Goal: Task Accomplishment & Management: Manage account settings

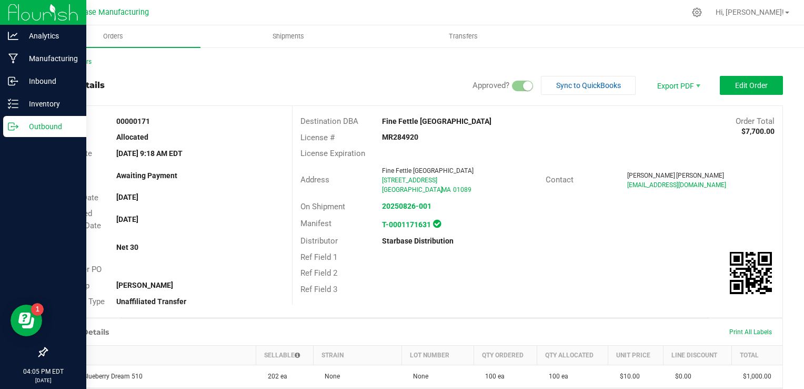
click at [17, 125] on icon at bounding box center [13, 126] width 11 height 11
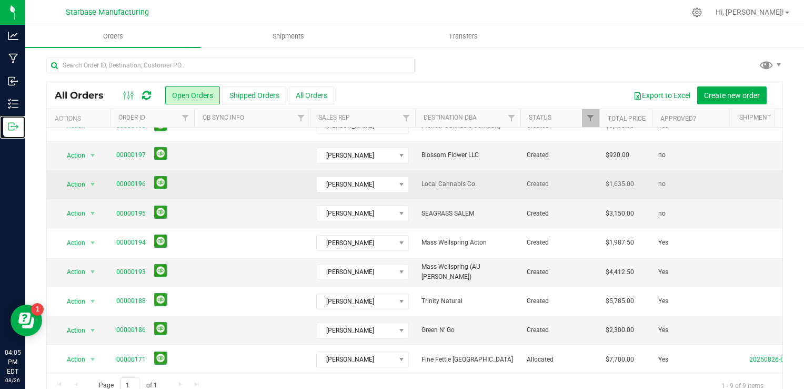
scroll to position [24, 0]
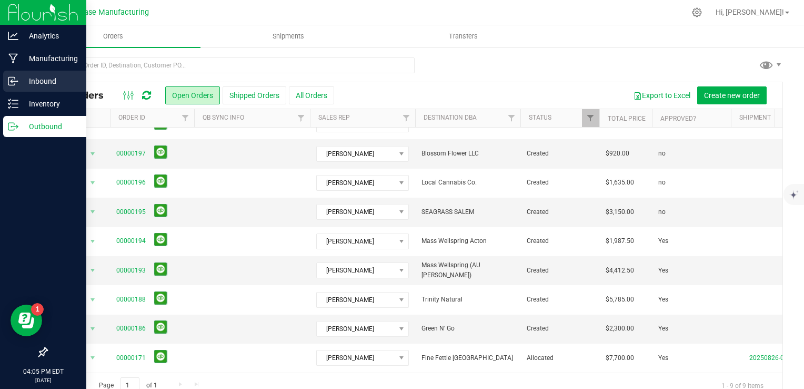
click at [34, 84] on p "Inbound" at bounding box center [49, 81] width 63 height 13
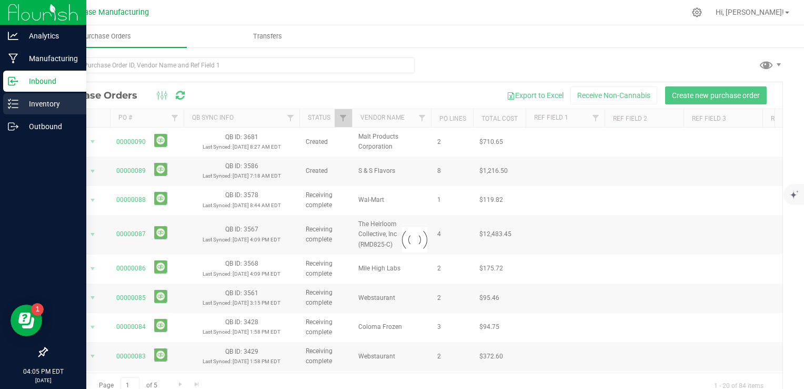
click at [38, 104] on p "Inventory" at bounding box center [49, 103] width 63 height 13
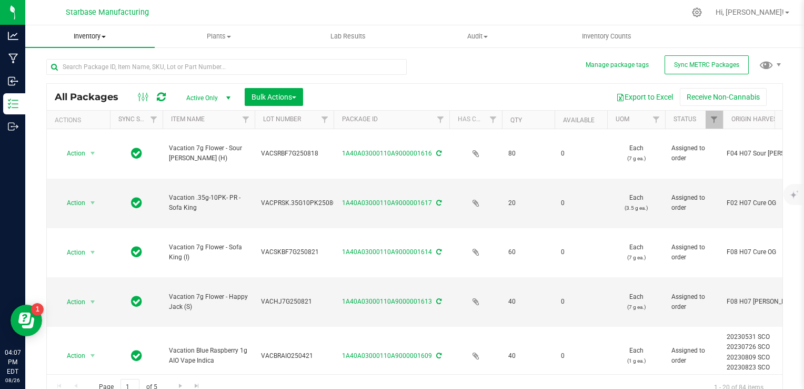
click at [95, 38] on span "Inventory" at bounding box center [90, 36] width 130 height 9
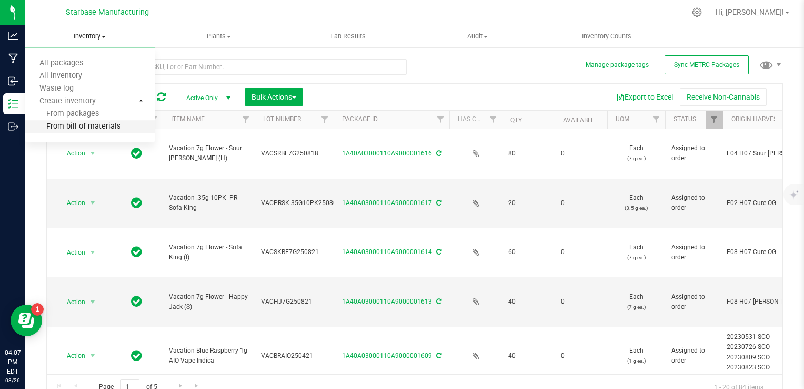
click at [89, 127] on span "From bill of materials" at bounding box center [72, 126] width 95 height 9
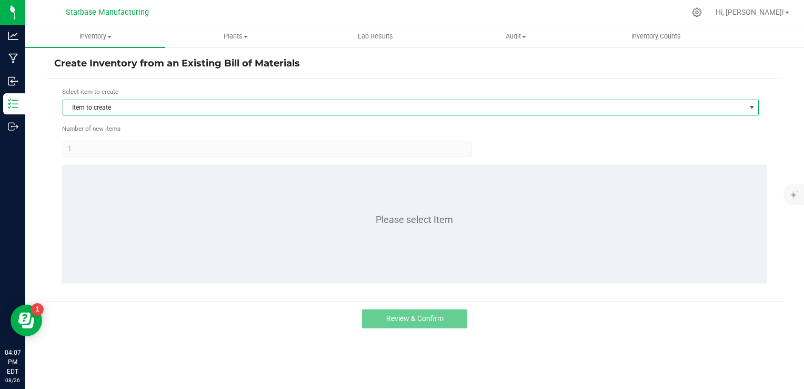
click at [192, 103] on span "Item to create" at bounding box center [404, 107] width 682 height 15
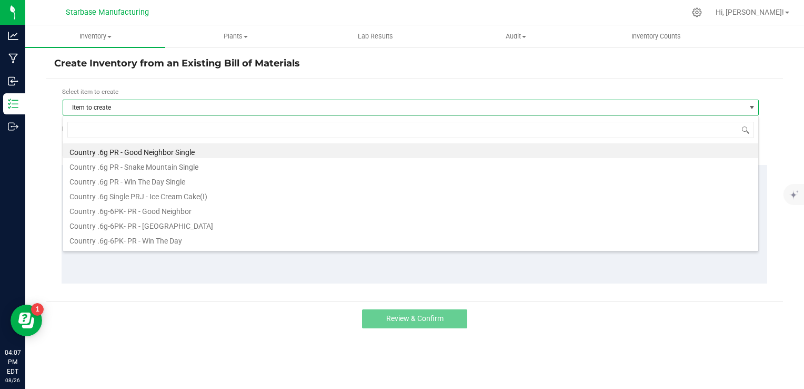
scroll to position [15, 697]
click at [183, 125] on input at bounding box center [410, 130] width 687 height 16
type input "10"
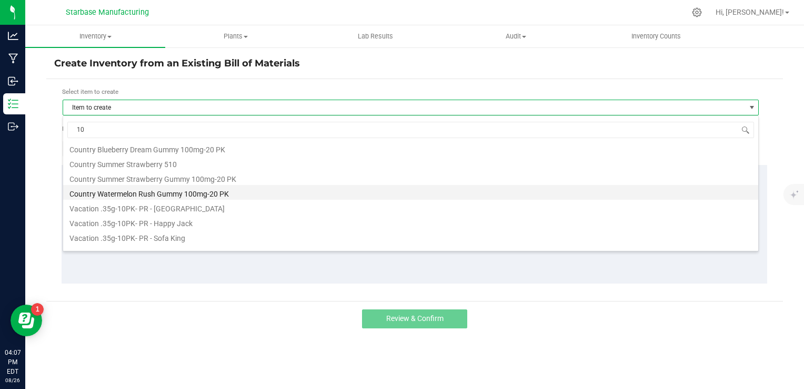
scroll to position [27, 0]
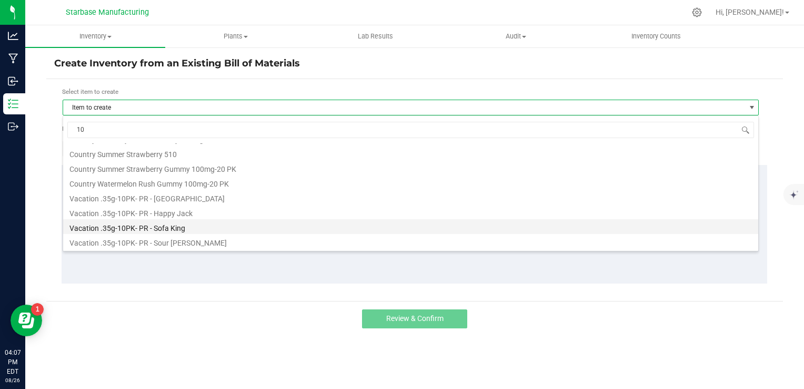
click at [173, 230] on li "Vacation .35g-10PK- PR - Sofa King" at bounding box center [411, 226] width 696 height 15
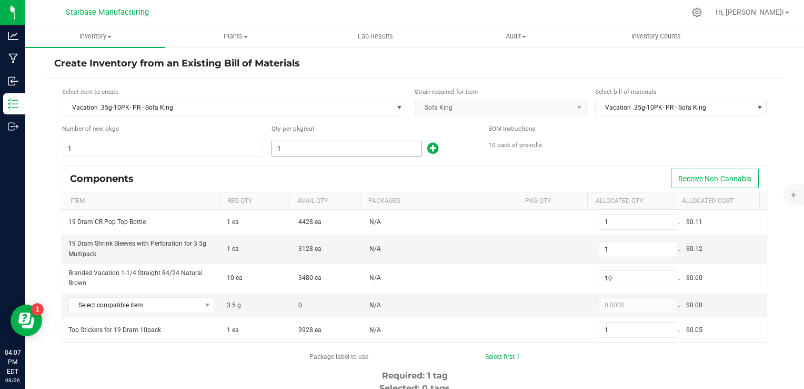
click at [282, 151] on input "1" at bounding box center [347, 148] width 150 height 15
type input "9"
type input "90"
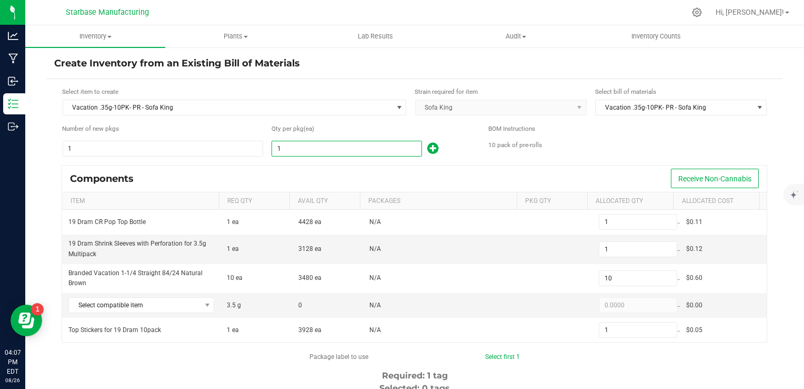
type input "9"
type input "91"
type input "910"
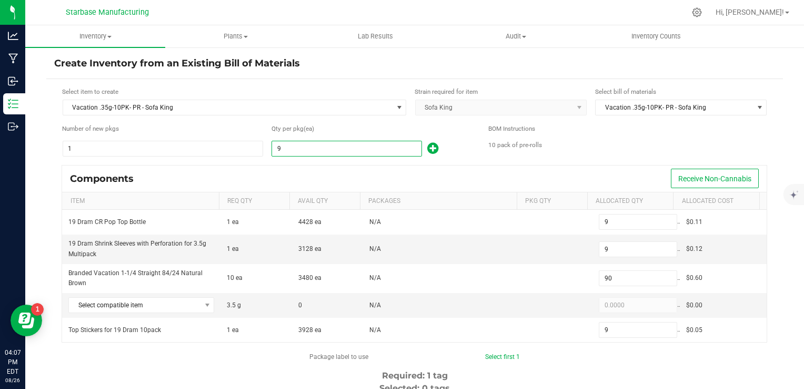
type input "91"
click at [331, 126] on div "Qty per pkg (ea)" at bounding box center [373, 129] width 202 height 10
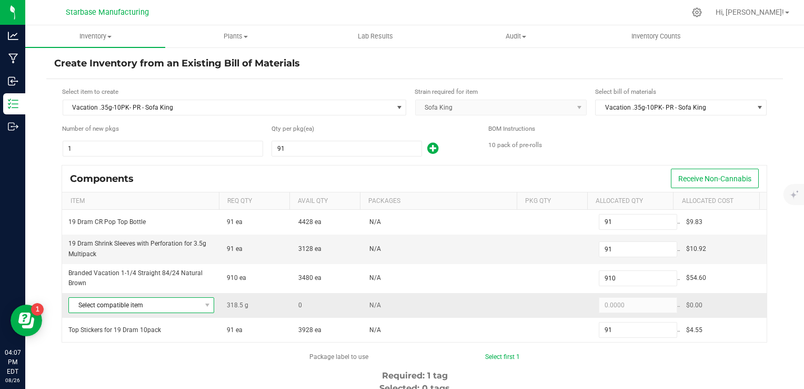
click at [193, 301] on span "Select compatible item" at bounding box center [135, 304] width 132 height 15
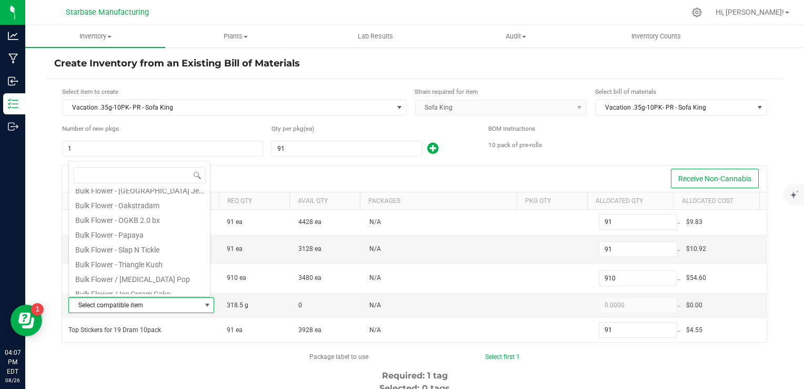
scroll to position [175, 0]
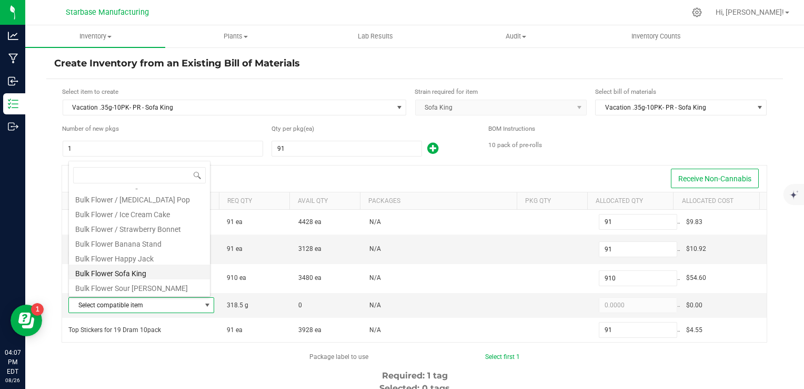
click at [162, 272] on li "Bulk Flower Sofa King" at bounding box center [139, 271] width 141 height 15
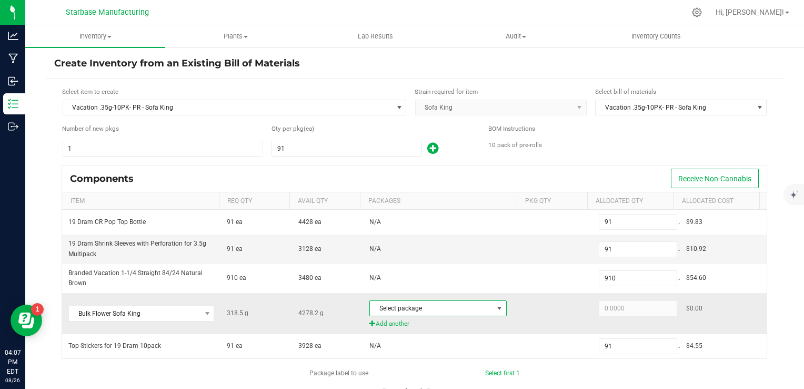
click at [409, 302] on span "Select package" at bounding box center [431, 308] width 123 height 15
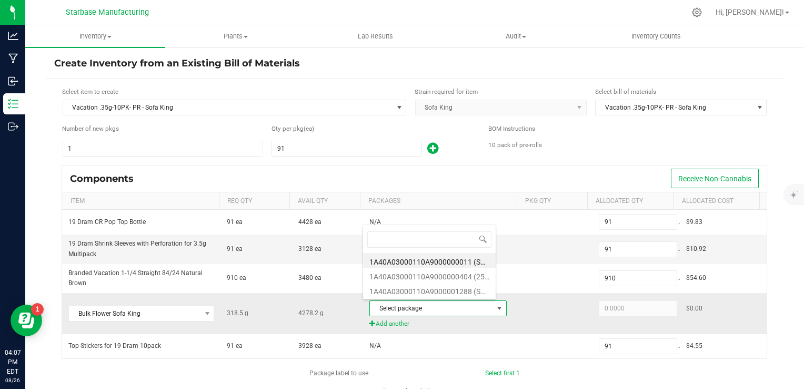
scroll to position [15, 133]
click at [415, 294] on li "1A40A03000110A9000001288 (SKTK250626)" at bounding box center [429, 289] width 133 height 15
type input "318.5000"
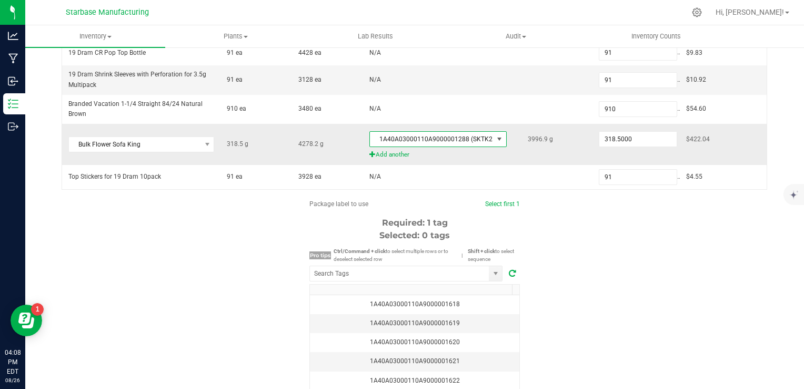
scroll to position [211, 0]
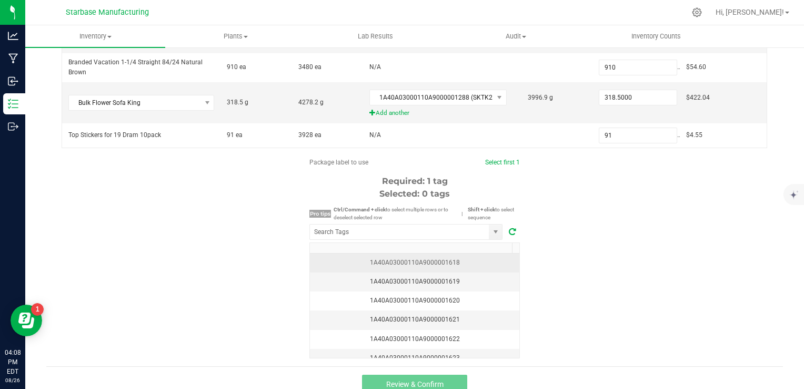
click at [460, 263] on div "1A40A03000110A9000001618" at bounding box center [414, 262] width 197 height 10
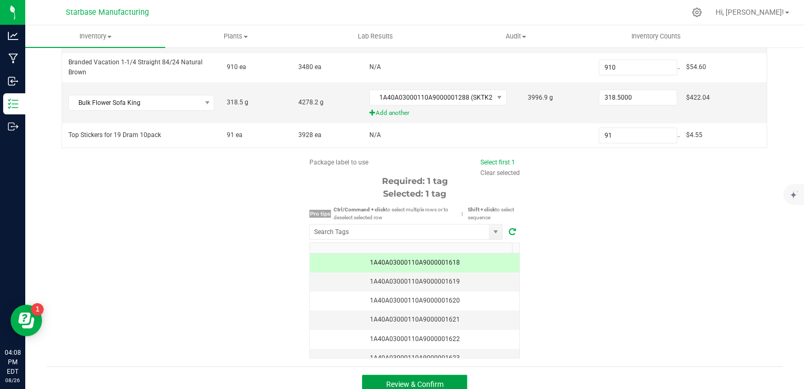
click at [436, 380] on span "Review & Confirm" at bounding box center [414, 384] width 57 height 8
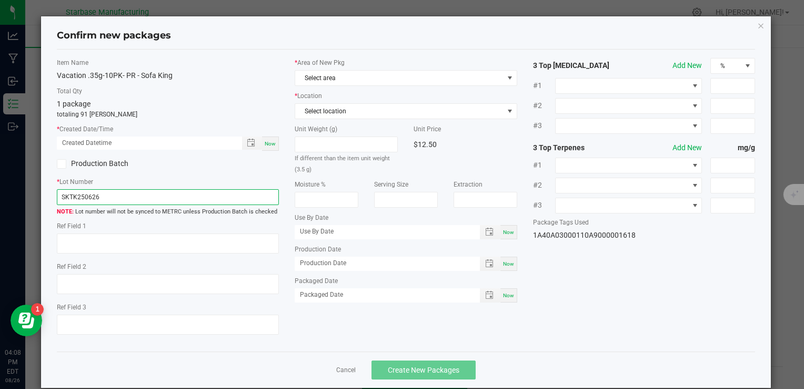
click at [110, 193] on input "SKTK250626" at bounding box center [168, 197] width 222 height 16
paste input "VACPRSK.35G10PK250805"
type input "VACPRSK.35G10PK250805"
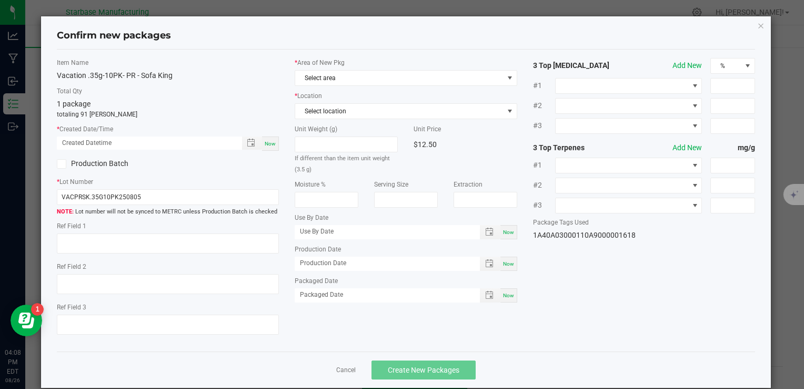
click at [271, 142] on span "Now" at bounding box center [270, 144] width 11 height 6
type input "08/26/2025 04:08 PM"
click at [163, 200] on input "VACPRSK.35G10PK250805" at bounding box center [168, 197] width 222 height 16
type input "VACPRSK.35G10PK250826"
click at [503, 261] on span "Now" at bounding box center [508, 264] width 11 height 6
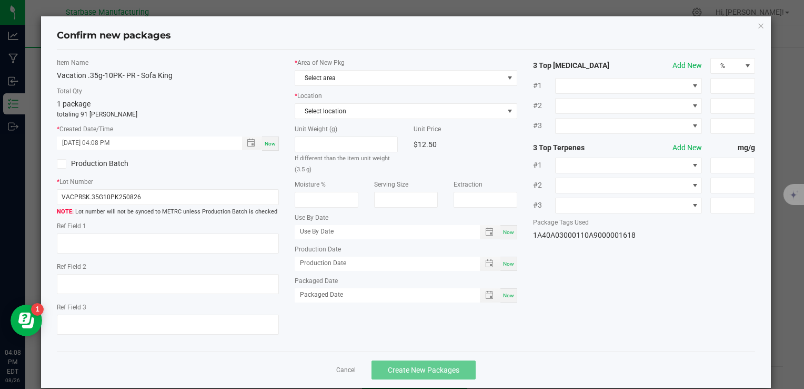
type input "[DATE]"
click at [501, 298] on div "Now" at bounding box center [509, 295] width 17 height 14
type input "[DATE]"
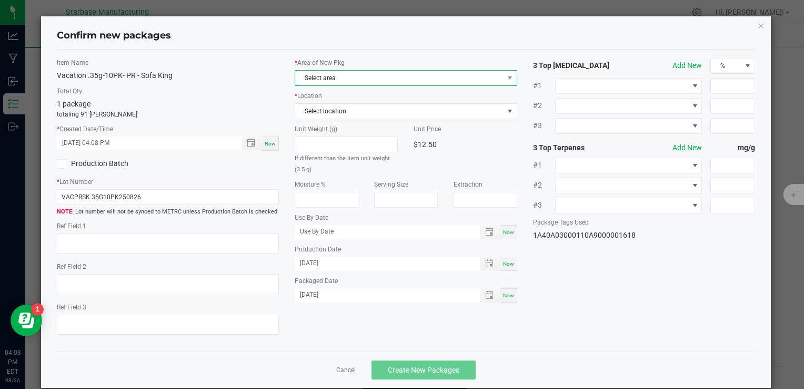
click at [386, 79] on span "Select area" at bounding box center [399, 78] width 208 height 15
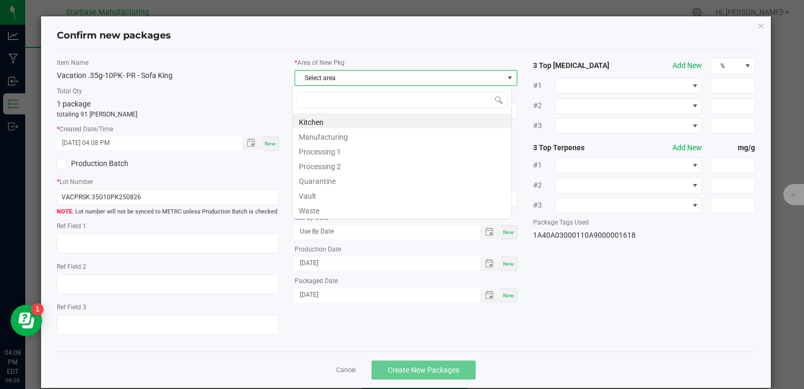
scroll to position [15, 220]
type input "v"
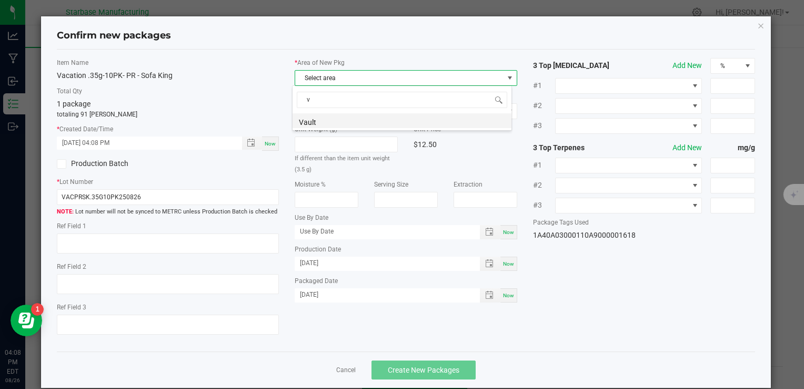
click at [360, 124] on li "Vault" at bounding box center [402, 120] width 219 height 15
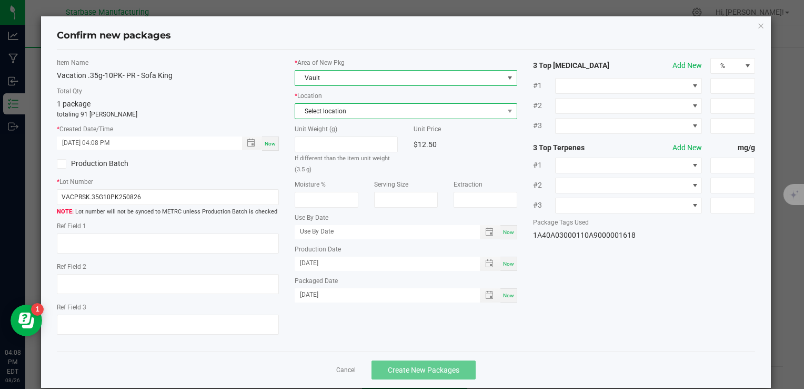
click at [358, 110] on span "Select location" at bounding box center [399, 111] width 208 height 15
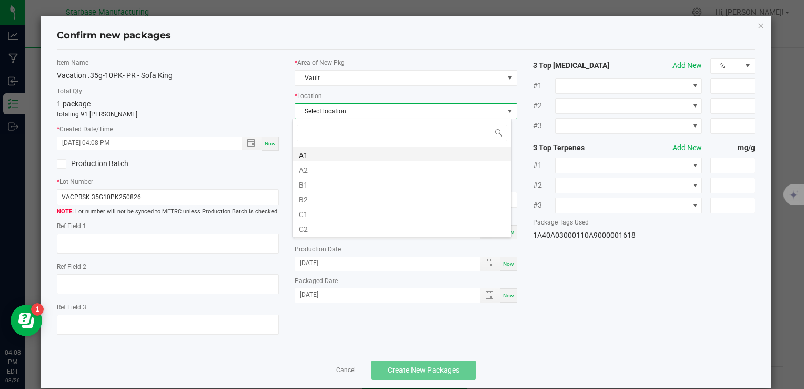
click at [350, 160] on li "A1" at bounding box center [402, 153] width 219 height 15
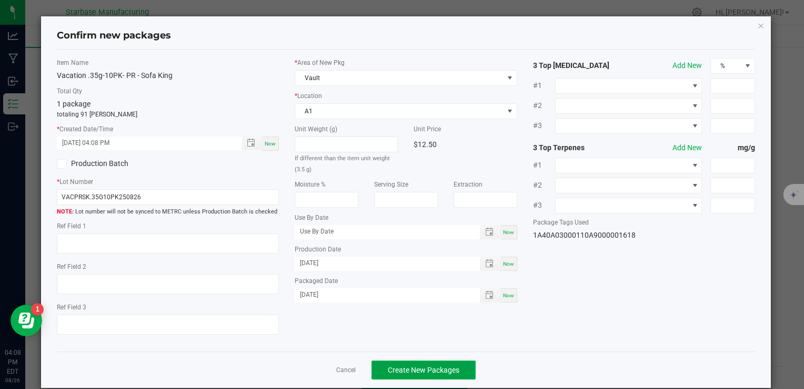
click at [426, 368] on span "Create New Packages" at bounding box center [424, 369] width 72 height 8
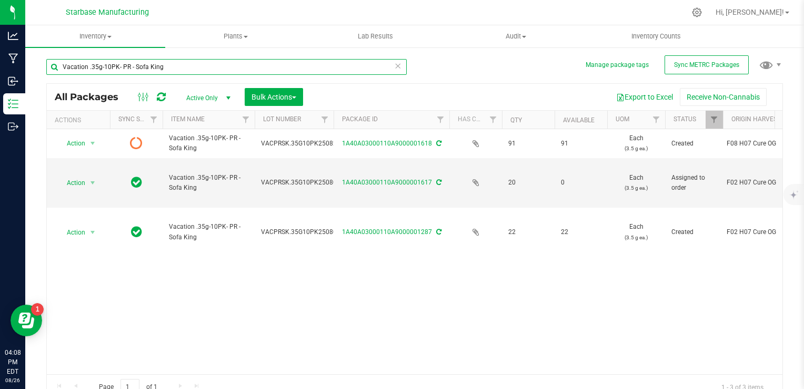
click at [252, 65] on input "Vacation .35g-10PK- PR - Sofa King" at bounding box center [226, 67] width 361 height 16
click at [121, 69] on input "Vacation .35g-10PK- PR - Sofa King" at bounding box center [226, 67] width 361 height 16
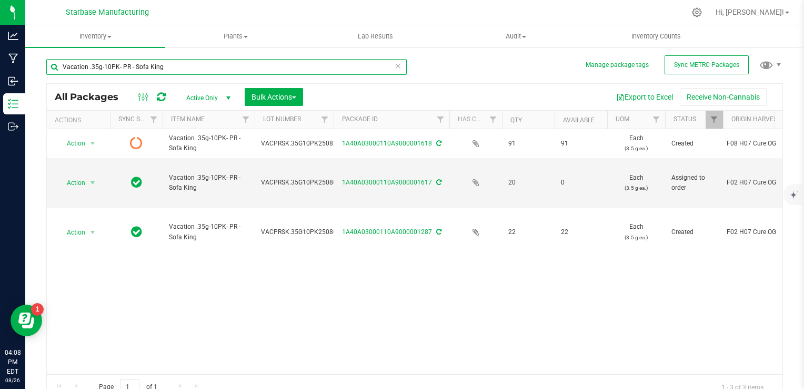
click at [121, 69] on input "Vacation .35g-10PK- PR - Sofa King" at bounding box center [226, 67] width 361 height 16
drag, startPoint x: 170, startPoint y: 68, endPoint x: 138, endPoint y: 63, distance: 32.1
click at [138, 63] on input "Vacation .35g-10PK- PR - Sofa King" at bounding box center [226, 67] width 361 height 16
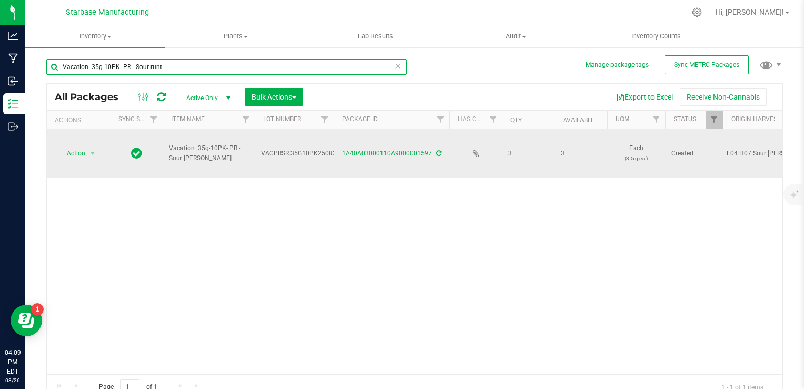
type input "Vacation .35g-10PK- PR - Sour runt"
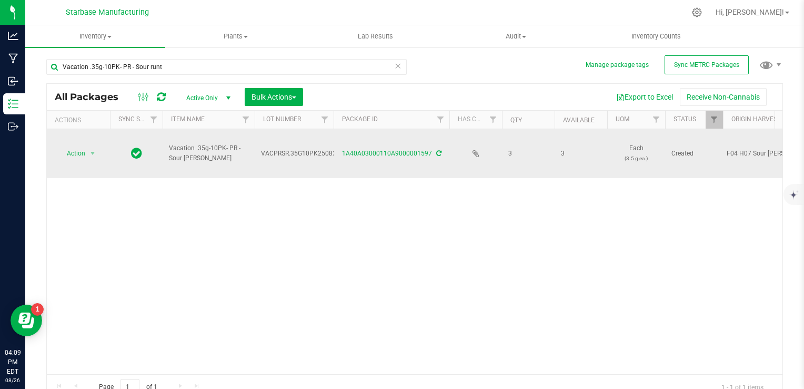
click at [309, 148] on span "VACPRSR.35G10PK250825" at bounding box center [300, 153] width 79 height 10
click at [309, 145] on input "VACPRSR.35G10PK250825" at bounding box center [291, 153] width 75 height 16
click at [96, 35] on span "Inventory" at bounding box center [95, 36] width 140 height 9
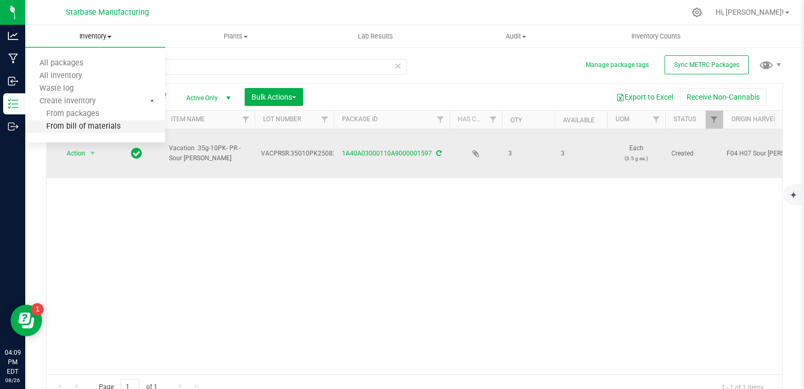
click at [94, 128] on span "From bill of materials" at bounding box center [72, 126] width 95 height 9
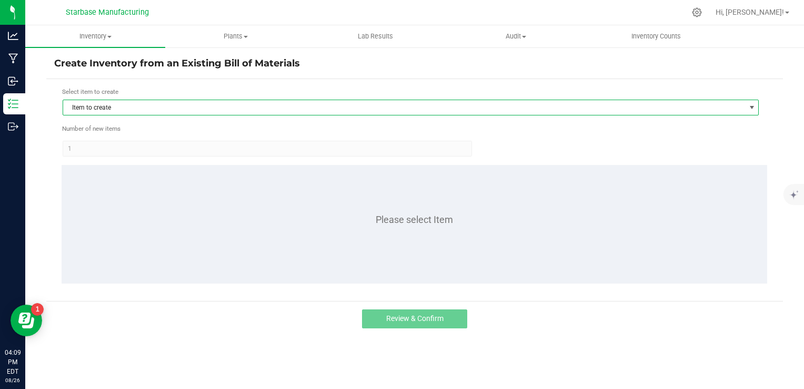
click at [124, 105] on span "Item to create" at bounding box center [404, 107] width 682 height 15
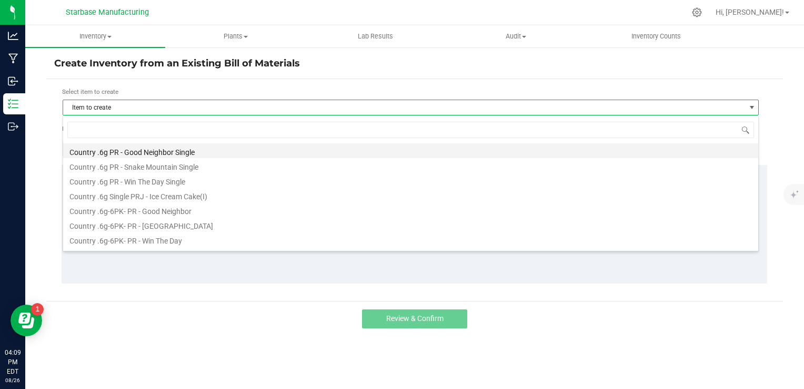
scroll to position [15, 697]
click at [130, 132] on input at bounding box center [410, 130] width 687 height 16
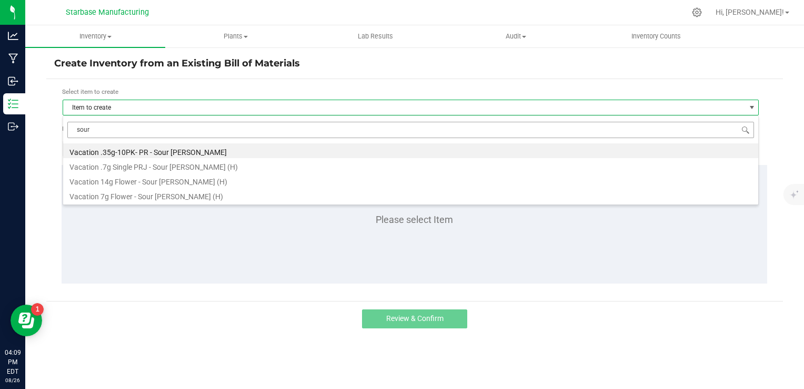
type input "sour r"
click at [136, 153] on li "Vacation .35g-10PK- PR - Sour [PERSON_NAME]" at bounding box center [411, 150] width 696 height 15
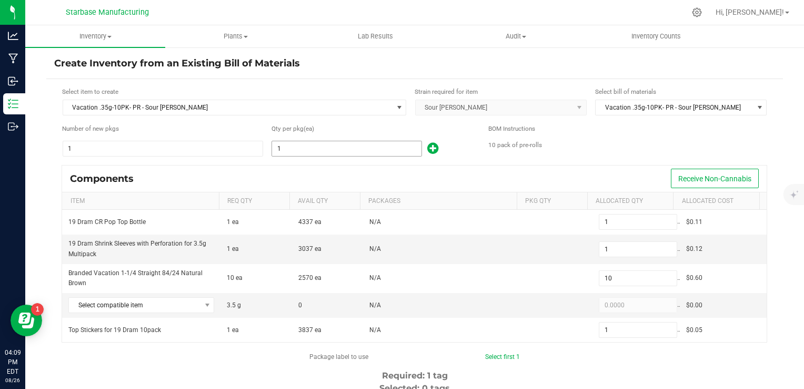
click at [303, 154] on input "1" at bounding box center [347, 148] width 150 height 15
type input "6"
type input "60"
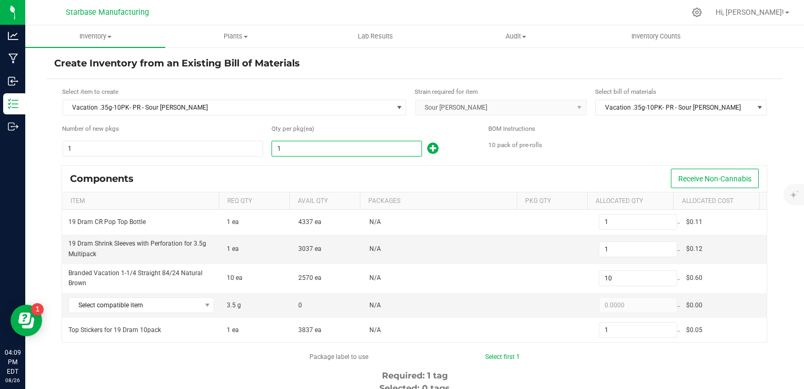
type input "6"
type input "67"
type input "670"
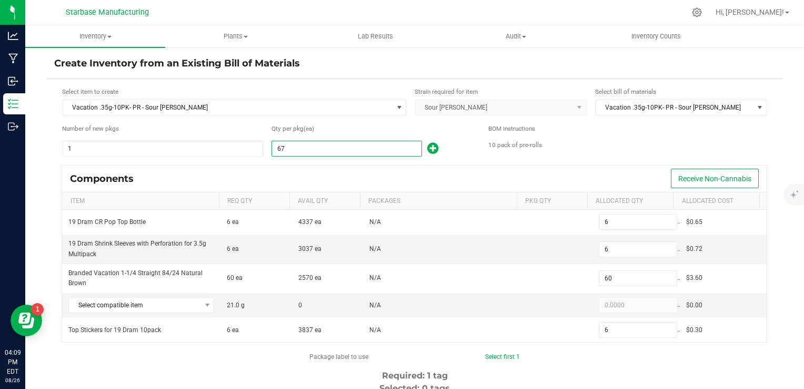
type input "67"
click at [615, 257] on kendo-numerictextbox "0.0000" at bounding box center [638, 249] width 78 height 16
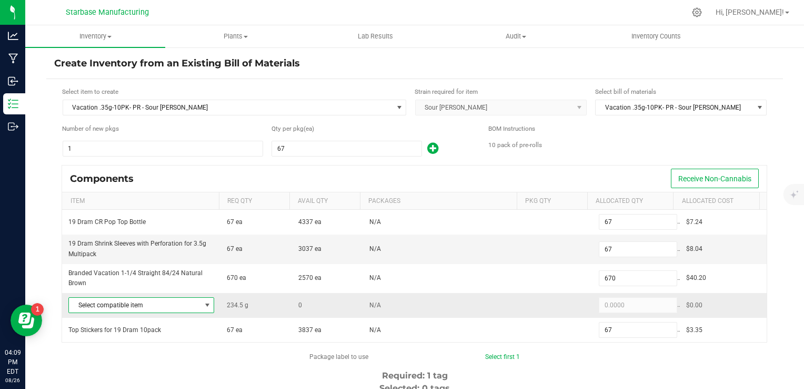
click at [187, 299] on span "Select compatible item" at bounding box center [135, 304] width 132 height 15
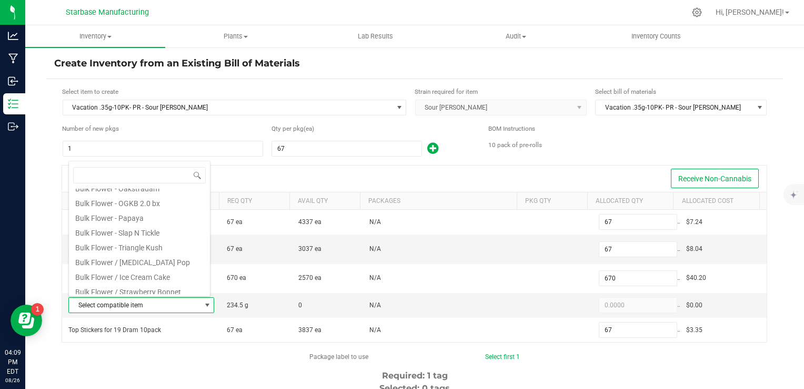
scroll to position [175, 0]
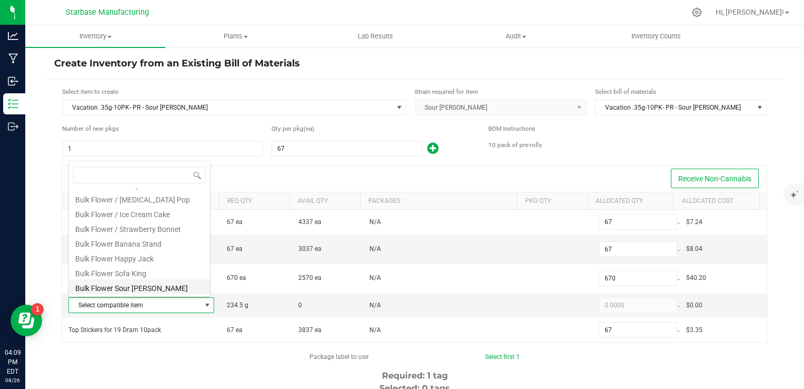
click at [151, 289] on li "Bulk Flower Sour [PERSON_NAME]" at bounding box center [139, 286] width 141 height 15
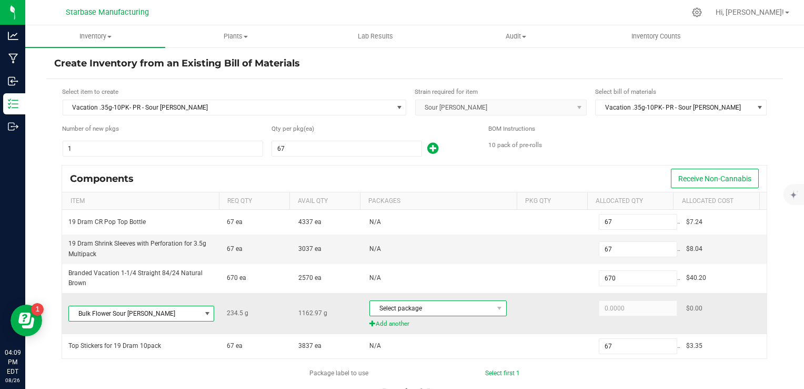
click at [423, 309] on span "Select package" at bounding box center [431, 308] width 123 height 15
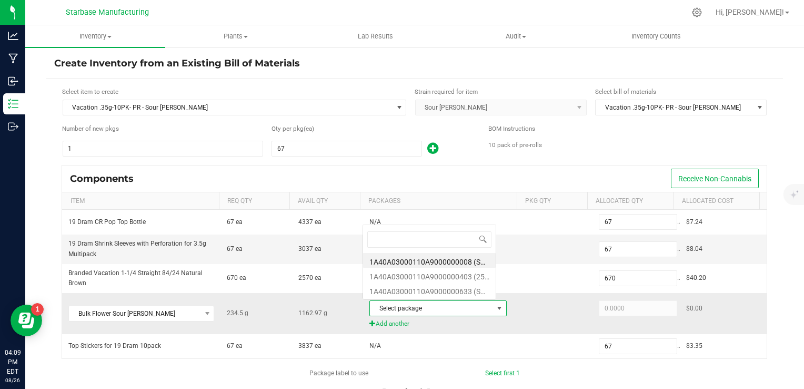
scroll to position [15, 133]
click at [424, 284] on li "1A40A03000110A9000000633 (SR250627)" at bounding box center [429, 289] width 133 height 15
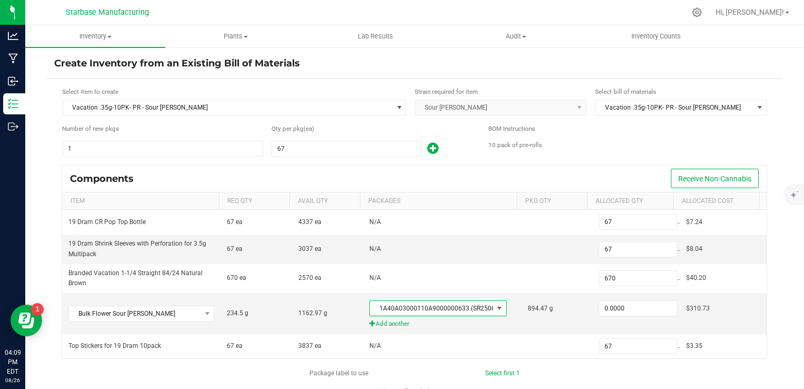
type input "234.5000"
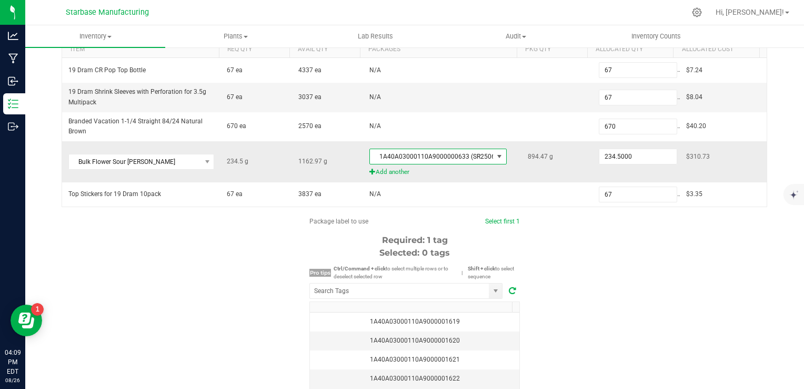
scroll to position [158, 0]
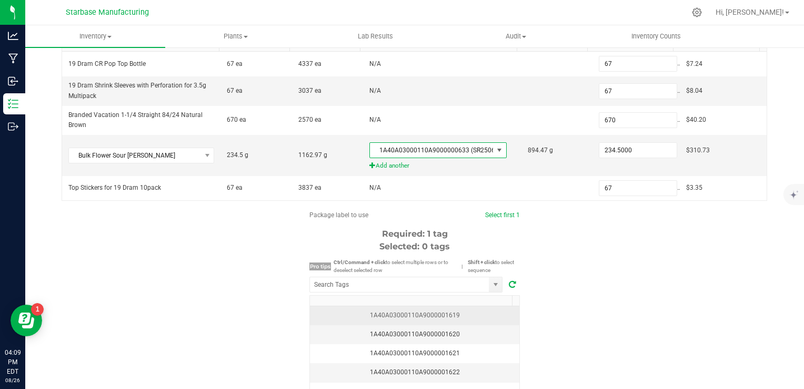
click at [453, 316] on div "1A40A03000110A9000001619" at bounding box center [414, 315] width 197 height 10
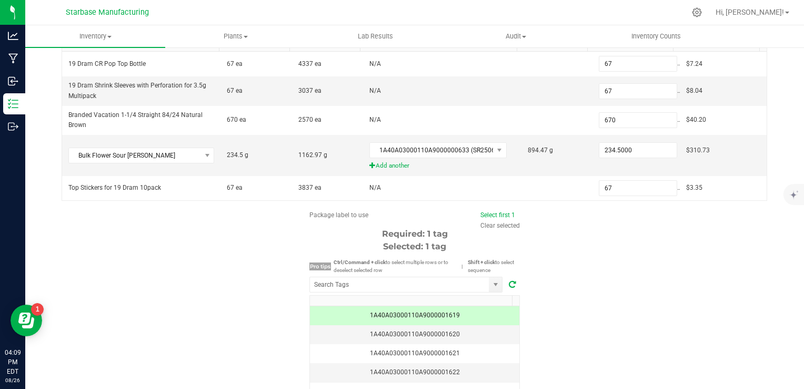
click at [632, 313] on div "Package label to use Select first 1 Clear selected Required: 1 tag Selected: 1 …" at bounding box center [414, 310] width 737 height 201
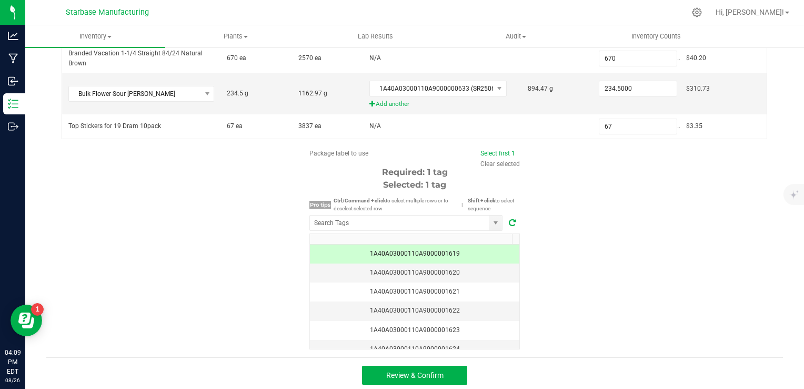
scroll to position [221, 0]
click at [451, 367] on button "Review & Confirm" at bounding box center [414, 373] width 105 height 19
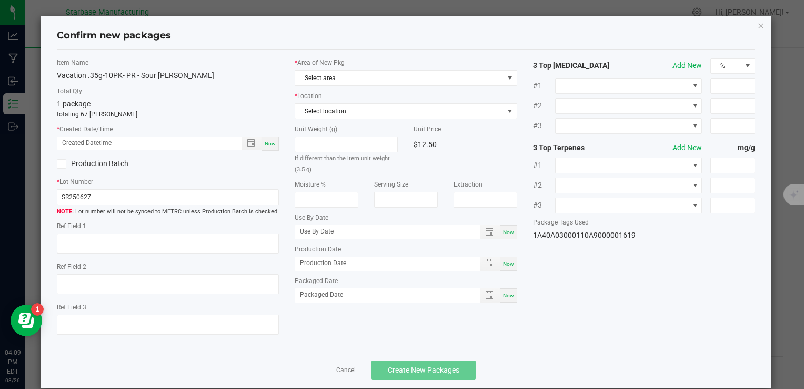
click at [263, 139] on div "Now" at bounding box center [270, 143] width 17 height 14
type input "08/26/2025 04:09 PM"
click at [158, 194] on input "SR250627" at bounding box center [168, 197] width 222 height 16
paste input "VACPRSR.35G10PK250825"
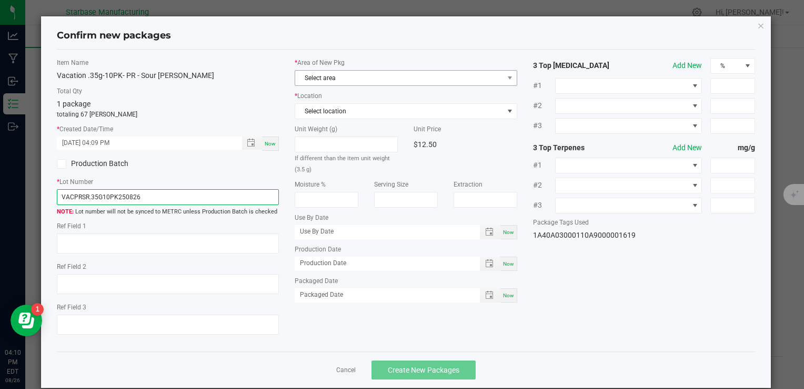
type input "VACPRSR.35G10PK250826"
click at [365, 75] on span "Select area" at bounding box center [399, 78] width 208 height 15
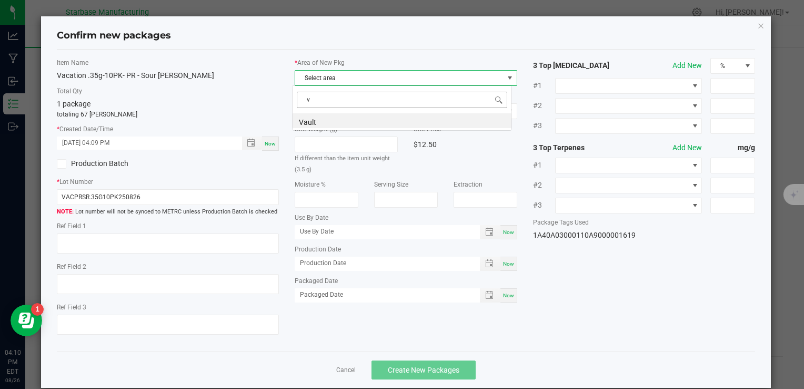
scroll to position [15, 220]
click at [354, 120] on li "Vault" at bounding box center [402, 120] width 219 height 15
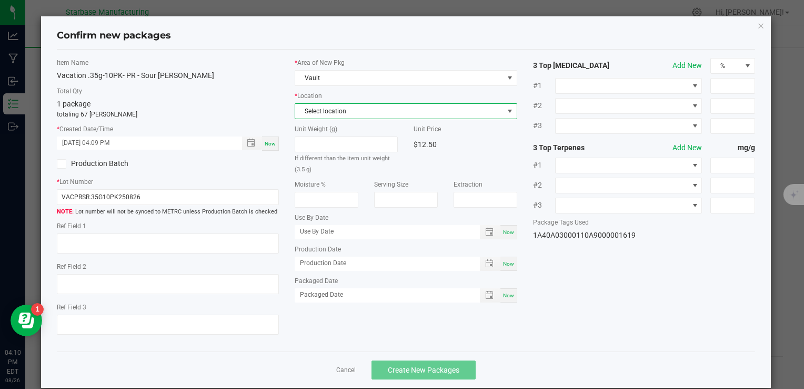
click at [351, 110] on span "Select location" at bounding box center [399, 111] width 208 height 15
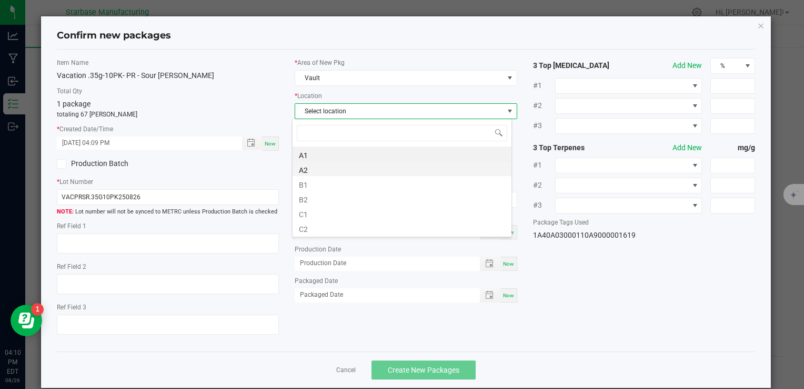
click at [341, 166] on li "A2" at bounding box center [402, 168] width 219 height 15
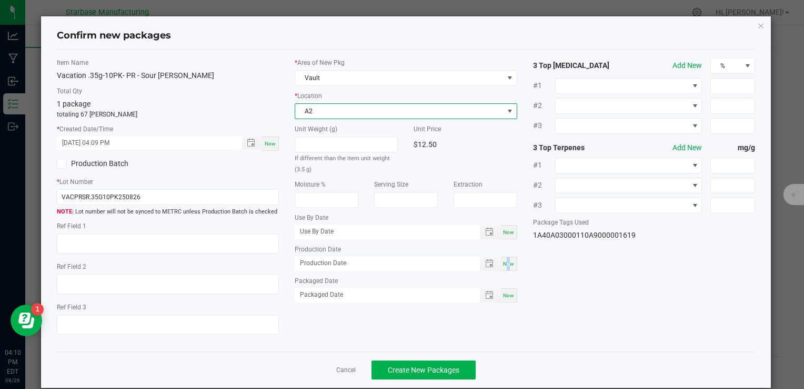
click at [503, 261] on span "Now" at bounding box center [508, 264] width 11 height 6
type input "[DATE]"
drag, startPoint x: 503, startPoint y: 259, endPoint x: 501, endPoint y: 294, distance: 35.3
click at [503, 294] on span "Now" at bounding box center [508, 295] width 11 height 6
type input "[DATE]"
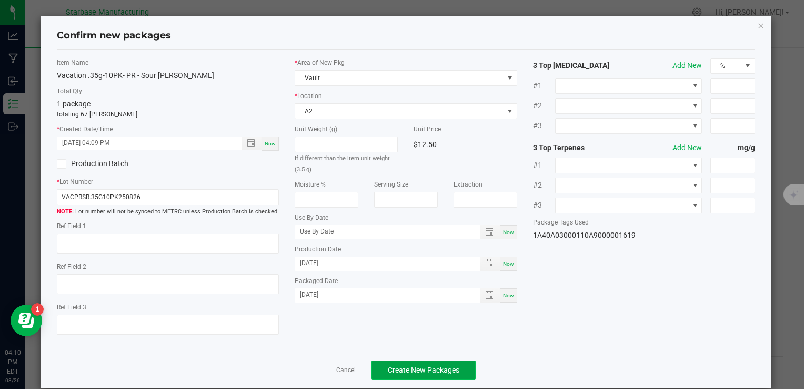
click at [431, 367] on span "Create New Packages" at bounding box center [424, 369] width 72 height 8
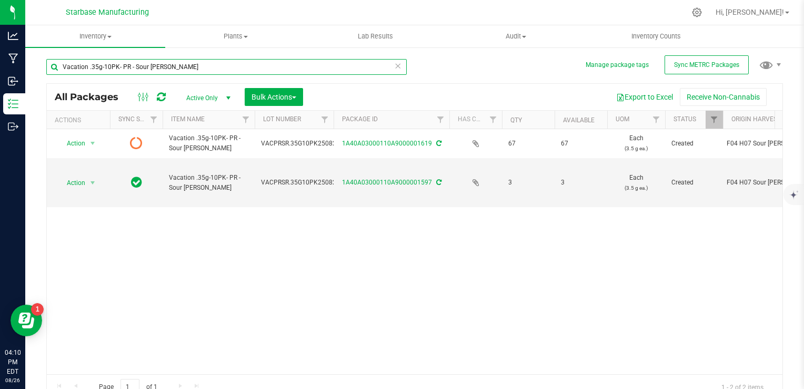
click at [240, 65] on input "Vacation .35g-10PK- PR - Sour [PERSON_NAME]" at bounding box center [226, 67] width 361 height 16
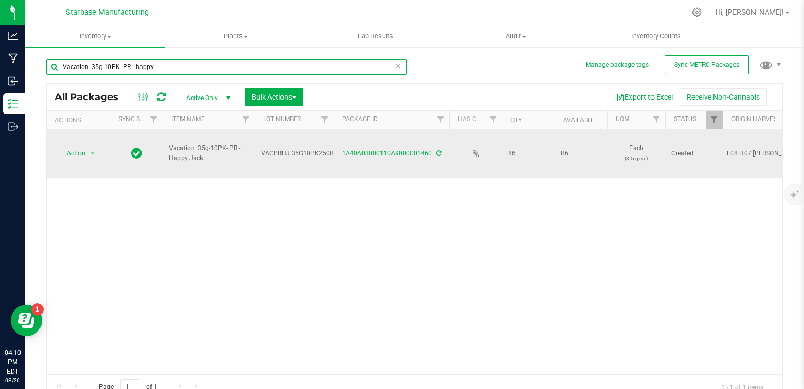
type input "Vacation .35g-10PK- PR - happy"
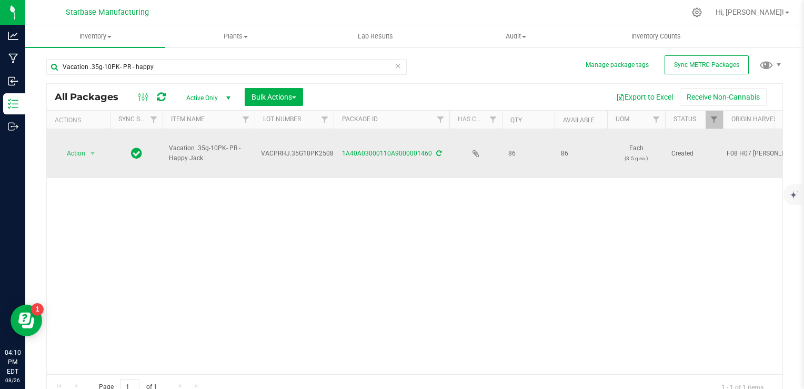
click at [272, 148] on span "VACPRHJ.35G10PK250821" at bounding box center [301, 153] width 80 height 10
click at [272, 145] on input "VACPRHJ.35G10PK250821" at bounding box center [291, 153] width 75 height 16
click at [103, 37] on span "Inventory" at bounding box center [95, 36] width 140 height 9
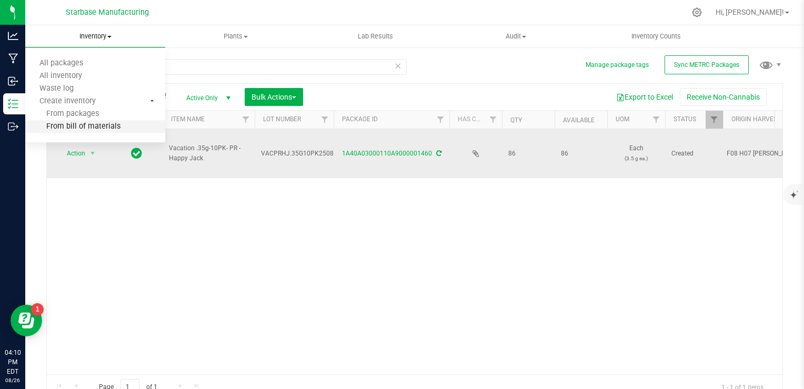
click at [97, 126] on span "From bill of materials" at bounding box center [72, 126] width 95 height 9
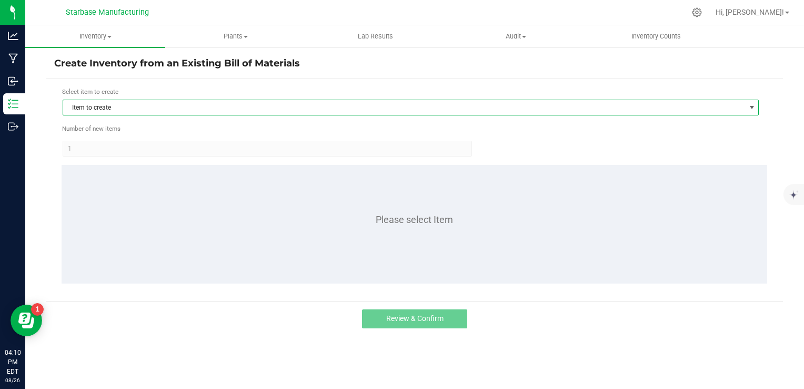
click at [135, 107] on span "Item to create" at bounding box center [404, 107] width 682 height 15
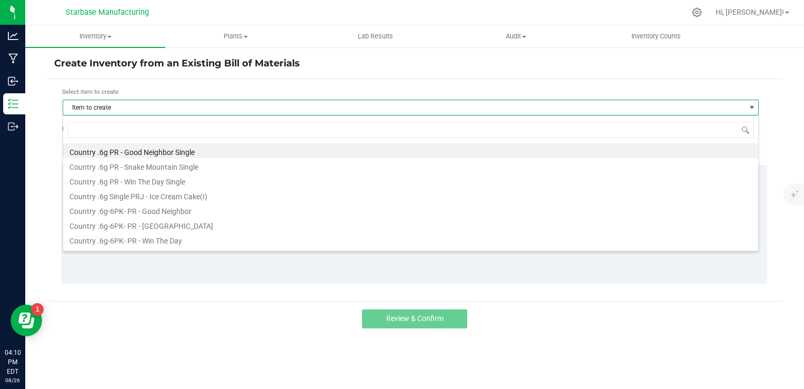
scroll to position [15, 697]
type input "happy"
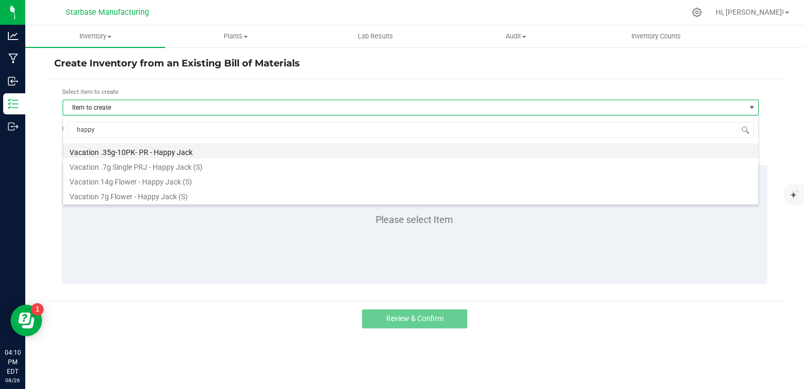
click at [132, 148] on li "Vacation .35g-10PK- PR - Happy Jack" at bounding box center [411, 150] width 696 height 15
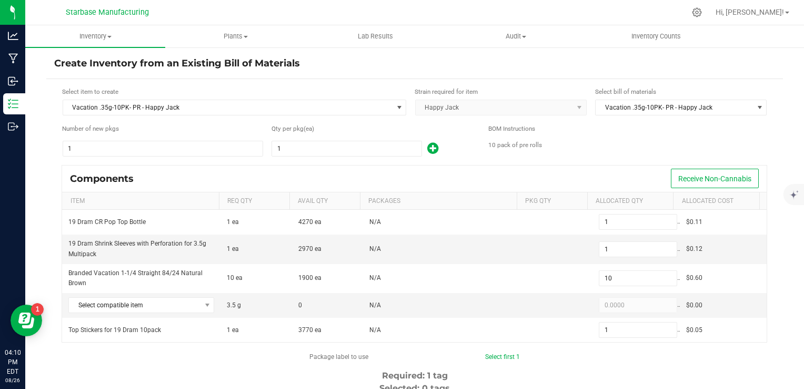
click at [300, 156] on div "1" at bounding box center [373, 148] width 202 height 17
click at [304, 146] on input "1" at bounding box center [347, 148] width 150 height 15
type input "4"
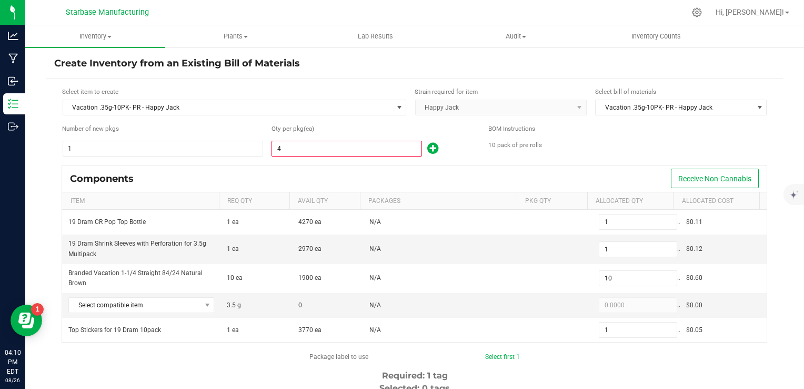
type input "4"
type input "40"
type input "4"
type input "44"
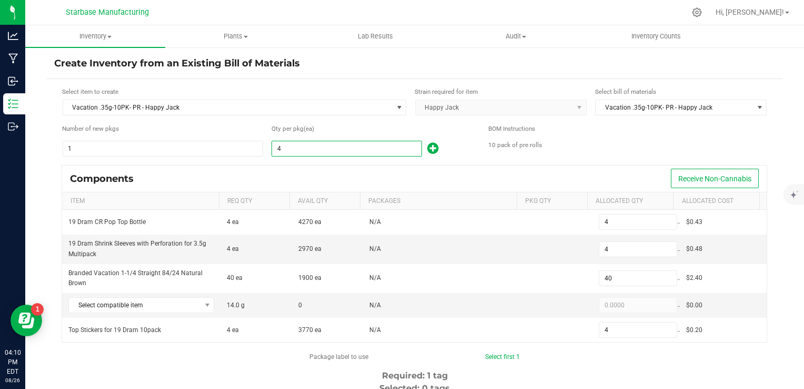
type input "44"
type input "440"
type input "44"
drag, startPoint x: 310, startPoint y: 168, endPoint x: 293, endPoint y: 183, distance: 22.4
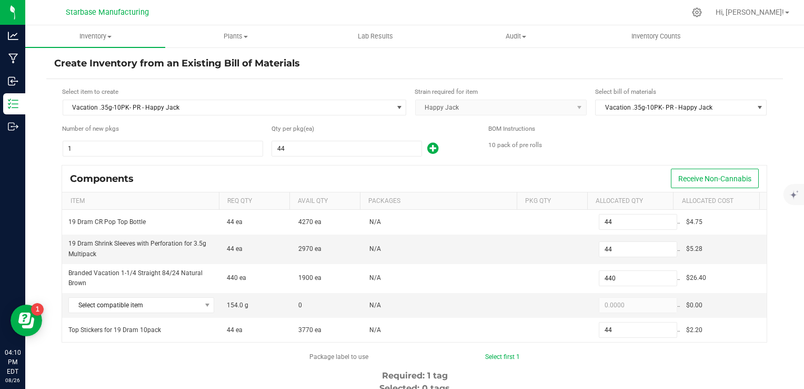
click at [310, 170] on div "Components Receive Non-Cannabis" at bounding box center [414, 178] width 705 height 26
click at [172, 310] on span "Select compatible item" at bounding box center [135, 304] width 132 height 15
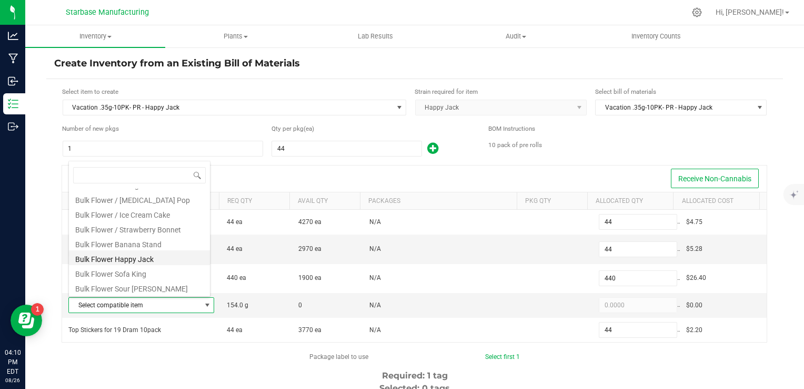
scroll to position [175, 0]
click at [155, 260] on li "Bulk Flower Happy Jack" at bounding box center [139, 257] width 141 height 15
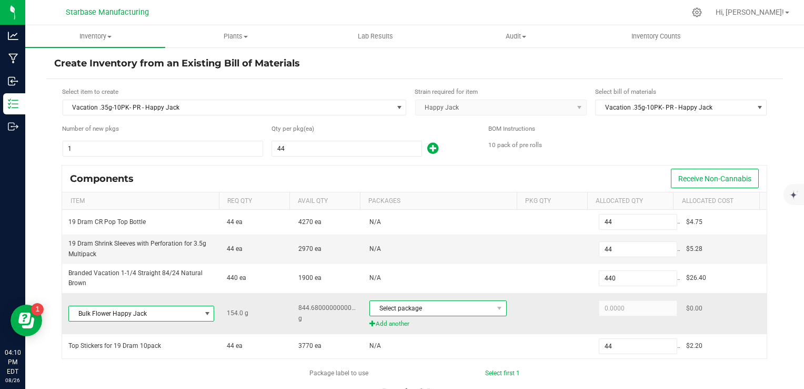
click at [430, 308] on span "Select package" at bounding box center [431, 308] width 123 height 15
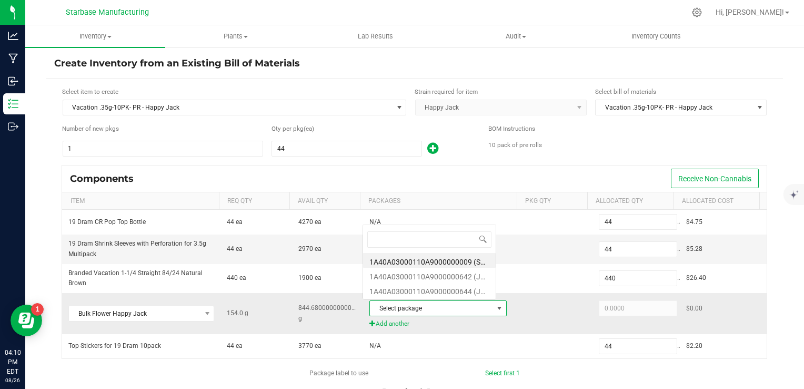
scroll to position [15, 133]
click at [444, 276] on li "1A40A03000110A9000000642 (JH250627)" at bounding box center [429, 274] width 133 height 15
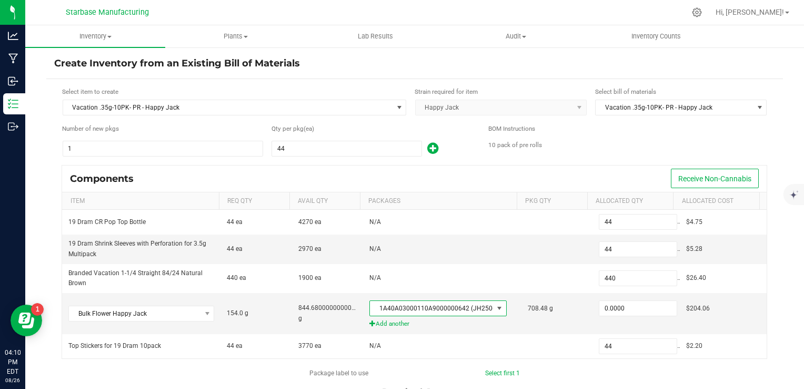
type input "154.0000"
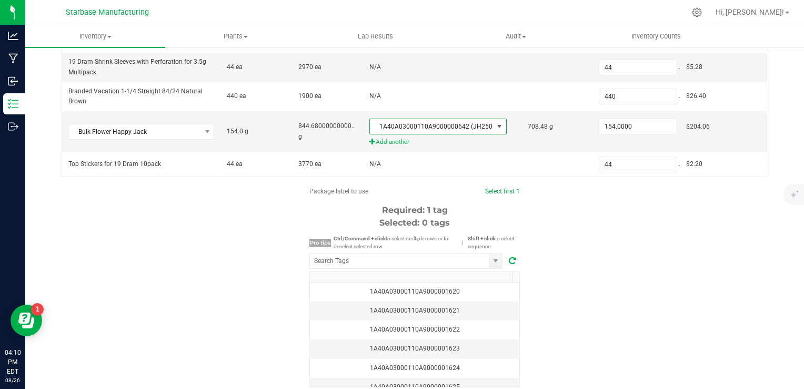
scroll to position [221, 0]
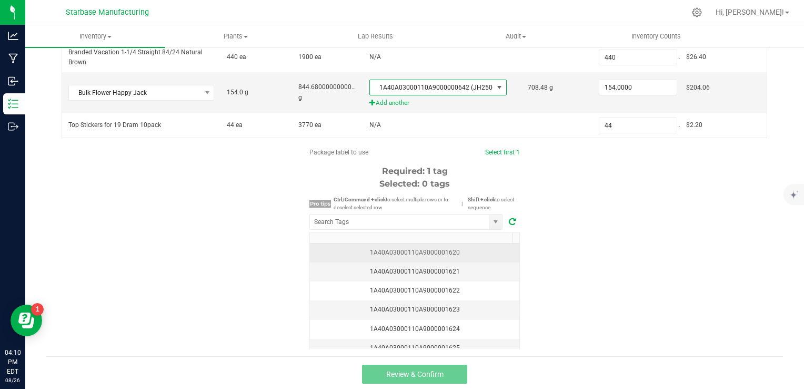
click at [416, 247] on div "1A40A03000110A9000001620" at bounding box center [414, 252] width 197 height 10
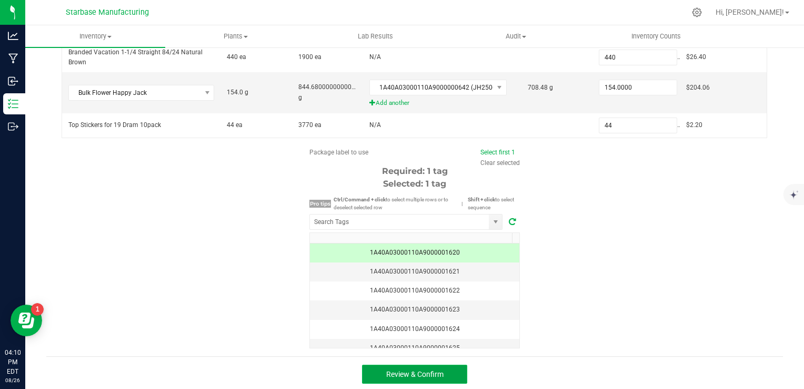
click at [408, 370] on span "Review & Confirm" at bounding box center [414, 374] width 57 height 8
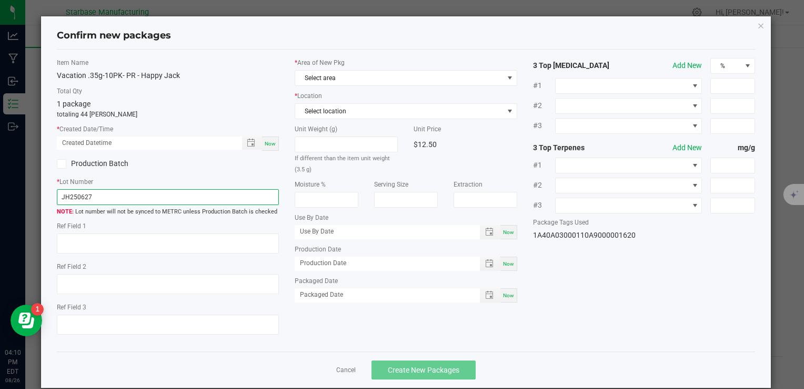
click at [176, 195] on input "JH250627" at bounding box center [168, 197] width 222 height 16
paste input "VACPRHJ.35G10PK250821"
type input "VACPRHJ.35G10PK250826"
click at [272, 142] on span "Now" at bounding box center [270, 144] width 11 height 6
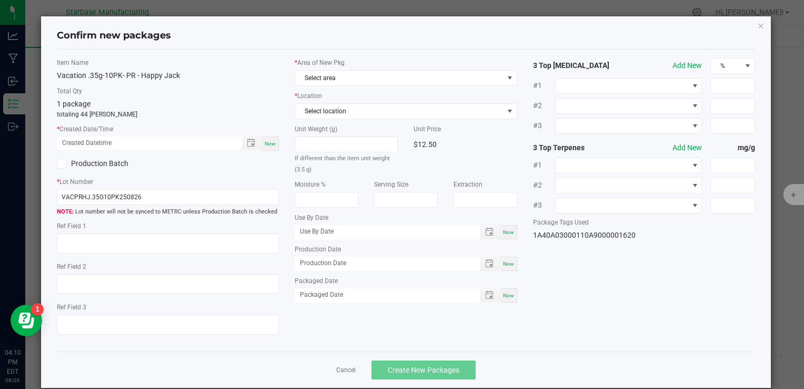
type input "08/26/2025 04:10 PM"
click at [349, 71] on span "Select area" at bounding box center [399, 78] width 208 height 15
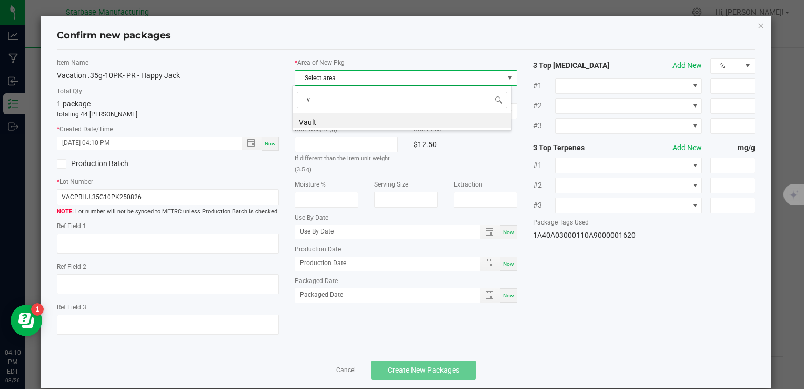
scroll to position [15, 220]
click at [341, 121] on li "Vault" at bounding box center [402, 120] width 219 height 15
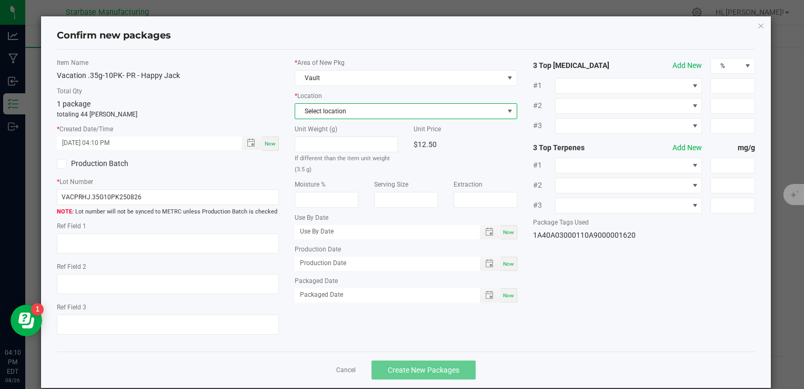
drag, startPoint x: 336, startPoint y: 104, endPoint x: 336, endPoint y: 110, distance: 5.8
click at [336, 104] on span "Select location" at bounding box center [399, 111] width 208 height 15
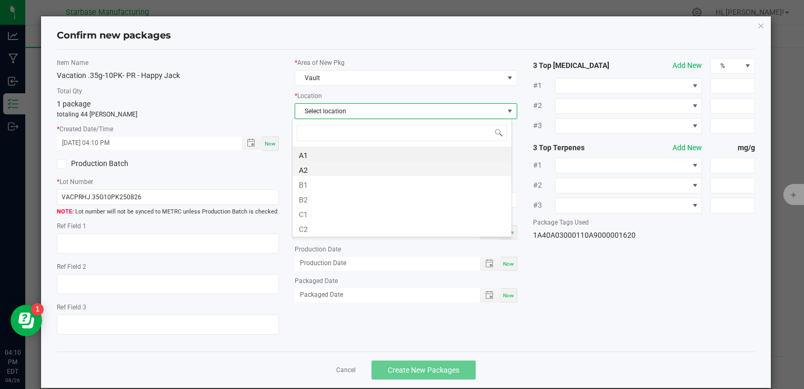
click at [331, 162] on li "A2" at bounding box center [402, 168] width 219 height 15
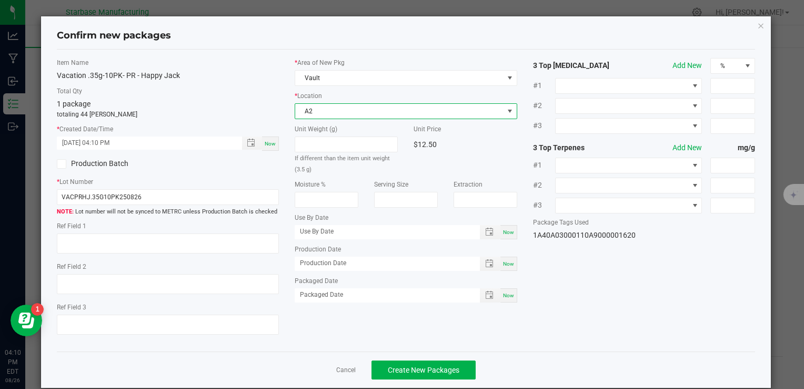
click at [501, 266] on div "Now" at bounding box center [509, 263] width 17 height 14
type input "[DATE]"
click at [504, 288] on div "Now" at bounding box center [509, 295] width 17 height 14
type input "[DATE]"
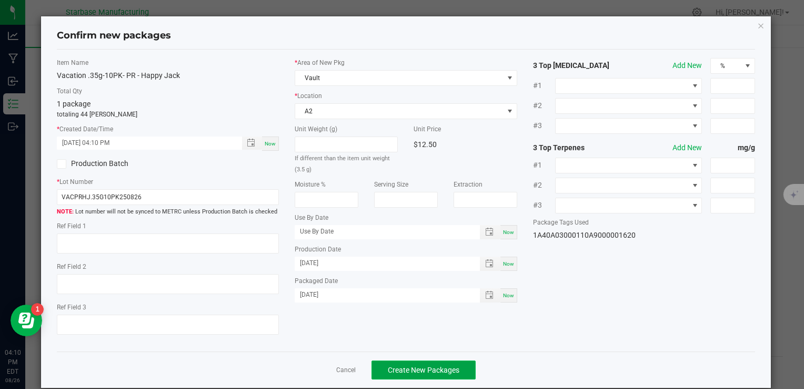
click at [460, 369] on button "Create New Packages" at bounding box center [424, 369] width 104 height 19
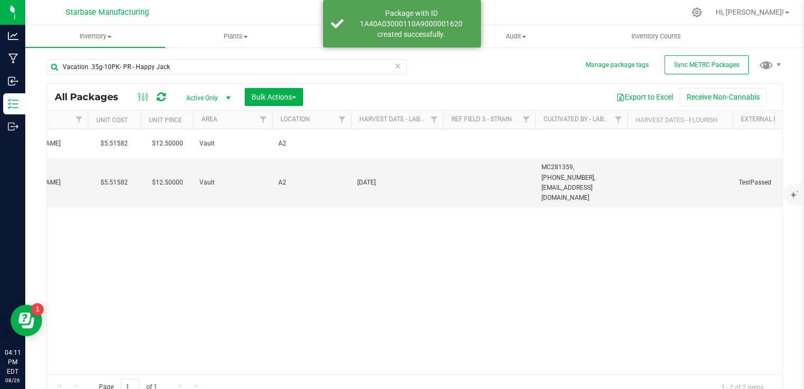
scroll to position [0, 798]
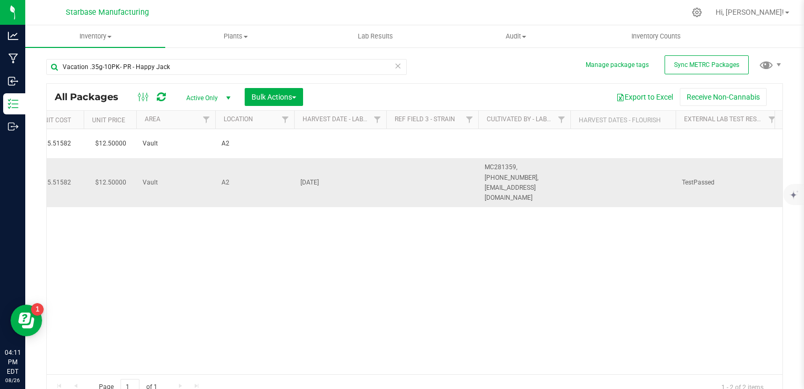
click at [316, 177] on span "[DATE]" at bounding box center [341, 182] width 80 height 10
click at [316, 175] on input "[DATE]" at bounding box center [338, 182] width 88 height 16
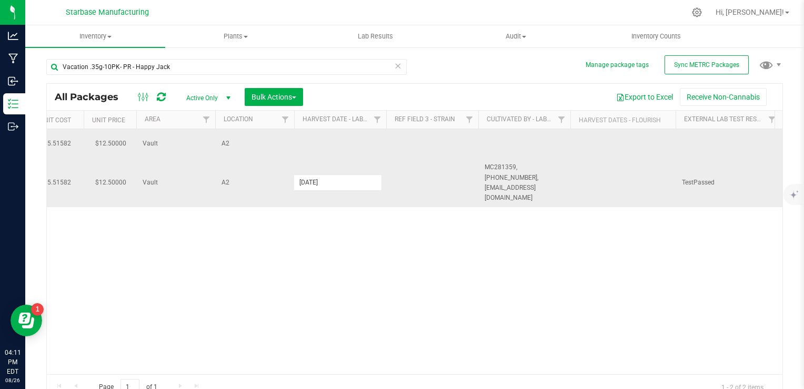
click at [329, 147] on td at bounding box center [340, 143] width 92 height 29
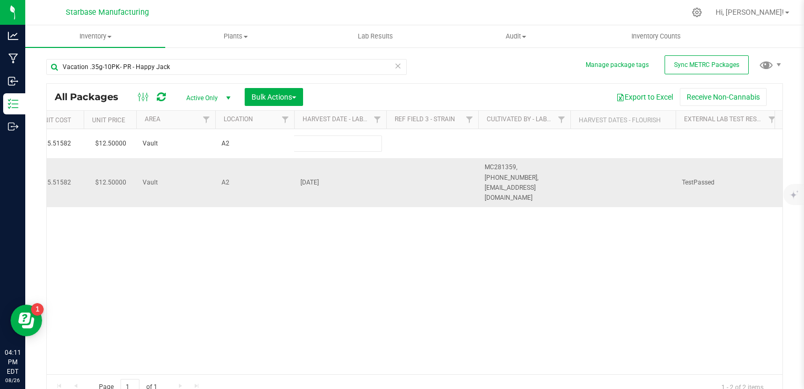
type input "[DATE]"
click at [521, 176] on div "All Packages Active Only Active Only Lab Samples Locked All External Internal B…" at bounding box center [414, 241] width 737 height 316
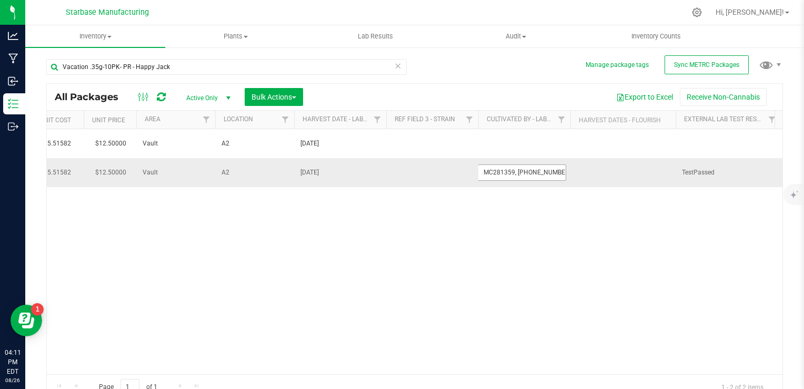
scroll to position [0, 73]
click at [521, 176] on input "MC281359, [PHONE_NUMBER], [EMAIL_ADDRESS][DOMAIN_NAME]" at bounding box center [522, 172] width 88 height 16
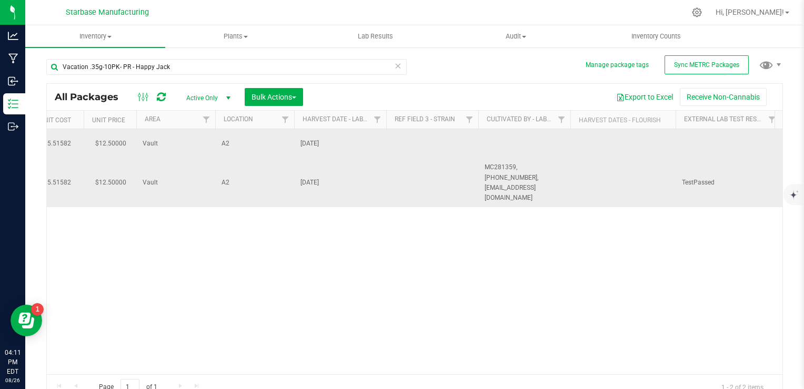
click at [515, 146] on td at bounding box center [525, 143] width 92 height 29
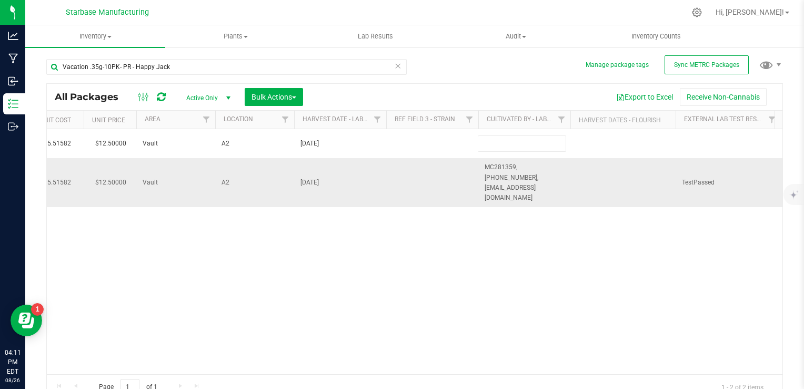
type input "MC281359, [PHONE_NUMBER], [EMAIL_ADDRESS][DOMAIN_NAME]"
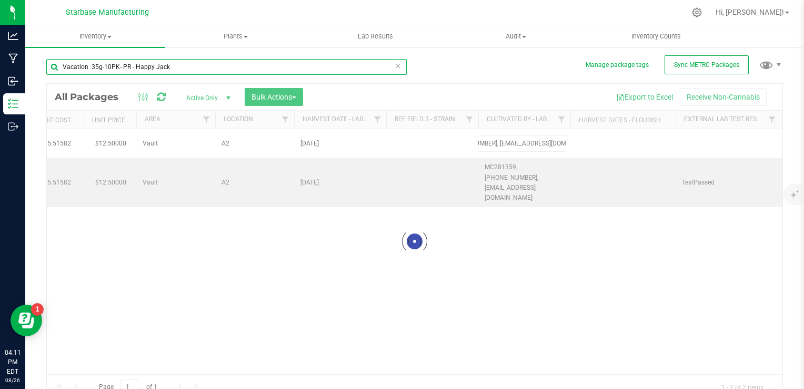
scroll to position [0, 0]
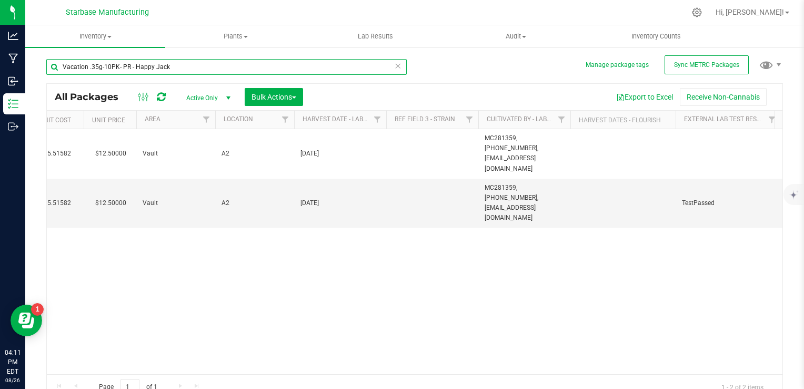
drag, startPoint x: 185, startPoint y: 65, endPoint x: 135, endPoint y: 68, distance: 49.6
click at [135, 68] on input "Vacation .35g-10PK- PR - Happy Jack" at bounding box center [226, 67] width 361 height 16
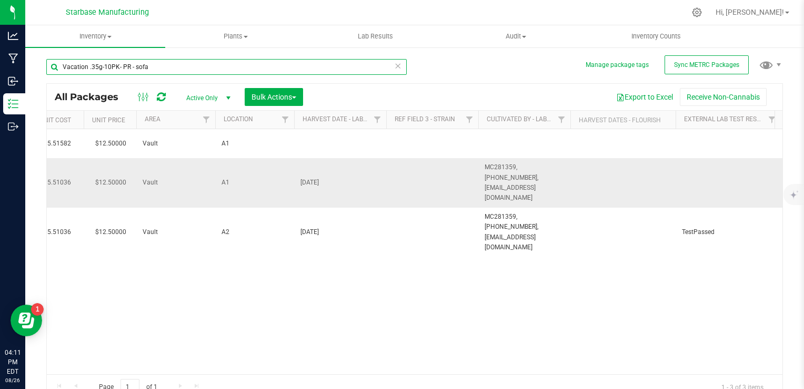
type input "Vacation .35g-10PK- PR - sofa"
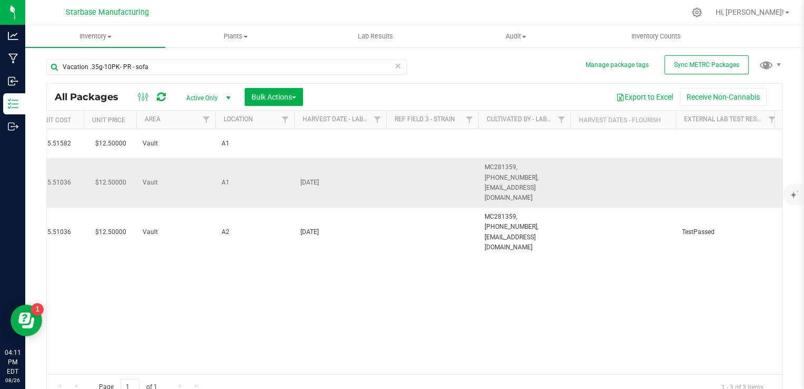
click at [312, 177] on span "4/23/2025" at bounding box center [341, 182] width 80 height 10
click at [312, 174] on input "4/23/2025" at bounding box center [338, 182] width 88 height 16
click at [362, 86] on div "All Packages Active Only Active Only Lab Samples Locked All External Internal B…" at bounding box center [415, 97] width 736 height 26
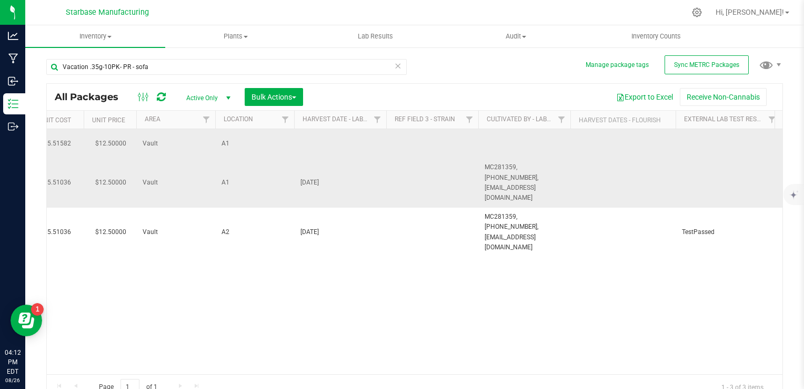
click at [329, 142] on td at bounding box center [340, 143] width 92 height 29
type input "[DATE]"
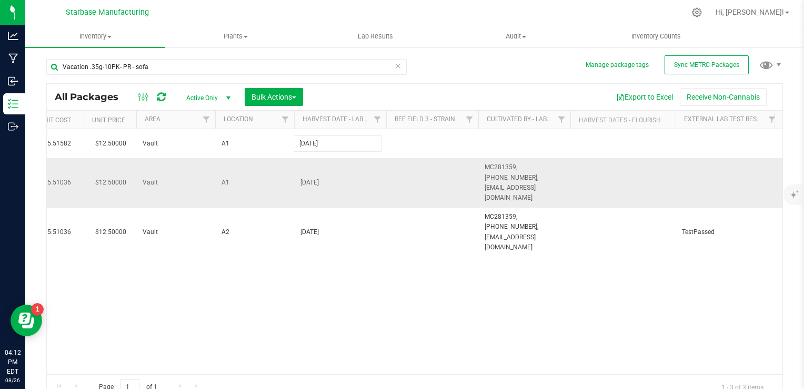
click at [527, 173] on div "All Packages Active Only Active Only Lab Samples Locked All External Internal B…" at bounding box center [414, 241] width 737 height 316
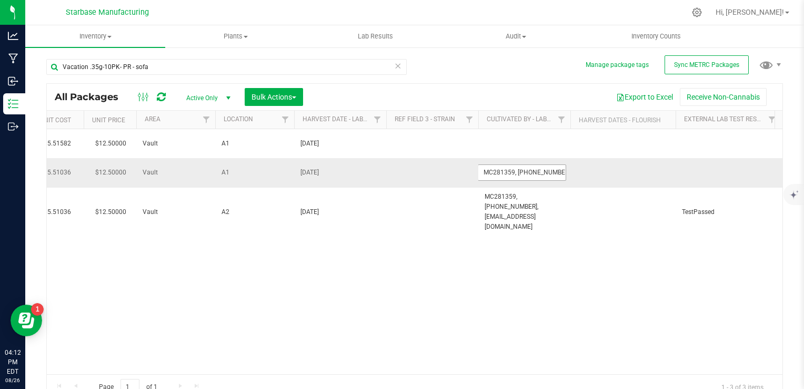
scroll to position [0, 73]
click at [527, 173] on input "MC281359, [PHONE_NUMBER], [EMAIL_ADDRESS][DOMAIN_NAME]" at bounding box center [522, 172] width 88 height 16
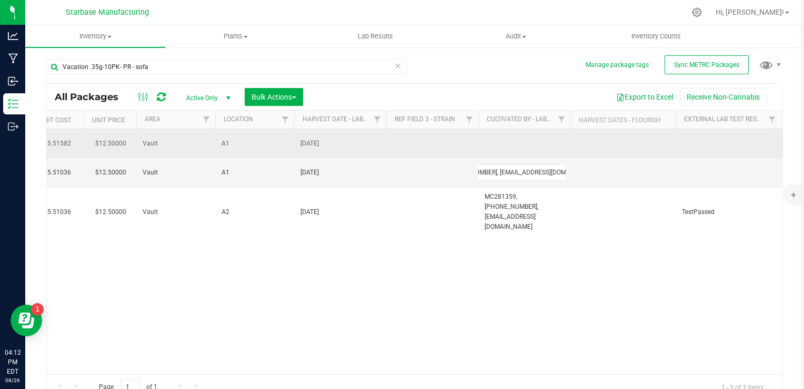
click at [517, 148] on td at bounding box center [525, 143] width 92 height 29
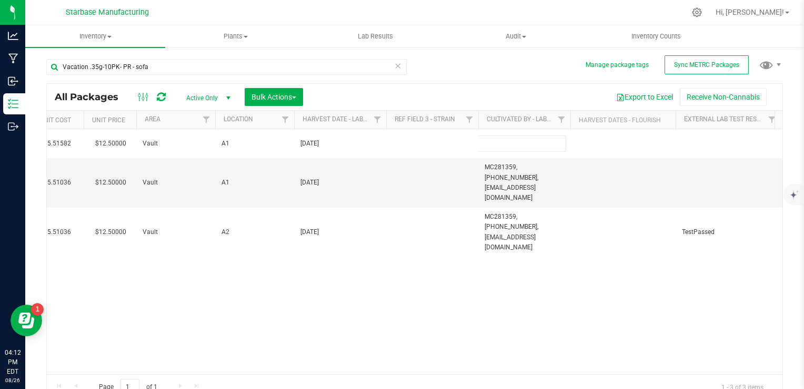
type input "MC281359, [PHONE_NUMBER], [EMAIL_ADDRESS][DOMAIN_NAME]"
click at [481, 87] on div "All Packages Active Only Active Only Lab Samples Locked All External Internal B…" at bounding box center [414, 241] width 737 height 316
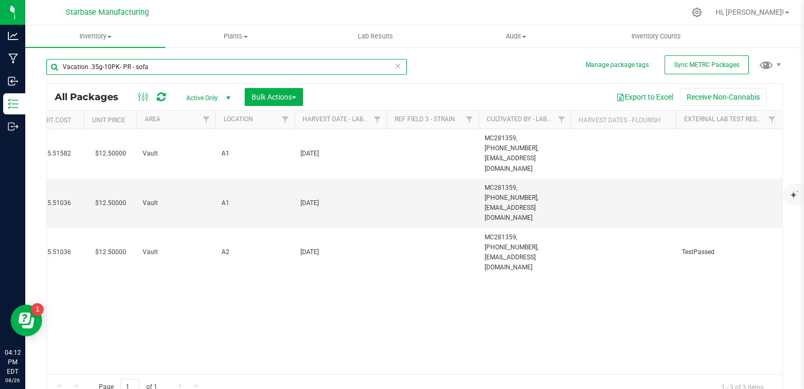
click at [212, 65] on input "Vacation .35g-10PK- PR - sofa" at bounding box center [226, 67] width 361 height 16
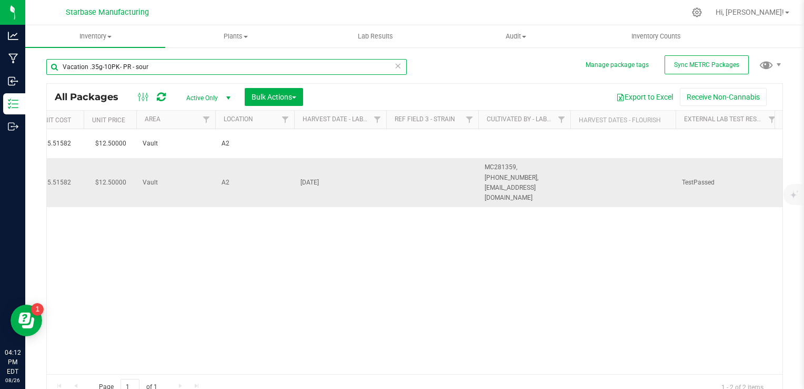
type input "Vacation .35g-10PK- PR - sour"
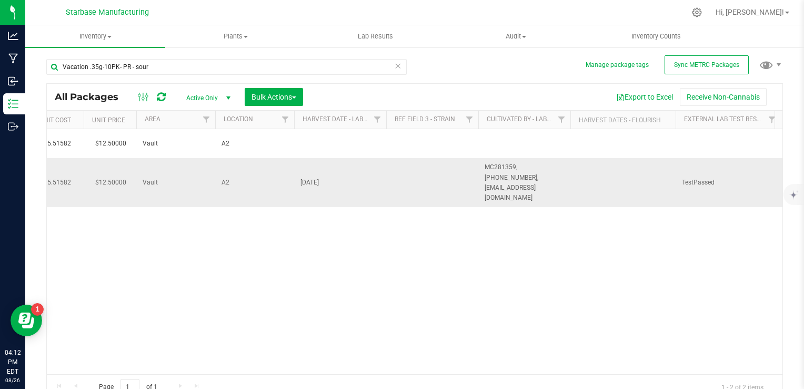
click at [310, 177] on span "[DATE]" at bounding box center [341, 182] width 80 height 10
click at [310, 174] on input "[DATE]" at bounding box center [338, 182] width 88 height 16
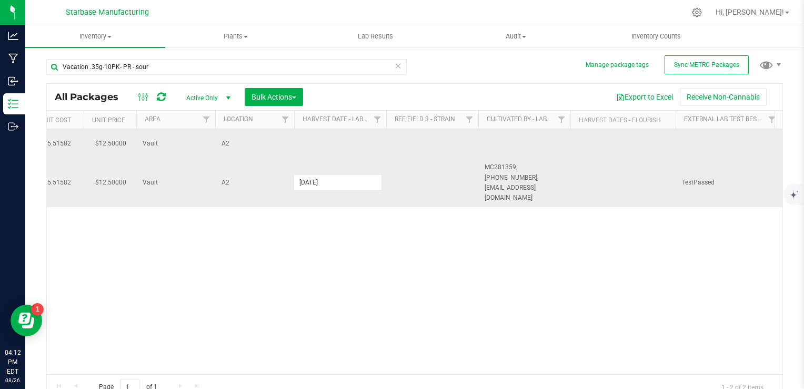
click at [320, 135] on td at bounding box center [340, 143] width 92 height 29
type input "[DATE]"
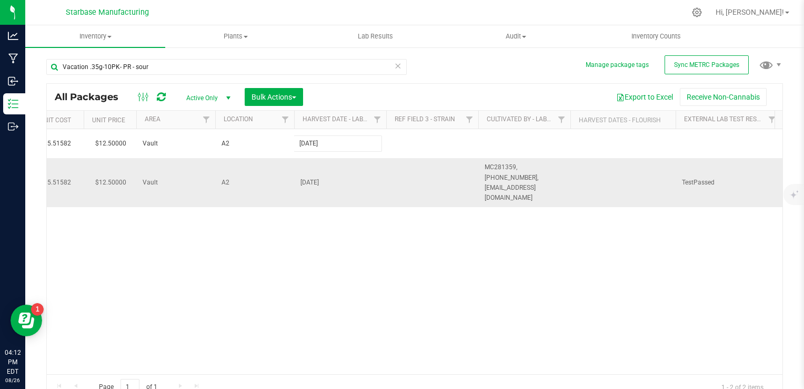
click at [509, 172] on div "All Packages Active Only Active Only Lab Samples Locked All External Internal B…" at bounding box center [414, 241] width 737 height 316
click at [509, 172] on span "MC281359, [PHONE_NUMBER], [EMAIL_ADDRESS][DOMAIN_NAME]" at bounding box center [525, 182] width 80 height 41
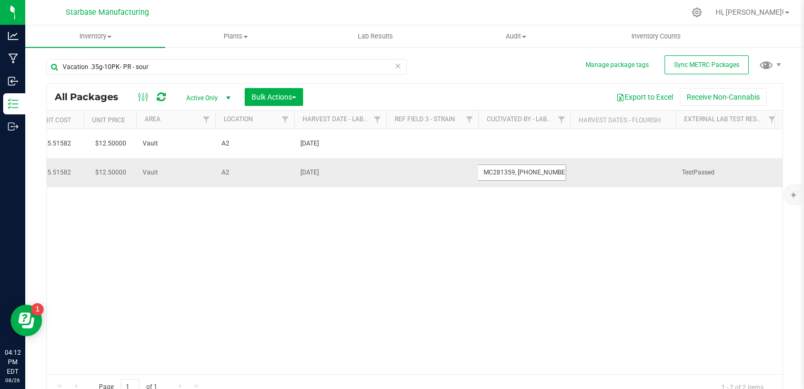
click at [509, 172] on input "MC281359, [PHONE_NUMBER], [EMAIL_ADDRESS][DOMAIN_NAME]" at bounding box center [522, 172] width 88 height 16
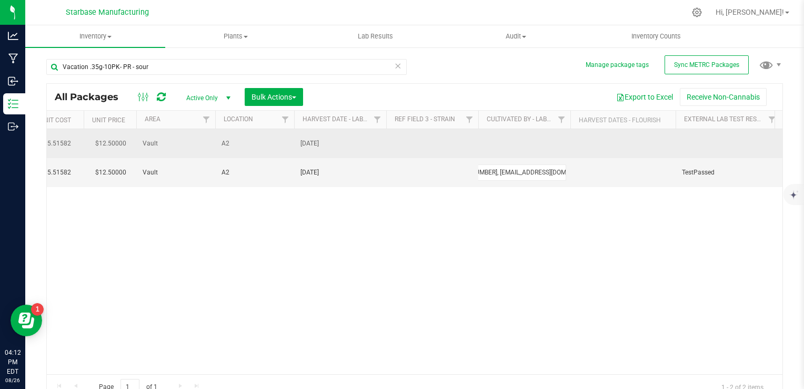
click at [518, 142] on td at bounding box center [525, 143] width 92 height 29
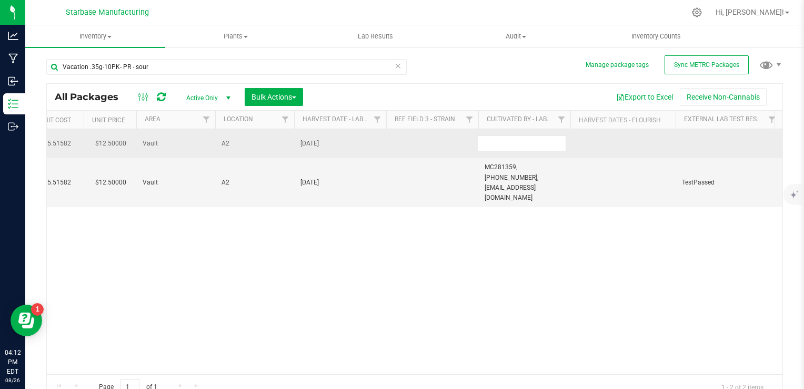
type input "MC281359, [PHONE_NUMBER], [EMAIL_ADDRESS][DOMAIN_NAME]"
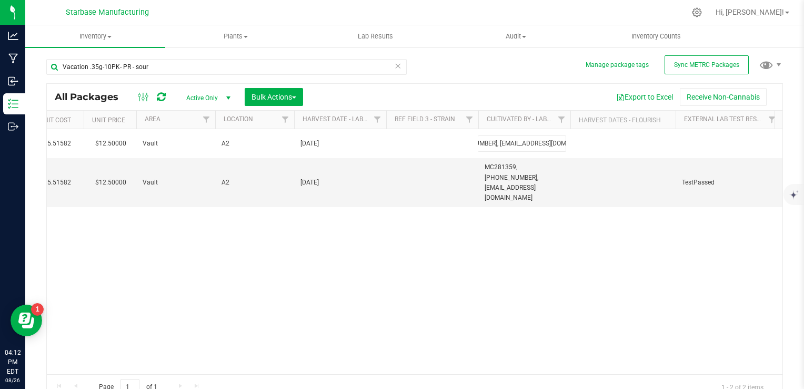
click at [379, 215] on div "All Packages Active Only Active Only Lab Samples Locked All External Internal B…" at bounding box center [414, 241] width 737 height 316
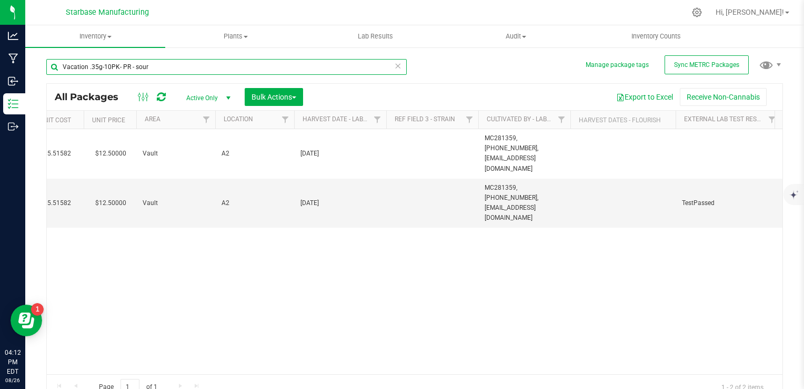
drag, startPoint x: 217, startPoint y: 70, endPoint x: 53, endPoint y: 70, distance: 164.8
click at [53, 70] on input "Vacation .35g-10PK- PR - sour" at bounding box center [226, 67] width 361 height 16
type input "s"
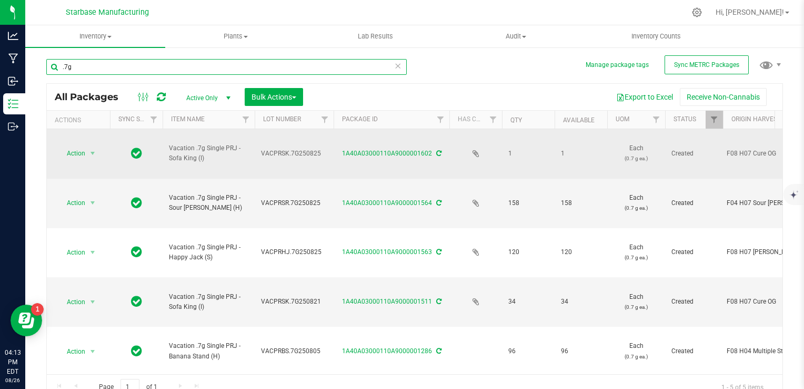
type input ".7g"
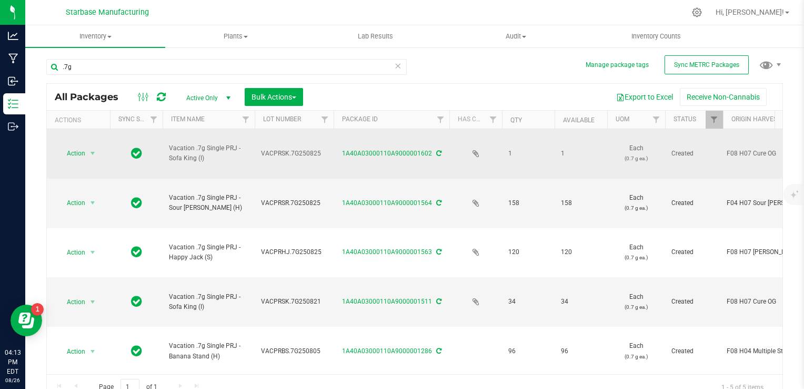
click at [292, 148] on span "VACPRSK.7G250825" at bounding box center [294, 153] width 66 height 10
click at [292, 145] on input "VACPRSK.7G250825" at bounding box center [291, 153] width 75 height 16
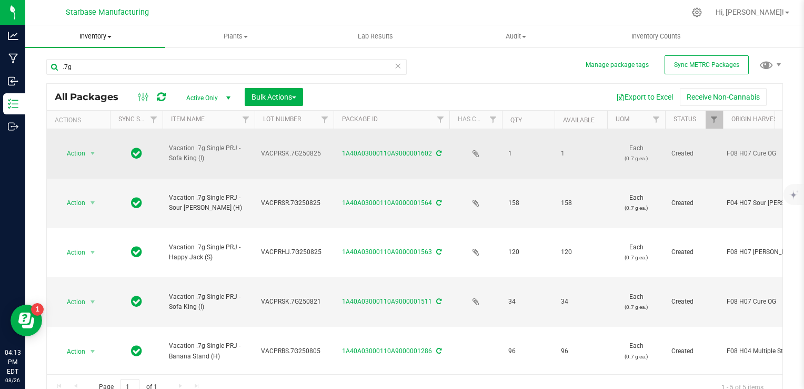
click at [105, 35] on span "Inventory" at bounding box center [95, 36] width 140 height 9
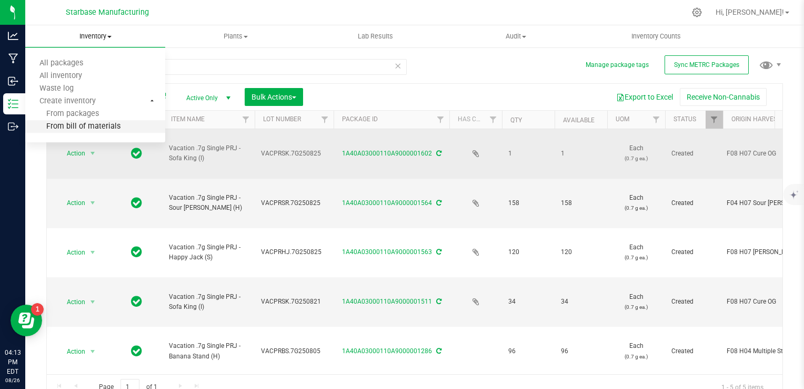
click at [98, 125] on span "From bill of materials" at bounding box center [72, 126] width 95 height 9
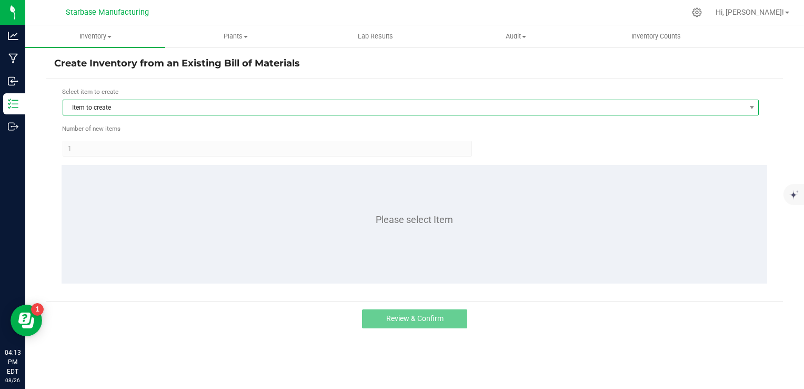
click at [161, 106] on span "Item to create" at bounding box center [404, 107] width 682 height 15
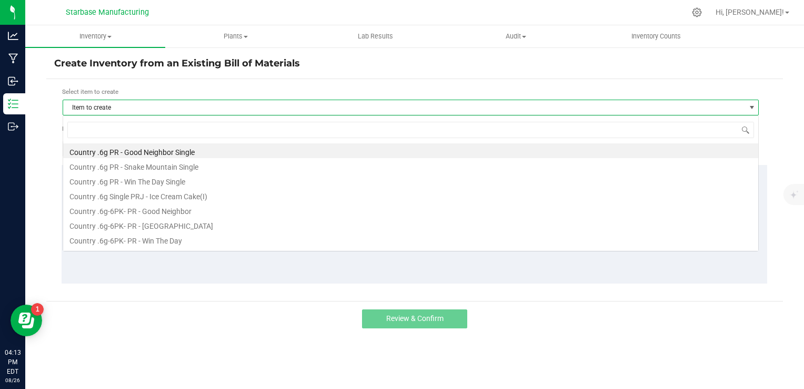
scroll to position [15, 697]
type input "sofa"
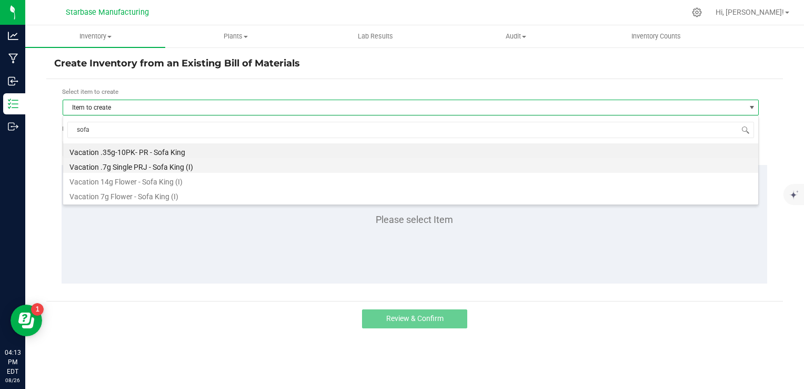
click at [163, 167] on li "Vacation .7g Single PRJ - Sofa King (I)" at bounding box center [411, 165] width 696 height 15
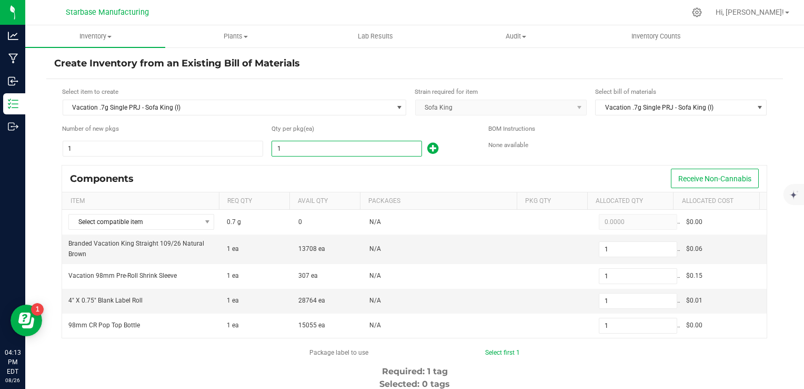
click at [335, 149] on input "1" at bounding box center [347, 148] width 150 height 15
type input "14"
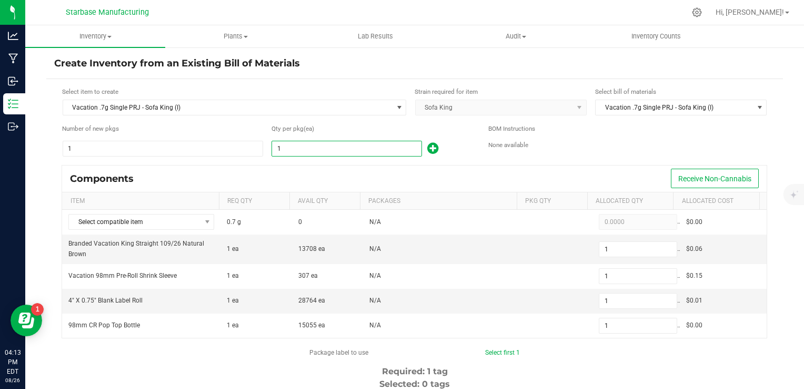
type input "14"
type input "140"
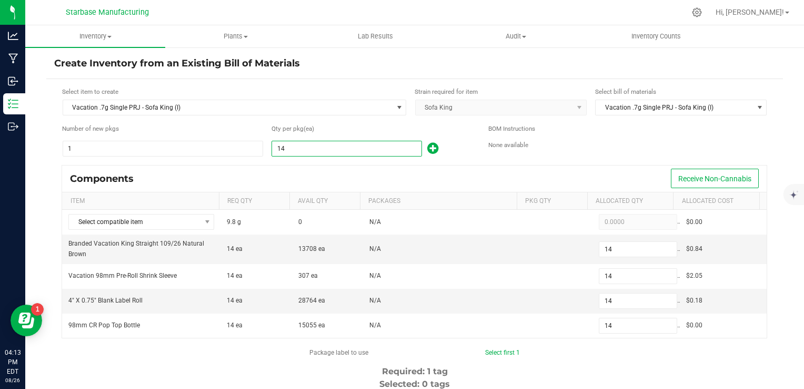
type input "140"
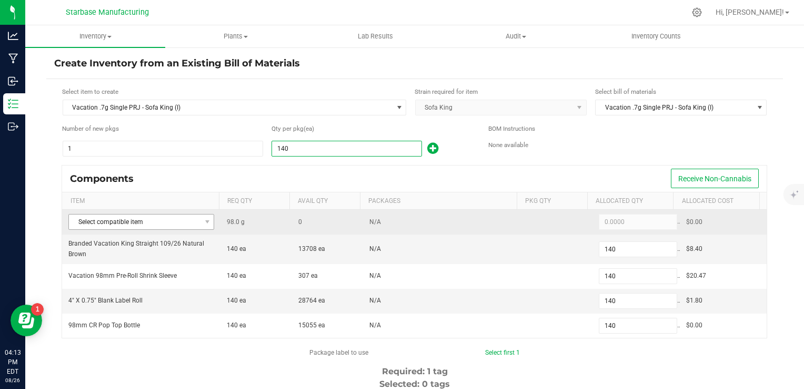
type input "140"
click at [179, 221] on span "Select compatible item" at bounding box center [135, 221] width 132 height 15
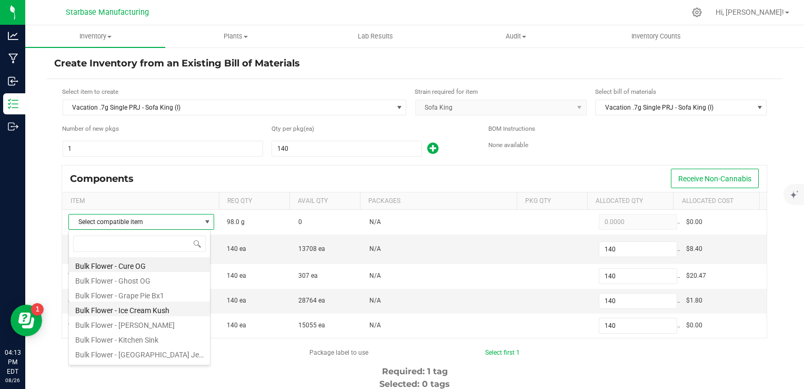
scroll to position [175, 0]
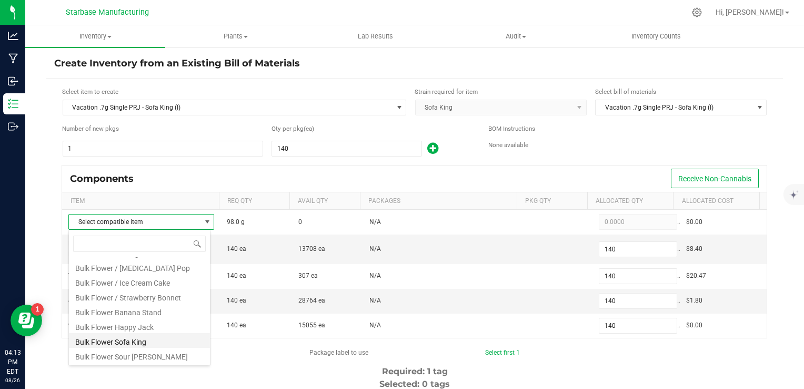
click at [145, 343] on li "Bulk Flower Sofa King" at bounding box center [139, 340] width 141 height 15
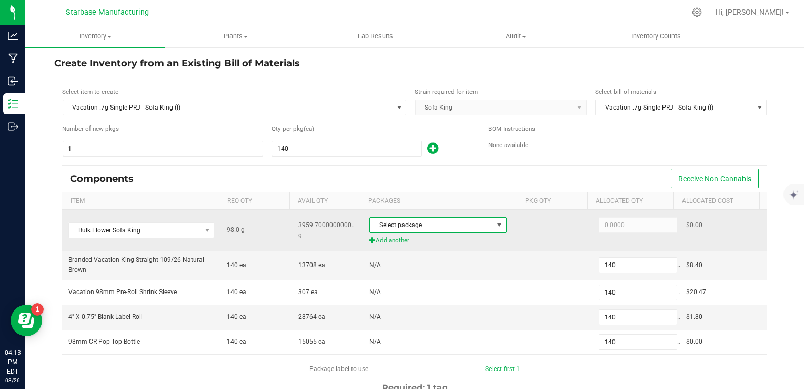
click at [419, 218] on span "Select package" at bounding box center [431, 224] width 123 height 15
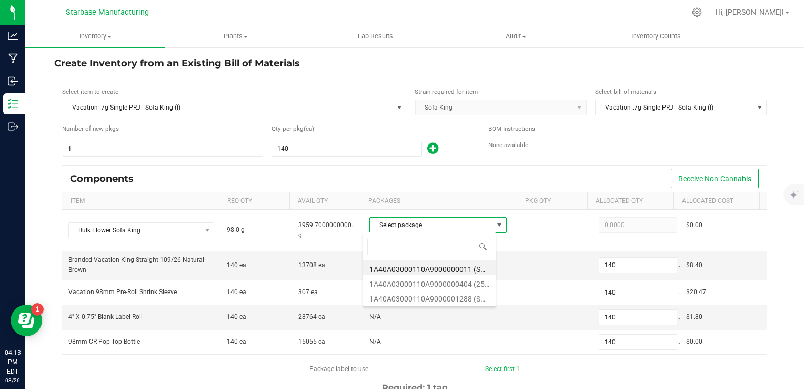
scroll to position [15, 133]
click at [433, 299] on li "1A40A03000110A9000001288 (SKTK250626)" at bounding box center [429, 297] width 133 height 15
type input "98.0000"
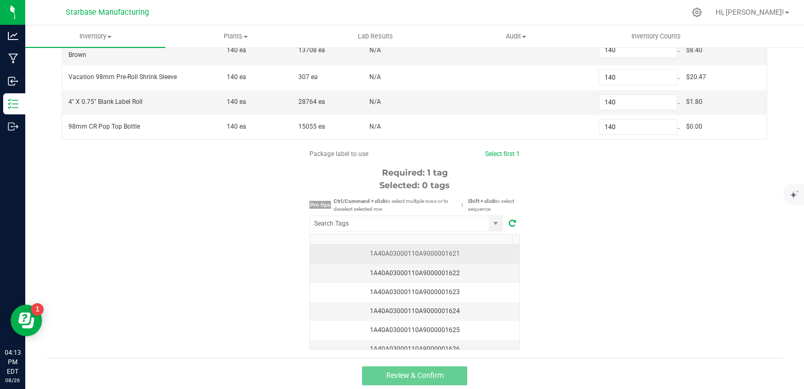
scroll to position [216, 0]
click at [459, 253] on div "1A40A03000110A9000001621" at bounding box center [414, 252] width 197 height 10
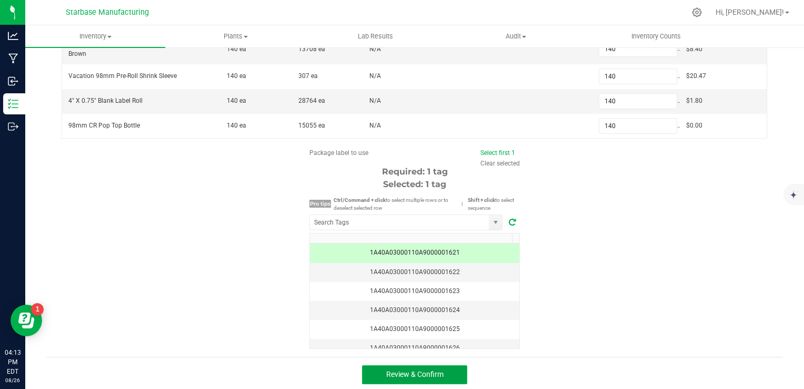
click at [438, 376] on button "Review & Confirm" at bounding box center [414, 374] width 105 height 19
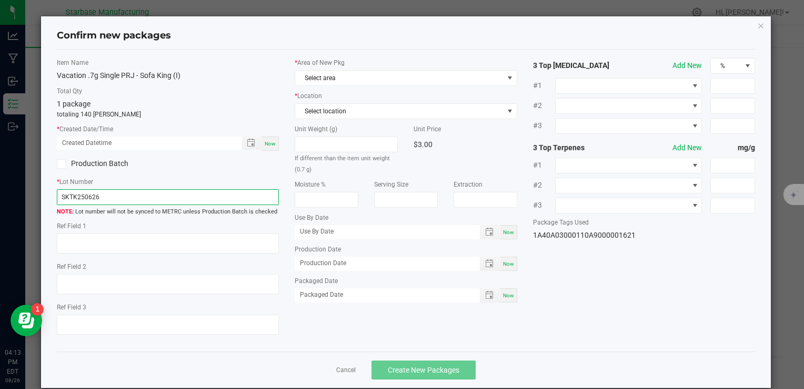
click at [158, 197] on input "SKTK250626" at bounding box center [168, 197] width 222 height 16
paste input "VACPRSK.7G250825"
type input "VACPRSK.7G250826"
click at [265, 141] on span "Now" at bounding box center [270, 144] width 11 height 6
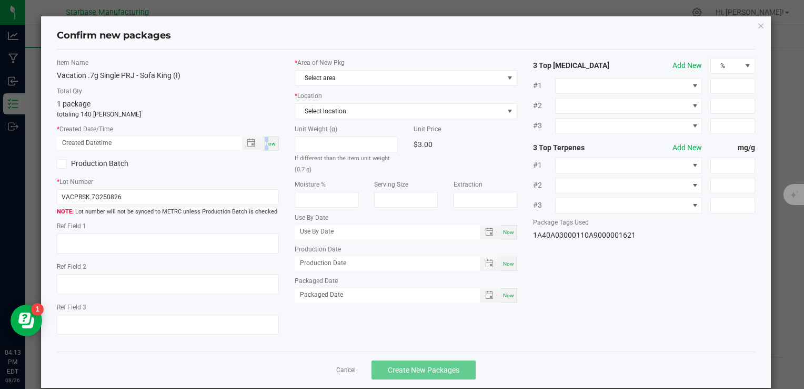
type input "08/26/2025 04:13 PM"
drag, startPoint x: 264, startPoint y: 141, endPoint x: 273, endPoint y: 143, distance: 8.7
click at [273, 143] on span "Now" at bounding box center [270, 144] width 11 height 6
click at [367, 73] on span "Select area" at bounding box center [399, 78] width 208 height 15
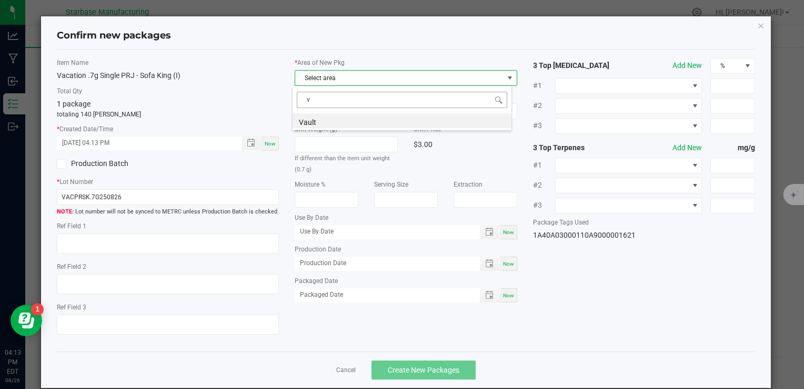
scroll to position [15, 220]
click at [360, 123] on li "Vault" at bounding box center [402, 120] width 219 height 15
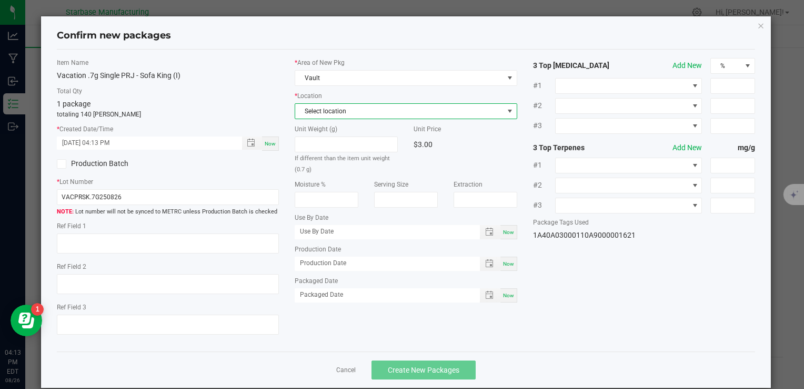
click at [360, 113] on span "Select location" at bounding box center [399, 111] width 208 height 15
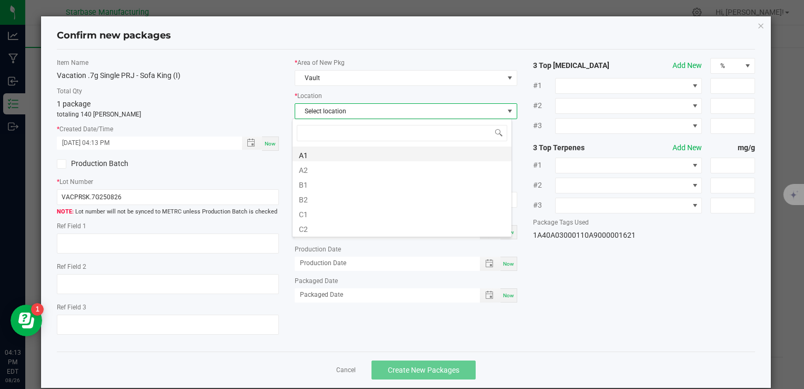
click at [360, 148] on li "A1" at bounding box center [402, 153] width 219 height 15
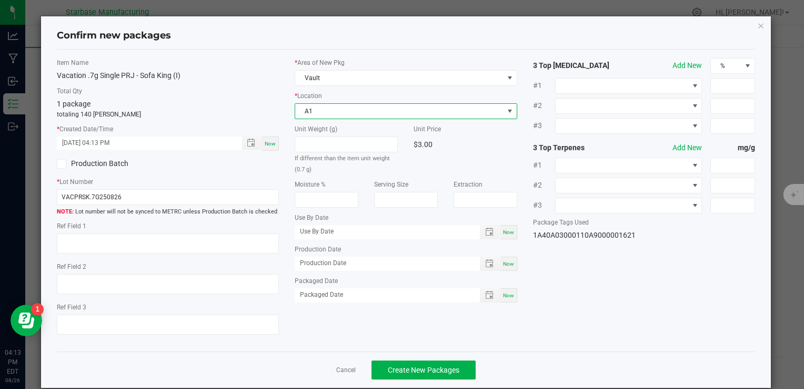
click at [503, 262] on span "Now" at bounding box center [508, 264] width 11 height 6
type input "[DATE]"
click at [504, 296] on span "Now" at bounding box center [508, 295] width 11 height 6
type input "[DATE]"
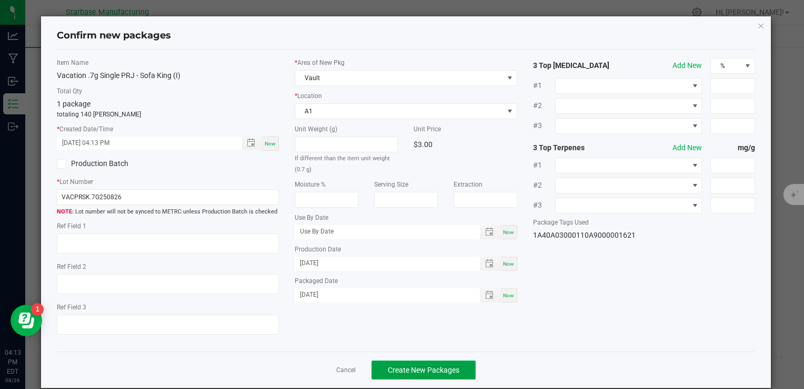
click at [459, 365] on button "Create New Packages" at bounding box center [424, 369] width 104 height 19
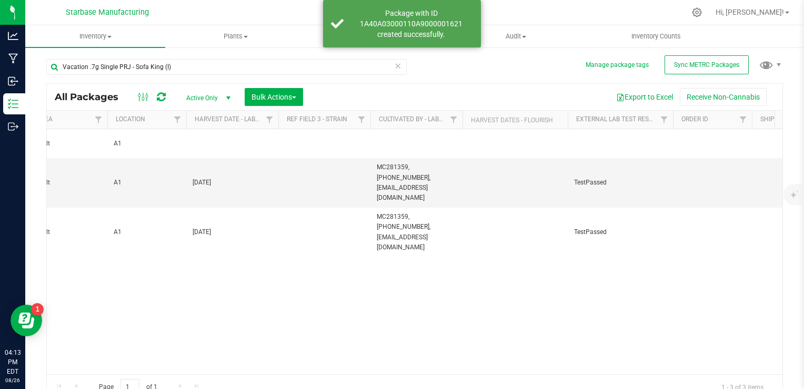
scroll to position [0, 946]
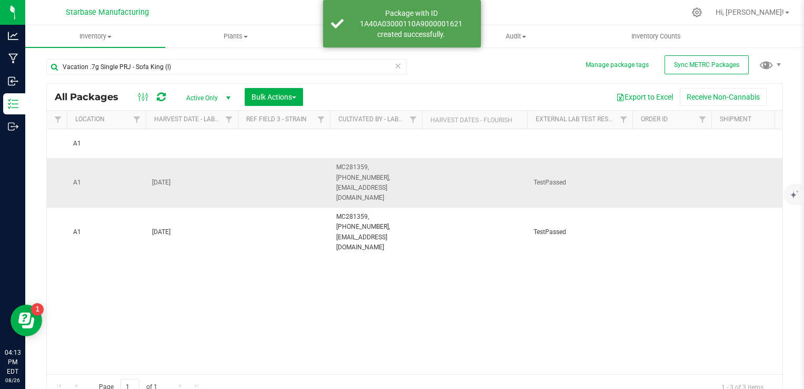
click at [172, 177] on span "[DATE]" at bounding box center [192, 182] width 80 height 10
click at [172, 175] on input "[DATE]" at bounding box center [189, 182] width 88 height 16
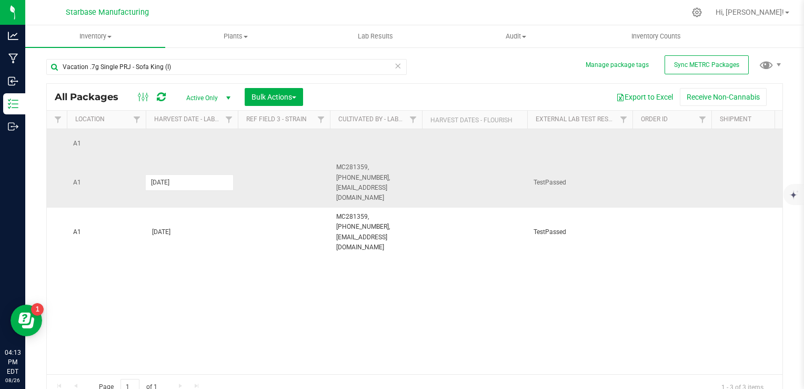
click at [185, 137] on td at bounding box center [192, 143] width 92 height 29
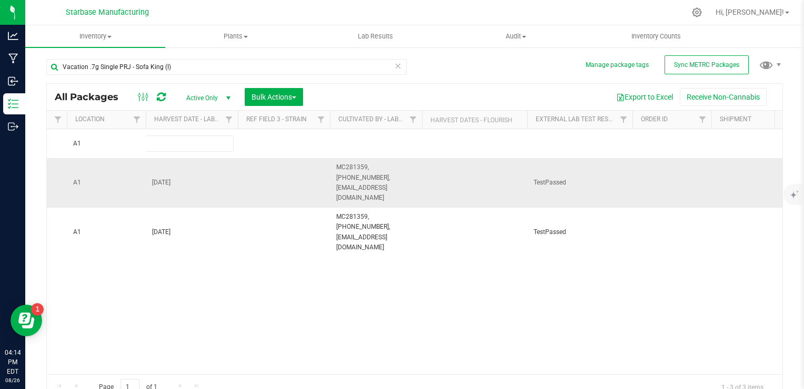
type input "[DATE]"
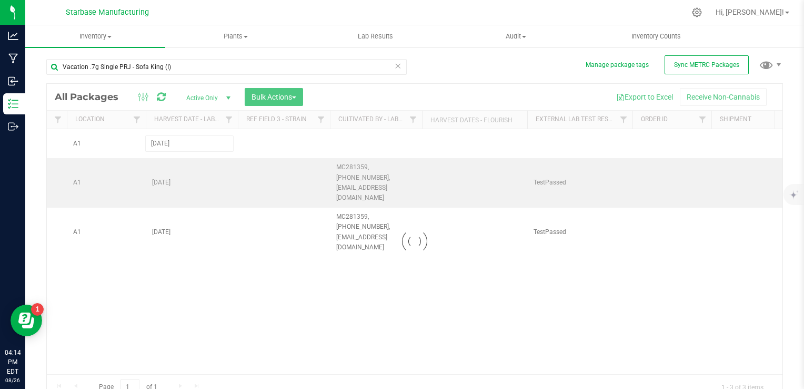
click at [366, 177] on div "Loading... All Packages Active Only Active Only Lab Samples Locked All External…" at bounding box center [414, 241] width 737 height 316
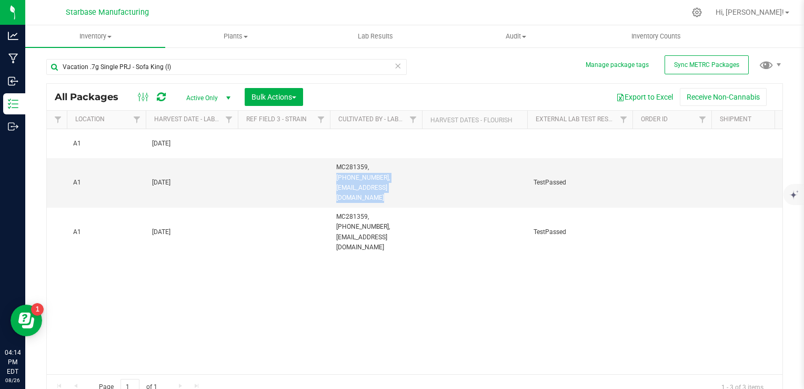
click at [366, 177] on span "MC281359, [PHONE_NUMBER], [EMAIL_ADDRESS][DOMAIN_NAME]" at bounding box center [376, 182] width 80 height 41
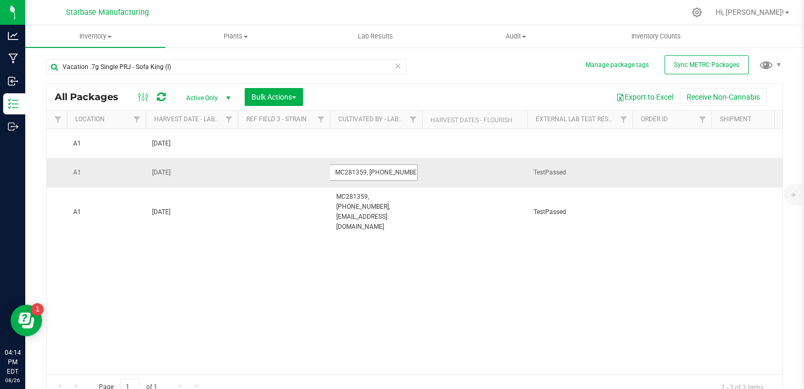
click at [366, 177] on input "MC281359, [PHONE_NUMBER], [EMAIL_ADDRESS][DOMAIN_NAME]" at bounding box center [374, 172] width 88 height 16
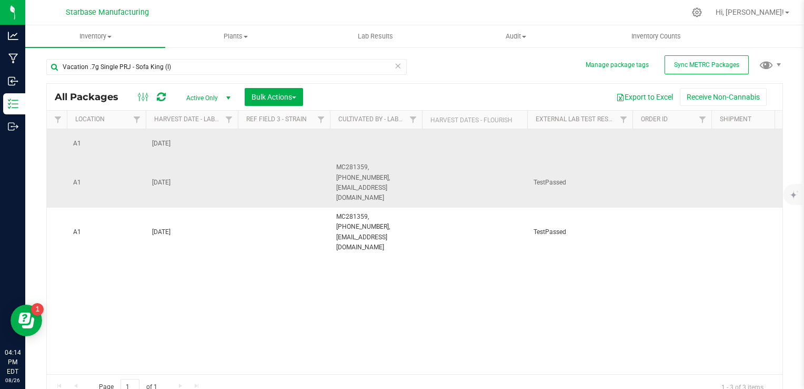
click at [374, 142] on td at bounding box center [376, 143] width 92 height 29
type input "MC281359, [PHONE_NUMBER], [EMAIL_ADDRESS][DOMAIN_NAME]"
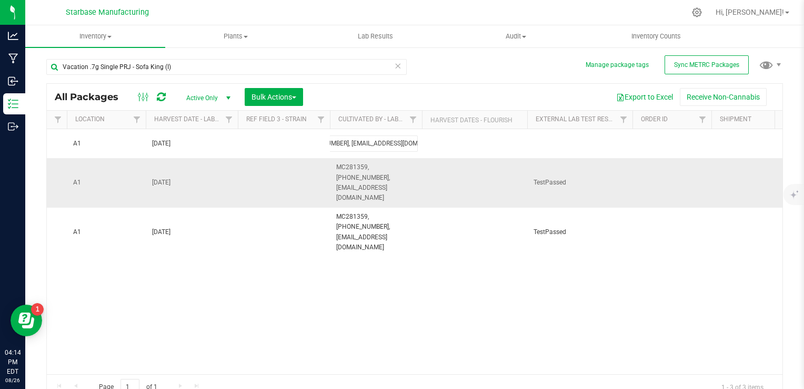
click at [303, 270] on div "All Packages Active Only Active Only Lab Samples Locked All External Internal B…" at bounding box center [414, 241] width 737 height 316
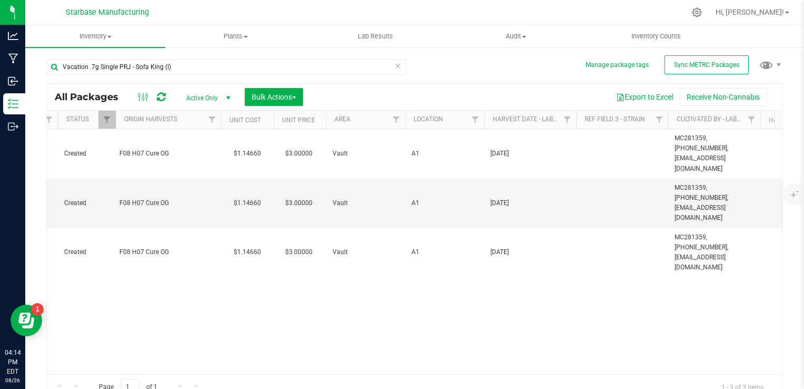
scroll to position [0, 0]
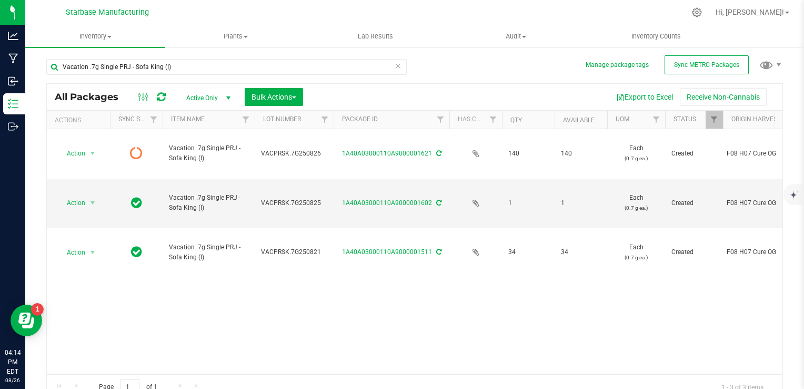
click at [211, 278] on div "Action Action Edit attributes Global inventory Lock package Print package label…" at bounding box center [415, 251] width 736 height 245
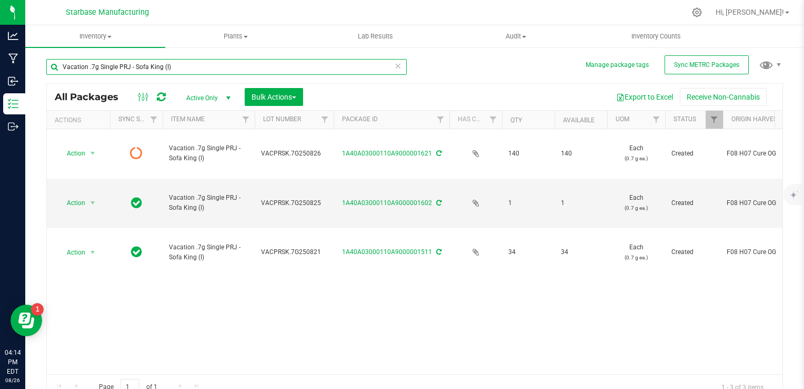
drag, startPoint x: 172, startPoint y: 66, endPoint x: 136, endPoint y: 66, distance: 35.8
click at [136, 66] on input "Vacation .7g Single PRJ - Sofa King (I)" at bounding box center [226, 67] width 361 height 16
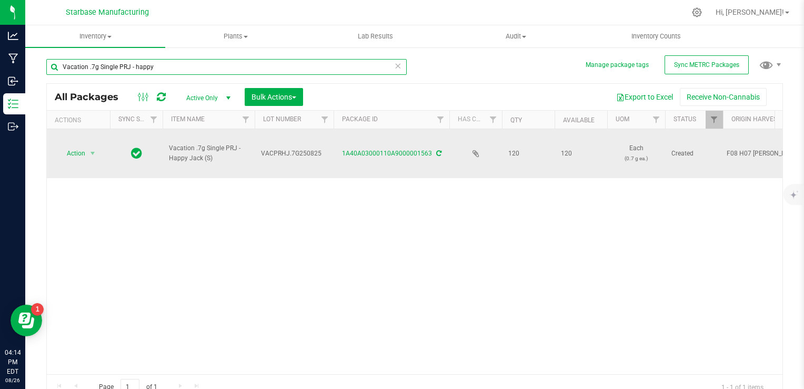
type input "Vacation .7g Single PRJ - happy"
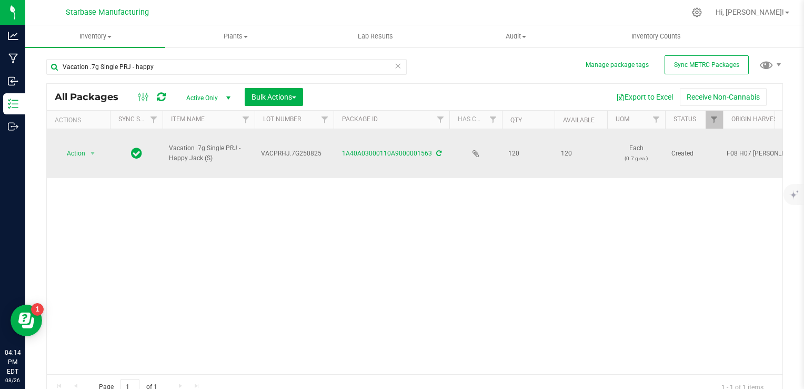
click at [275, 148] on span "VACPRHJ.7G250825" at bounding box center [294, 153] width 66 height 10
click at [275, 145] on input "VACPRHJ.7G250825" at bounding box center [291, 153] width 75 height 16
click at [102, 34] on span "Inventory" at bounding box center [95, 36] width 140 height 9
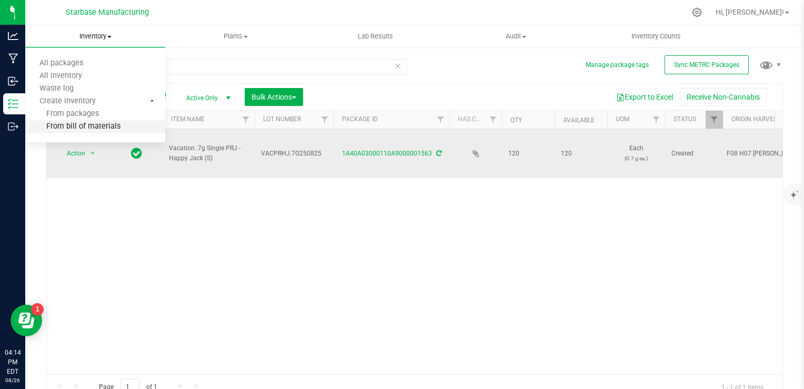
click at [110, 125] on span "From bill of materials" at bounding box center [72, 126] width 95 height 9
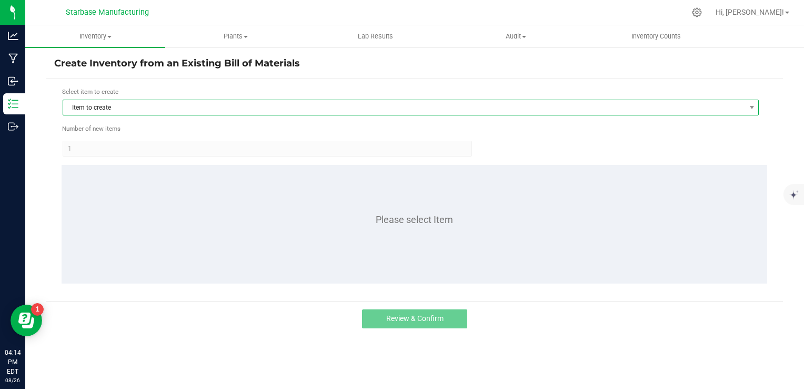
click at [147, 106] on span "Item to create" at bounding box center [404, 107] width 682 height 15
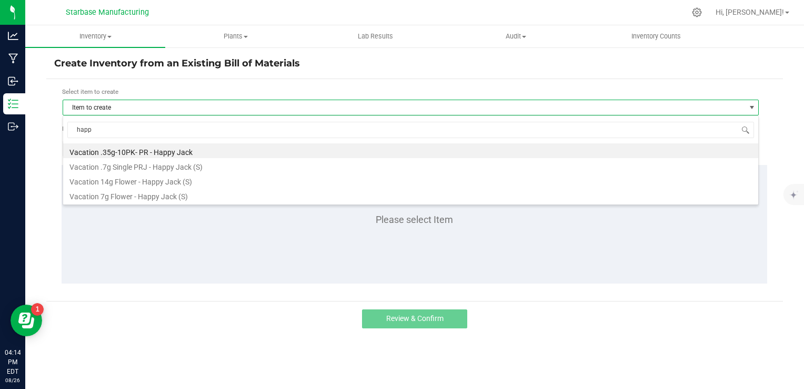
type input "happy"
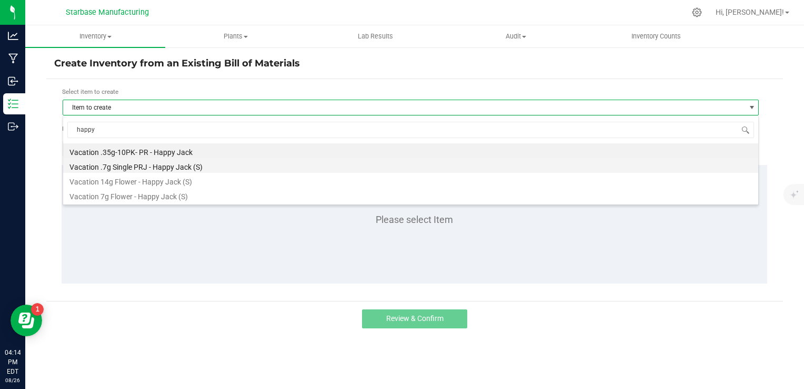
click at [154, 163] on li "Vacation .7g Single PRJ - Happy Jack (S)" at bounding box center [411, 165] width 696 height 15
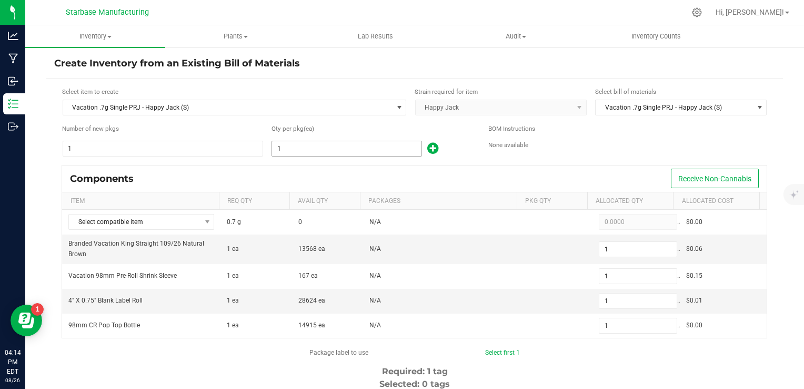
click at [292, 144] on input "1" at bounding box center [347, 148] width 150 height 15
type input "7"
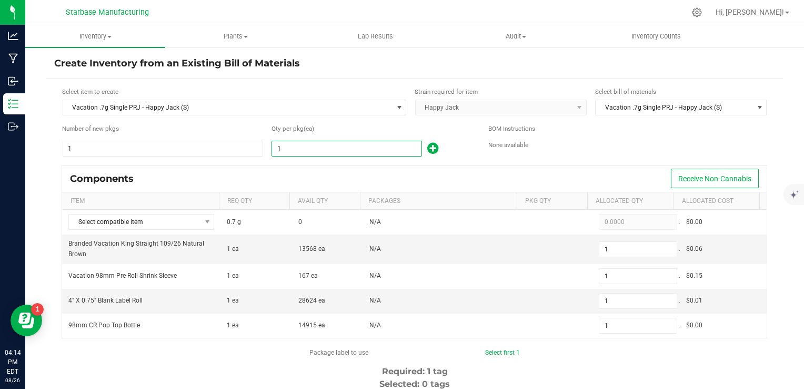
type input "7"
type input "76"
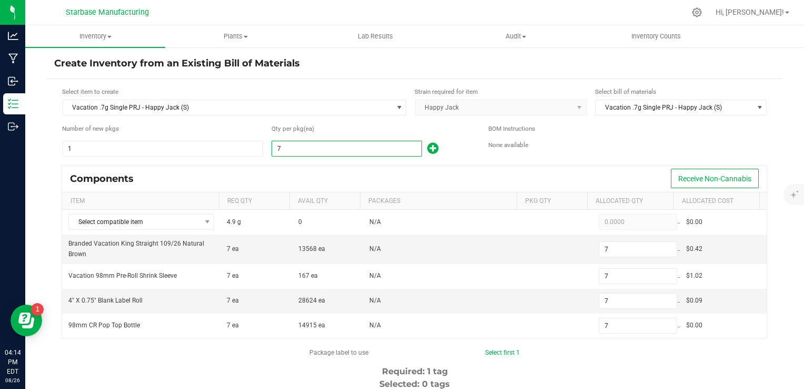
type input "76"
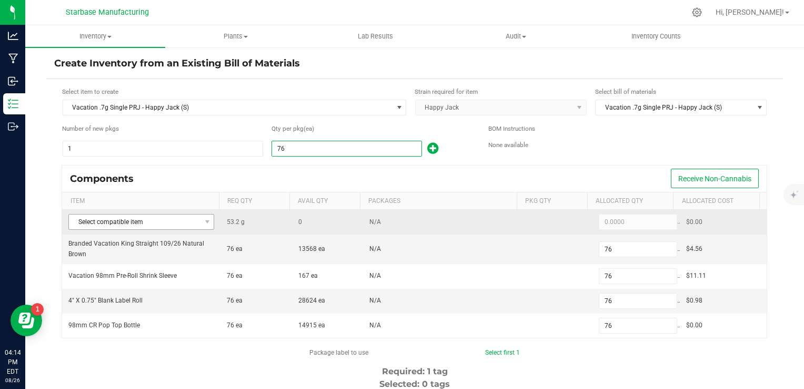
type input "76"
click at [201, 222] on span at bounding box center [207, 221] width 13 height 15
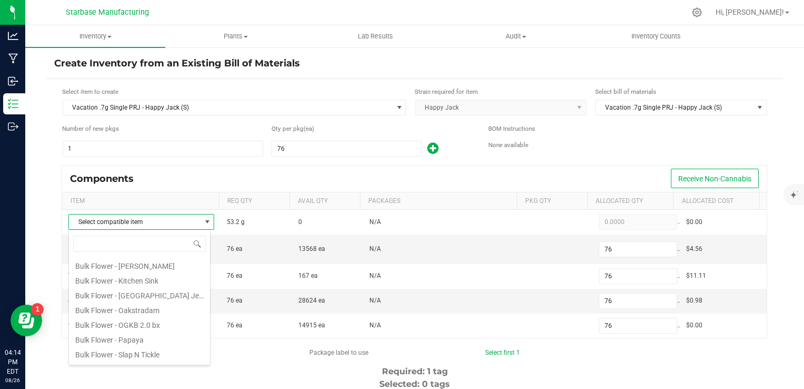
scroll to position [175, 0]
click at [159, 334] on li "Bulk Flower Sofa King" at bounding box center [139, 340] width 141 height 15
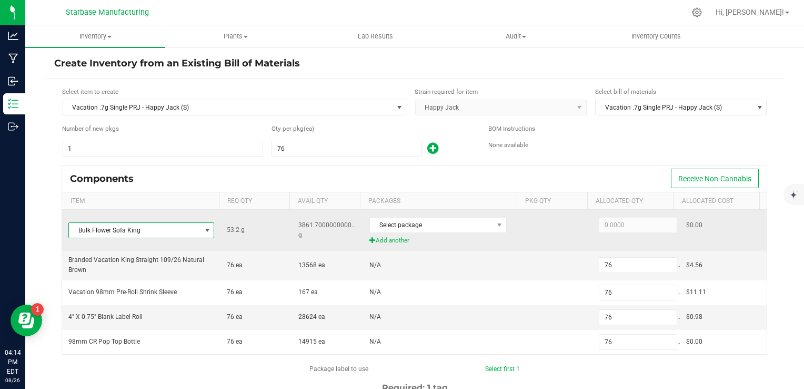
click at [162, 226] on span "Bulk Flower Sofa King" at bounding box center [135, 230] width 132 height 15
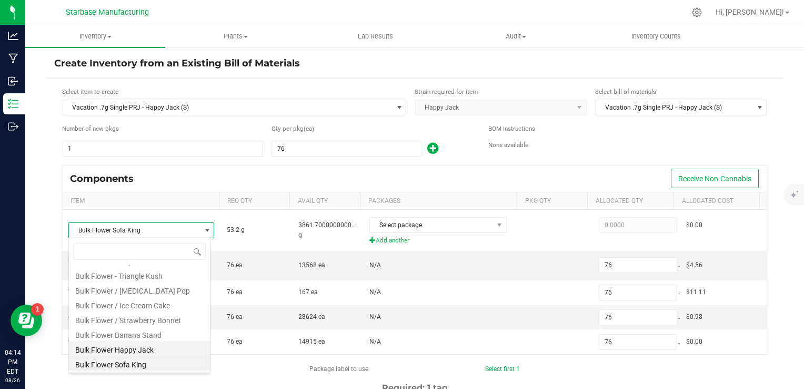
click at [157, 346] on li "Bulk Flower Happy Jack" at bounding box center [139, 348] width 141 height 15
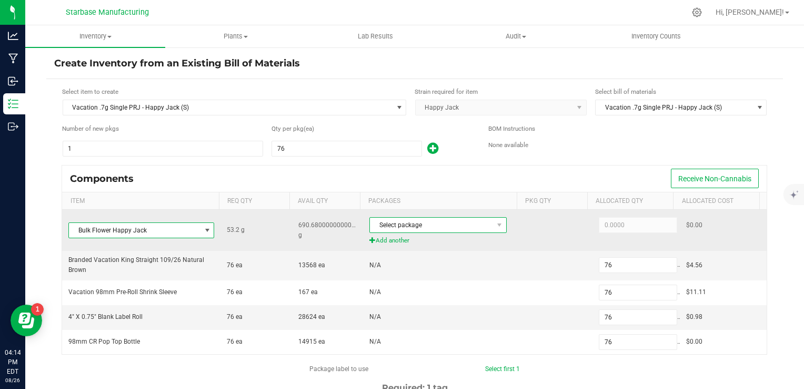
click at [396, 222] on span "Select package" at bounding box center [431, 224] width 123 height 15
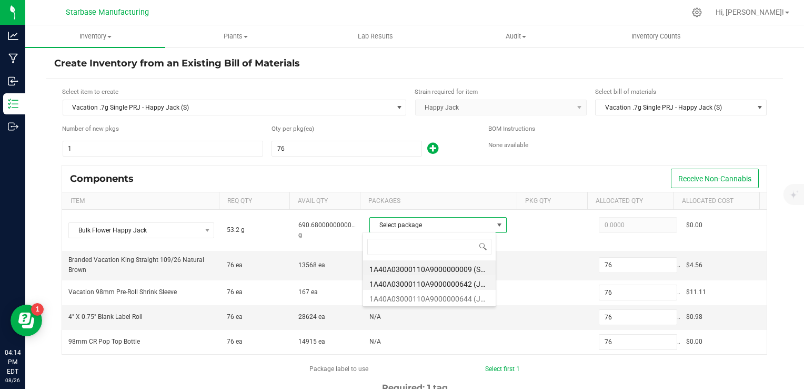
click at [402, 287] on li "1A40A03000110A9000000642 (JH250627)" at bounding box center [429, 282] width 133 height 15
type input "53.2000"
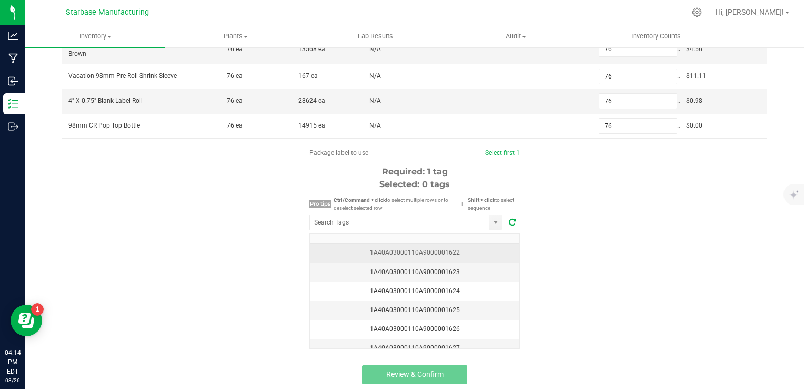
click at [451, 252] on div "1A40A03000110A9000001622" at bounding box center [414, 252] width 197 height 10
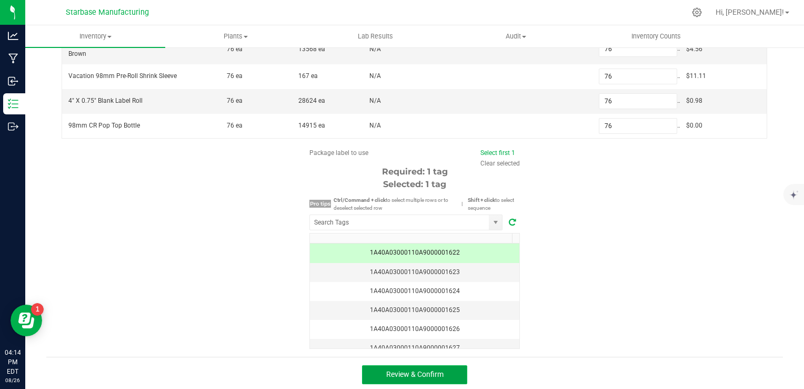
click at [416, 370] on span "Review & Confirm" at bounding box center [414, 374] width 57 height 8
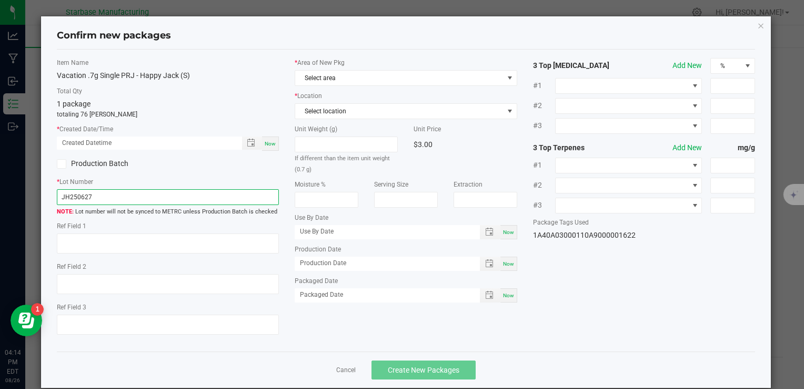
click at [174, 197] on input "JH250627" at bounding box center [168, 197] width 222 height 16
paste input "VACPRHJ.7G250825"
type input "VACPRHJ.7G250826"
click at [270, 141] on span "Now" at bounding box center [270, 144] width 11 height 6
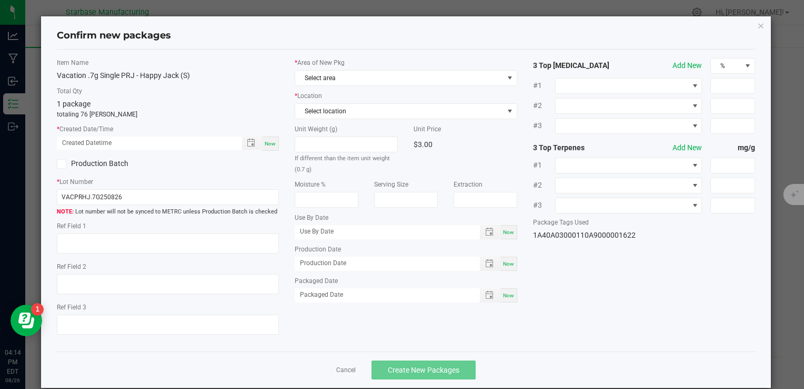
type input "08/26/2025 04:14 PM"
click at [327, 70] on span "Select area" at bounding box center [406, 78] width 222 height 16
click at [321, 119] on li "Vault" at bounding box center [402, 120] width 219 height 15
click at [323, 110] on span "Select location" at bounding box center [399, 111] width 208 height 15
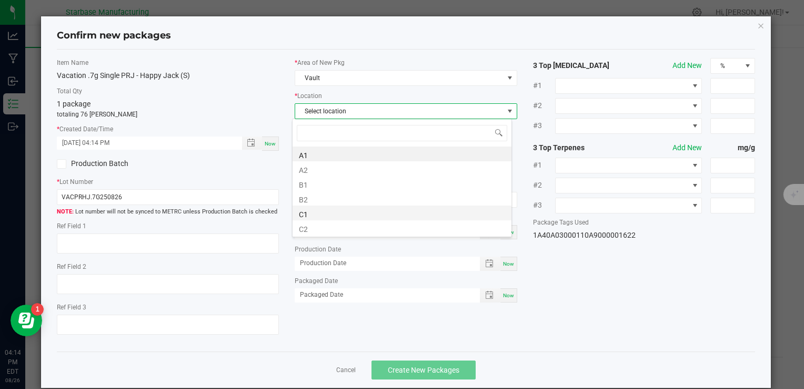
click at [322, 216] on li "C1" at bounding box center [402, 212] width 219 height 15
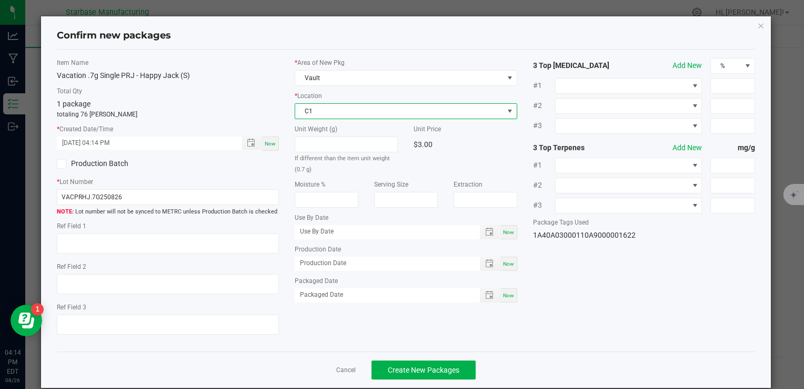
click at [504, 262] on span "Now" at bounding box center [508, 264] width 11 height 6
type input "[DATE]"
click at [508, 293] on span "Now" at bounding box center [508, 295] width 11 height 6
type input "[DATE]"
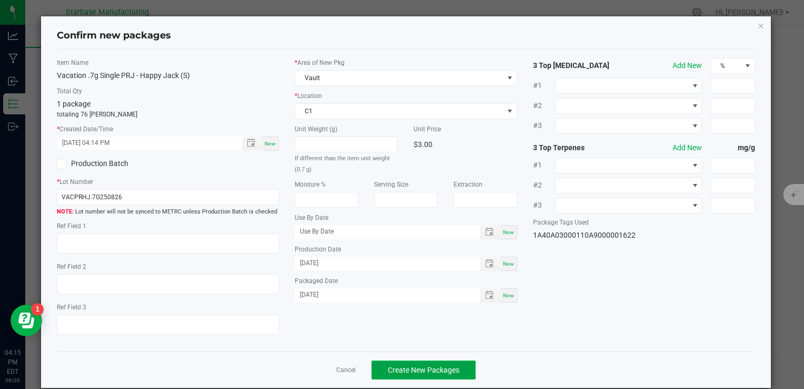
click at [450, 370] on span "Create New Packages" at bounding box center [424, 369] width 72 height 8
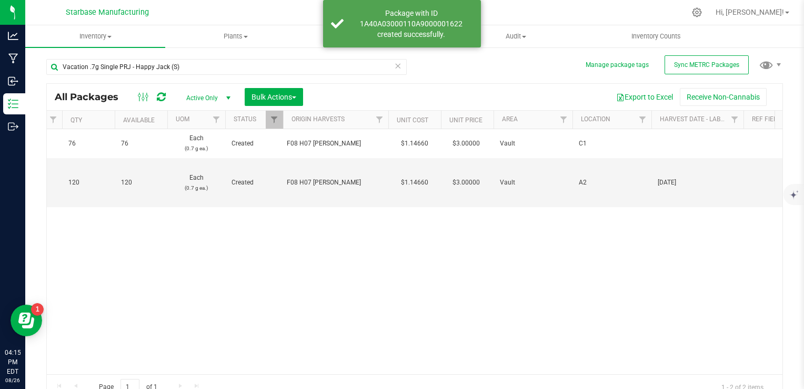
scroll to position [0, 617]
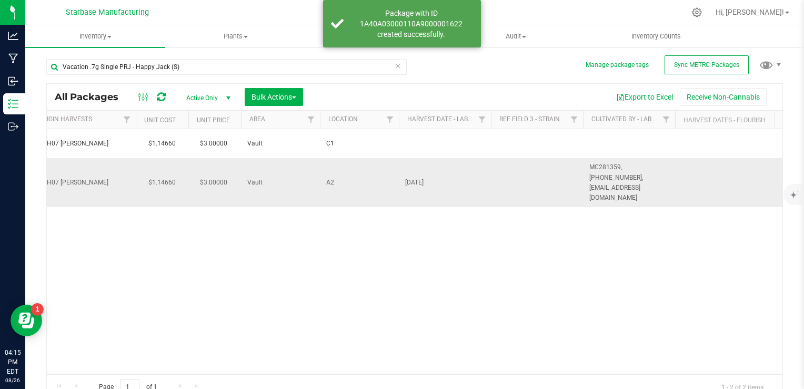
click at [411, 177] on span "[DATE]" at bounding box center [445, 182] width 80 height 10
click at [411, 174] on input "[DATE]" at bounding box center [443, 182] width 88 height 16
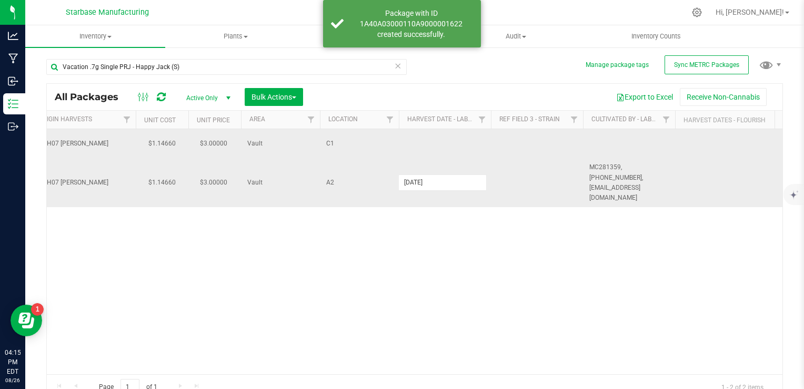
click at [425, 140] on td at bounding box center [445, 143] width 92 height 29
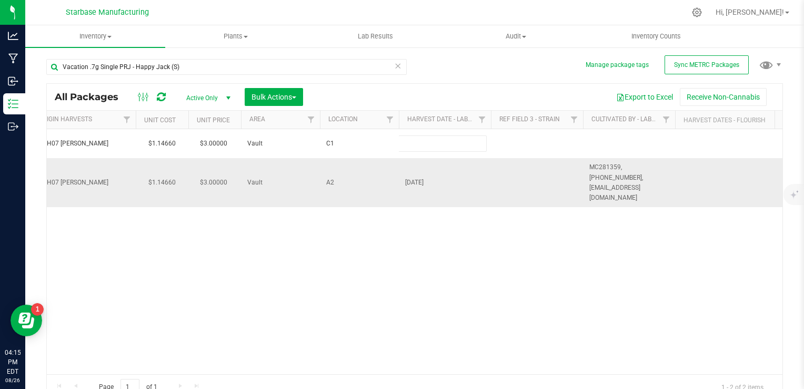
type input "[DATE]"
click at [613, 172] on div "All Packages Active Only Active Only Lab Samples Locked All External Internal B…" at bounding box center [414, 241] width 737 height 316
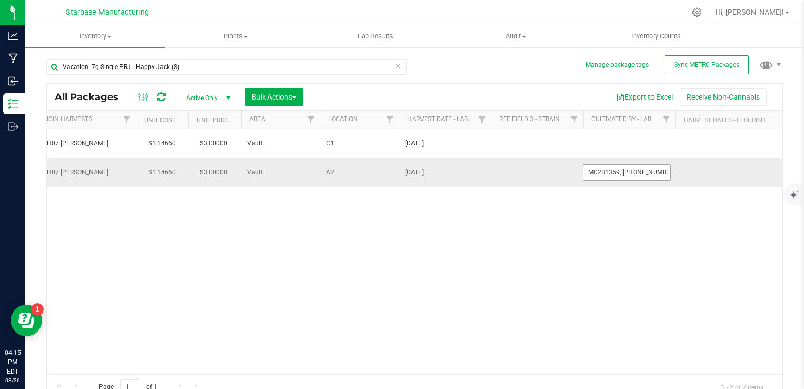
scroll to position [0, 73]
click at [613, 172] on input "MC281359, [PHONE_NUMBER], [EMAIL_ADDRESS][DOMAIN_NAME]" at bounding box center [627, 172] width 88 height 16
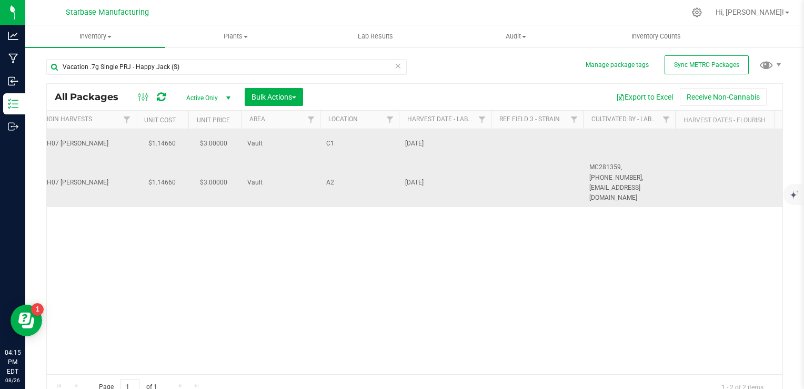
click at [621, 141] on td at bounding box center [629, 143] width 92 height 29
type input "MC281359, [PHONE_NUMBER], [EMAIL_ADDRESS][DOMAIN_NAME]"
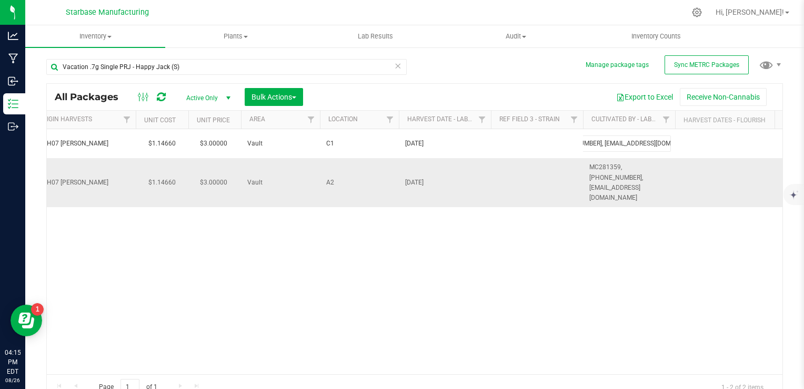
click at [412, 280] on div "All Packages Active Only Active Only Lab Samples Locked All External Internal B…" at bounding box center [414, 241] width 737 height 316
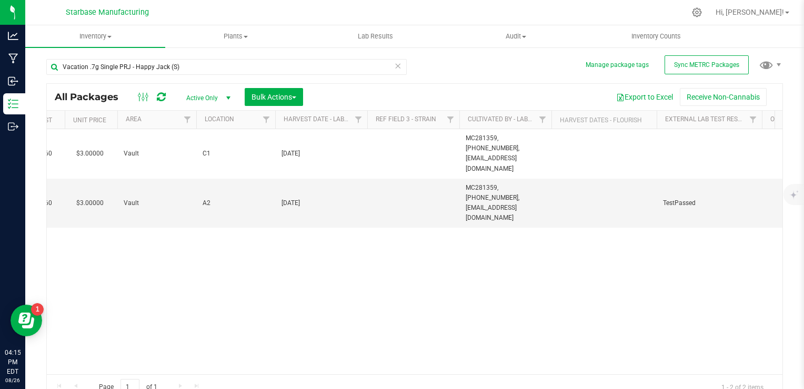
scroll to position [0, 0]
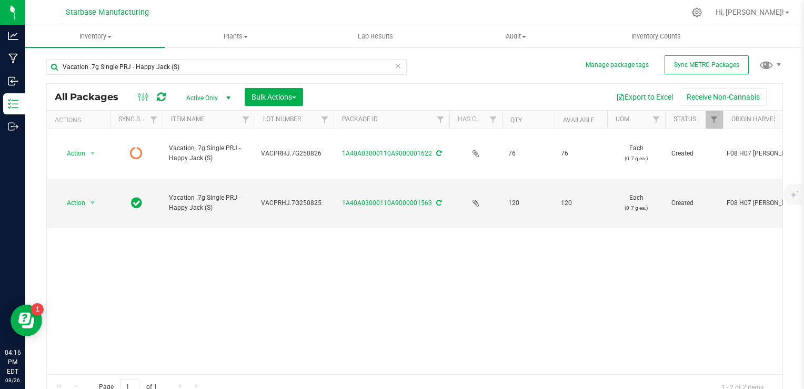
click at [228, 289] on div "Action Action Edit attributes Global inventory Lock package Print package label…" at bounding box center [415, 251] width 736 height 245
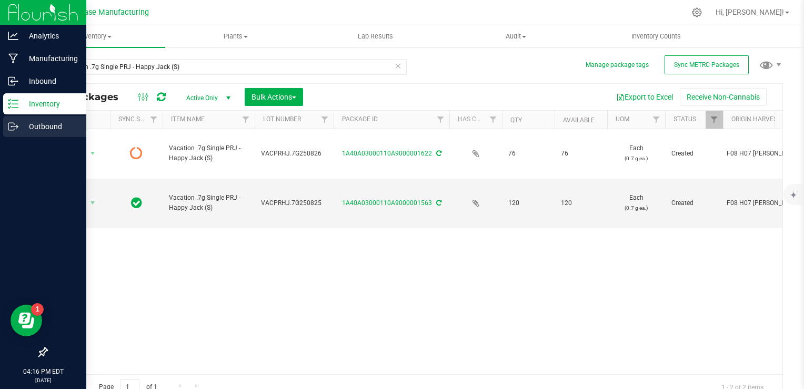
click at [16, 123] on icon at bounding box center [13, 126] width 11 height 11
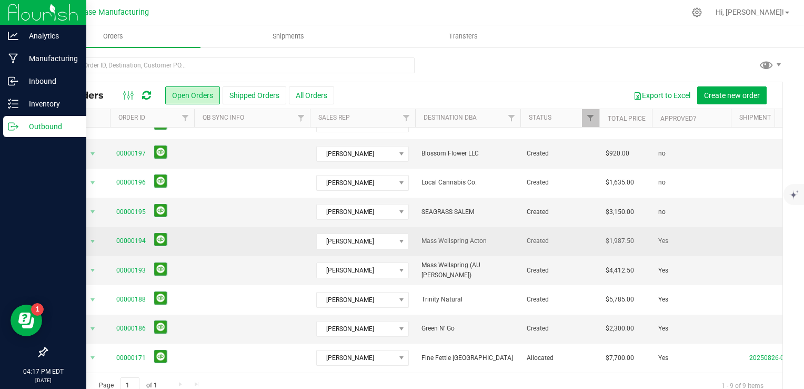
scroll to position [19, 0]
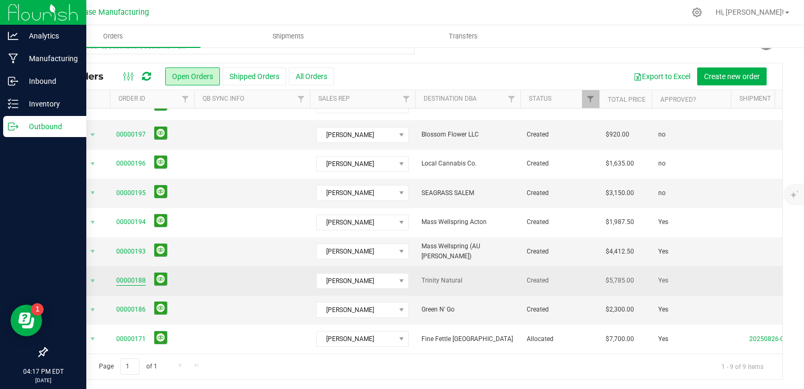
click at [133, 275] on link "00000188" at bounding box center [130, 280] width 29 height 10
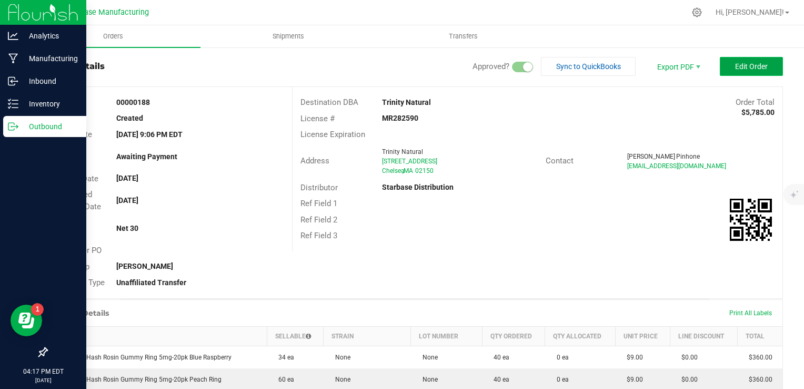
click at [722, 66] on button "Edit Order" at bounding box center [751, 66] width 63 height 19
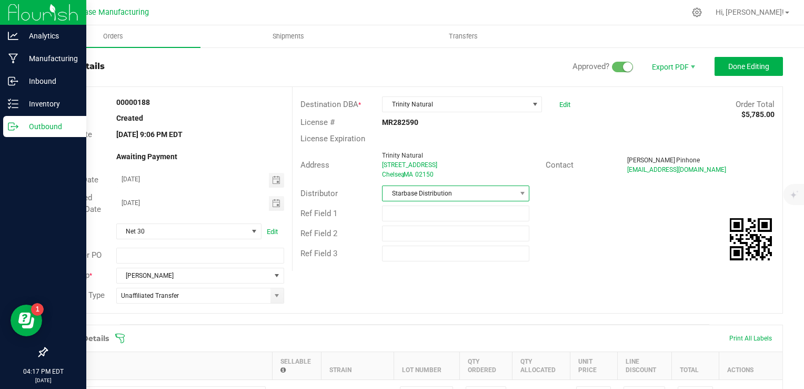
click at [486, 192] on span "Starbase Distribution" at bounding box center [449, 193] width 133 height 15
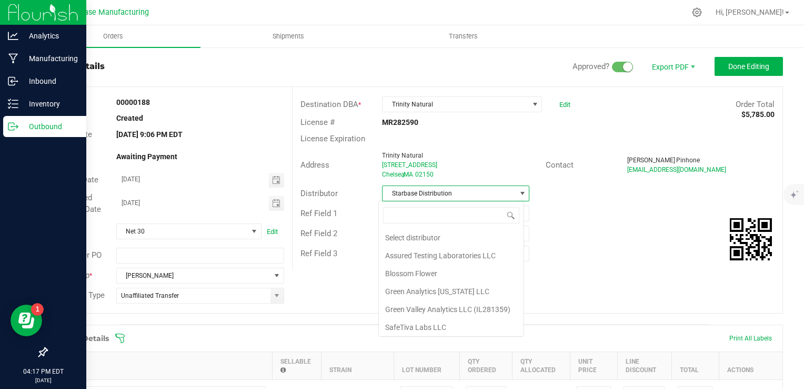
scroll to position [36, 0]
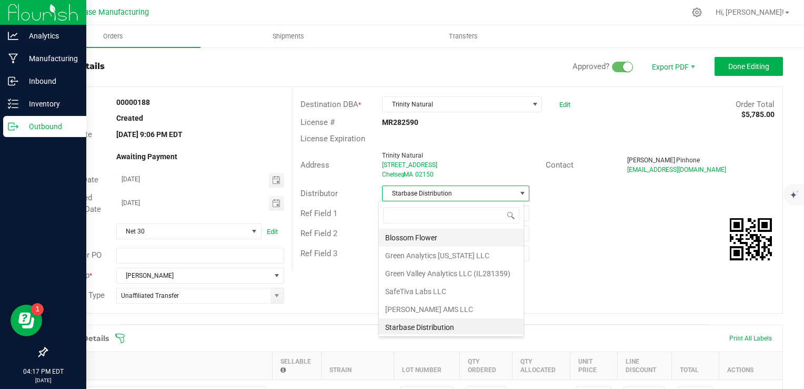
click at [462, 237] on li "Blossom Flower" at bounding box center [451, 238] width 145 height 18
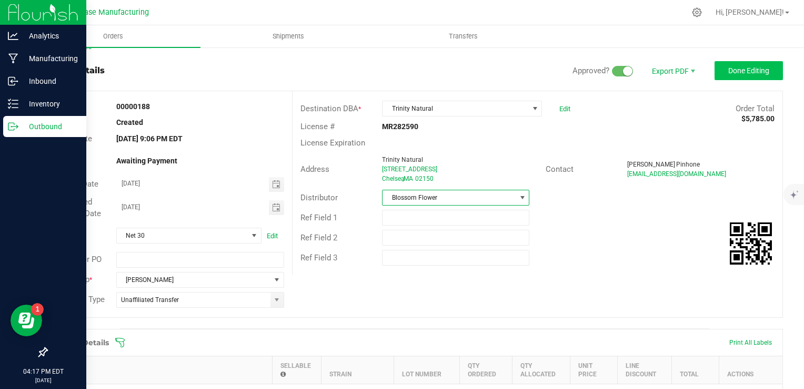
scroll to position [0, 0]
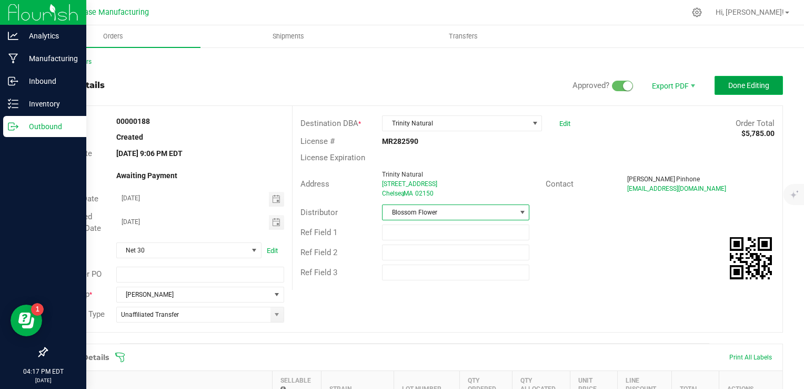
click at [736, 77] on button "Done Editing" at bounding box center [749, 85] width 68 height 19
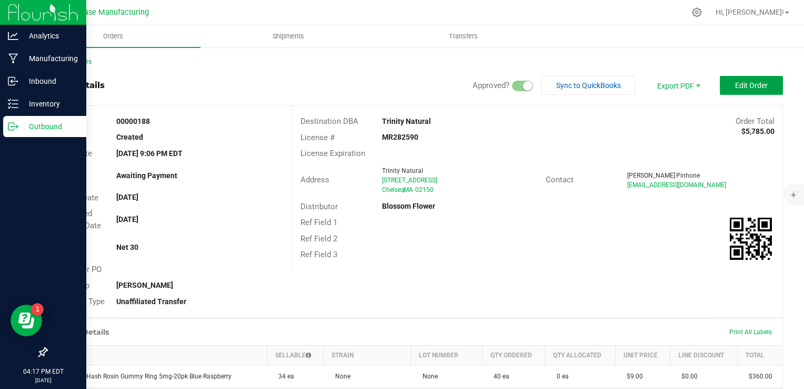
click at [736, 85] on span "Edit Order" at bounding box center [752, 85] width 33 height 8
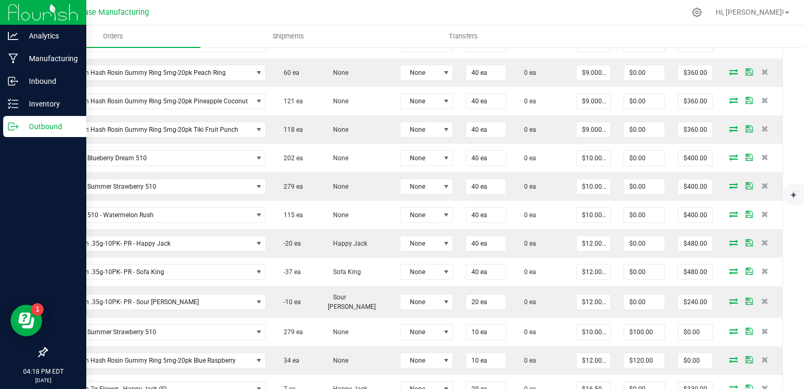
scroll to position [316, 0]
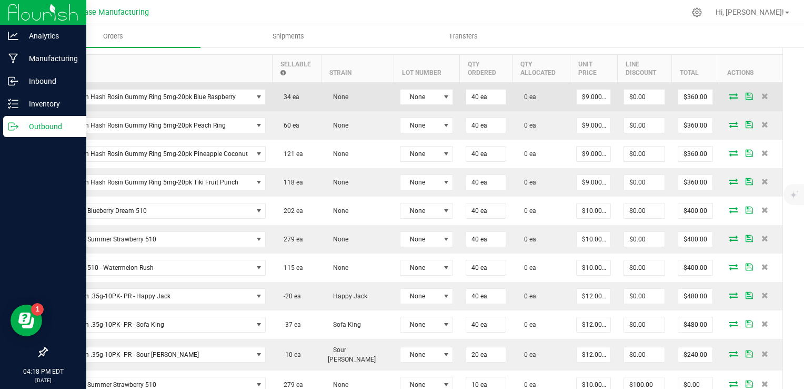
click at [730, 96] on icon at bounding box center [734, 96] width 8 height 6
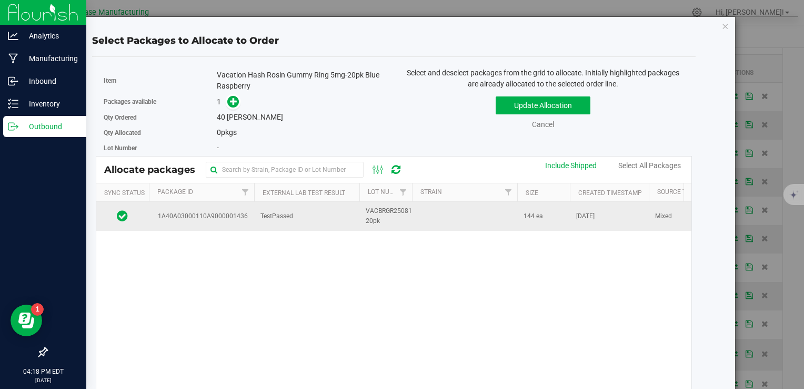
click at [317, 211] on td "TestPassed" at bounding box center [306, 216] width 105 height 28
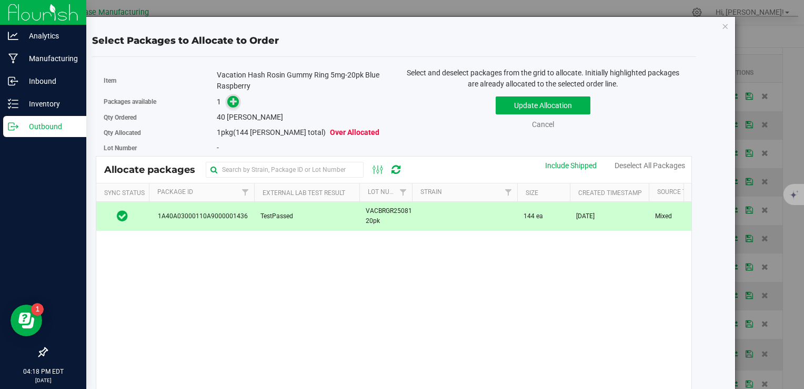
click at [230, 100] on icon at bounding box center [233, 100] width 7 height 7
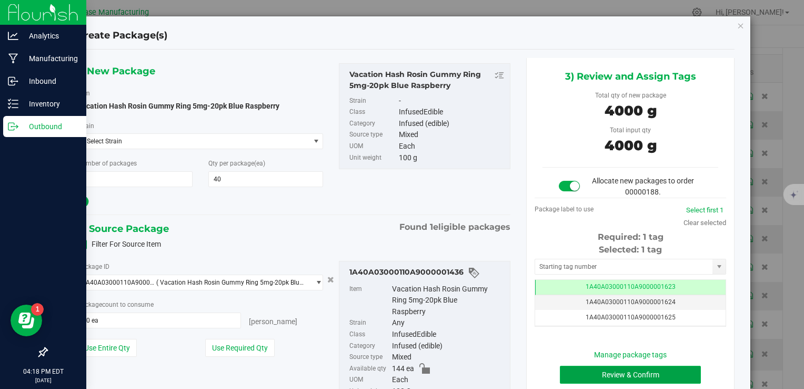
click at [590, 367] on button "Review & Confirm" at bounding box center [630, 374] width 141 height 18
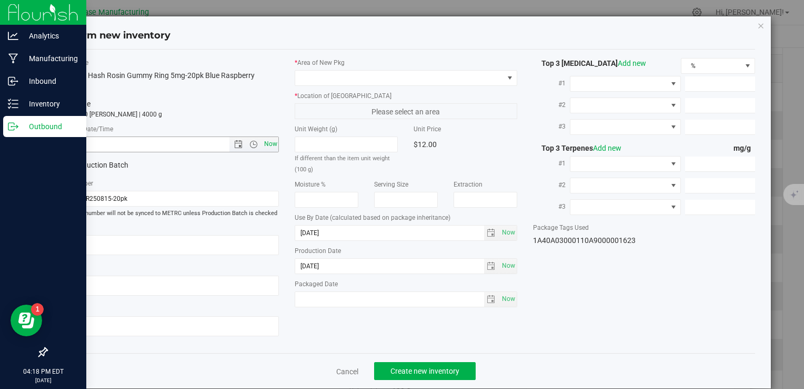
click at [273, 144] on span "Now" at bounding box center [271, 143] width 18 height 15
type input "8/26/2025 4:18 PM"
click at [322, 82] on span at bounding box center [399, 78] width 208 height 15
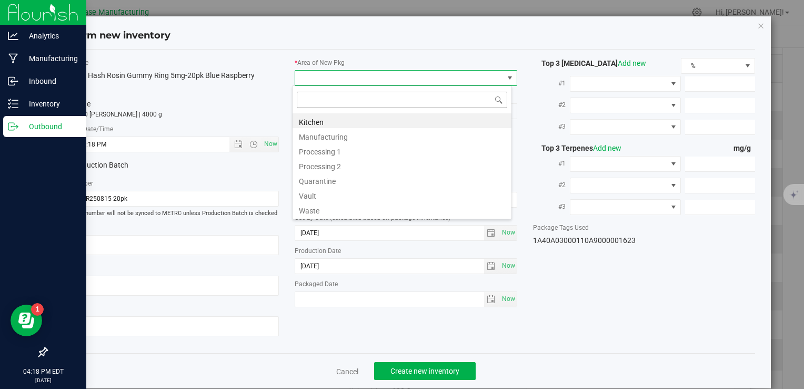
type input "v"
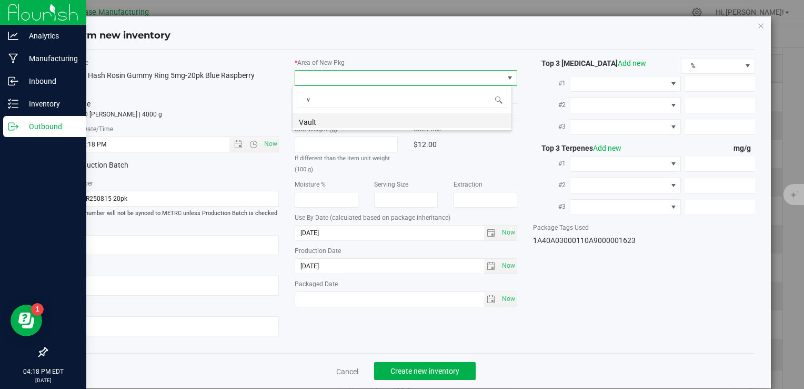
click at [317, 116] on li "Vault" at bounding box center [402, 120] width 219 height 15
click at [319, 106] on span "A1" at bounding box center [399, 111] width 208 height 15
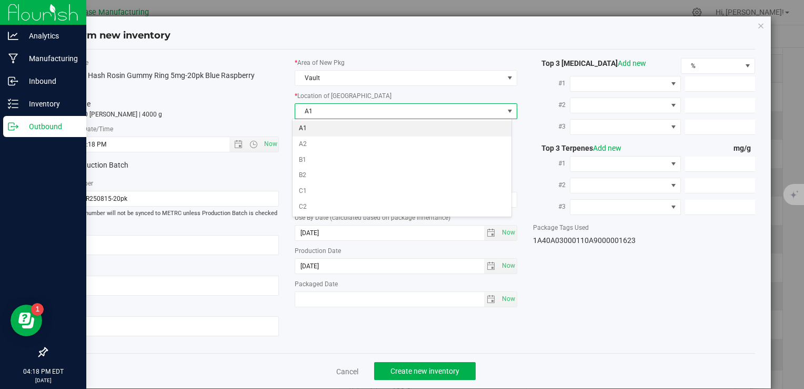
click at [316, 129] on li "A1" at bounding box center [402, 129] width 219 height 16
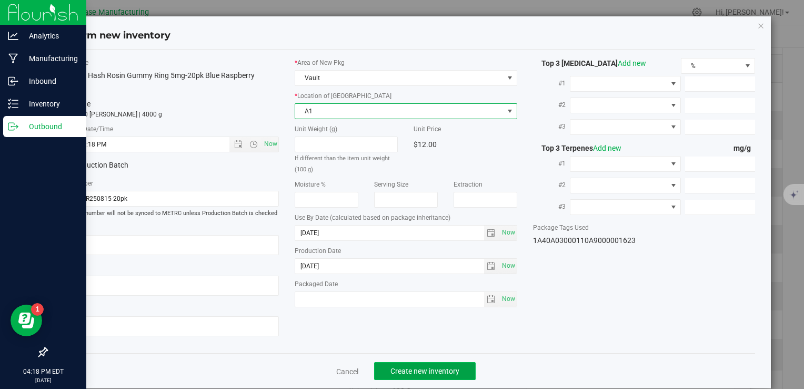
click at [452, 371] on span "Create new inventory" at bounding box center [425, 370] width 69 height 8
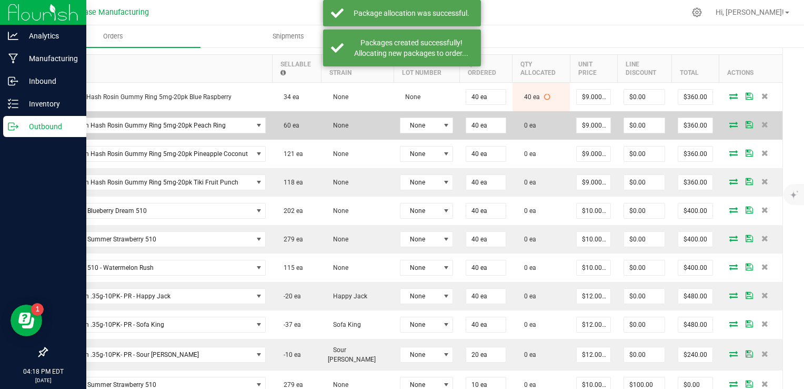
click at [730, 124] on icon at bounding box center [734, 124] width 8 height 6
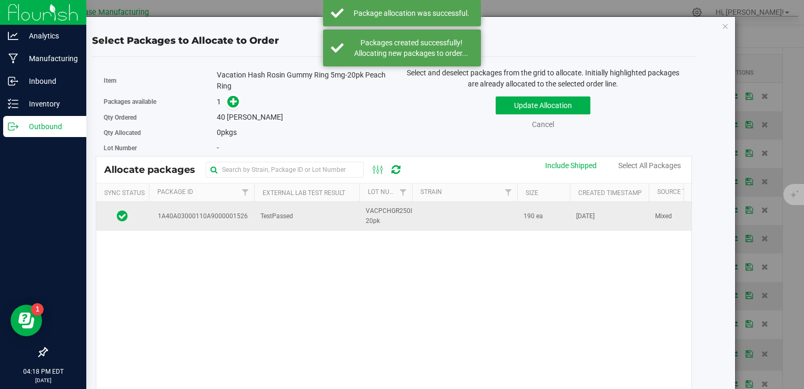
drag, startPoint x: 464, startPoint y: 212, endPoint x: 455, endPoint y: 207, distance: 10.1
click at [463, 212] on td at bounding box center [464, 216] width 105 height 28
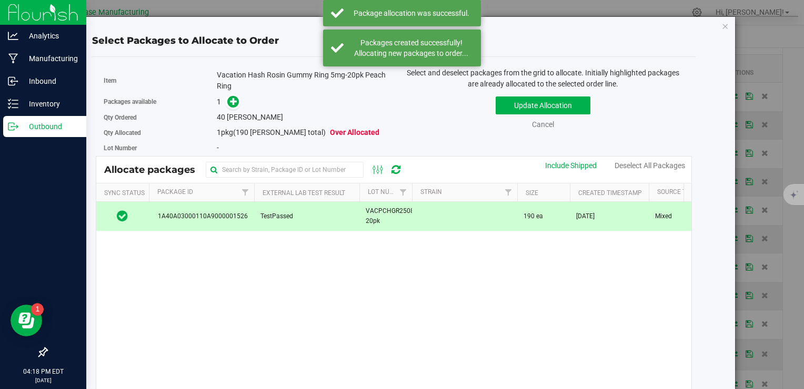
click at [217, 101] on span "1" at bounding box center [219, 101] width 4 height 8
click at [227, 102] on span at bounding box center [233, 102] width 12 height 12
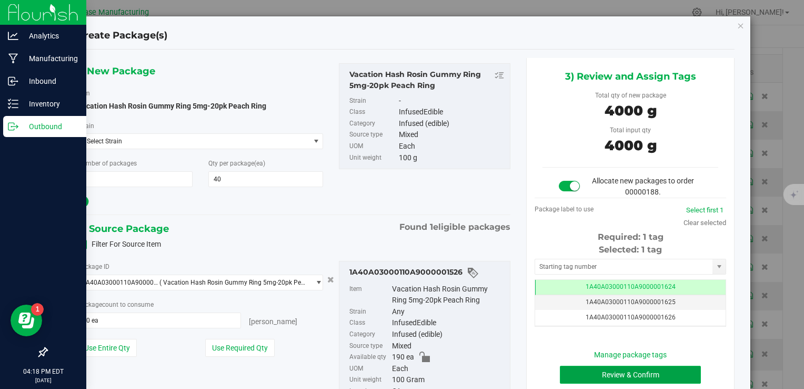
click at [610, 374] on button "Review & Confirm" at bounding box center [630, 374] width 141 height 18
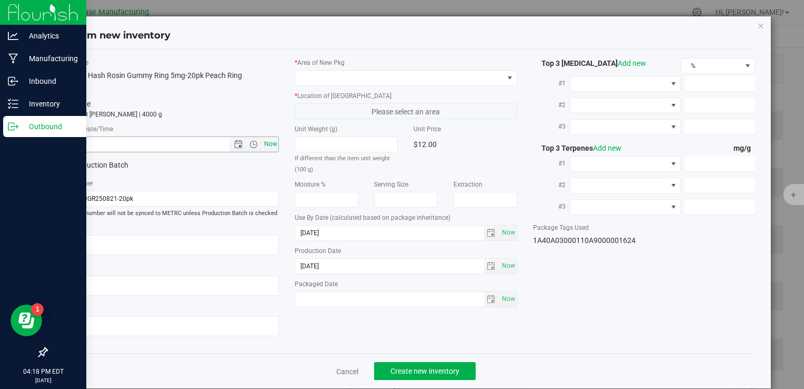
click at [271, 149] on span "Now" at bounding box center [271, 143] width 18 height 15
type input "8/26/2025 4:18 PM"
click at [320, 63] on label "* Area of [GEOGRAPHIC_DATA]" at bounding box center [406, 62] width 222 height 9
click at [320, 75] on span at bounding box center [399, 78] width 208 height 15
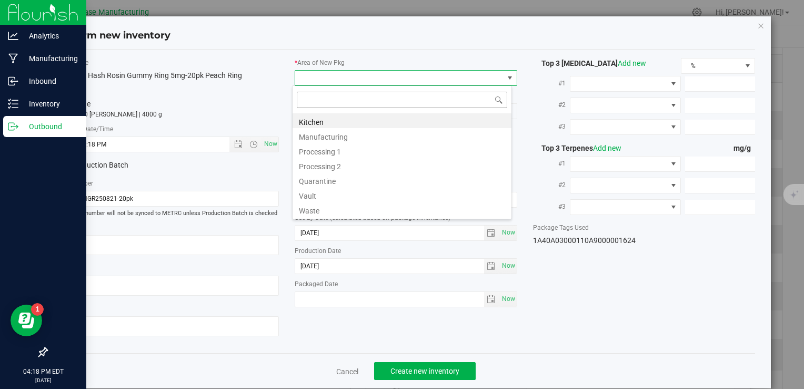
type input "v"
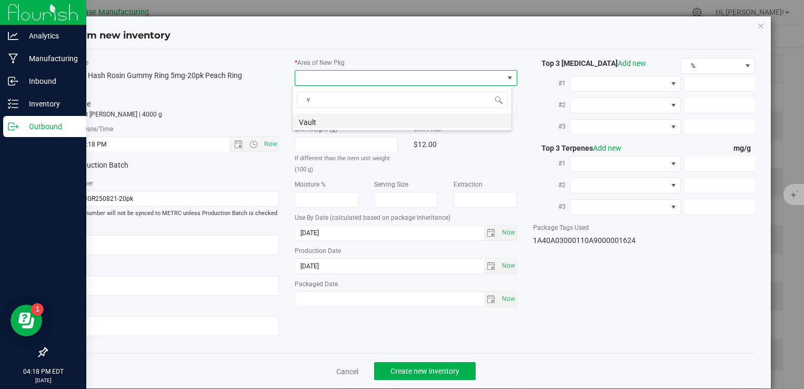
click at [321, 122] on li "Vault" at bounding box center [402, 120] width 219 height 15
click at [325, 114] on span "A1" at bounding box center [399, 111] width 208 height 15
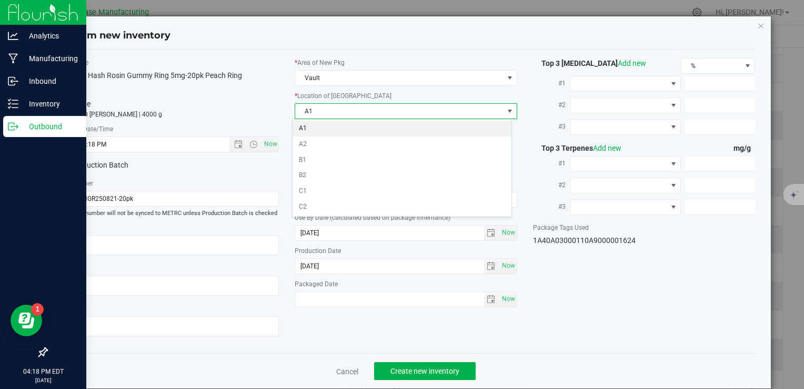
click at [325, 127] on li "A1" at bounding box center [402, 129] width 219 height 16
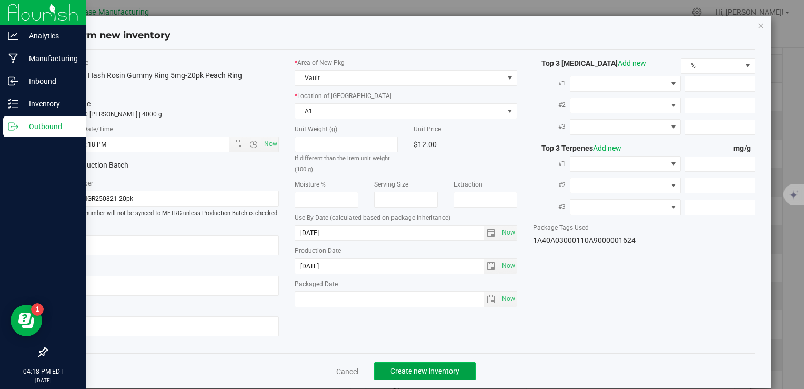
click at [449, 370] on span "Create new inventory" at bounding box center [425, 370] width 69 height 8
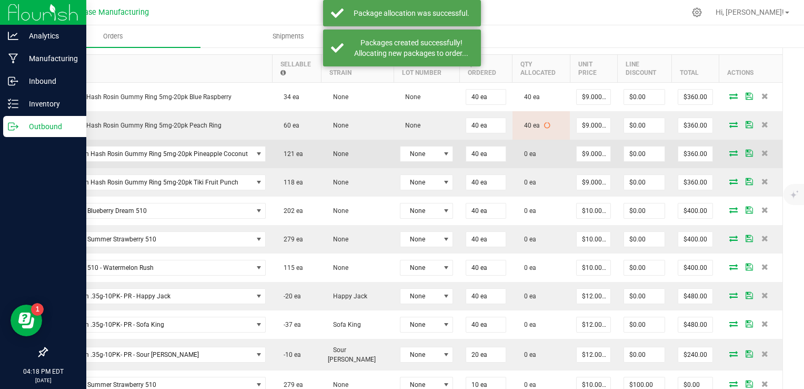
click at [730, 150] on icon at bounding box center [734, 153] width 8 height 6
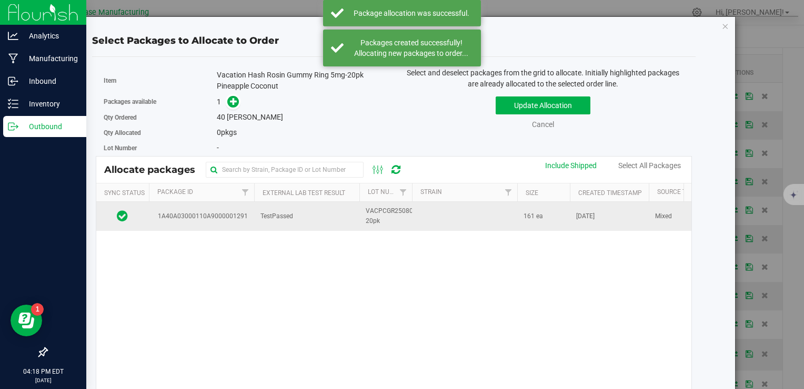
click at [315, 216] on td "TestPassed" at bounding box center [306, 216] width 105 height 28
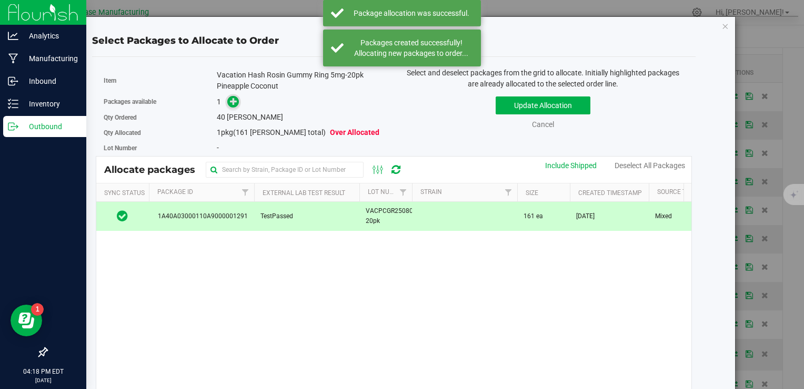
click at [235, 101] on icon at bounding box center [233, 100] width 7 height 7
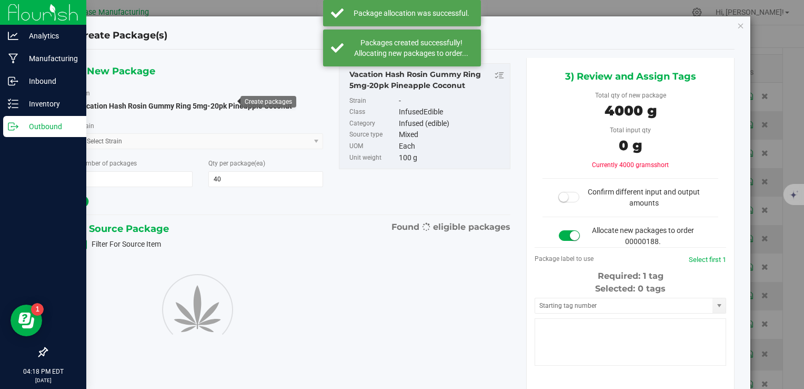
type input "40"
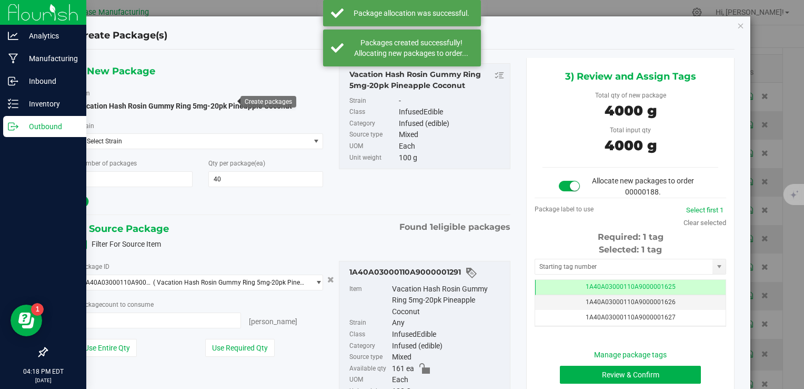
type input "40 ea"
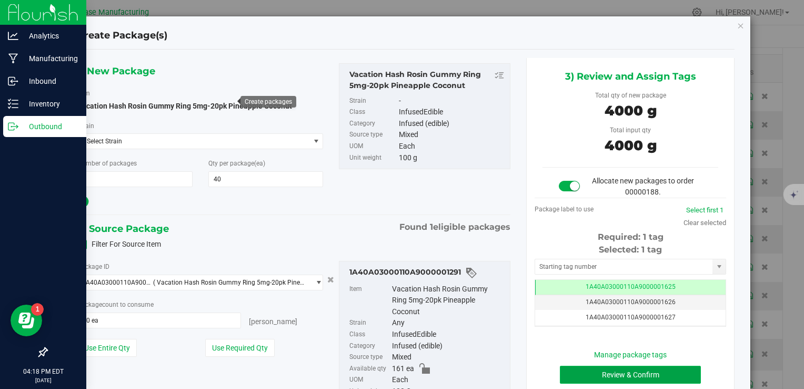
click at [588, 373] on button "Review & Confirm" at bounding box center [630, 374] width 141 height 18
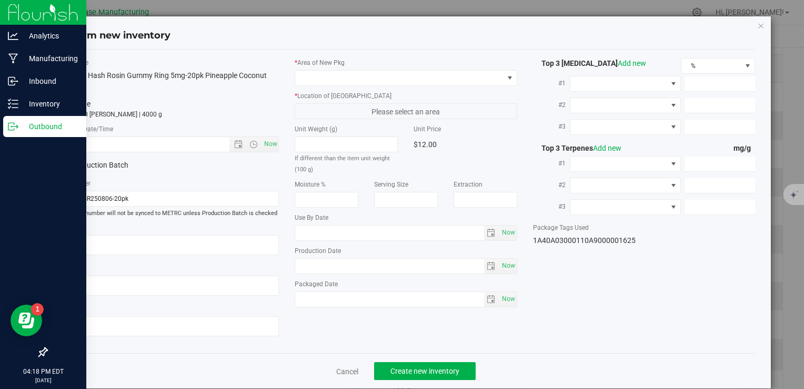
type input "2026-08-06"
type input "2025-07-29"
click at [266, 146] on span "Now" at bounding box center [271, 143] width 18 height 15
type input "8/26/2025 4:18 PM"
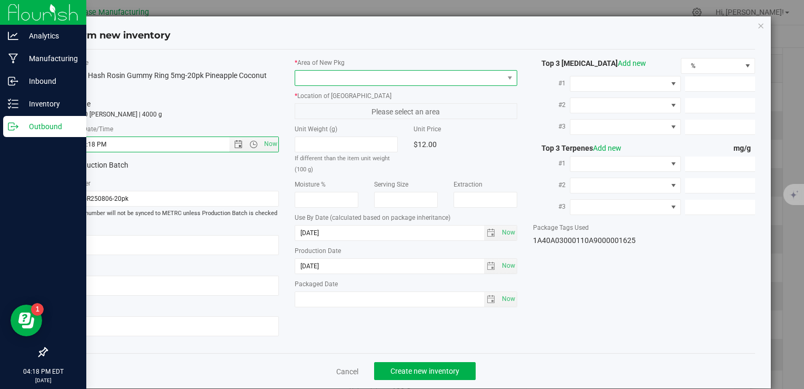
click at [327, 77] on span at bounding box center [399, 78] width 208 height 15
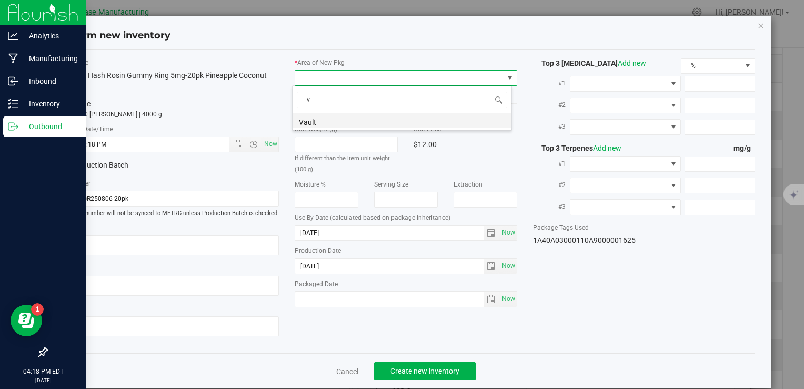
click at [327, 123] on li "Vault" at bounding box center [402, 120] width 219 height 15
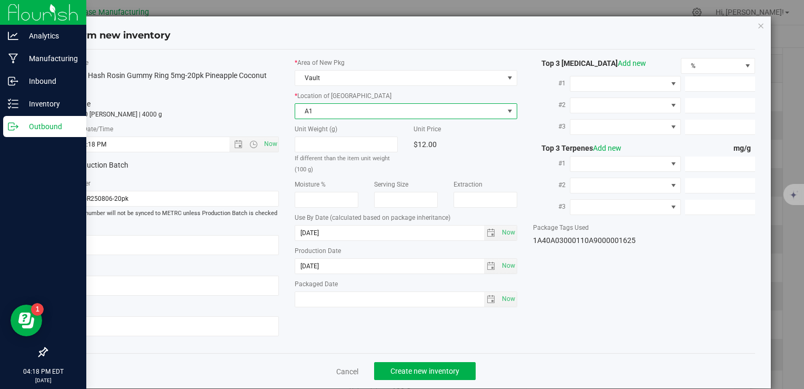
click at [324, 113] on span "A1" at bounding box center [399, 111] width 208 height 15
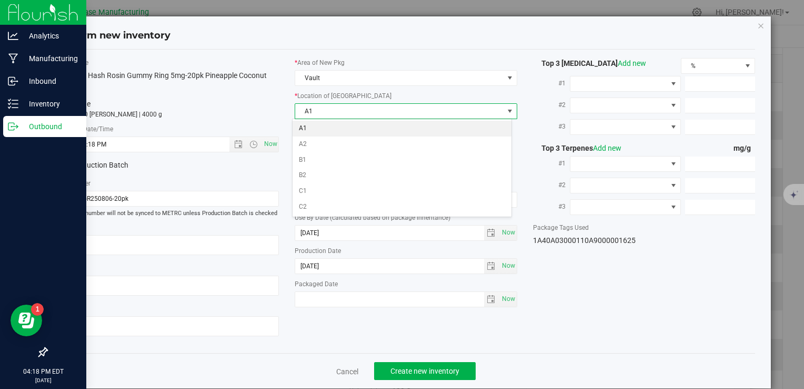
click at [323, 123] on li "A1" at bounding box center [402, 129] width 219 height 16
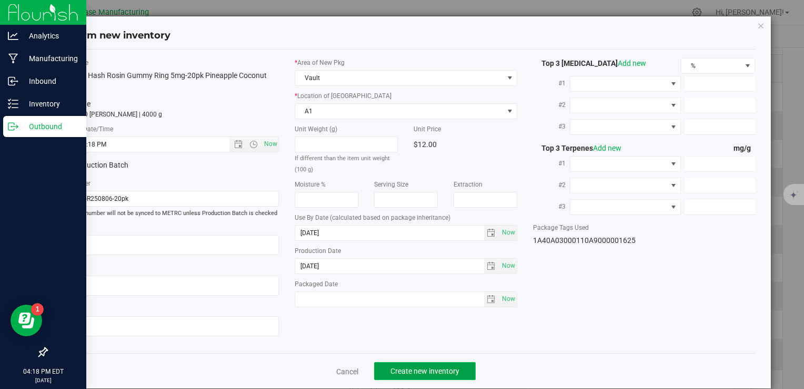
click at [412, 372] on span "Create new inventory" at bounding box center [425, 370] width 69 height 8
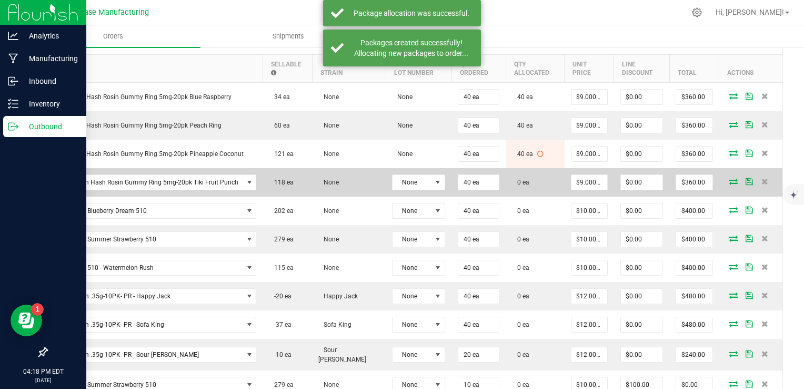
click at [730, 180] on icon at bounding box center [734, 181] width 8 height 6
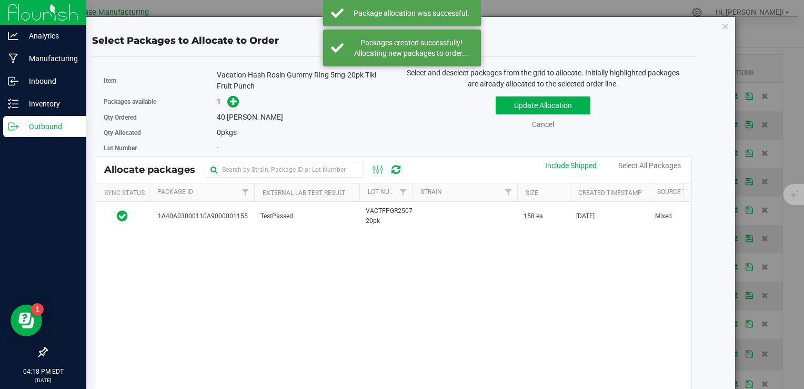
click at [458, 230] on div "1A40A03000110A9000001155 TestPassed VACTFPGR250729-20pk 158 ea Jul 29, 2025 Mix…" at bounding box center [393, 333] width 595 height 263
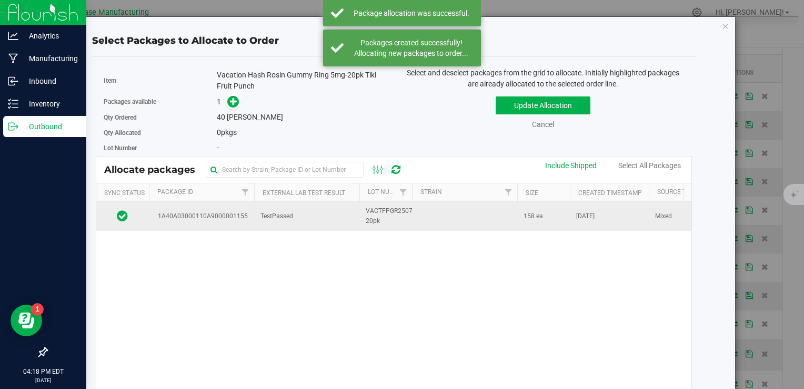
click at [389, 218] on span "VACTFPGR250729-20pk" at bounding box center [394, 216] width 56 height 20
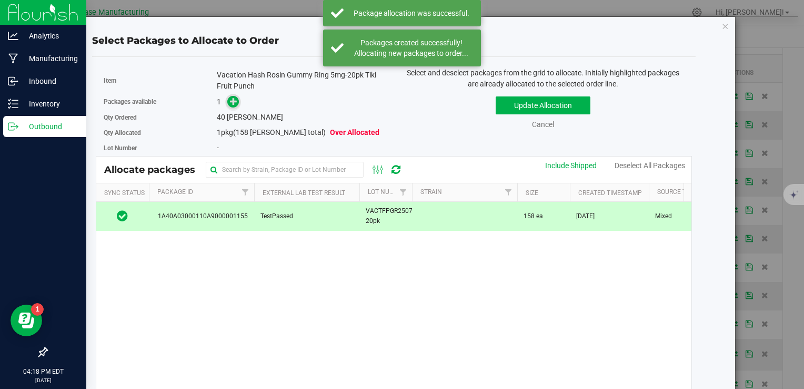
click at [236, 102] on span at bounding box center [233, 102] width 12 height 12
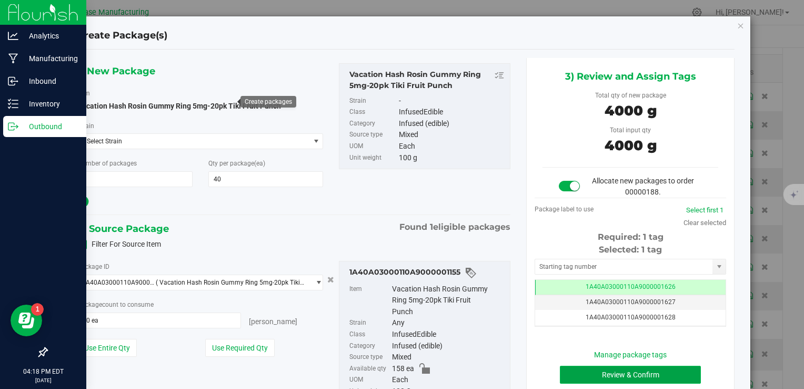
click at [637, 374] on button "Review & Confirm" at bounding box center [630, 374] width 141 height 18
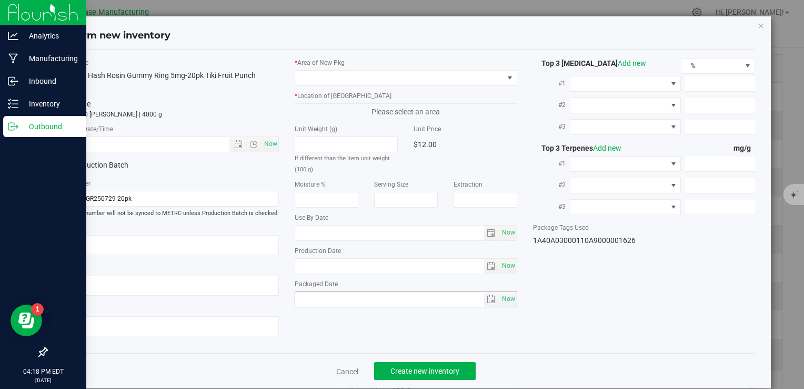
type input "[DATE]"
type input "2025-07-08"
click at [265, 143] on span "Now" at bounding box center [271, 143] width 18 height 15
type input "8/26/2025 4:18 PM"
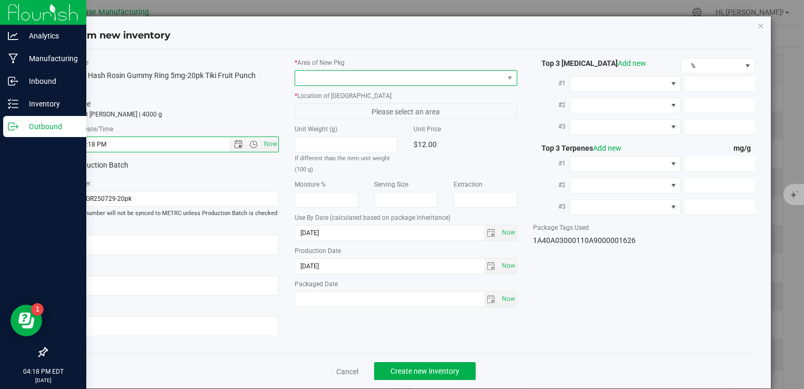
click at [335, 78] on span at bounding box center [399, 78] width 208 height 15
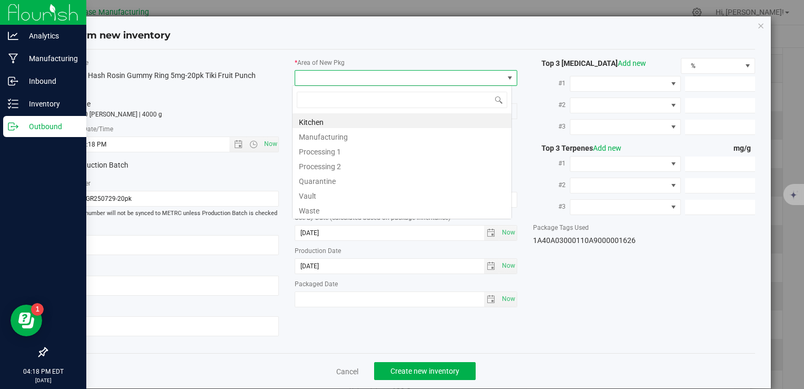
type input "v"
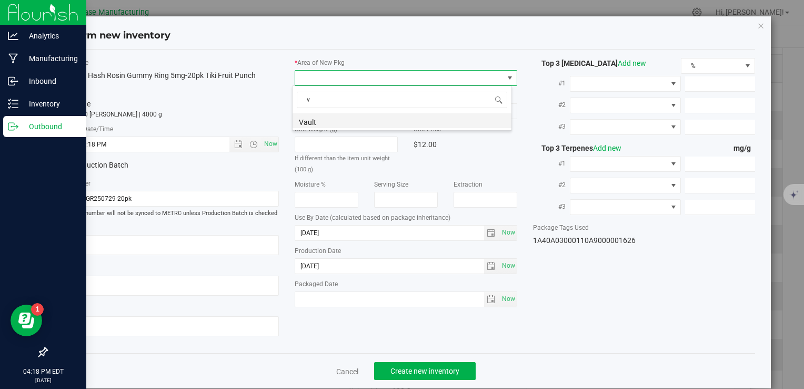
click at [333, 115] on li "Vault" at bounding box center [402, 120] width 219 height 15
click at [331, 110] on span "A1" at bounding box center [399, 111] width 208 height 15
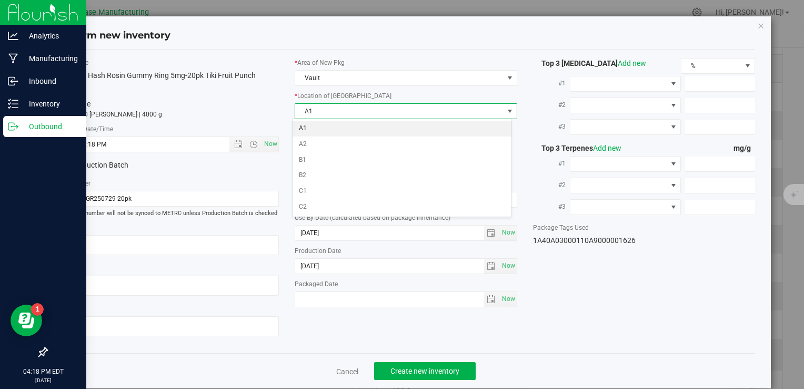
click at [330, 128] on li "A1" at bounding box center [402, 129] width 219 height 16
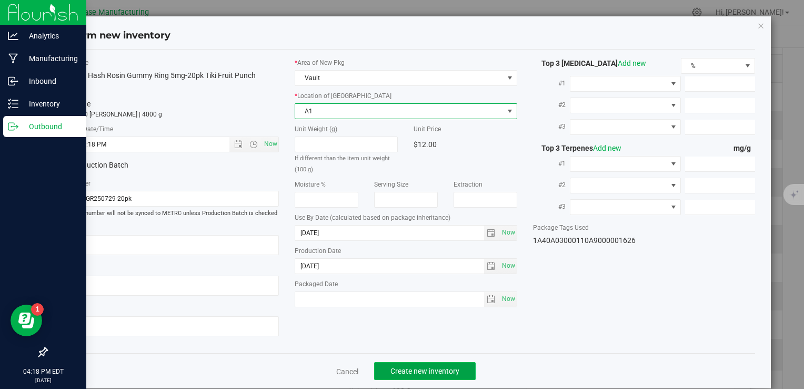
click at [436, 366] on span "Create new inventory" at bounding box center [425, 370] width 69 height 8
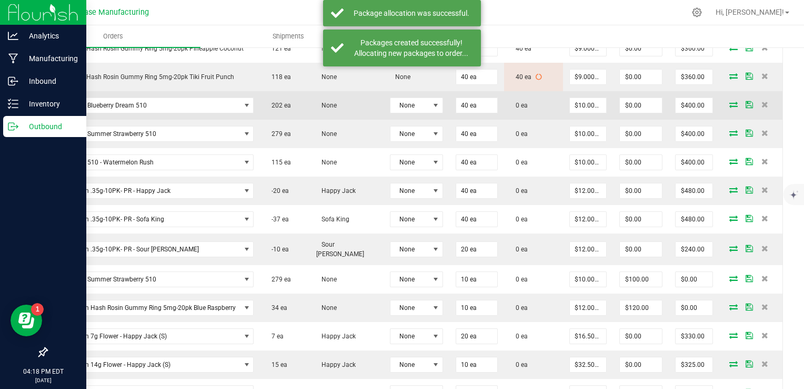
click at [730, 104] on icon at bounding box center [734, 104] width 8 height 6
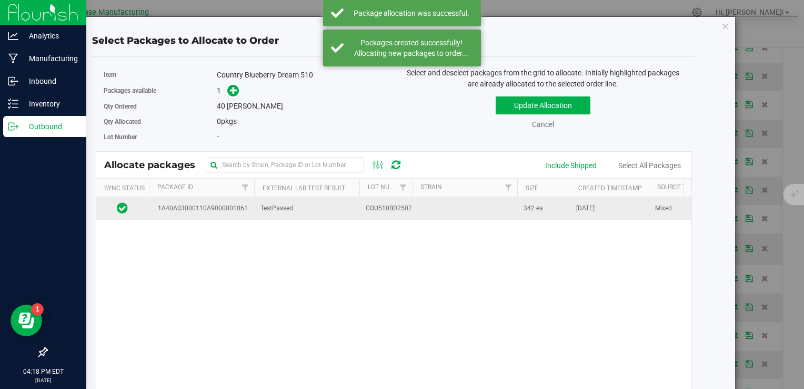
click at [383, 205] on span "COU510BD250728" at bounding box center [393, 208] width 54 height 10
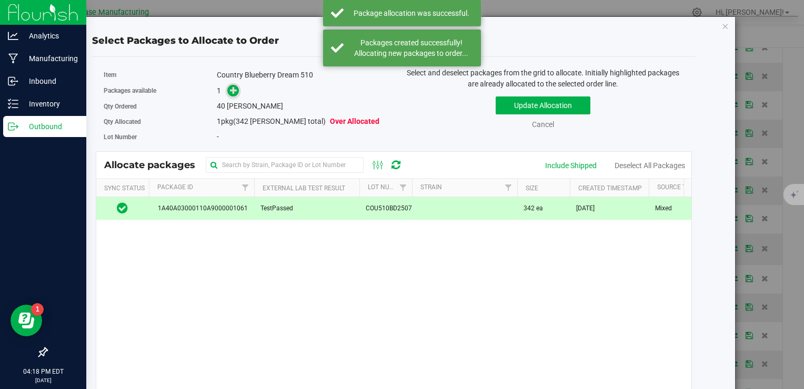
click at [235, 92] on icon at bounding box center [233, 89] width 7 height 7
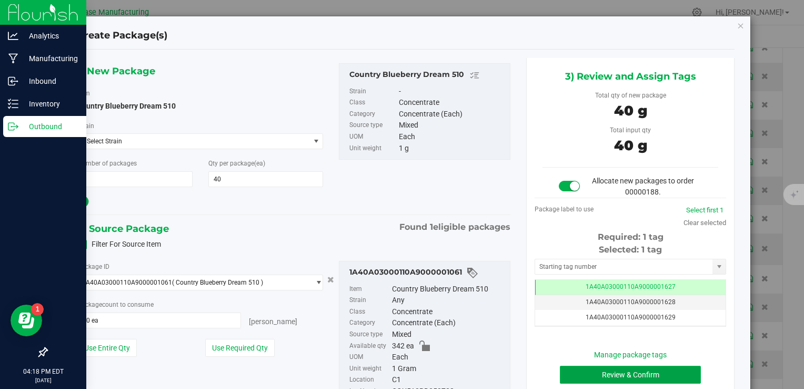
click at [599, 373] on button "Review & Confirm" at bounding box center [630, 374] width 141 height 18
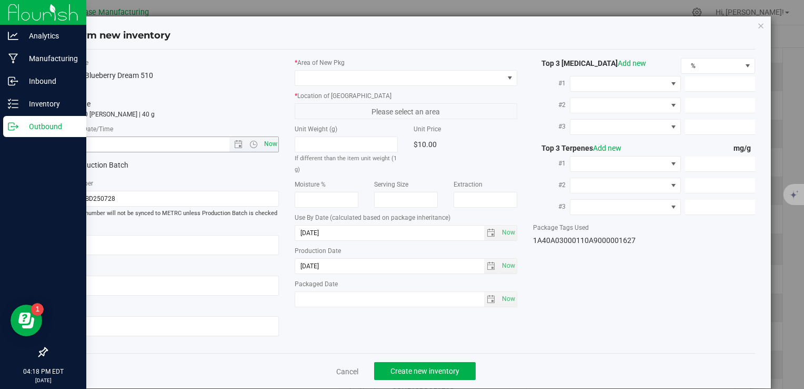
click at [270, 142] on span "Now" at bounding box center [271, 143] width 18 height 15
type input "8/26/2025 4:18 PM"
click at [356, 77] on span at bounding box center [399, 78] width 208 height 15
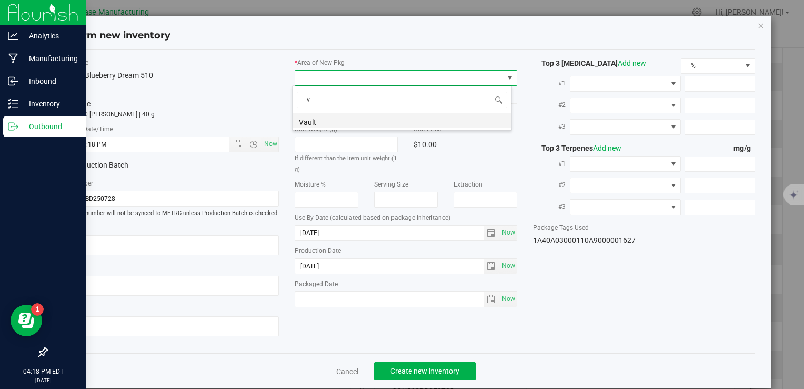
click at [350, 122] on li "Vault" at bounding box center [402, 120] width 219 height 15
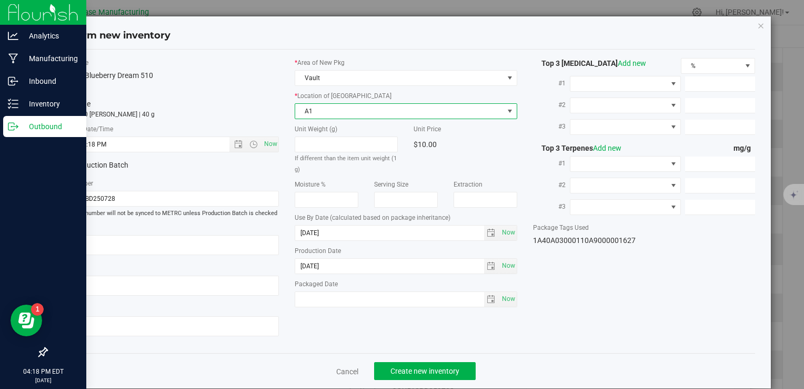
click at [375, 108] on span "A1" at bounding box center [399, 111] width 208 height 15
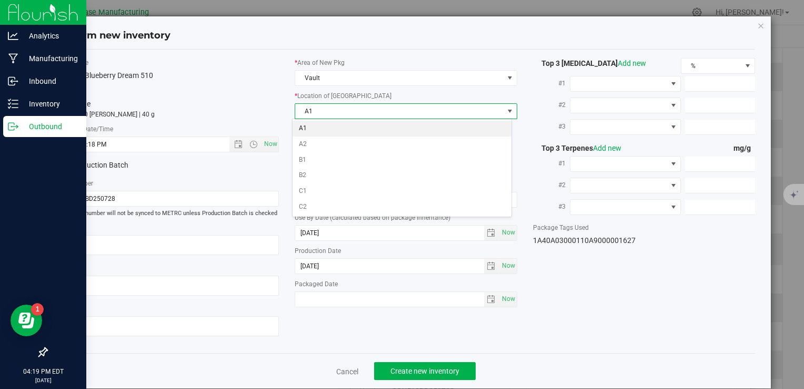
click at [373, 131] on li "A1" at bounding box center [402, 129] width 219 height 16
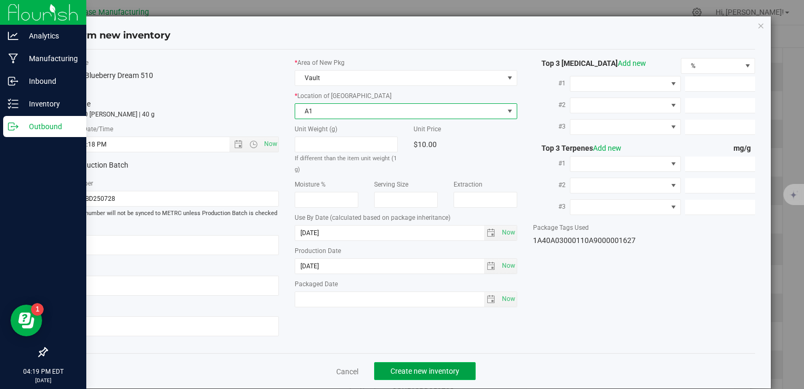
click at [419, 371] on span "Create new inventory" at bounding box center [425, 370] width 69 height 8
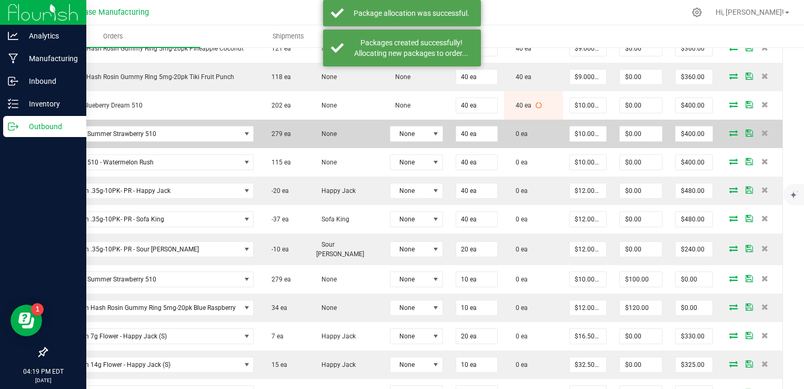
click at [730, 130] on icon at bounding box center [734, 133] width 8 height 6
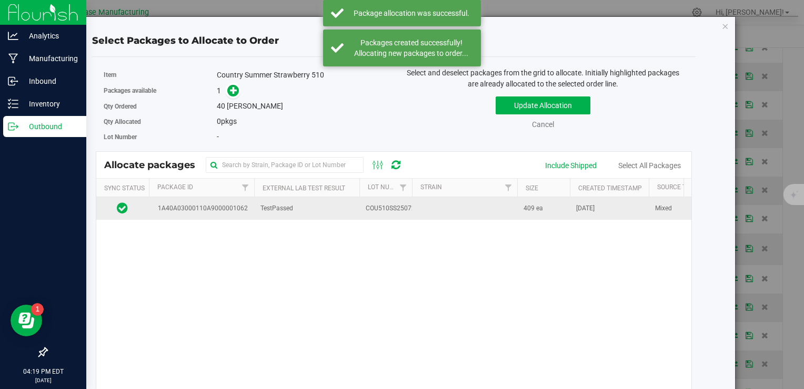
click at [281, 209] on span "TestPassed" at bounding box center [277, 208] width 33 height 10
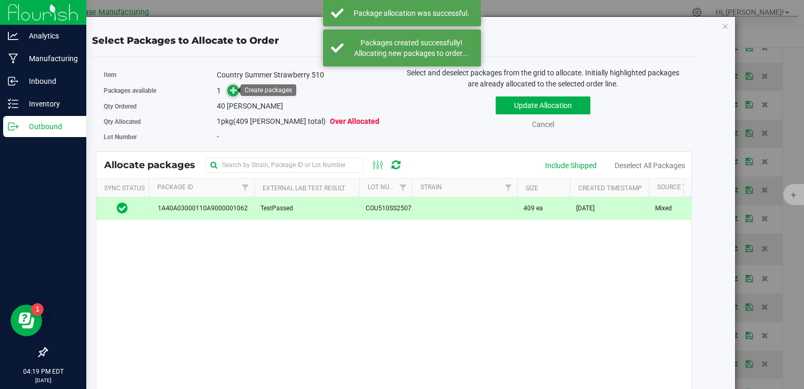
click at [230, 89] on icon at bounding box center [233, 89] width 7 height 7
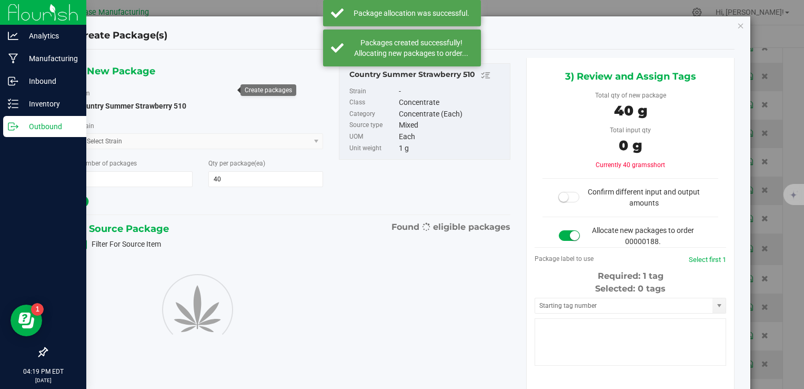
type input "40"
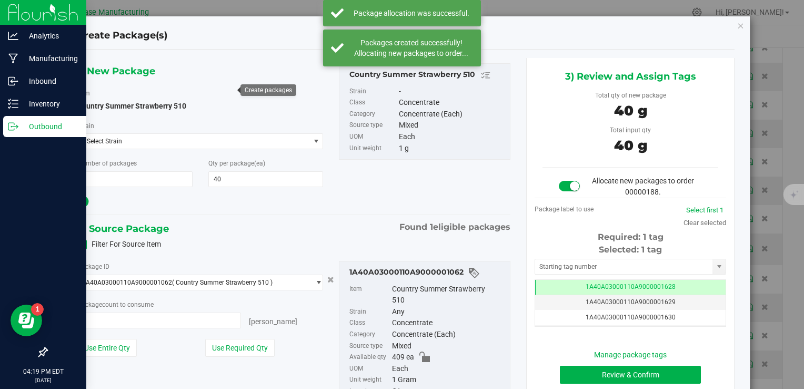
type input "40 ea"
click at [610, 372] on button "Review & Confirm" at bounding box center [630, 374] width 141 height 18
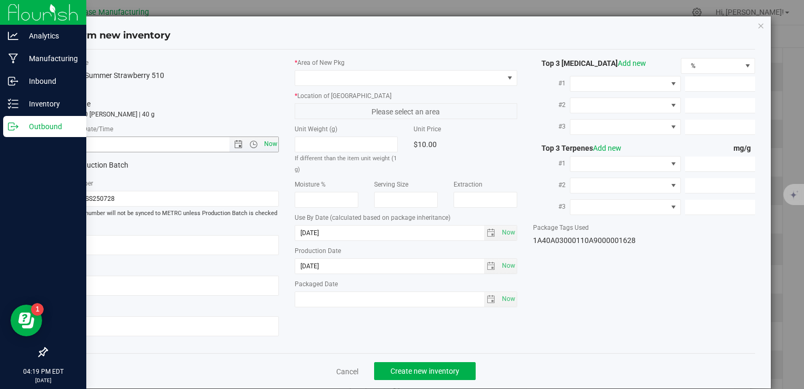
click at [267, 148] on span "Now" at bounding box center [271, 143] width 18 height 15
type input "8/26/2025 4:19 PM"
click at [331, 76] on span at bounding box center [399, 78] width 208 height 15
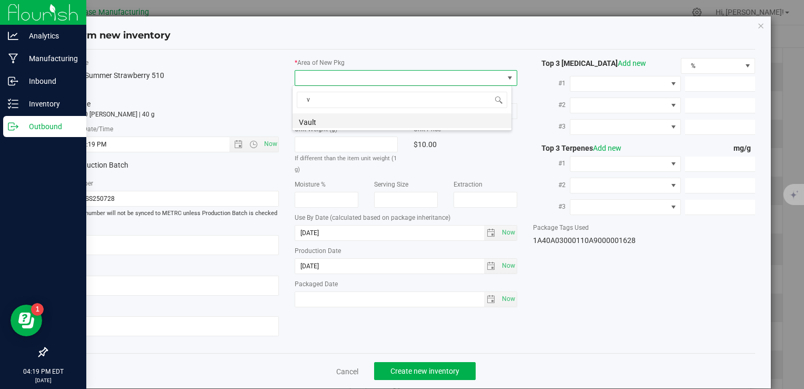
click at [331, 123] on li "Vault" at bounding box center [402, 120] width 219 height 15
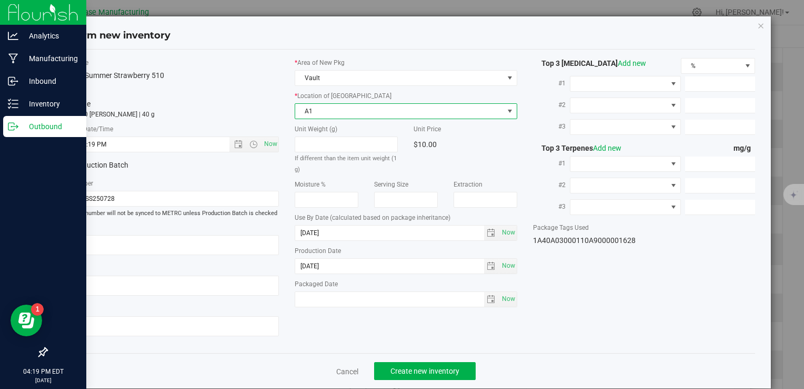
click at [331, 110] on span "A1" at bounding box center [399, 111] width 208 height 15
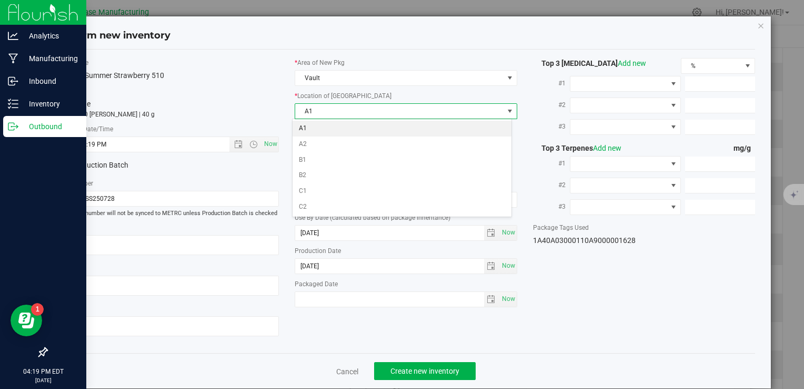
click at [329, 130] on li "A1" at bounding box center [402, 129] width 219 height 16
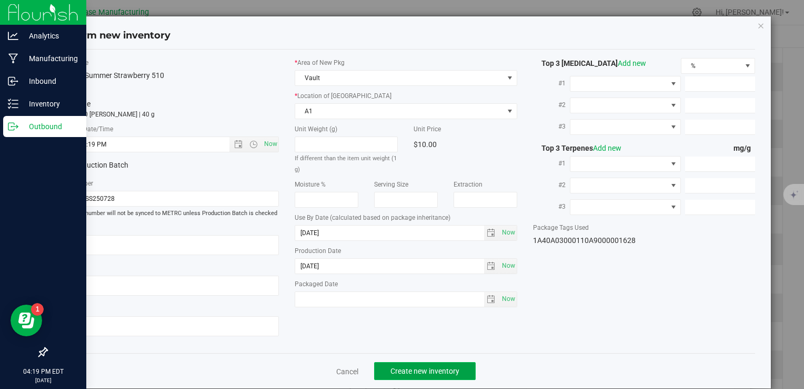
click at [418, 372] on span "Create new inventory" at bounding box center [425, 370] width 69 height 8
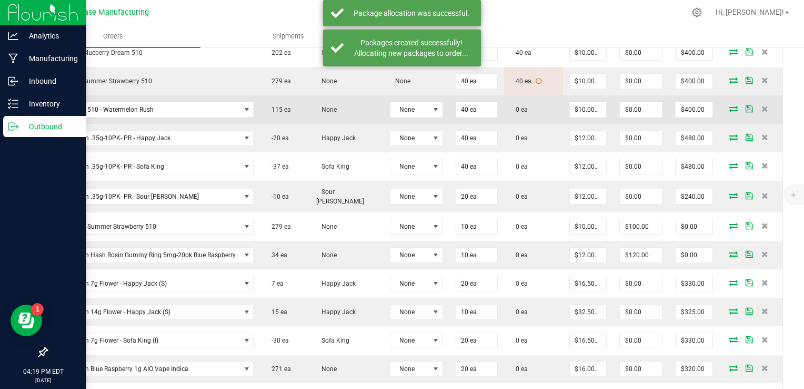
click at [730, 106] on icon at bounding box center [734, 108] width 8 height 6
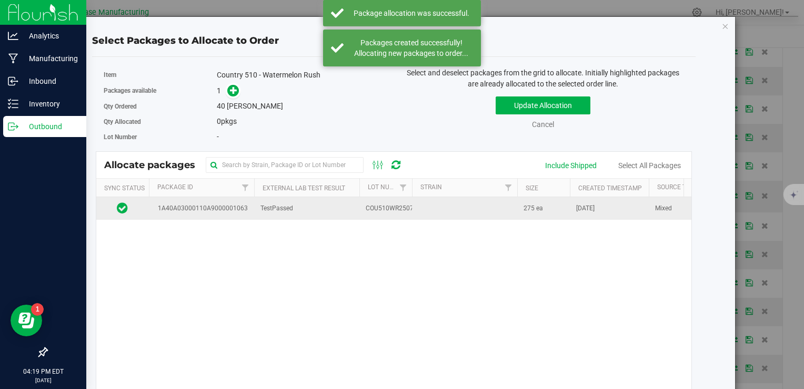
click at [452, 208] on td at bounding box center [464, 208] width 105 height 23
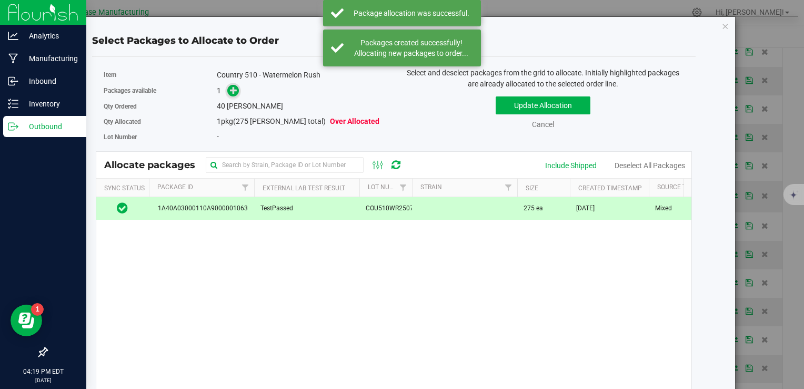
click at [231, 91] on icon at bounding box center [233, 89] width 7 height 7
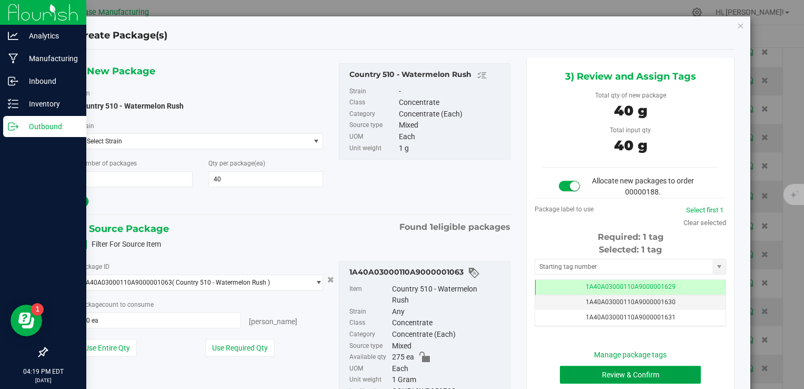
click at [609, 371] on button "Review & Confirm" at bounding box center [630, 374] width 141 height 18
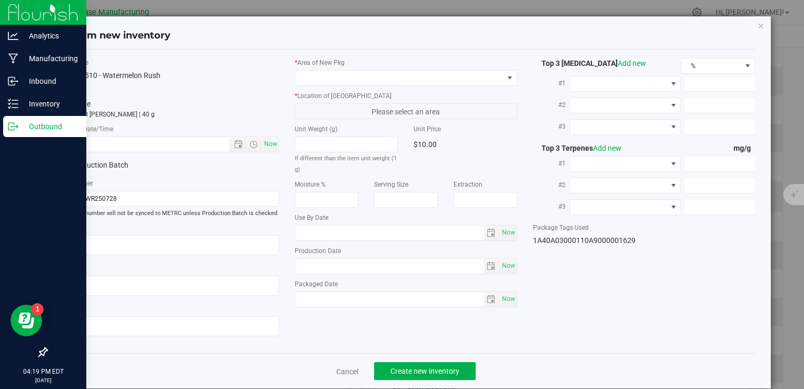
type input "[DATE]"
drag, startPoint x: 272, startPoint y: 145, endPoint x: 310, endPoint y: 108, distance: 52.1
click at [272, 144] on span "Now" at bounding box center [271, 143] width 18 height 15
type input "8/26/2025 4:19 PM"
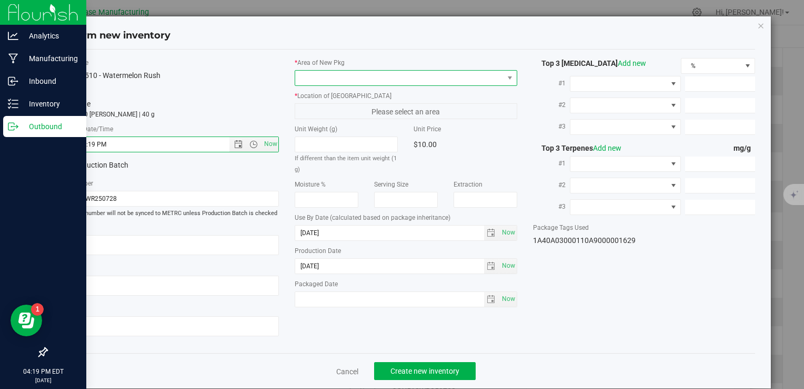
click at [332, 81] on span at bounding box center [399, 78] width 208 height 15
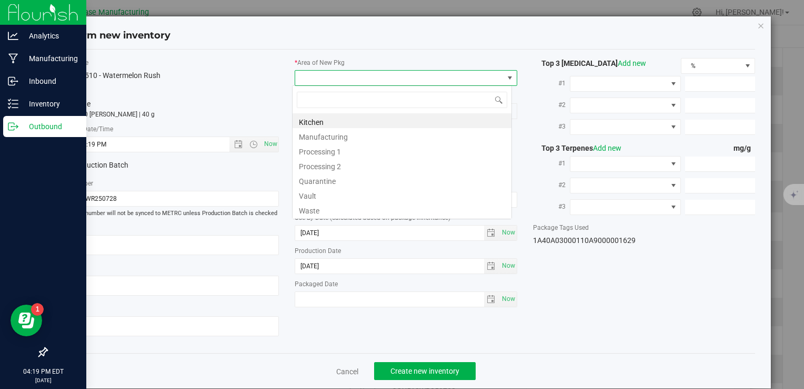
type input "v"
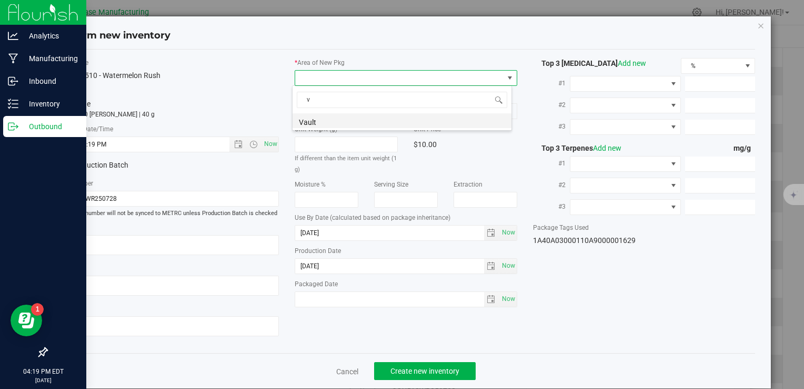
click at [329, 120] on li "Vault" at bounding box center [402, 120] width 219 height 15
click at [329, 108] on span "A1" at bounding box center [399, 111] width 208 height 15
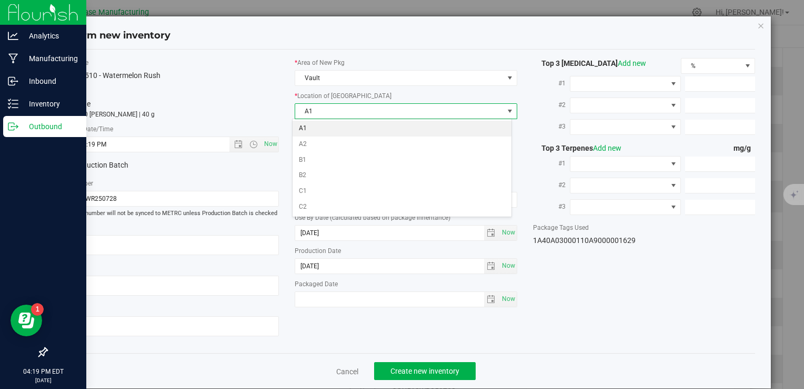
click at [330, 132] on li "A1" at bounding box center [402, 129] width 219 height 16
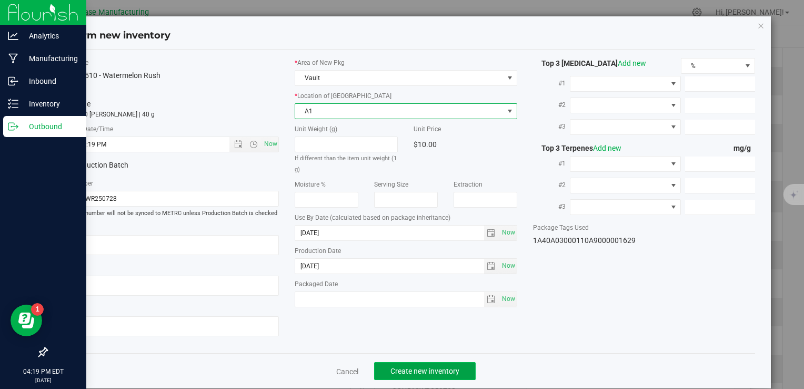
click at [422, 367] on span "Create new inventory" at bounding box center [425, 370] width 69 height 8
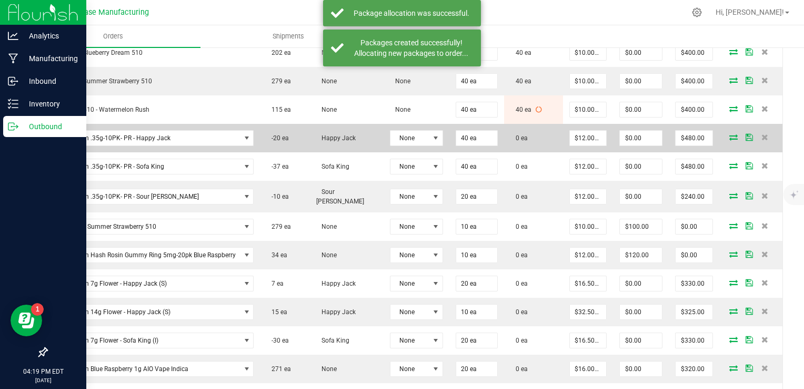
click at [730, 134] on icon at bounding box center [734, 137] width 8 height 6
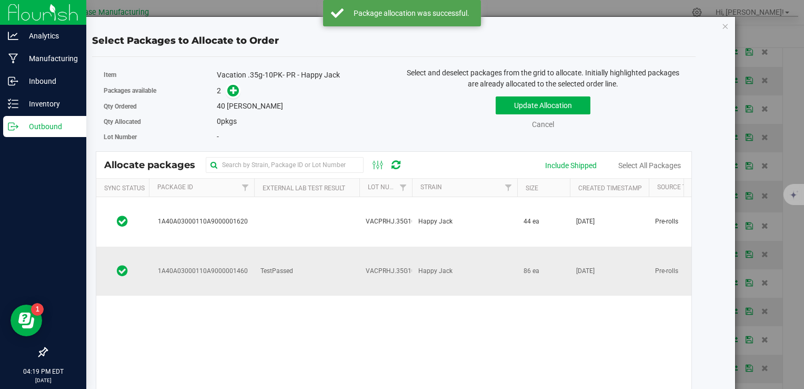
click at [325, 246] on td "TestPassed" at bounding box center [306, 270] width 105 height 49
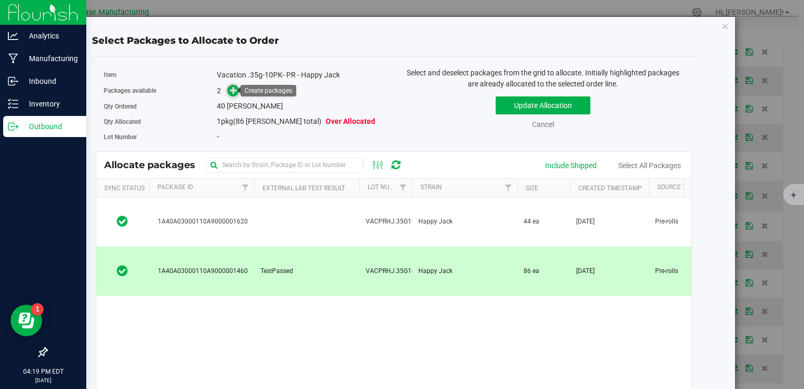
click at [233, 89] on icon at bounding box center [233, 89] width 7 height 7
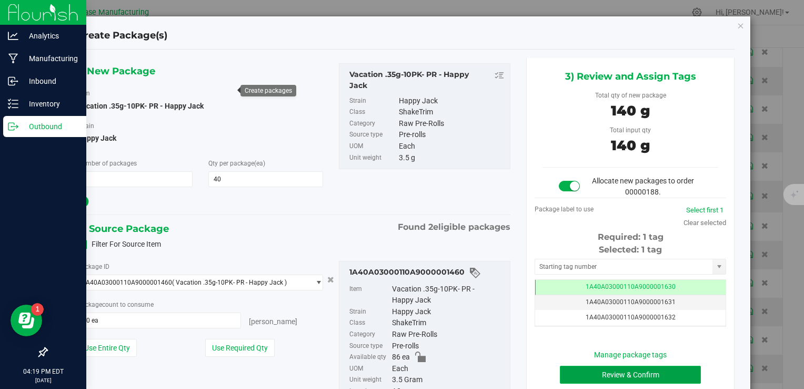
click at [602, 379] on button "Review & Confirm" at bounding box center [630, 374] width 141 height 18
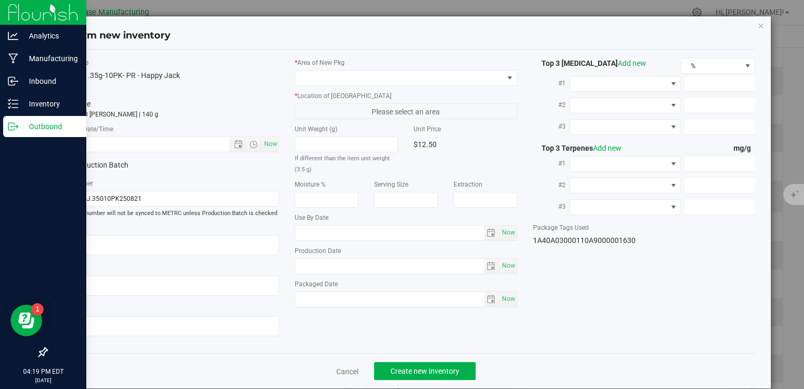
type textarea "[DATE]"
type textarea "MC281359, [PHONE_NUMBER], [EMAIL_ADDRESS][DOMAIN_NAME]"
type input "[DATE]"
click at [266, 143] on span "Now" at bounding box center [271, 143] width 18 height 15
type input "8/26/2025 4:19 PM"
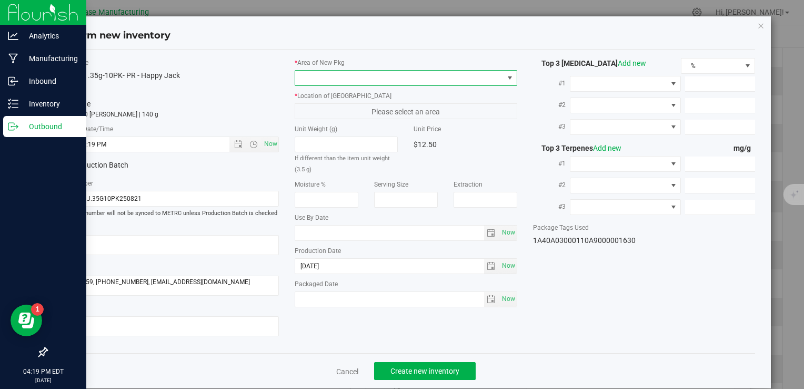
click at [334, 78] on span at bounding box center [399, 78] width 208 height 15
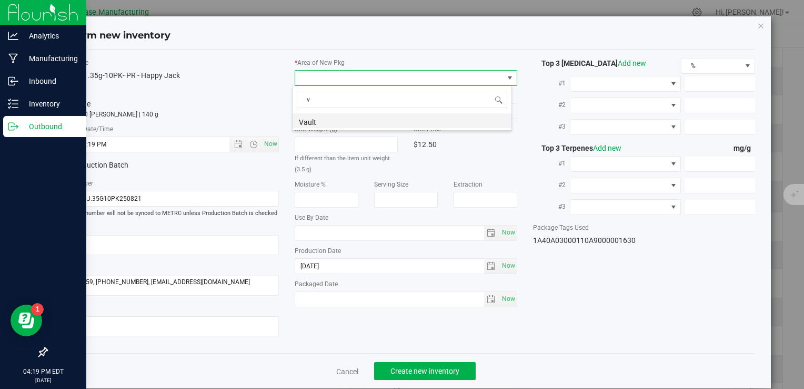
click at [329, 123] on li "Vault" at bounding box center [402, 120] width 219 height 15
click at [329, 115] on span "A1" at bounding box center [399, 111] width 208 height 15
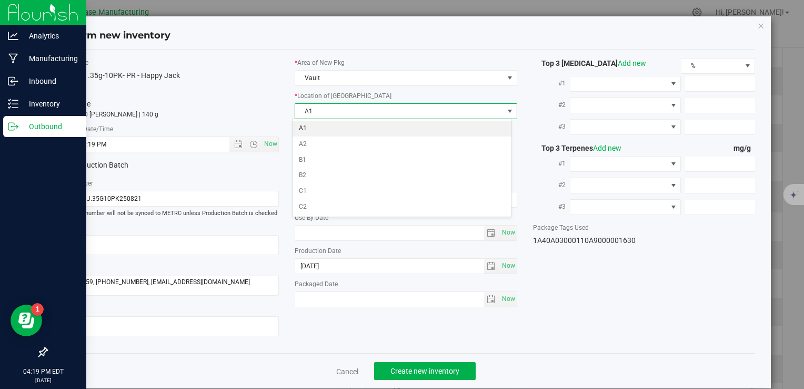
click at [327, 124] on li "A1" at bounding box center [402, 129] width 219 height 16
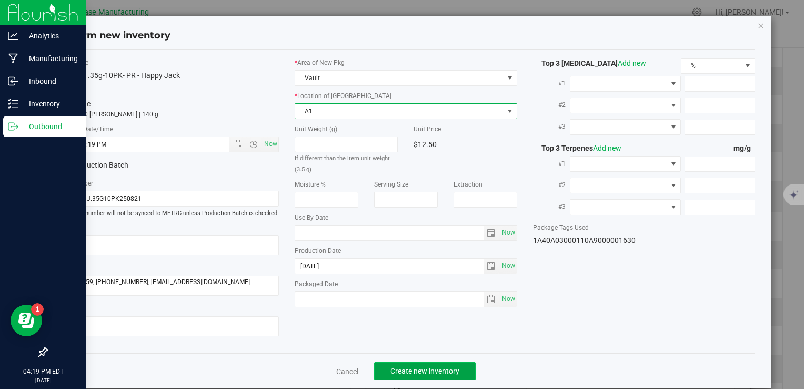
click at [421, 371] on span "Create new inventory" at bounding box center [425, 370] width 69 height 8
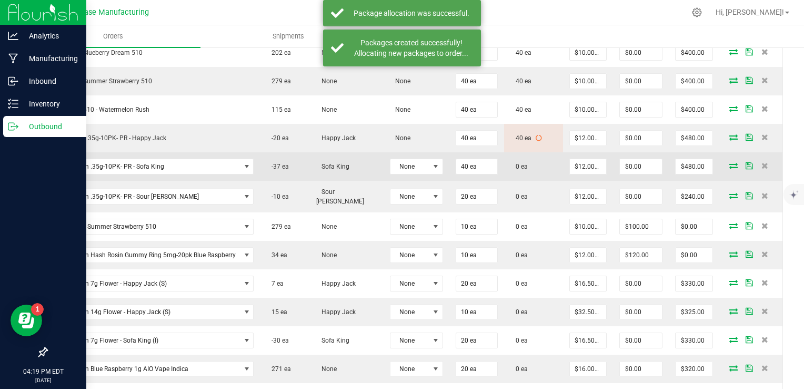
click at [726, 167] on td at bounding box center [751, 166] width 63 height 28
click at [730, 163] on icon at bounding box center [734, 165] width 8 height 6
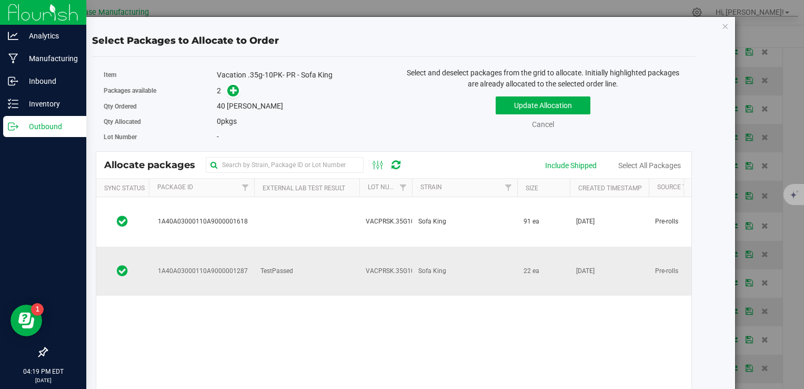
click at [403, 266] on span "VACPRSK.35G10PK250805" at bounding box center [406, 271] width 80 height 10
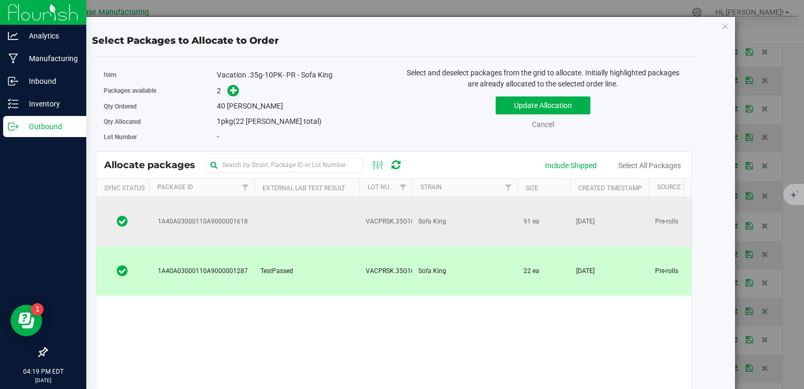
click at [379, 216] on span "VACPRSK.35G10PK250826" at bounding box center [406, 221] width 80 height 10
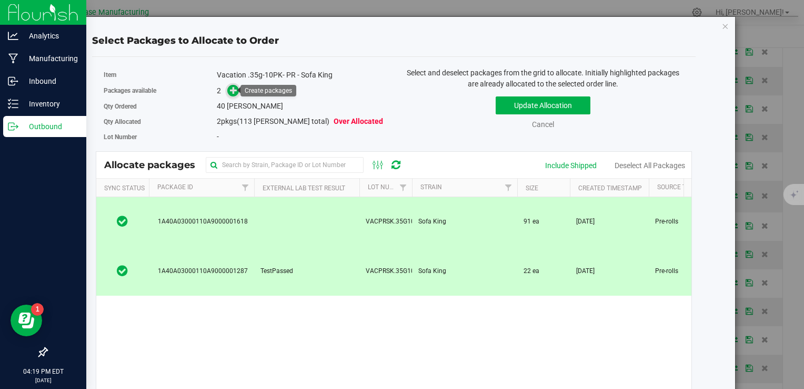
click at [237, 92] on span at bounding box center [233, 91] width 12 height 12
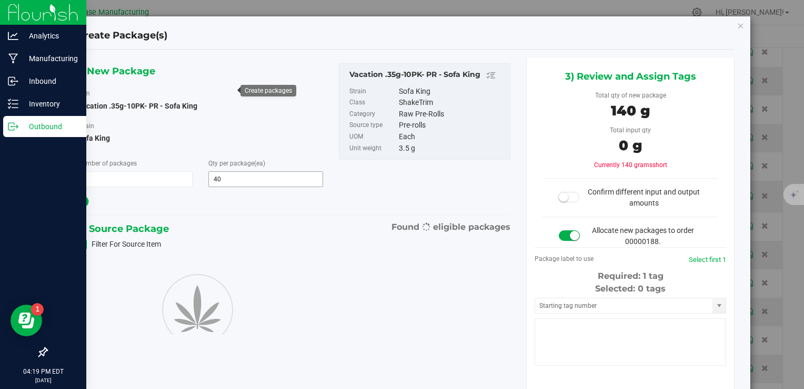
type input "40"
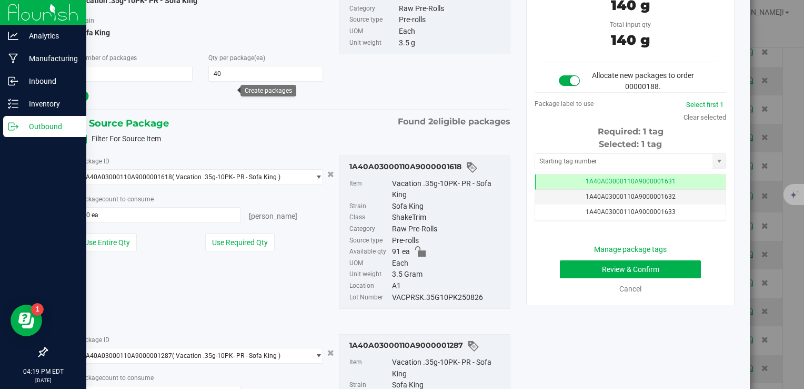
click at [414, 292] on div "VACPRSK.35G10PK250826" at bounding box center [448, 298] width 113 height 12
click at [414, 293] on div "VACPRSK.35G10PK250826" at bounding box center [448, 298] width 113 height 12
copy div "VACPRSK.35G10PK250826"
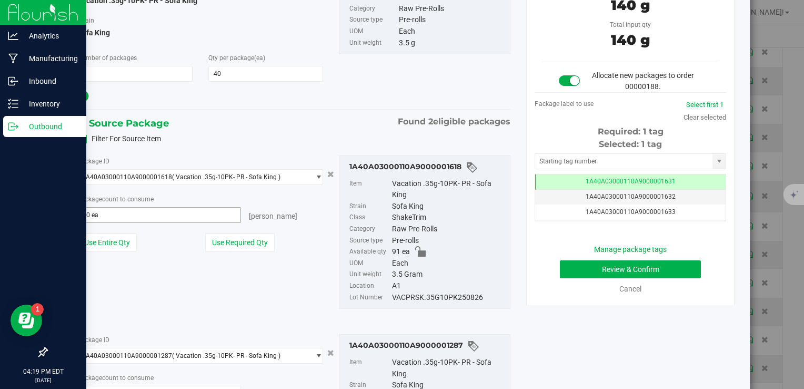
click at [187, 216] on span "40 ea 40" at bounding box center [159, 215] width 164 height 16
click at [187, 216] on input "40" at bounding box center [159, 214] width 163 height 15
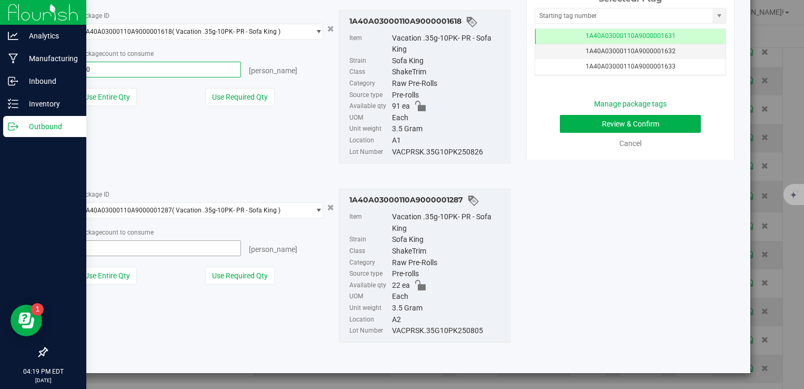
click at [168, 248] on span at bounding box center [159, 248] width 164 height 16
click at [168, 247] on input "text" at bounding box center [159, 248] width 163 height 15
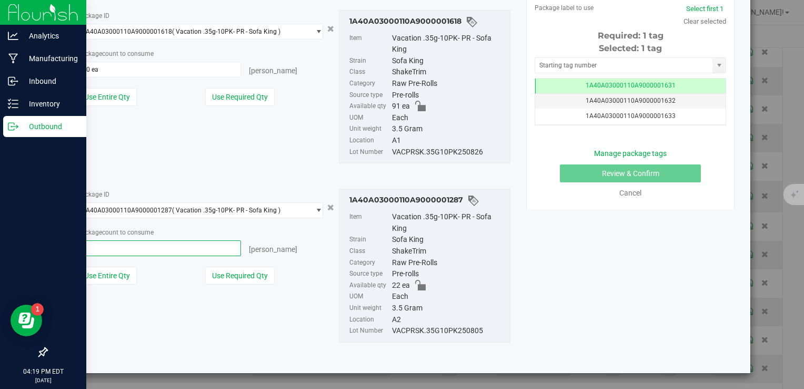
type input "22"
type input "22 ea"
click at [161, 66] on span "40 ea 40" at bounding box center [159, 70] width 164 height 16
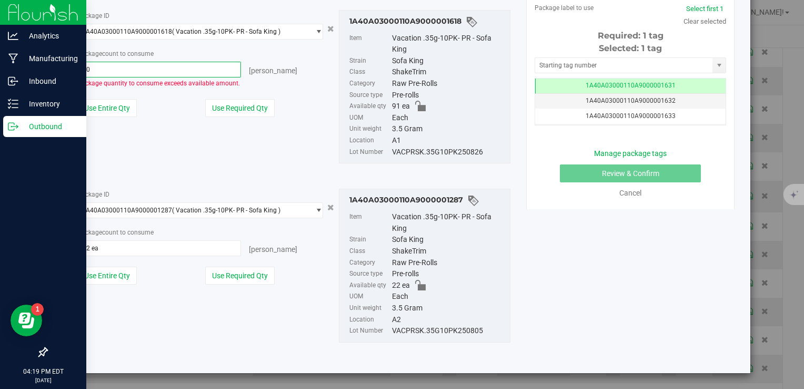
type input "4"
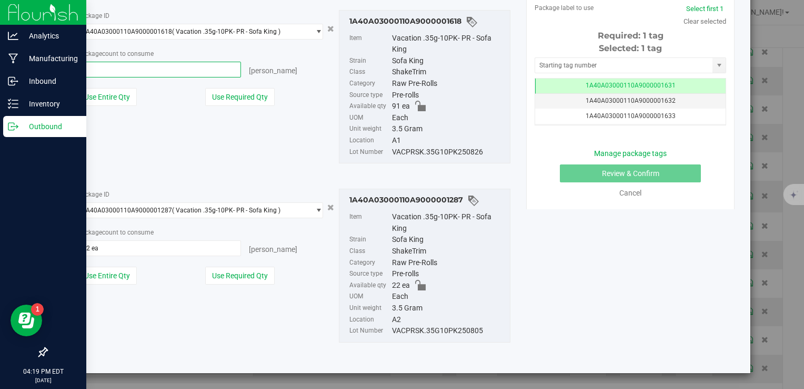
type input "18"
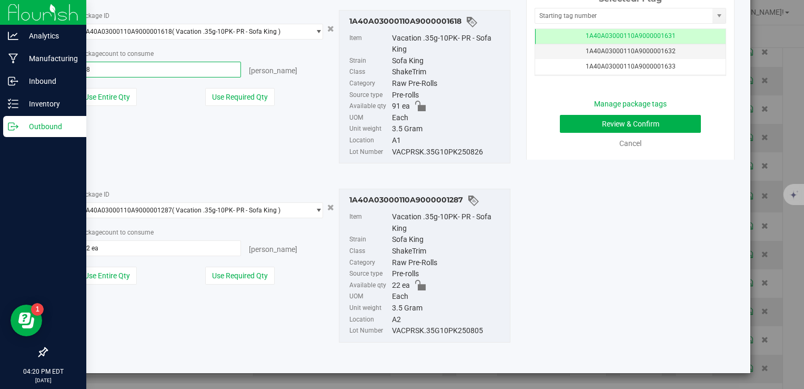
type input "18 ea"
click at [185, 155] on div "Package ID 1A40A03000110A9000001618 ( Vacation .35g-10PK- PR - Sofa King ) 1A40…" at bounding box center [293, 87] width 449 height 171
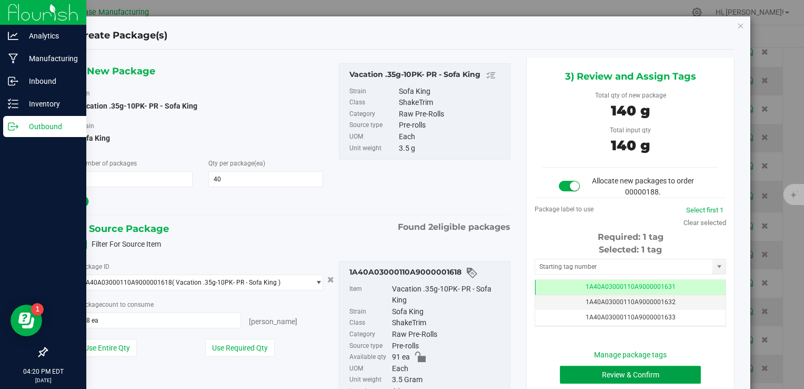
click at [604, 370] on button "Review & Confirm" at bounding box center [630, 374] width 141 height 18
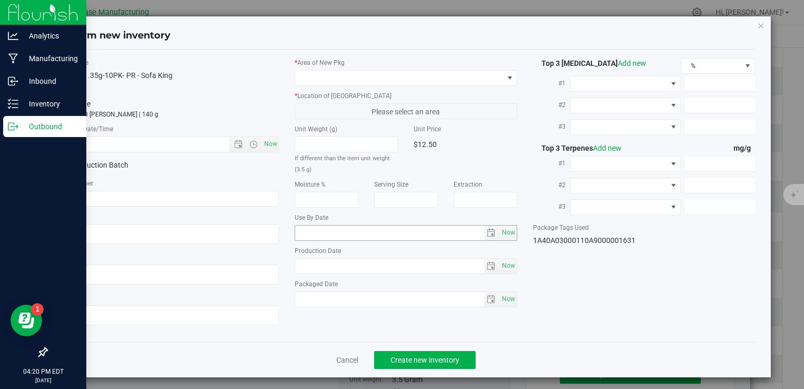
type textarea "MC281359, [PHONE_NUMBER], [EMAIL_ADDRESS][DOMAIN_NAME]"
click at [265, 148] on span "Now" at bounding box center [271, 143] width 18 height 15
type input "8/26/2025 4:20 PM"
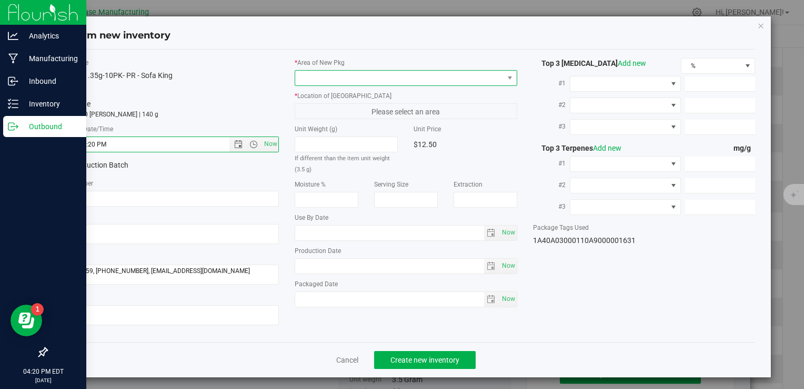
click at [337, 77] on span at bounding box center [399, 78] width 208 height 15
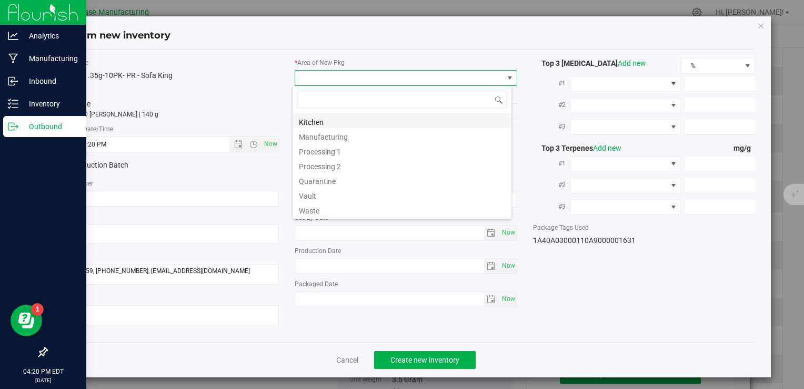
type input "v"
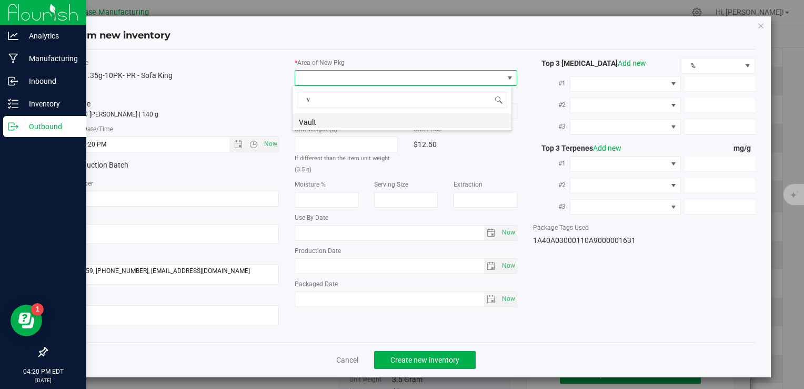
click at [327, 123] on li "Vault" at bounding box center [402, 120] width 219 height 15
click at [324, 113] on span "A1" at bounding box center [399, 111] width 208 height 15
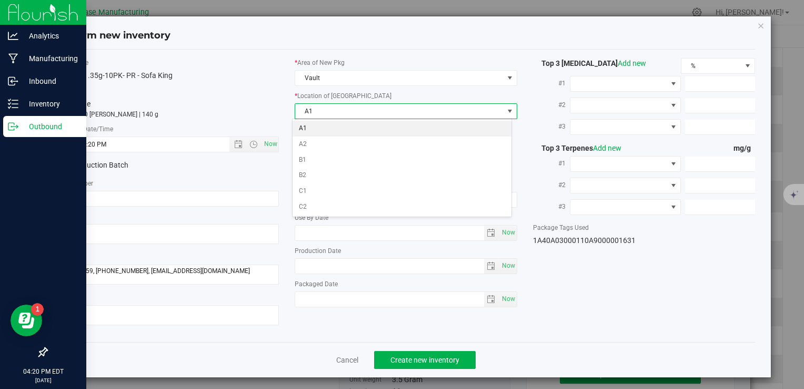
click at [321, 125] on li "A1" at bounding box center [402, 129] width 219 height 16
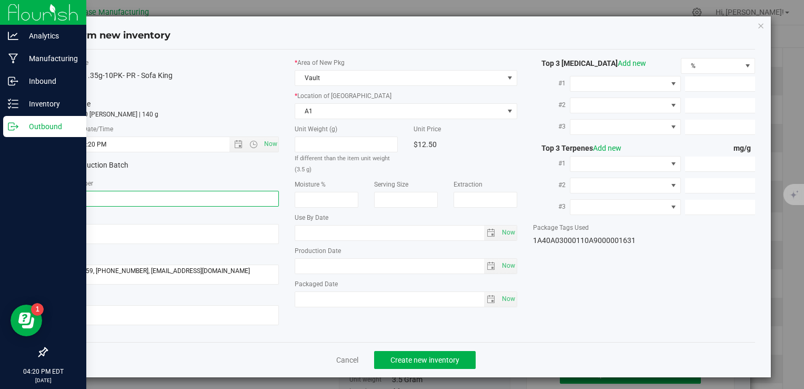
paste input "VACPRSK.35G10PK250826"
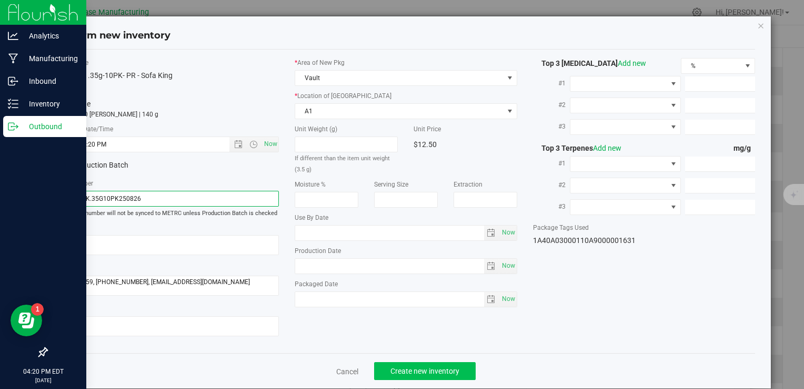
type input "VACPRSK.35G10PK250826"
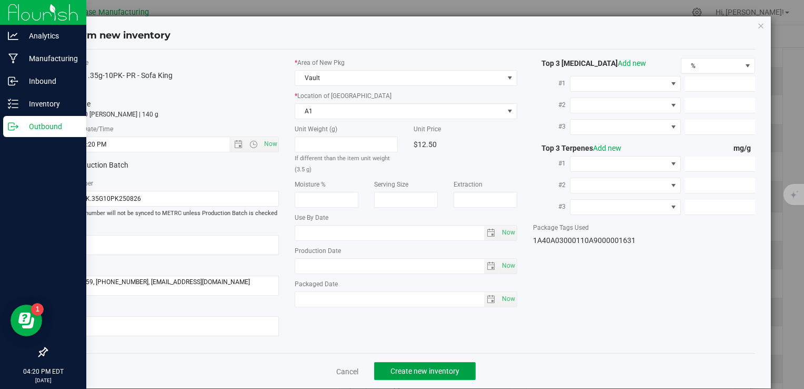
click at [433, 376] on button "Create new inventory" at bounding box center [425, 371] width 102 height 18
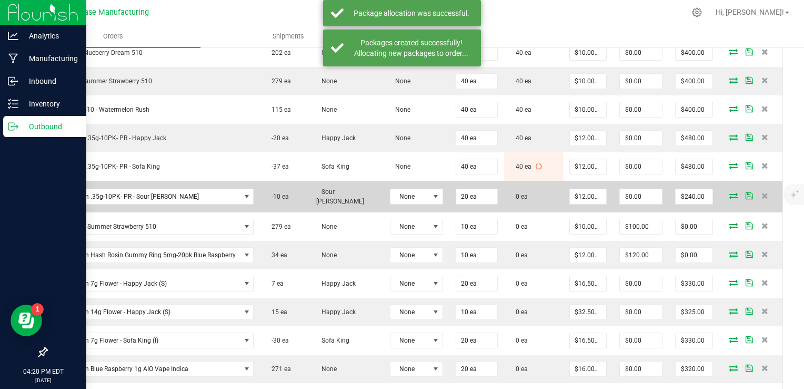
click at [731, 192] on span at bounding box center [734, 195] width 16 height 6
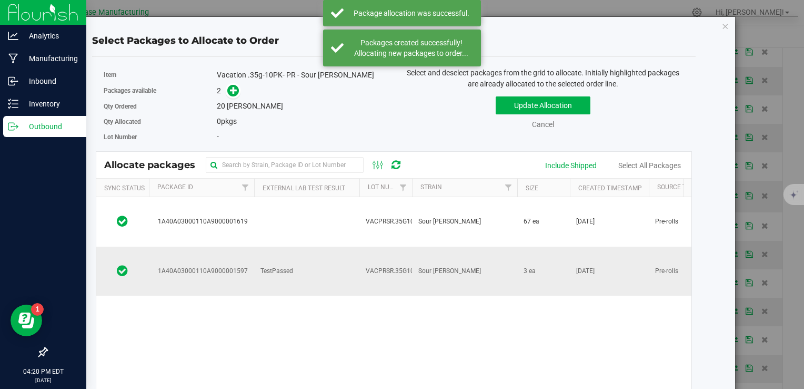
click at [419, 266] on span "Sour [PERSON_NAME]" at bounding box center [450, 271] width 63 height 10
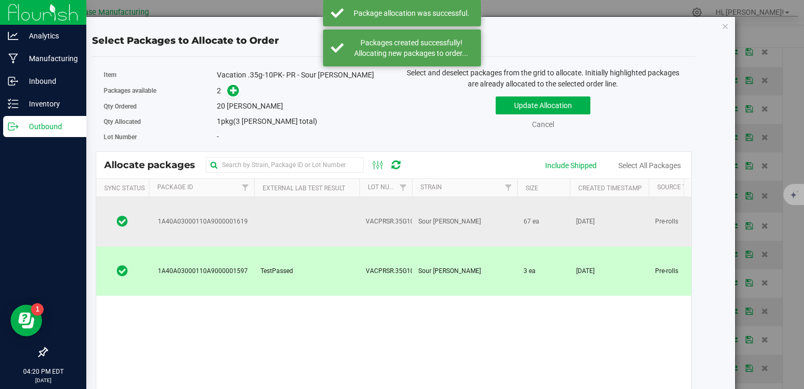
click at [333, 213] on td at bounding box center [306, 221] width 105 height 49
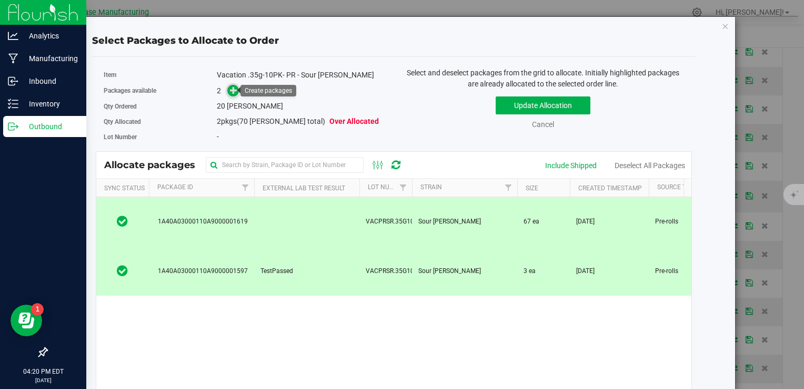
click at [230, 92] on icon at bounding box center [233, 89] width 7 height 7
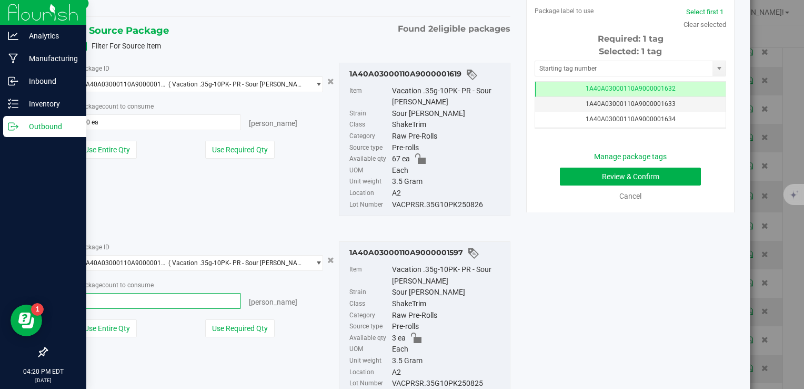
click at [162, 302] on span at bounding box center [159, 301] width 164 height 16
click at [162, 302] on input "text" at bounding box center [159, 300] width 163 height 15
type input "0 ea"
click at [309, 218] on div "Package ID 1A40A03000110A9000001619 ( Vacation .35g-10PK- PR - Sour Runtz ) 1A4…" at bounding box center [293, 139] width 449 height 171
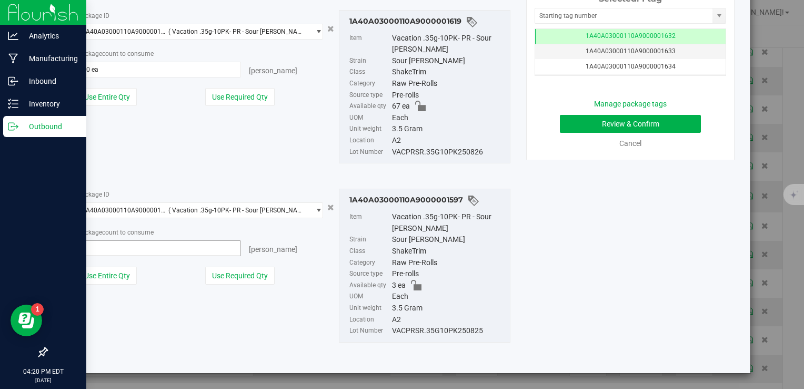
click at [167, 249] on span at bounding box center [159, 248] width 164 height 16
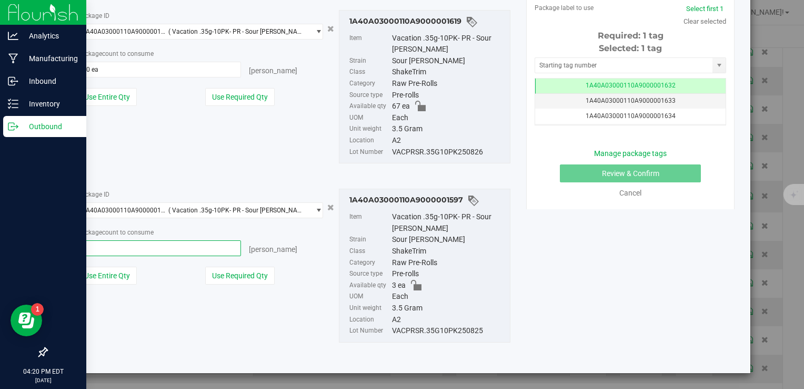
type input "3"
type input "3 ea"
click at [212, 151] on div "Package ID 1A40A03000110A9000001619 ( Vacation .35g-10PK- PR - Sour Runtz ) 1A4…" at bounding box center [293, 87] width 449 height 171
click at [167, 68] on span "20 ea 20" at bounding box center [159, 70] width 164 height 16
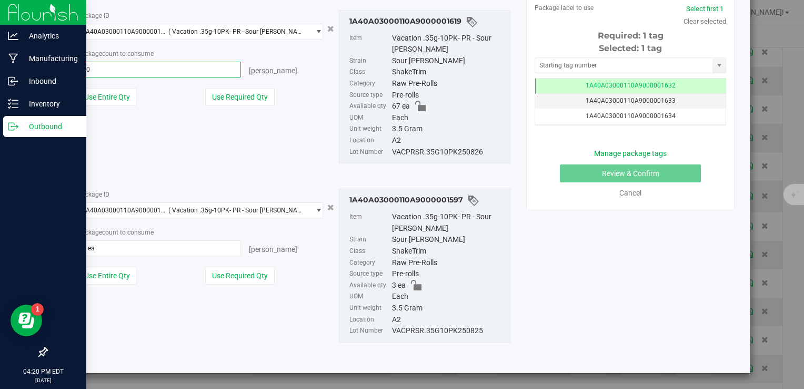
type input "2"
type input "17"
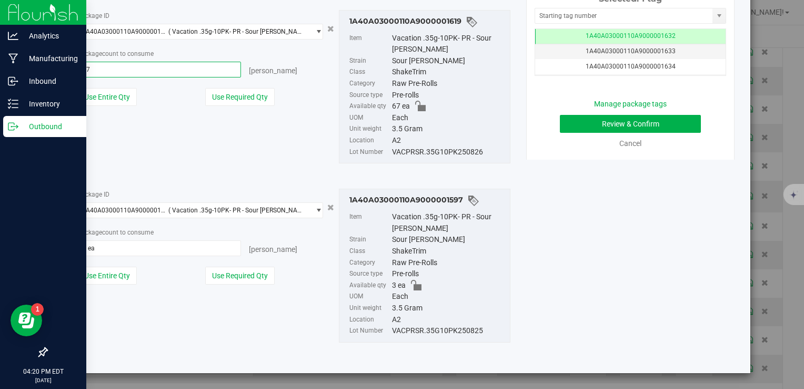
type input "17 ea"
click at [243, 148] on div "Package ID 1A40A03000110A9000001619 ( Vacation .35g-10PK- PR - Sour Runtz ) 1A4…" at bounding box center [293, 87] width 449 height 171
click at [407, 153] on div "VACPRSR.35G10PK250826" at bounding box center [448, 152] width 113 height 12
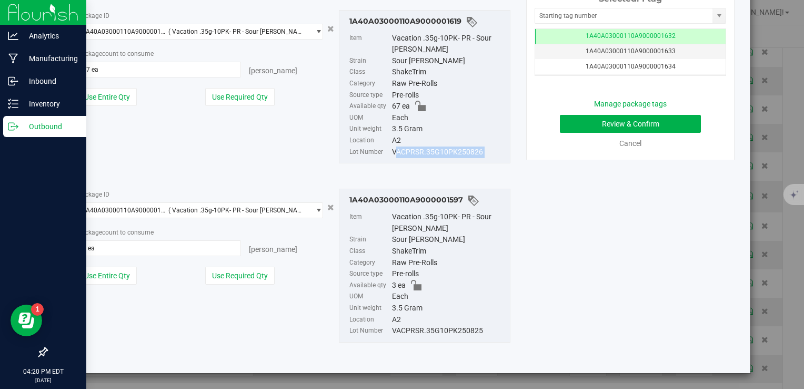
copy div "VACPRSR.35G10PK250826"
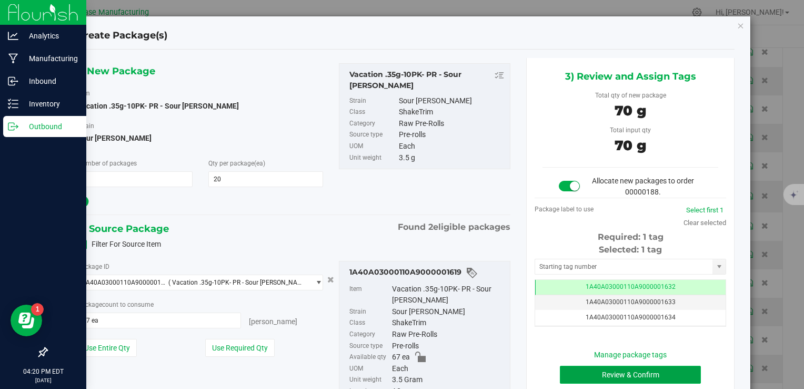
click at [602, 371] on button "Review & Confirm" at bounding box center [630, 374] width 141 height 18
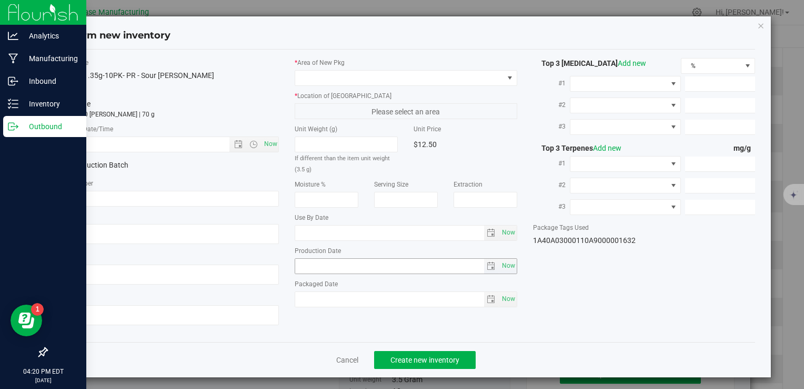
type textarea "[DATE]"
type textarea "MC281359, [PHONE_NUMBER], [EMAIL_ADDRESS][DOMAIN_NAME]"
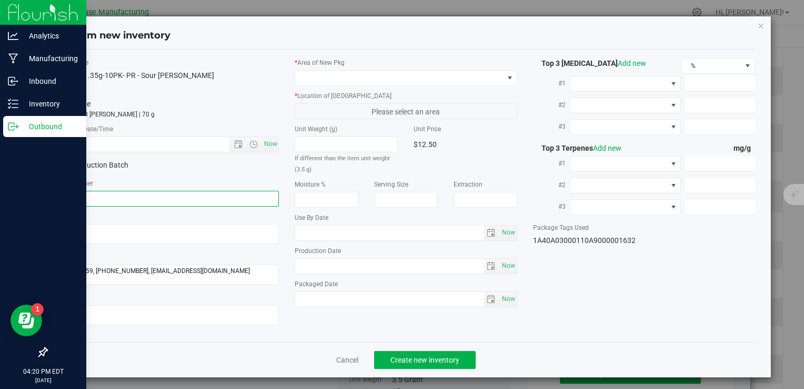
click at [234, 198] on input "text" at bounding box center [168, 199] width 222 height 16
paste input "VACPRSR.35G10PK250826"
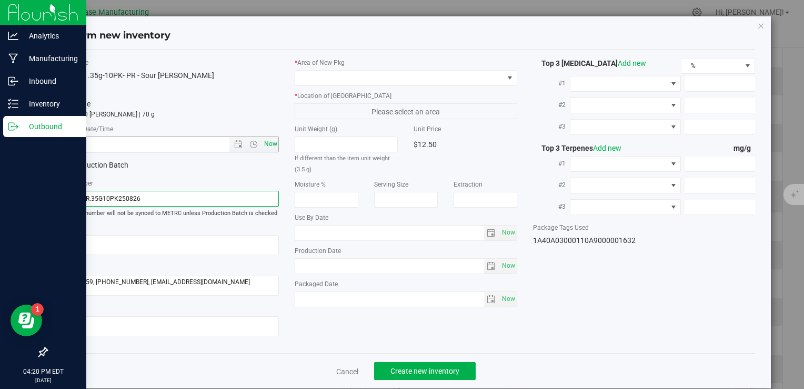
type input "VACPRSR.35G10PK250826"
click at [273, 144] on span "Now" at bounding box center [271, 143] width 18 height 15
type input "8/26/2025 4:20 PM"
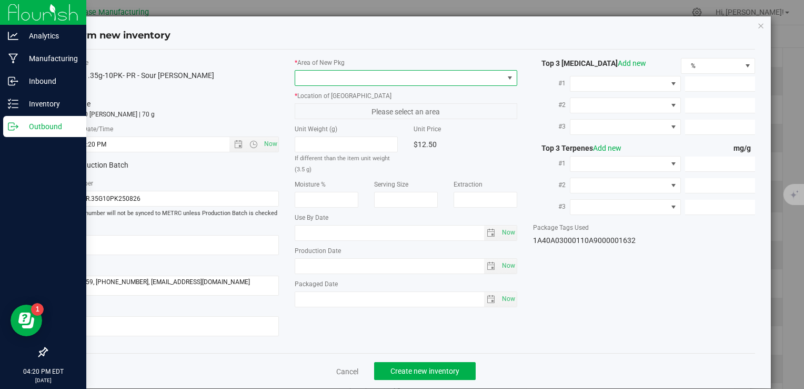
click at [336, 78] on span at bounding box center [399, 78] width 208 height 15
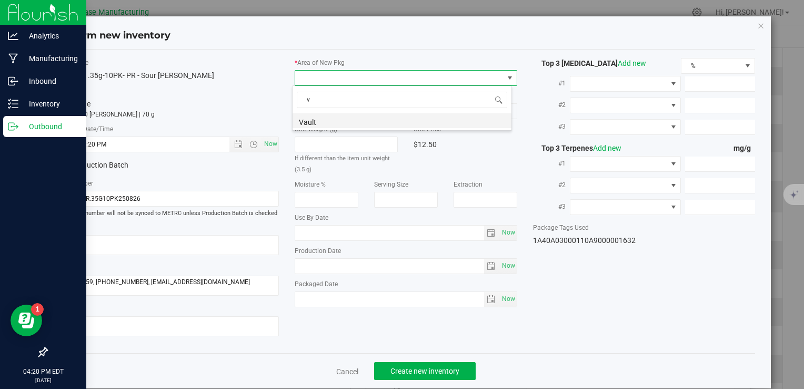
click at [337, 123] on li "Vault" at bounding box center [402, 120] width 219 height 15
click at [339, 104] on span "A1" at bounding box center [399, 111] width 208 height 15
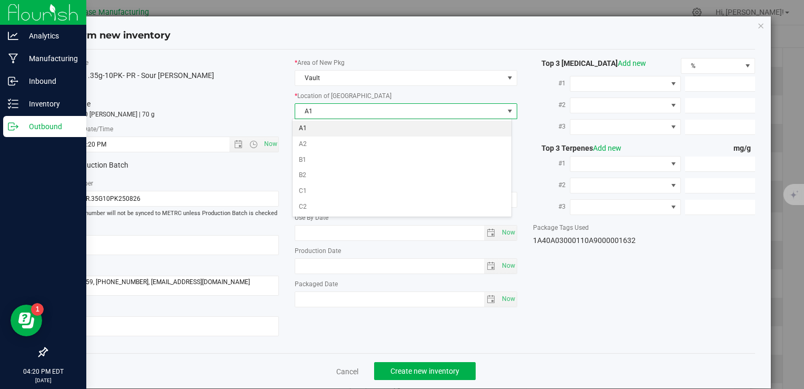
click at [339, 128] on li "A1" at bounding box center [402, 129] width 219 height 16
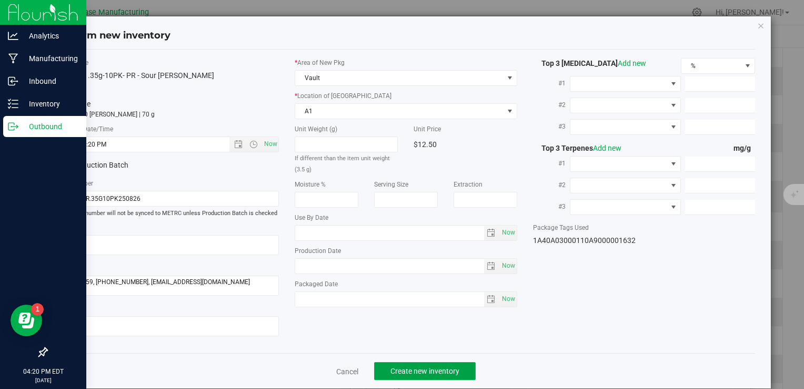
click at [431, 365] on button "Create new inventory" at bounding box center [425, 371] width 102 height 18
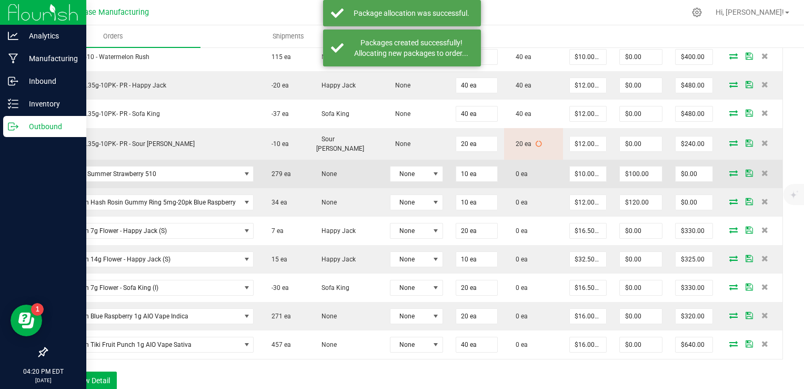
click at [730, 170] on icon at bounding box center [734, 173] width 8 height 6
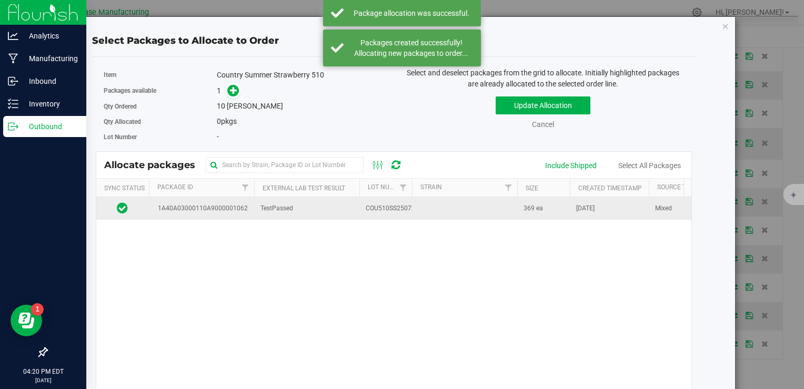
click at [416, 207] on td at bounding box center [464, 208] width 105 height 23
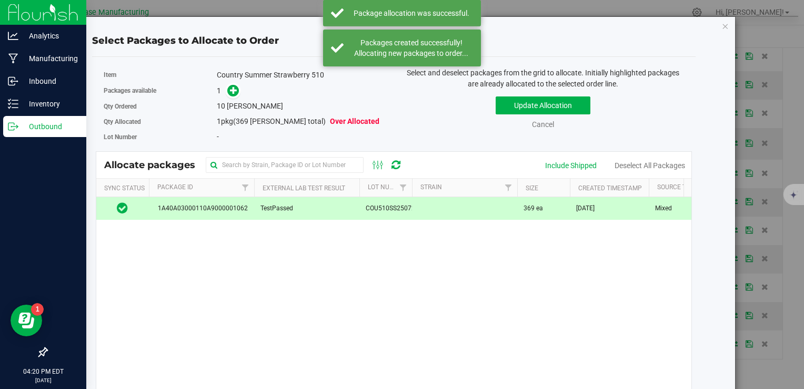
click at [225, 95] on span at bounding box center [231, 91] width 17 height 12
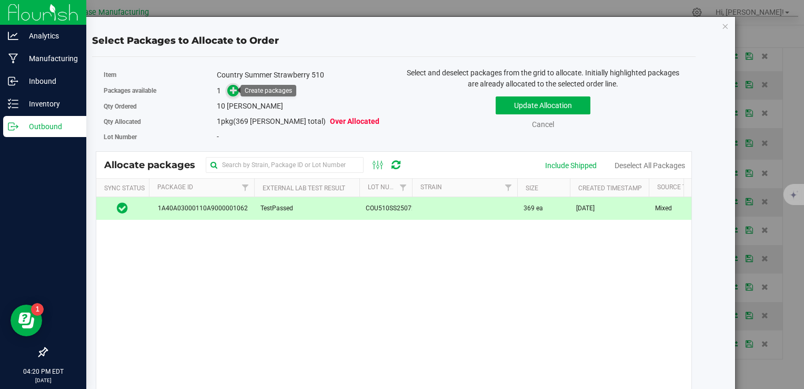
click at [230, 94] on span at bounding box center [233, 91] width 12 height 12
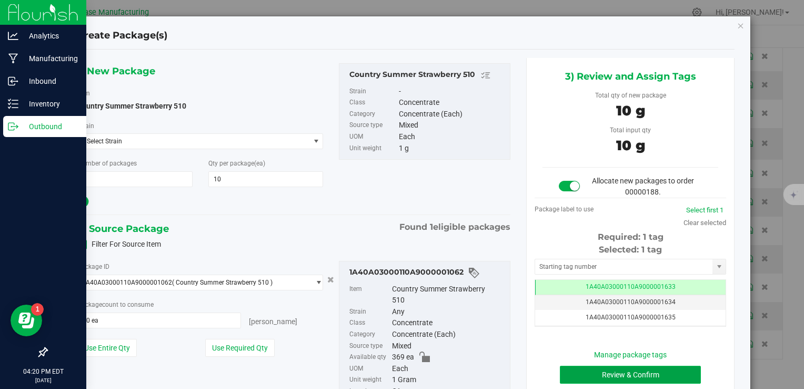
click at [572, 378] on button "Review & Confirm" at bounding box center [630, 374] width 141 height 18
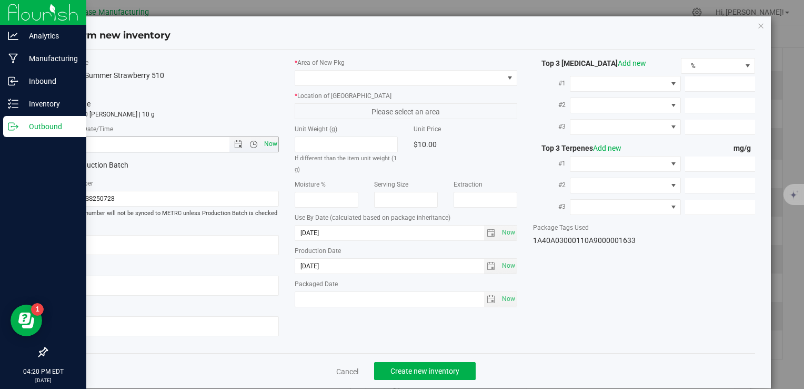
click at [269, 145] on span "Now" at bounding box center [271, 143] width 18 height 15
type input "8/26/2025 4:20 PM"
click at [347, 74] on span at bounding box center [399, 78] width 208 height 15
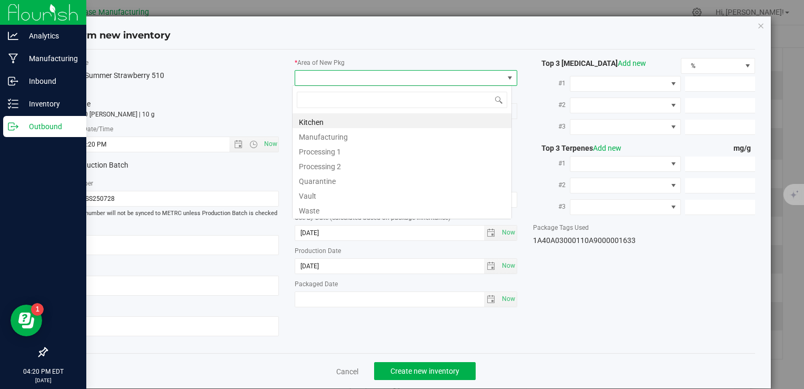
type input "v"
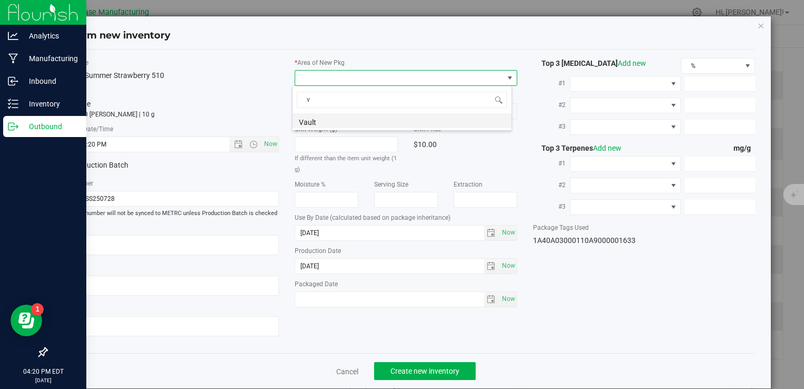
click at [345, 115] on li "Vault" at bounding box center [402, 120] width 219 height 15
click at [345, 106] on span "A1" at bounding box center [399, 111] width 208 height 15
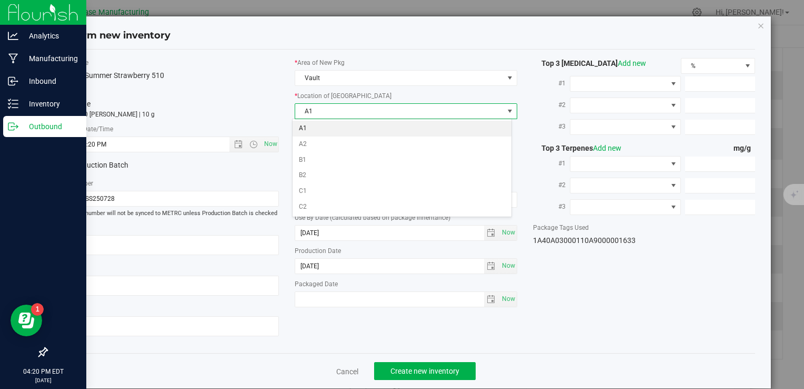
click at [346, 123] on li "A1" at bounding box center [402, 129] width 219 height 16
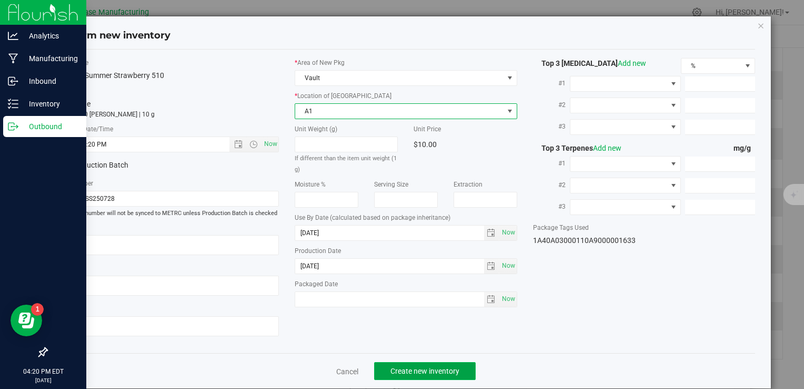
click at [443, 374] on span "Create new inventory" at bounding box center [425, 370] width 69 height 8
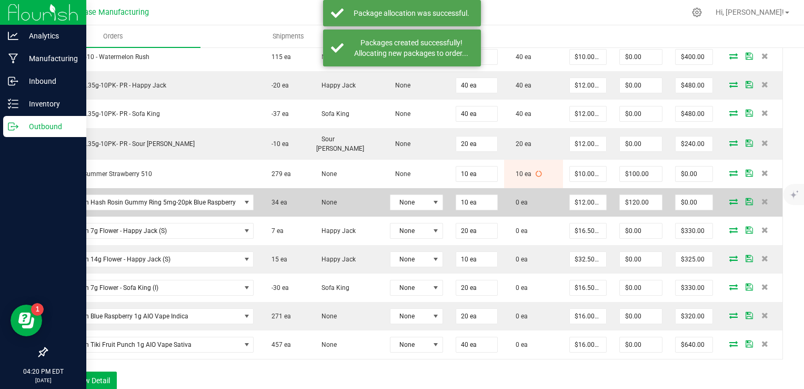
click at [730, 198] on icon at bounding box center [734, 201] width 8 height 6
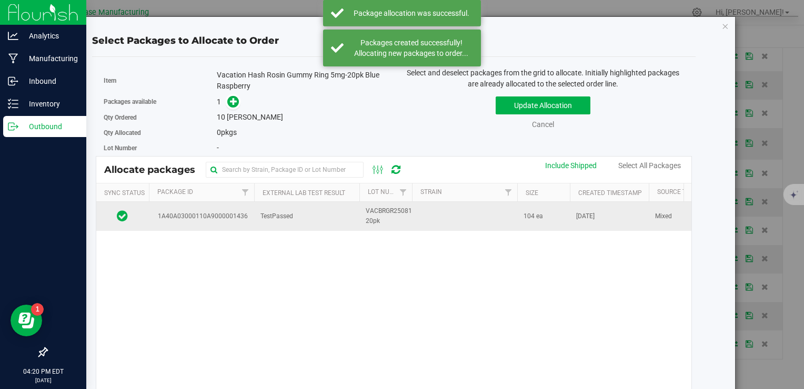
click at [424, 217] on td at bounding box center [464, 216] width 105 height 28
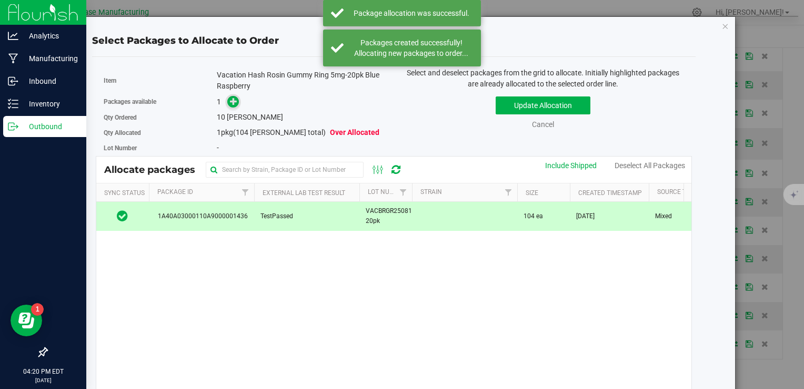
click at [227, 100] on span at bounding box center [233, 102] width 12 height 12
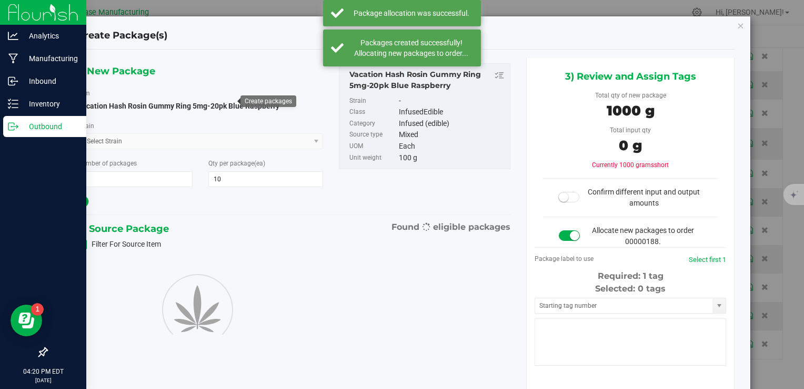
type input "10"
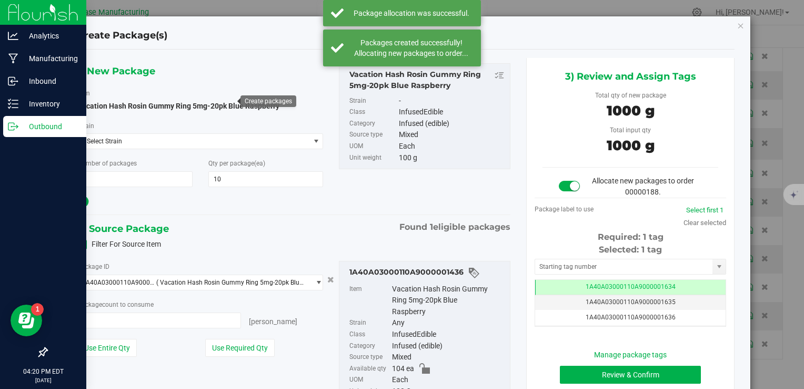
type input "10 ea"
click at [578, 371] on button "Review & Confirm" at bounding box center [630, 374] width 141 height 18
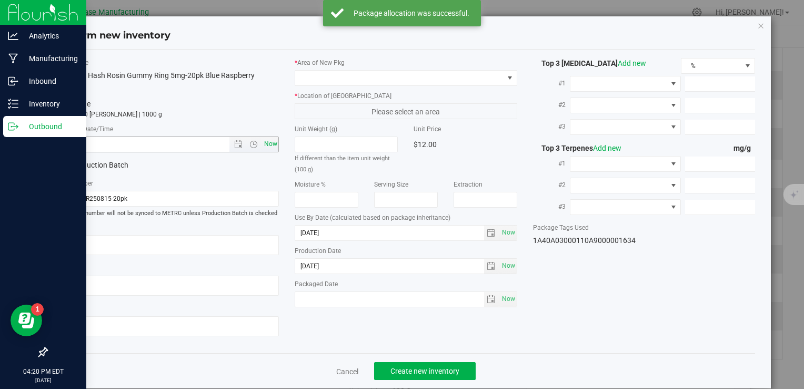
click at [269, 142] on span "Now" at bounding box center [271, 143] width 18 height 15
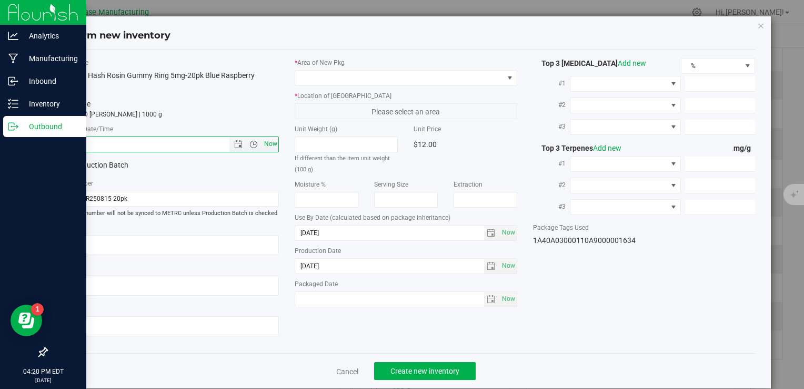
type input "8/26/2025 4:20 PM"
click at [331, 83] on span at bounding box center [399, 78] width 208 height 15
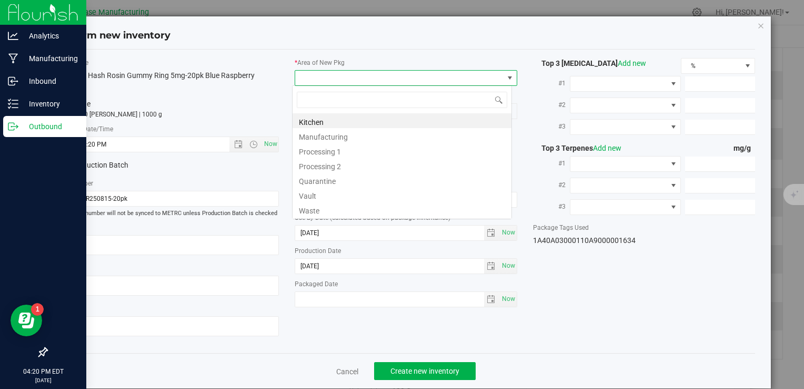
type input "v"
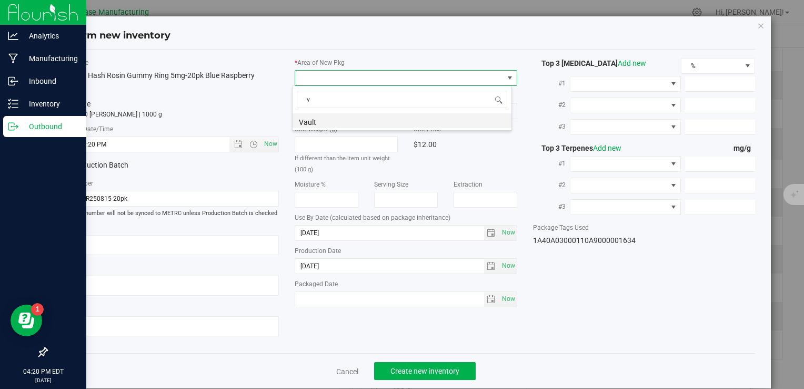
click at [331, 127] on li "Vault" at bounding box center [402, 120] width 219 height 15
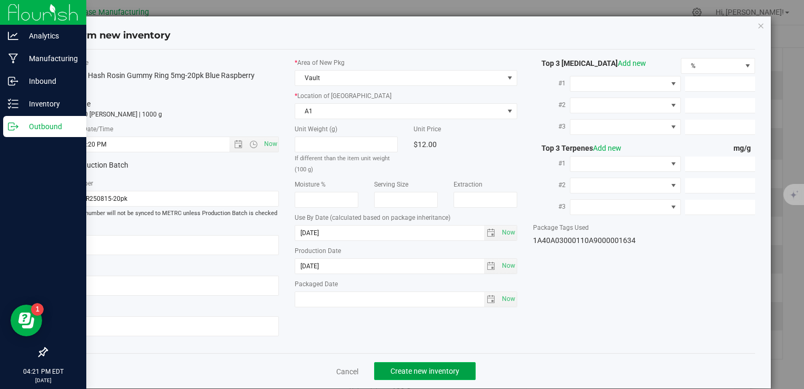
click at [426, 375] on button "Create new inventory" at bounding box center [425, 371] width 102 height 18
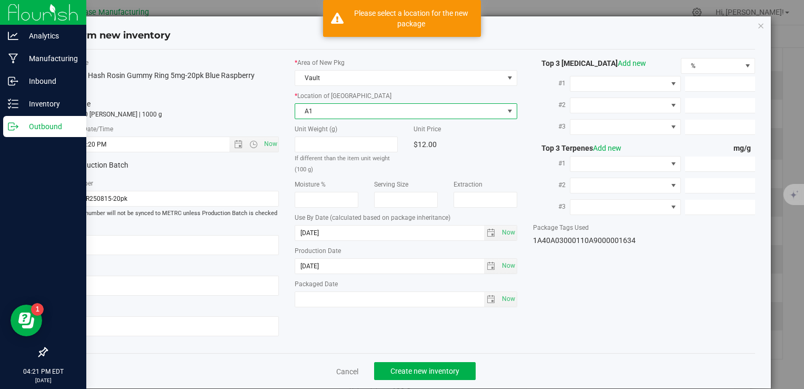
click at [374, 104] on span "A1" at bounding box center [399, 111] width 208 height 15
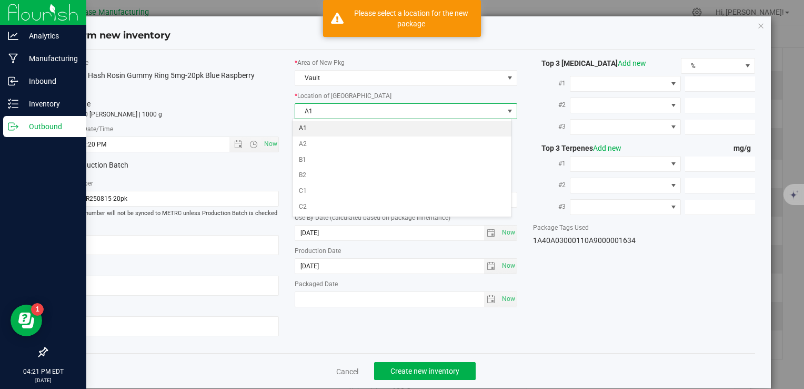
click at [365, 126] on li "A1" at bounding box center [402, 129] width 219 height 16
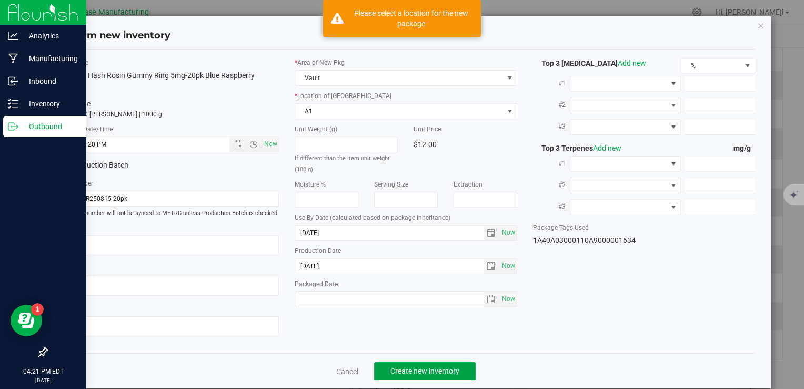
click at [414, 373] on span "Create new inventory" at bounding box center [425, 370] width 69 height 8
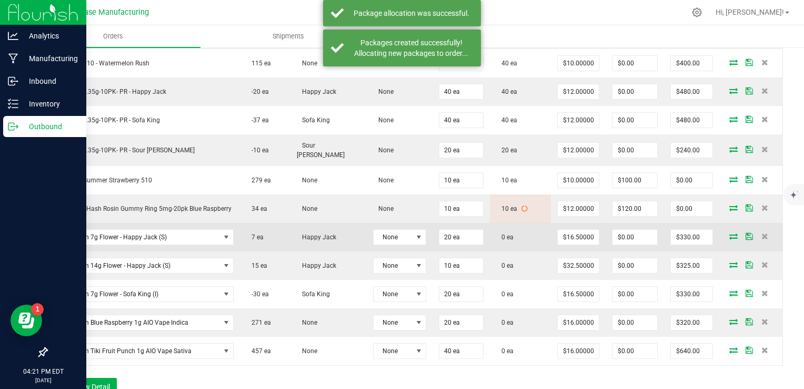
click at [730, 233] on icon at bounding box center [734, 236] width 8 height 6
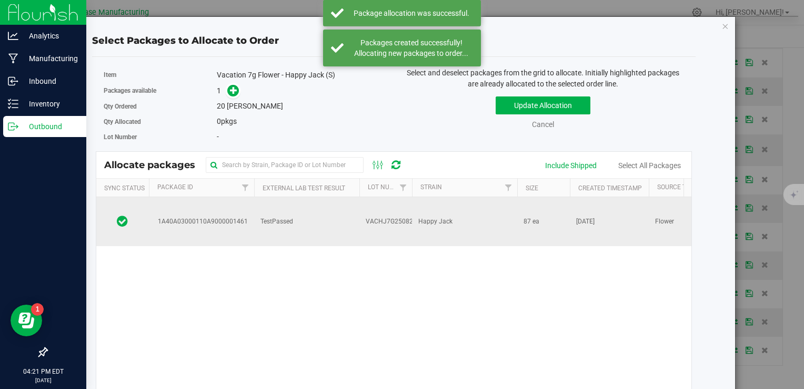
click at [369, 216] on span "VACHJ7G250821" at bounding box center [391, 221] width 51 height 10
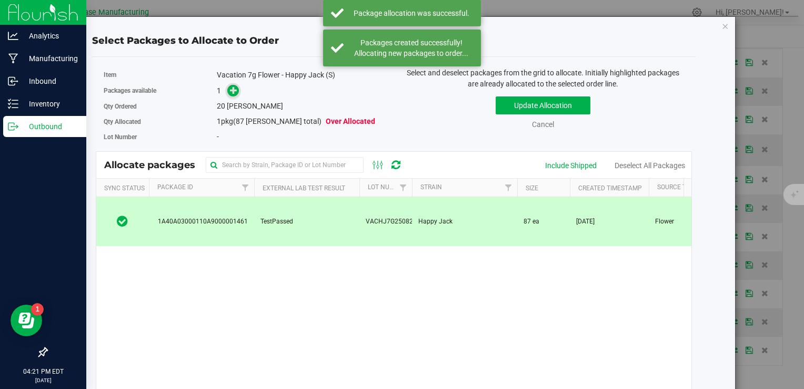
click at [234, 96] on span at bounding box center [233, 91] width 12 height 12
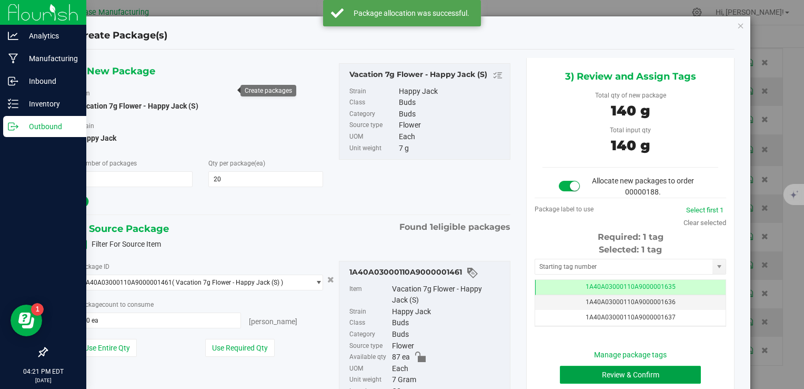
click at [607, 369] on button "Review & Confirm" at bounding box center [630, 374] width 141 height 18
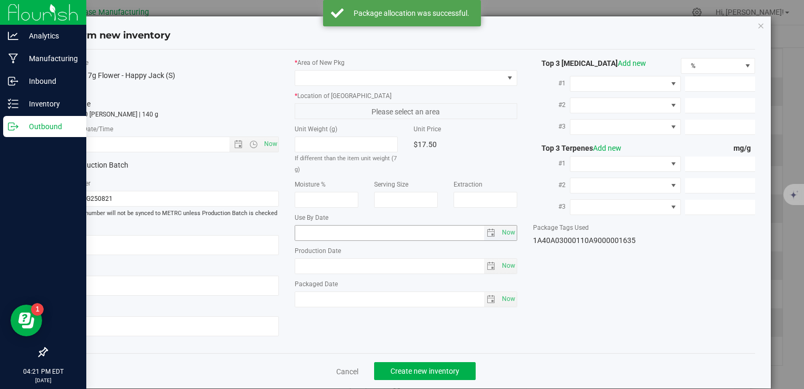
type textarea "[DATE]"
type textarea "MC281359, [PHONE_NUMBER], [EMAIL_ADDRESS][DOMAIN_NAME]"
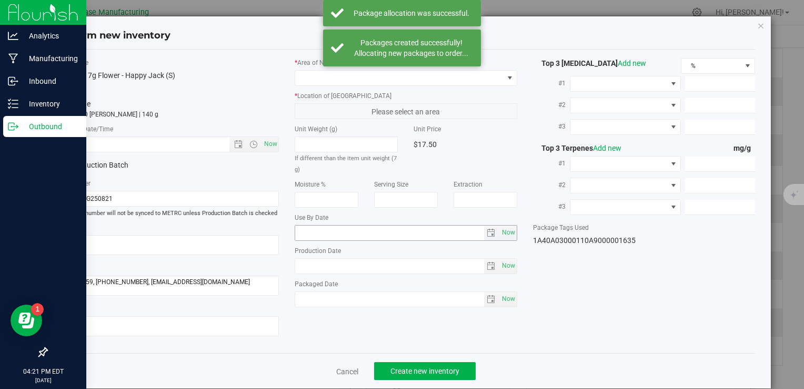
type input "[DATE]"
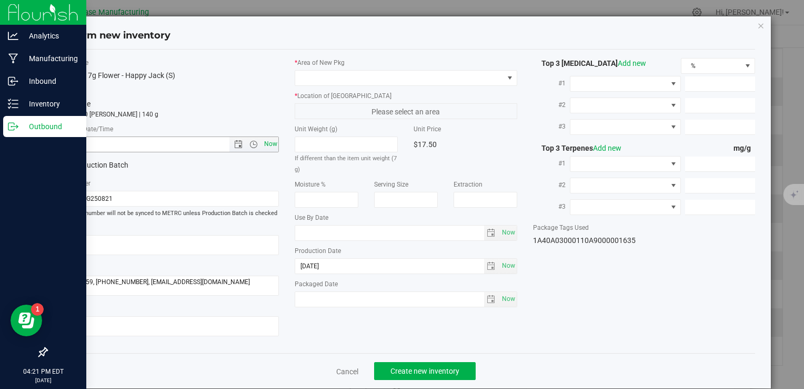
click at [270, 145] on span "Now" at bounding box center [271, 143] width 18 height 15
type input "8/26/2025 4:21 PM"
click at [324, 80] on span at bounding box center [399, 78] width 208 height 15
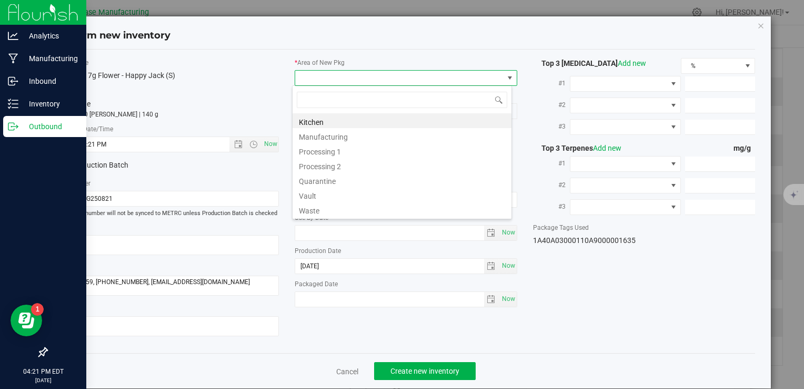
type input "v"
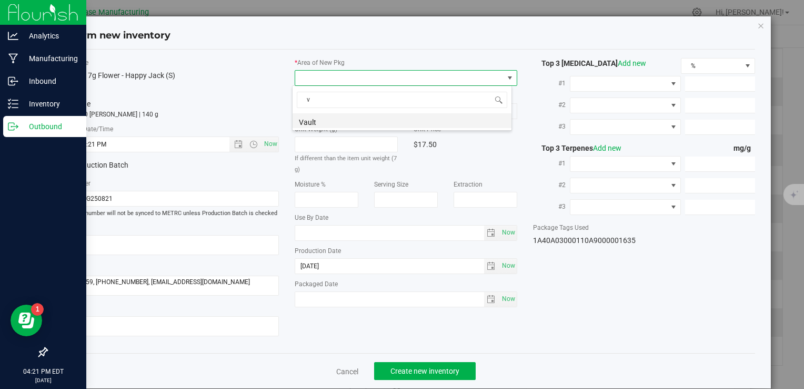
click at [331, 116] on li "Vault" at bounding box center [402, 120] width 219 height 15
click at [331, 106] on span "A1" at bounding box center [399, 111] width 208 height 15
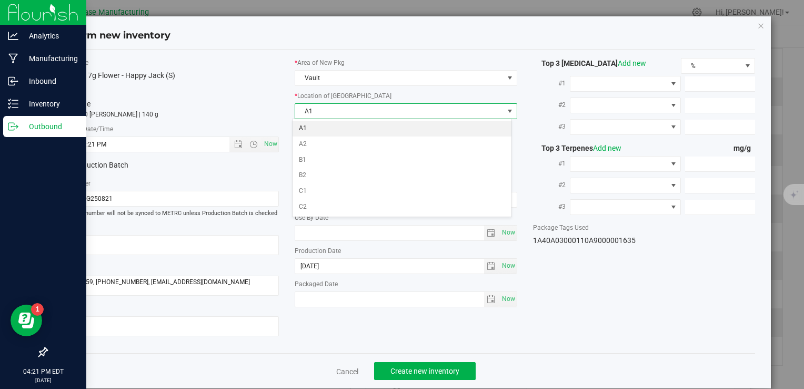
click at [333, 127] on li "A1" at bounding box center [402, 129] width 219 height 16
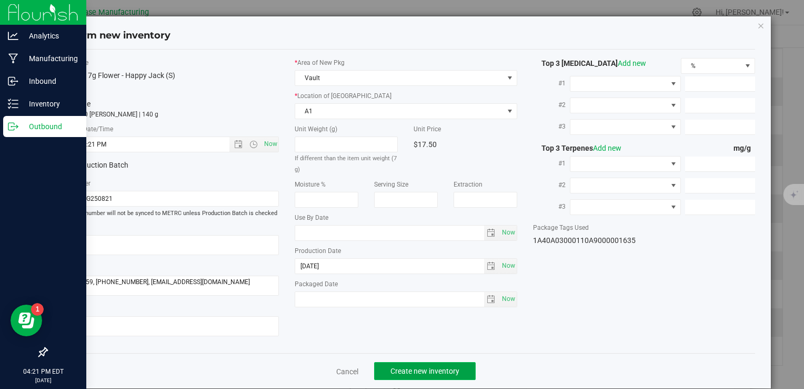
click at [442, 371] on span "Create new inventory" at bounding box center [425, 370] width 69 height 8
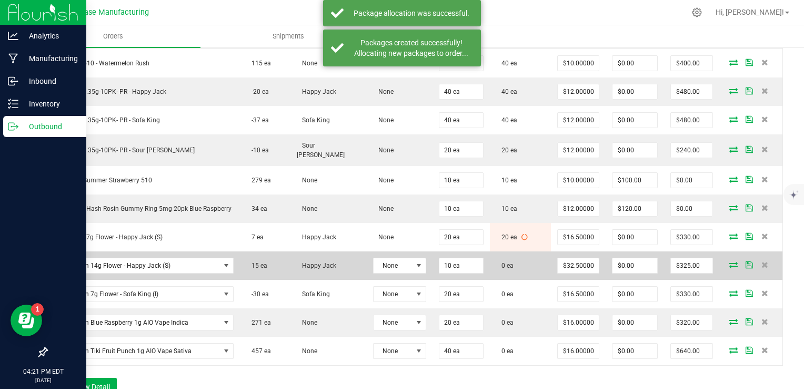
click at [730, 261] on icon at bounding box center [734, 264] width 8 height 6
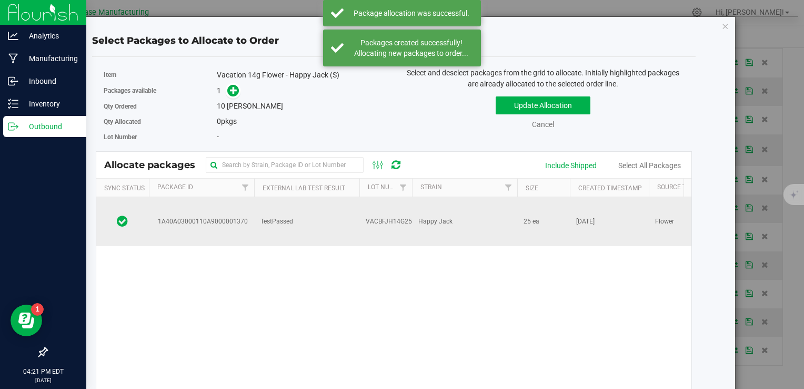
click at [379, 216] on td "VACBFJH14G250811" at bounding box center [386, 221] width 53 height 49
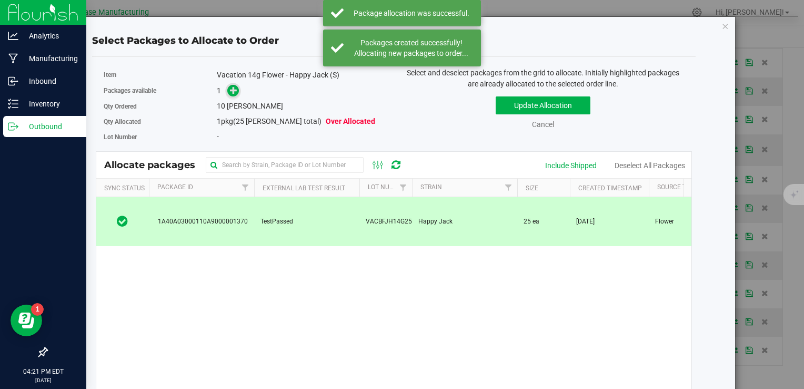
click at [233, 89] on icon at bounding box center [233, 89] width 7 height 7
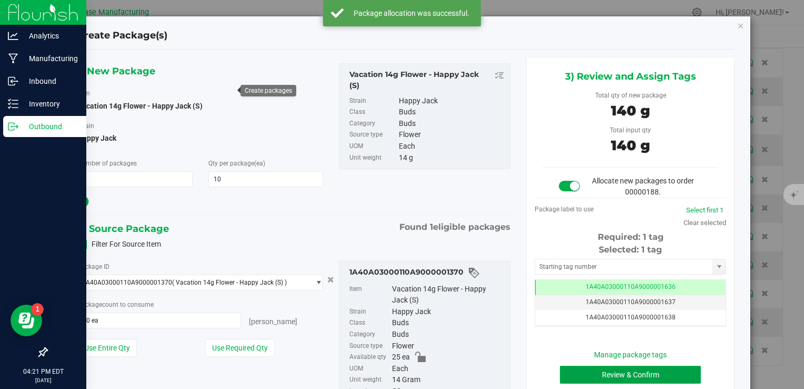
click at [632, 370] on button "Review & Confirm" at bounding box center [630, 374] width 141 height 18
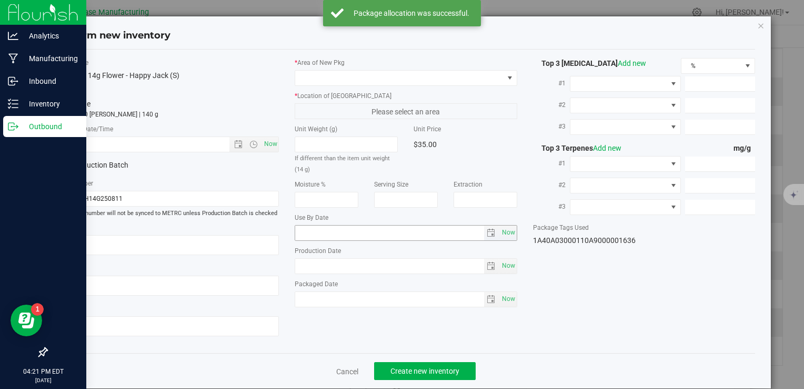
type textarea "[DATE]"
type textarea "MC281359, [PHONE_NUMBER], [EMAIL_ADDRESS][DOMAIN_NAME]"
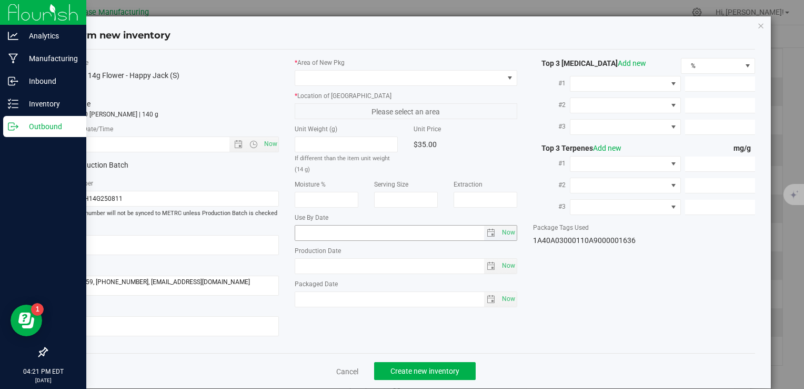
type input "2025-08-11"
click at [263, 145] on span "Now" at bounding box center [271, 143] width 18 height 15
type input "8/26/2025 4:21 PM"
click at [333, 80] on span at bounding box center [399, 78] width 208 height 15
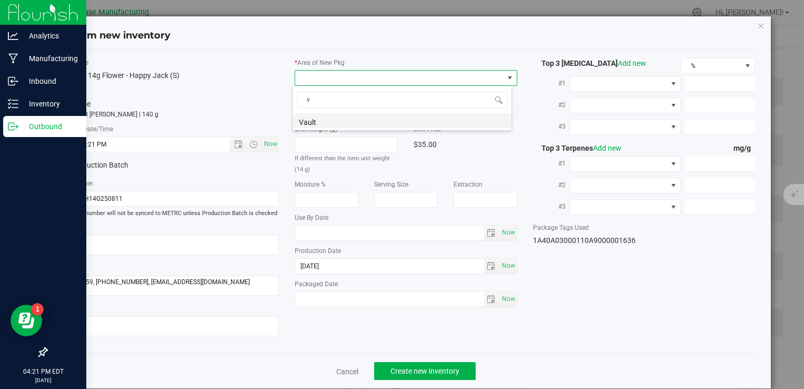
click at [338, 120] on li "Vault" at bounding box center [402, 120] width 219 height 15
click at [340, 105] on span "A1" at bounding box center [399, 111] width 208 height 15
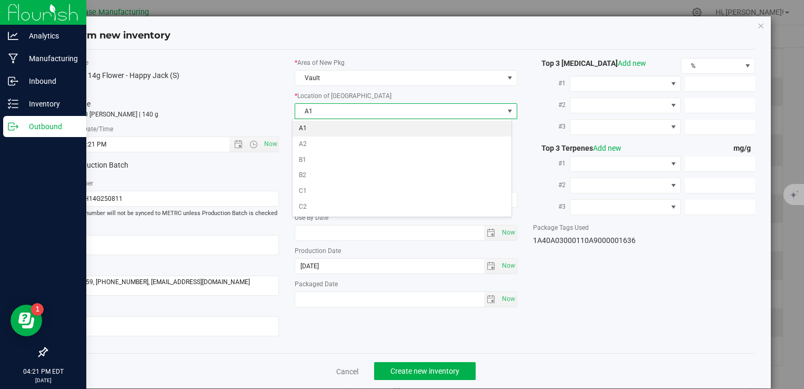
click at [339, 125] on li "A1" at bounding box center [402, 129] width 219 height 16
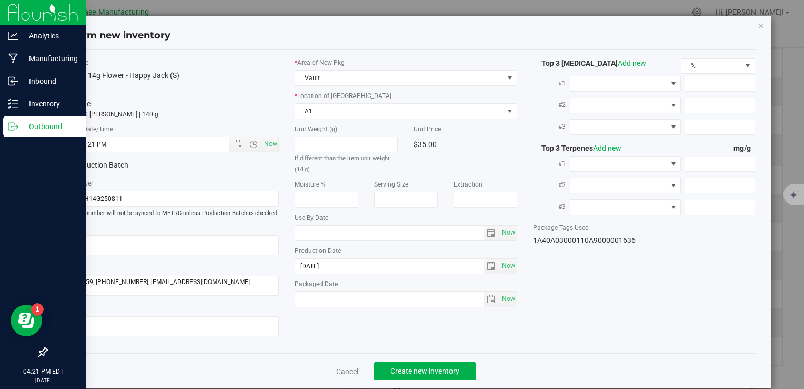
click at [451, 382] on div "Cancel Create new inventory" at bounding box center [406, 370] width 699 height 35
click at [455, 369] on button "Create new inventory" at bounding box center [425, 371] width 102 height 18
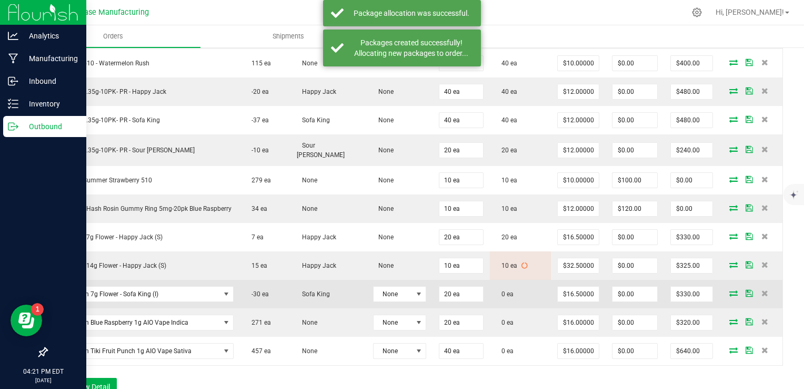
click at [730, 290] on icon at bounding box center [734, 293] width 8 height 6
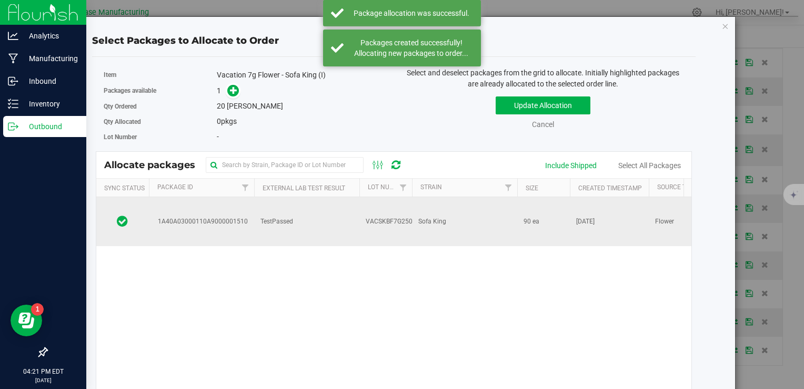
click at [401, 217] on td "VACSKBF7G250821" at bounding box center [386, 221] width 53 height 49
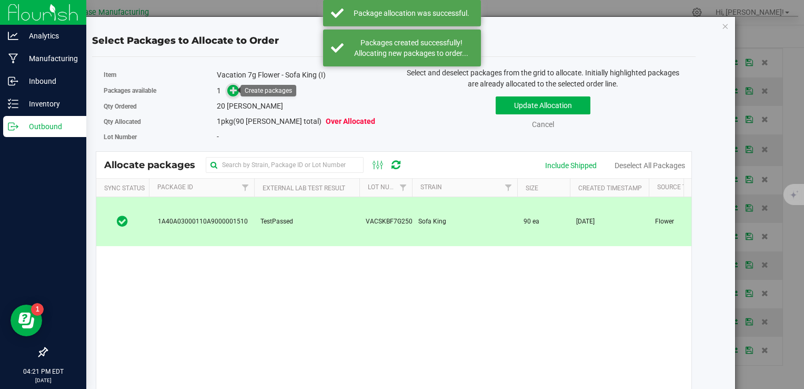
click at [232, 93] on icon at bounding box center [233, 89] width 7 height 7
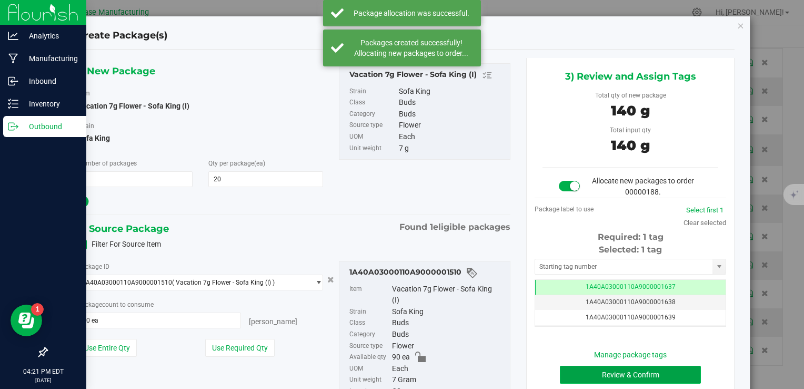
click at [601, 369] on button "Review & Confirm" at bounding box center [630, 374] width 141 height 18
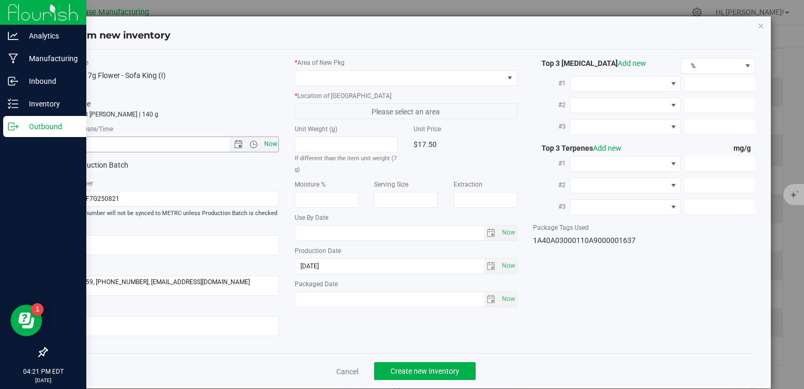
click at [269, 138] on span "Now" at bounding box center [271, 143] width 18 height 15
type input "8/26/2025 4:21 PM"
click at [356, 73] on span at bounding box center [399, 78] width 208 height 15
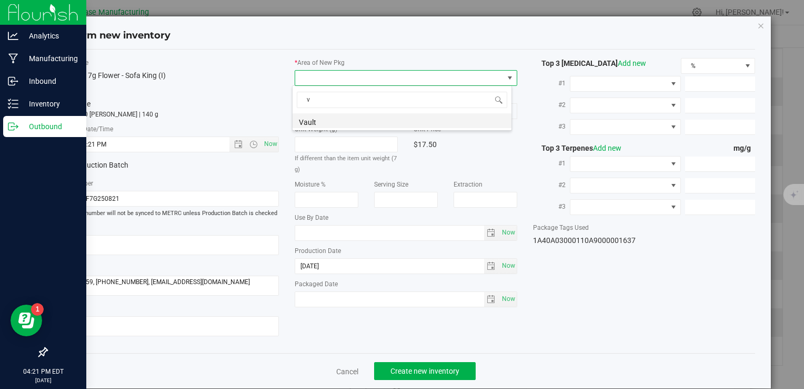
click at [347, 120] on li "Vault" at bounding box center [402, 120] width 219 height 15
drag, startPoint x: 347, startPoint y: 120, endPoint x: 347, endPoint y: 113, distance: 6.8
click at [347, 113] on span "A1" at bounding box center [399, 111] width 208 height 15
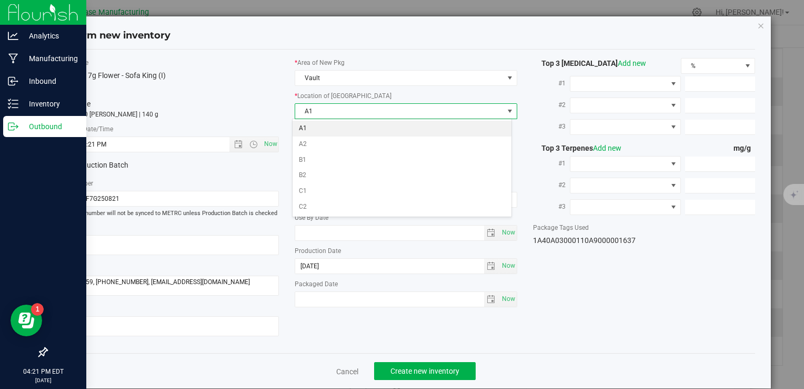
click at [347, 128] on li "A1" at bounding box center [402, 129] width 219 height 16
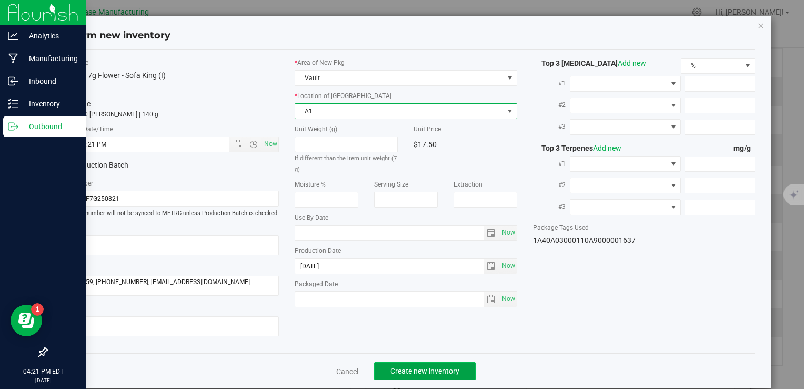
click at [431, 370] on span "Create new inventory" at bounding box center [425, 370] width 69 height 8
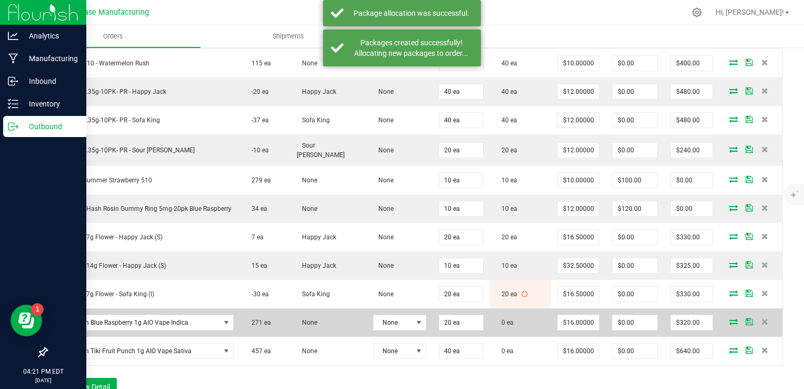
click at [730, 318] on icon at bounding box center [734, 321] width 8 height 6
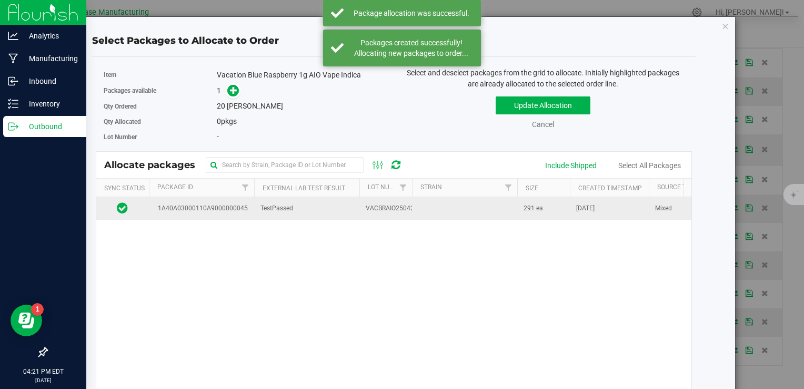
click at [316, 208] on td "TestPassed" at bounding box center [306, 208] width 105 height 23
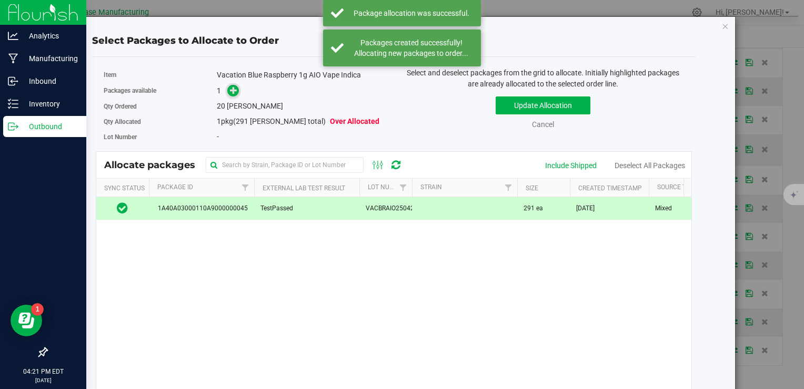
click at [236, 86] on icon at bounding box center [233, 89] width 7 height 7
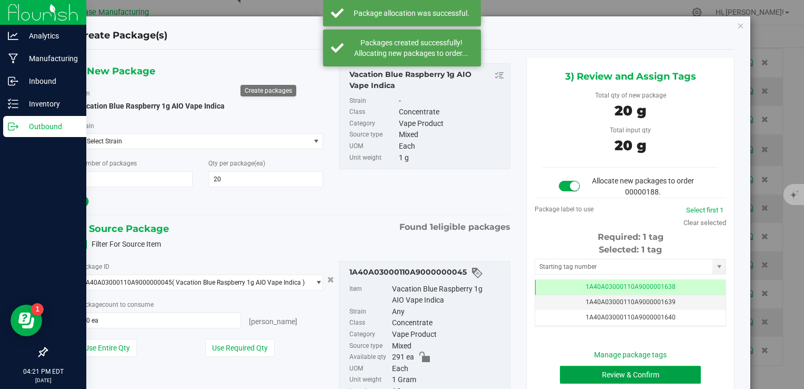
click at [618, 376] on button "Review & Confirm" at bounding box center [630, 374] width 141 height 18
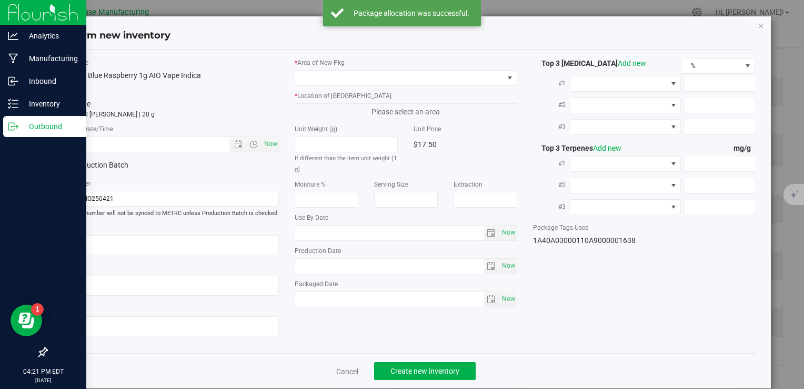
type input "2026-04-21"
type input "2025-04-21"
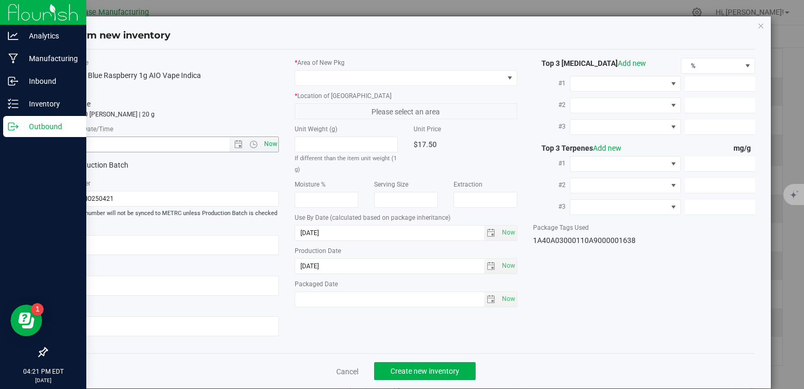
click at [267, 144] on span "Now" at bounding box center [271, 143] width 18 height 15
type input "8/26/2025 4:21 PM"
click at [336, 75] on span at bounding box center [399, 78] width 208 height 15
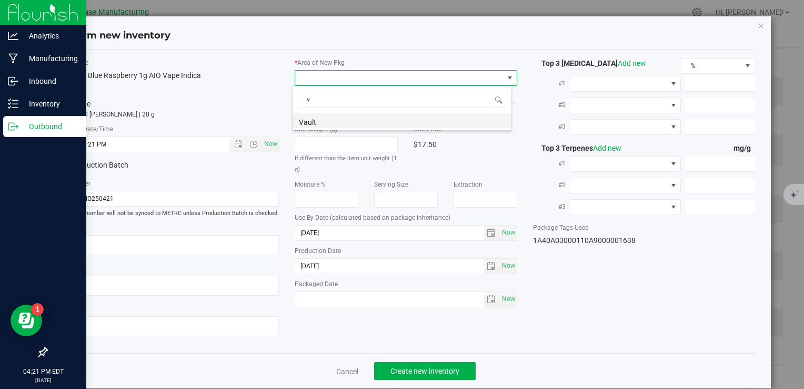
click at [332, 121] on li "Vault" at bounding box center [402, 120] width 219 height 15
click at [335, 109] on span "A1" at bounding box center [399, 111] width 208 height 15
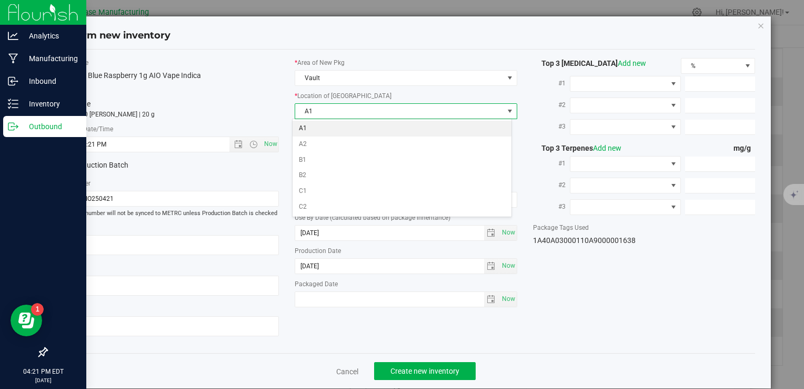
click at [337, 130] on li "A1" at bounding box center [402, 129] width 219 height 16
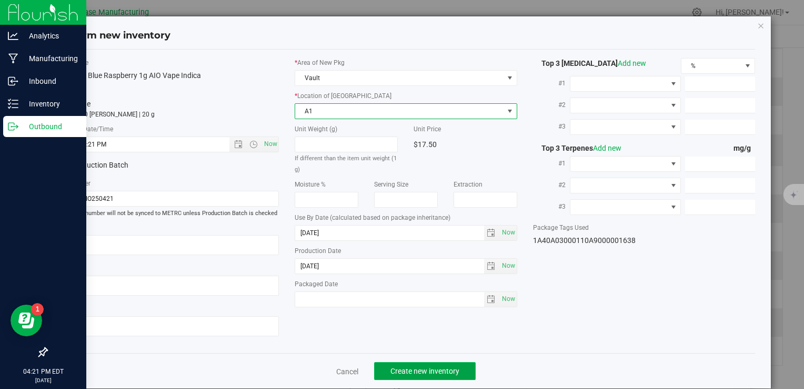
click at [437, 366] on span "Create new inventory" at bounding box center [425, 370] width 69 height 8
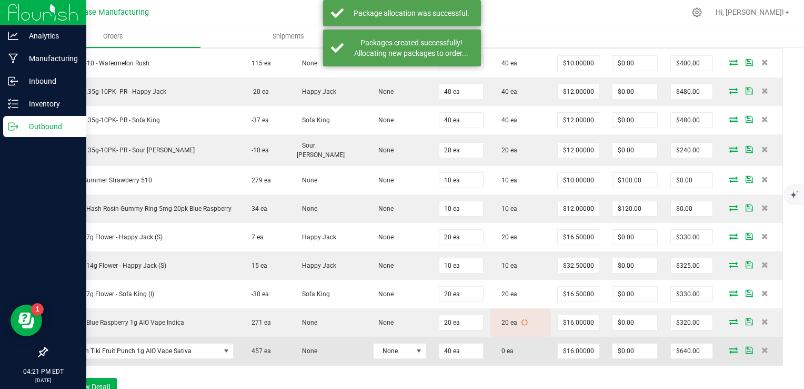
click at [730, 346] on icon at bounding box center [734, 349] width 8 height 6
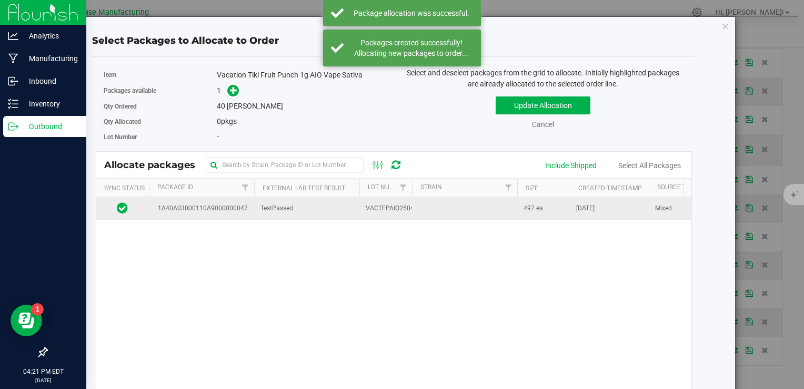
click at [367, 212] on td "VACTFPAIO250421" at bounding box center [386, 208] width 53 height 23
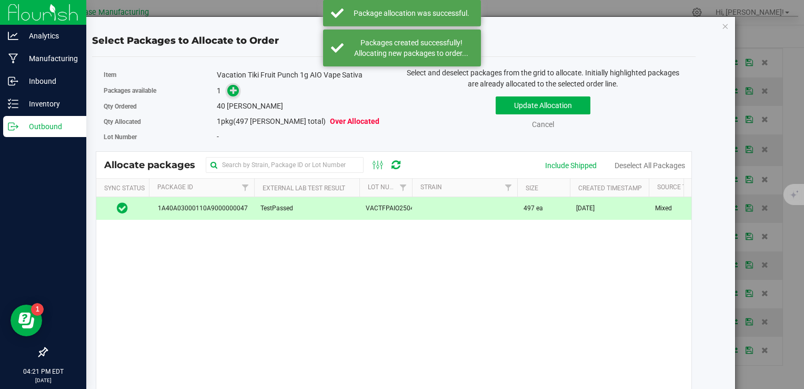
click at [236, 88] on icon at bounding box center [233, 89] width 7 height 7
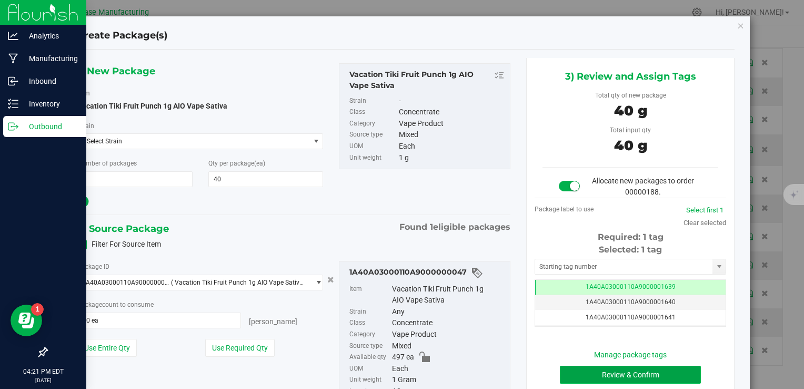
click at [609, 378] on button "Review & Confirm" at bounding box center [630, 374] width 141 height 18
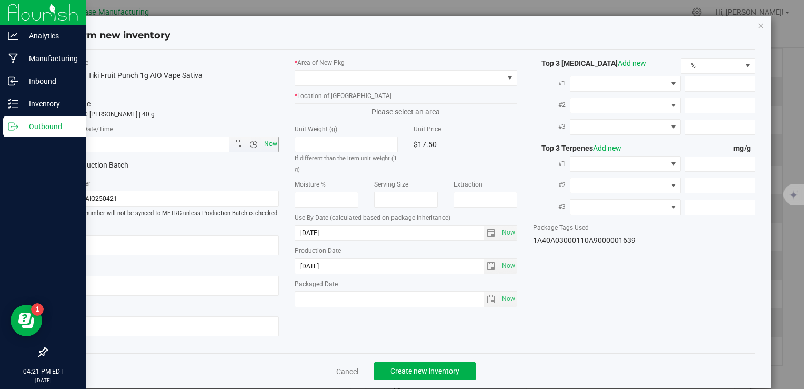
click at [272, 147] on span "Now" at bounding box center [271, 143] width 18 height 15
type input "8/26/2025 4:21 PM"
click at [342, 65] on label "* Area of [GEOGRAPHIC_DATA]" at bounding box center [406, 62] width 222 height 9
click at [341, 73] on span at bounding box center [399, 78] width 208 height 15
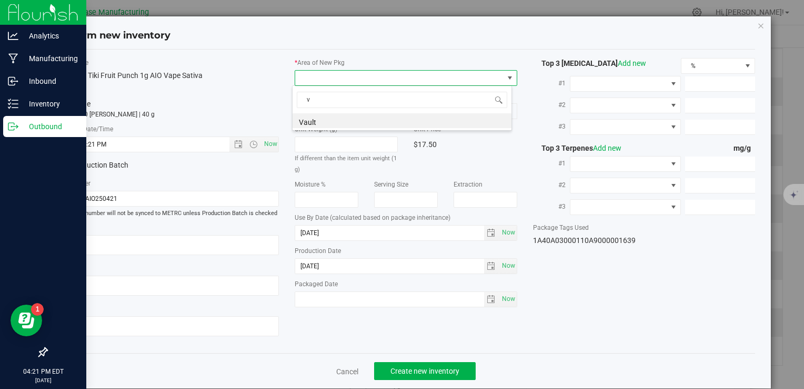
click at [337, 110] on span "v" at bounding box center [402, 99] width 219 height 25
click at [337, 118] on li "Vault" at bounding box center [402, 120] width 219 height 15
click at [335, 108] on span "A1" at bounding box center [399, 111] width 208 height 15
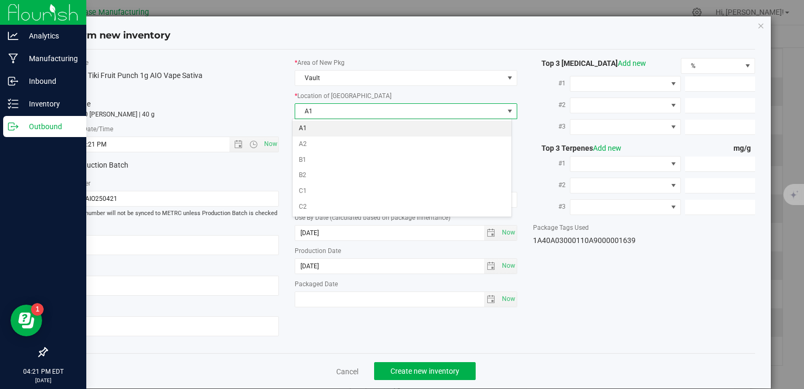
click at [335, 130] on li "A1" at bounding box center [402, 129] width 219 height 16
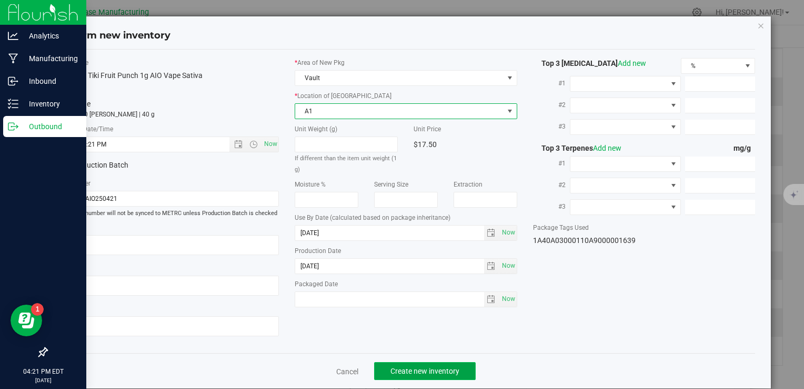
click at [428, 365] on button "Create new inventory" at bounding box center [425, 371] width 102 height 18
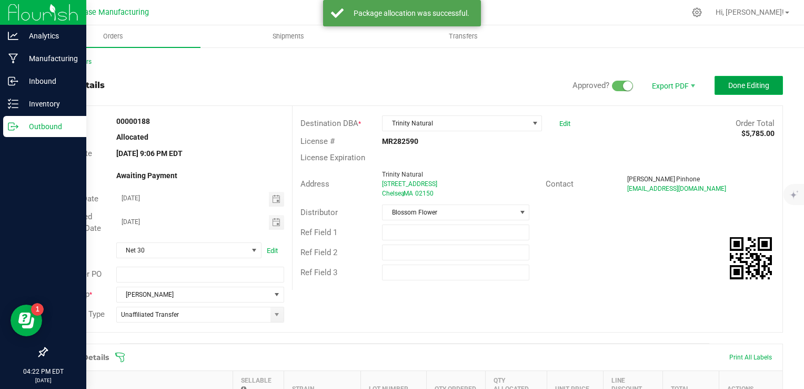
click at [733, 82] on span "Done Editing" at bounding box center [749, 85] width 41 height 8
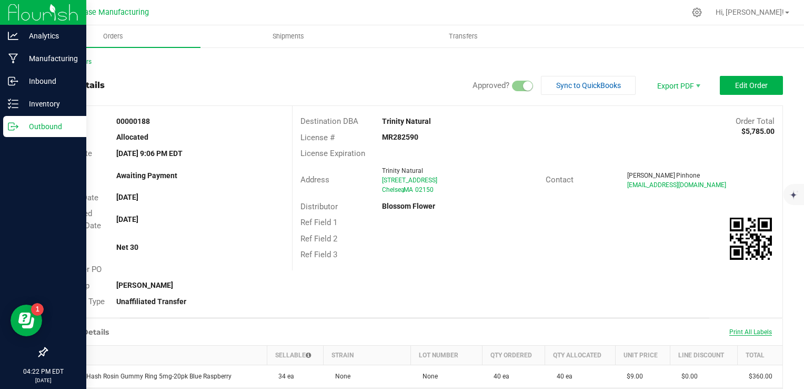
click at [753, 329] on span "Print All Labels" at bounding box center [751, 331] width 43 height 7
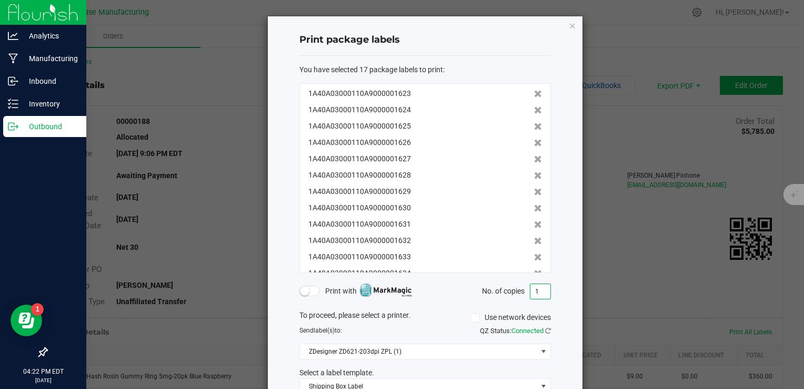
click at [535, 295] on input "1" at bounding box center [541, 291] width 20 height 15
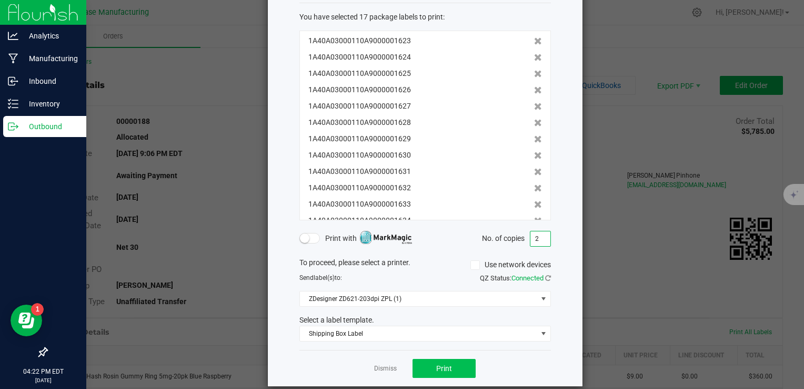
type input "2"
click at [457, 366] on button "Print" at bounding box center [444, 368] width 63 height 19
click at [380, 369] on link "Dismiss" at bounding box center [385, 368] width 23 height 9
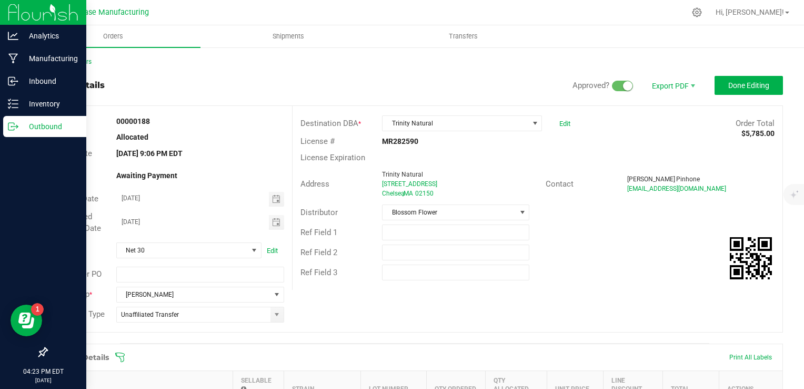
click at [18, 130] on p "Outbound" at bounding box center [49, 126] width 63 height 13
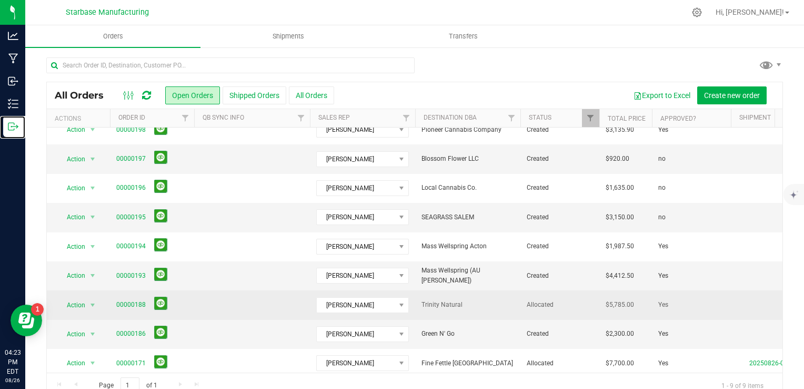
scroll to position [24, 0]
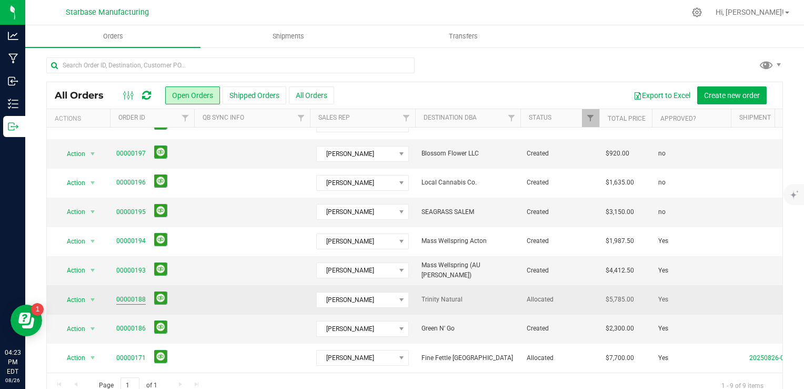
click at [133, 294] on link "00000188" at bounding box center [130, 299] width 29 height 10
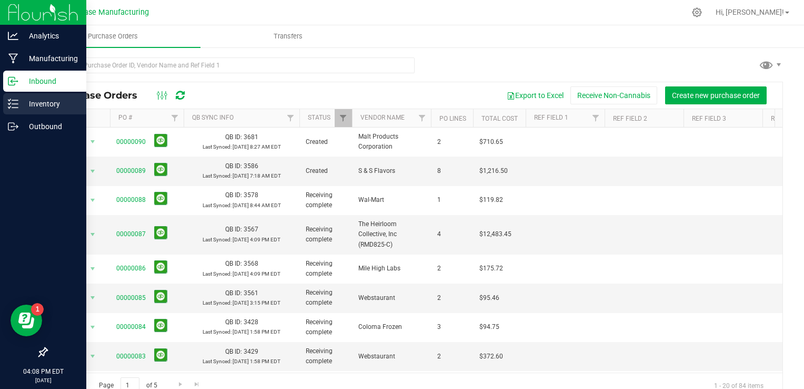
click at [9, 99] on icon at bounding box center [13, 103] width 11 height 11
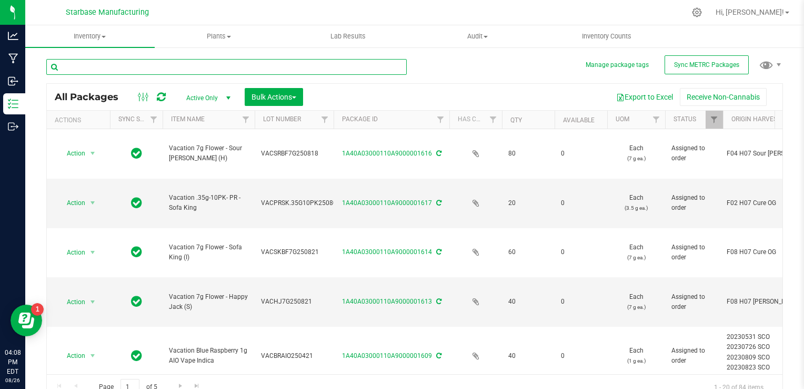
click at [182, 67] on input "text" at bounding box center [226, 67] width 361 height 16
type input "sofa king"
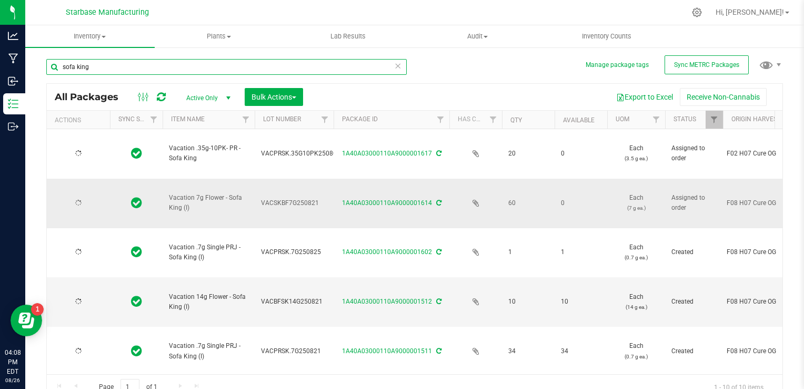
type input "2025-08-05"
type input "2025-08-21"
type input "2025-08-25"
type input "2025-08-21"
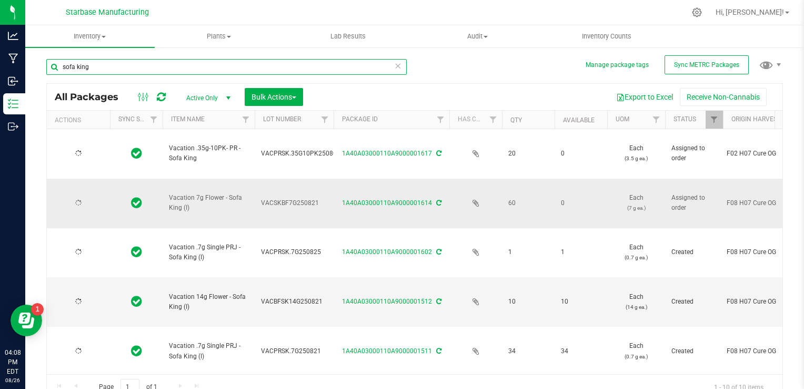
type input "2025-08-05"
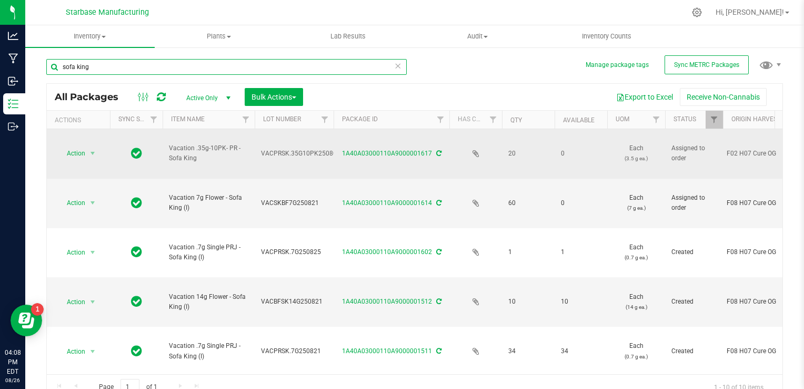
type input "sofa king"
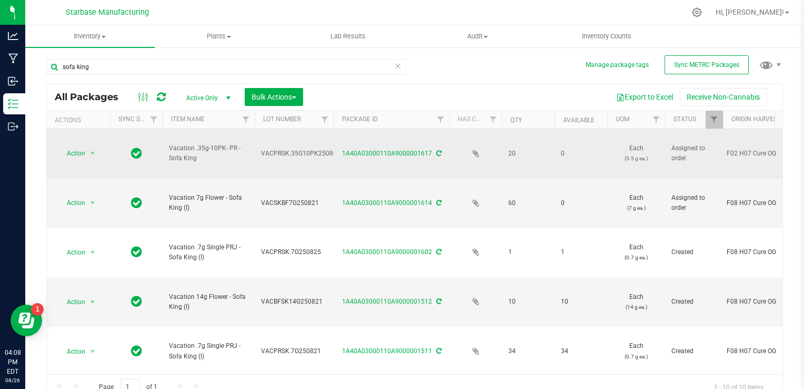
click at [276, 148] on span "VACPRSK.35G10PK250805" at bounding box center [301, 153] width 80 height 10
click at [276, 145] on input "VACPRSK.35G10PK250805" at bounding box center [291, 153] width 75 height 16
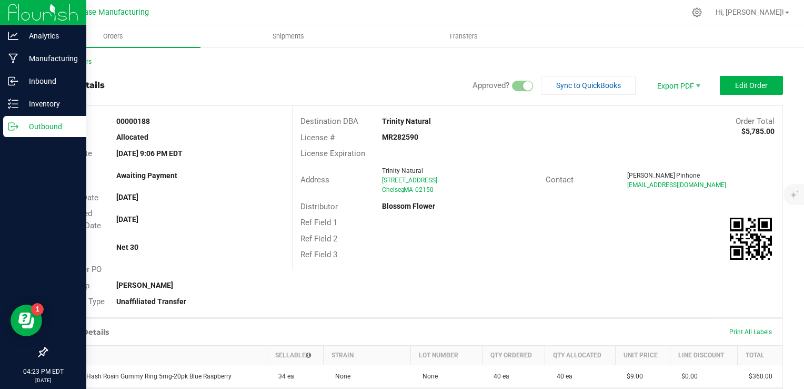
click at [23, 133] on div "Outbound" at bounding box center [44, 126] width 83 height 21
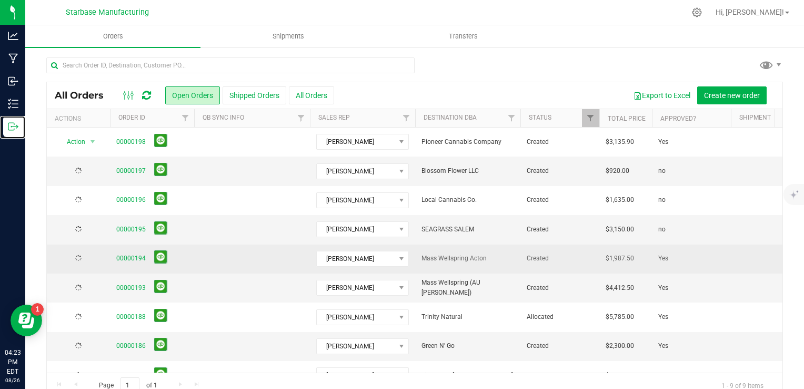
scroll to position [24, 0]
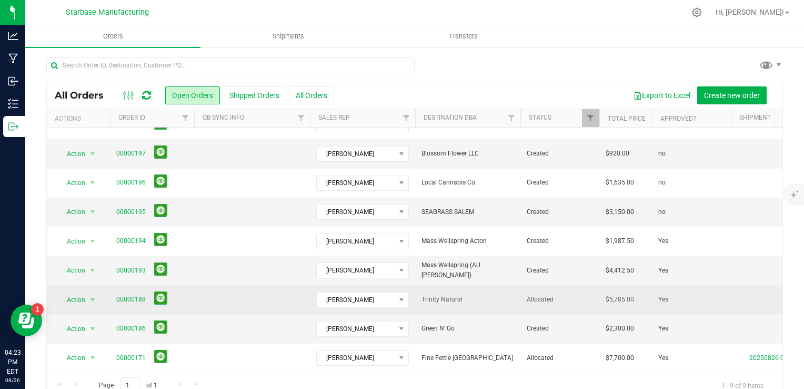
click at [277, 298] on td at bounding box center [252, 299] width 116 height 29
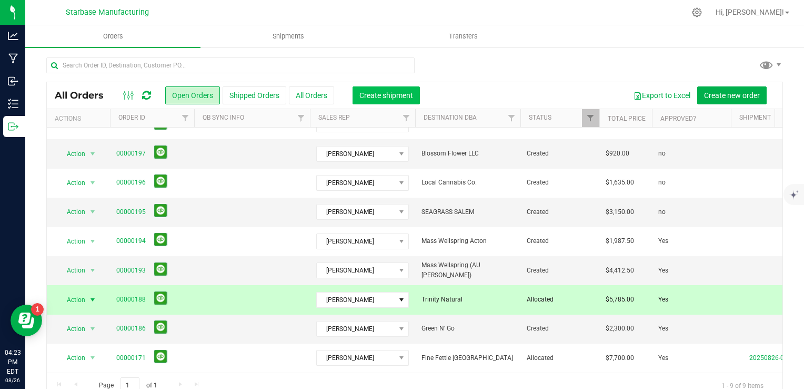
click at [386, 101] on button "Create shipment" at bounding box center [386, 95] width 67 height 18
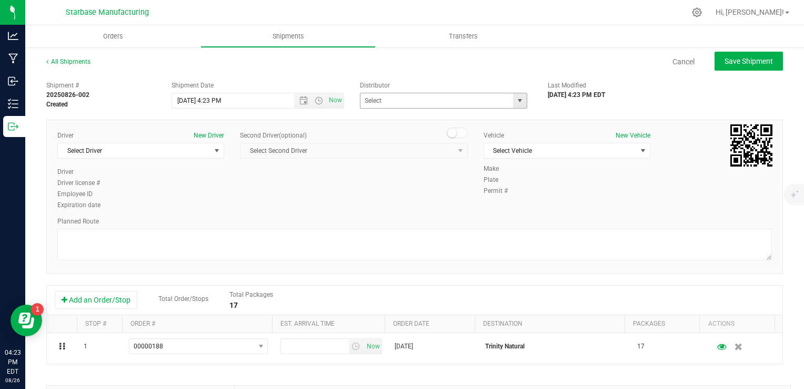
click at [516, 103] on span "select" at bounding box center [520, 100] width 8 height 8
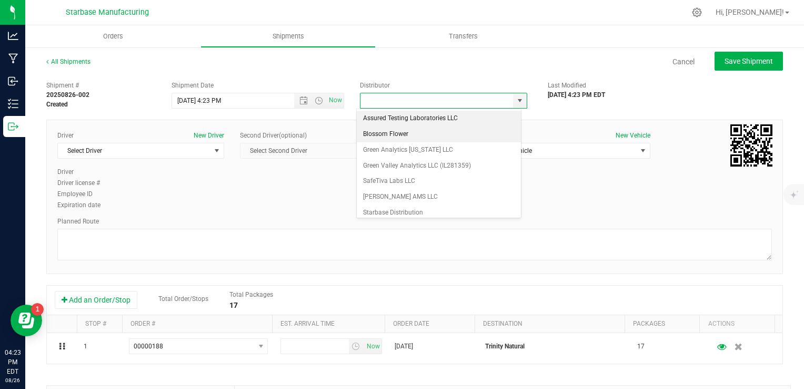
click at [430, 134] on li "Blossom Flower" at bounding box center [439, 134] width 164 height 16
type input "Blossom Flower"
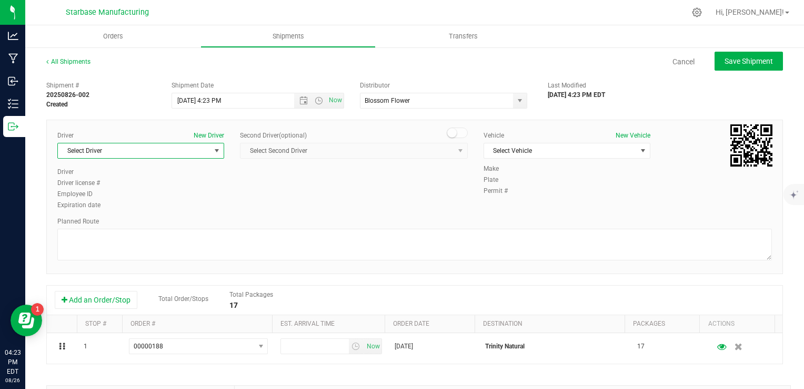
click at [200, 150] on span "Select Driver" at bounding box center [134, 150] width 153 height 15
click at [150, 220] on li "[PERSON_NAME]" at bounding box center [140, 226] width 164 height 16
click at [303, 102] on span "Open the date view" at bounding box center [304, 100] width 8 height 8
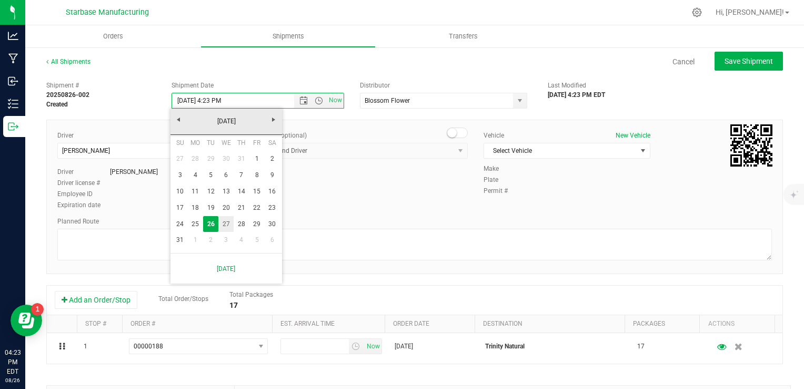
click at [224, 224] on link "27" at bounding box center [225, 224] width 15 height 16
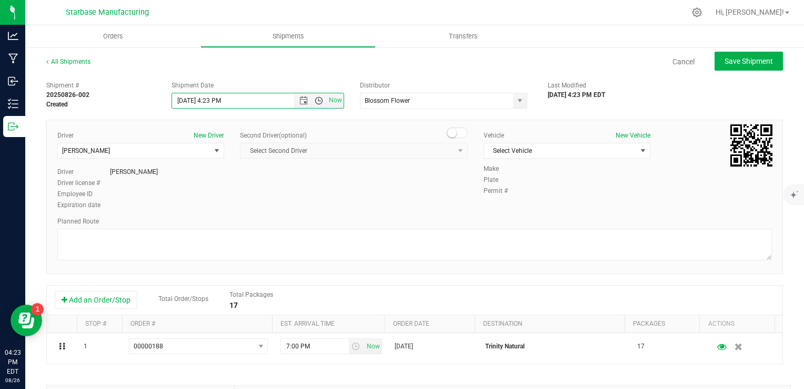
click at [318, 103] on span "Open the time view" at bounding box center [319, 100] width 8 height 8
click at [220, 177] on li "10:00 AM" at bounding box center [255, 178] width 168 height 14
type input "[DATE] 10:00 AM"
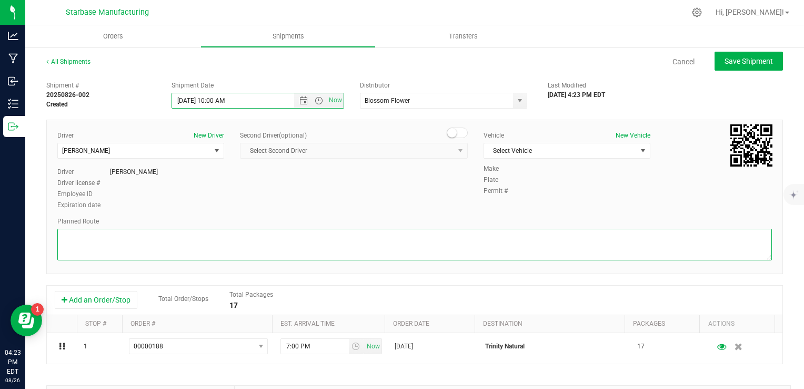
click at [380, 245] on textarea at bounding box center [414, 245] width 715 height 32
type textarea "TBD"
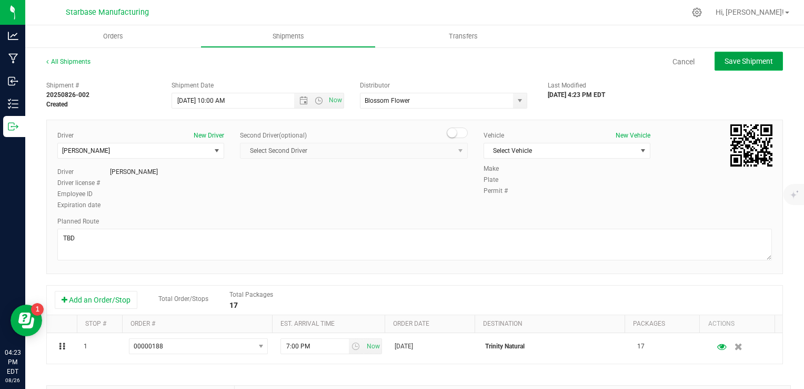
click at [731, 65] on button "Save Shipment" at bounding box center [749, 61] width 68 height 19
type input "8/27/2025 2:00 PM"
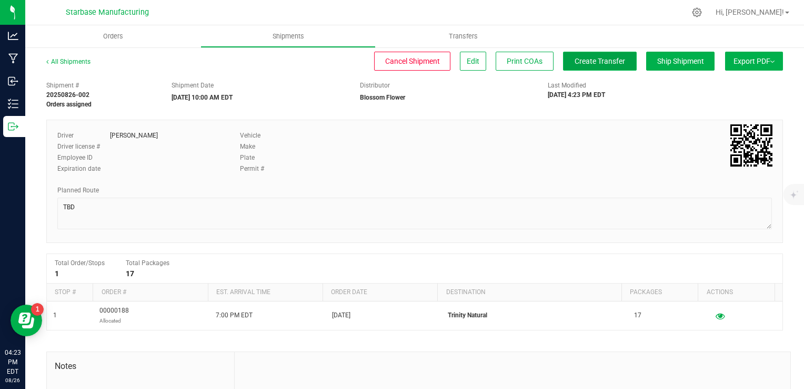
click at [578, 61] on span "Create Transfer" at bounding box center [600, 61] width 51 height 8
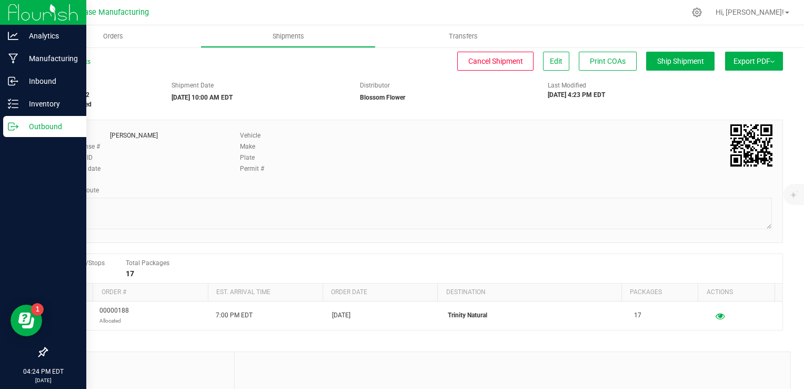
click at [11, 133] on div "Outbound" at bounding box center [44, 126] width 83 height 21
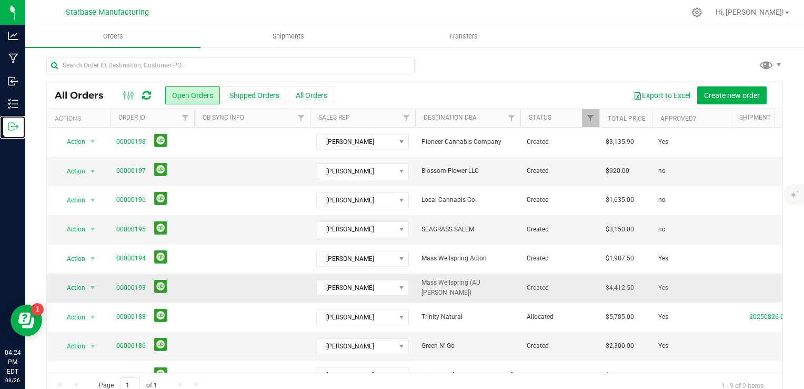
scroll to position [24, 0]
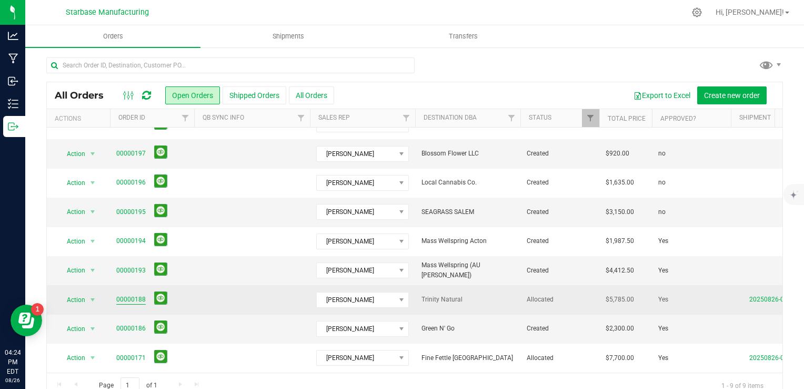
click at [132, 294] on link "00000188" at bounding box center [130, 299] width 29 height 10
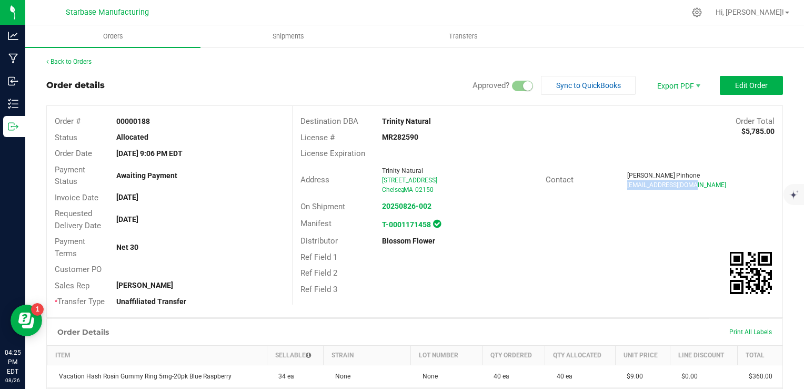
drag, startPoint x: 688, startPoint y: 184, endPoint x: 620, endPoint y: 180, distance: 68.0
click at [620, 180] on div "Denis Pinhone denis@trinitynat.com" at bounding box center [701, 180] width 163 height 19
drag, startPoint x: 620, startPoint y: 180, endPoint x: 632, endPoint y: 186, distance: 13.4
copy span "[EMAIL_ADDRESS][DOMAIN_NAME]"
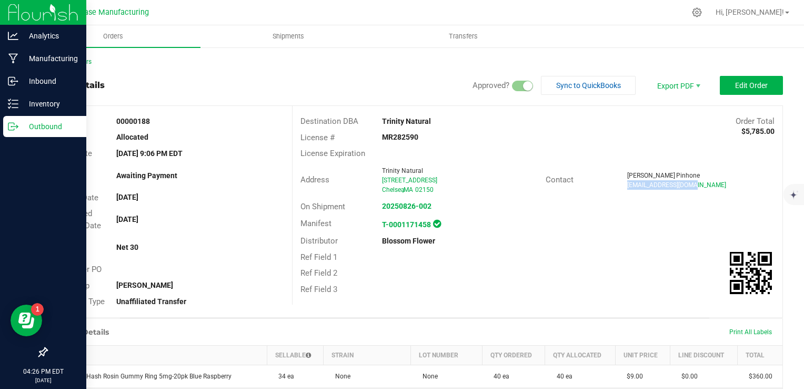
click at [19, 126] on p "Outbound" at bounding box center [49, 126] width 63 height 13
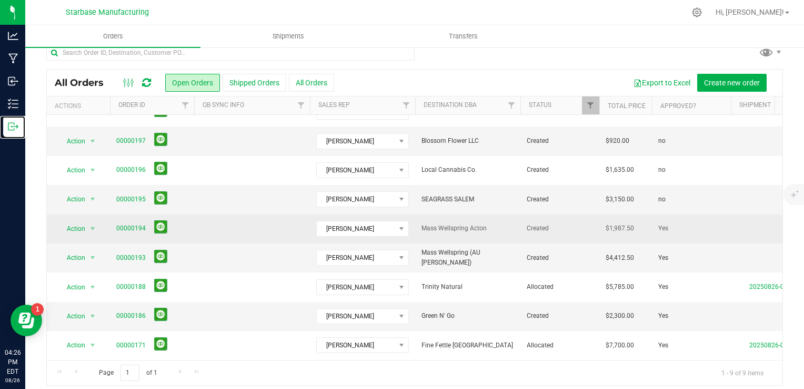
scroll to position [19, 0]
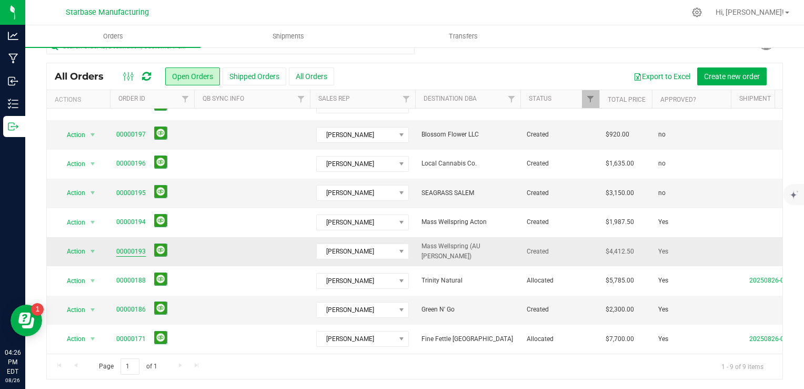
click at [135, 246] on link "00000193" at bounding box center [130, 251] width 29 height 10
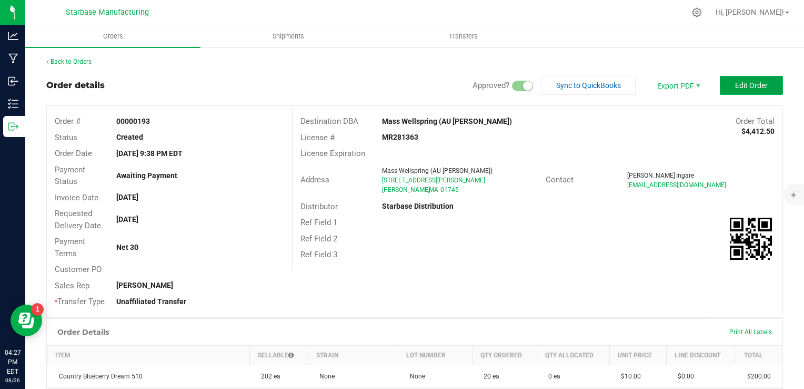
click at [738, 85] on span "Edit Order" at bounding box center [752, 85] width 33 height 8
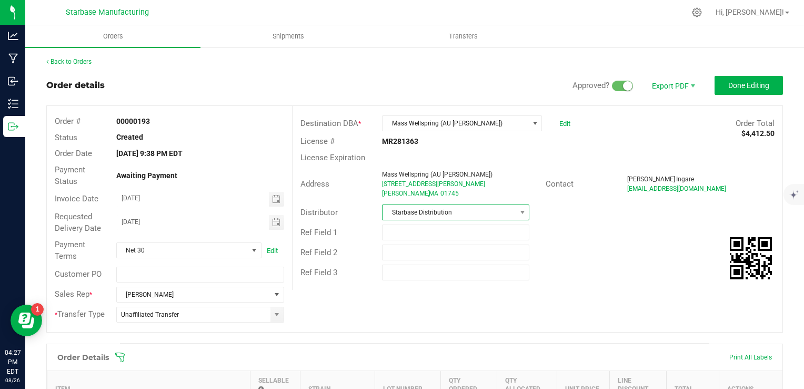
click at [498, 211] on span "Starbase Distribution" at bounding box center [449, 212] width 133 height 15
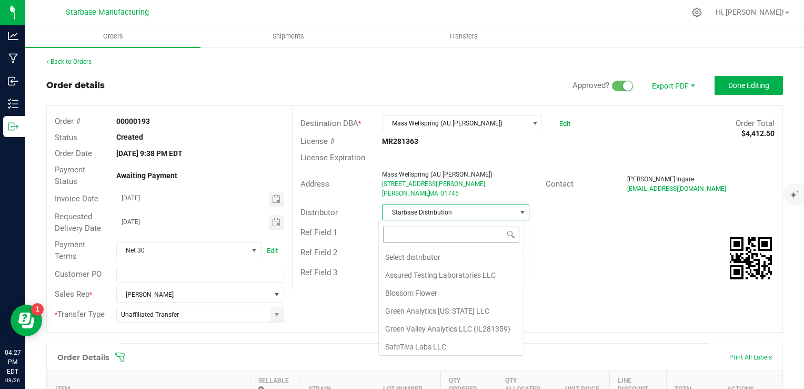
scroll to position [36, 0]
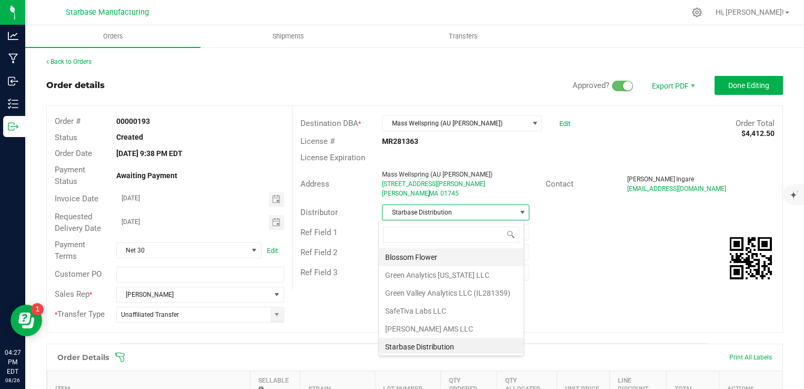
click at [460, 261] on li "Blossom Flower" at bounding box center [451, 257] width 145 height 18
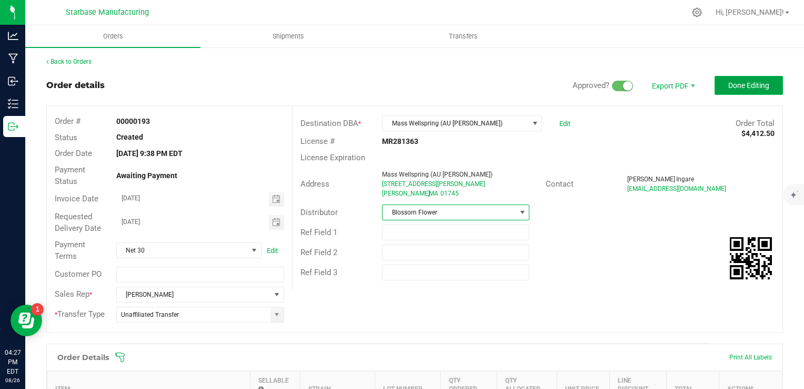
click at [747, 87] on span "Done Editing" at bounding box center [749, 85] width 41 height 8
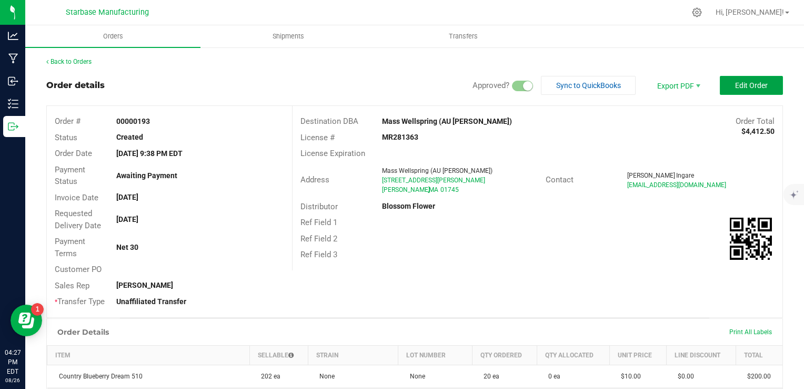
click at [747, 87] on span "Edit Order" at bounding box center [752, 85] width 33 height 8
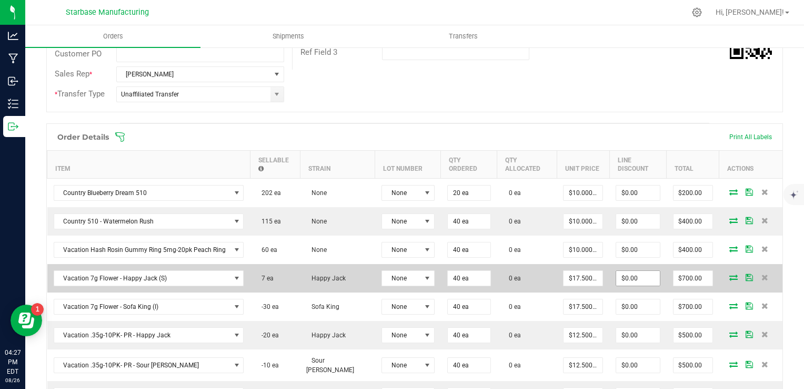
scroll to position [316, 0]
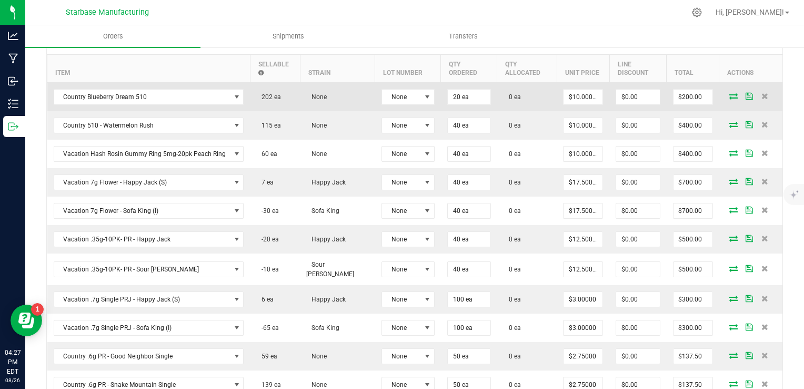
click at [730, 93] on icon at bounding box center [734, 96] width 8 height 6
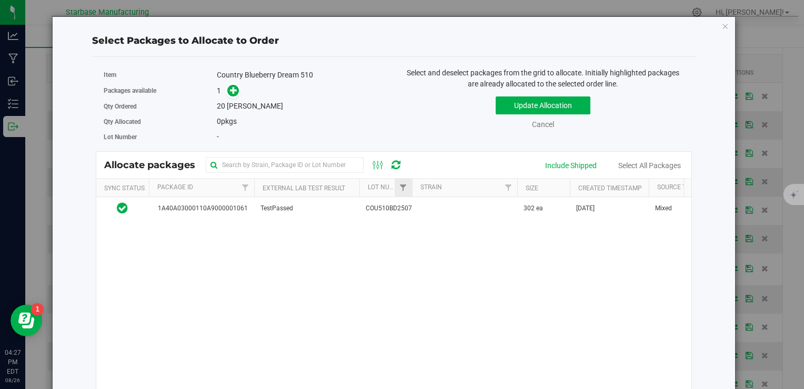
drag, startPoint x: 427, startPoint y: 205, endPoint x: 395, endPoint y: 182, distance: 39.3
click at [426, 205] on td at bounding box center [464, 208] width 105 height 23
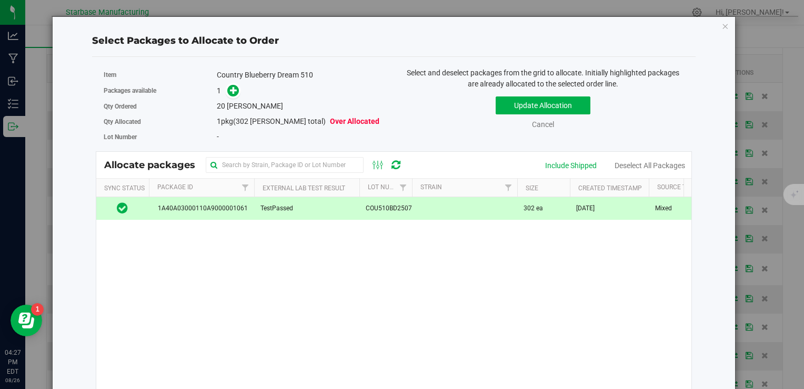
click at [239, 95] on div "1" at bounding box center [302, 91] width 170 height 12
click at [233, 93] on icon at bounding box center [234, 90] width 8 height 8
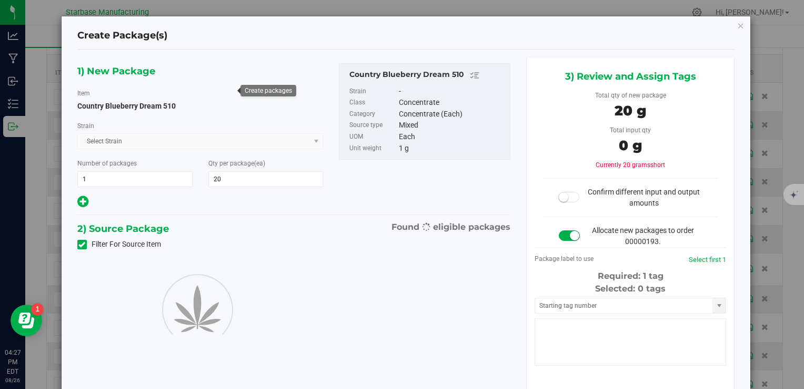
type input "20"
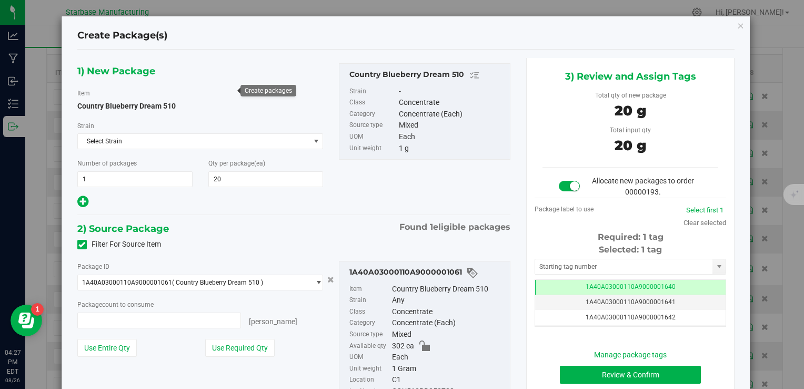
type input "20 ea"
click at [599, 374] on button "Review & Confirm" at bounding box center [630, 374] width 141 height 18
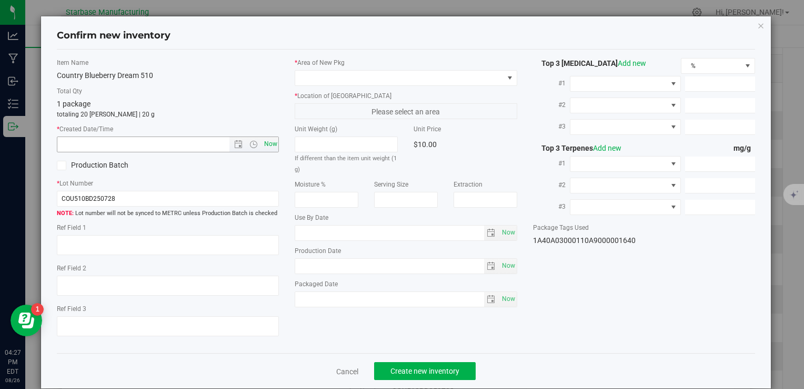
type input "2026-07-14"
type input "[DATE]"
click at [262, 144] on span "Now" at bounding box center [271, 143] width 18 height 15
type input "8/26/2025 4:27 PM"
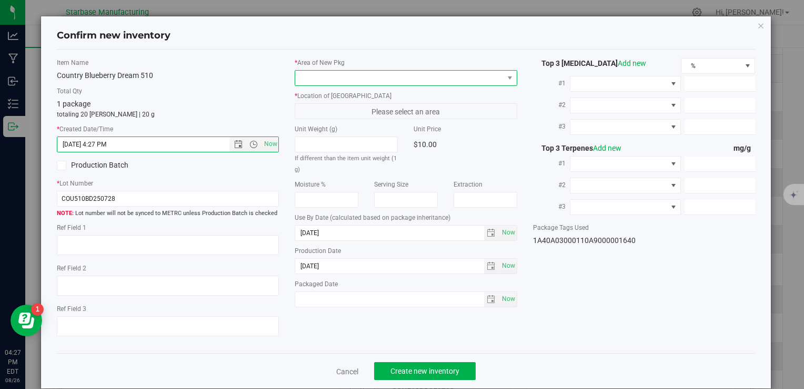
click at [326, 78] on span at bounding box center [399, 78] width 208 height 15
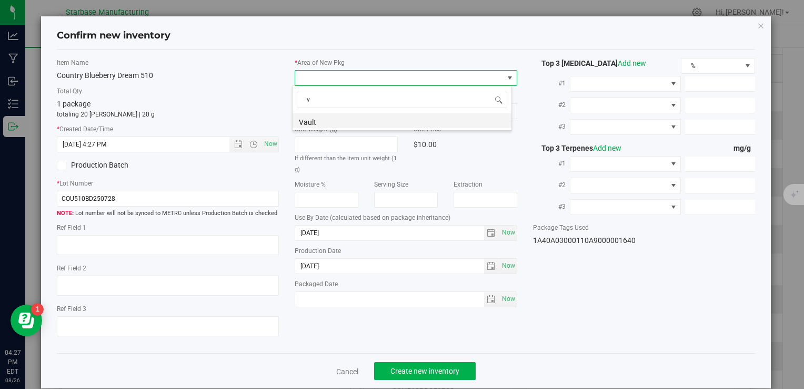
click at [319, 123] on li "Vault" at bounding box center [402, 120] width 219 height 15
click at [320, 111] on span "A1" at bounding box center [399, 111] width 208 height 15
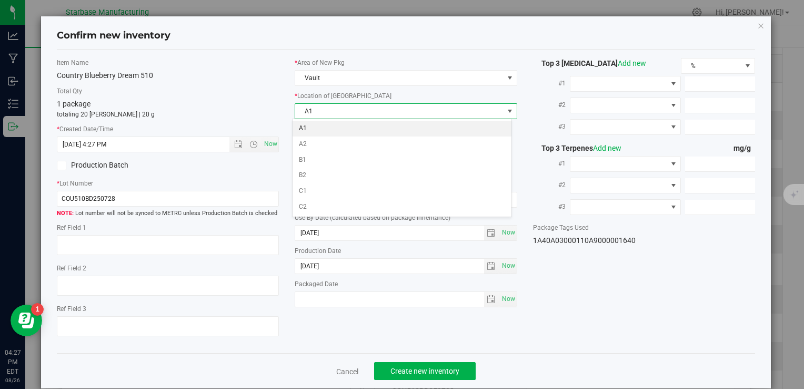
click at [321, 126] on li "A1" at bounding box center [402, 129] width 219 height 16
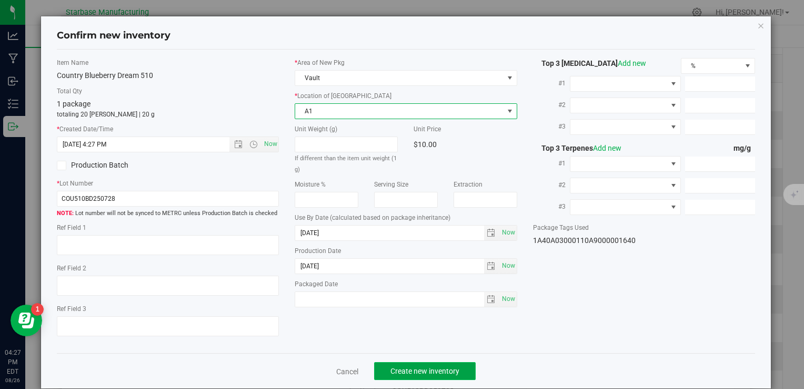
click at [426, 371] on span "Create new inventory" at bounding box center [425, 370] width 69 height 8
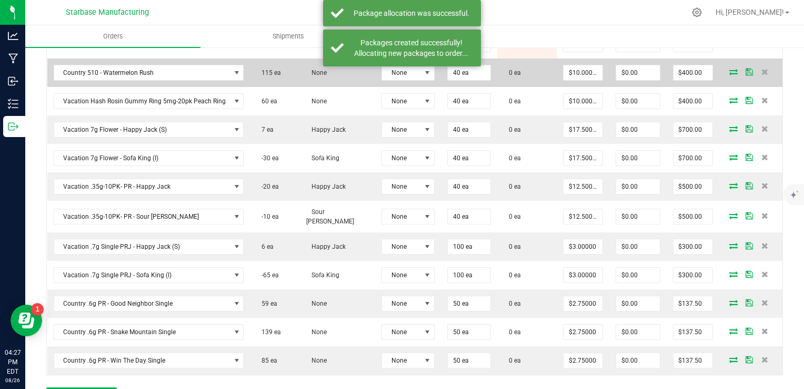
click at [730, 68] on icon at bounding box center [734, 71] width 8 height 6
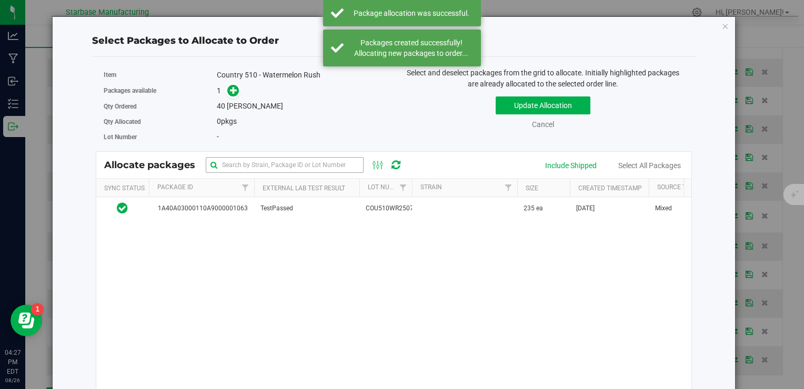
drag, startPoint x: 304, startPoint y: 214, endPoint x: 284, endPoint y: 166, distance: 51.9
click at [304, 214] on td "TestPassed" at bounding box center [306, 208] width 105 height 23
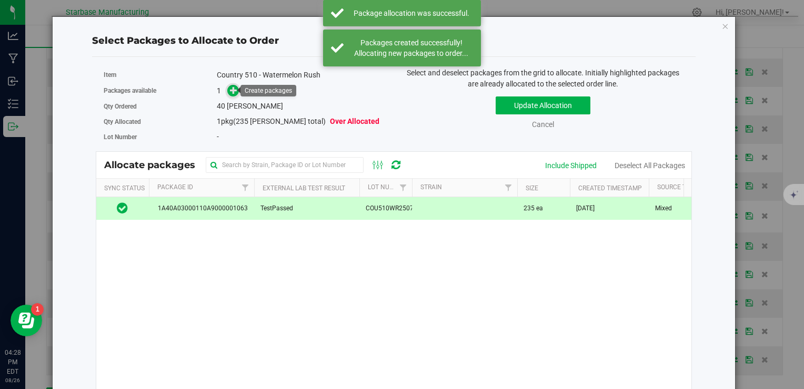
click at [231, 89] on icon at bounding box center [234, 90] width 8 height 8
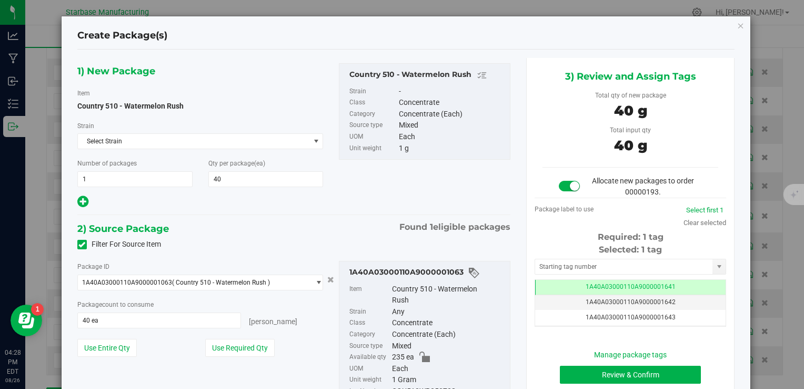
click at [578, 382] on div "Manage package tags Review & Confirm Cancel" at bounding box center [631, 374] width 176 height 51
click at [572, 370] on button "Review & Confirm" at bounding box center [630, 374] width 141 height 18
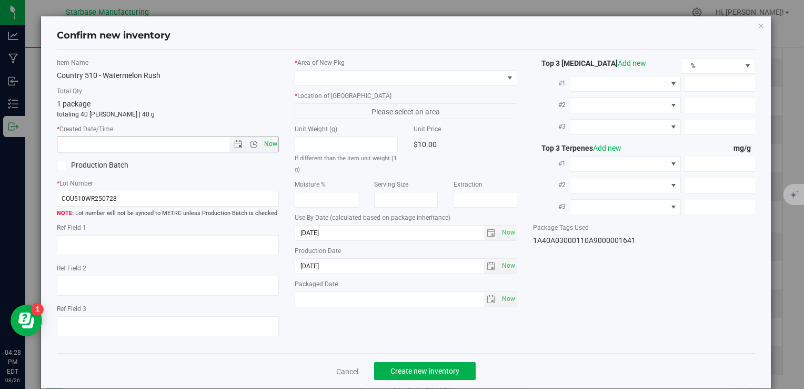
click at [274, 145] on span "Now" at bounding box center [271, 143] width 18 height 15
type input "8/26/2025 4:28 PM"
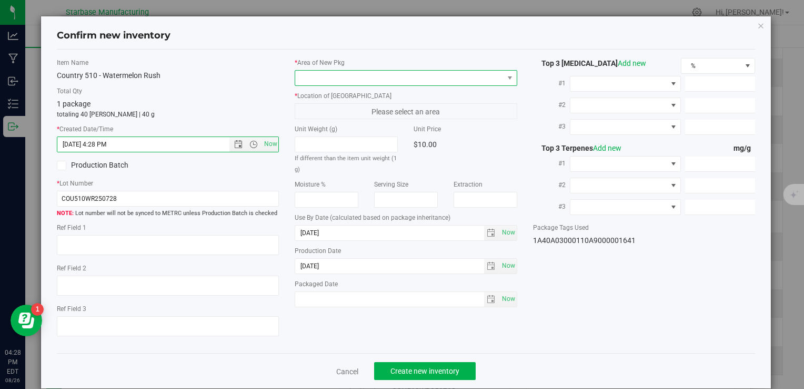
click at [342, 70] on span at bounding box center [406, 78] width 222 height 16
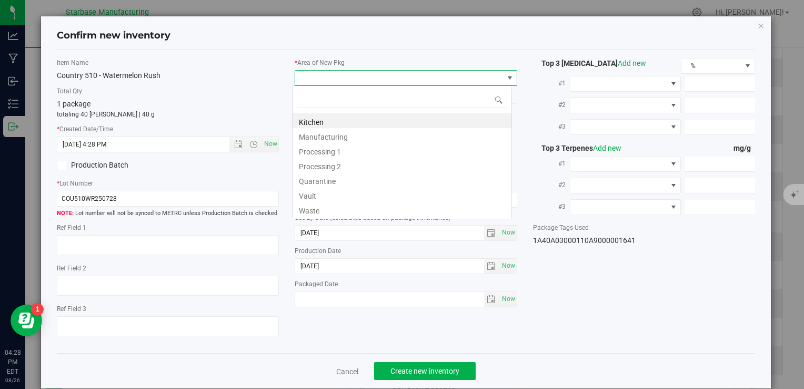
type input "v"
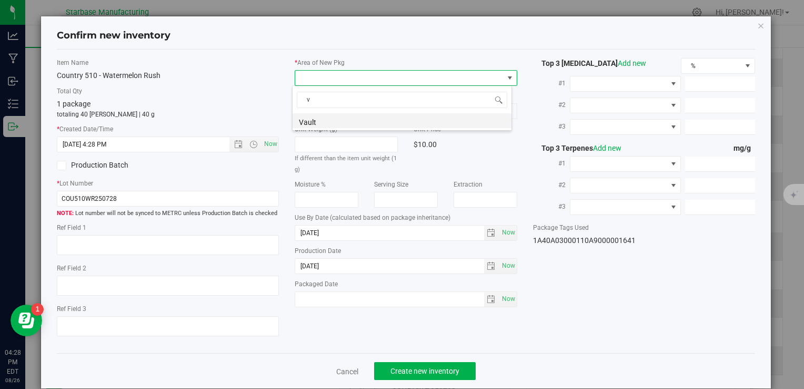
click at [329, 121] on li "Vault" at bounding box center [402, 120] width 219 height 15
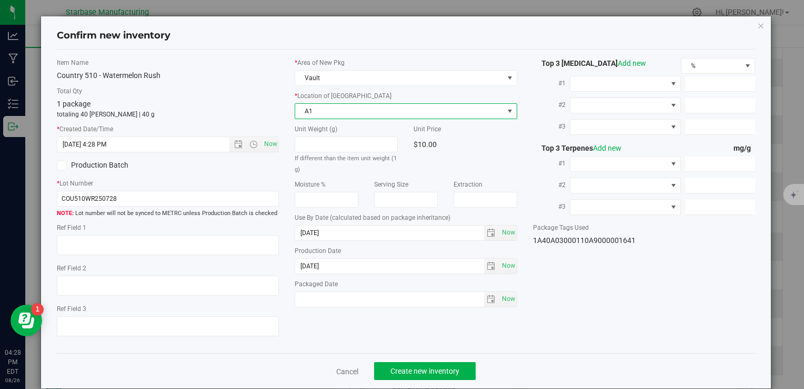
click at [332, 106] on span "A1" at bounding box center [399, 111] width 208 height 15
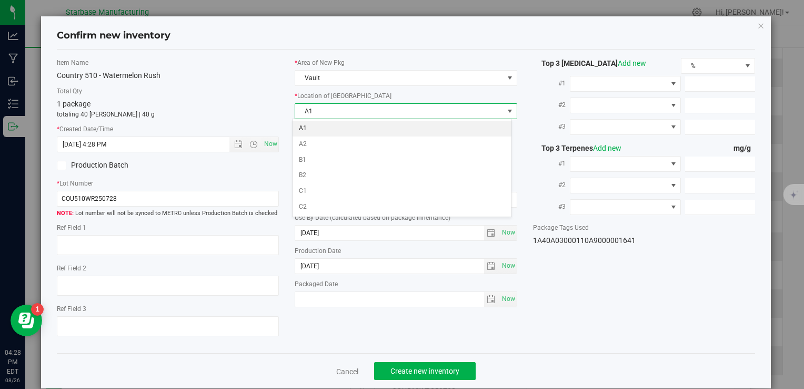
click at [331, 123] on li "A1" at bounding box center [402, 129] width 219 height 16
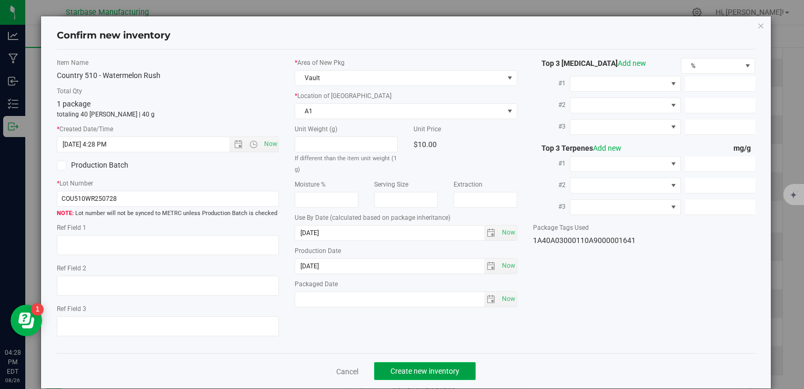
click at [433, 370] on span "Create new inventory" at bounding box center [425, 370] width 69 height 8
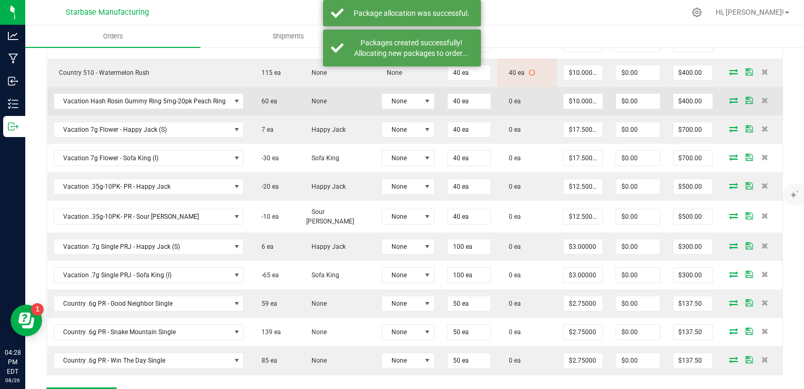
click at [730, 98] on icon at bounding box center [734, 100] width 8 height 6
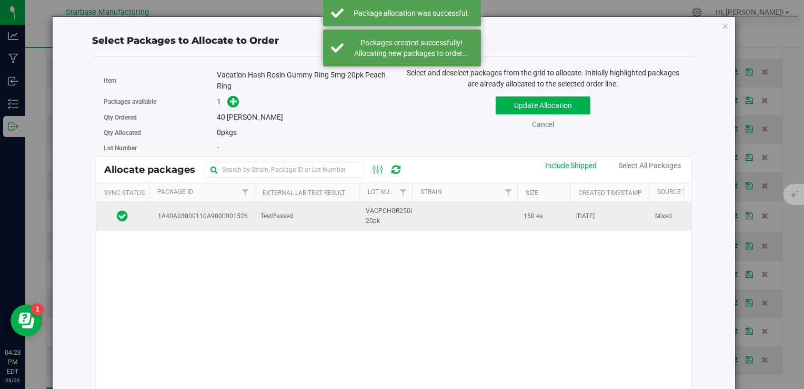
click at [406, 217] on span "VACPCHGR250821-20pk" at bounding box center [394, 216] width 57 height 20
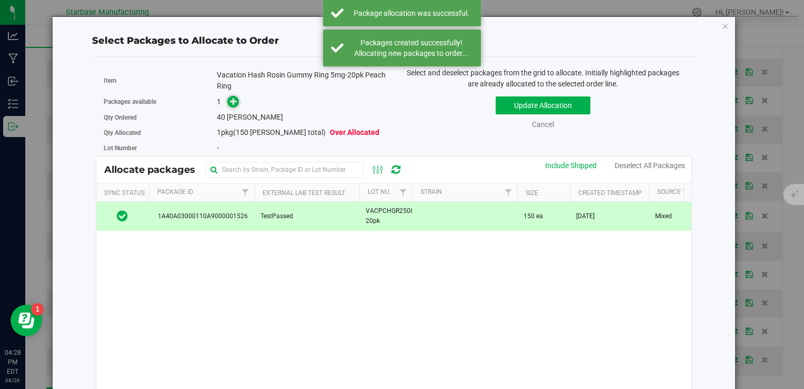
click at [232, 99] on icon at bounding box center [234, 101] width 8 height 8
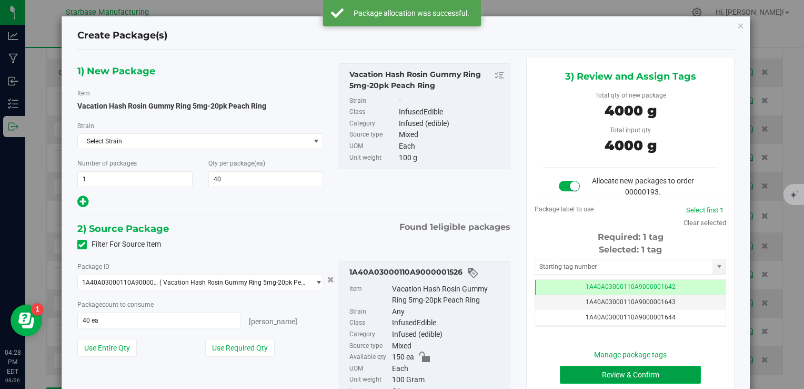
click at [597, 371] on button "Review & Confirm" at bounding box center [630, 374] width 141 height 18
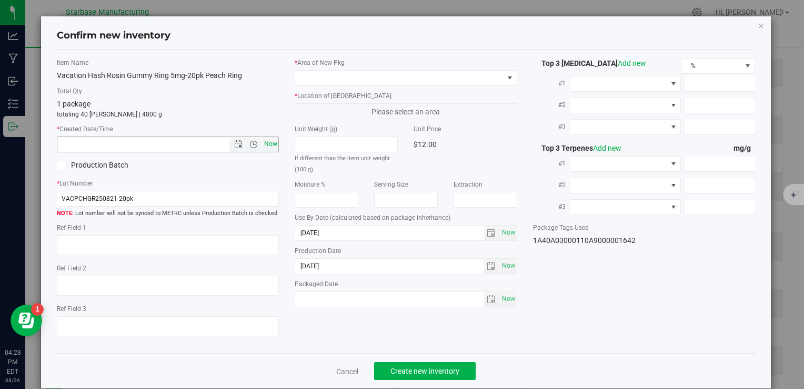
click at [269, 140] on span "Now" at bounding box center [271, 143] width 18 height 15
type input "8/26/2025 4:28 PM"
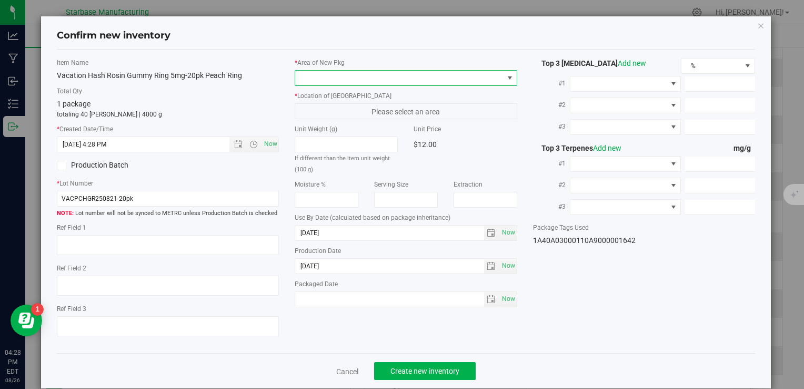
click at [342, 79] on span at bounding box center [399, 78] width 208 height 15
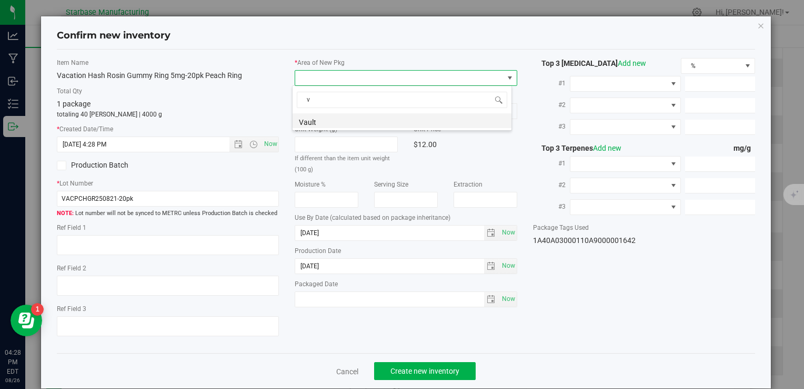
click at [335, 115] on li "Vault" at bounding box center [402, 120] width 219 height 15
click at [335, 113] on span "A1" at bounding box center [399, 111] width 208 height 15
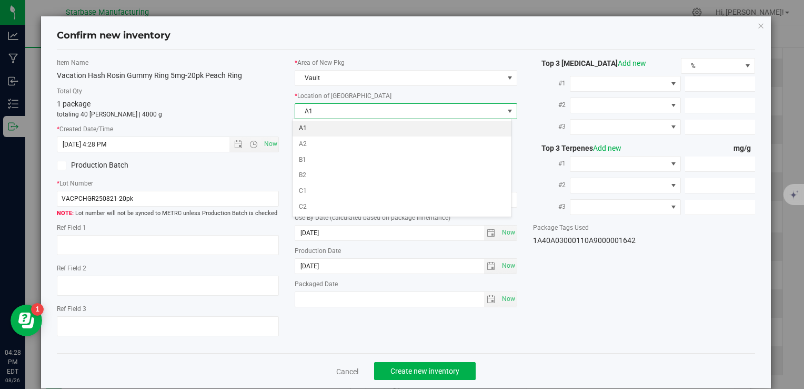
click at [335, 130] on li "A1" at bounding box center [402, 129] width 219 height 16
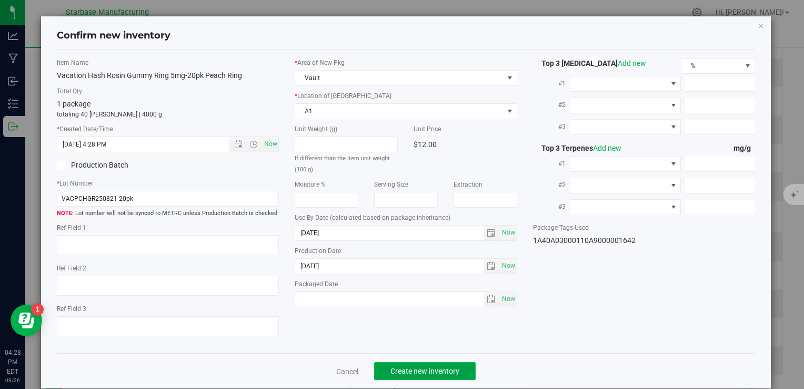
click at [413, 366] on button "Create new inventory" at bounding box center [425, 371] width 102 height 18
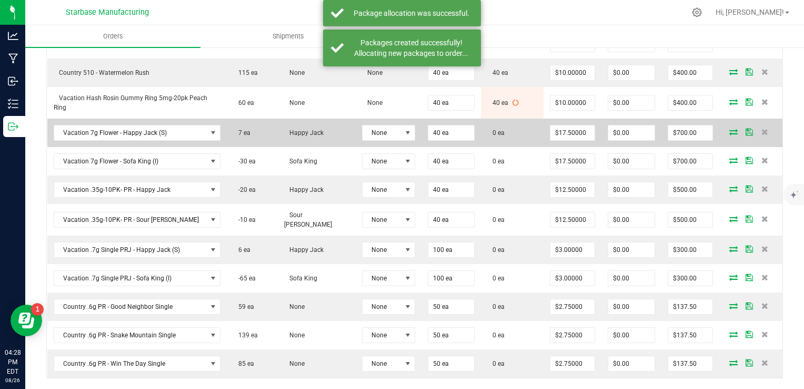
click at [730, 133] on icon at bounding box center [734, 131] width 8 height 6
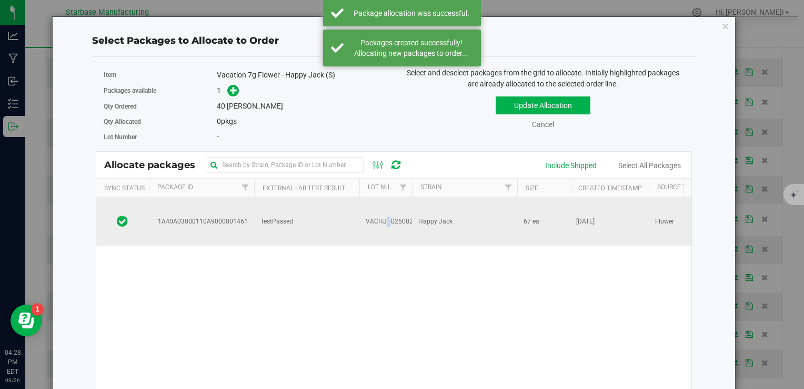
click at [383, 216] on span "VACHJ7G250821" at bounding box center [391, 221] width 51 height 10
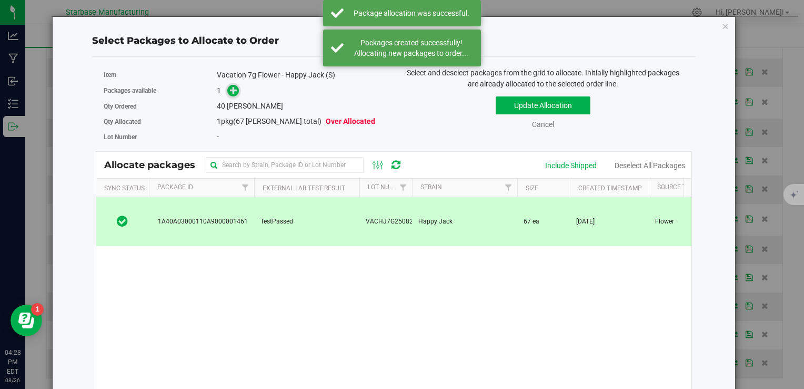
click at [235, 92] on icon at bounding box center [233, 89] width 7 height 7
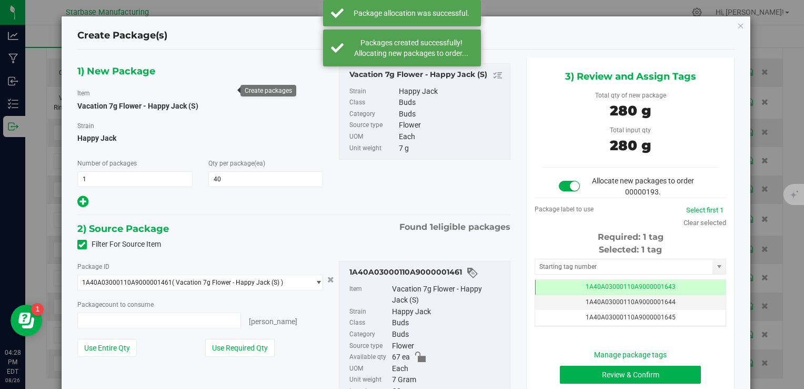
type input "40 ea"
click at [578, 370] on button "Review & Confirm" at bounding box center [630, 374] width 141 height 18
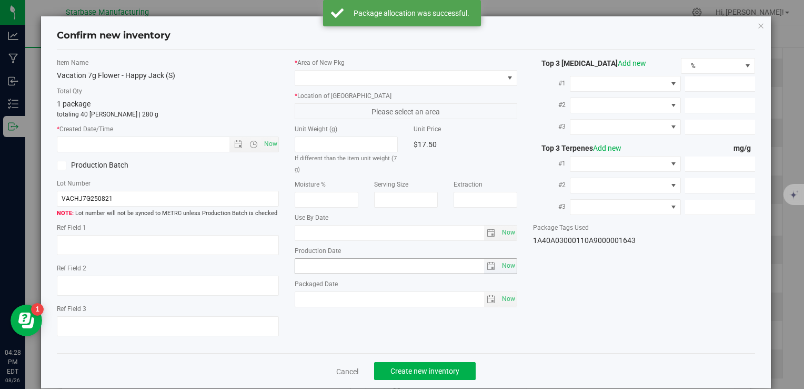
type textarea "[DATE]"
type textarea "MC281359, [PHONE_NUMBER], [EMAIL_ADDRESS][DOMAIN_NAME]"
type input "[DATE]"
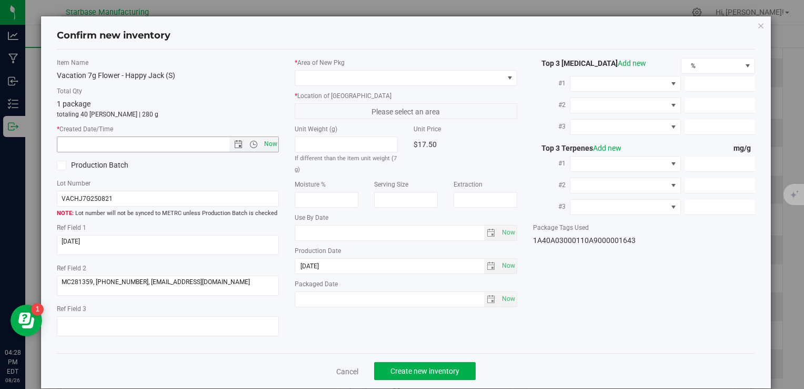
click at [270, 148] on span "Now" at bounding box center [271, 143] width 18 height 15
type input "8/26/2025 4:28 PM"
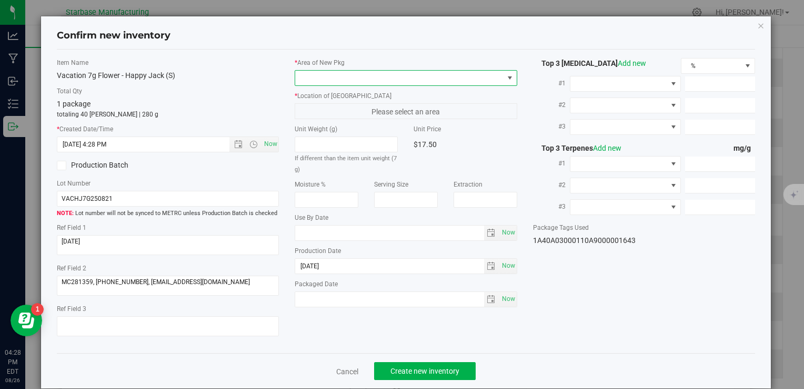
click at [323, 77] on span at bounding box center [399, 78] width 208 height 15
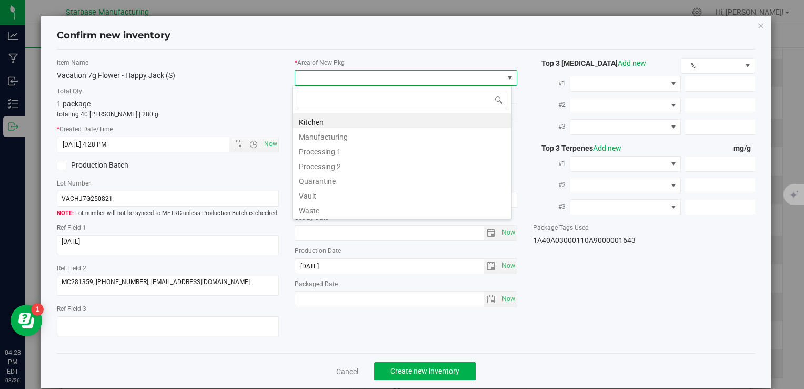
type input "v"
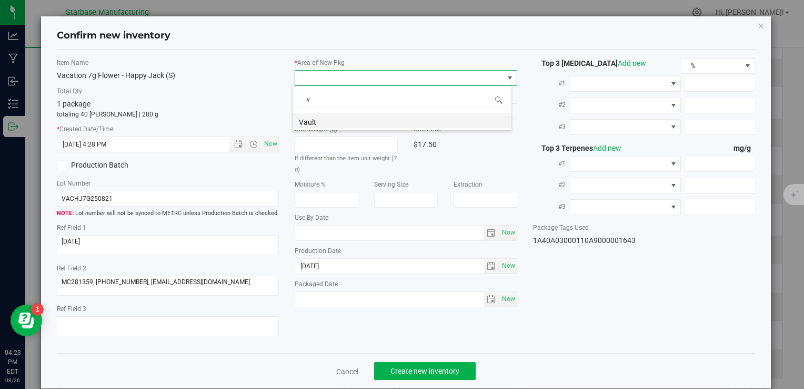
click at [334, 125] on li "Vault" at bounding box center [402, 120] width 219 height 15
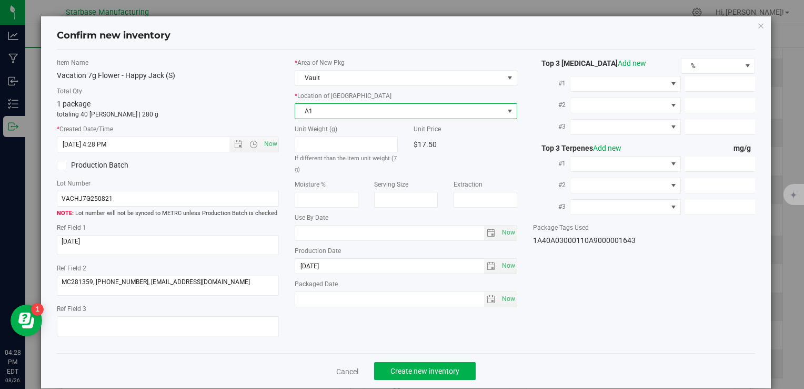
click at [335, 113] on span "A1" at bounding box center [399, 111] width 208 height 15
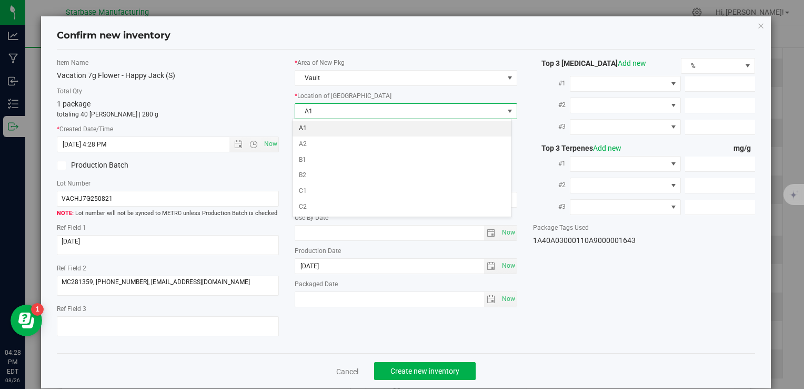
click at [333, 125] on li "A1" at bounding box center [402, 129] width 219 height 16
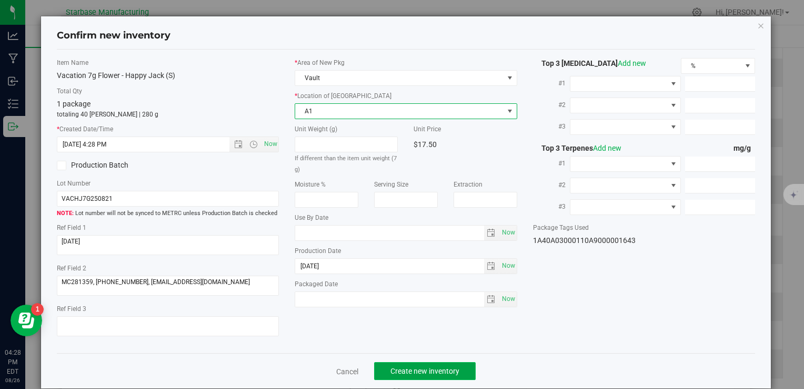
click at [421, 368] on span "Create new inventory" at bounding box center [425, 370] width 69 height 8
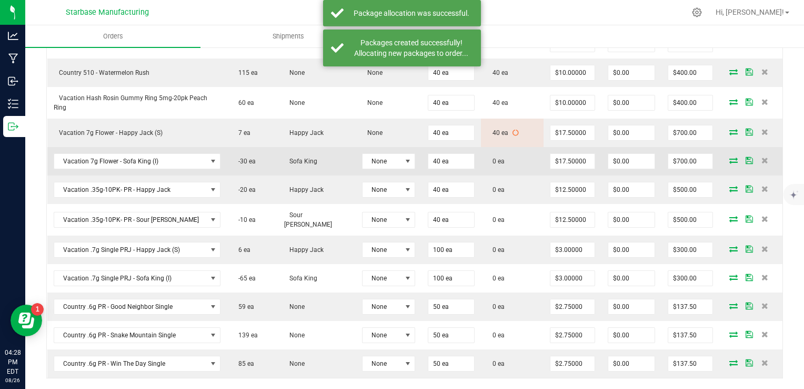
click at [730, 157] on icon at bounding box center [734, 160] width 8 height 6
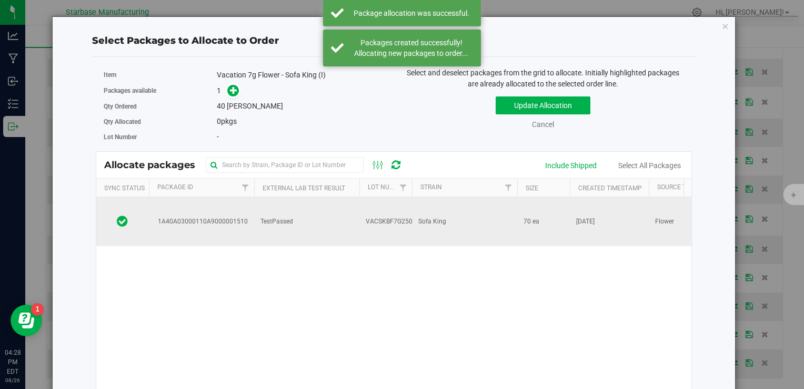
click at [404, 216] on span "VACSKBF7G250821" at bounding box center [395, 221] width 58 height 10
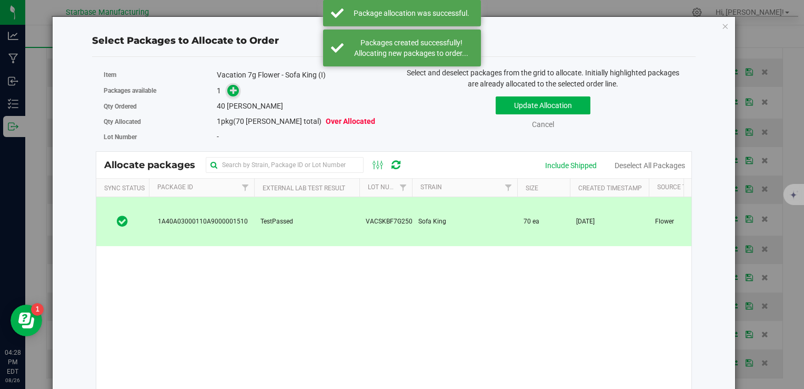
click at [231, 94] on icon at bounding box center [233, 89] width 7 height 7
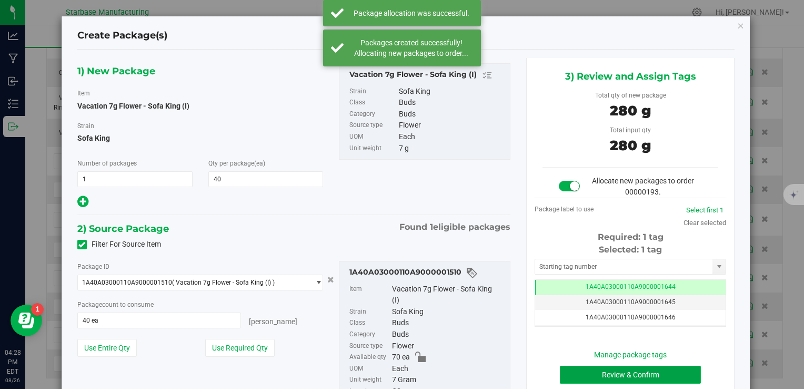
click at [577, 373] on button "Review & Confirm" at bounding box center [630, 374] width 141 height 18
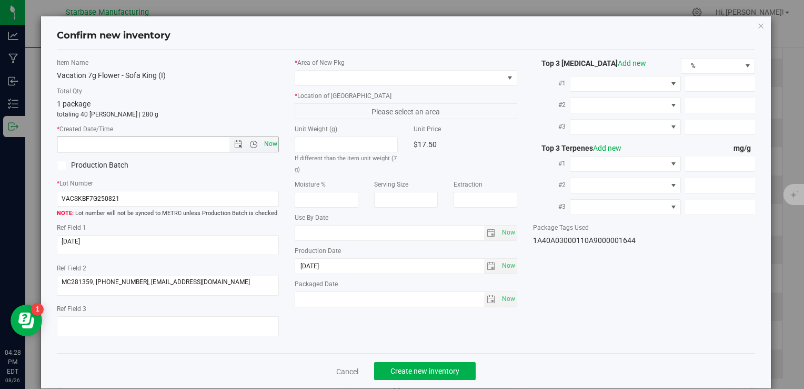
click at [263, 146] on span "Now" at bounding box center [271, 143] width 18 height 15
type input "8/26/2025 4:28 PM"
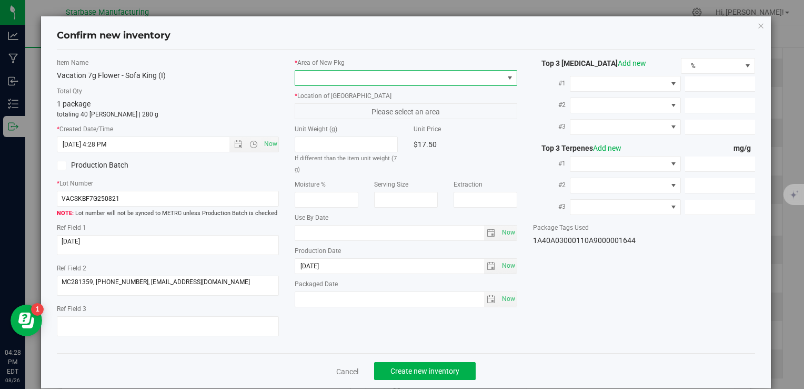
click at [334, 75] on span at bounding box center [399, 78] width 208 height 15
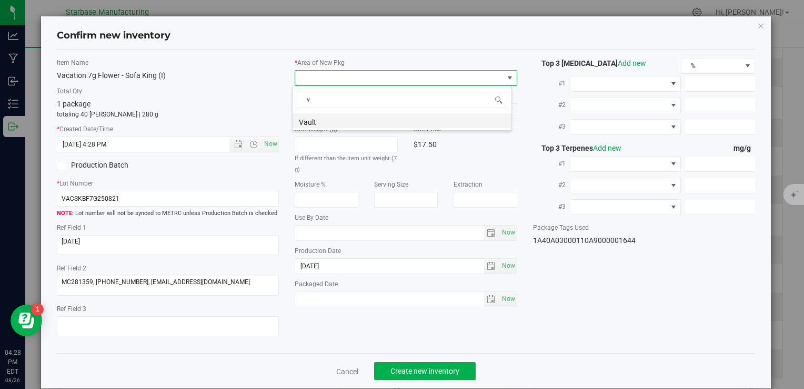
click at [331, 120] on li "Vault" at bounding box center [402, 120] width 219 height 15
click at [334, 114] on span "A1" at bounding box center [399, 111] width 208 height 15
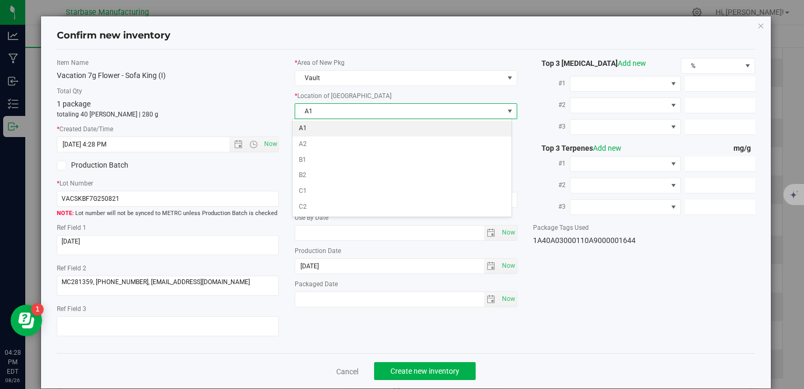
click at [334, 123] on li "A1" at bounding box center [402, 129] width 219 height 16
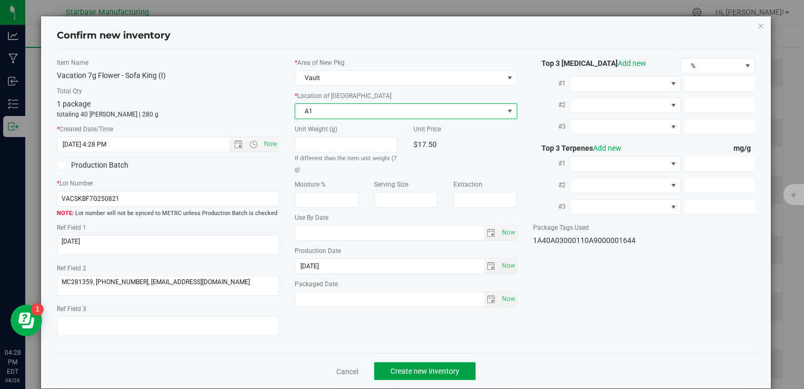
click at [425, 366] on button "Create new inventory" at bounding box center [425, 371] width 102 height 18
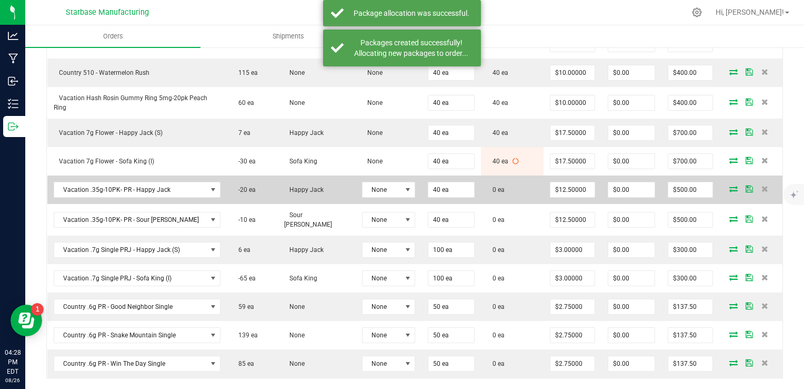
click at [730, 186] on icon at bounding box center [734, 188] width 8 height 6
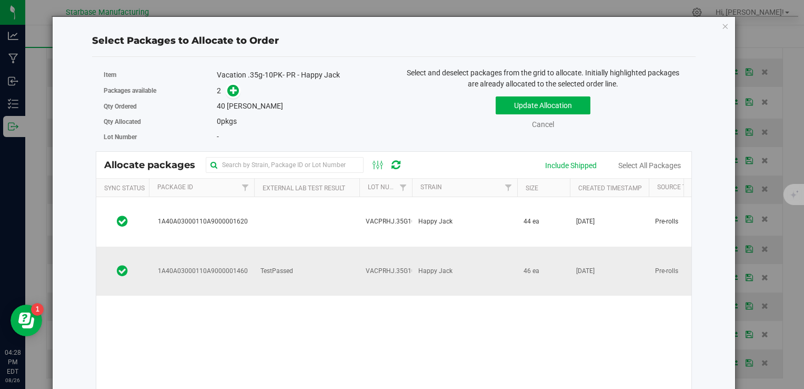
click at [395, 266] on span "VACPRHJ.35G10PK250821" at bounding box center [406, 271] width 80 height 10
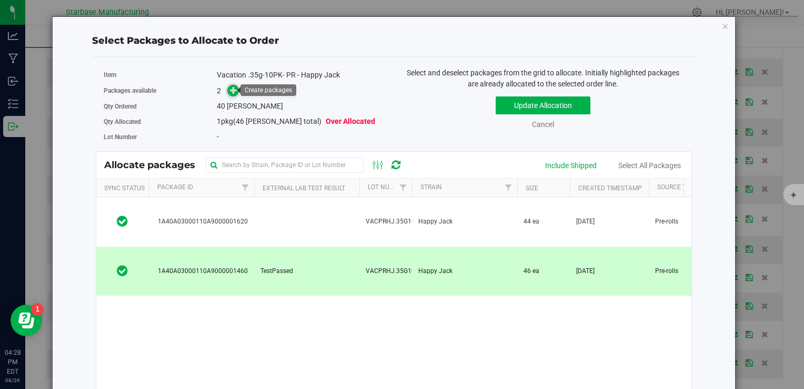
click at [234, 88] on icon at bounding box center [234, 90] width 8 height 8
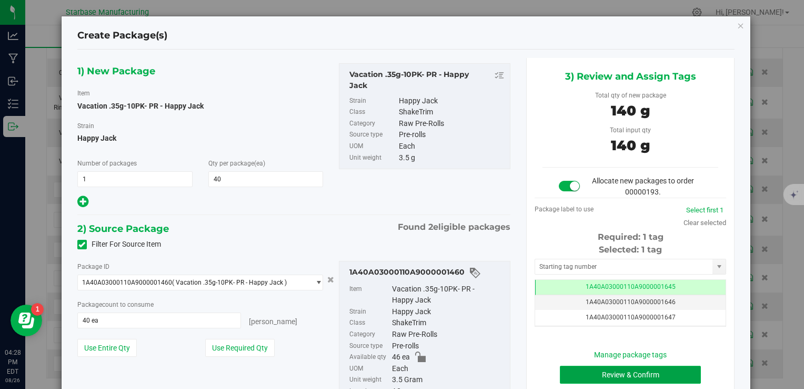
click at [594, 373] on button "Review & Confirm" at bounding box center [630, 374] width 141 height 18
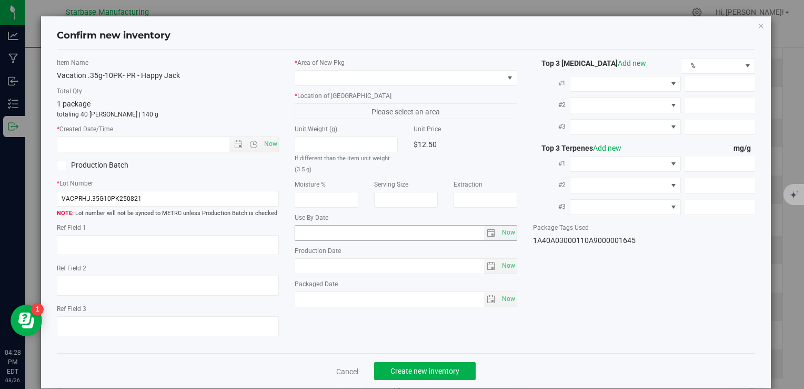
type textarea "[DATE]"
type textarea "MC281359, [PHONE_NUMBER], [EMAIL_ADDRESS][DOMAIN_NAME]"
type input "[DATE]"
click at [265, 143] on span "Now" at bounding box center [271, 143] width 18 height 15
type input "8/26/2025 4:28 PM"
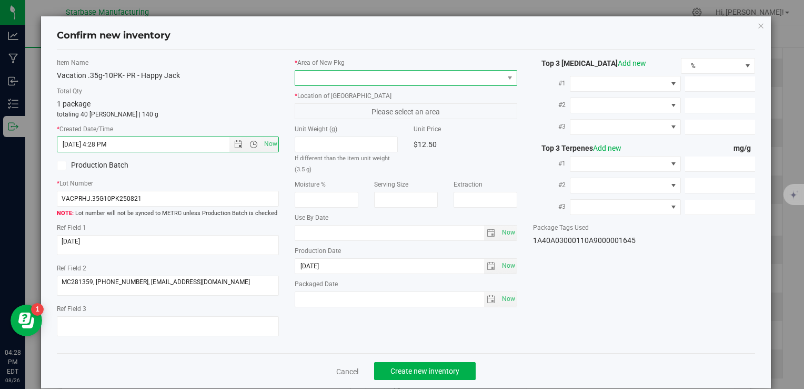
click at [352, 78] on span at bounding box center [399, 78] width 208 height 15
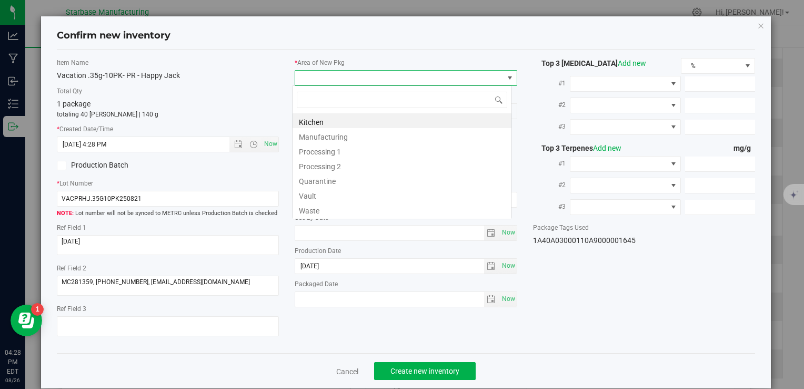
type input "v"
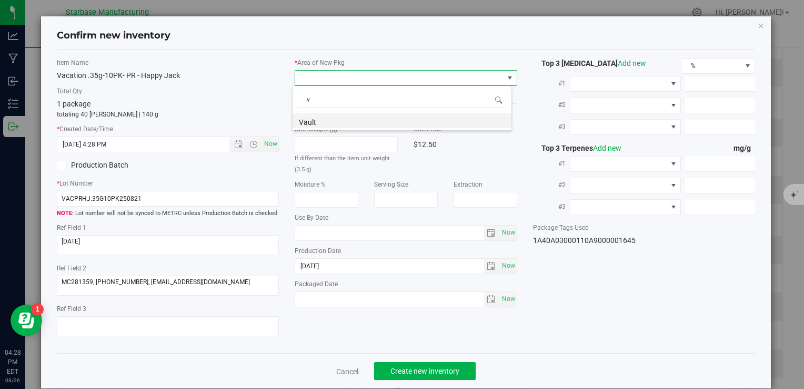
click at [346, 117] on li "Vault" at bounding box center [402, 120] width 219 height 15
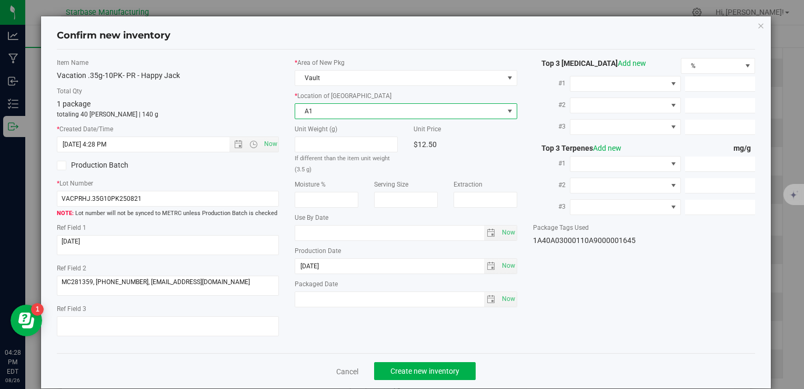
click at [347, 113] on span "A1" at bounding box center [399, 111] width 208 height 15
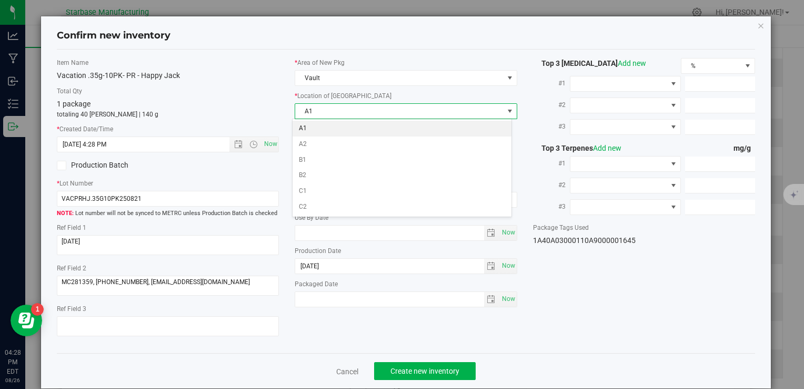
click at [347, 126] on li "A1" at bounding box center [402, 129] width 219 height 16
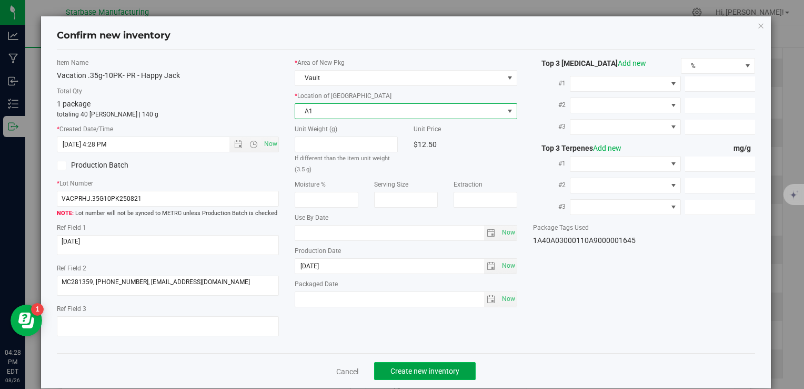
click at [438, 371] on span "Create new inventory" at bounding box center [425, 370] width 69 height 8
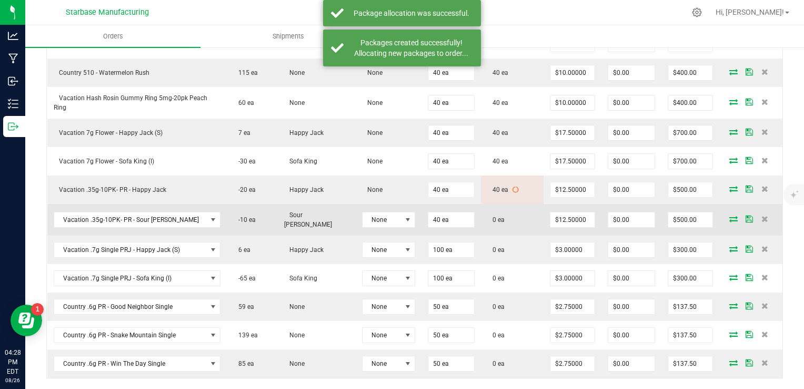
click at [730, 215] on icon at bounding box center [734, 218] width 8 height 6
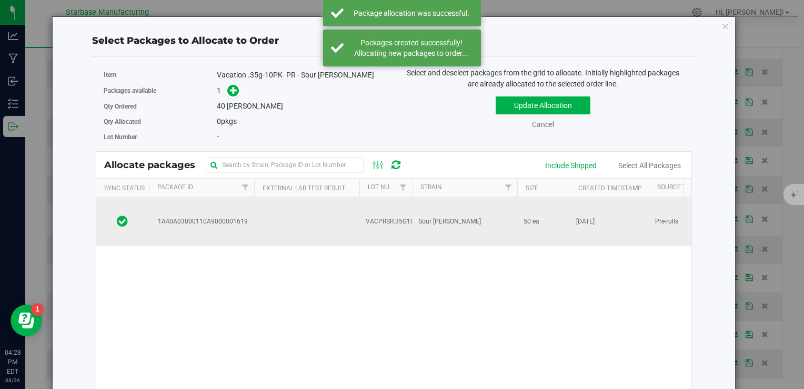
click at [356, 213] on td at bounding box center [306, 221] width 105 height 49
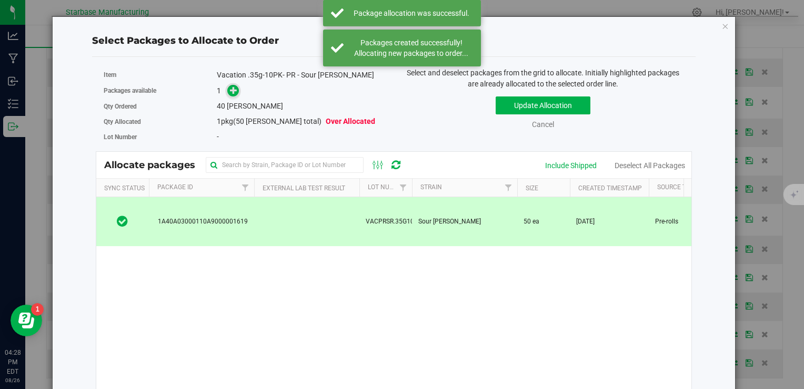
click at [234, 90] on icon at bounding box center [233, 89] width 7 height 7
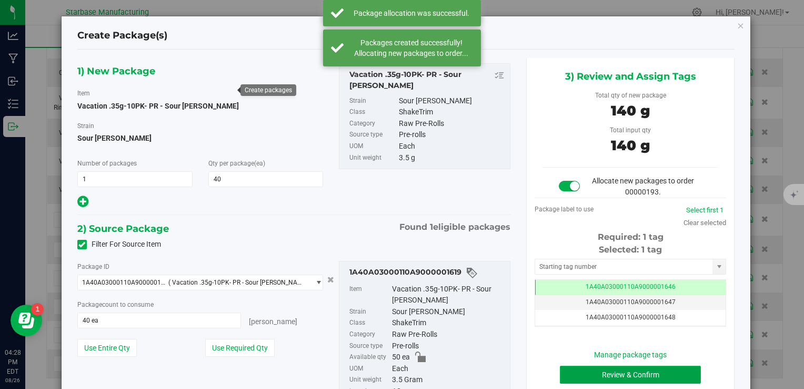
click at [580, 373] on button "Review & Confirm" at bounding box center [630, 374] width 141 height 18
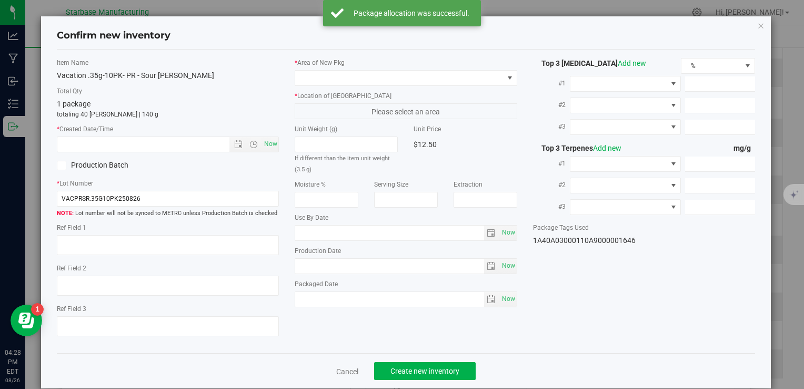
type textarea "[DATE]"
type textarea "MC281359, [PHONE_NUMBER], [EMAIL_ADDRESS][DOMAIN_NAME]"
type input "[DATE]"
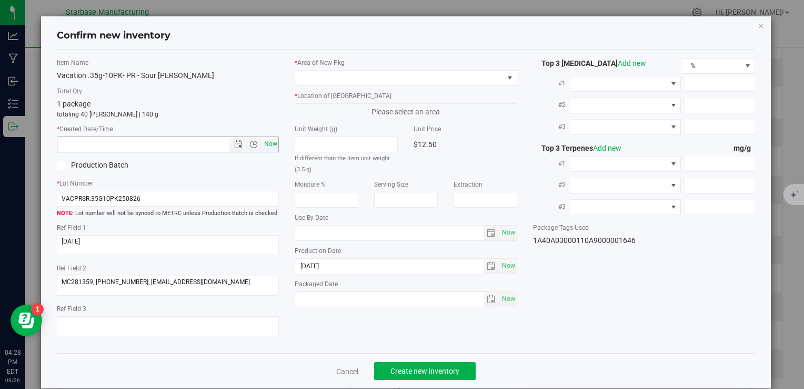
click at [270, 141] on span "Now" at bounding box center [271, 143] width 18 height 15
type input "8/26/2025 4:28 PM"
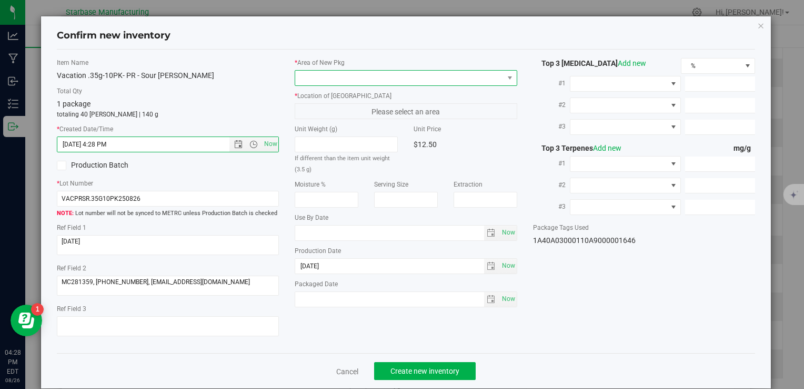
click at [312, 81] on span at bounding box center [399, 78] width 208 height 15
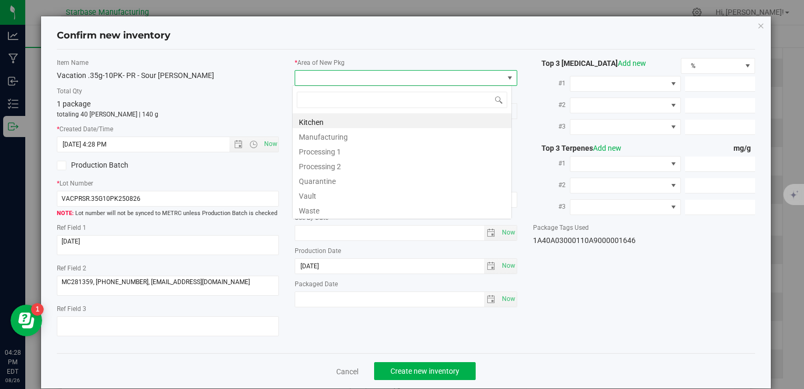
type input "v"
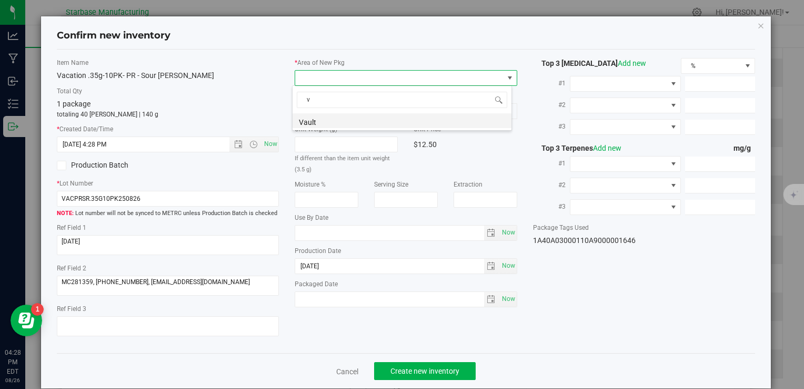
click at [317, 117] on li "Vault" at bounding box center [402, 120] width 219 height 15
click at [317, 115] on span "A1" at bounding box center [399, 111] width 208 height 15
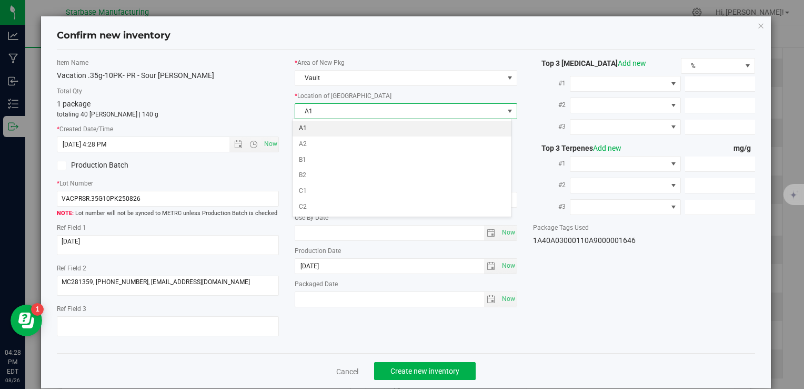
click at [317, 122] on li "A1" at bounding box center [402, 129] width 219 height 16
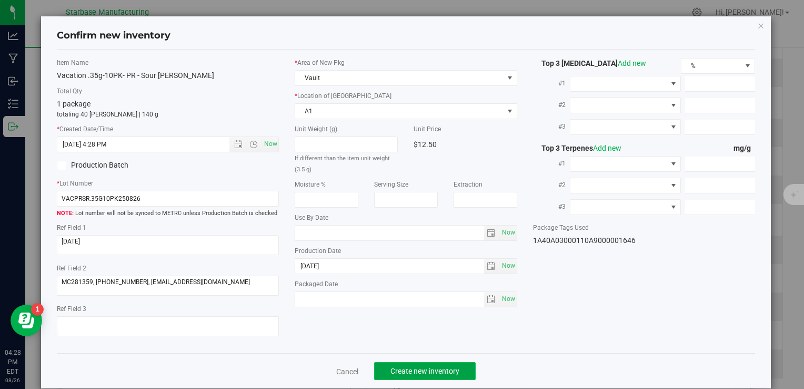
click at [422, 367] on span "Create new inventory" at bounding box center [425, 370] width 69 height 8
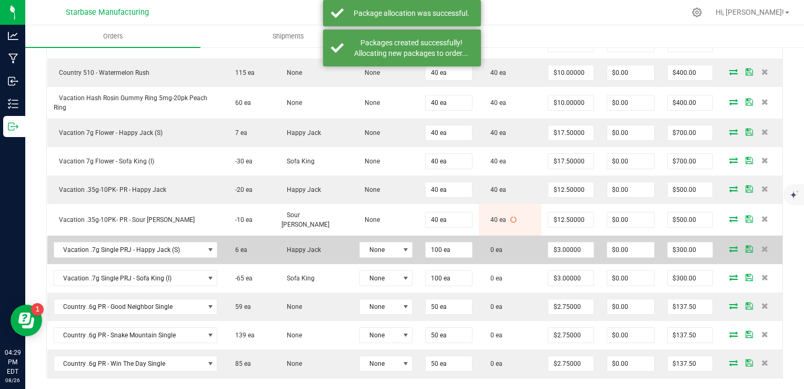
click at [730, 245] on icon at bounding box center [734, 248] width 8 height 6
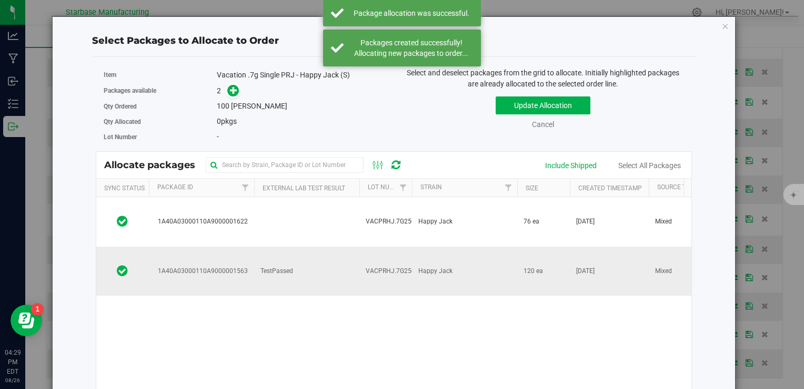
click at [424, 266] on span "Happy Jack" at bounding box center [436, 271] width 34 height 10
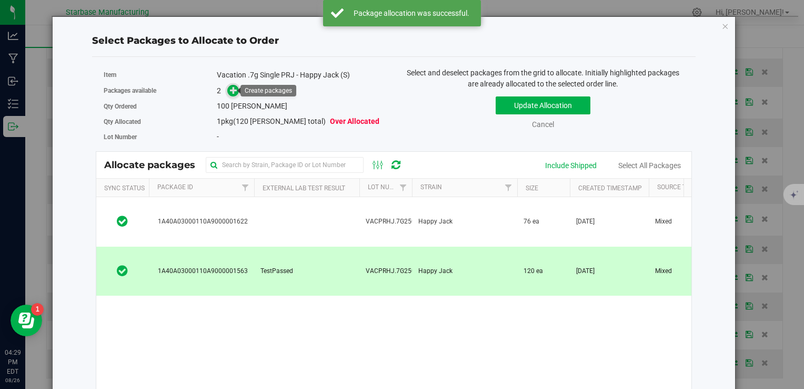
click at [232, 90] on icon at bounding box center [234, 90] width 8 height 8
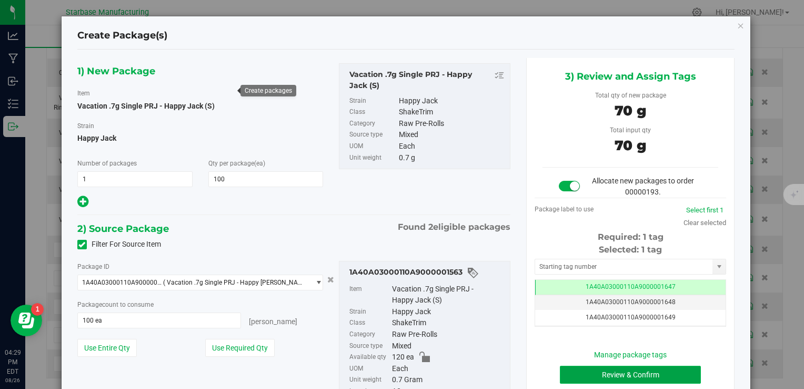
click at [584, 369] on button "Review & Confirm" at bounding box center [630, 374] width 141 height 18
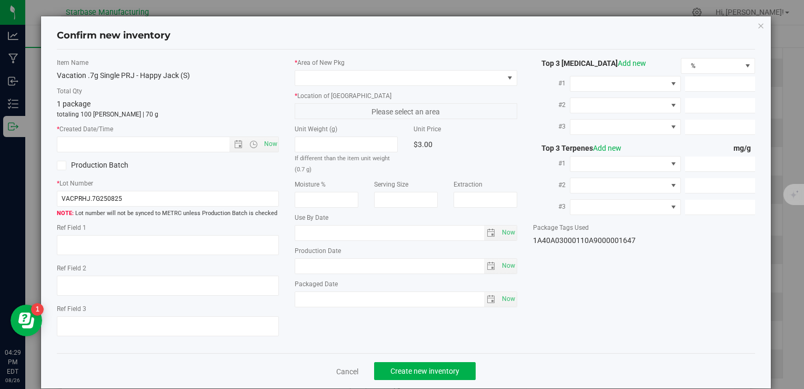
type textarea "[DATE]"
type textarea "MC281359, [PHONE_NUMBER], [EMAIL_ADDRESS][DOMAIN_NAME]"
type input "[DATE]"
click at [269, 139] on span "Now" at bounding box center [271, 143] width 18 height 15
type input "8/26/2025 4:29 PM"
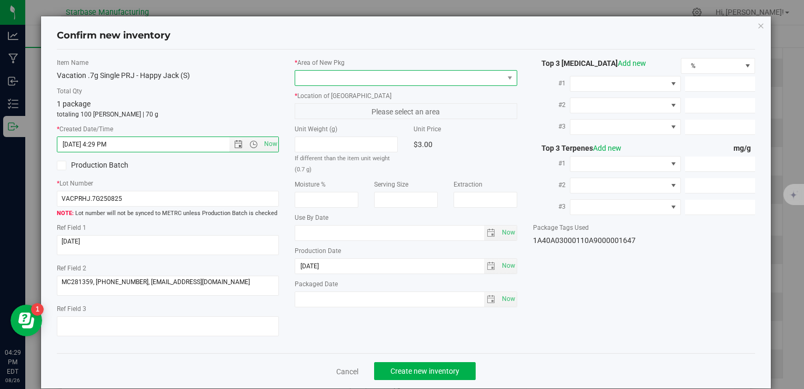
click at [339, 73] on span at bounding box center [399, 78] width 208 height 15
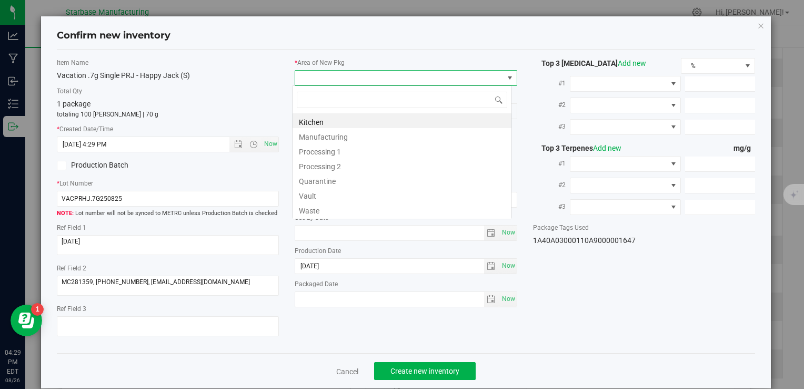
type input "v"
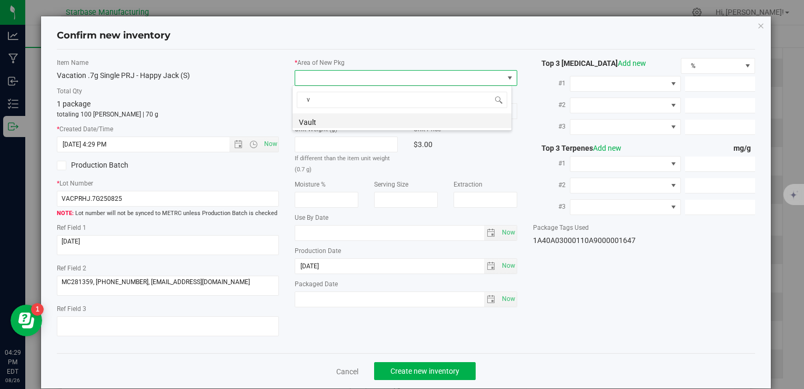
click at [336, 120] on li "Vault" at bounding box center [402, 120] width 219 height 15
click at [339, 111] on span "A1" at bounding box center [399, 111] width 208 height 15
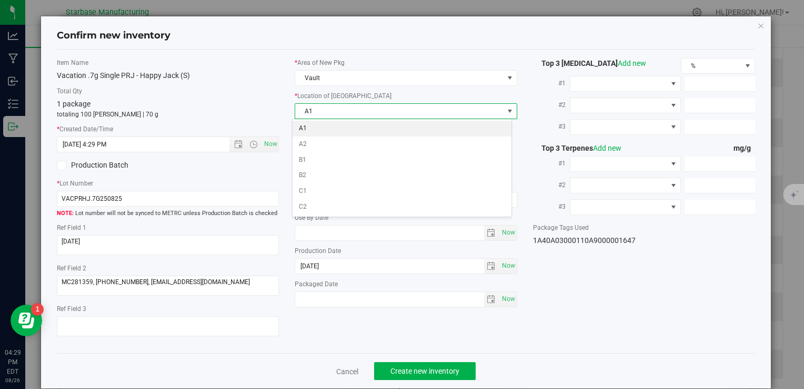
click at [335, 123] on li "A1" at bounding box center [402, 129] width 219 height 16
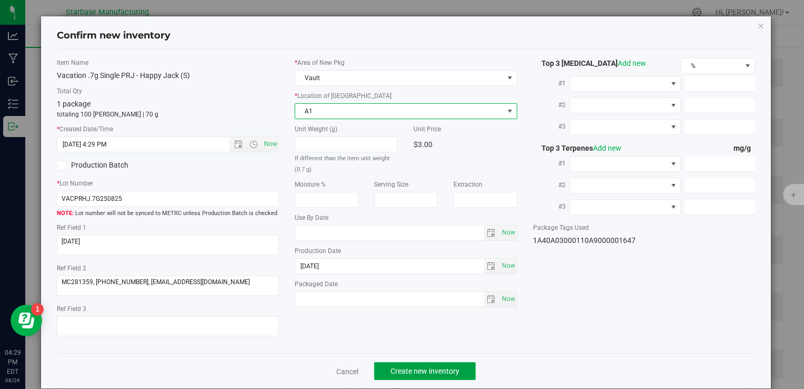
click at [425, 367] on span "Create new inventory" at bounding box center [425, 370] width 69 height 8
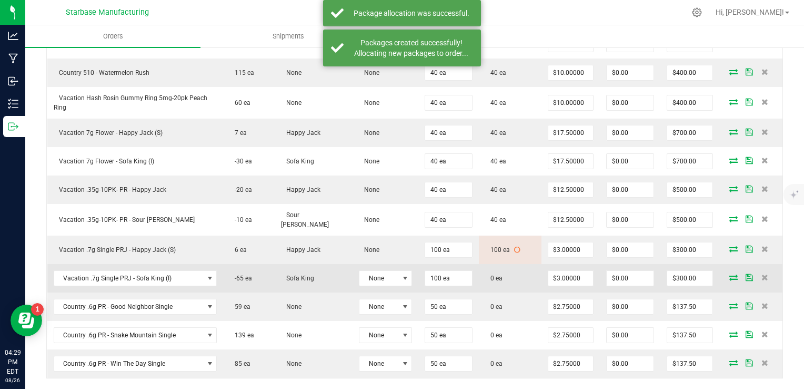
click at [730, 274] on icon at bounding box center [734, 277] width 8 height 6
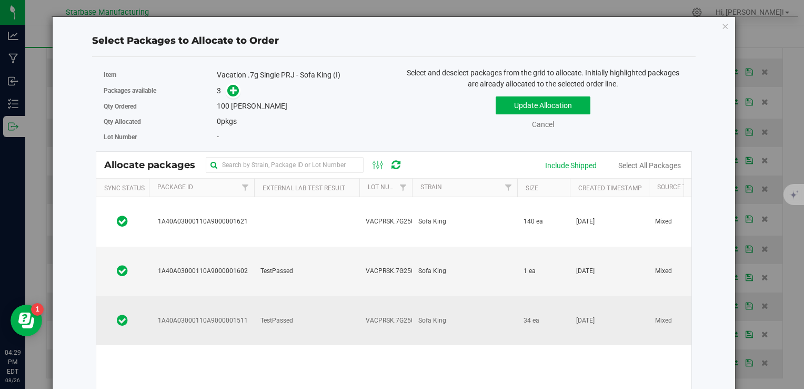
click at [424, 315] on span "Sofa King" at bounding box center [433, 320] width 28 height 10
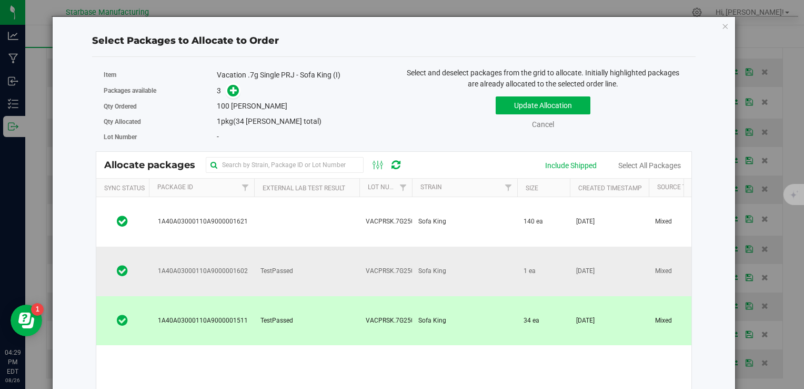
click at [427, 266] on span "Sofa King" at bounding box center [433, 271] width 28 height 10
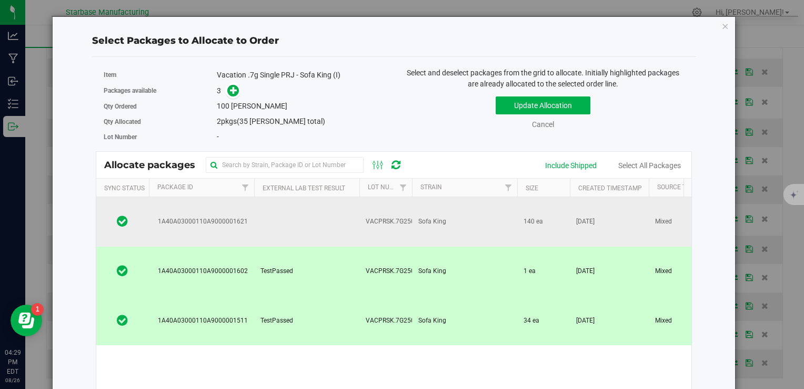
click at [416, 207] on td "Sofa King" at bounding box center [464, 221] width 105 height 49
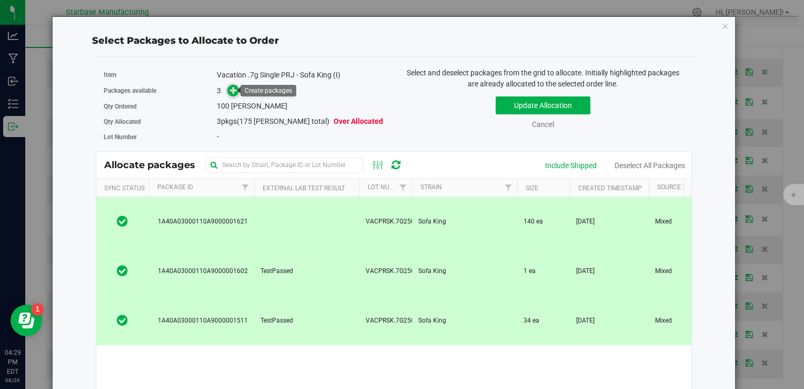
click at [232, 91] on icon at bounding box center [234, 90] width 8 height 8
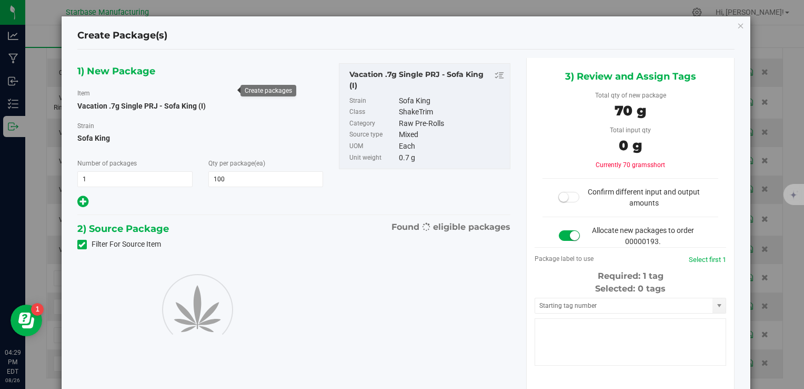
type input "100"
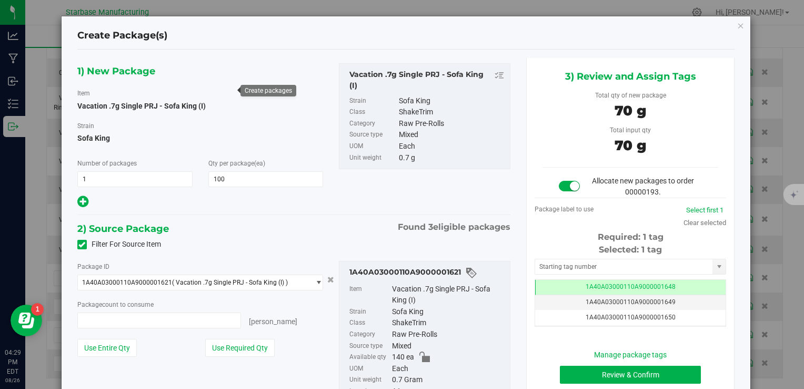
type input "100 ea"
type input "0 ea"
type input "0"
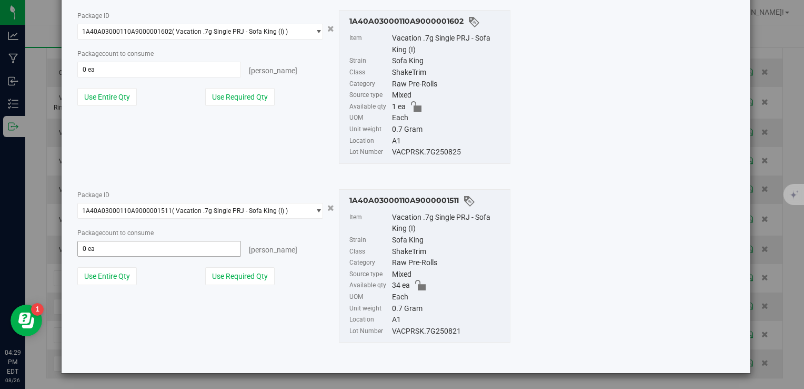
click at [180, 241] on span "0 ea 0" at bounding box center [159, 249] width 164 height 16
click at [180, 241] on span at bounding box center [159, 249] width 164 height 16
type input "34"
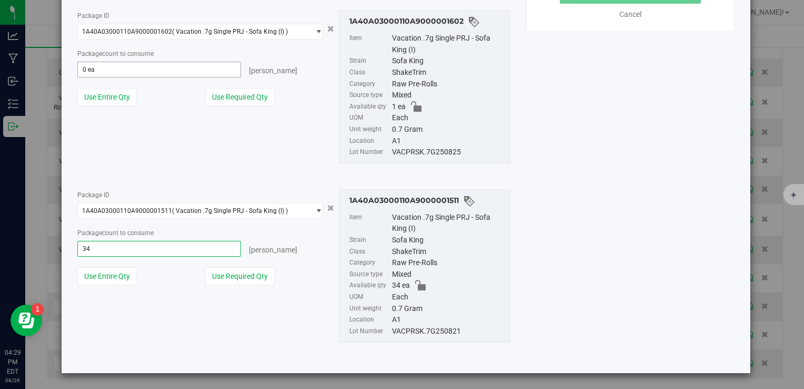
type input "34 ea"
click at [178, 71] on span at bounding box center [159, 70] width 164 height 16
click at [178, 71] on input "text" at bounding box center [159, 69] width 163 height 15
type input "1"
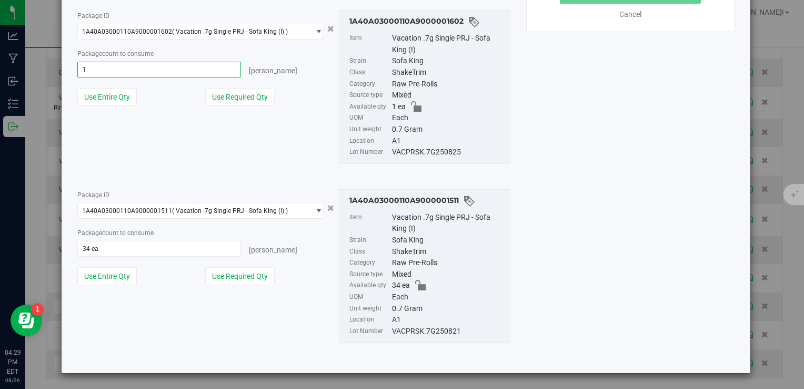
type input "1 ea"
click at [304, 98] on div "Use Required Qty" at bounding box center [264, 97] width 118 height 18
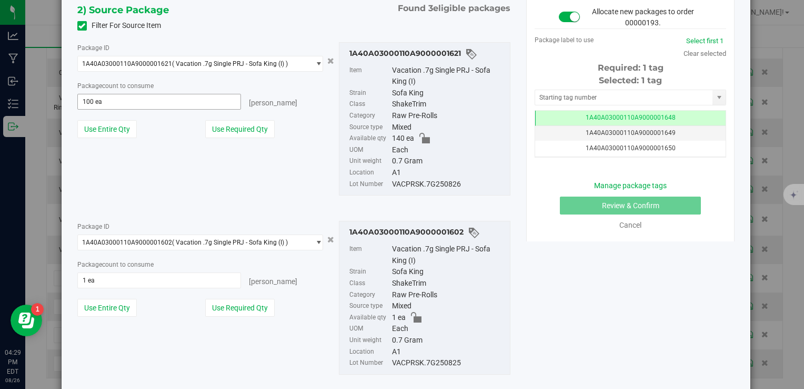
click at [175, 100] on span "100 ea 100" at bounding box center [159, 102] width 164 height 16
click at [175, 100] on input "100" at bounding box center [159, 101] width 163 height 15
type input "65"
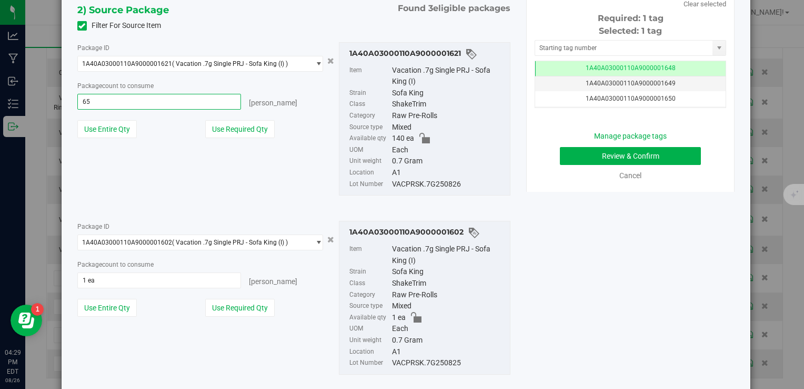
type input "65 ea"
click at [315, 120] on div "Use Required Qty" at bounding box center [264, 129] width 118 height 18
click at [431, 180] on div "VACPRSK.7G250826" at bounding box center [448, 184] width 113 height 12
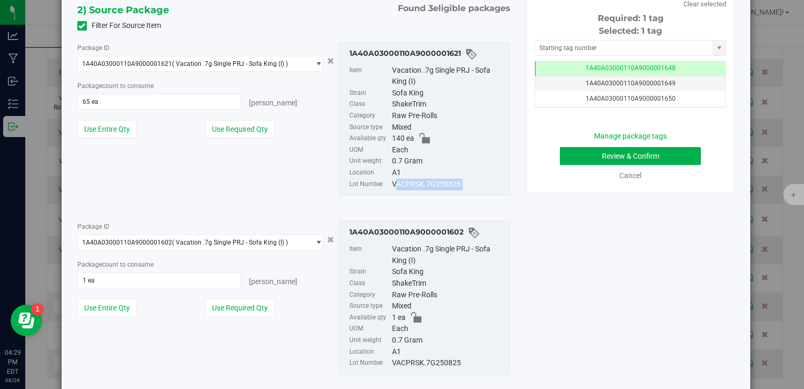
copy div "VACPRSK.7G250826"
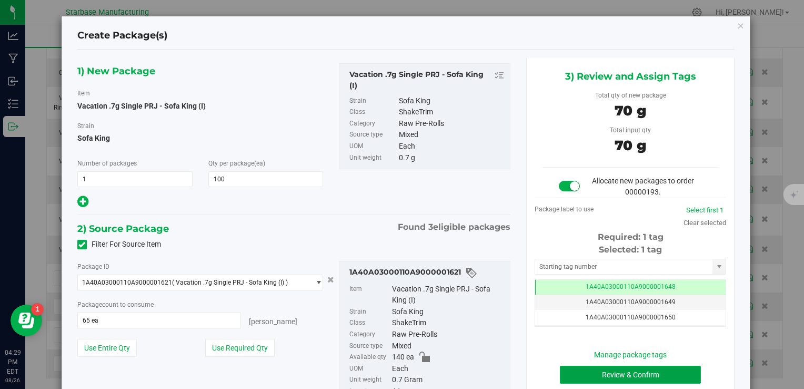
click at [609, 374] on button "Review & Confirm" at bounding box center [630, 374] width 141 height 18
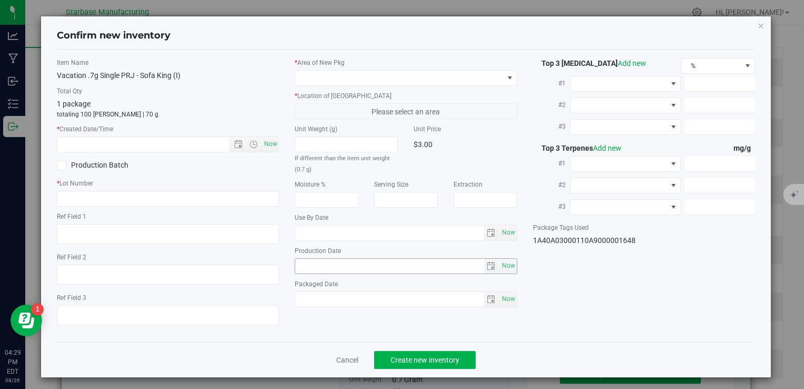
type textarea "[DATE]"
type textarea "MC281359, [PHONE_NUMBER], [EMAIL_ADDRESS][DOMAIN_NAME]"
click at [270, 143] on span "Now" at bounding box center [271, 143] width 18 height 15
type input "8/26/2025 4:29 PM"
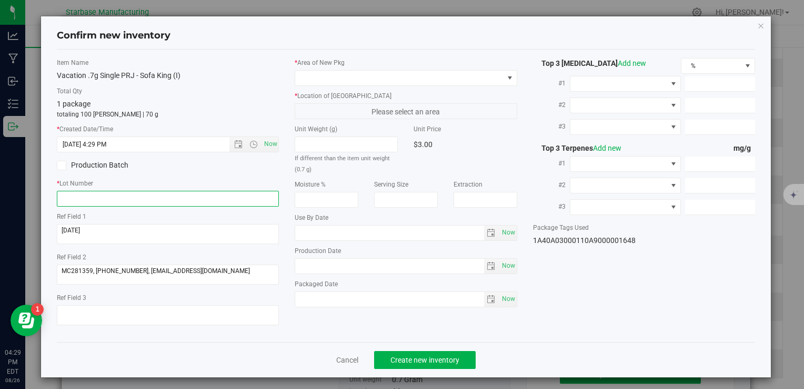
paste input "VACPRSK.7G250826"
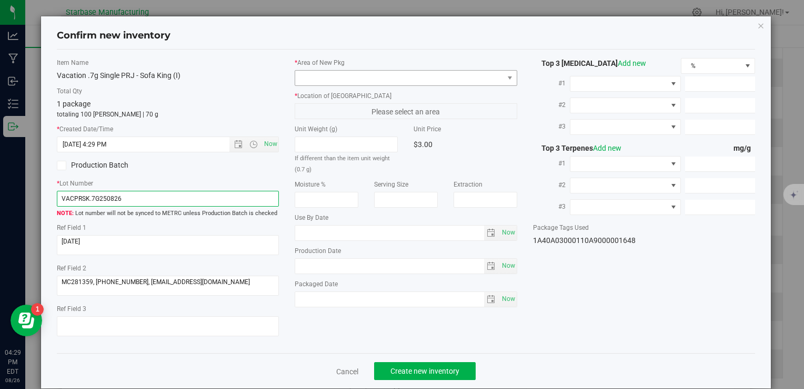
type input "VACPRSK.7G250826"
click at [371, 77] on span at bounding box center [399, 78] width 208 height 15
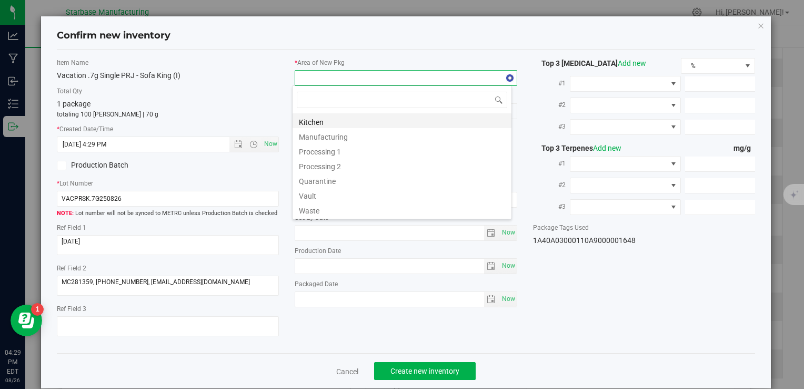
type input "v"
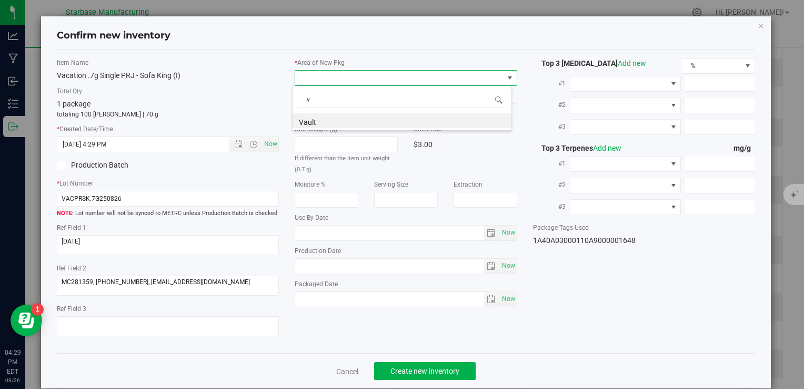
click at [320, 131] on label "Unit Weight (g)" at bounding box center [346, 128] width 103 height 9
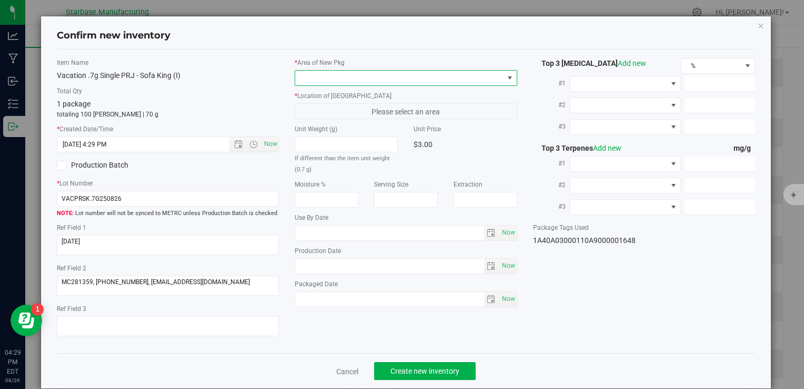
click at [327, 78] on span at bounding box center [399, 78] width 208 height 15
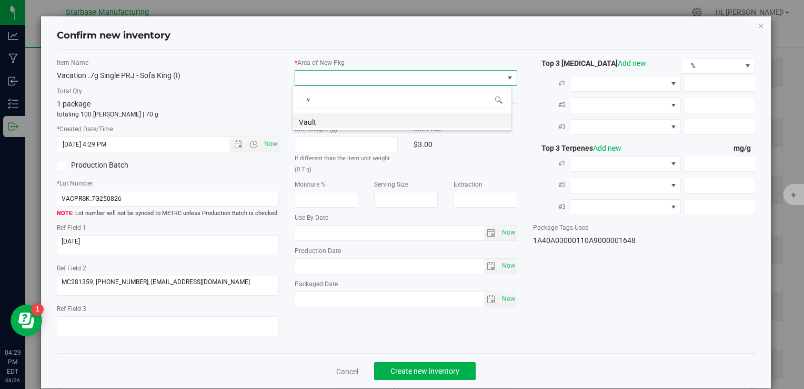
click at [320, 119] on li "Vault" at bounding box center [402, 120] width 219 height 15
click at [320, 113] on span "A1" at bounding box center [399, 111] width 208 height 15
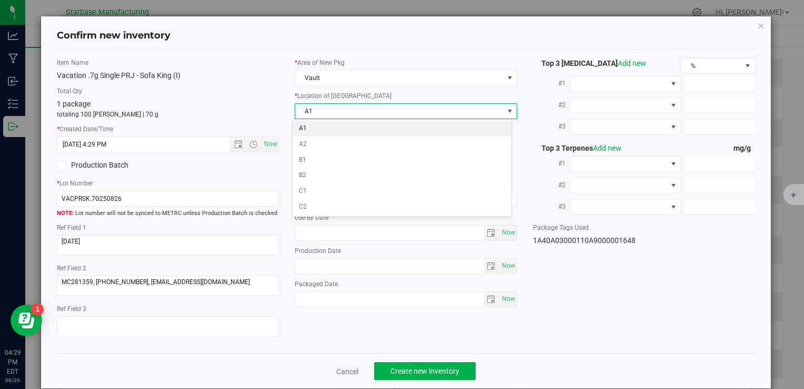
click at [320, 127] on li "A1" at bounding box center [402, 129] width 219 height 16
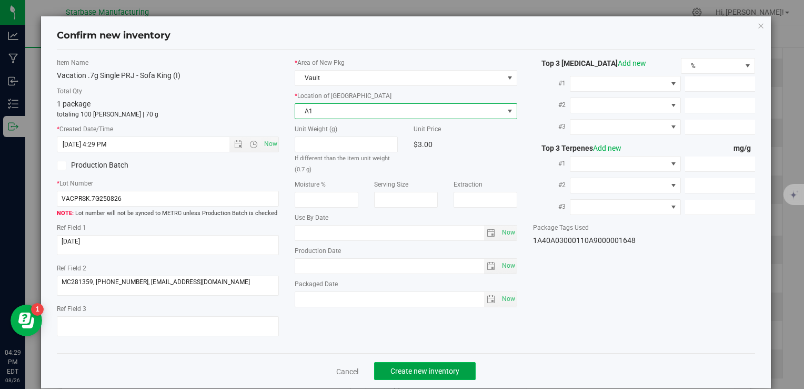
click at [425, 369] on span "Create new inventory" at bounding box center [425, 370] width 69 height 8
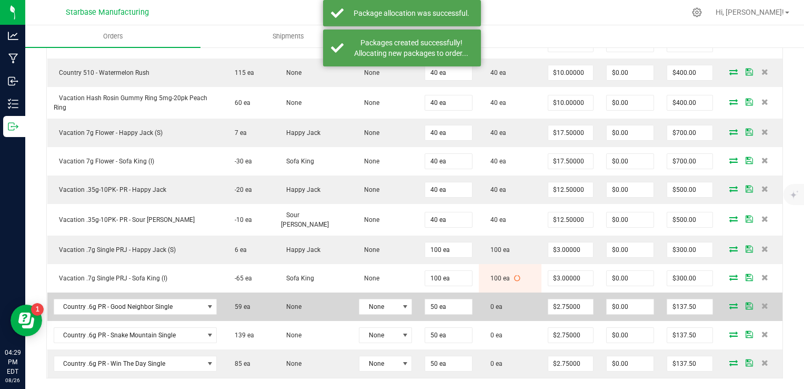
click at [730, 302] on icon at bounding box center [734, 305] width 8 height 6
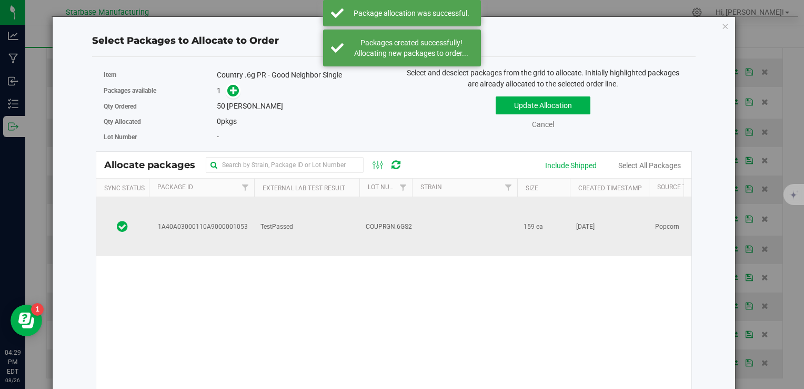
click at [350, 220] on td "TestPassed" at bounding box center [306, 226] width 105 height 59
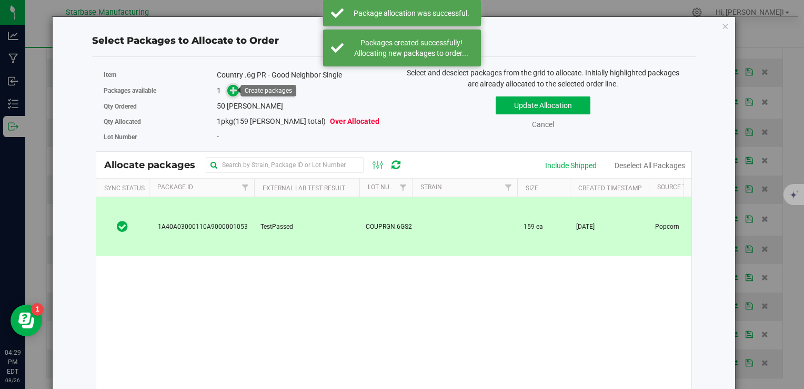
click at [232, 91] on icon at bounding box center [234, 90] width 8 height 8
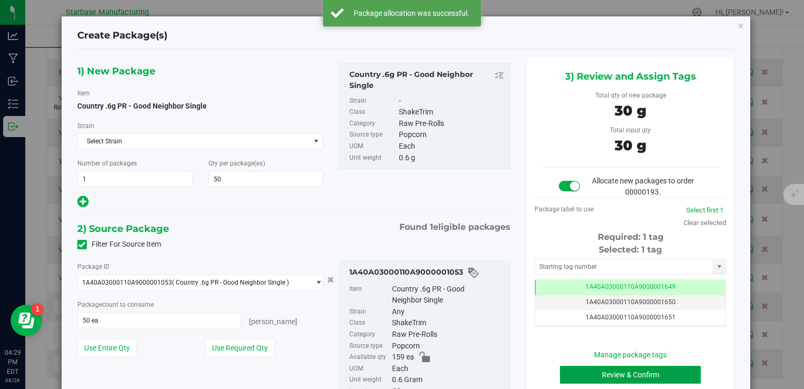
click at [617, 372] on button "Review & Confirm" at bounding box center [630, 374] width 141 height 18
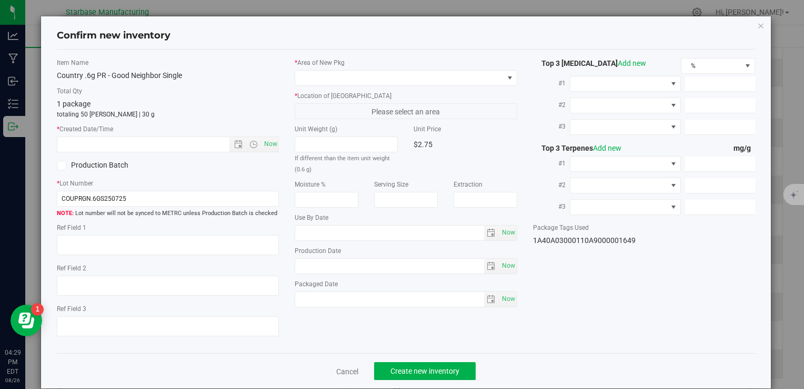
type textarea "[DATE]"
type textarea "MP281427 I [PHONE_NUMBER] I [EMAIL_ADDRESS][DOMAIN_NAME]"
type textarea "Ice Cream Kush"
type input "[DATE]"
click at [274, 146] on span "Now" at bounding box center [271, 143] width 18 height 15
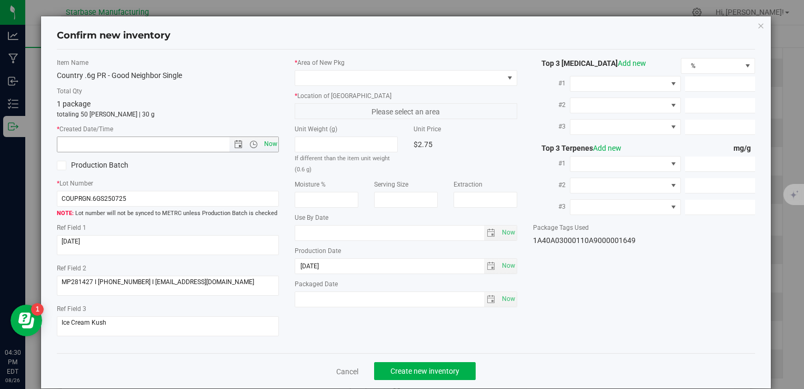
type input "8/26/2025 4:30 PM"
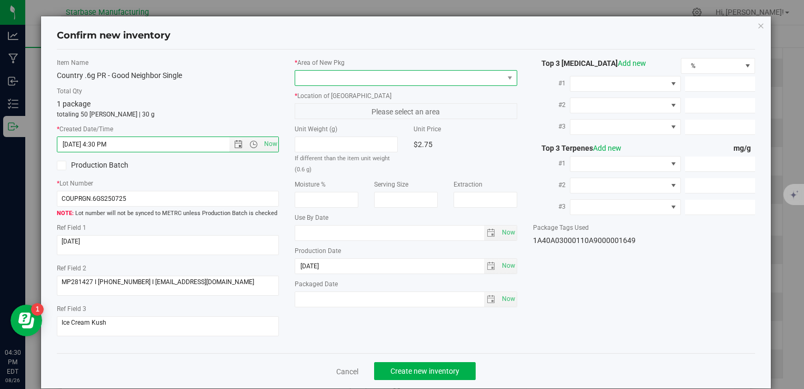
click at [326, 72] on span at bounding box center [399, 78] width 208 height 15
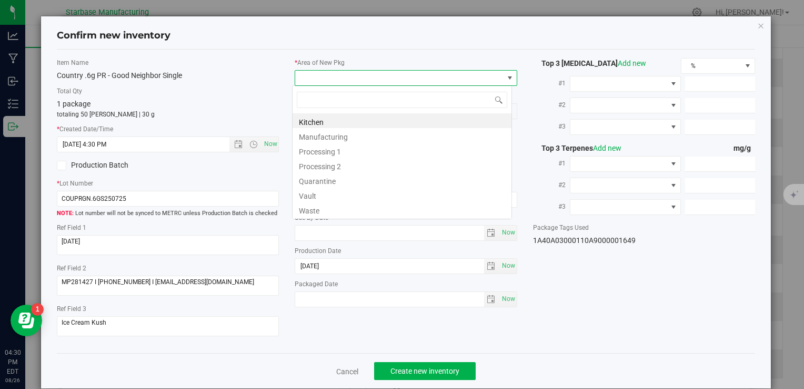
type input "v"
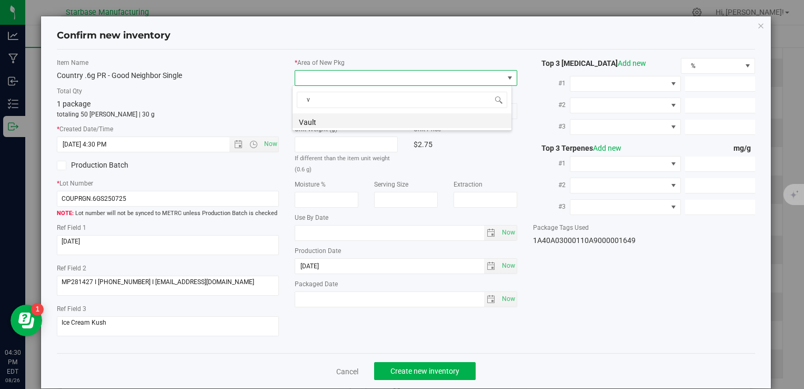
click at [331, 119] on li "Vault" at bounding box center [402, 120] width 219 height 15
click at [327, 114] on span "A1" at bounding box center [399, 111] width 208 height 15
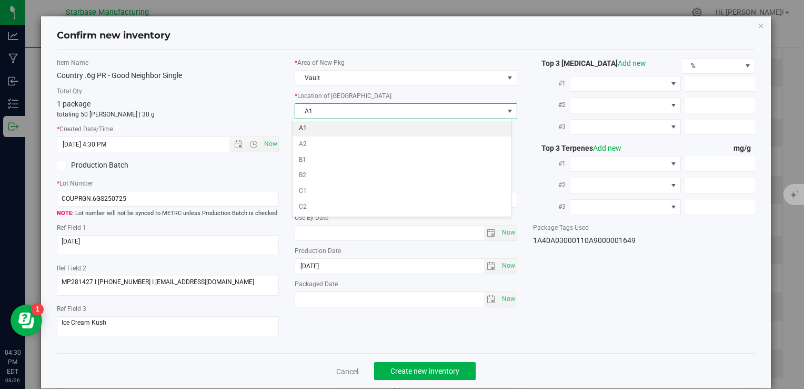
click at [326, 127] on li "A1" at bounding box center [402, 129] width 219 height 16
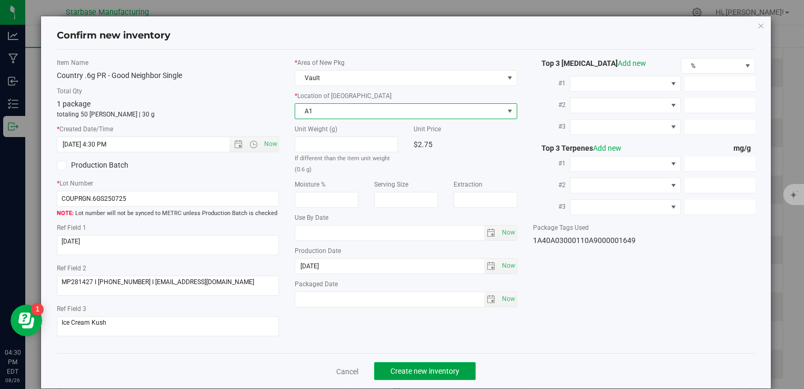
click at [428, 369] on span "Create new inventory" at bounding box center [425, 370] width 69 height 8
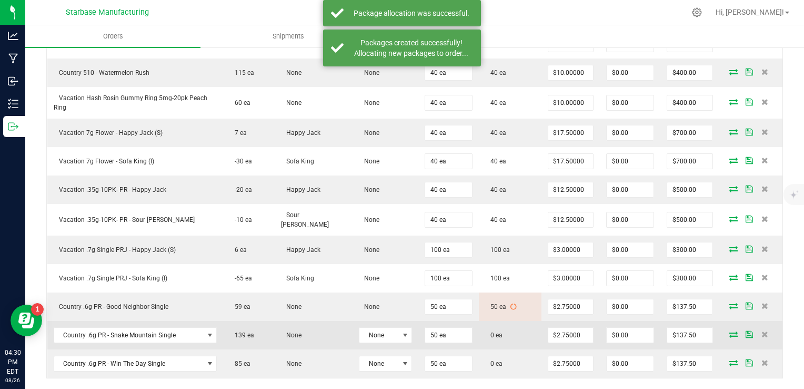
click at [730, 331] on icon at bounding box center [734, 334] width 8 height 6
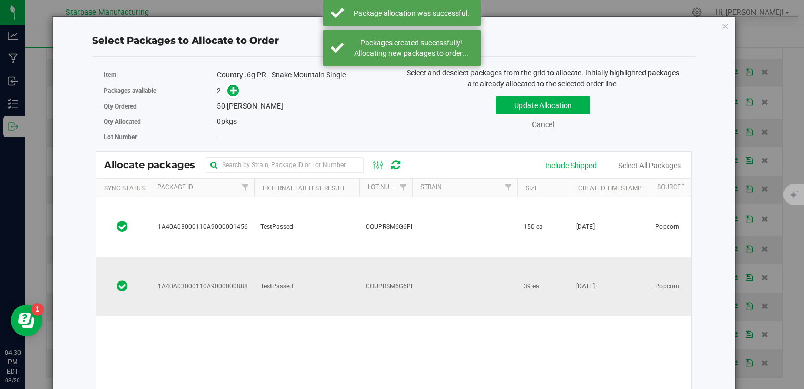
click at [352, 259] on td "TestPassed" at bounding box center [306, 285] width 105 height 59
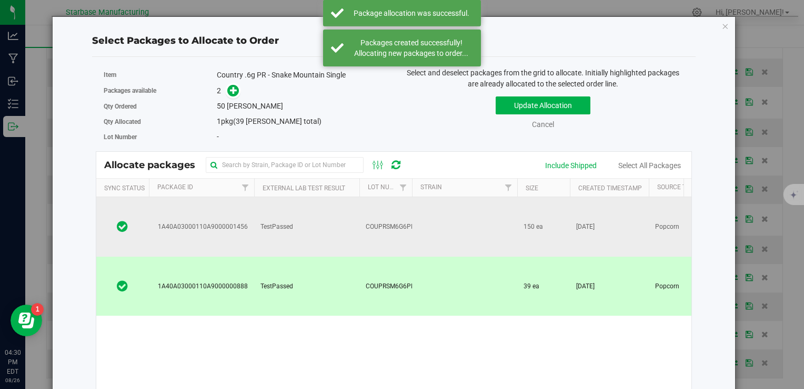
click at [312, 230] on td "TestPassed" at bounding box center [306, 226] width 105 height 59
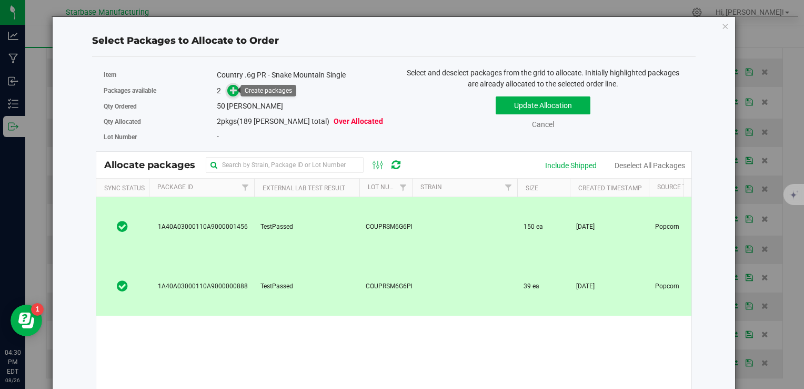
click at [234, 94] on icon at bounding box center [234, 90] width 8 height 8
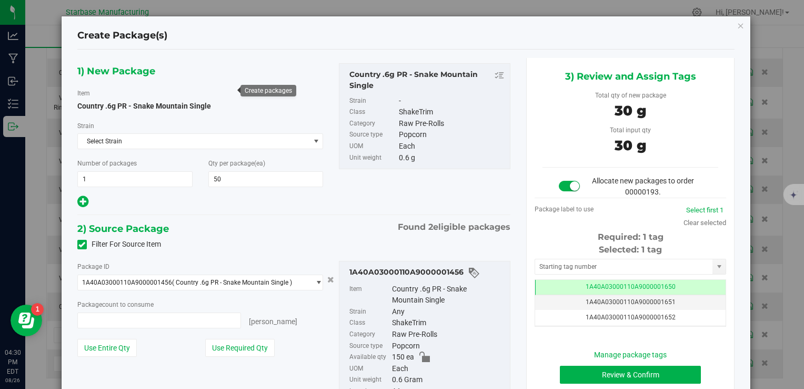
type input "50 ea"
type input "0 ea"
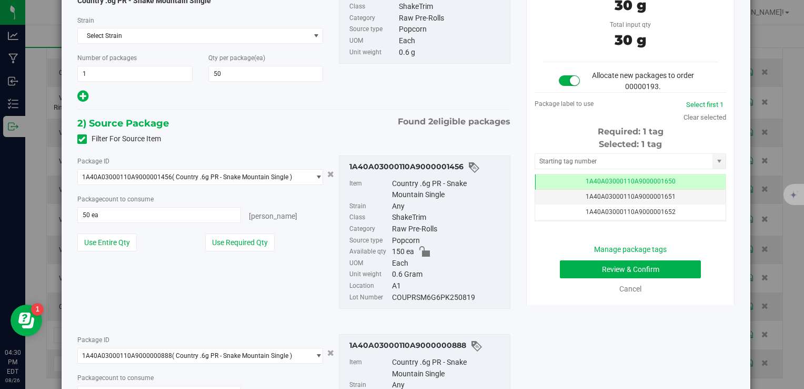
click at [434, 297] on div "COUPRSM6G6PK250819" at bounding box center [448, 298] width 113 height 12
copy div "COUPRSM6G6PK250819"
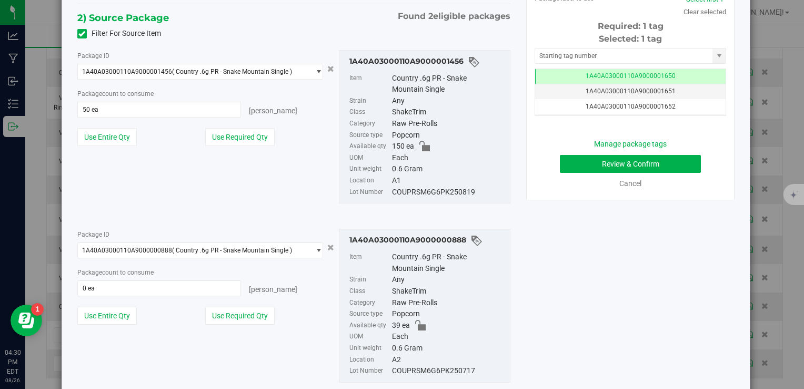
click at [168, 279] on div "Package count to consume 0 ea 0 eaches" at bounding box center [200, 280] width 246 height 29
click at [168, 285] on span at bounding box center [159, 288] width 164 height 16
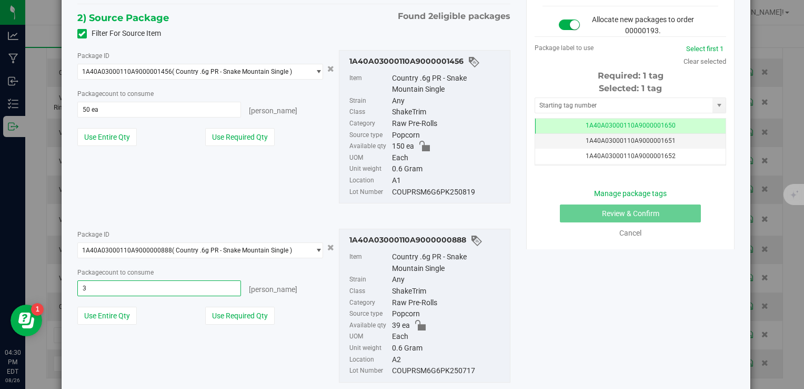
type input "39"
type input "39 ea"
click at [136, 111] on span "50 ea 50" at bounding box center [159, 110] width 164 height 16
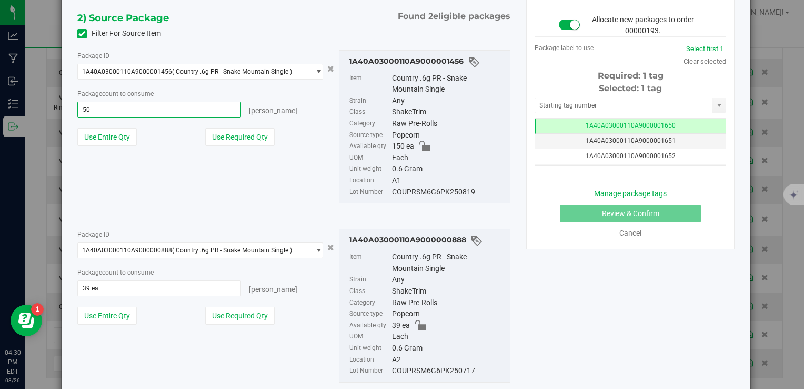
click at [136, 111] on input "50" at bounding box center [159, 109] width 163 height 15
type input "11"
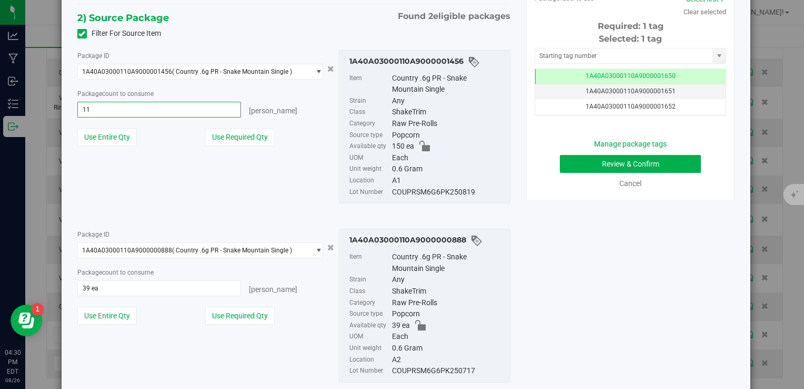
type input "11 ea"
click at [253, 183] on div "Package ID 1A40A03000110A9000001456 ( Country .6g PR - Snake Mountain Single ) …" at bounding box center [293, 127] width 449 height 171
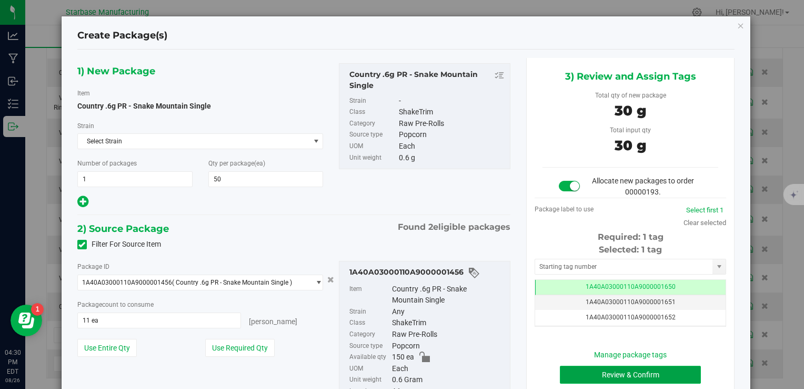
click at [605, 372] on button "Review & Confirm" at bounding box center [630, 374] width 141 height 18
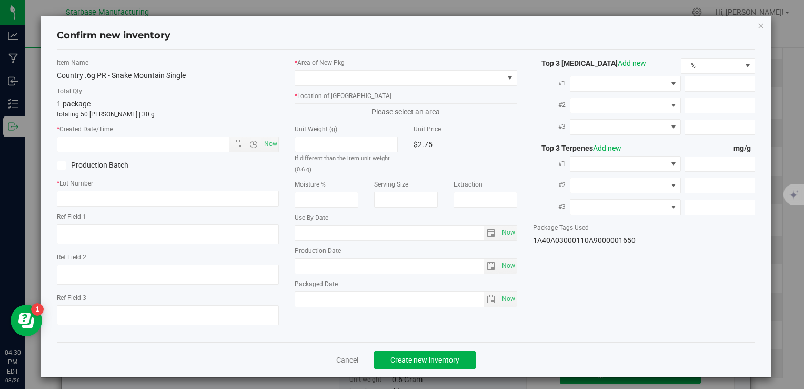
type textarea "OGKB"
type input "[DATE]"
click at [267, 148] on span "Now" at bounding box center [271, 143] width 18 height 15
type input "8/26/2025 4:30 PM"
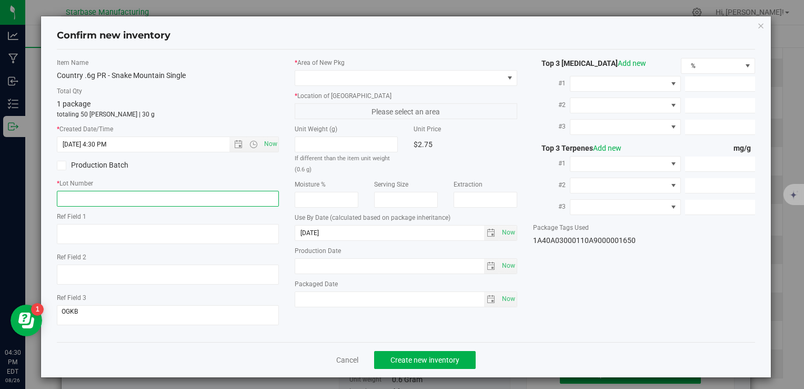
paste input "COUPRSM6G6PK250819"
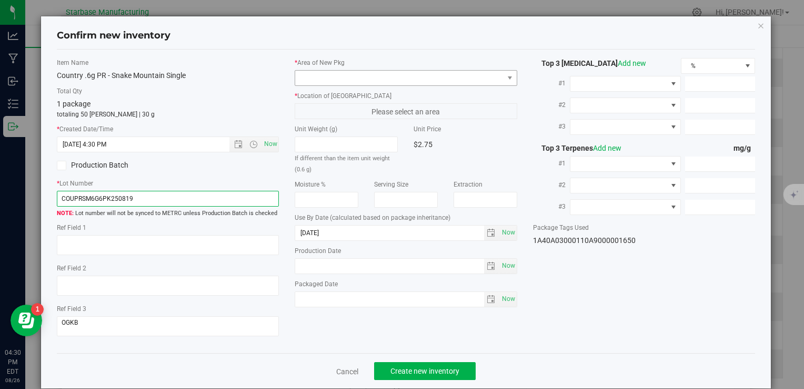
type input "COUPRSM6G6PK250819"
click at [360, 78] on span at bounding box center [399, 78] width 208 height 15
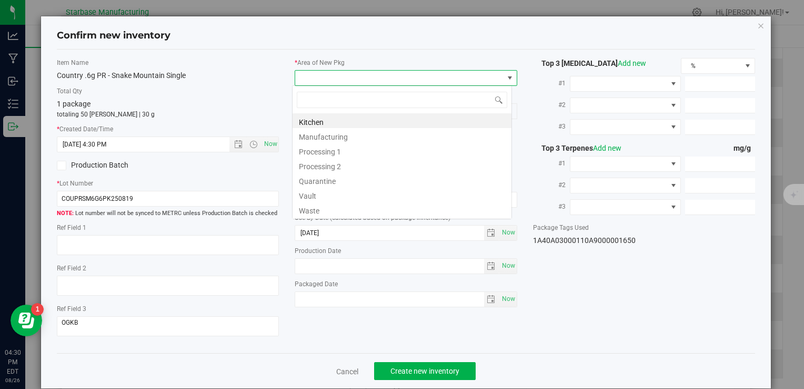
type input "v"
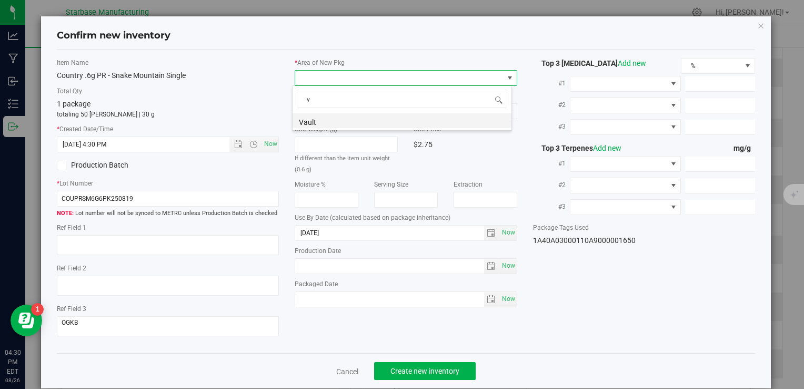
click at [347, 125] on li "Vault" at bounding box center [402, 120] width 219 height 15
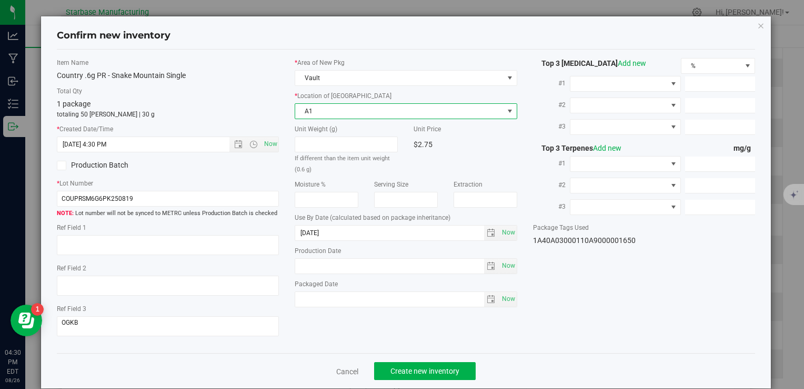
click at [345, 112] on span "A1" at bounding box center [399, 111] width 208 height 15
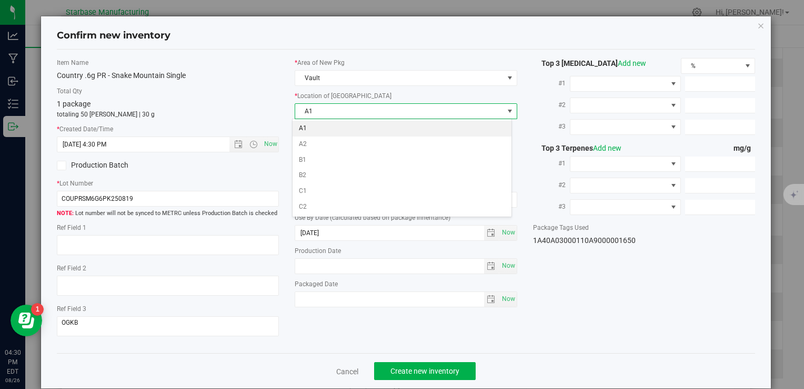
click at [346, 130] on li "A1" at bounding box center [402, 129] width 219 height 16
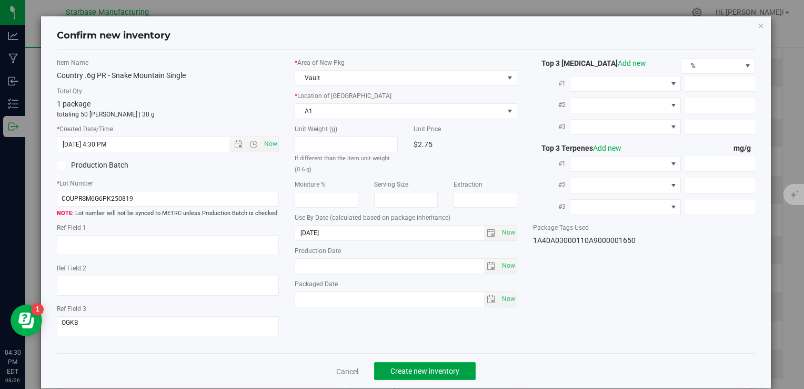
click at [426, 370] on span "Create new inventory" at bounding box center [425, 370] width 69 height 8
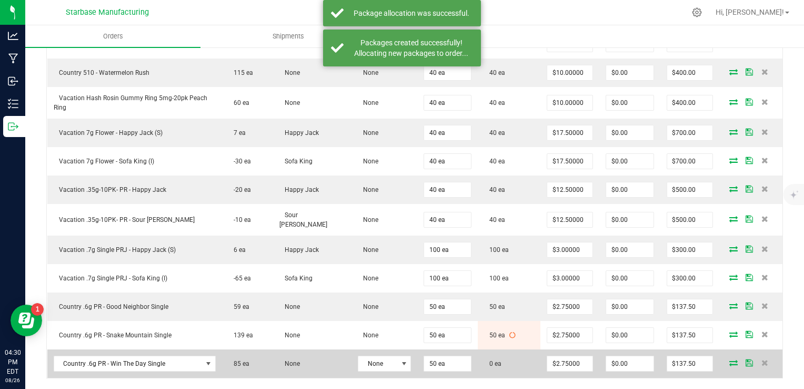
click at [730, 359] on icon at bounding box center [734, 362] width 8 height 6
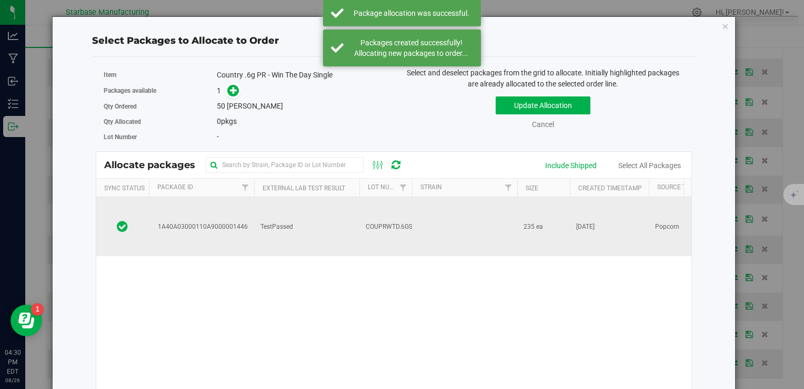
click at [379, 222] on span "COUPRWTD.6GS250819" at bounding box center [400, 227] width 69 height 10
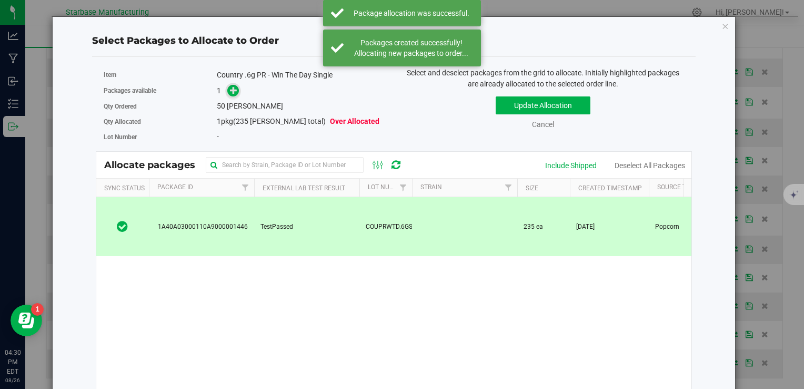
click at [231, 90] on icon at bounding box center [234, 90] width 8 height 8
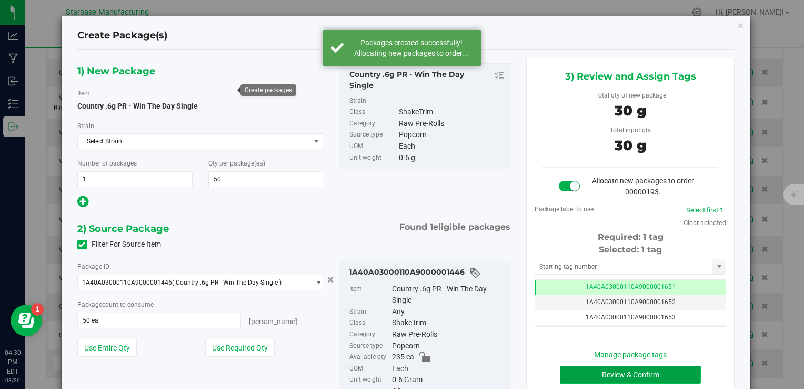
click at [590, 371] on button "Review & Confirm" at bounding box center [630, 374] width 141 height 18
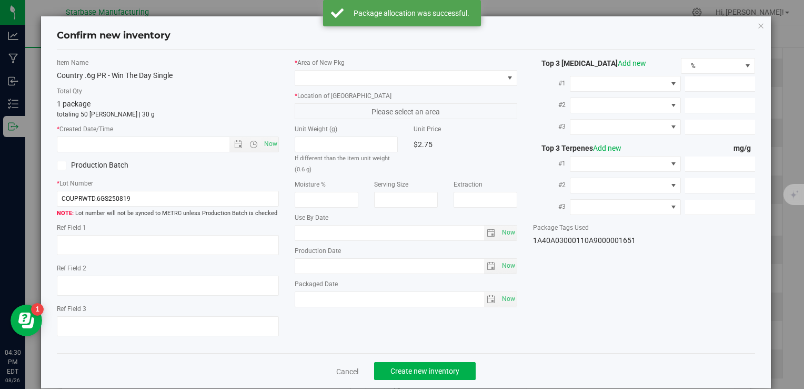
type textarea "[DATE]"
type textarea "MP281427 I [PHONE_NUMBER] I [EMAIL_ADDRESS][DOMAIN_NAME]"
type textarea "London Jelly"
type input "[DATE]"
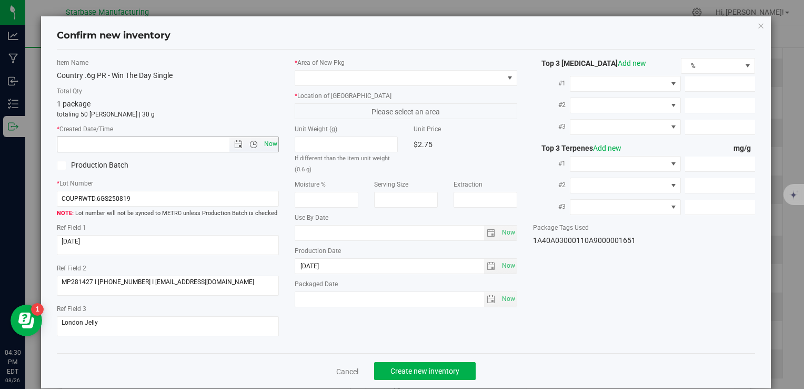
click at [269, 143] on span "Now" at bounding box center [271, 143] width 18 height 15
type input "8/26/2025 4:30 PM"
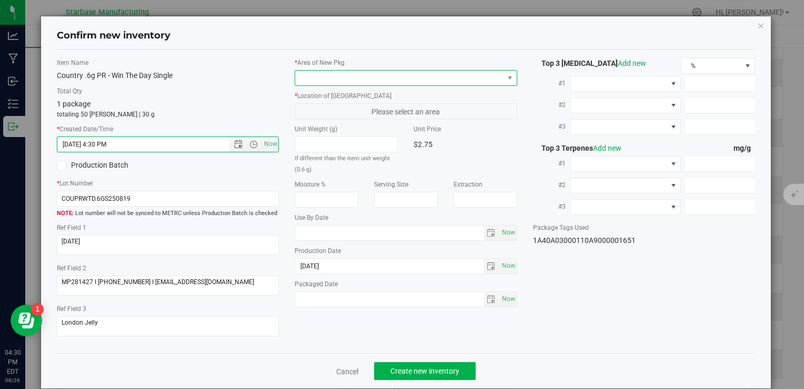
click at [341, 77] on span at bounding box center [399, 78] width 208 height 15
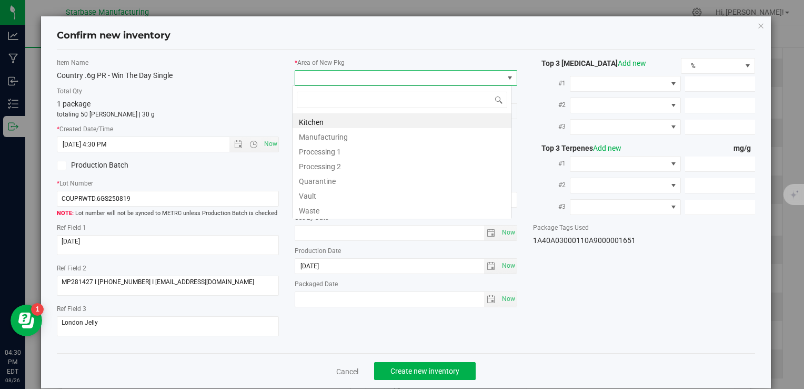
type input "v"
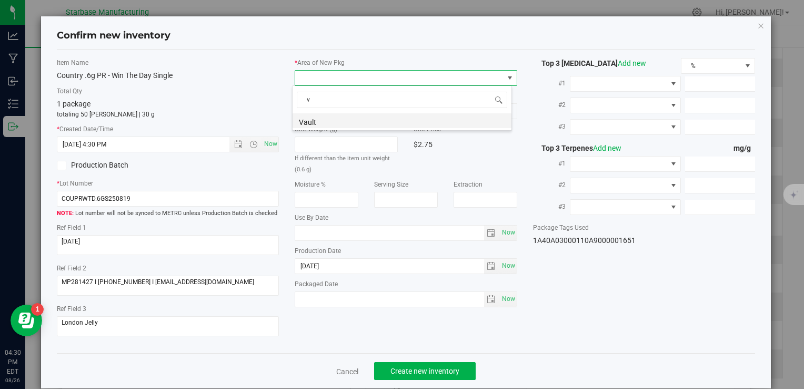
click at [337, 121] on li "Vault" at bounding box center [402, 120] width 219 height 15
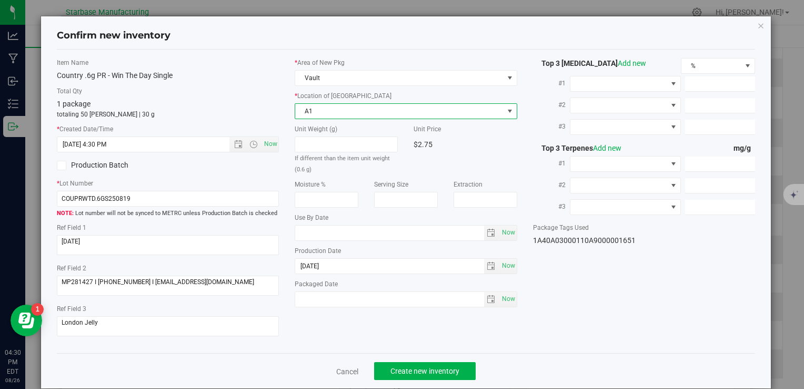
click at [337, 112] on span "A1" at bounding box center [399, 111] width 208 height 15
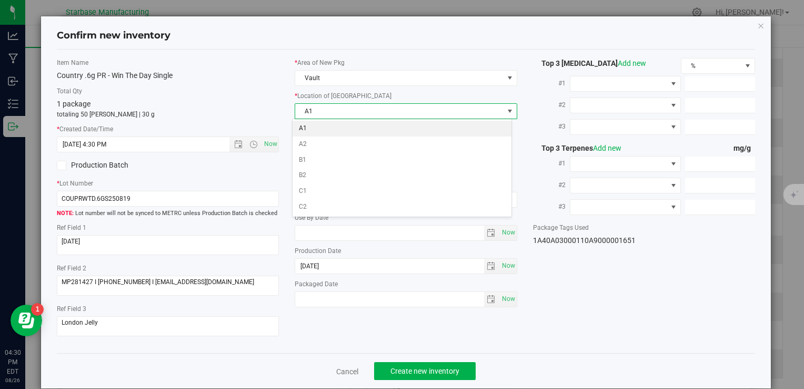
click at [337, 122] on li "A1" at bounding box center [402, 129] width 219 height 16
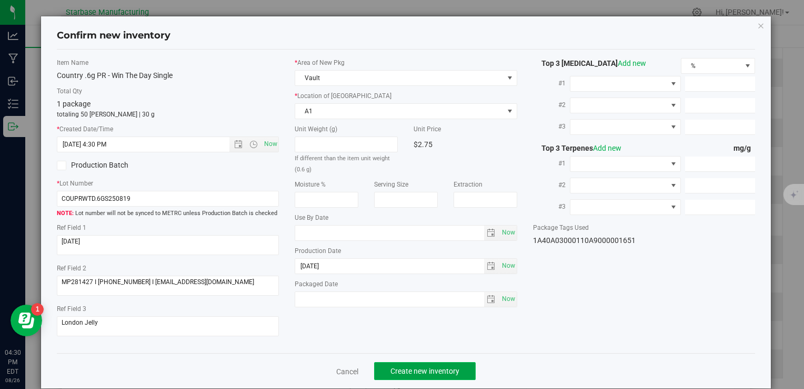
click at [422, 370] on span "Create new inventory" at bounding box center [425, 370] width 69 height 8
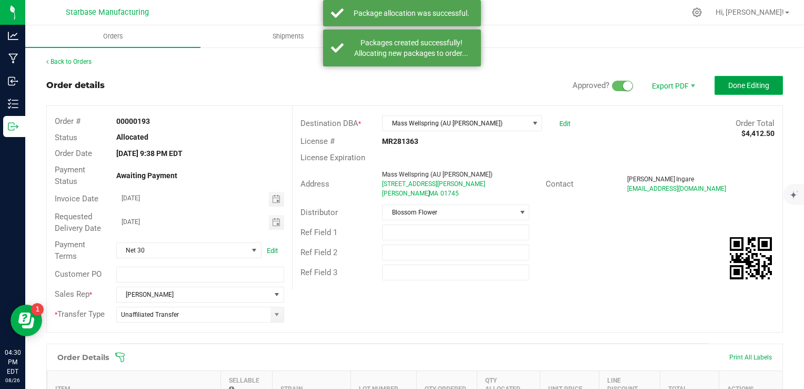
click at [729, 92] on button "Done Editing" at bounding box center [749, 85] width 68 height 19
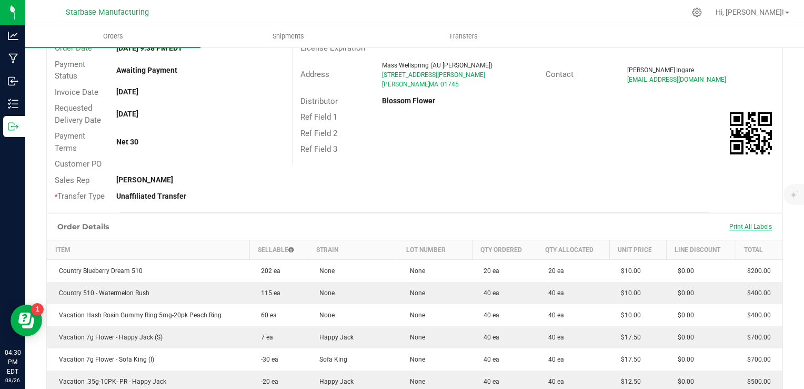
click at [733, 224] on span "Print All Labels" at bounding box center [751, 226] width 43 height 7
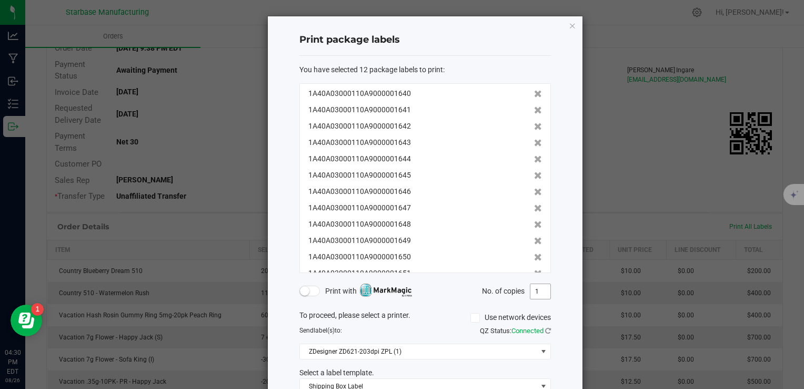
click at [531, 293] on input "1" at bounding box center [541, 291] width 20 height 15
type input "2"
click at [463, 287] on div "No. of copies 2" at bounding box center [488, 291] width 126 height 16
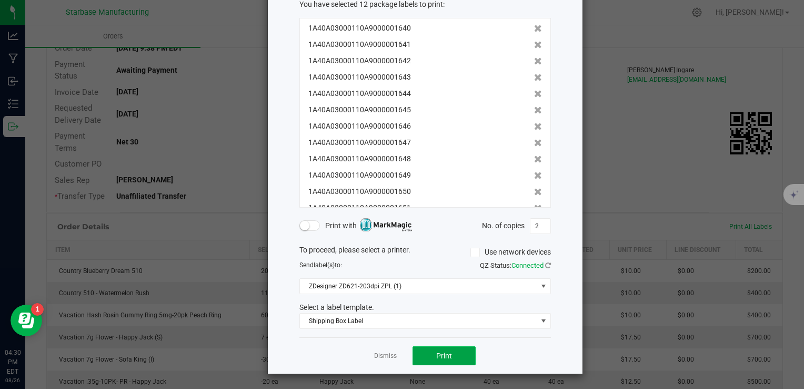
click at [449, 355] on button "Print" at bounding box center [444, 355] width 63 height 19
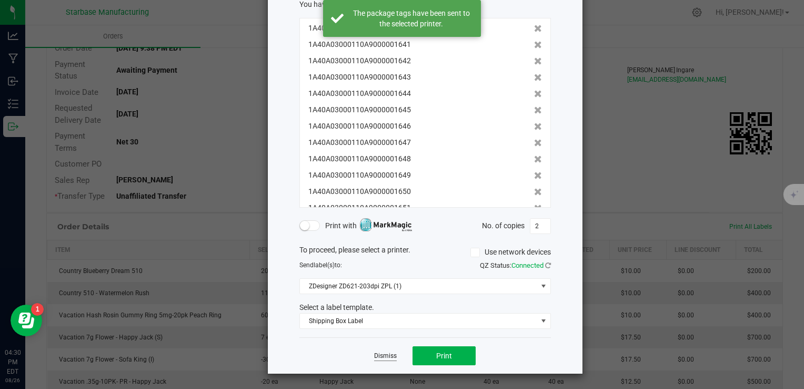
click at [388, 355] on link "Dismiss" at bounding box center [385, 355] width 23 height 9
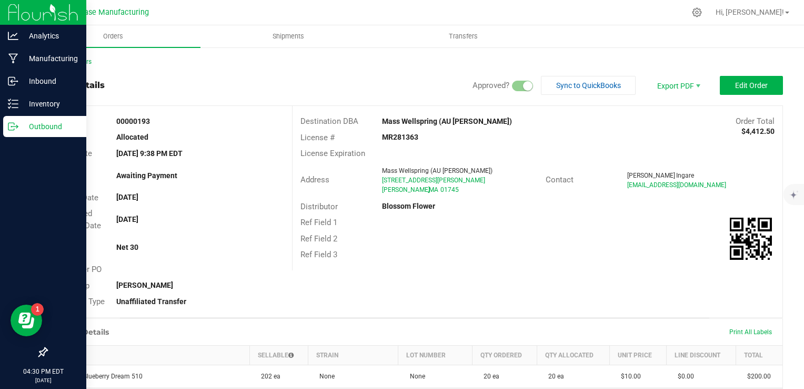
click at [23, 126] on p "Outbound" at bounding box center [49, 126] width 63 height 13
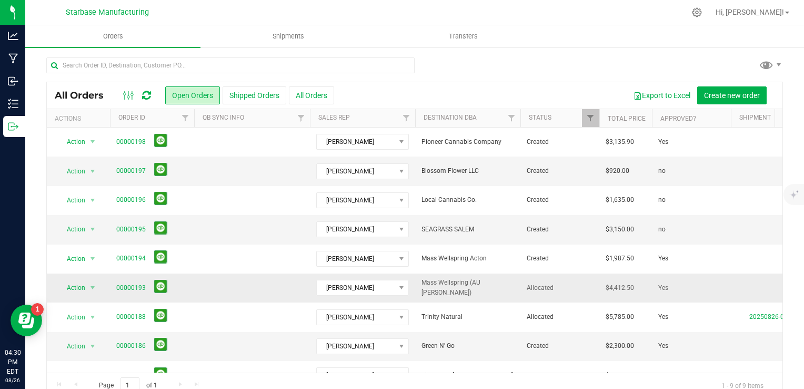
click at [234, 282] on td at bounding box center [252, 287] width 116 height 29
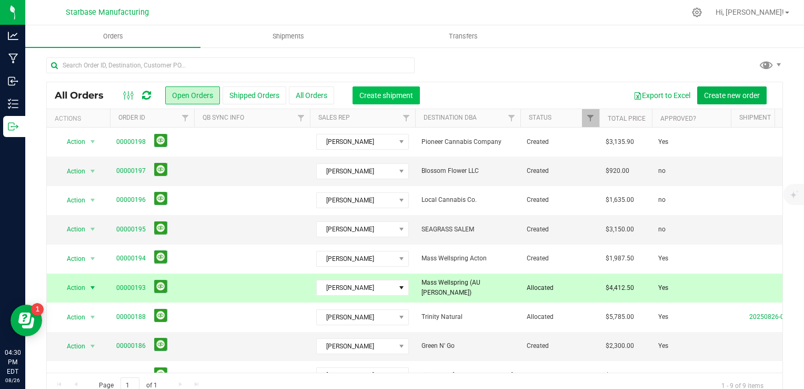
click at [369, 95] on span "Create shipment" at bounding box center [387, 95] width 54 height 8
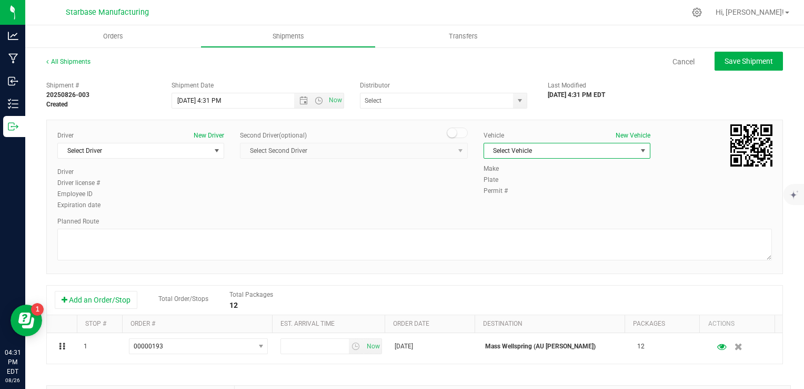
click at [521, 144] on span "Select Vehicle" at bounding box center [560, 150] width 153 height 15
click at [510, 167] on li "TBD" at bounding box center [562, 169] width 164 height 16
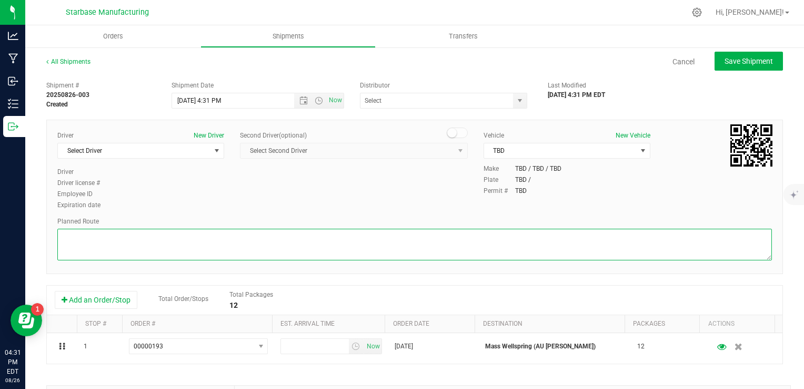
click at [413, 247] on textarea at bounding box center [414, 245] width 715 height 32
type textarea "t"
type textarea "TBD"
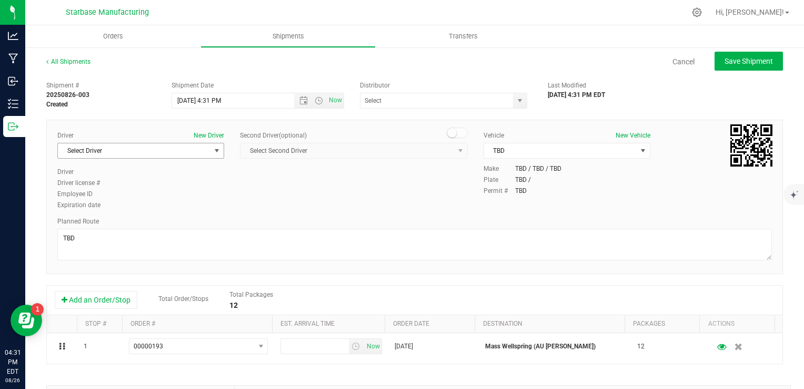
click at [213, 147] on span "select" at bounding box center [217, 150] width 8 height 8
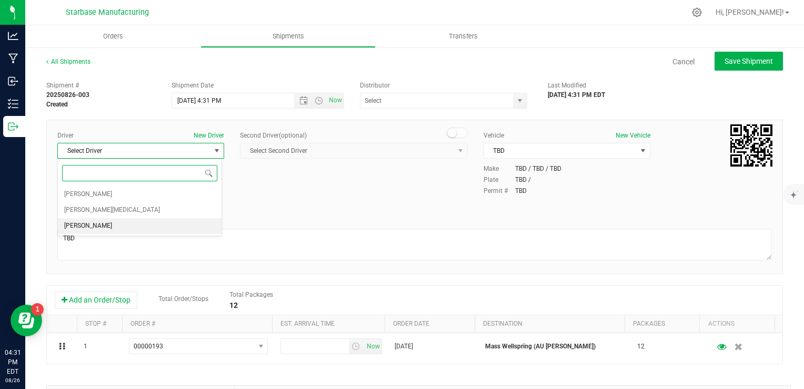
click at [175, 222] on li "TBD TBD" at bounding box center [140, 226] width 164 height 16
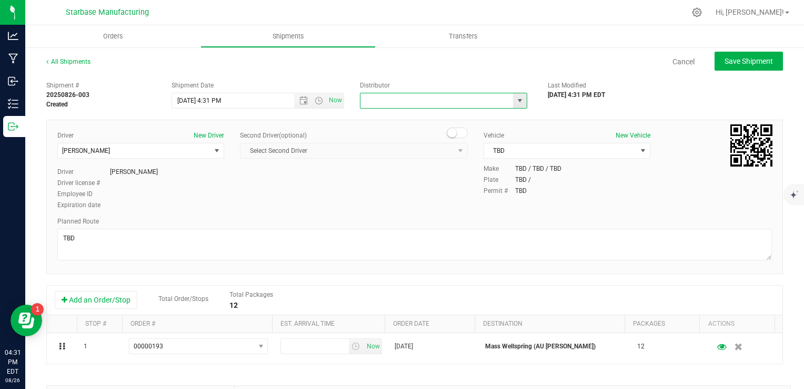
click at [375, 102] on input "text" at bounding box center [435, 100] width 148 height 15
click at [387, 120] on li "Blossom Flower" at bounding box center [439, 119] width 164 height 16
click at [300, 99] on span "Open the date view" at bounding box center [304, 100] width 8 height 8
type input "Blossom Flower"
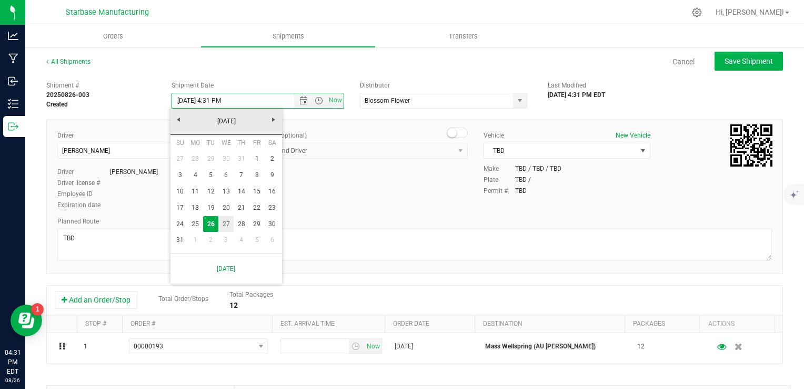
click at [229, 222] on link "27" at bounding box center [225, 224] width 15 height 16
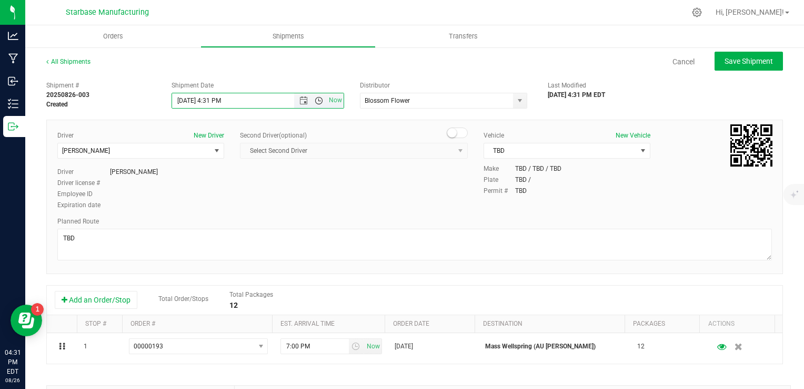
click at [315, 101] on span "Open the time view" at bounding box center [319, 100] width 8 height 8
click at [213, 125] on li "10:00 AM" at bounding box center [255, 125] width 168 height 14
click at [747, 65] on button "Save Shipment" at bounding box center [749, 61] width 68 height 19
type input "8/27/2025 2:00 PM"
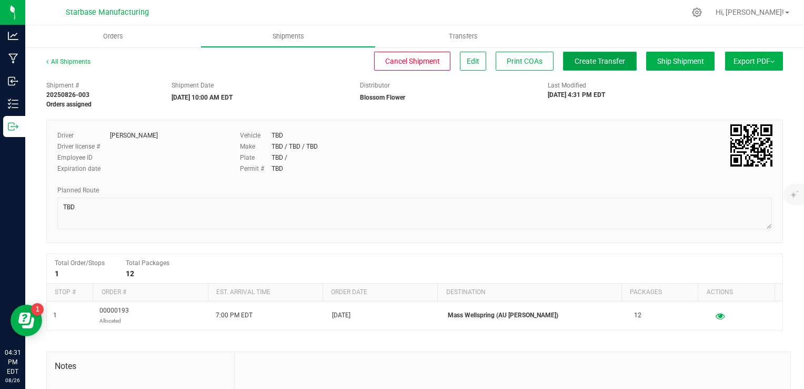
click at [599, 62] on span "Create Transfer" at bounding box center [600, 61] width 51 height 8
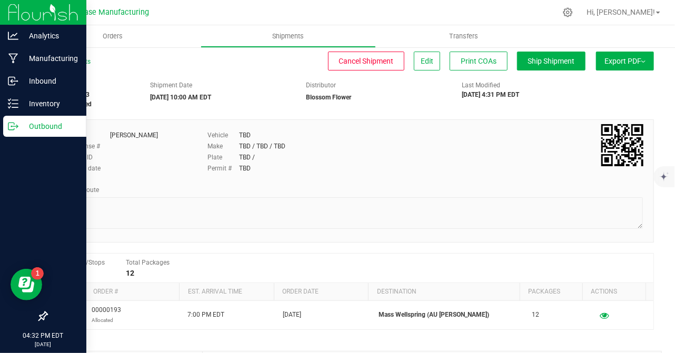
click at [14, 124] on icon at bounding box center [11, 126] width 6 height 7
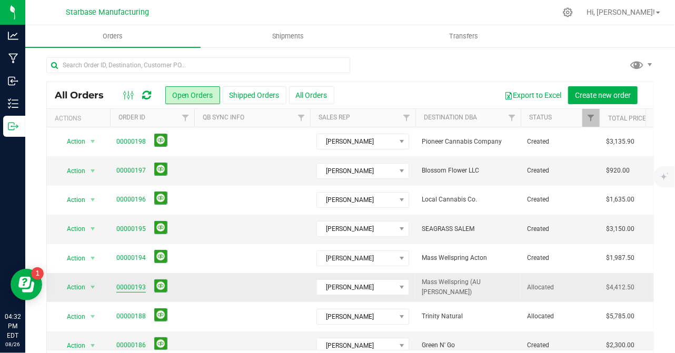
click at [130, 290] on link "00000193" at bounding box center [130, 288] width 29 height 10
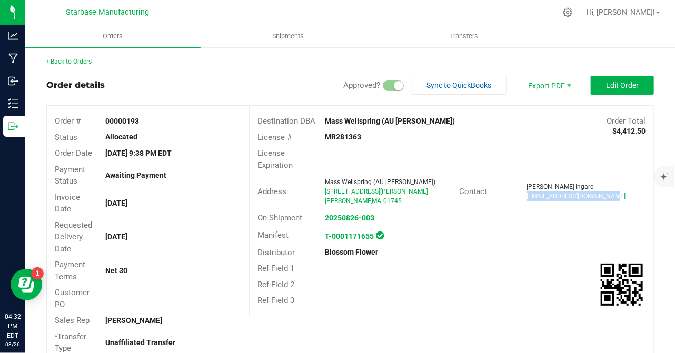
drag, startPoint x: 615, startPoint y: 194, endPoint x: 520, endPoint y: 199, distance: 96.0
click at [520, 199] on div "Olof Ingare oingare@masswellspring.org" at bounding box center [586, 191] width 135 height 19
drag, startPoint x: 520, startPoint y: 199, endPoint x: 527, endPoint y: 197, distance: 7.0
copy span "oingare@masswellspring.org"
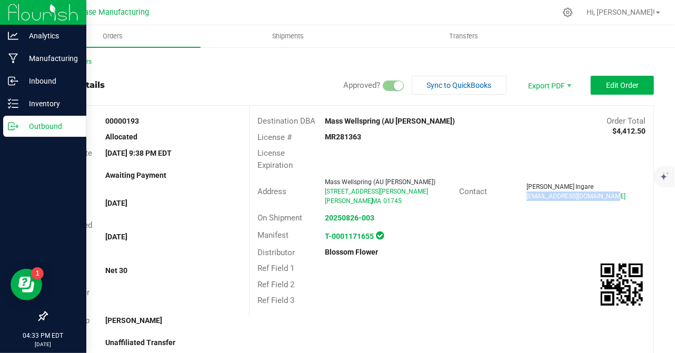
click at [8, 128] on icon at bounding box center [13, 126] width 11 height 11
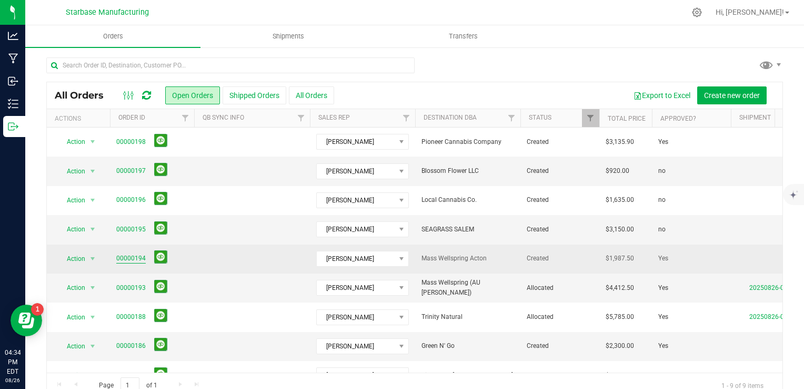
click at [139, 258] on link "00000194" at bounding box center [130, 258] width 29 height 10
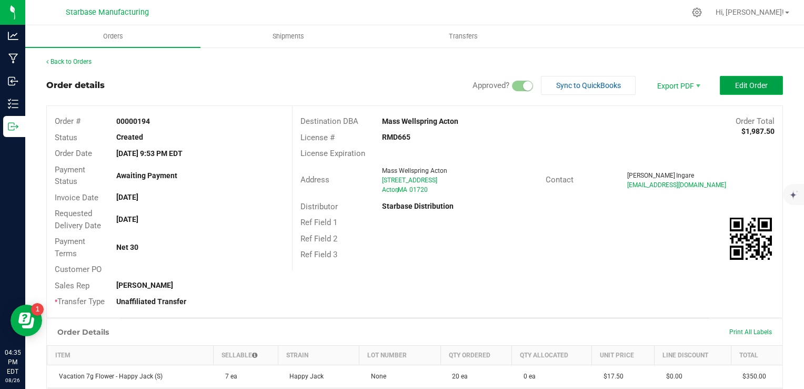
click at [764, 85] on button "Edit Order" at bounding box center [751, 85] width 63 height 19
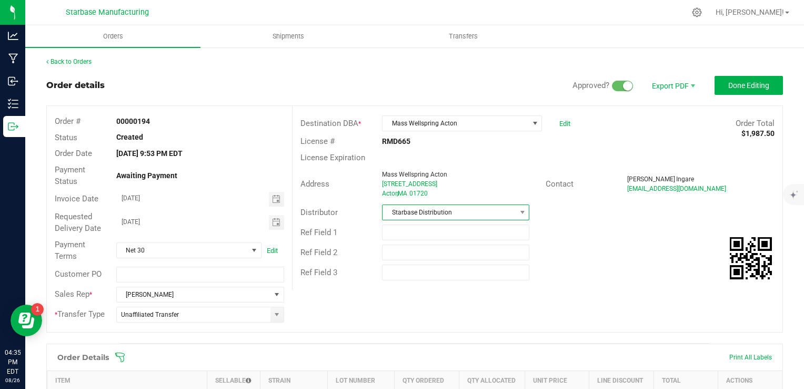
click at [494, 213] on span "Starbase Distribution" at bounding box center [449, 212] width 133 height 15
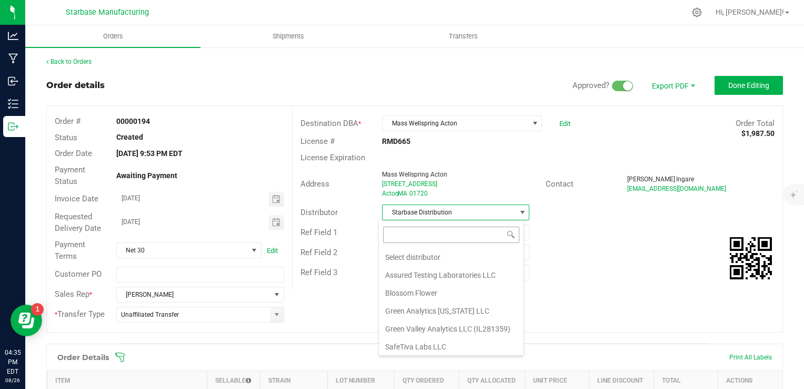
scroll to position [15, 146]
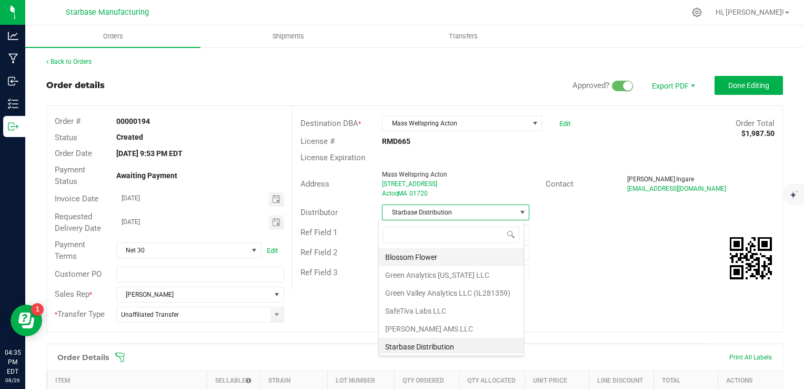
click at [453, 261] on li "Blossom Flower" at bounding box center [451, 257] width 145 height 18
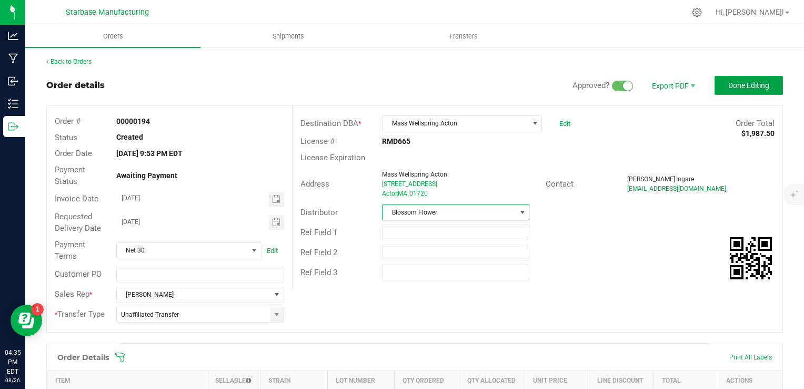
click at [729, 87] on span "Done Editing" at bounding box center [749, 85] width 41 height 8
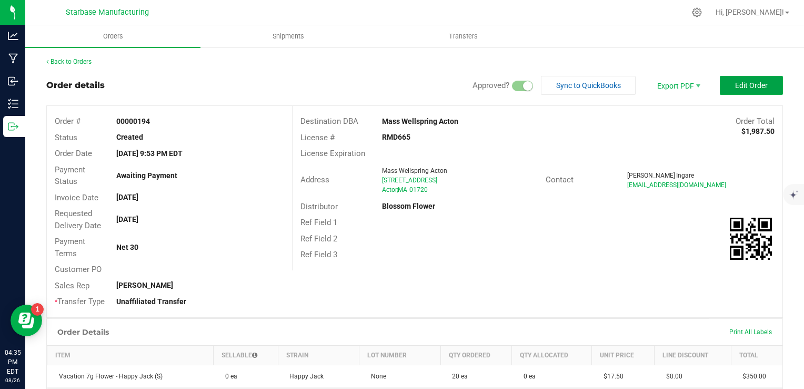
click at [721, 87] on button "Edit Order" at bounding box center [751, 85] width 63 height 19
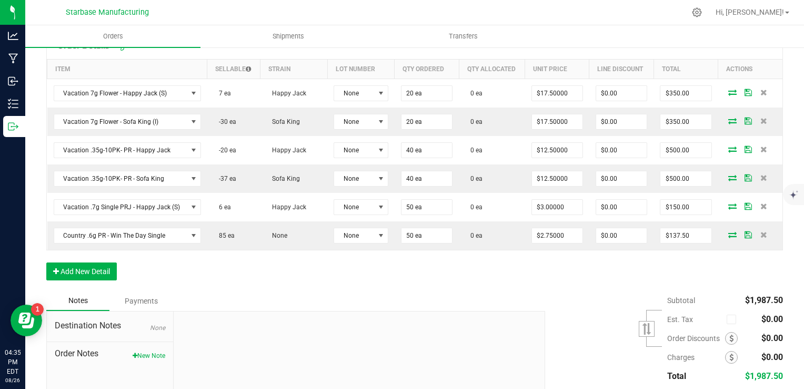
scroll to position [316, 0]
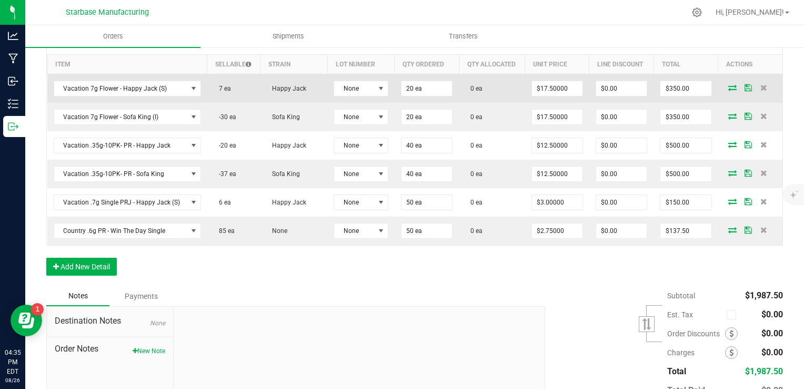
click at [729, 85] on icon at bounding box center [733, 87] width 8 height 6
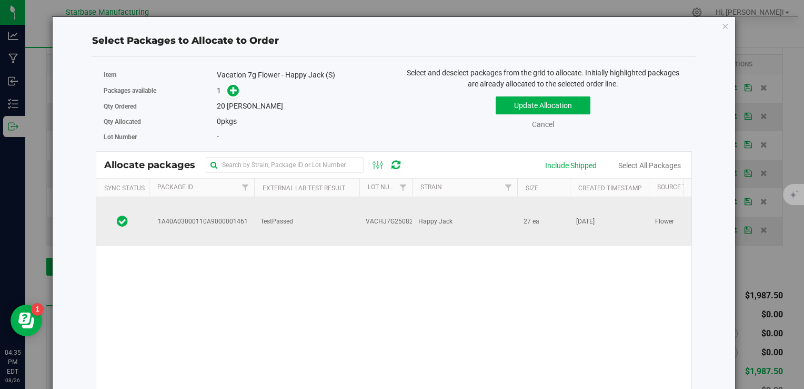
click at [437, 216] on span "Happy Jack" at bounding box center [436, 221] width 34 height 10
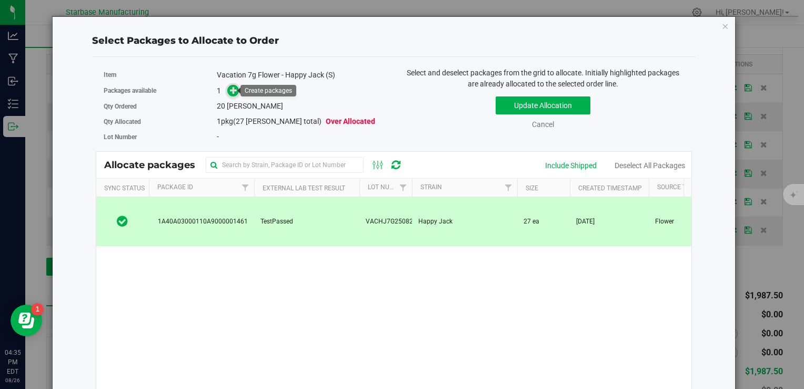
click at [230, 88] on icon at bounding box center [234, 90] width 8 height 8
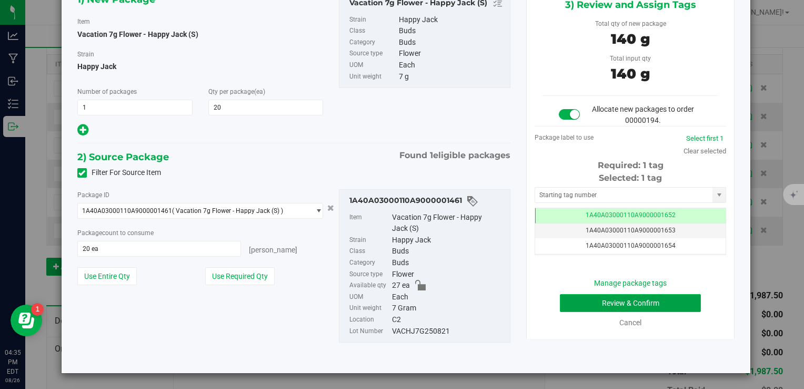
click at [575, 307] on button "Review & Confirm" at bounding box center [630, 303] width 141 height 18
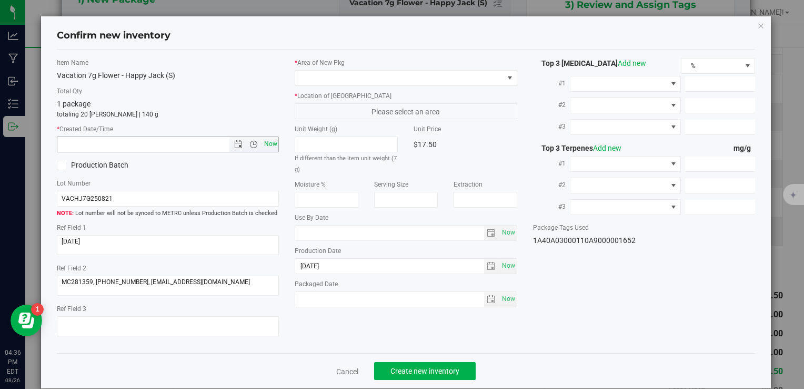
click at [270, 147] on span "Now" at bounding box center [271, 143] width 18 height 15
type input "8/26/2025 4:36 PM"
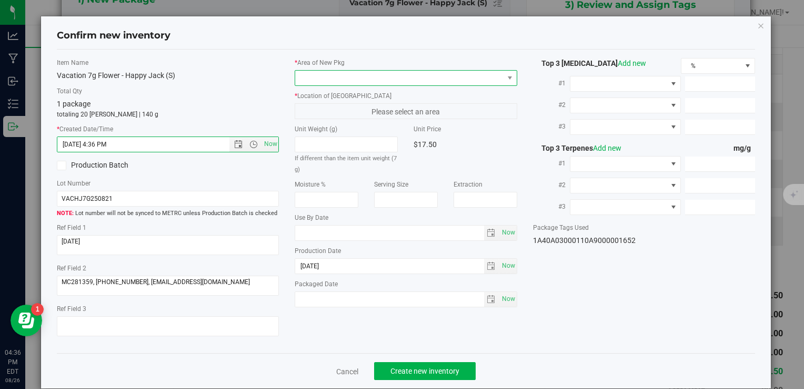
click at [335, 71] on span at bounding box center [399, 78] width 208 height 15
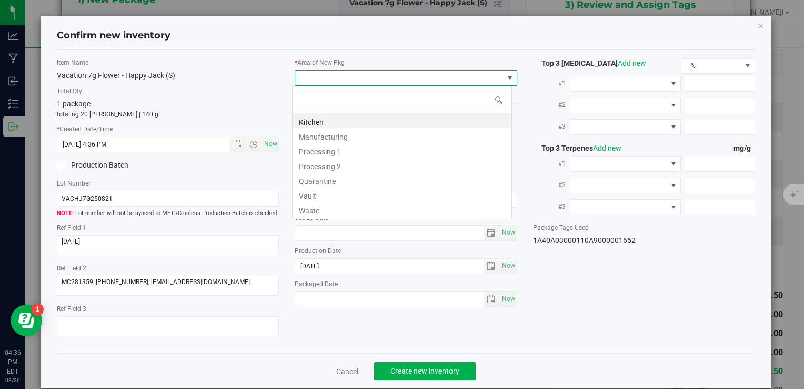
type input "v"
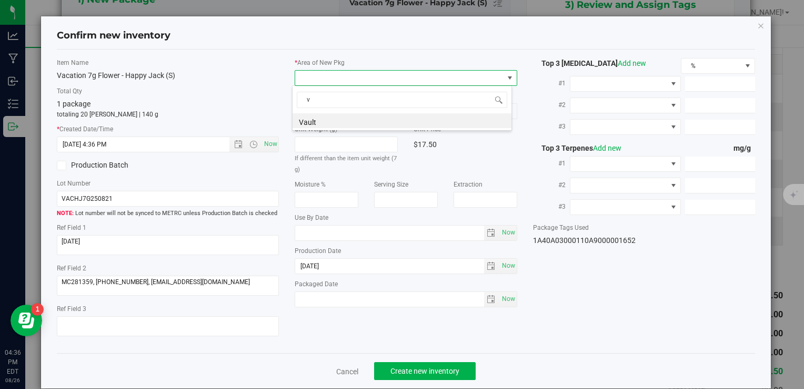
click at [326, 114] on li "Vault" at bounding box center [402, 120] width 219 height 15
click at [329, 107] on span "A1" at bounding box center [399, 111] width 208 height 15
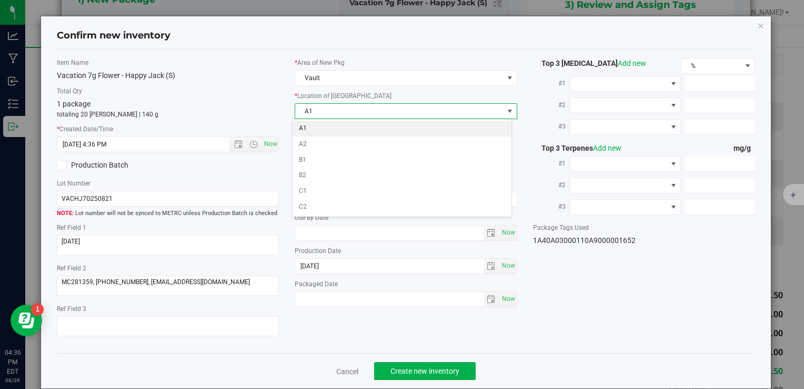
click at [321, 126] on li "A1" at bounding box center [402, 129] width 219 height 16
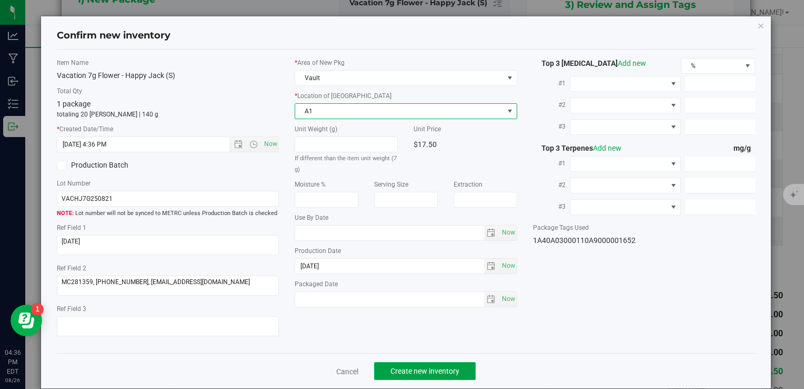
click at [410, 369] on span "Create new inventory" at bounding box center [425, 370] width 69 height 8
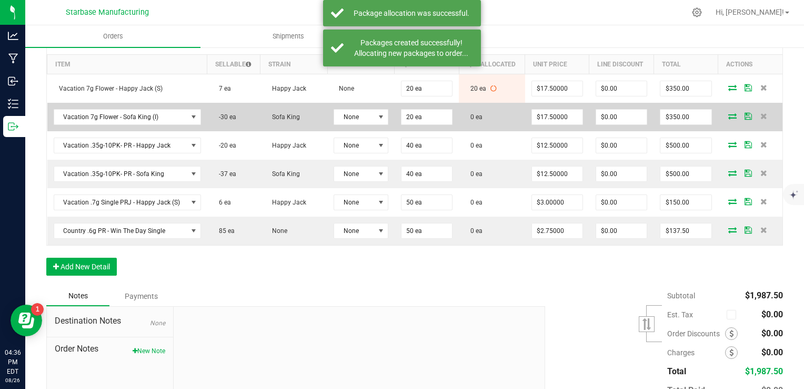
click at [729, 114] on icon at bounding box center [733, 116] width 8 height 6
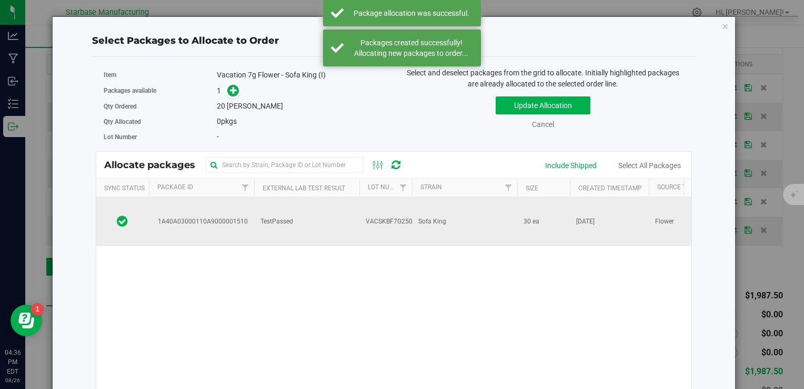
click at [416, 212] on td "Sofa King" at bounding box center [464, 221] width 105 height 49
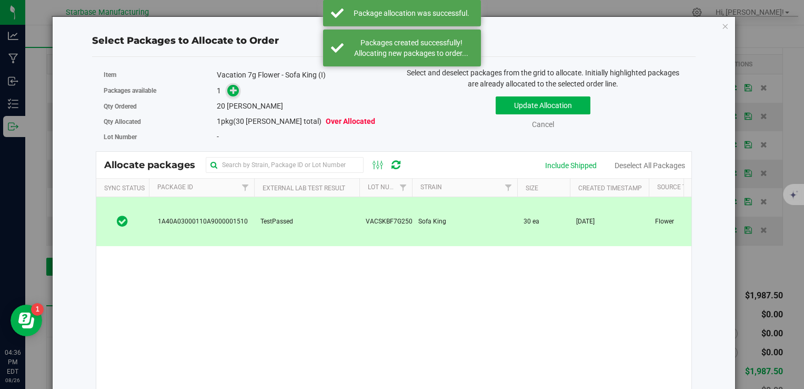
click at [236, 90] on span at bounding box center [233, 90] width 12 height 12
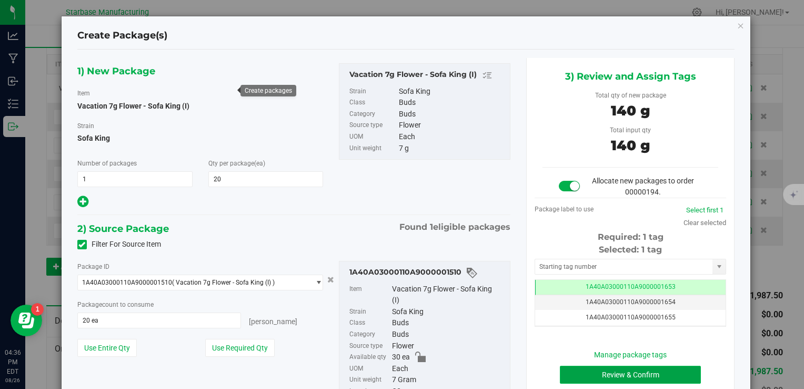
click at [588, 374] on button "Review & Confirm" at bounding box center [630, 374] width 141 height 18
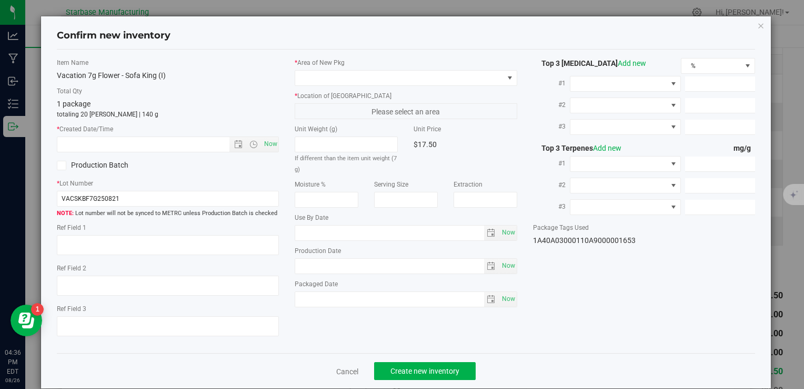
type textarea "[DATE]"
type textarea "MC281359, [PHONE_NUMBER], [EMAIL_ADDRESS][DOMAIN_NAME]"
type input "[DATE]"
click at [273, 142] on span "Now" at bounding box center [271, 143] width 18 height 15
type input "8/26/2025 4:36 PM"
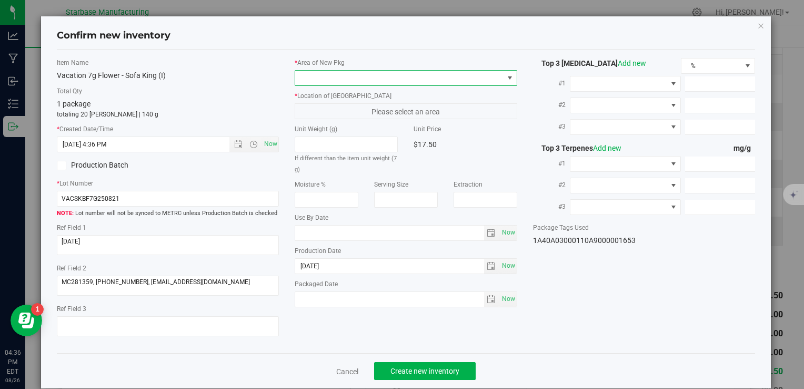
click at [323, 75] on span at bounding box center [399, 78] width 208 height 15
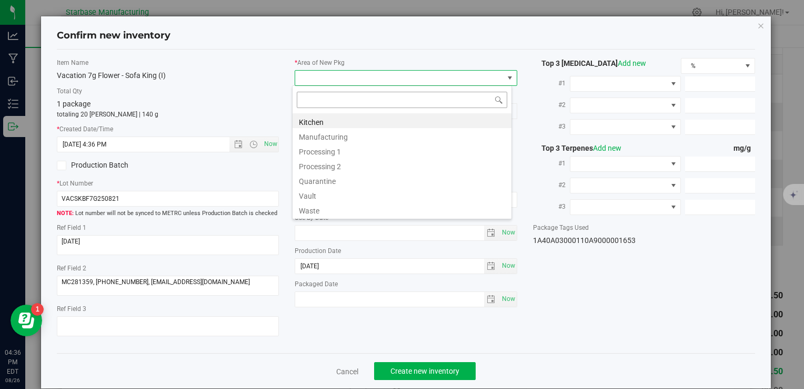
type input "v"
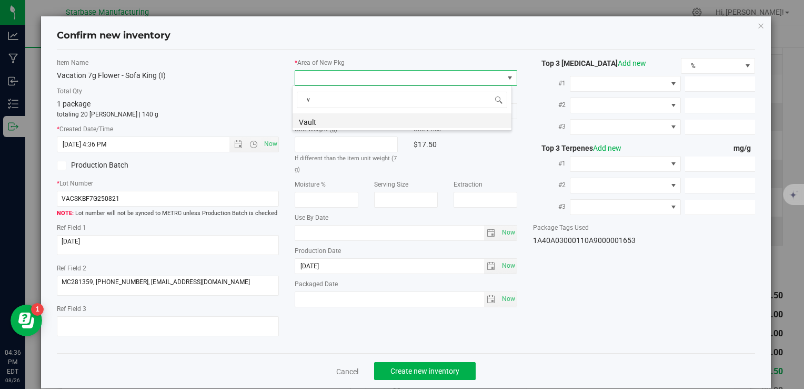
click at [329, 125] on li "Vault" at bounding box center [402, 120] width 219 height 15
click at [330, 111] on span "A1" at bounding box center [399, 111] width 208 height 15
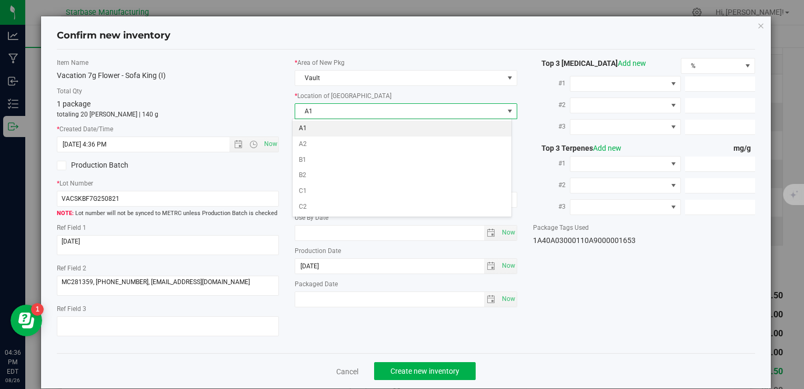
click at [329, 124] on li "A1" at bounding box center [402, 129] width 219 height 16
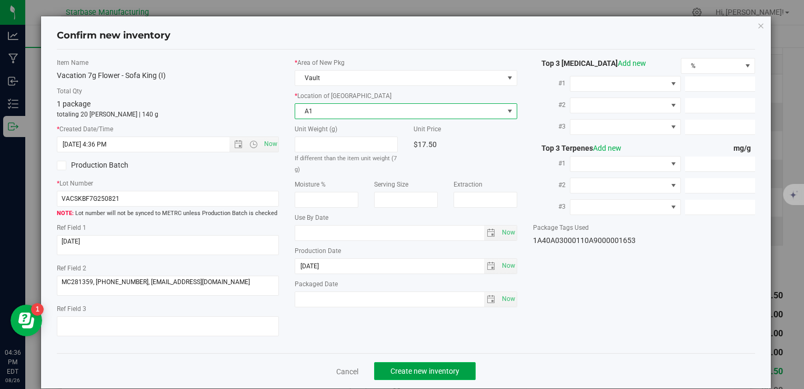
click at [417, 366] on span "Create new inventory" at bounding box center [425, 370] width 69 height 8
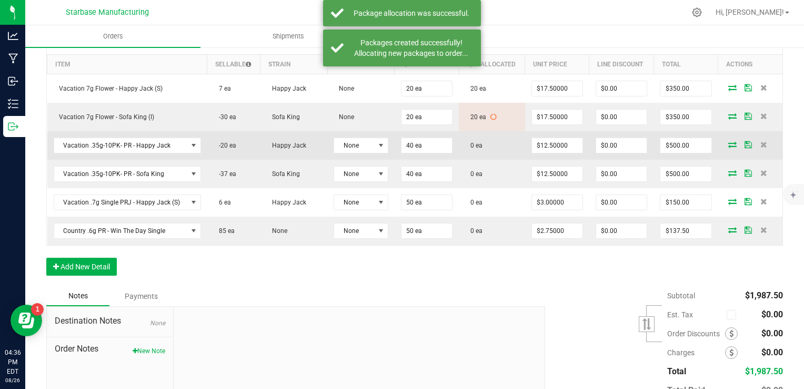
click at [729, 142] on icon at bounding box center [733, 144] width 8 height 6
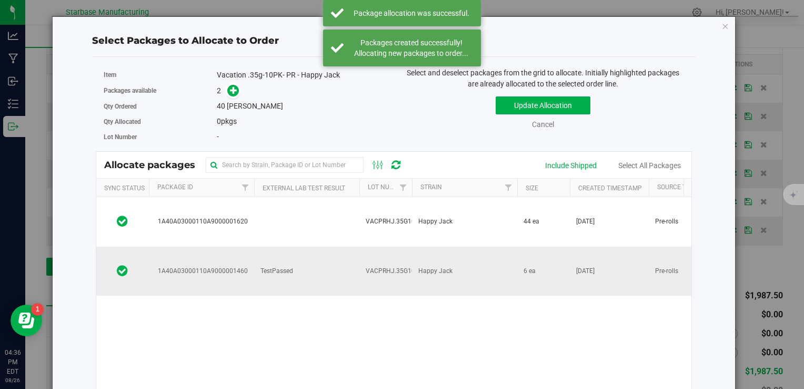
click at [470, 246] on td "Happy Jack" at bounding box center [464, 270] width 105 height 49
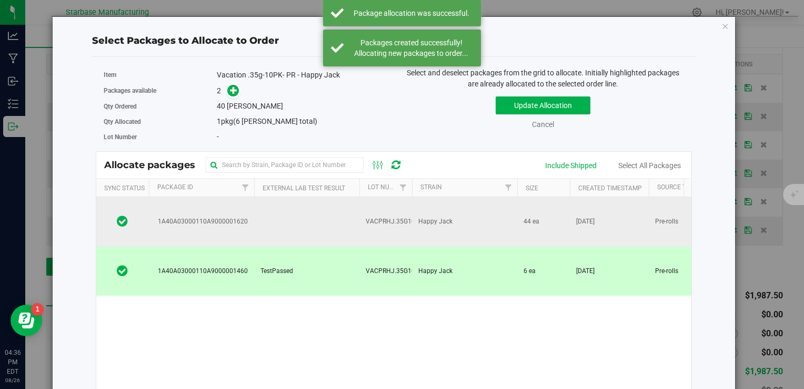
click at [433, 218] on td "Happy Jack" at bounding box center [464, 221] width 105 height 49
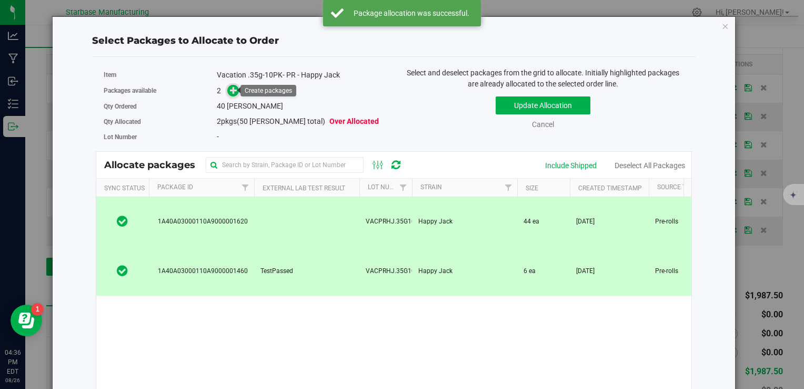
click at [234, 91] on icon at bounding box center [233, 89] width 7 height 7
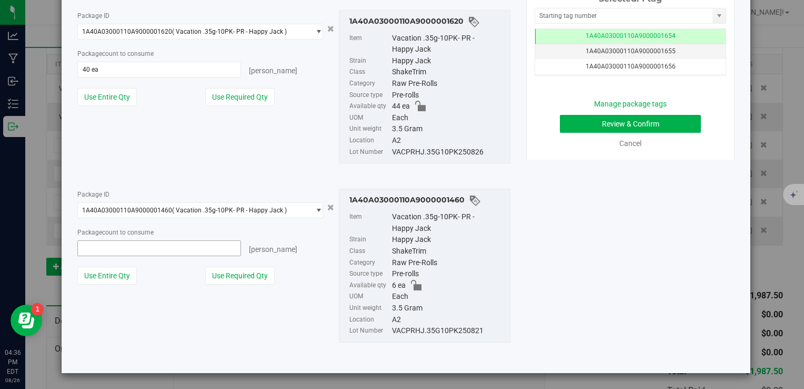
click at [133, 254] on span at bounding box center [159, 248] width 164 height 16
click at [133, 254] on input "text" at bounding box center [159, 248] width 163 height 15
type input "6"
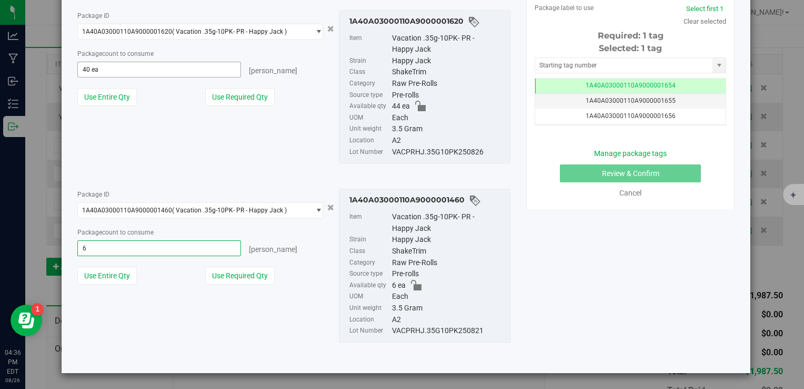
type input "6 ea"
click at [132, 64] on span "40 ea 40" at bounding box center [159, 70] width 164 height 16
click at [132, 64] on input "40" at bounding box center [159, 69] width 163 height 15
type input "34"
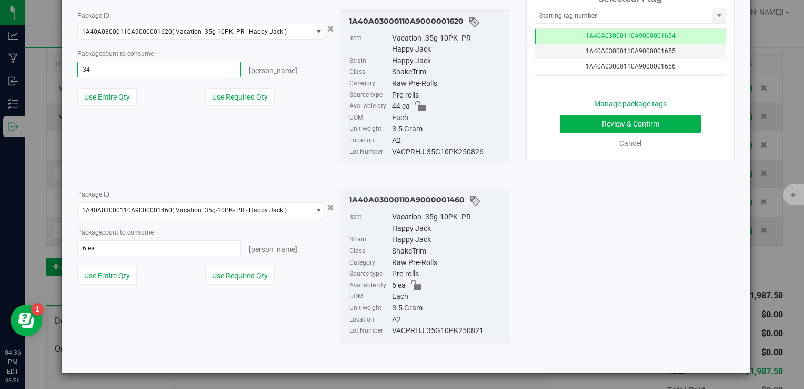
type input "34 ea"
click at [398, 151] on div "VACPRHJ.35G10PK250826" at bounding box center [448, 152] width 113 height 12
copy div "VACPRHJ.35G10PK250826"
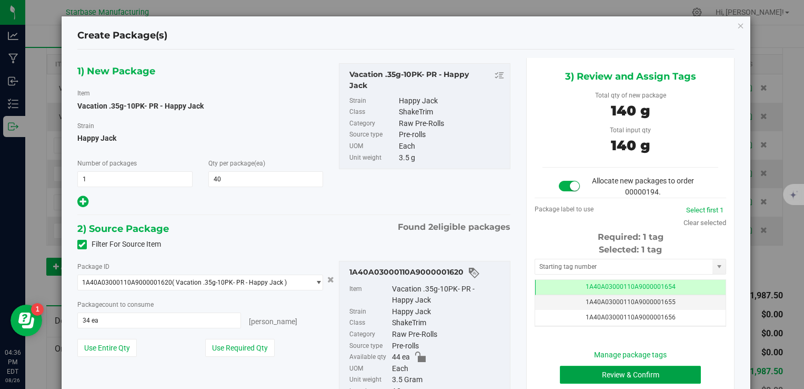
click at [614, 372] on button "Review & Confirm" at bounding box center [630, 374] width 141 height 18
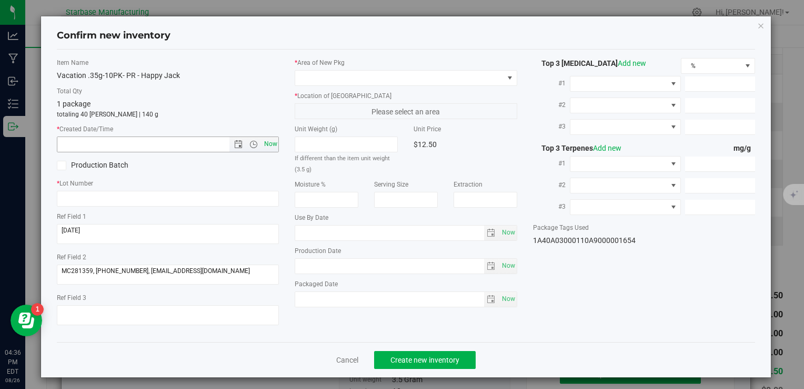
click at [272, 146] on span "Now" at bounding box center [271, 143] width 18 height 15
type input "8/26/2025 4:36 PM"
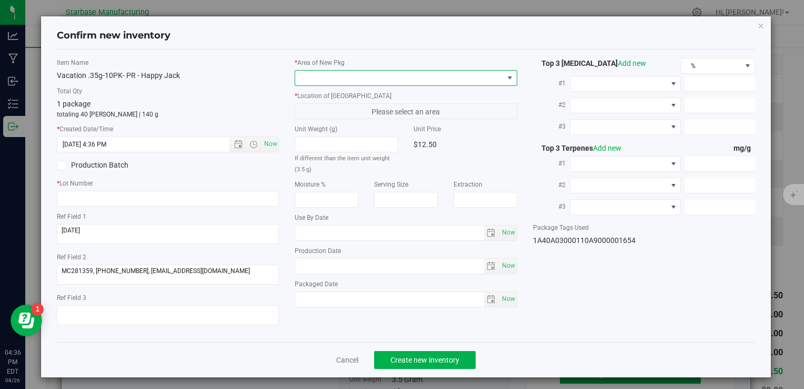
click at [322, 75] on span at bounding box center [399, 78] width 208 height 15
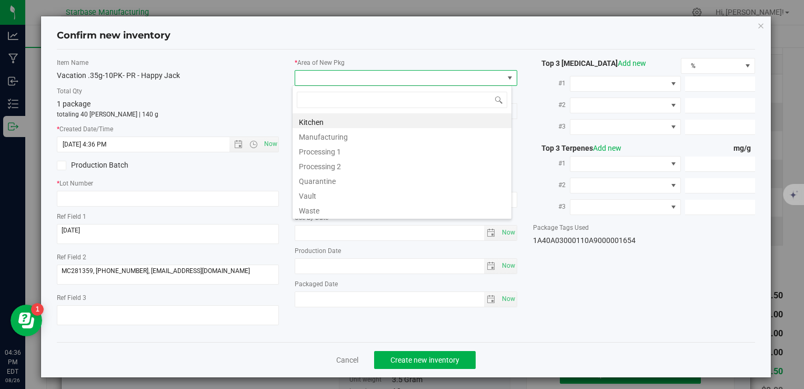
type input "v"
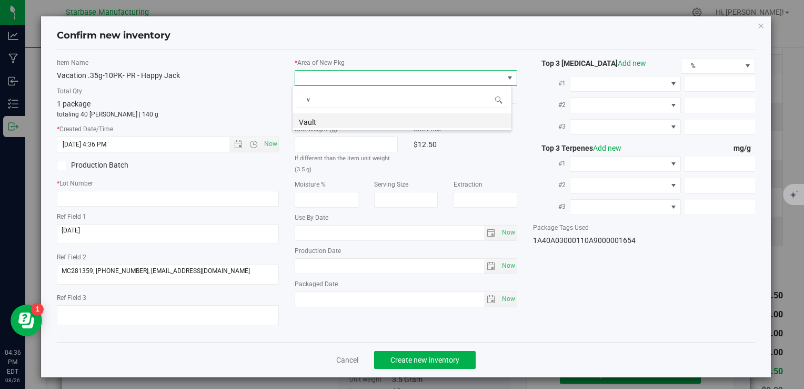
click at [317, 117] on li "Vault" at bounding box center [402, 120] width 219 height 15
drag, startPoint x: 0, startPoint y: 0, endPoint x: 319, endPoint y: 107, distance: 336.2
click at [319, 107] on span "A1" at bounding box center [399, 111] width 208 height 15
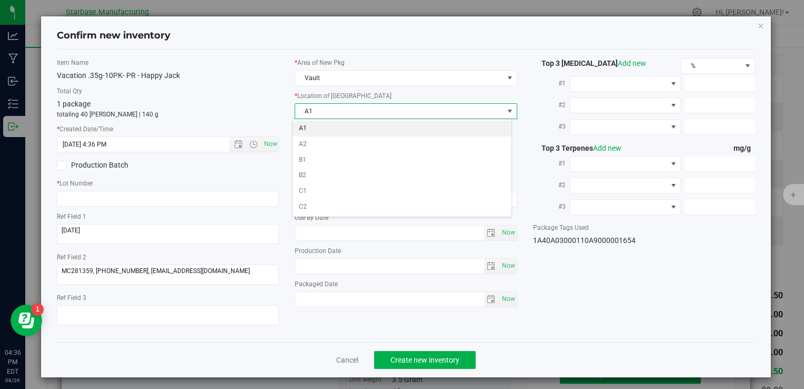
click at [319, 127] on li "A1" at bounding box center [402, 129] width 219 height 16
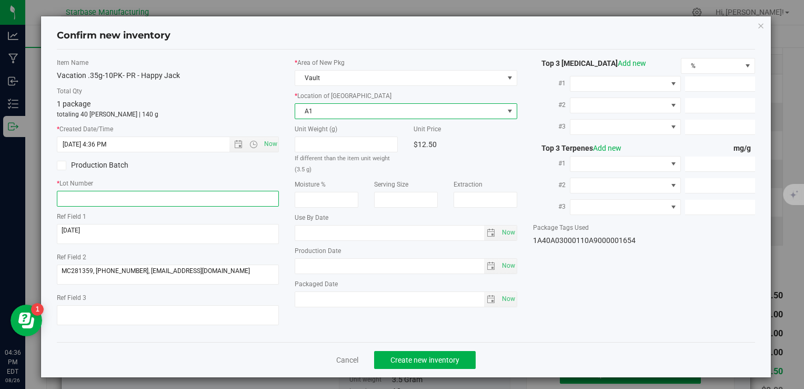
drag, startPoint x: 176, startPoint y: 191, endPoint x: 178, endPoint y: 197, distance: 6.8
paste input "VACPRHJ.35G10PK250826"
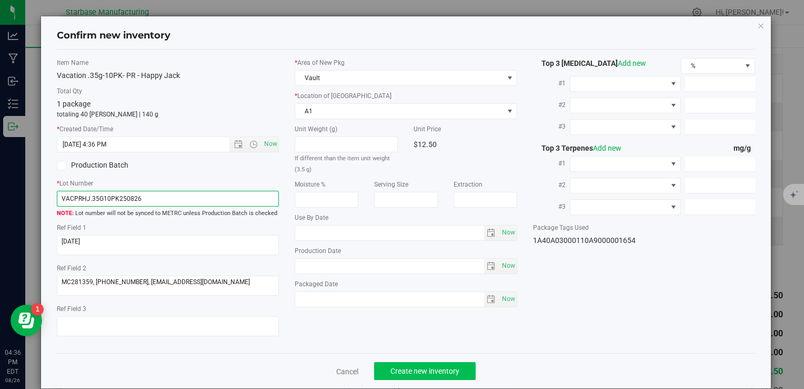
type input "VACPRHJ.35G10PK250826"
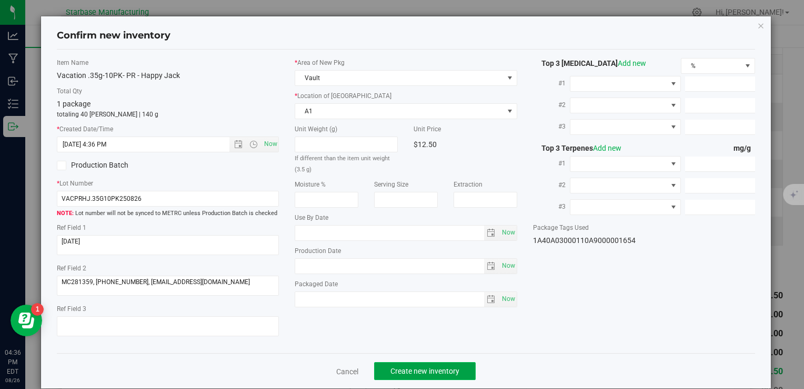
click at [415, 378] on button "Create new inventory" at bounding box center [425, 371] width 102 height 18
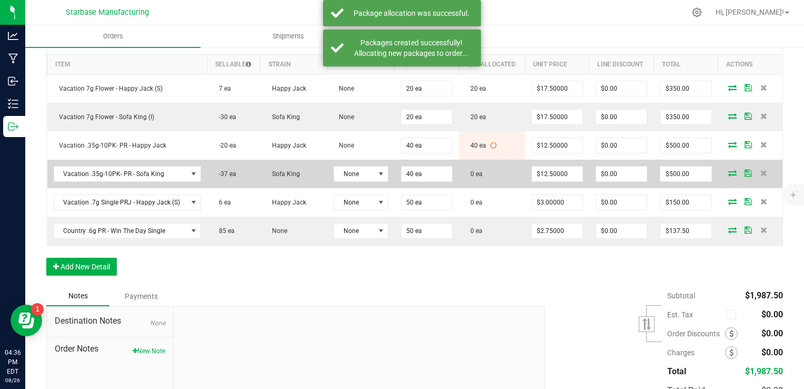
click at [729, 170] on icon at bounding box center [733, 173] width 8 height 6
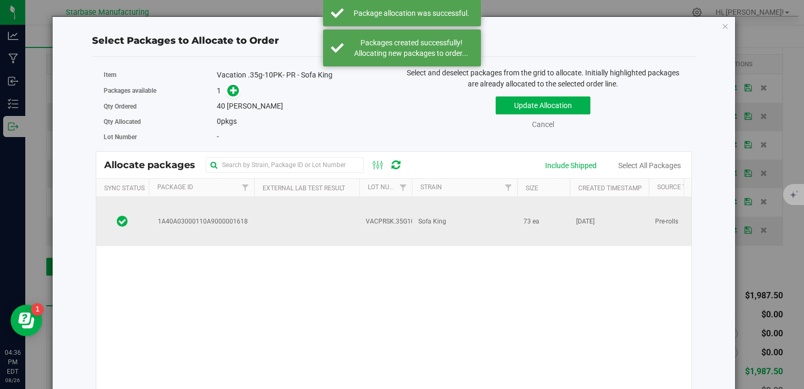
click at [324, 213] on td at bounding box center [306, 221] width 105 height 49
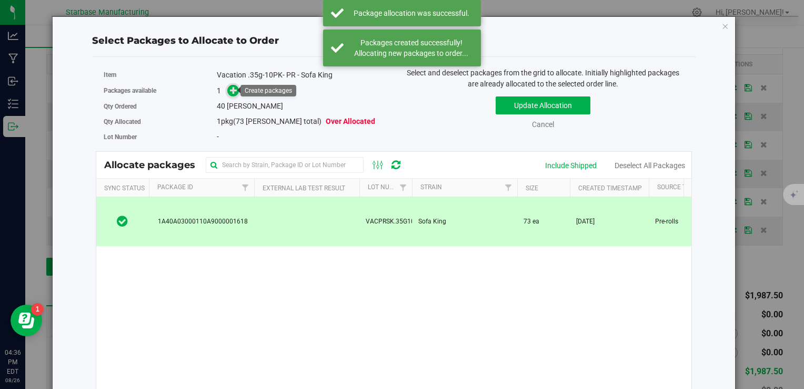
click at [234, 88] on icon at bounding box center [234, 90] width 8 height 8
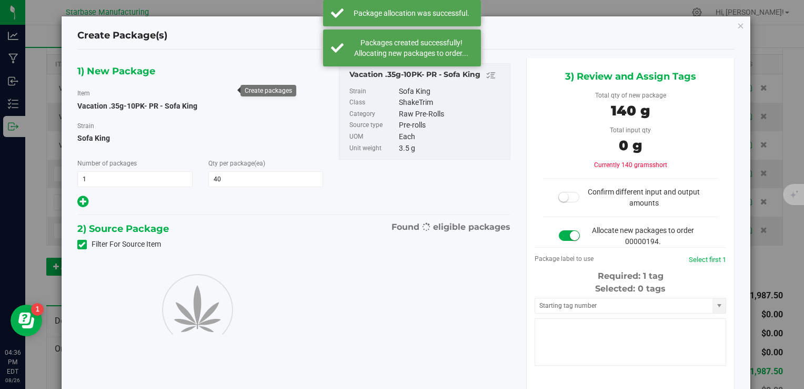
type input "40"
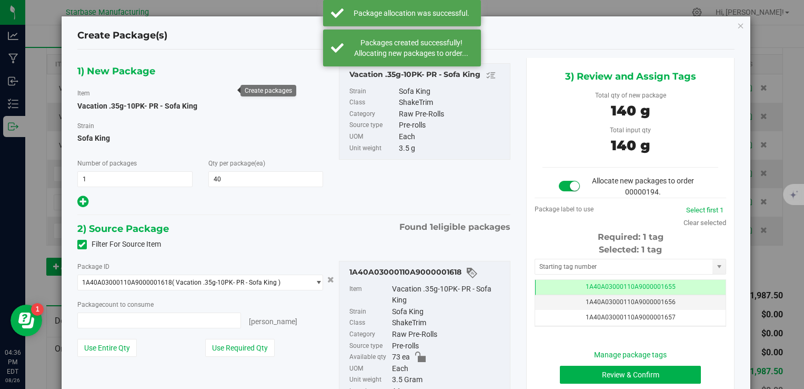
type input "40 ea"
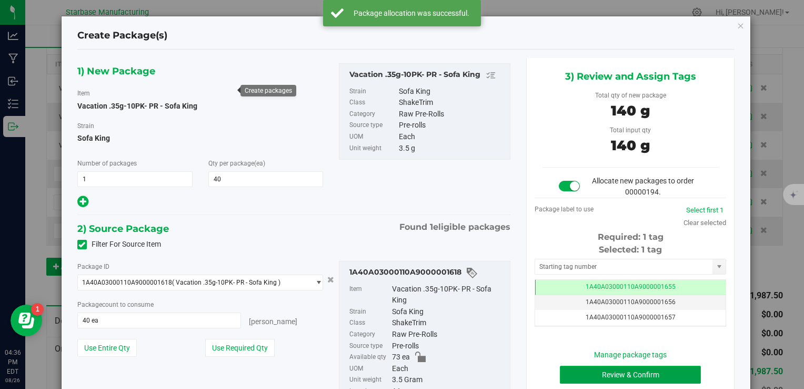
click at [575, 374] on button "Review & Confirm" at bounding box center [630, 374] width 141 height 18
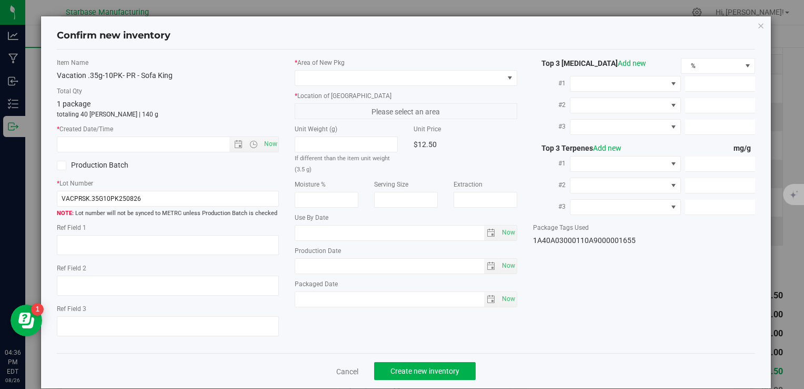
type textarea "[DATE]"
type textarea "MC281359, [PHONE_NUMBER], [EMAIL_ADDRESS][DOMAIN_NAME]"
type input "[DATE]"
click at [265, 145] on span "Now" at bounding box center [271, 143] width 18 height 15
type input "8/26/2025 4:36 PM"
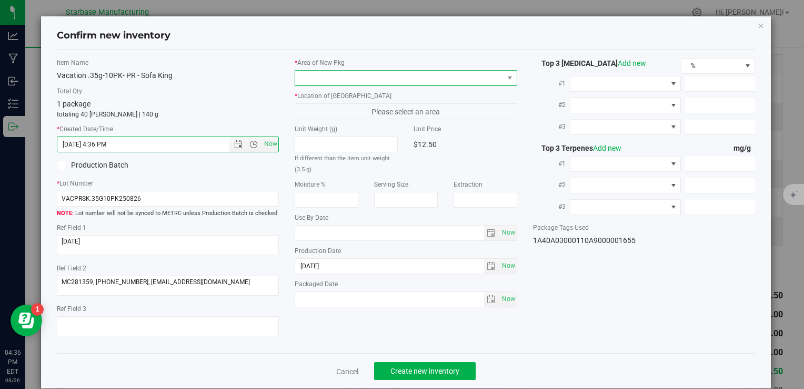
click at [301, 81] on span at bounding box center [399, 78] width 208 height 15
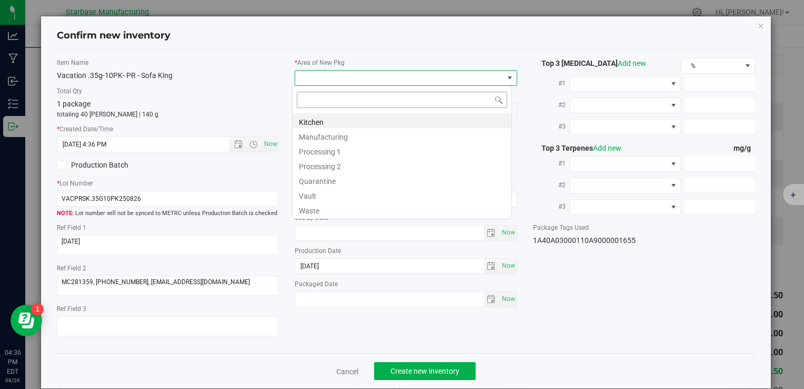
type input "v"
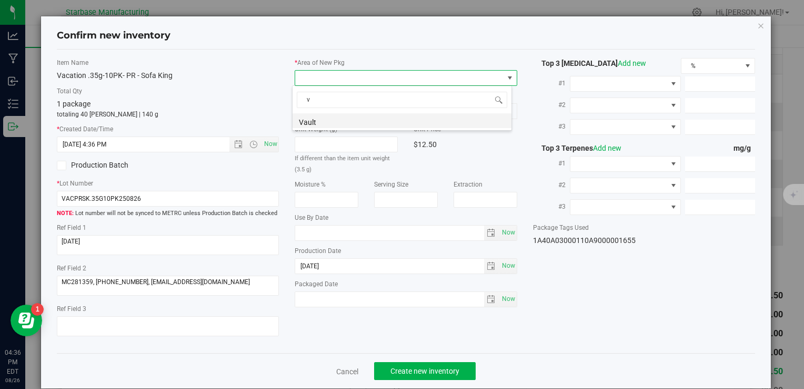
click at [309, 123] on li "Vault" at bounding box center [402, 120] width 219 height 15
click at [310, 108] on span "A1" at bounding box center [399, 111] width 208 height 15
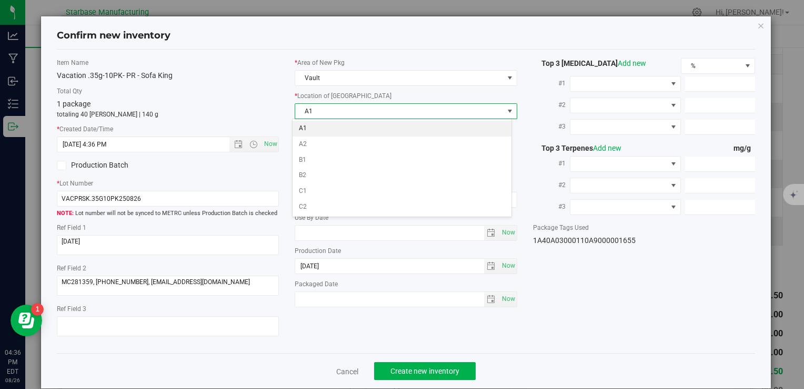
click at [307, 124] on li "A1" at bounding box center [402, 129] width 219 height 16
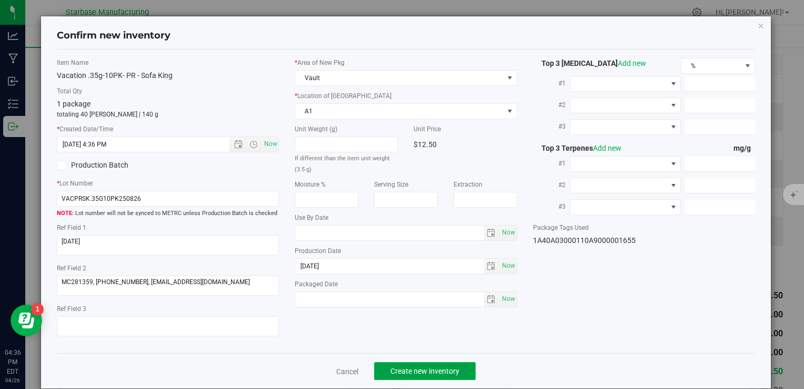
click at [421, 370] on span "Create new inventory" at bounding box center [425, 370] width 69 height 8
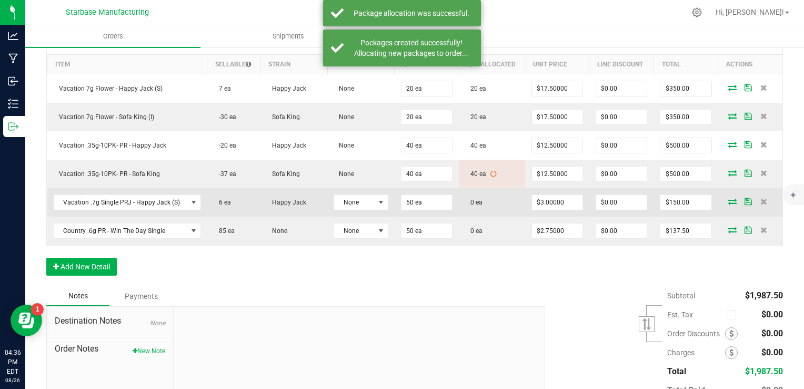
click at [729, 198] on icon at bounding box center [733, 201] width 8 height 6
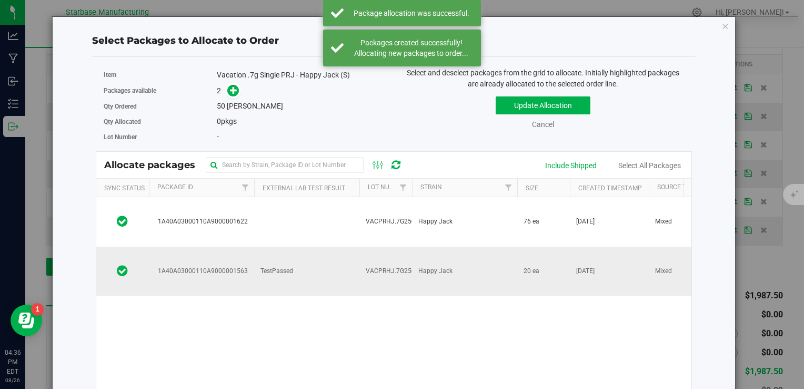
click at [330, 246] on td "TestPassed" at bounding box center [306, 270] width 105 height 49
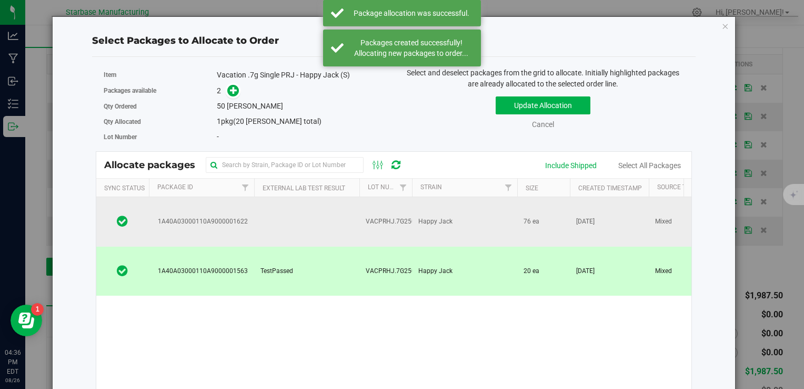
click at [319, 207] on td at bounding box center [306, 221] width 105 height 49
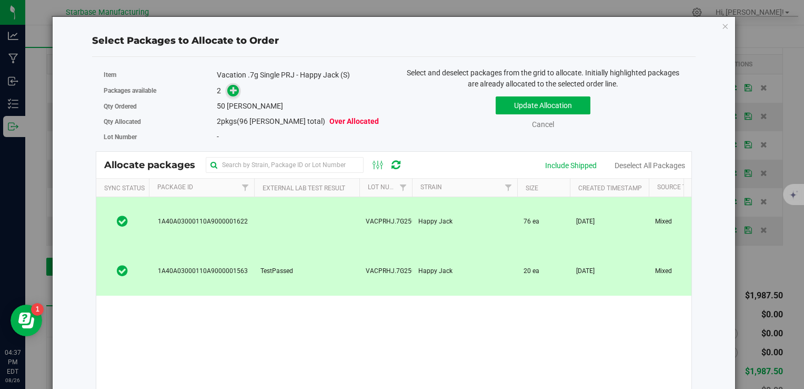
click at [230, 91] on icon at bounding box center [234, 90] width 8 height 8
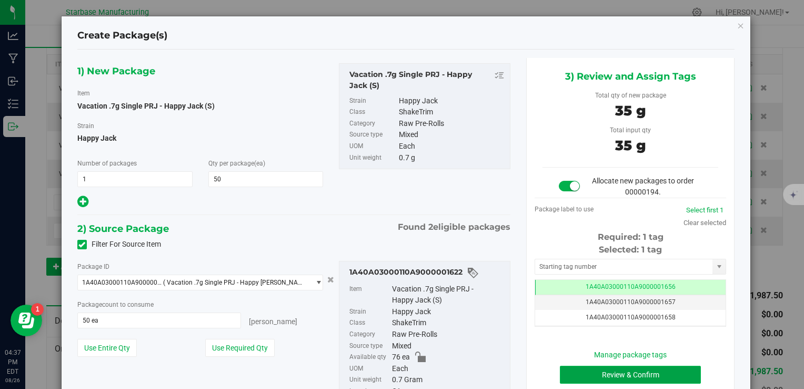
click at [578, 365] on button "Review & Confirm" at bounding box center [630, 374] width 141 height 18
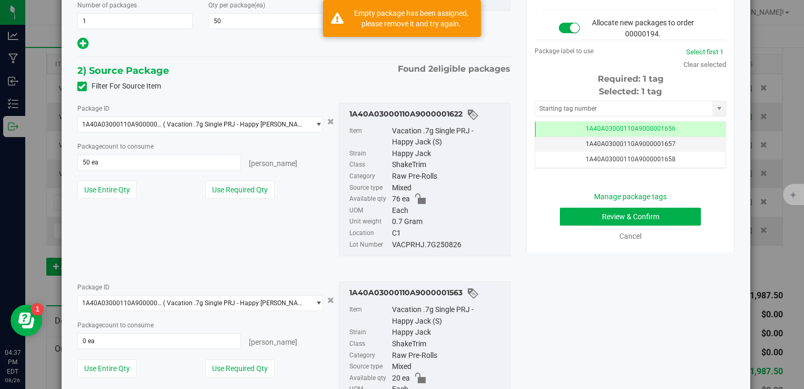
click at [406, 241] on div "VACPRHJ.7G250826" at bounding box center [448, 245] width 113 height 12
copy div "VACPRHJ.7G250826"
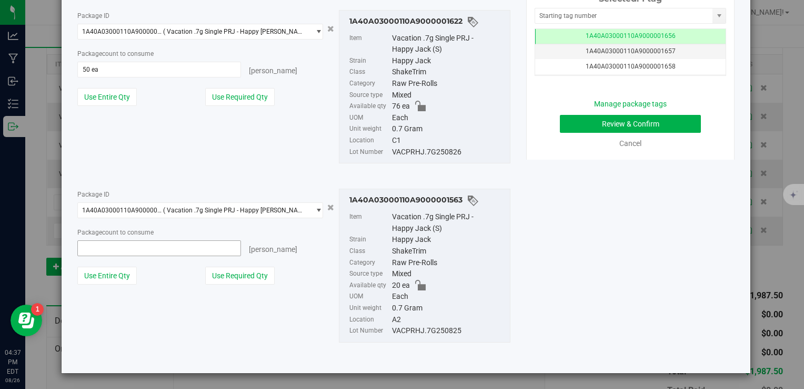
click at [145, 247] on span at bounding box center [159, 248] width 164 height 16
type input "20"
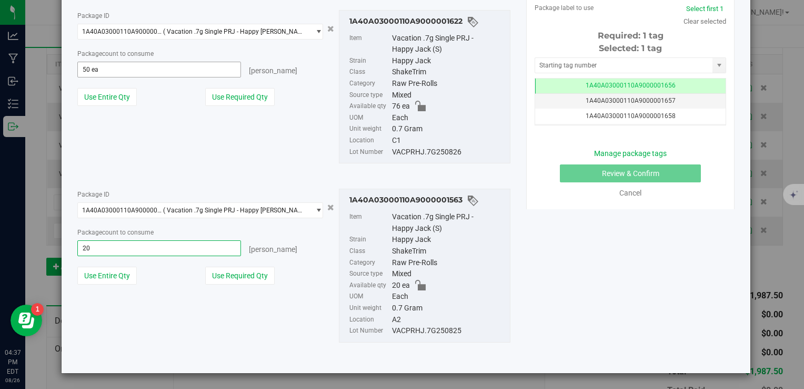
type input "20 ea"
click at [124, 67] on span "50 ea 50" at bounding box center [159, 70] width 164 height 16
type input "5"
type input "30"
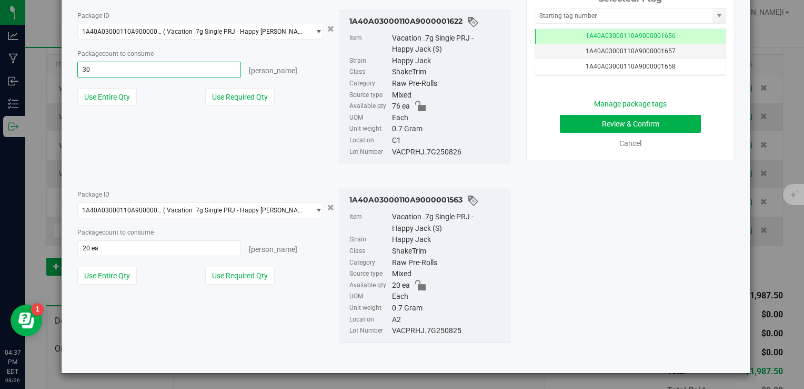
type input "30 ea"
click at [289, 112] on div "Package ID 1A40A03000110A9000001622 ( Vacation .7g Single PRJ - Happy Jack (S) …" at bounding box center [200, 62] width 262 height 104
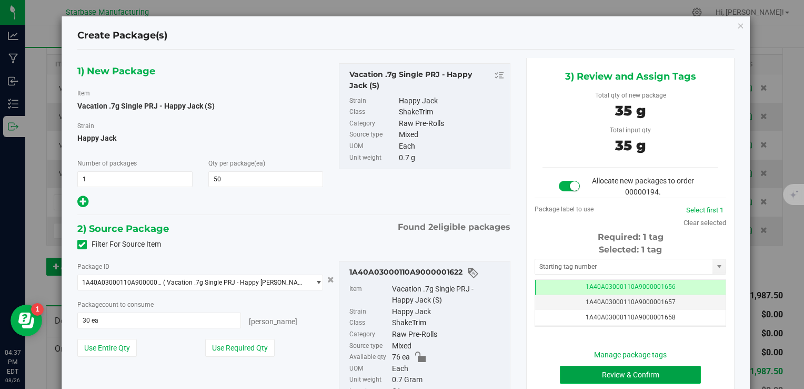
click at [603, 370] on button "Review & Confirm" at bounding box center [630, 374] width 141 height 18
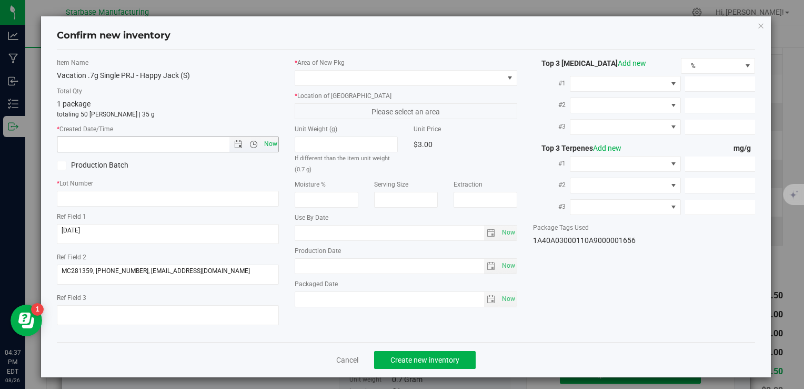
click at [268, 146] on span "Now" at bounding box center [271, 143] width 18 height 15
type input "8/26/2025 4:37 PM"
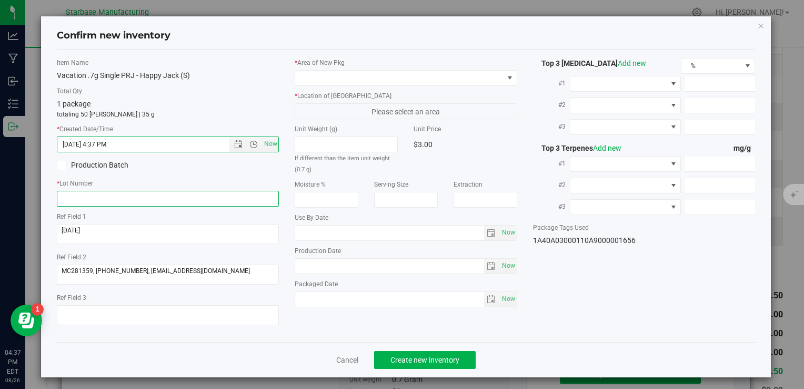
drag, startPoint x: 204, startPoint y: 191, endPoint x: 203, endPoint y: 197, distance: 5.9
paste input "VACPRHJ.7G250826"
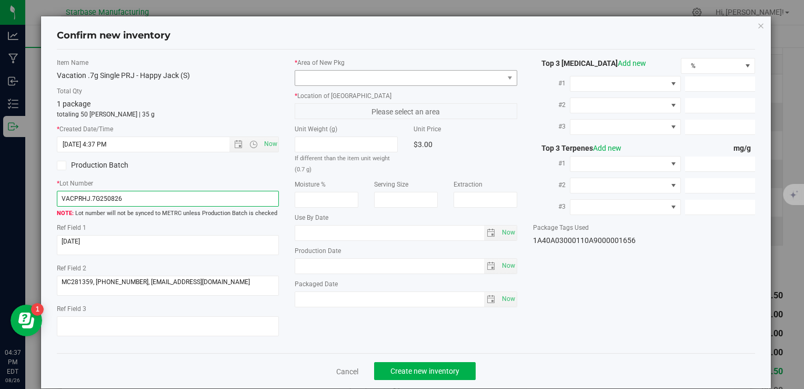
type input "VACPRHJ.7G250826"
click at [320, 80] on span at bounding box center [399, 78] width 208 height 15
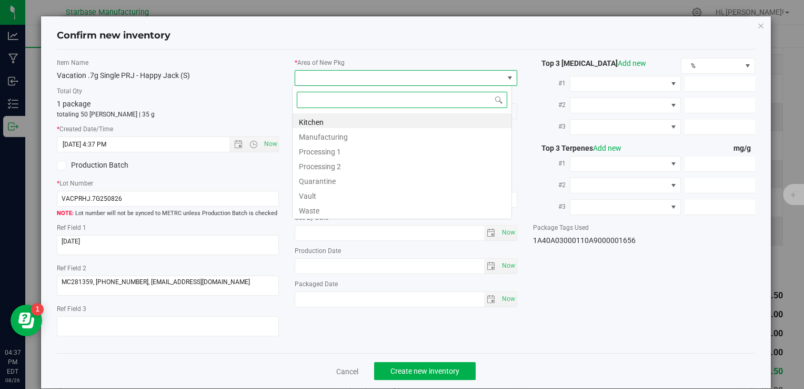
type input "v"
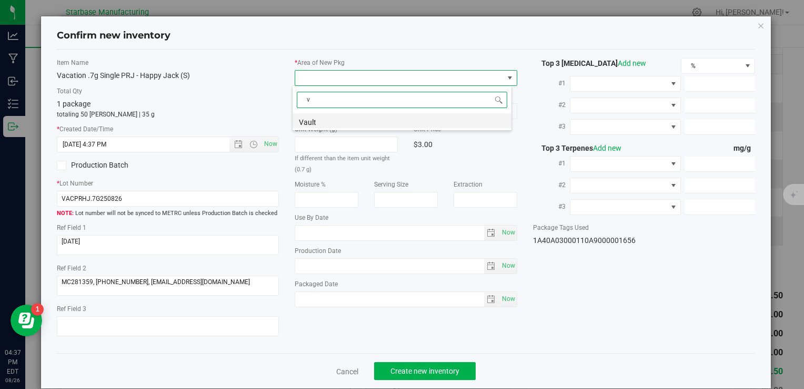
click at [315, 123] on li "Vault" at bounding box center [402, 120] width 219 height 15
click at [318, 107] on span "A1" at bounding box center [399, 111] width 208 height 15
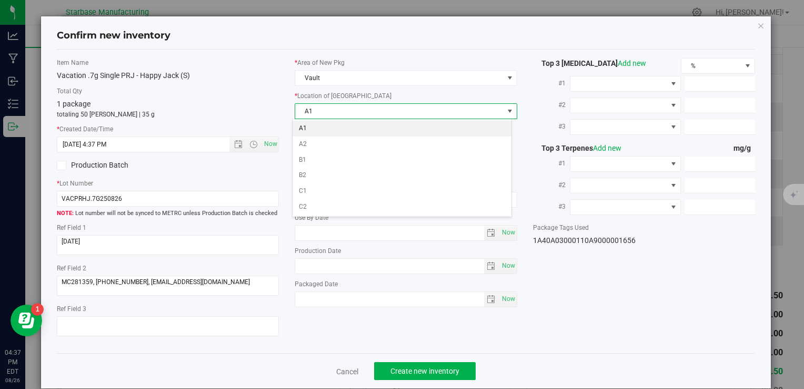
click at [318, 125] on li "A1" at bounding box center [402, 129] width 219 height 16
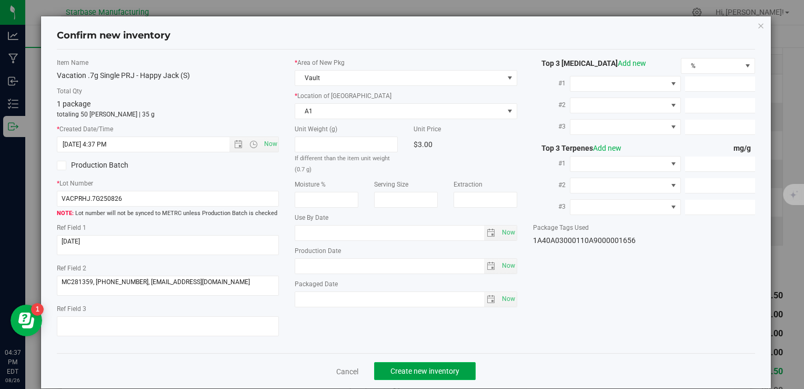
click at [439, 374] on button "Create new inventory" at bounding box center [425, 371] width 102 height 18
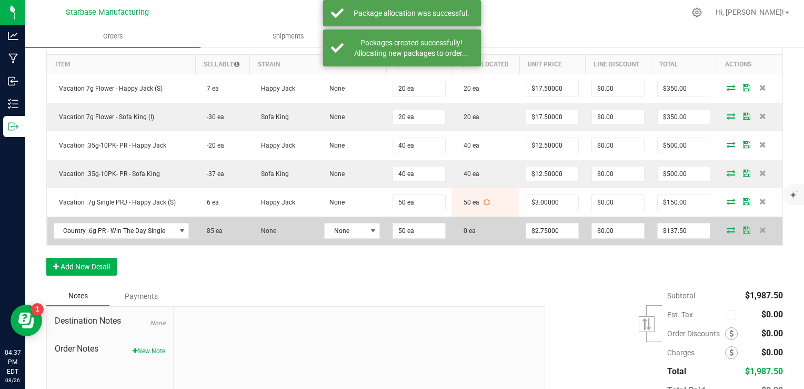
click at [727, 231] on icon at bounding box center [731, 229] width 8 height 6
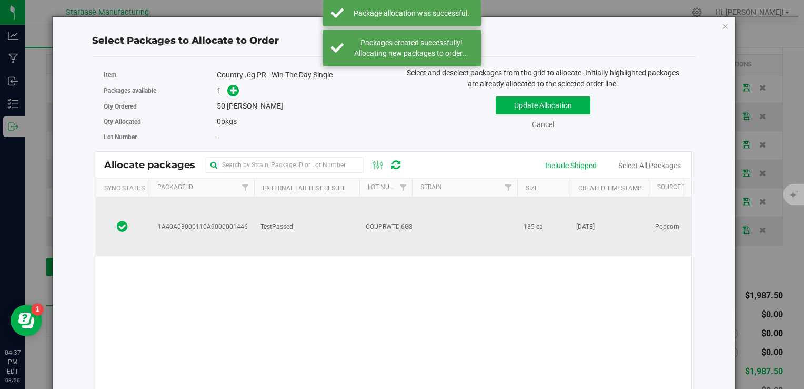
click at [371, 222] on span "COUPRWTD.6GS250819" at bounding box center [400, 227] width 69 height 10
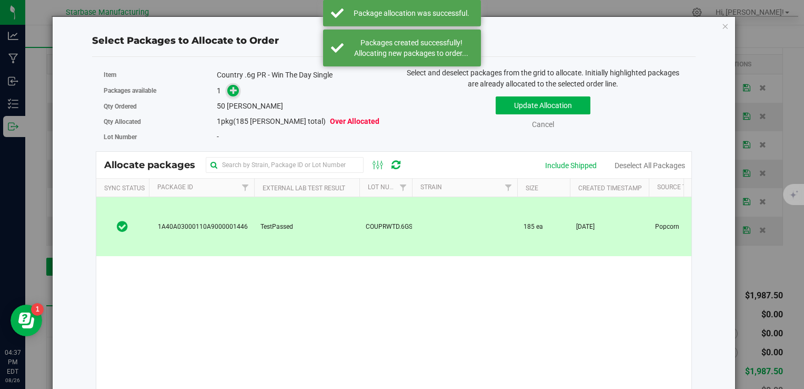
click at [227, 92] on span at bounding box center [233, 90] width 13 height 13
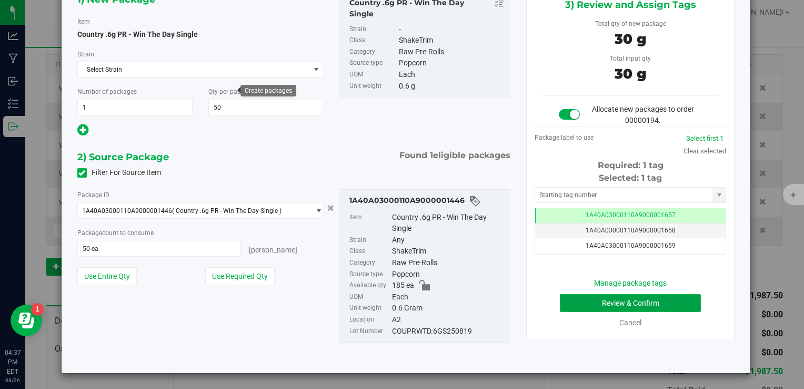
click at [605, 303] on button "Review & Confirm" at bounding box center [630, 303] width 141 height 18
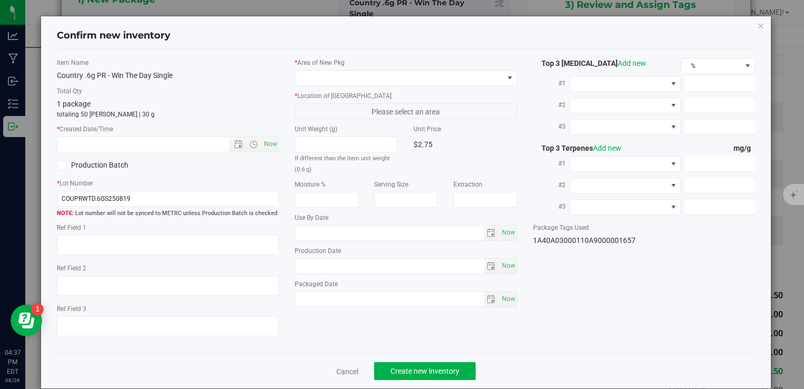
type textarea "[DATE]"
type textarea "MP281427 I [PHONE_NUMBER] I [EMAIL_ADDRESS][DOMAIN_NAME]"
type textarea "London Jelly"
type input "[DATE]"
click at [264, 145] on span "Now" at bounding box center [271, 143] width 18 height 15
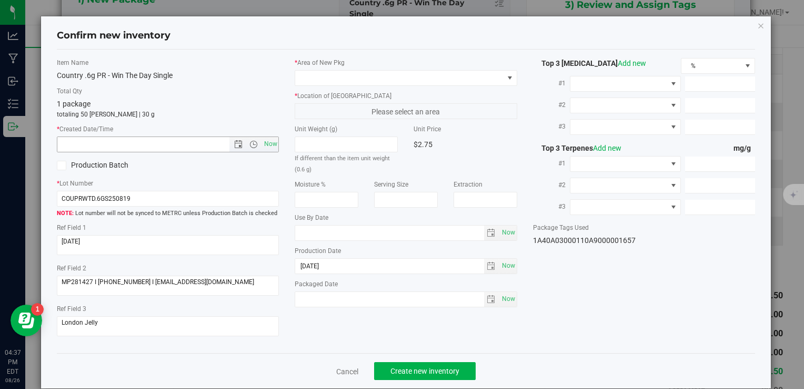
type input "8/26/2025 4:37 PM"
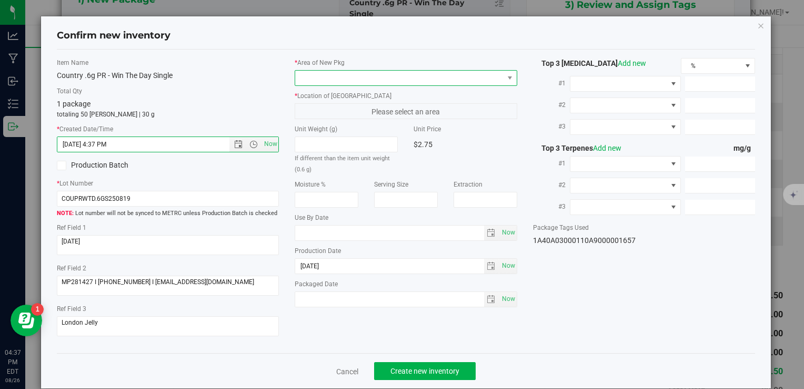
click at [345, 74] on span at bounding box center [399, 78] width 208 height 15
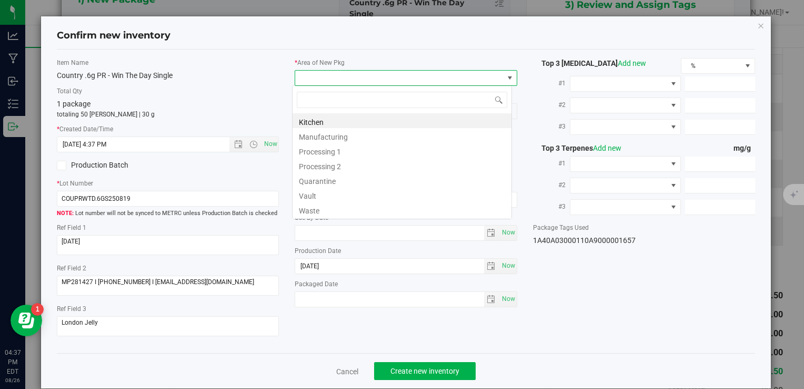
type input "v"
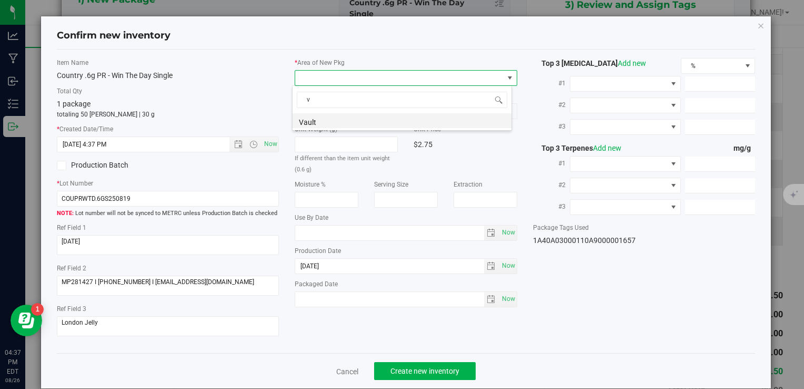
click at [332, 121] on li "Vault" at bounding box center [402, 120] width 219 height 15
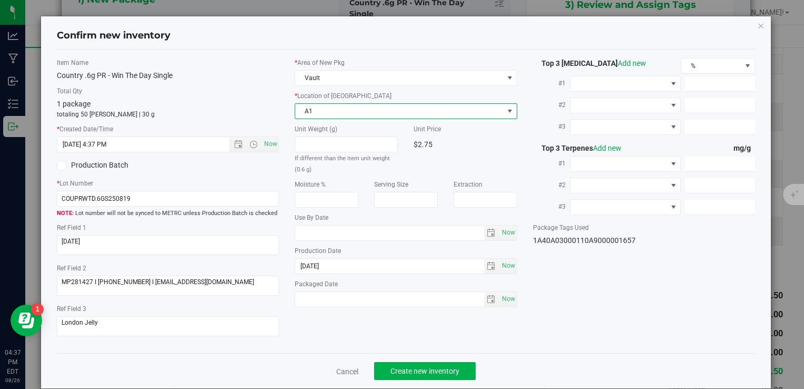
click at [329, 114] on span "A1" at bounding box center [399, 111] width 208 height 15
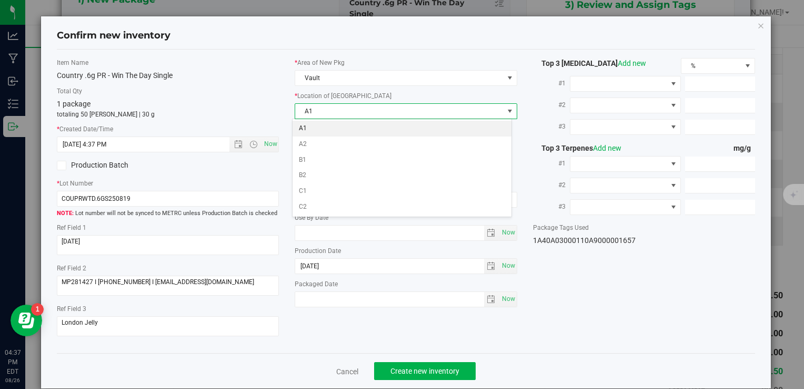
click at [326, 124] on li "A1" at bounding box center [402, 129] width 219 height 16
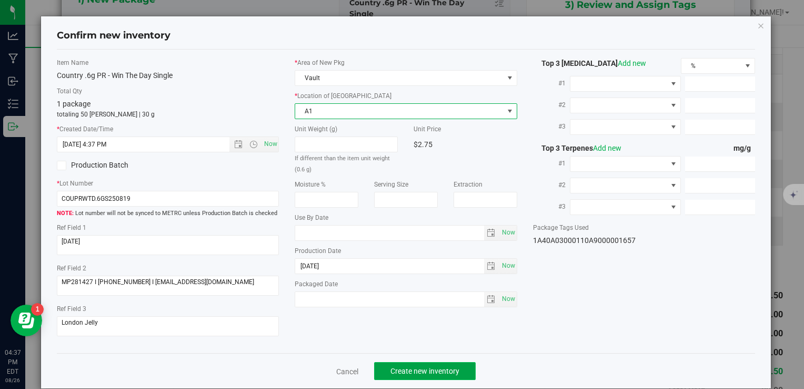
click at [425, 372] on span "Create new inventory" at bounding box center [425, 370] width 69 height 8
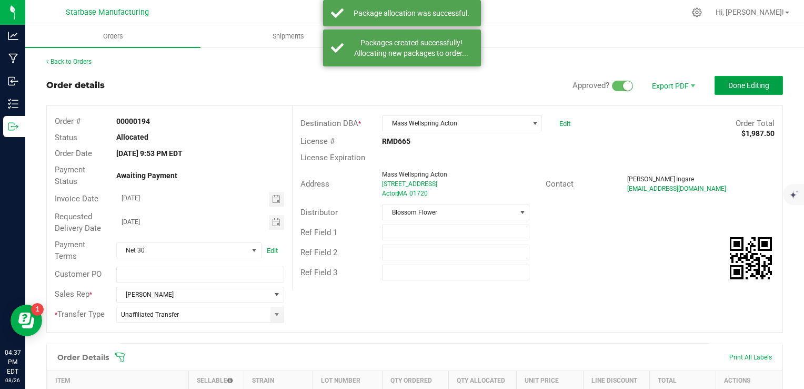
click at [735, 87] on span "Done Editing" at bounding box center [749, 85] width 41 height 8
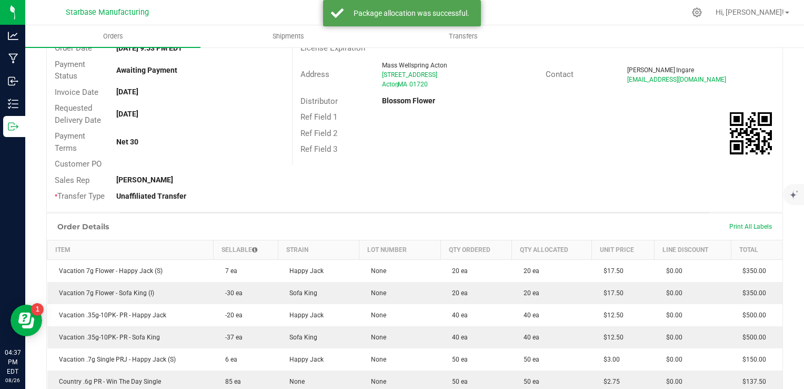
click at [737, 230] on div "Print All Labels" at bounding box center [750, 226] width 53 height 22
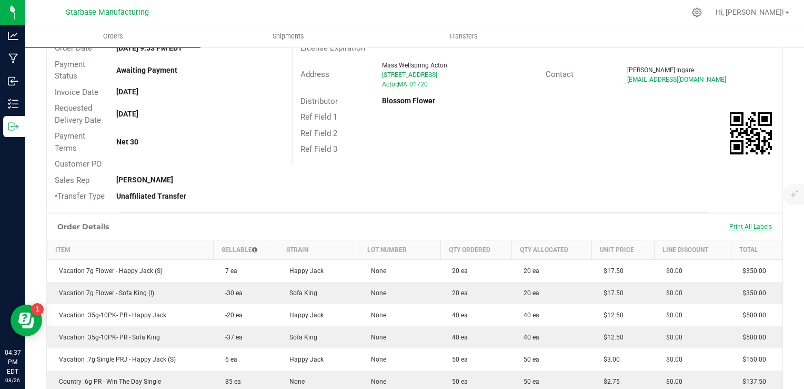
click at [734, 227] on span "Print All Labels" at bounding box center [751, 226] width 43 height 7
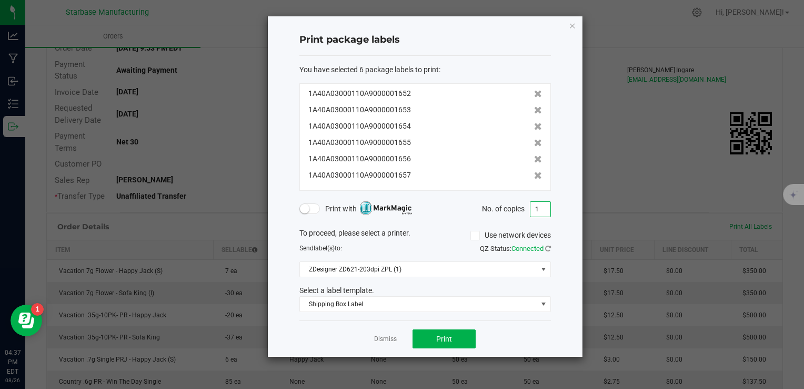
click at [540, 206] on input "1" at bounding box center [541, 209] width 20 height 15
type input "2"
click at [448, 338] on span "Print" at bounding box center [444, 338] width 16 height 8
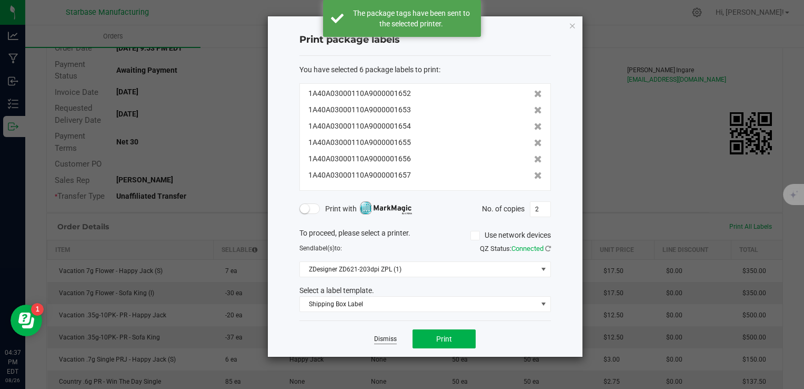
click at [383, 334] on link "Dismiss" at bounding box center [385, 338] width 23 height 9
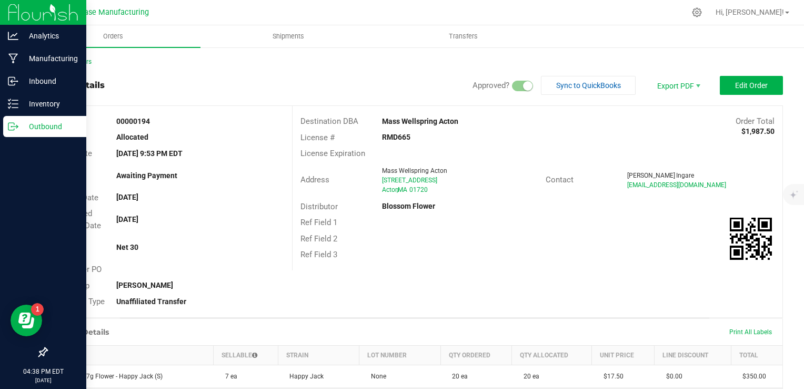
click at [27, 133] on div "Outbound" at bounding box center [44, 126] width 83 height 21
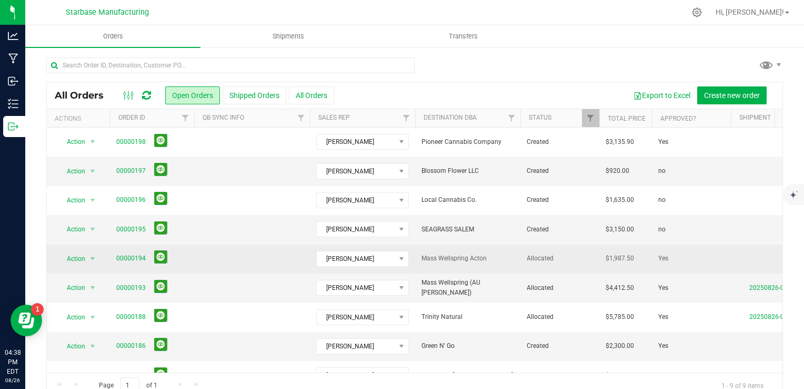
click at [439, 264] on td "Mass Wellspring Acton" at bounding box center [467, 258] width 105 height 29
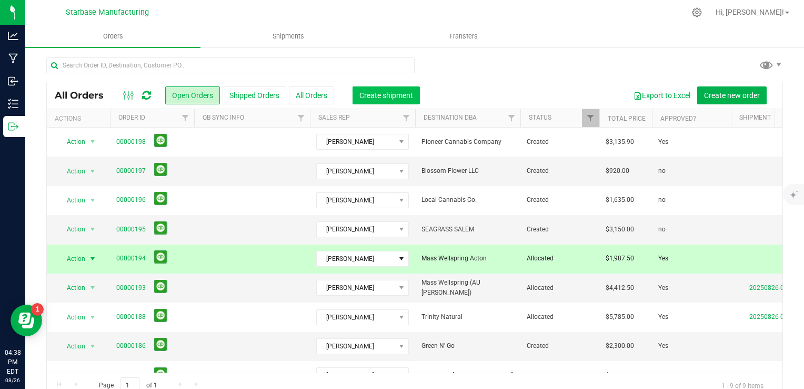
click at [398, 97] on span "Create shipment" at bounding box center [387, 95] width 54 height 8
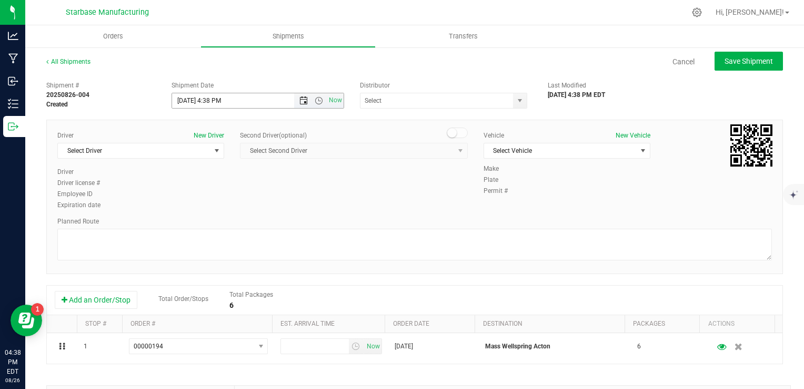
click at [306, 101] on span "Open the date view" at bounding box center [304, 100] width 18 height 8
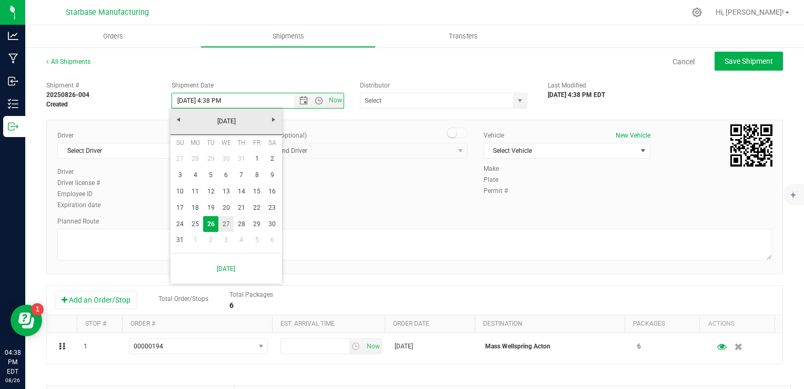
click at [226, 225] on link "27" at bounding box center [225, 224] width 15 height 16
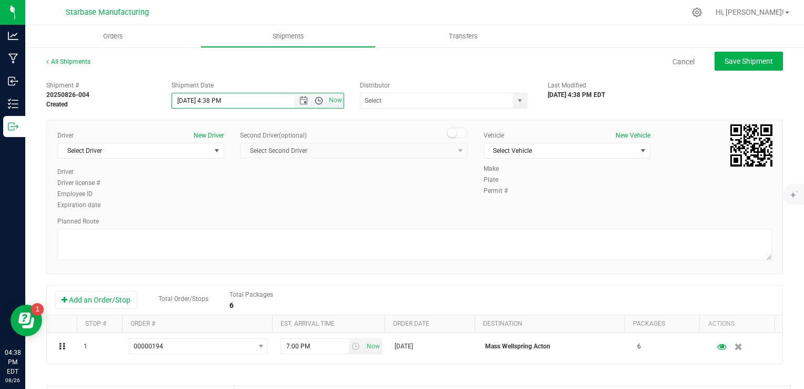
click at [315, 100] on span "Open the time view" at bounding box center [319, 100] width 8 height 8
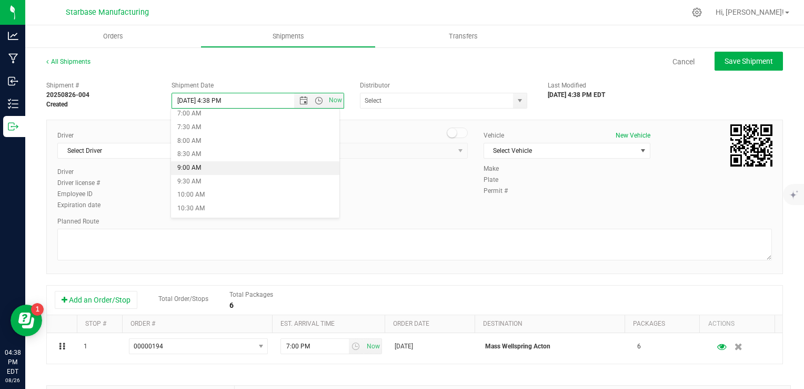
scroll to position [211, 0]
click at [232, 175] on li "10:00 AM" at bounding box center [255, 178] width 168 height 14
type input "[DATE] 10:00 AM"
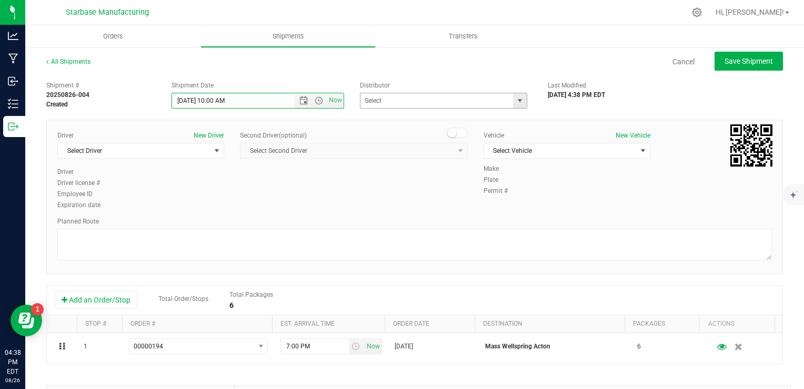
click at [513, 105] on span "select" at bounding box center [519, 100] width 13 height 15
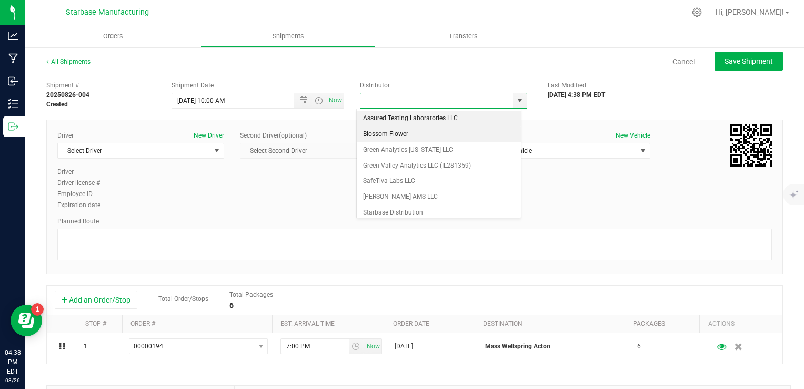
click at [430, 135] on li "Blossom Flower" at bounding box center [439, 134] width 164 height 16
type input "Blossom Flower"
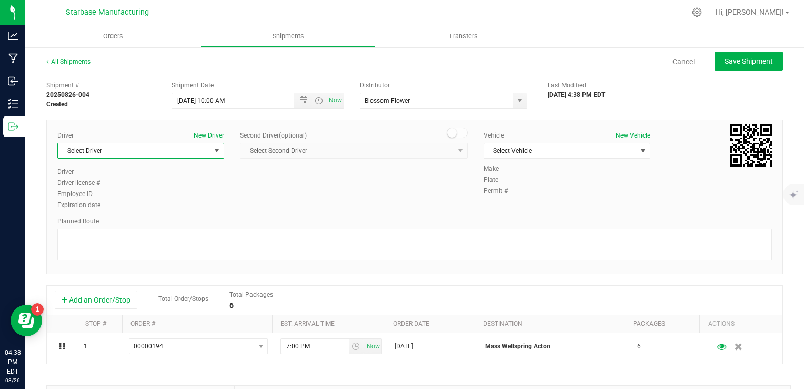
click at [193, 149] on span "Select Driver" at bounding box center [134, 150] width 153 height 15
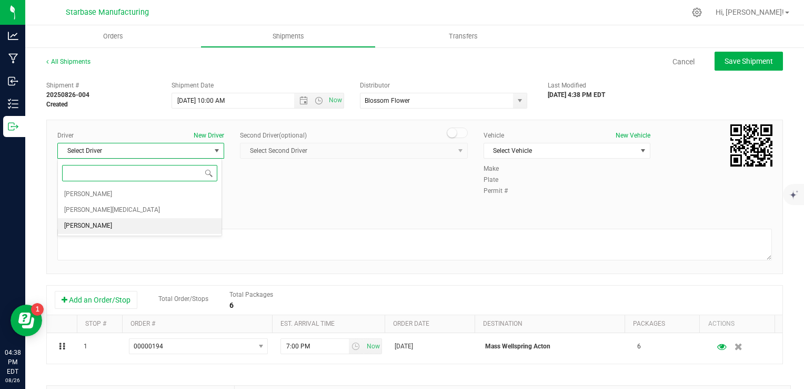
click at [150, 222] on li "[PERSON_NAME]" at bounding box center [140, 226] width 164 height 16
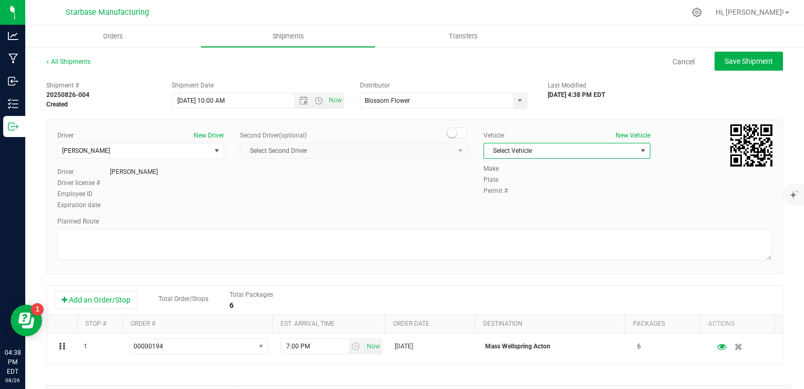
click at [554, 155] on span "Select Vehicle" at bounding box center [560, 150] width 153 height 15
click at [529, 167] on li "TBD" at bounding box center [562, 169] width 164 height 16
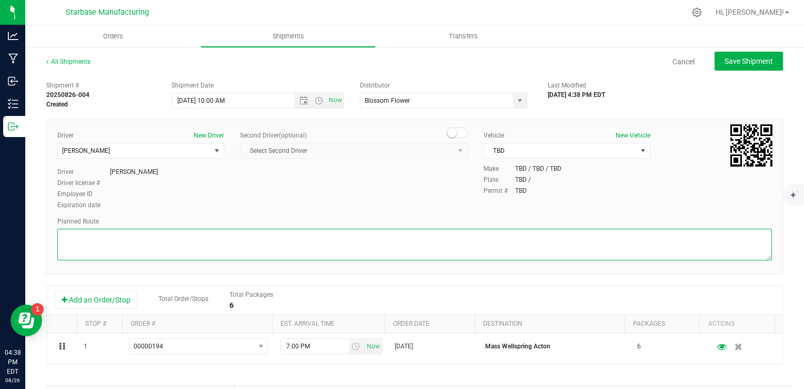
click at [302, 239] on textarea at bounding box center [414, 245] width 715 height 32
type textarea "TBD"
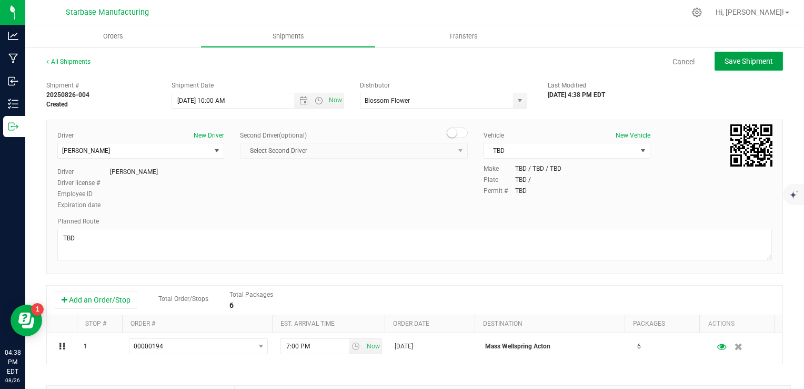
click at [749, 66] on button "Save Shipment" at bounding box center [749, 61] width 68 height 19
type input "8/27/2025 2:00 PM"
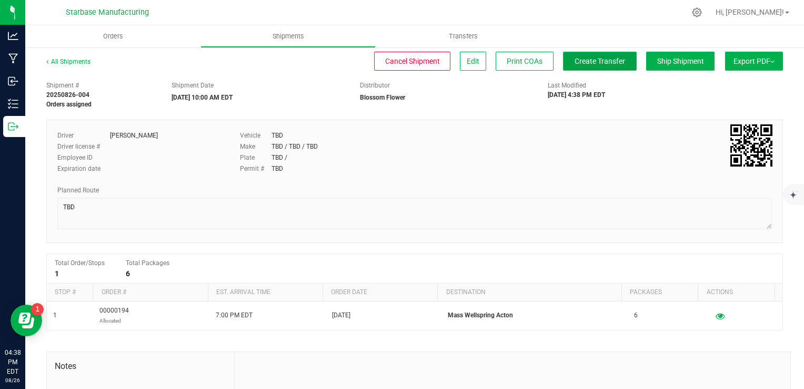
click at [575, 52] on button "Create Transfer" at bounding box center [600, 61] width 74 height 19
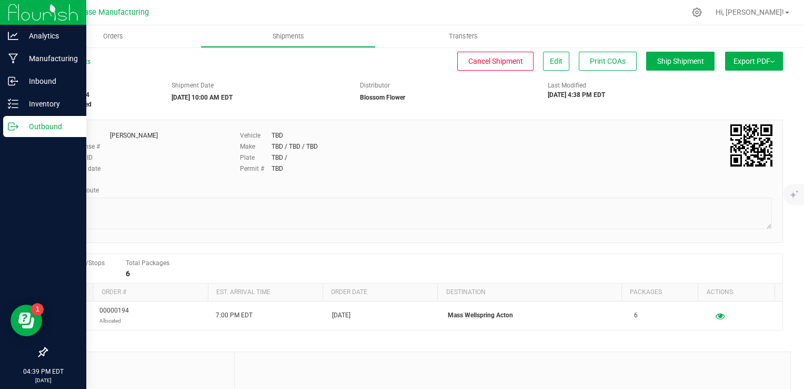
click at [57, 127] on p "Outbound" at bounding box center [49, 126] width 63 height 13
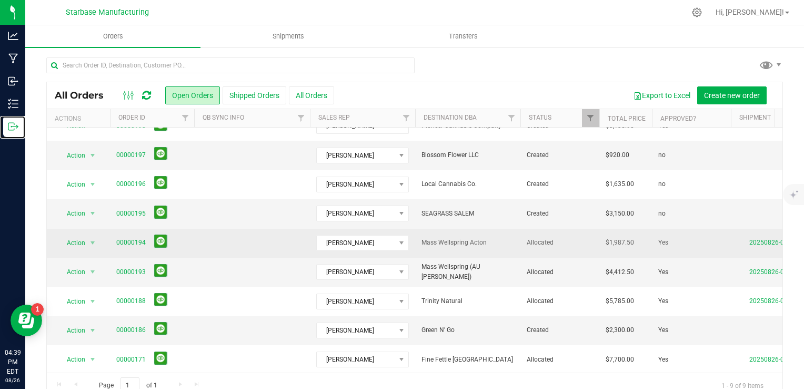
scroll to position [24, 0]
click at [257, 234] on td at bounding box center [252, 241] width 116 height 29
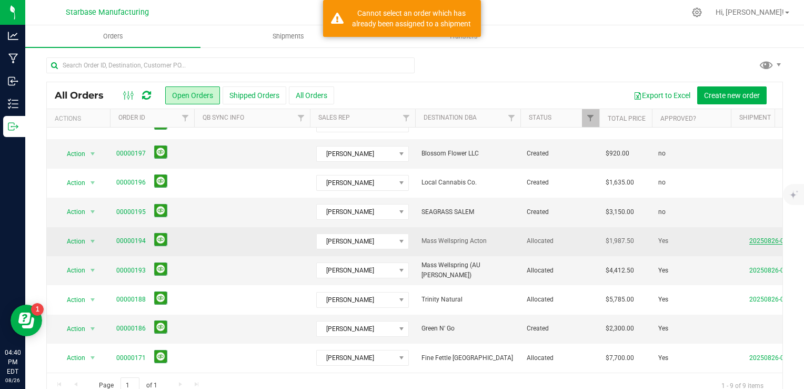
click at [757, 237] on link "20250826-004" at bounding box center [771, 240] width 42 height 7
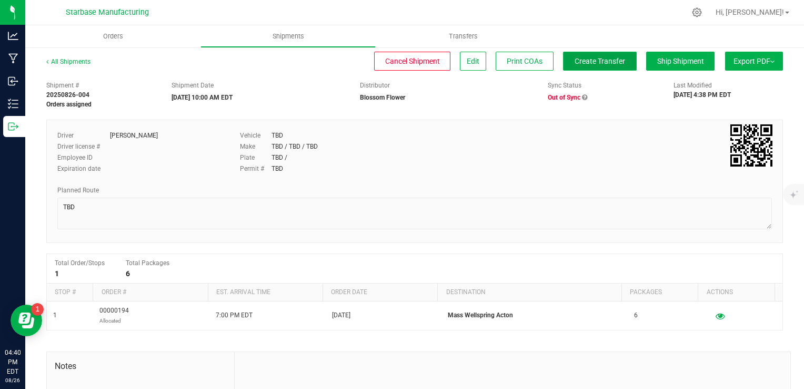
click at [583, 61] on span "Create Transfer" at bounding box center [600, 61] width 51 height 8
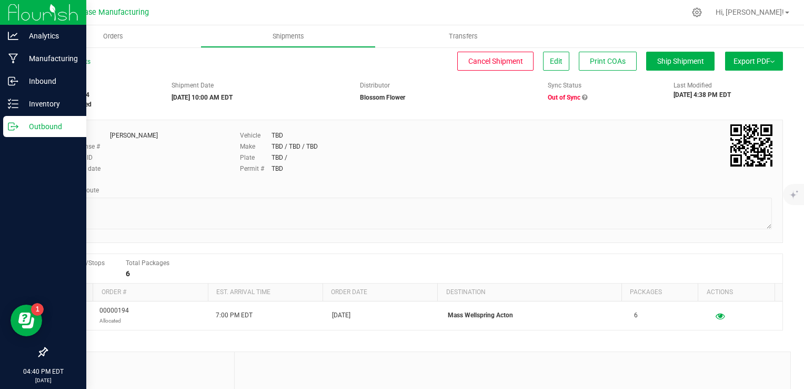
click at [16, 132] on div "Outbound" at bounding box center [44, 126] width 83 height 21
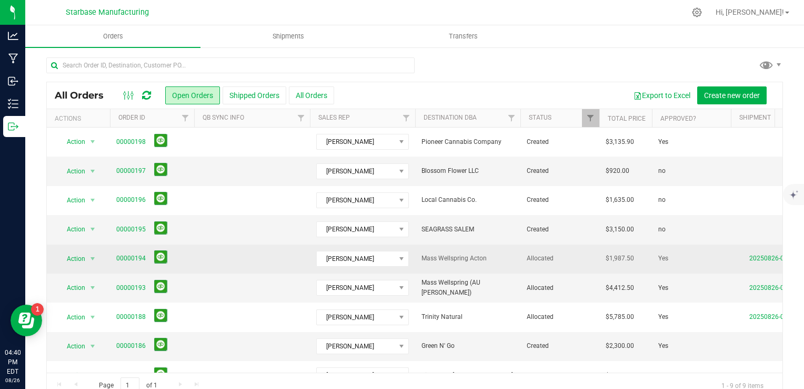
click at [445, 250] on td "Mass Wellspring Acton" at bounding box center [467, 258] width 105 height 29
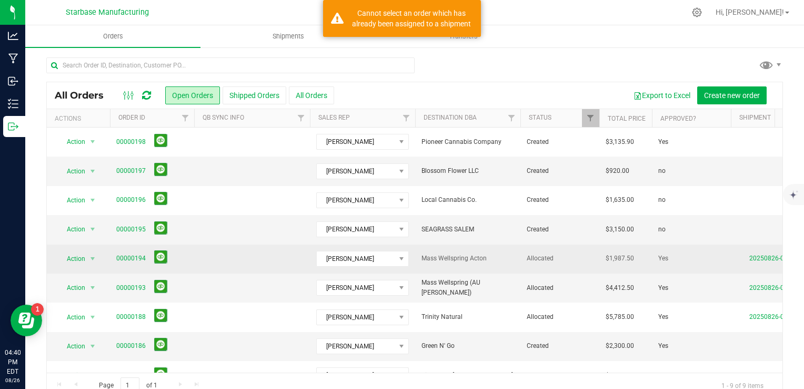
drag, startPoint x: 491, startPoint y: 256, endPoint x: 510, endPoint y: 258, distance: 19.1
click at [491, 256] on span "Mass Wellspring Acton" at bounding box center [468, 258] width 93 height 10
click at [763, 258] on link "20250826-004" at bounding box center [771, 257] width 42 height 7
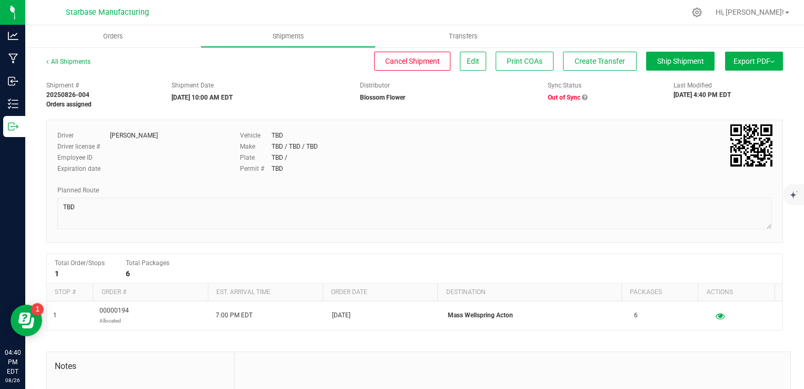
click at [582, 98] on icon at bounding box center [584, 97] width 5 height 6
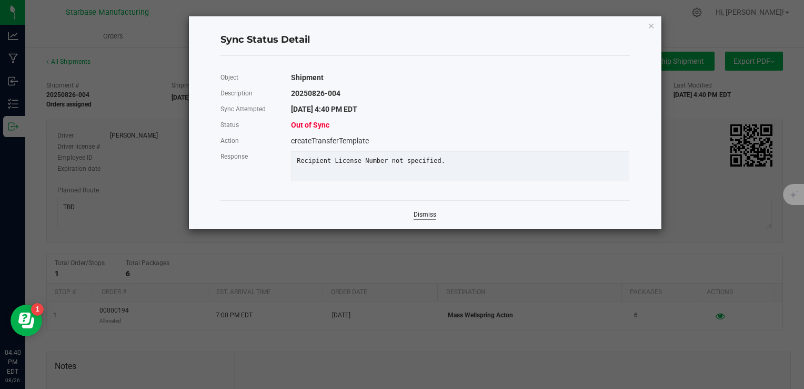
click at [423, 219] on link "Dismiss" at bounding box center [425, 214] width 23 height 9
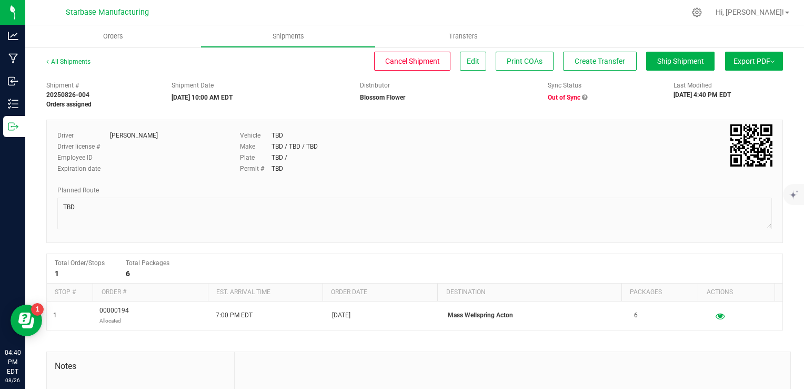
click at [582, 97] on icon at bounding box center [584, 97] width 5 height 6
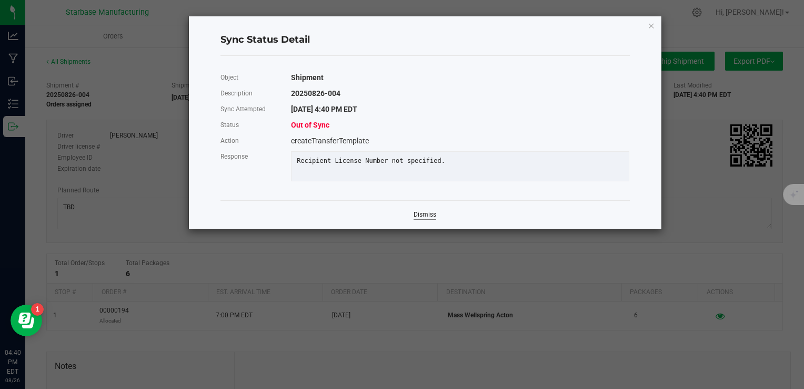
click at [425, 219] on link "Dismiss" at bounding box center [425, 214] width 23 height 9
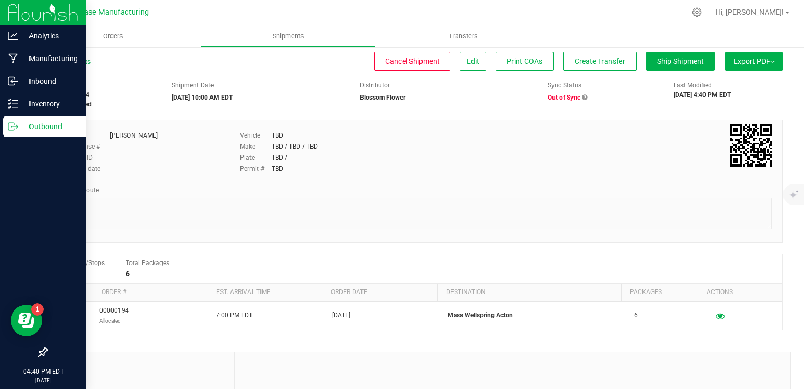
click at [12, 132] on div "Outbound" at bounding box center [44, 126] width 83 height 21
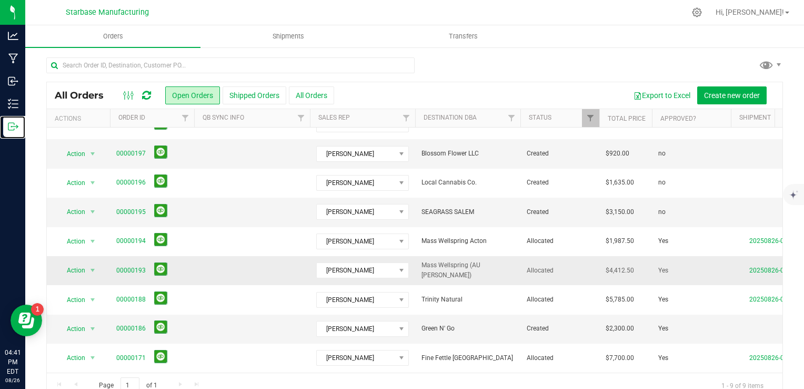
scroll to position [19, 0]
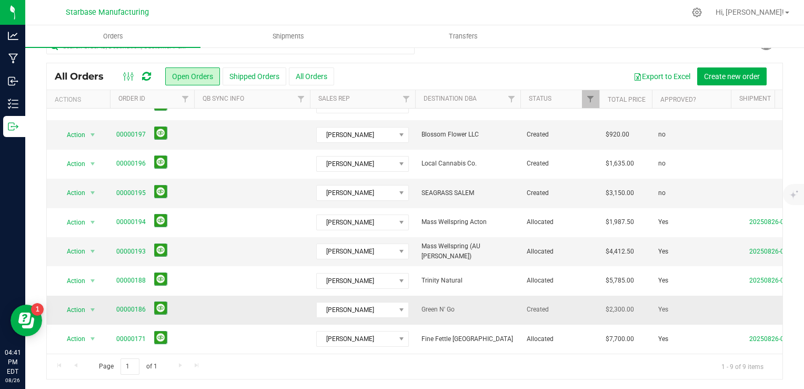
click at [291, 309] on td at bounding box center [252, 309] width 116 height 29
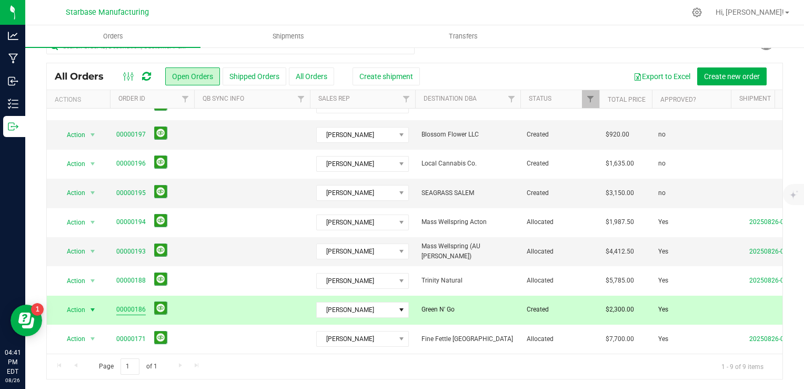
click at [134, 304] on link "00000186" at bounding box center [130, 309] width 29 height 10
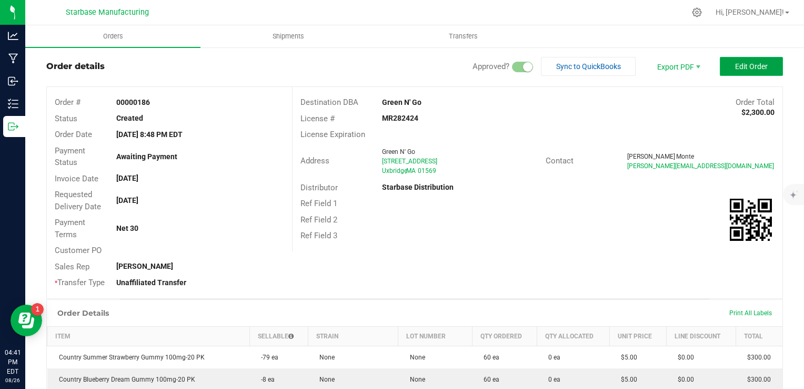
click at [736, 68] on span "Edit Order" at bounding box center [752, 66] width 33 height 8
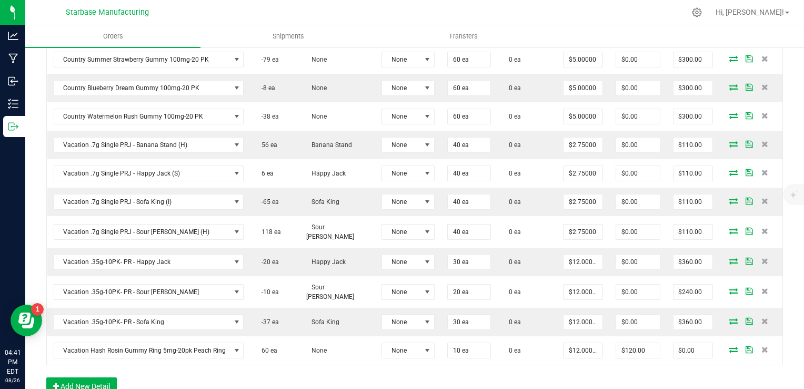
scroll to position [335, 0]
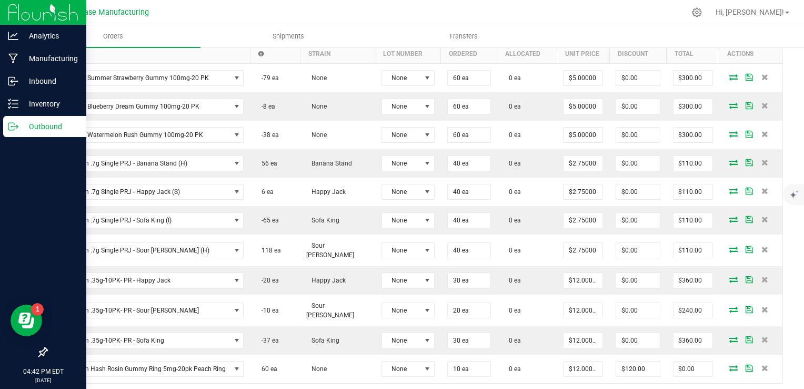
click at [11, 123] on icon at bounding box center [13, 126] width 11 height 11
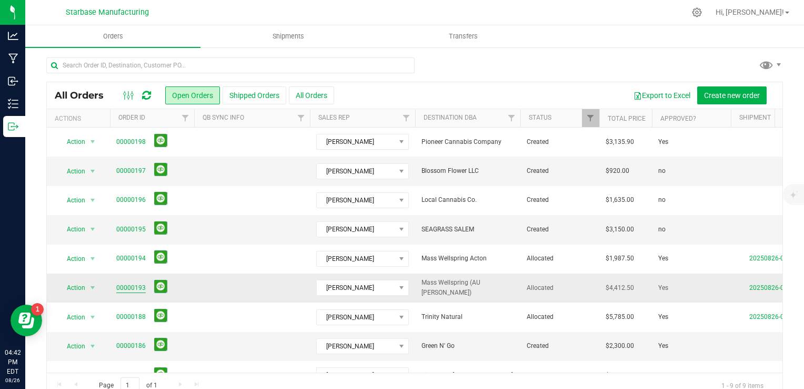
click at [133, 289] on link "00000193" at bounding box center [130, 288] width 29 height 10
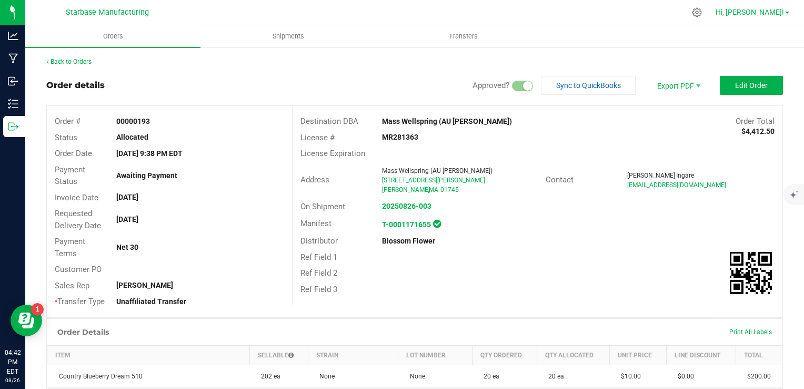
click at [786, 15] on link "Hi, [PERSON_NAME]!" at bounding box center [753, 12] width 82 height 11
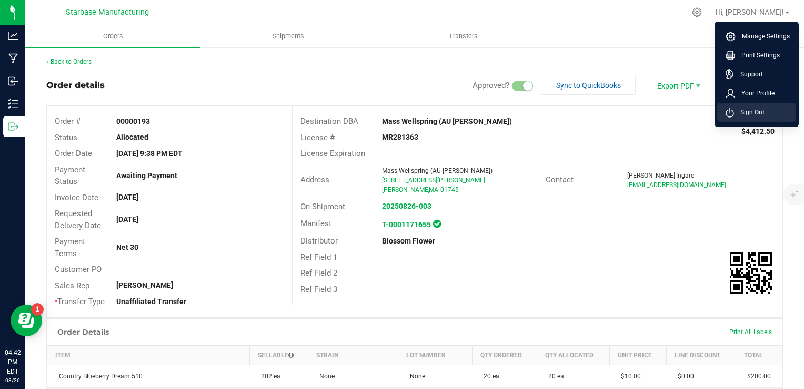
click at [766, 112] on li "Sign Out" at bounding box center [757, 112] width 79 height 19
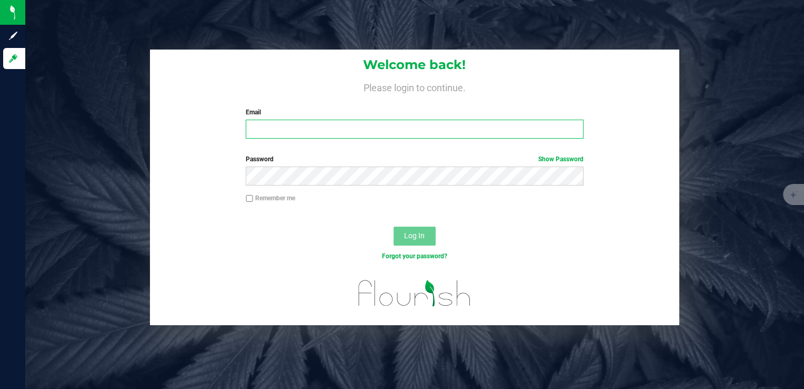
type input "[EMAIL_ADDRESS][DOMAIN_NAME]"
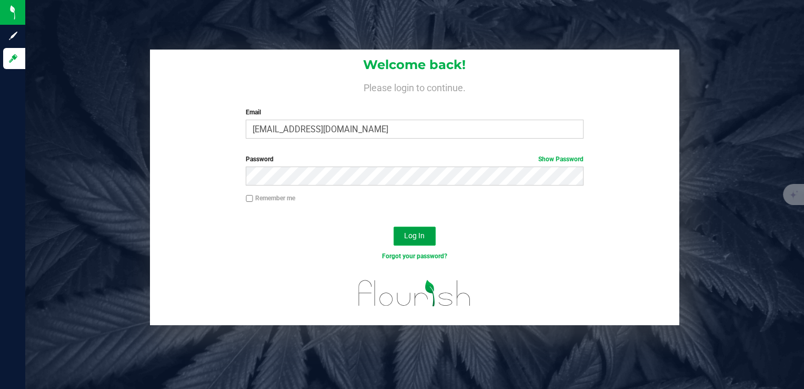
click at [414, 239] on span "Log In" at bounding box center [414, 235] width 21 height 8
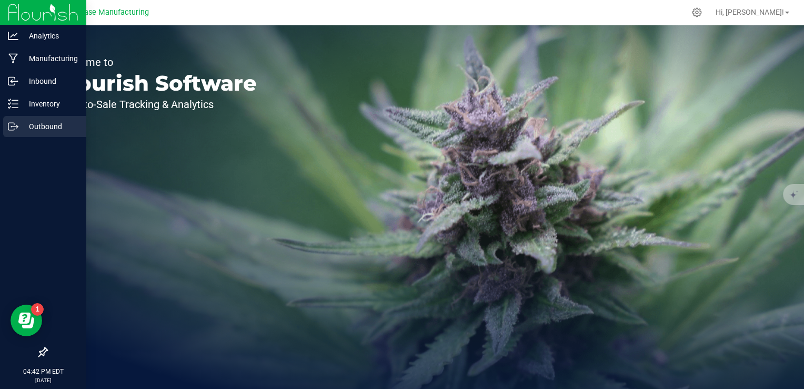
click at [13, 128] on icon at bounding box center [13, 126] width 11 height 11
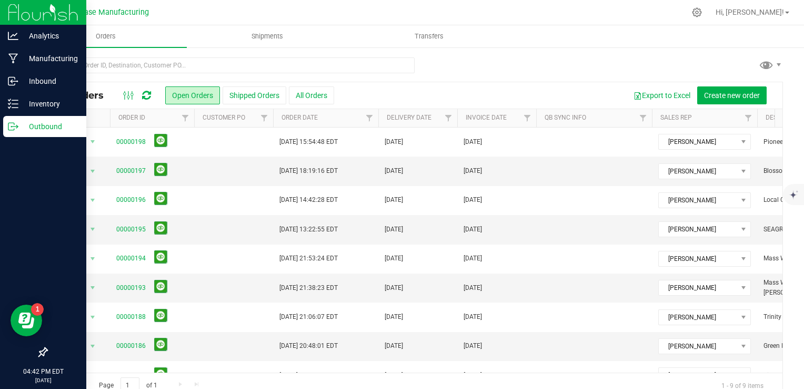
click at [7, 124] on div "Outbound" at bounding box center [44, 126] width 83 height 21
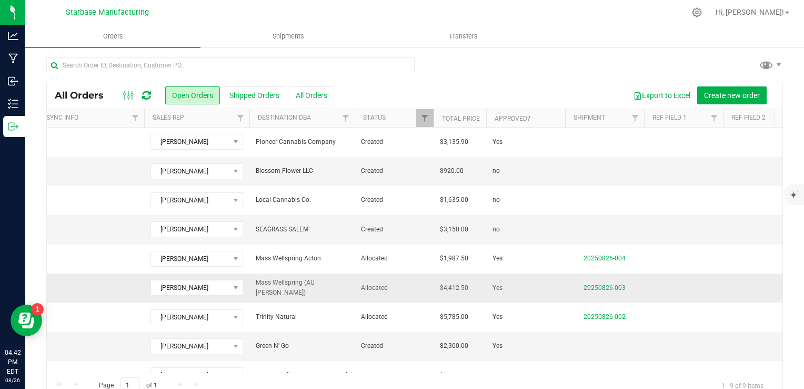
click at [326, 287] on span "Mass Wellspring (AU [PERSON_NAME])" at bounding box center [302, 287] width 93 height 20
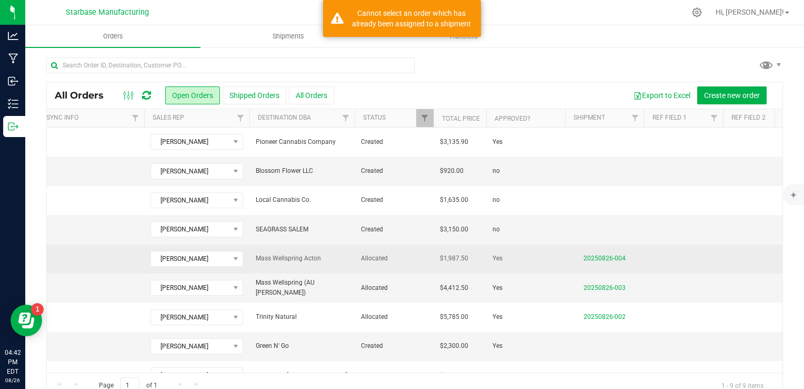
click at [293, 260] on span "Mass Wellspring Acton" at bounding box center [302, 258] width 93 height 10
click at [597, 258] on link "20250826-004" at bounding box center [605, 257] width 42 height 7
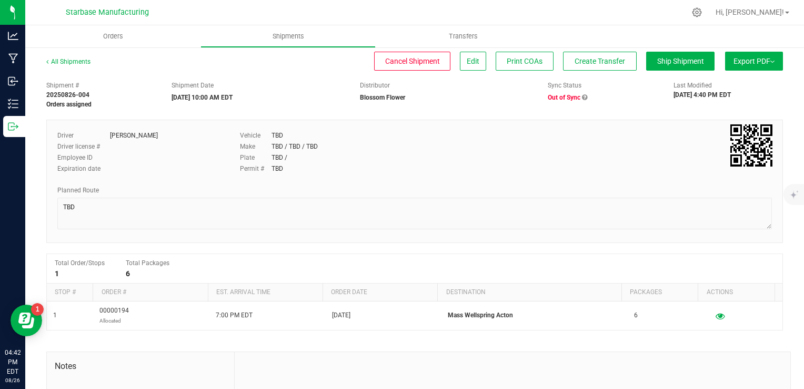
click at [582, 98] on icon at bounding box center [584, 97] width 5 height 6
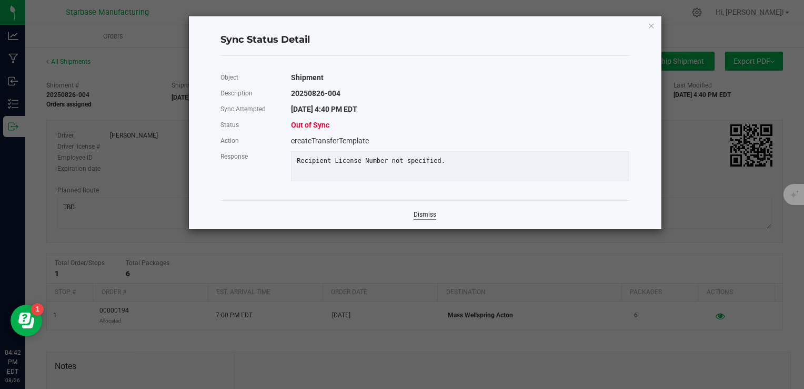
click at [421, 219] on link "Dismiss" at bounding box center [425, 214] width 23 height 9
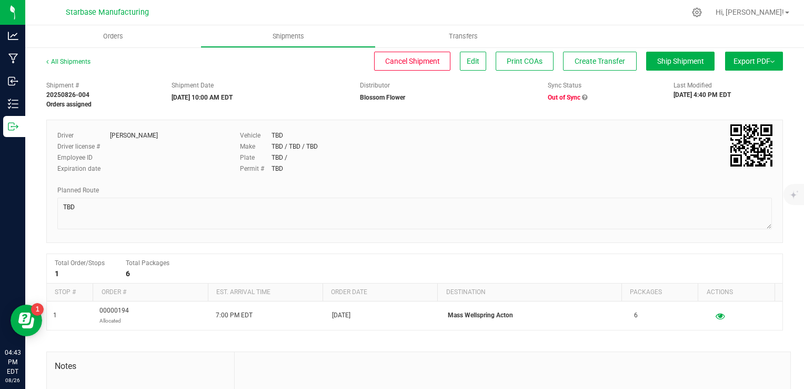
click at [582, 97] on icon at bounding box center [584, 97] width 5 height 6
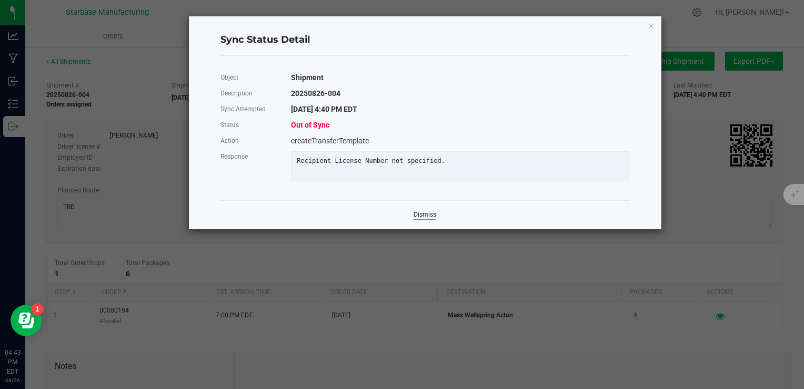
click at [432, 219] on link "Dismiss" at bounding box center [425, 214] width 23 height 9
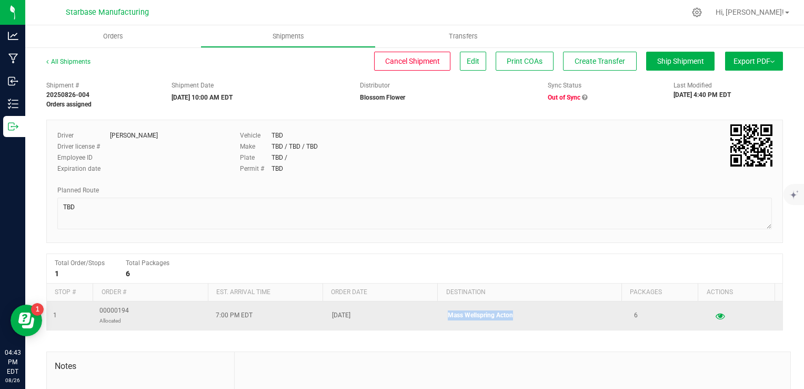
drag, startPoint x: 508, startPoint y: 313, endPoint x: 440, endPoint y: 316, distance: 68.0
click at [448, 316] on p "Mass Wellspring Acton" at bounding box center [534, 315] width 173 height 10
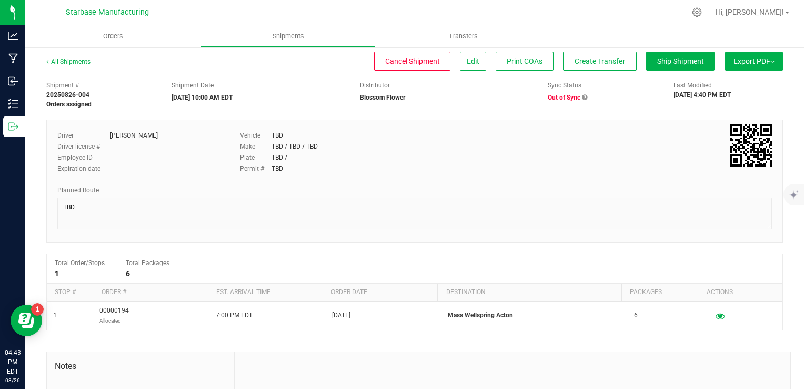
click at [457, 155] on div "Plate TBD /" at bounding box center [384, 157] width 289 height 9
click at [582, 98] on icon at bounding box center [584, 97] width 5 height 6
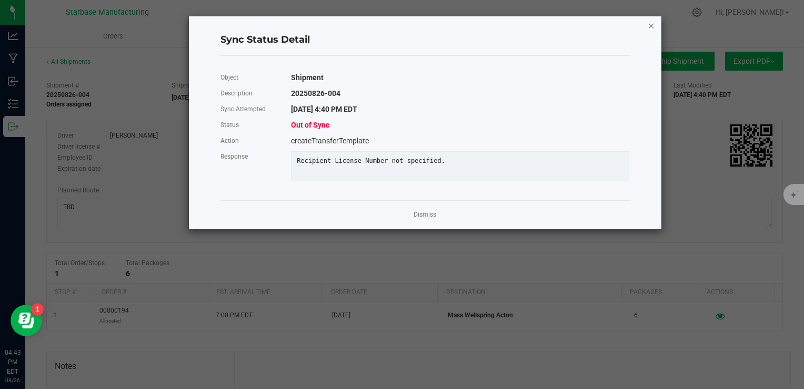
click at [649, 25] on icon "Close" at bounding box center [651, 25] width 7 height 13
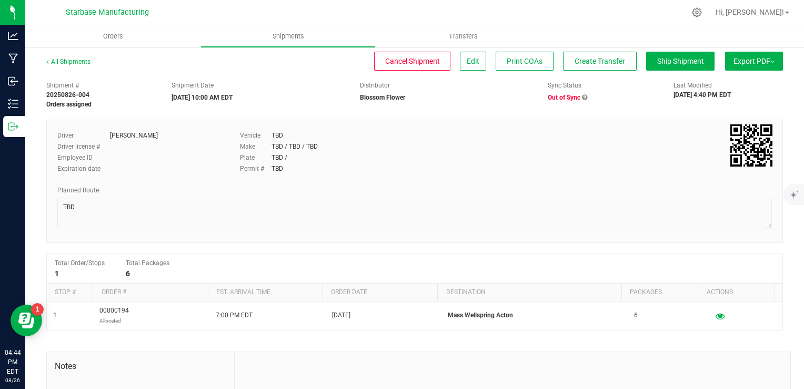
click at [582, 96] on icon at bounding box center [584, 97] width 5 height 6
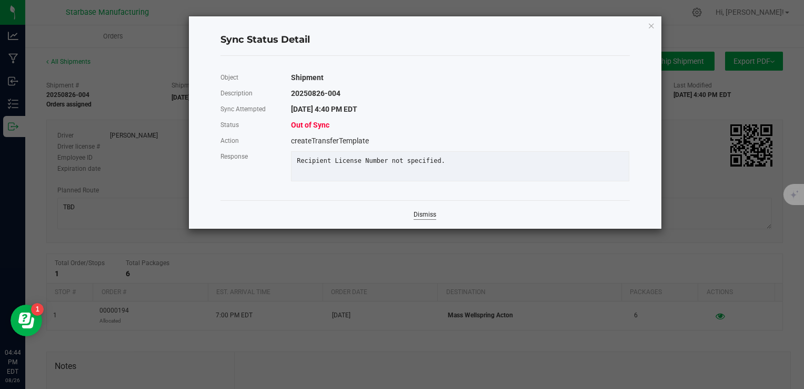
click at [436, 222] on div "Dismiss" at bounding box center [426, 214] width 410 height 28
click at [434, 219] on link "Dismiss" at bounding box center [425, 214] width 23 height 9
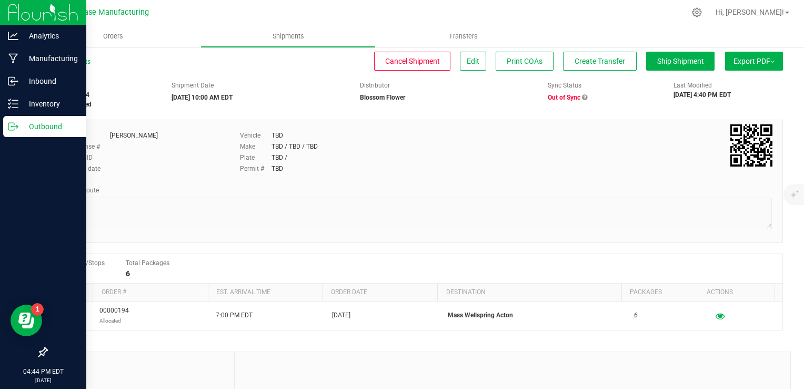
click at [10, 125] on icon at bounding box center [13, 126] width 11 height 11
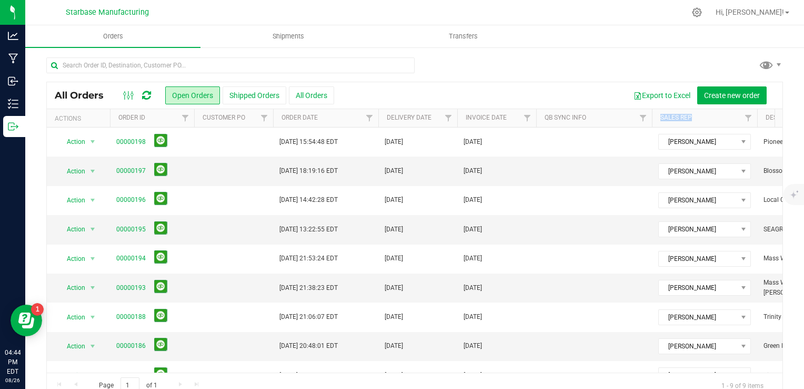
drag, startPoint x: 729, startPoint y: 119, endPoint x: 628, endPoint y: 122, distance: 101.1
drag, startPoint x: 628, startPoint y: 122, endPoint x: 723, endPoint y: 116, distance: 94.9
click at [723, 116] on th "Sales Rep" at bounding box center [704, 118] width 105 height 18
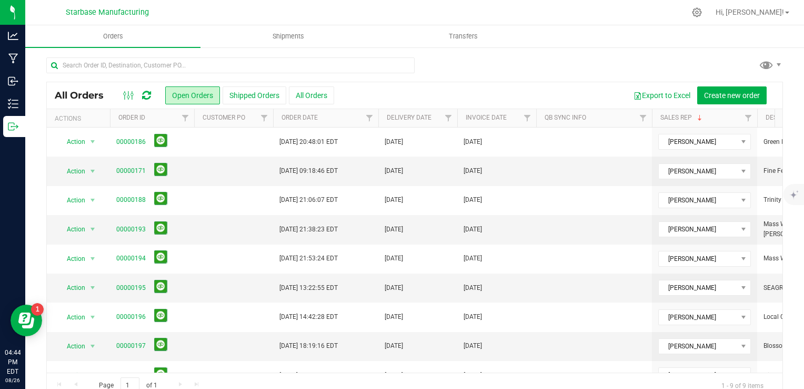
click at [723, 116] on th "Sales Rep" at bounding box center [704, 118] width 105 height 18
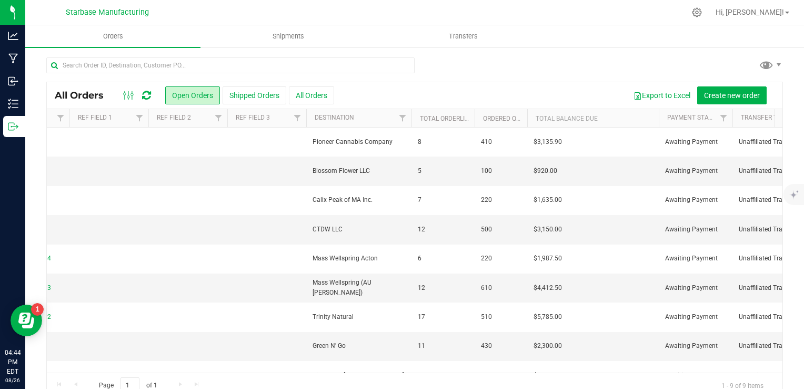
scroll to position [0, 1051]
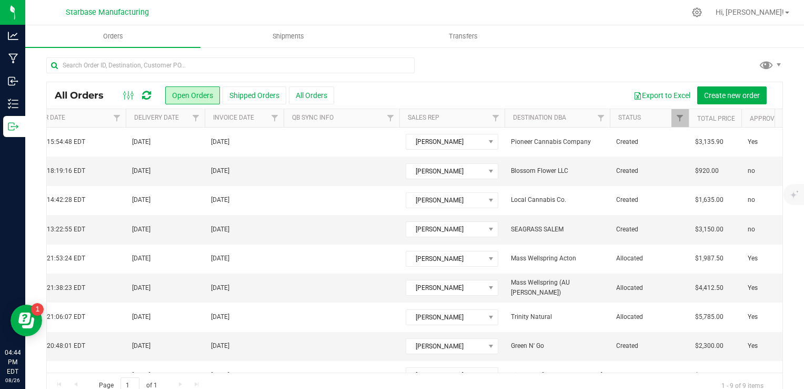
click at [321, 372] on div "Page 1 of 1 1 - 9 of 9 items" at bounding box center [415, 384] width 736 height 25
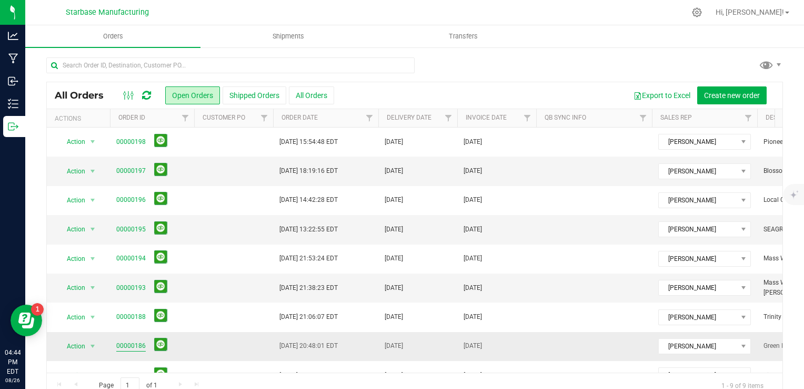
click at [130, 346] on link "00000186" at bounding box center [130, 346] width 29 height 10
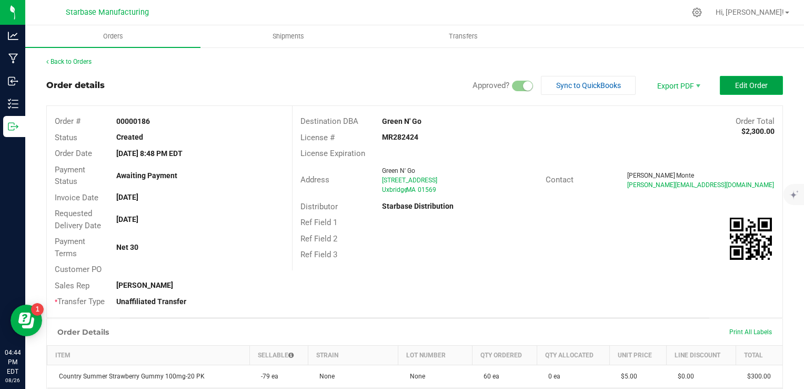
click at [740, 81] on span "Edit Order" at bounding box center [752, 85] width 33 height 8
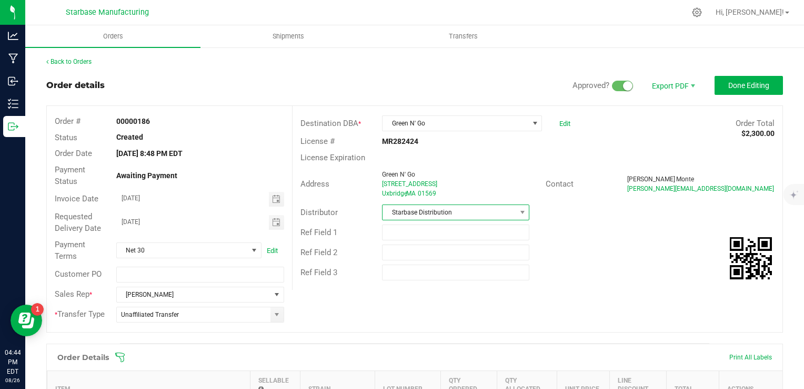
click at [474, 214] on span "Starbase Distribution" at bounding box center [449, 212] width 133 height 15
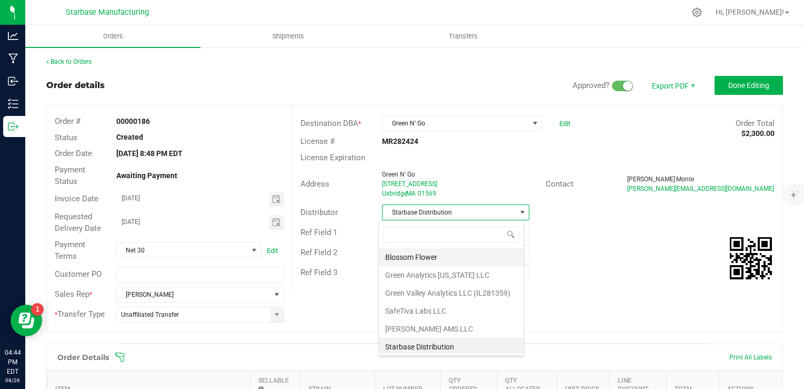
click at [440, 254] on li "Blossom Flower" at bounding box center [451, 257] width 145 height 18
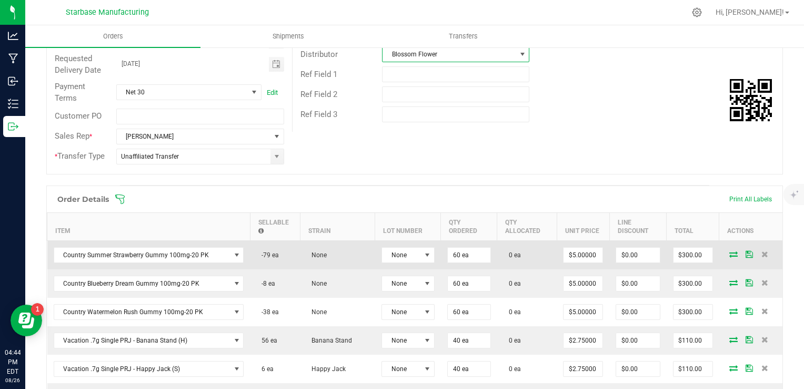
click at [730, 251] on icon at bounding box center [734, 254] width 8 height 6
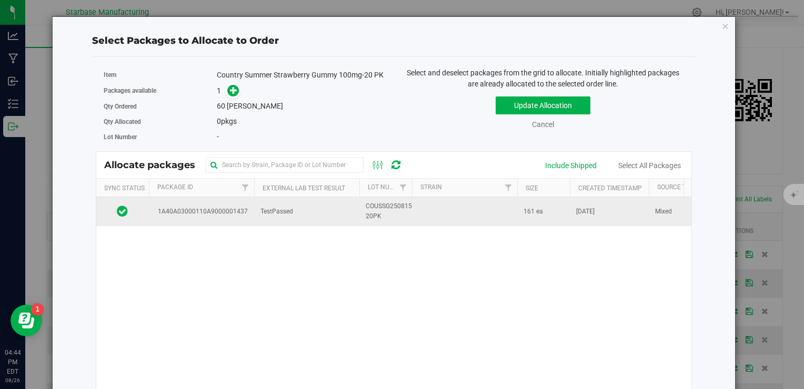
click at [333, 216] on td "TestPassed" at bounding box center [306, 211] width 105 height 28
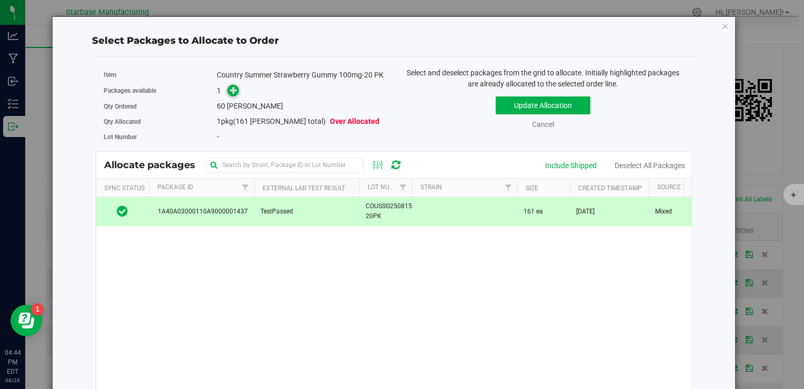
click at [236, 89] on span at bounding box center [233, 91] width 12 height 12
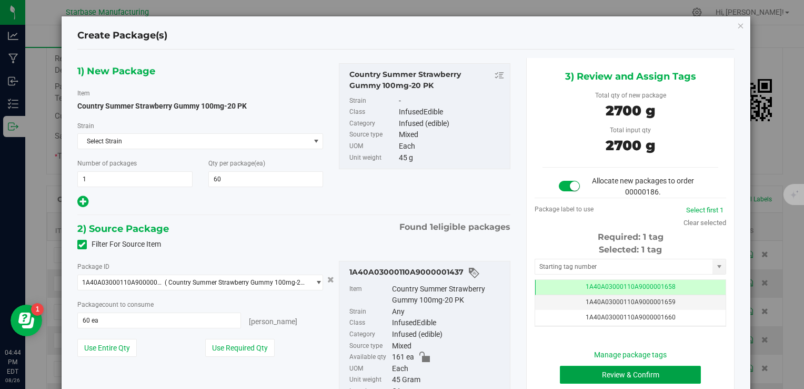
click at [613, 372] on button "Review & Confirm" at bounding box center [630, 374] width 141 height 18
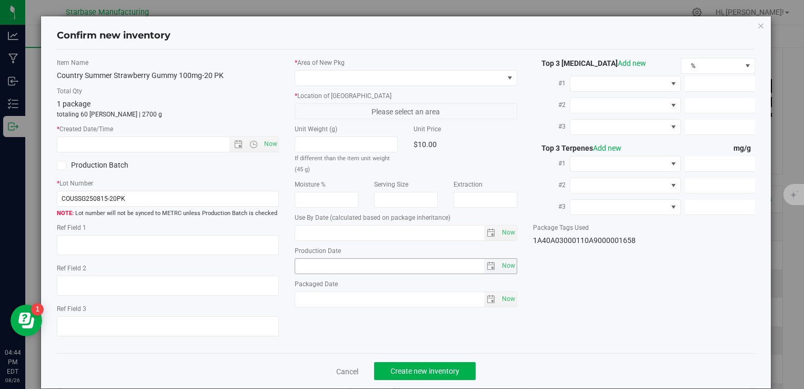
type input "[DATE]"
click at [273, 140] on span "Now" at bounding box center [271, 143] width 18 height 15
type input "[DATE] 4:44 PM"
click at [338, 68] on div "* Area of [GEOGRAPHIC_DATA]" at bounding box center [406, 72] width 222 height 28
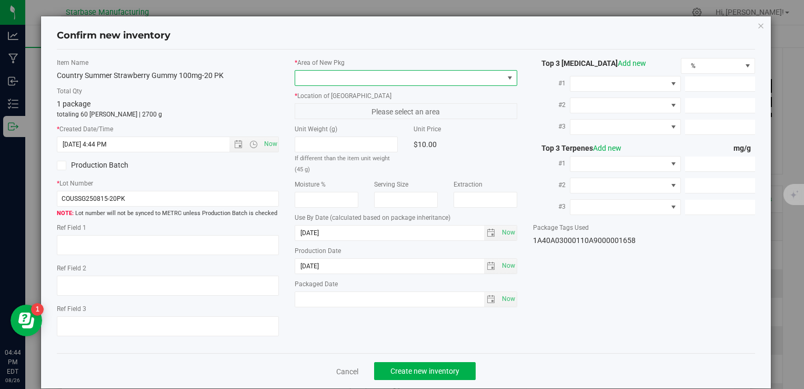
click at [340, 77] on span at bounding box center [399, 78] width 208 height 15
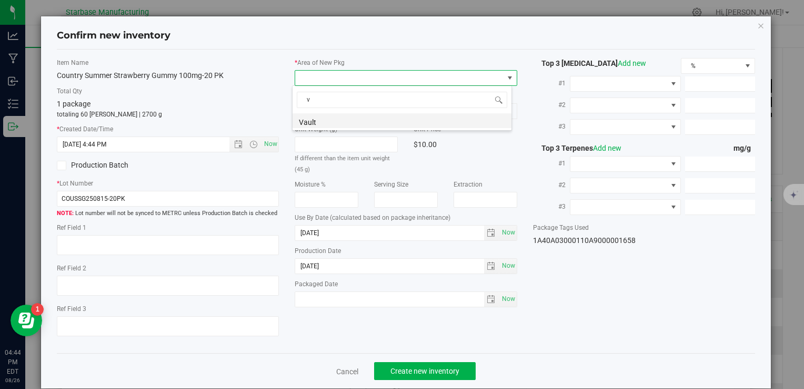
click at [337, 120] on li "Vault" at bounding box center [402, 120] width 219 height 15
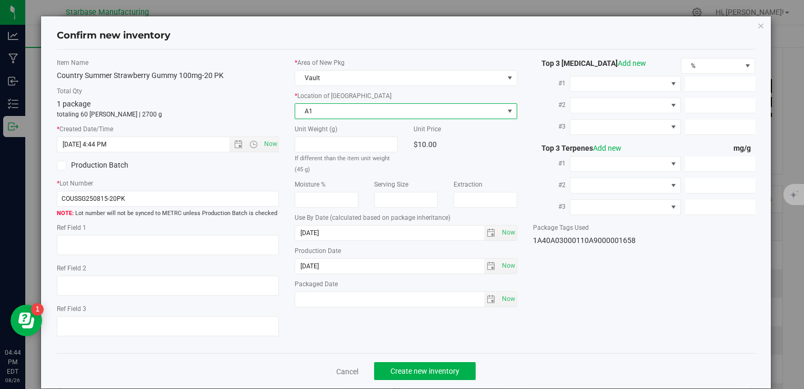
click at [336, 111] on span "A1" at bounding box center [399, 111] width 208 height 15
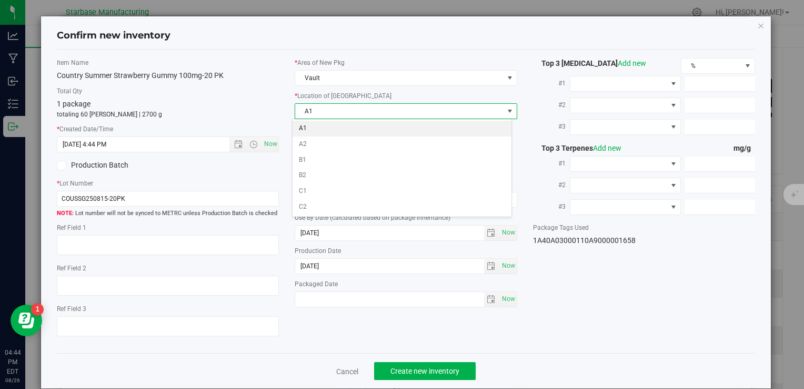
click at [336, 128] on li "A1" at bounding box center [402, 129] width 219 height 16
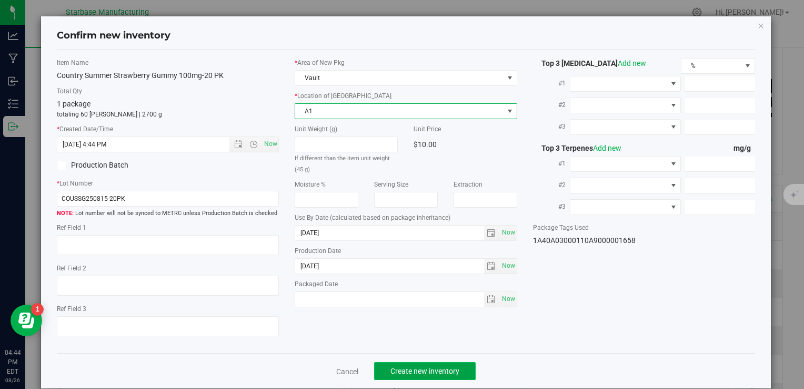
click at [414, 372] on span "Create new inventory" at bounding box center [425, 370] width 69 height 8
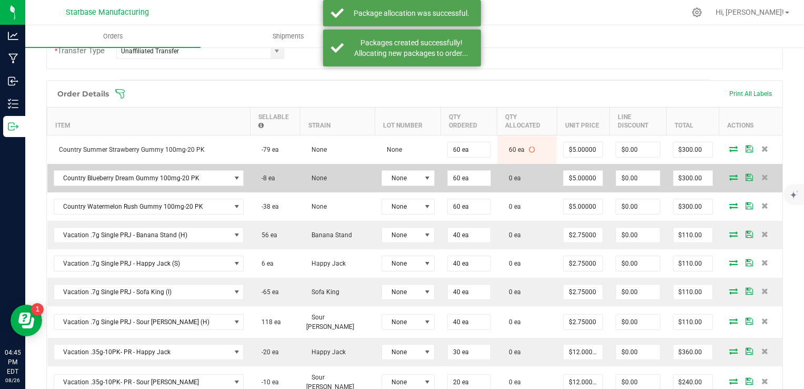
click at [730, 174] on icon at bounding box center [734, 177] width 8 height 6
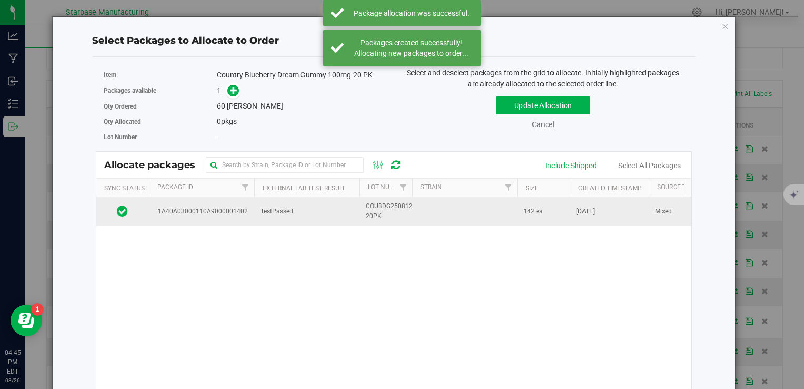
click at [425, 207] on td at bounding box center [464, 211] width 105 height 28
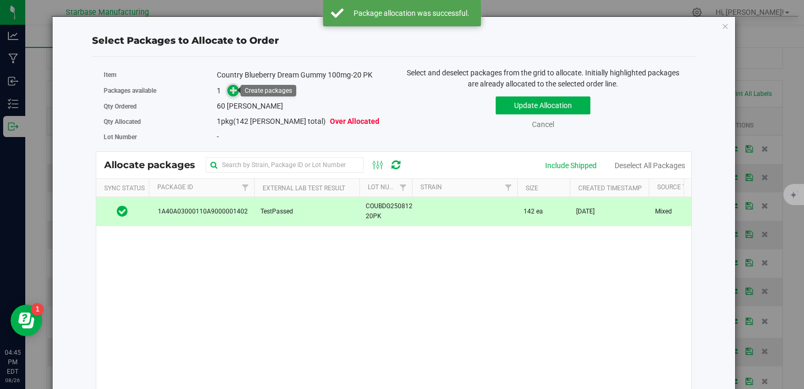
click at [230, 87] on icon at bounding box center [233, 89] width 7 height 7
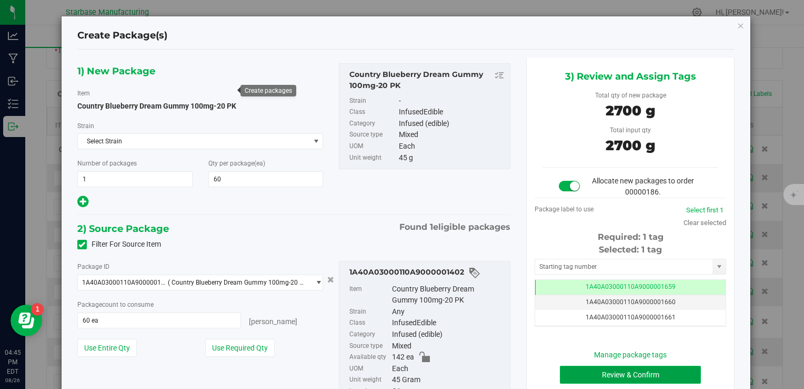
click at [607, 373] on button "Review & Confirm" at bounding box center [630, 374] width 141 height 18
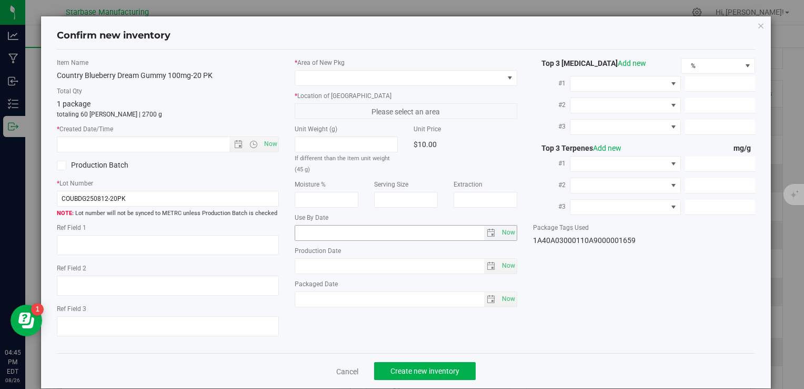
type input "[DATE]"
click at [267, 145] on span "Now" at bounding box center [271, 143] width 18 height 15
type input "[DATE] 4:45 PM"
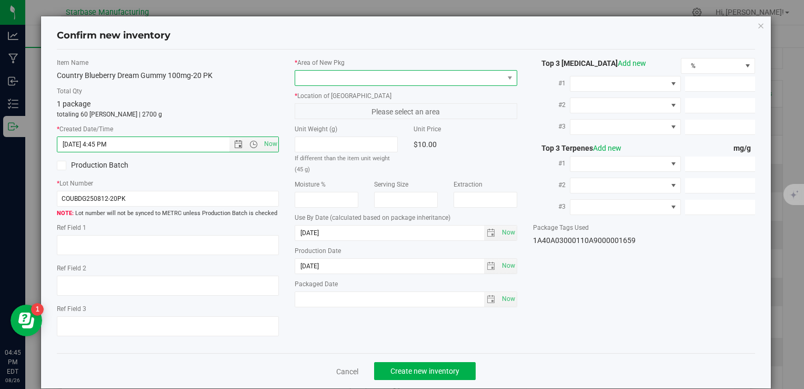
click at [336, 74] on span at bounding box center [399, 78] width 208 height 15
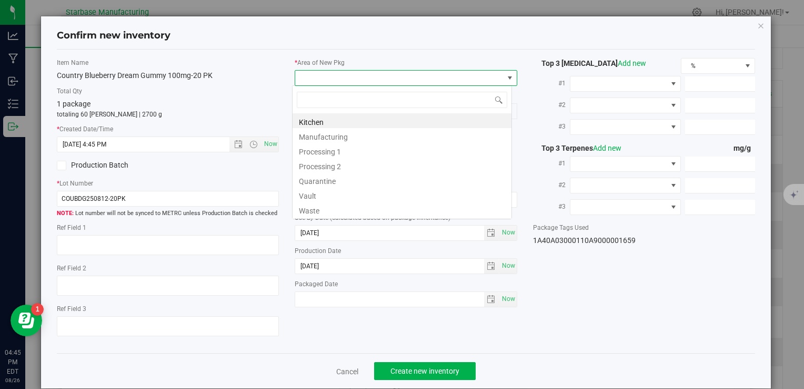
type input "v"
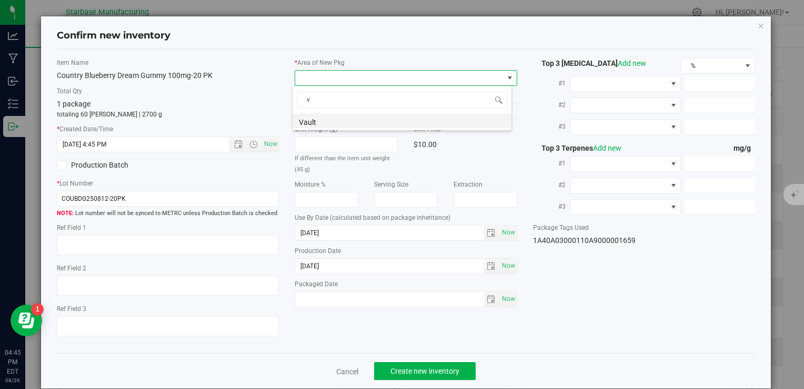
click at [345, 120] on li "Vault" at bounding box center [402, 120] width 219 height 15
click at [335, 109] on span "A1" at bounding box center [399, 111] width 208 height 15
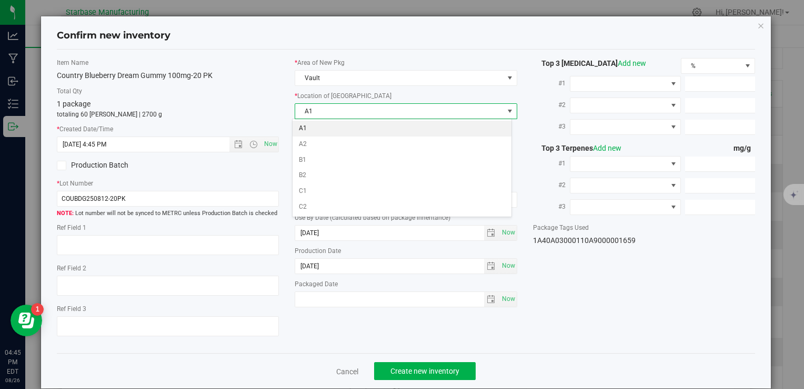
click at [336, 125] on li "A1" at bounding box center [402, 129] width 219 height 16
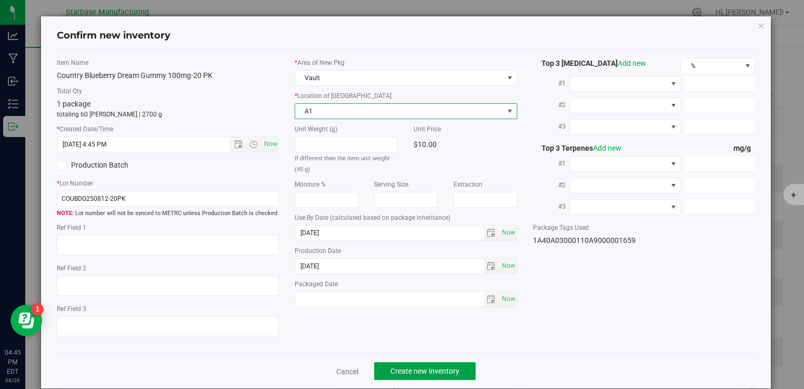
click at [439, 368] on span "Create new inventory" at bounding box center [425, 370] width 69 height 8
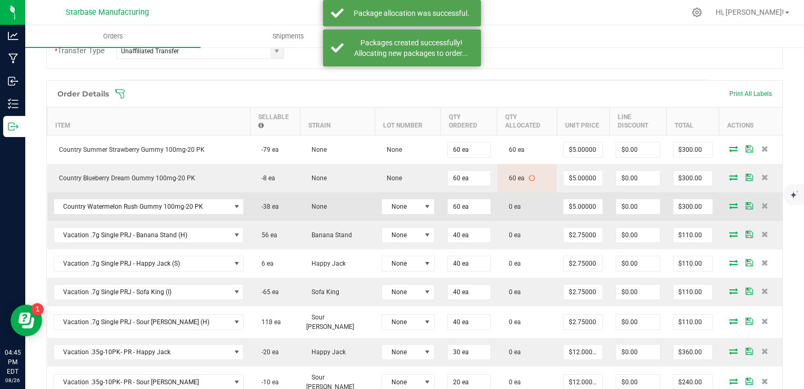
click at [730, 202] on icon at bounding box center [734, 205] width 8 height 6
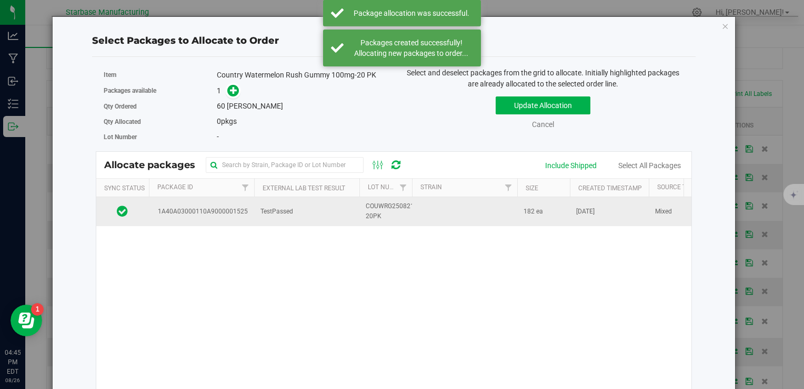
click at [571, 207] on td "[DATE]" at bounding box center [609, 211] width 79 height 28
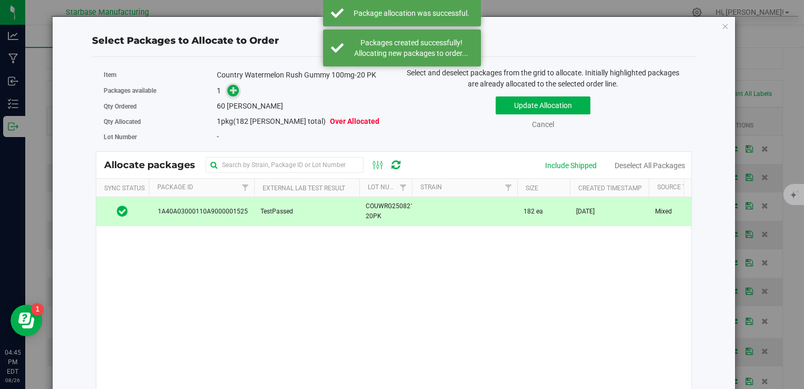
click at [237, 90] on span at bounding box center [230, 91] width 17 height 12
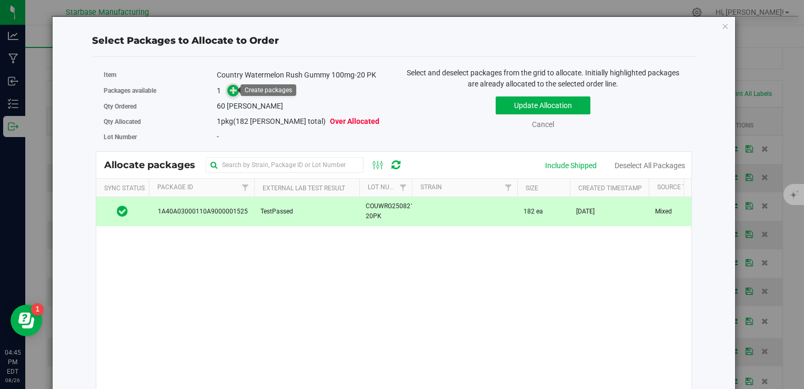
click at [232, 92] on icon at bounding box center [233, 89] width 7 height 7
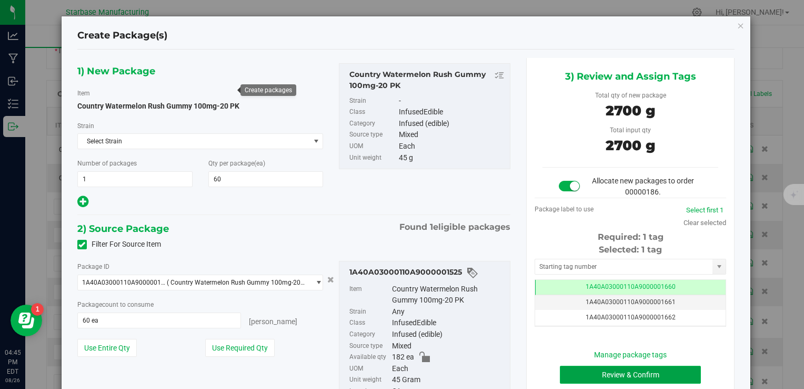
click at [596, 380] on button "Review & Confirm" at bounding box center [630, 374] width 141 height 18
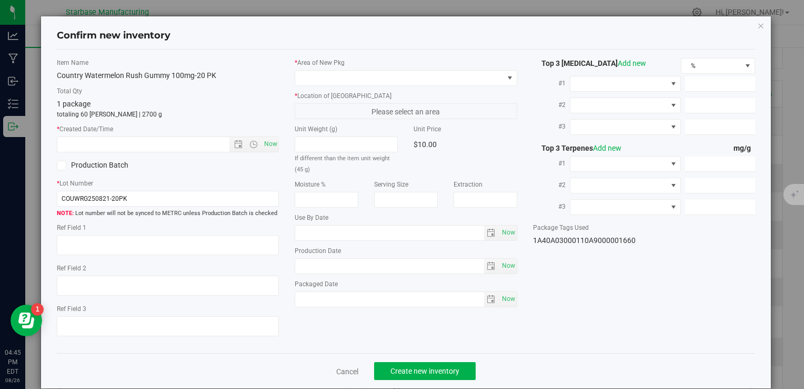
type input "[DATE]"
click at [266, 137] on span "Now" at bounding box center [271, 143] width 18 height 15
type input "[DATE] 4:45 PM"
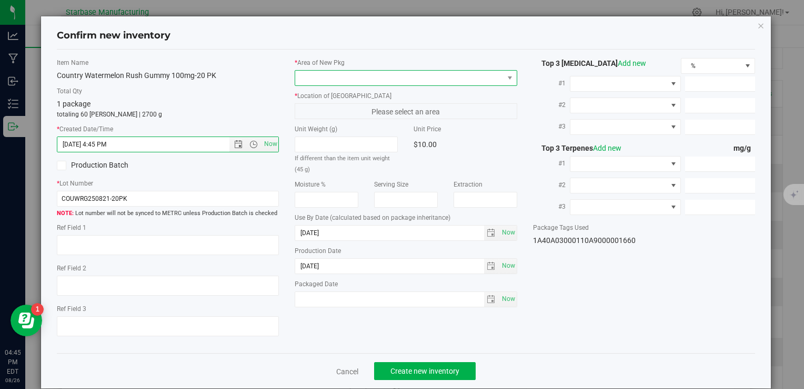
click at [316, 79] on span at bounding box center [399, 78] width 208 height 15
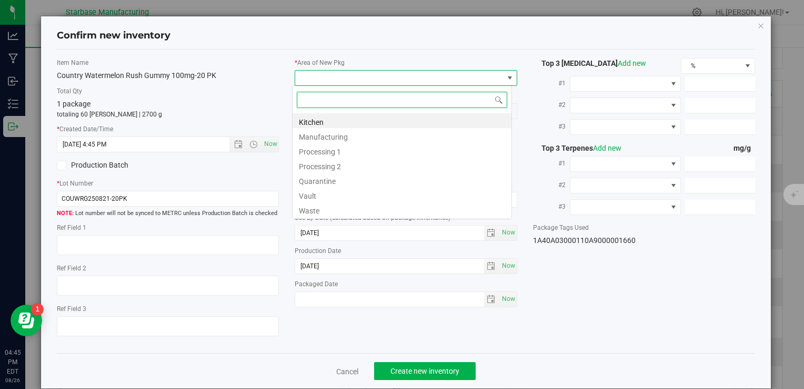
type input "v"
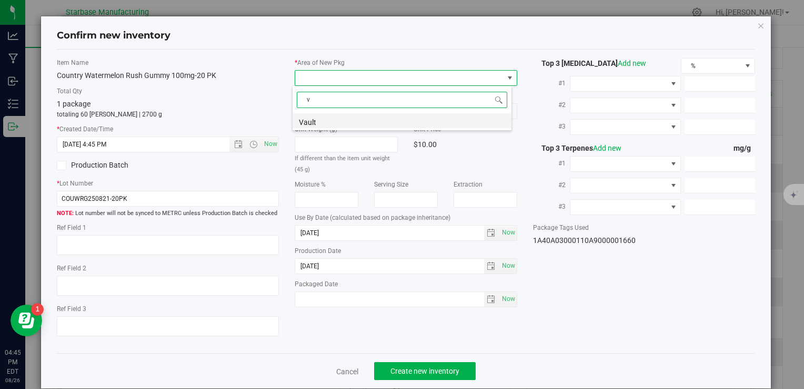
click at [320, 117] on li "Vault" at bounding box center [402, 120] width 219 height 15
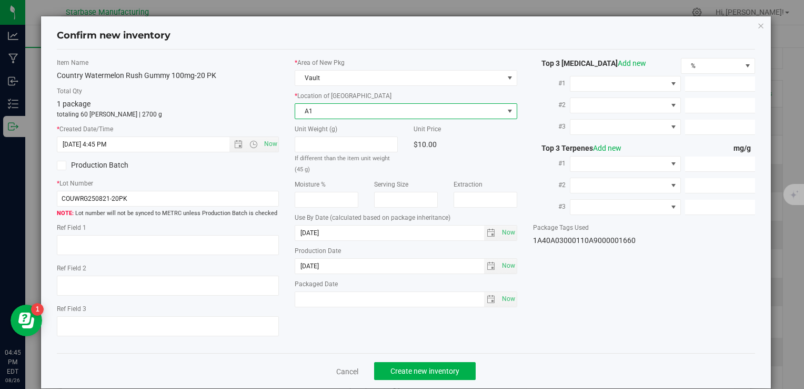
click at [320, 115] on span "A1" at bounding box center [399, 111] width 208 height 15
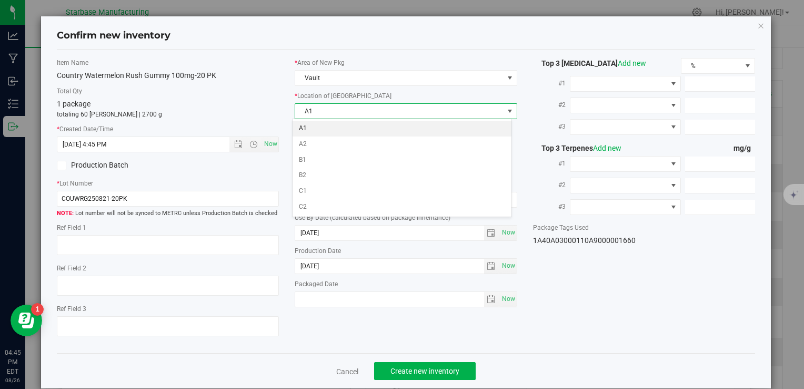
click at [321, 127] on li "A1" at bounding box center [402, 129] width 219 height 16
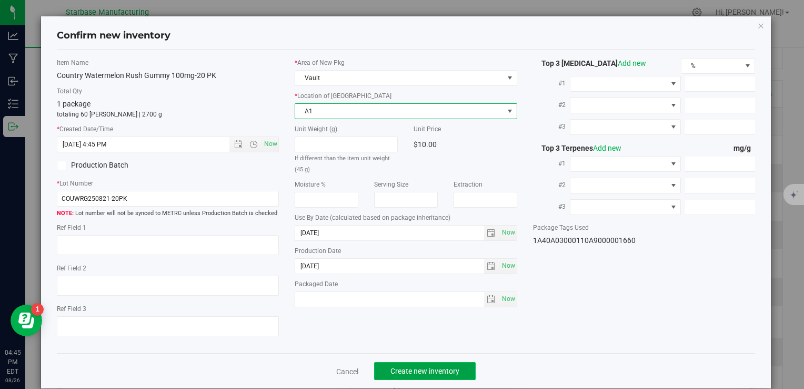
click at [418, 366] on span "Create new inventory" at bounding box center [425, 370] width 69 height 8
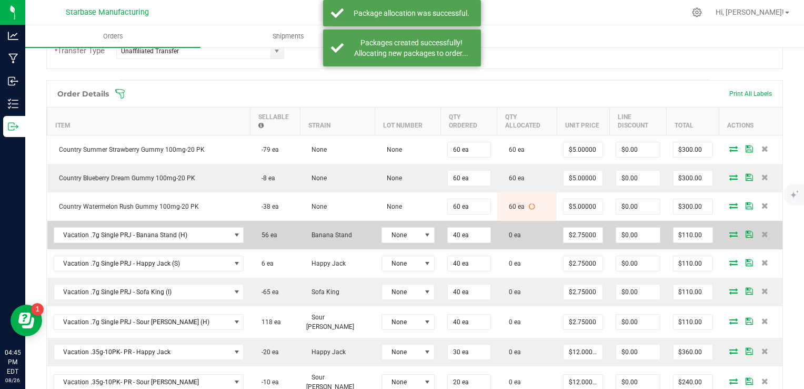
click at [730, 231] on icon at bounding box center [734, 234] width 8 height 6
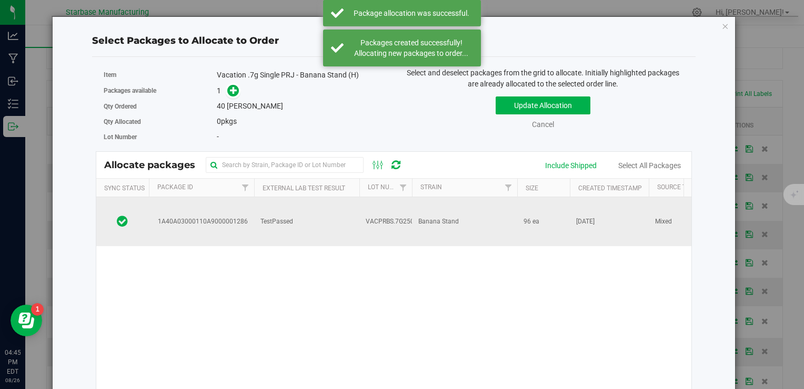
click at [314, 206] on td "TestPassed" at bounding box center [306, 221] width 105 height 49
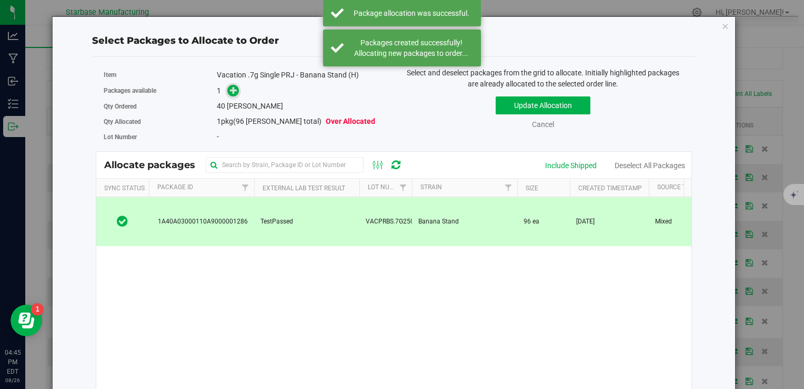
click at [231, 87] on icon at bounding box center [233, 89] width 7 height 7
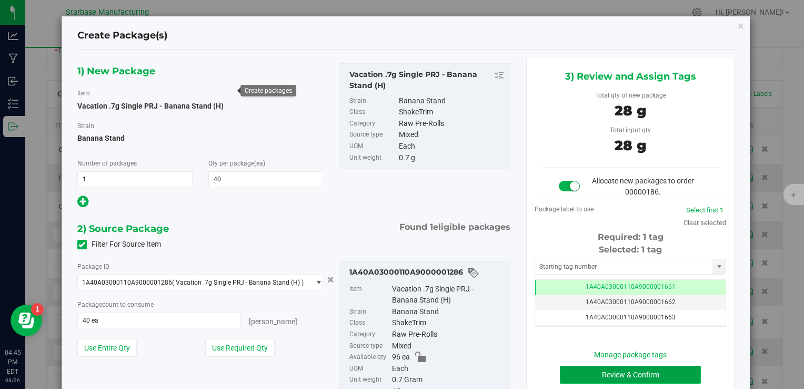
click at [611, 373] on button "Review & Confirm" at bounding box center [630, 374] width 141 height 18
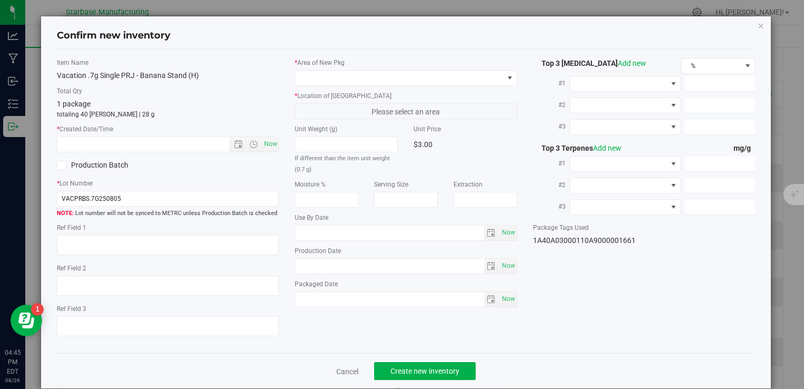
type textarea "[DATE]"
type textarea "MC281359, [PHONE_NUMBER], [EMAIL_ADDRESS][DOMAIN_NAME]"
type input "[DATE]"
click at [275, 147] on span "Now" at bounding box center [271, 143] width 18 height 15
type input "[DATE] 4:45 PM"
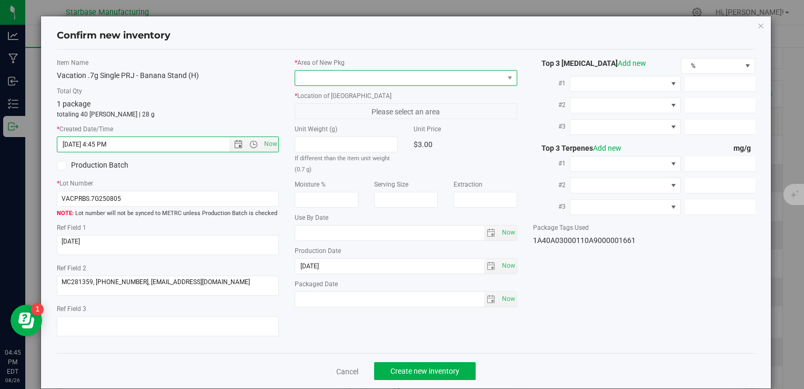
click at [315, 82] on span at bounding box center [399, 78] width 208 height 15
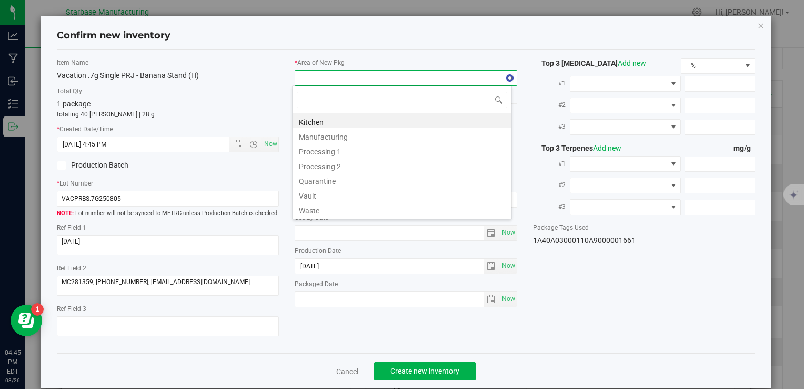
type input "v"
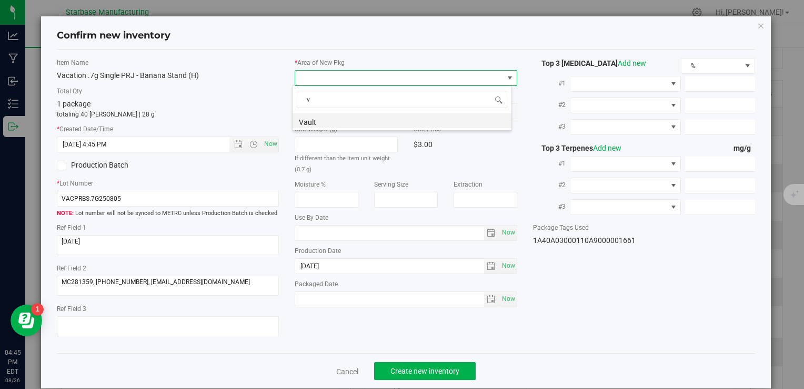
click at [323, 122] on li "Vault" at bounding box center [402, 120] width 219 height 15
click at [323, 112] on span "A1" at bounding box center [399, 111] width 208 height 15
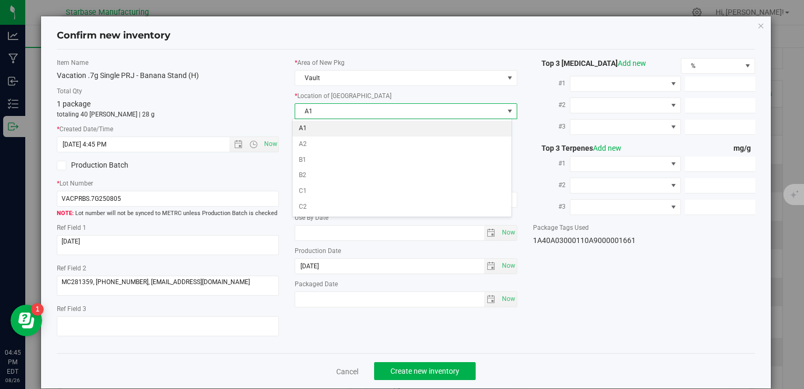
click at [323, 122] on li "A1" at bounding box center [402, 129] width 219 height 16
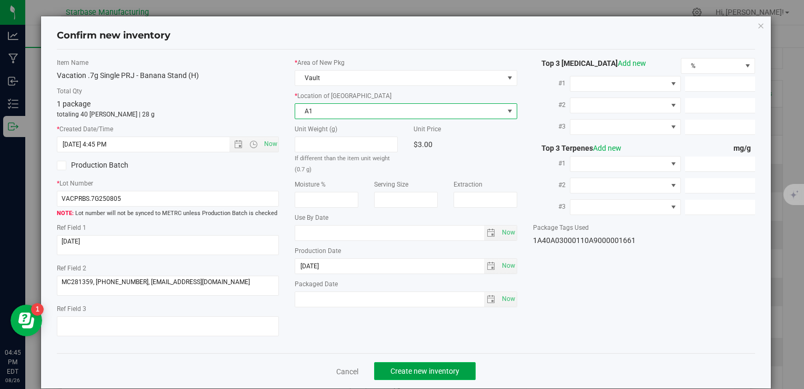
click at [429, 367] on span "Create new inventory" at bounding box center [425, 370] width 69 height 8
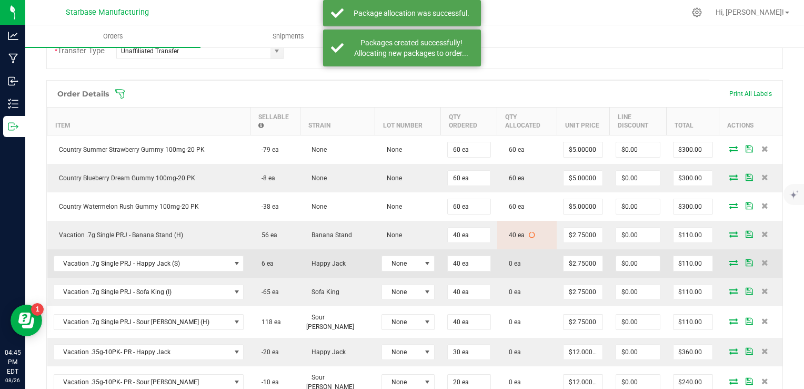
click at [730, 260] on icon at bounding box center [734, 262] width 8 height 6
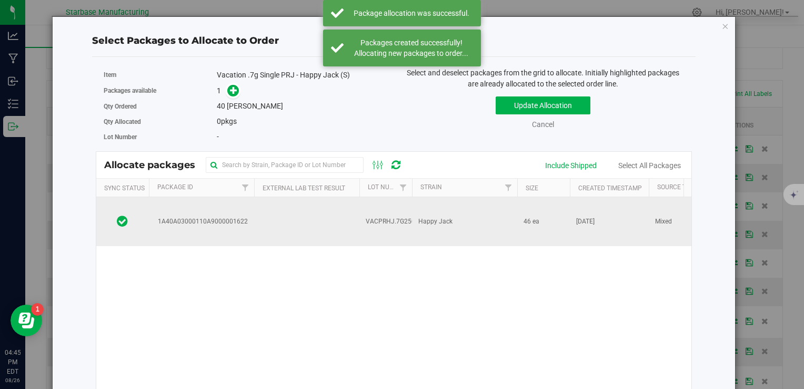
click at [293, 214] on td at bounding box center [306, 221] width 105 height 49
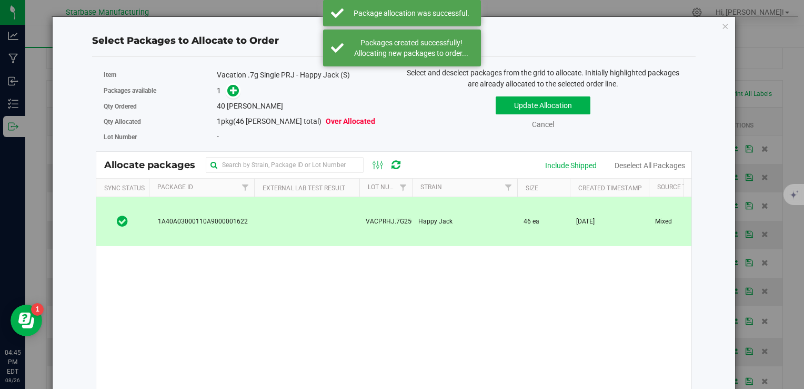
click at [237, 95] on div "1" at bounding box center [302, 91] width 170 height 12
click at [235, 90] on icon at bounding box center [233, 89] width 7 height 7
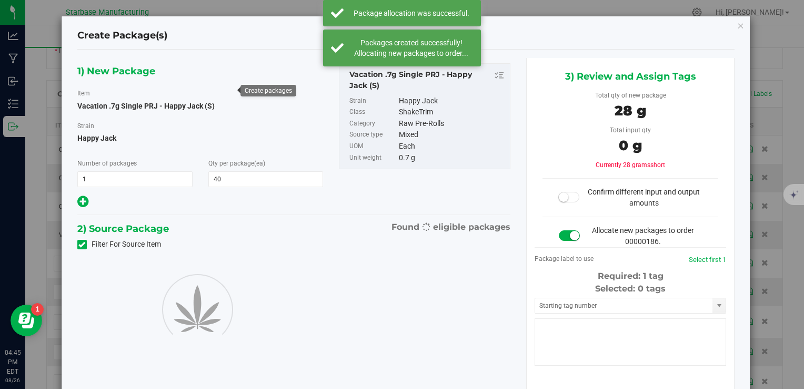
type input "40"
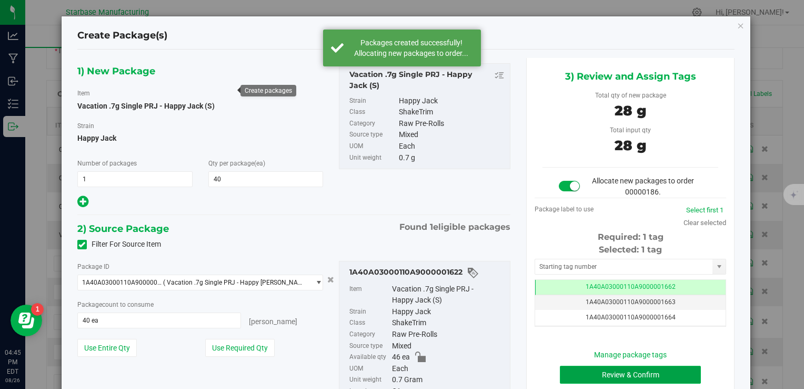
click at [610, 374] on button "Review & Confirm" at bounding box center [630, 374] width 141 height 18
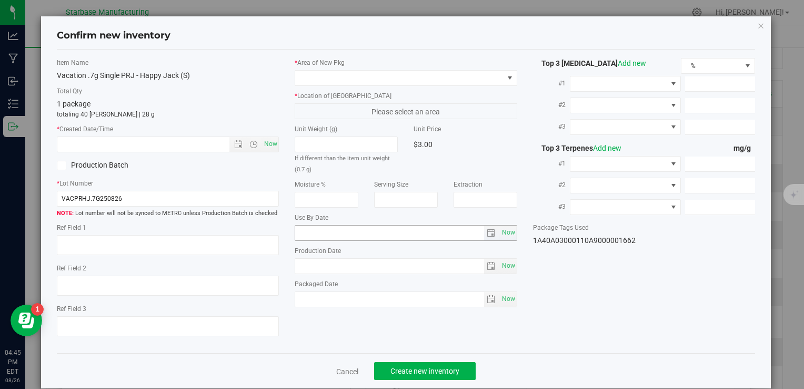
type textarea "[DATE]"
type textarea "MC281359, [PHONE_NUMBER], [EMAIL_ADDRESS][DOMAIN_NAME]"
type input "[DATE]"
click at [280, 142] on div "Item Name Vacation .7g Single PRJ - Happy Jack (S) Total Qty 1 package totaling…" at bounding box center [168, 201] width 238 height 287
click at [265, 142] on span "Now" at bounding box center [271, 143] width 18 height 15
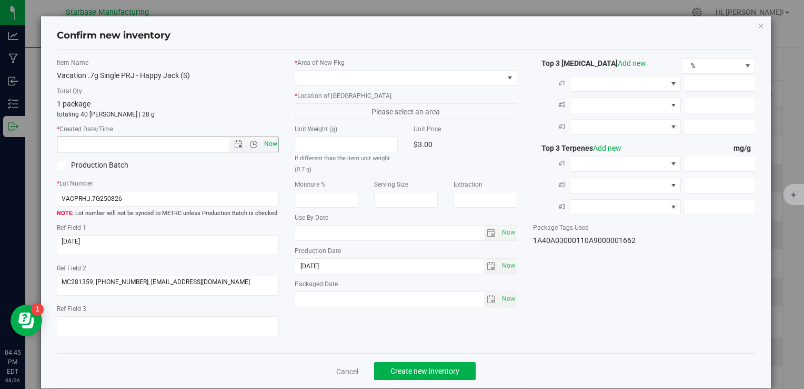
type input "[DATE] 4:45 PM"
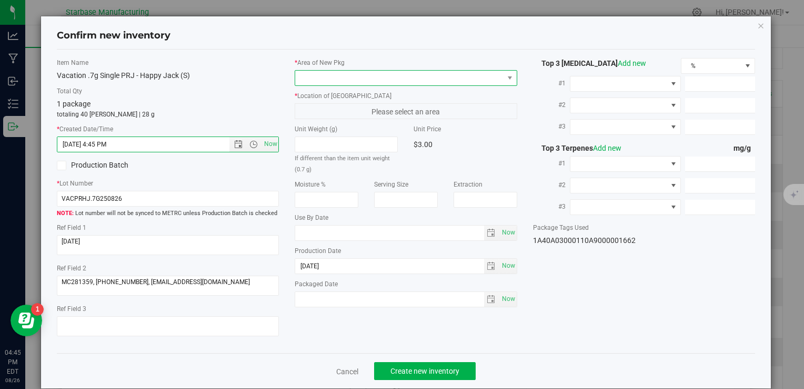
click at [323, 71] on span at bounding box center [399, 78] width 208 height 15
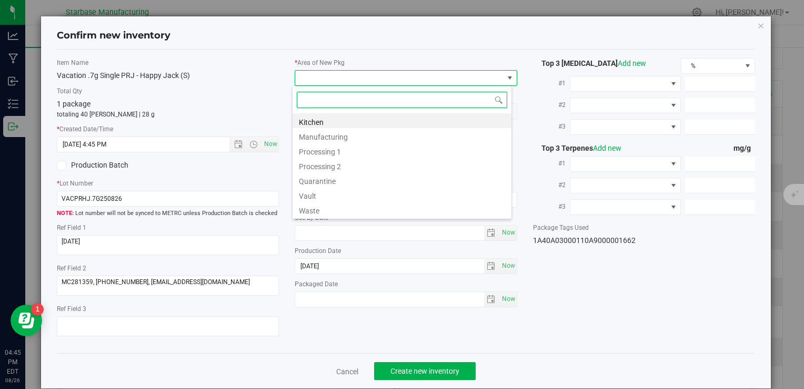
type input "v"
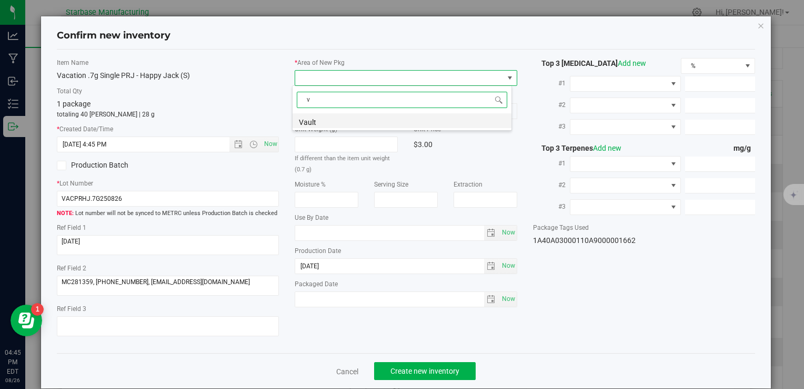
click at [322, 120] on li "Vault" at bounding box center [402, 120] width 219 height 15
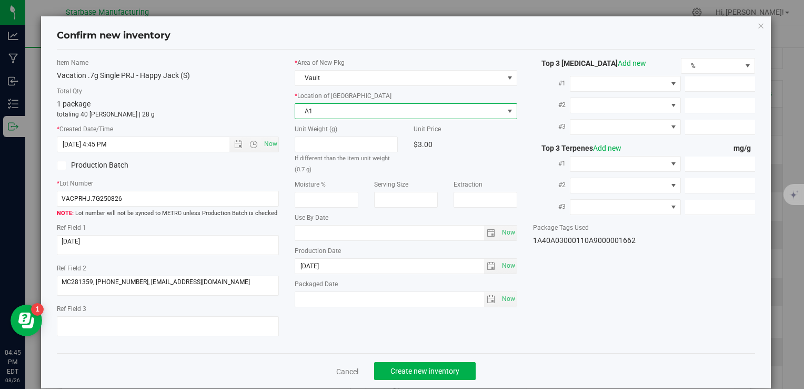
click at [321, 109] on span "A1" at bounding box center [399, 111] width 208 height 15
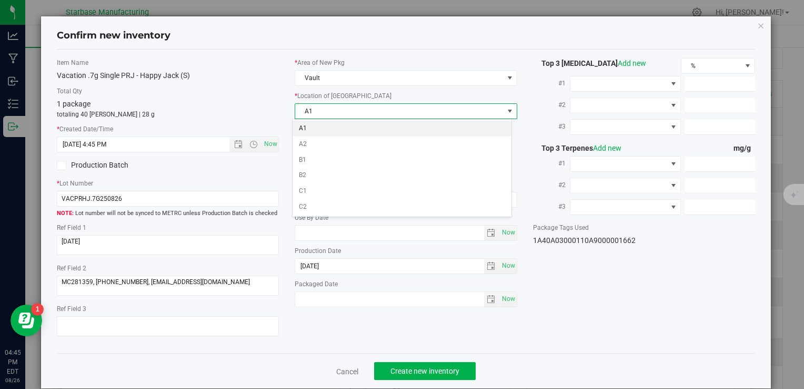
click at [321, 125] on li "A1" at bounding box center [402, 129] width 219 height 16
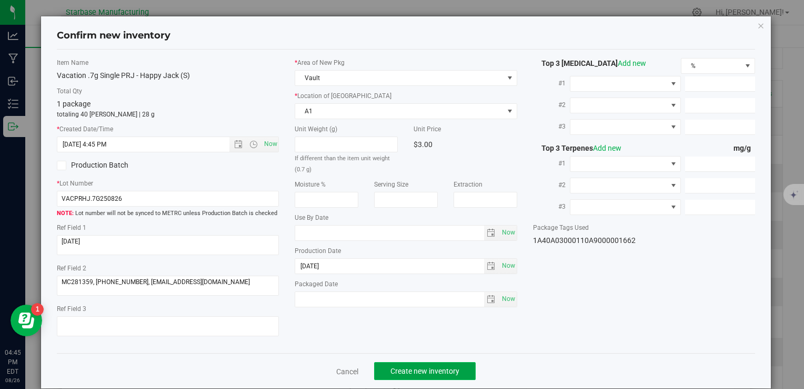
click at [415, 372] on span "Create new inventory" at bounding box center [425, 370] width 69 height 8
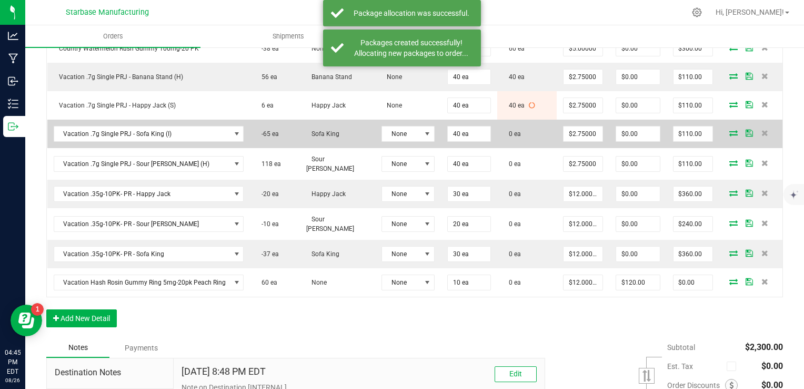
click at [730, 130] on icon at bounding box center [734, 133] width 8 height 6
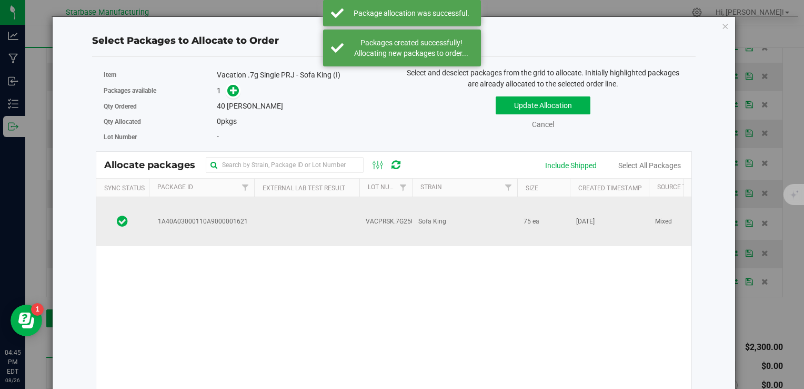
click at [444, 216] on span "Sofa King" at bounding box center [433, 221] width 28 height 10
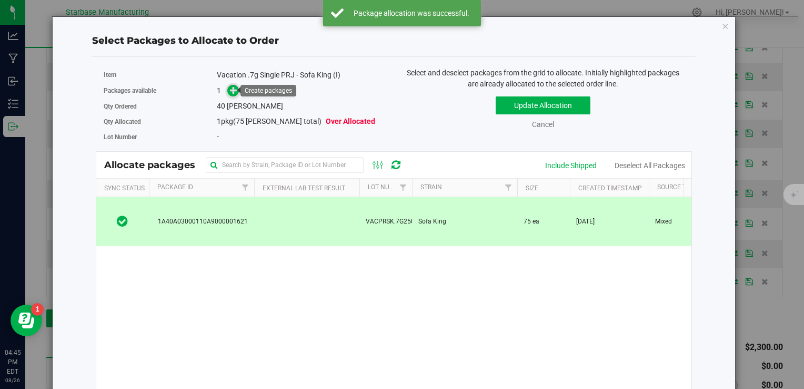
click at [235, 90] on icon at bounding box center [233, 89] width 7 height 7
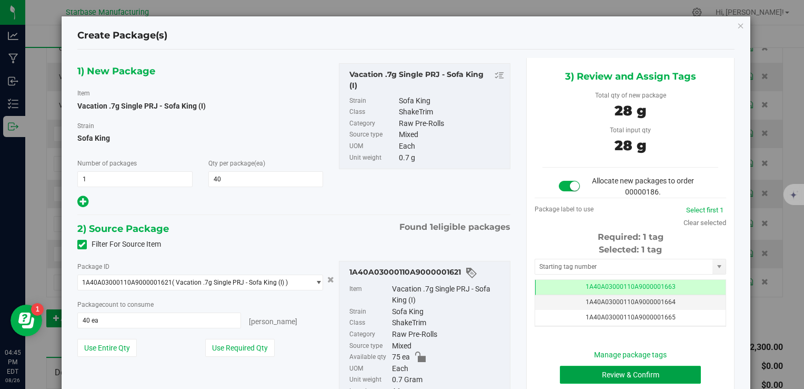
click at [596, 370] on button "Review & Confirm" at bounding box center [630, 374] width 141 height 18
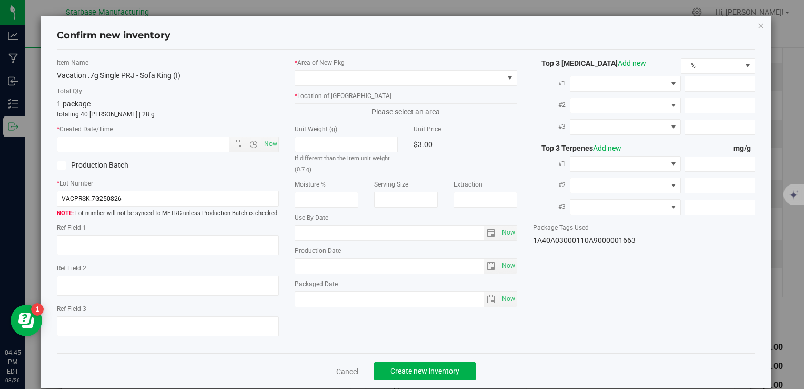
type textarea "[DATE]"
type textarea "MC281359, [PHONE_NUMBER], [EMAIL_ADDRESS][DOMAIN_NAME]"
type input "[DATE]"
click at [272, 147] on span "Now" at bounding box center [271, 143] width 18 height 15
type input "[DATE] 4:45 PM"
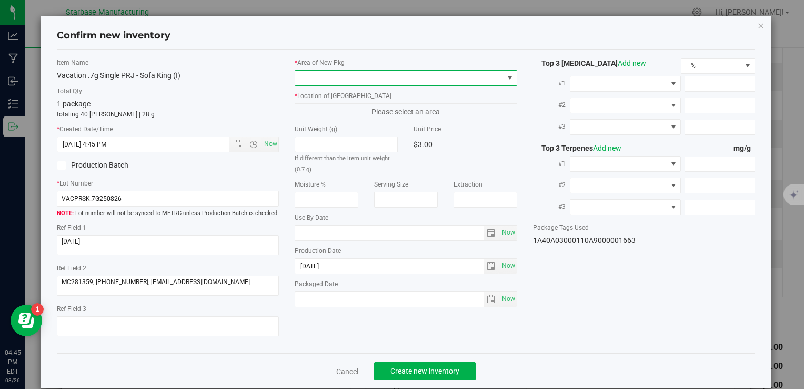
click at [331, 78] on span at bounding box center [399, 78] width 208 height 15
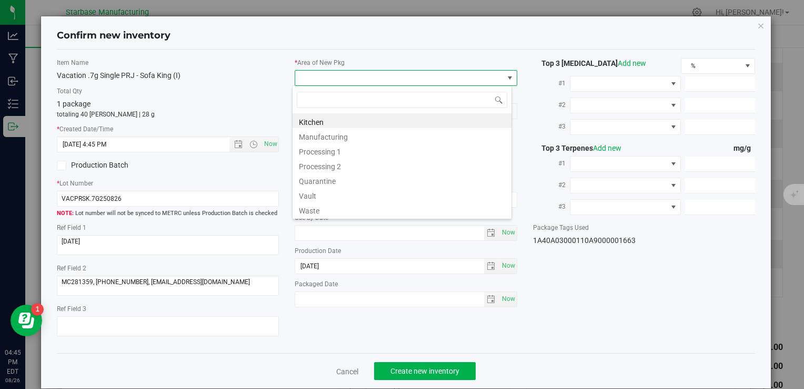
type input "v"
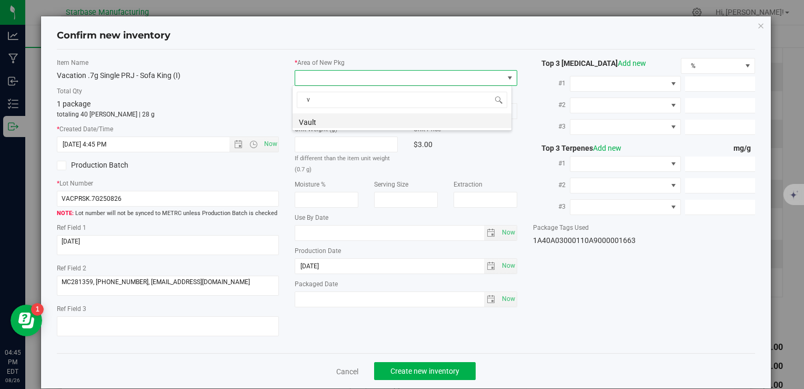
click at [324, 123] on li "Vault" at bounding box center [402, 120] width 219 height 15
click at [324, 115] on span "A1" at bounding box center [399, 111] width 208 height 15
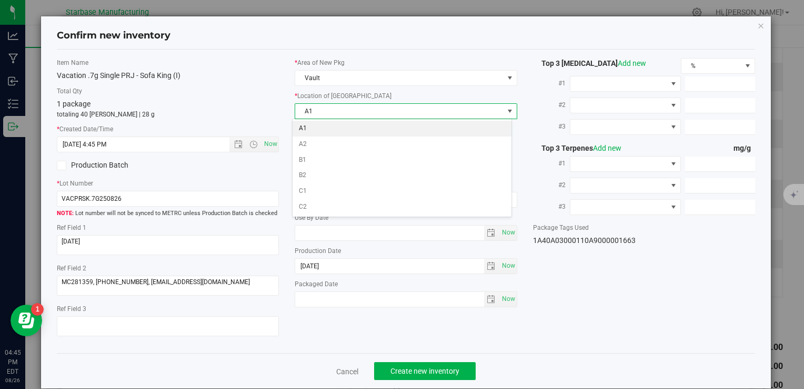
click at [321, 127] on li "A1" at bounding box center [402, 129] width 219 height 16
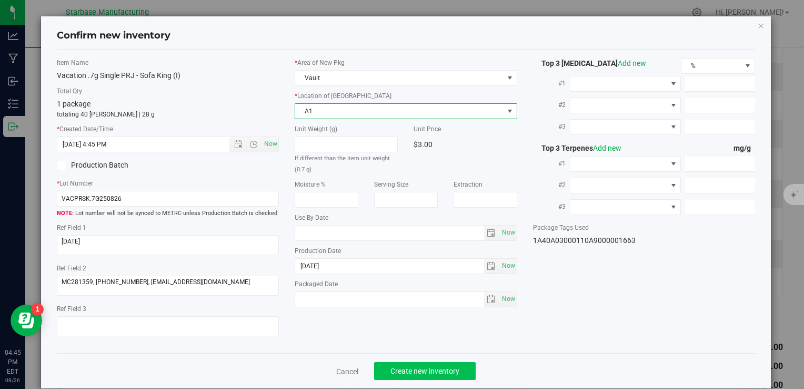
click at [439, 361] on div "Cancel Create new inventory" at bounding box center [406, 370] width 699 height 35
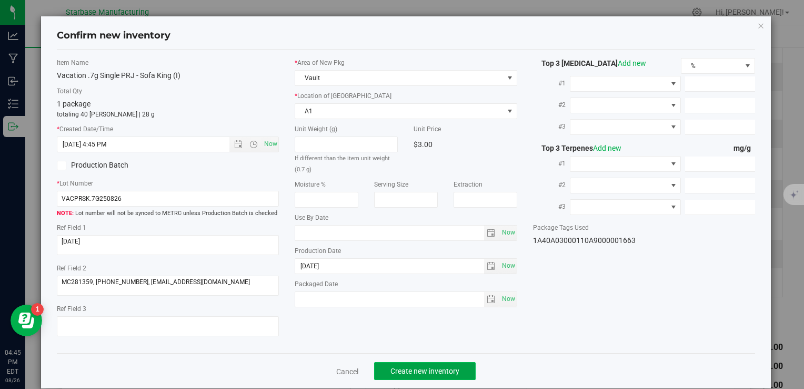
click at [441, 363] on button "Create new inventory" at bounding box center [425, 371] width 102 height 18
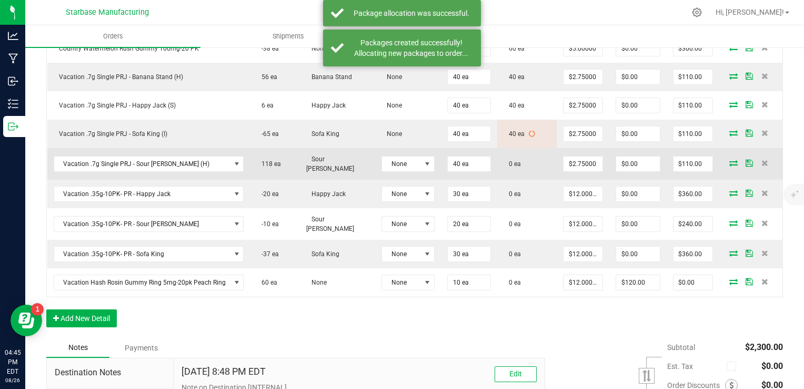
click at [730, 160] on icon at bounding box center [734, 163] width 8 height 6
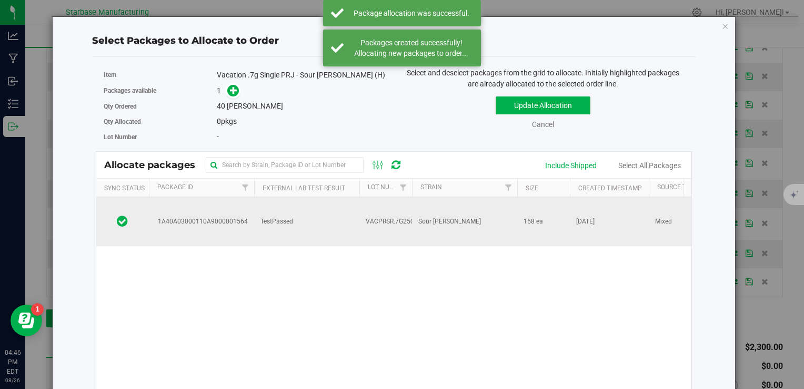
click at [413, 212] on td "Sour [PERSON_NAME]" at bounding box center [464, 221] width 105 height 49
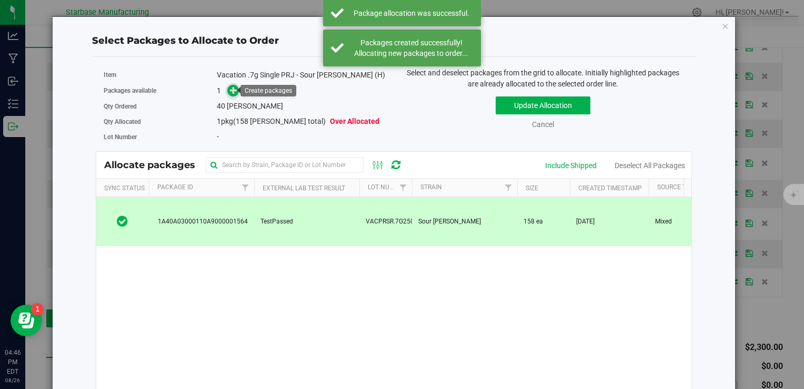
click at [231, 91] on icon at bounding box center [233, 89] width 7 height 7
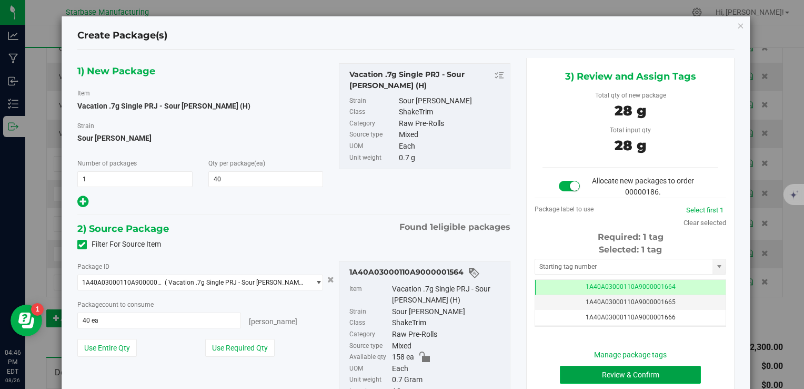
click at [601, 371] on button "Review & Confirm" at bounding box center [630, 374] width 141 height 18
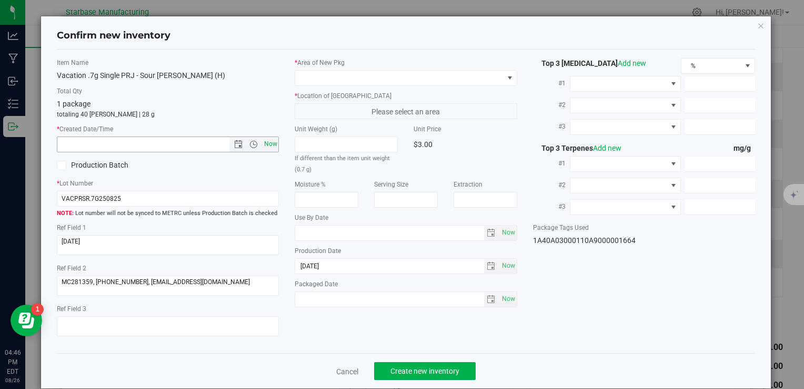
click at [270, 142] on span "Now" at bounding box center [271, 143] width 18 height 15
type input "[DATE] 4:46 PM"
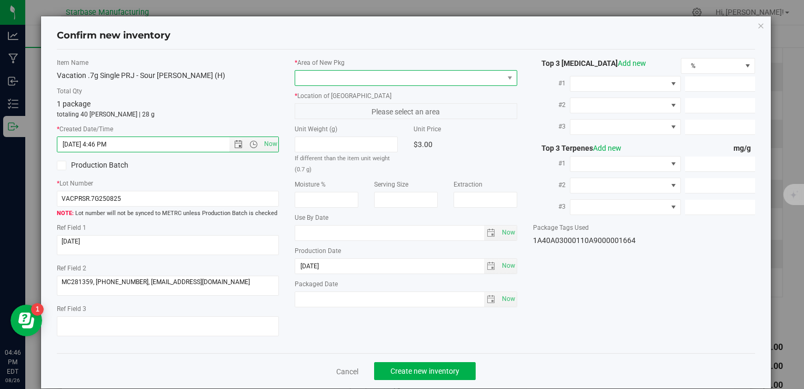
click at [312, 80] on span at bounding box center [399, 78] width 208 height 15
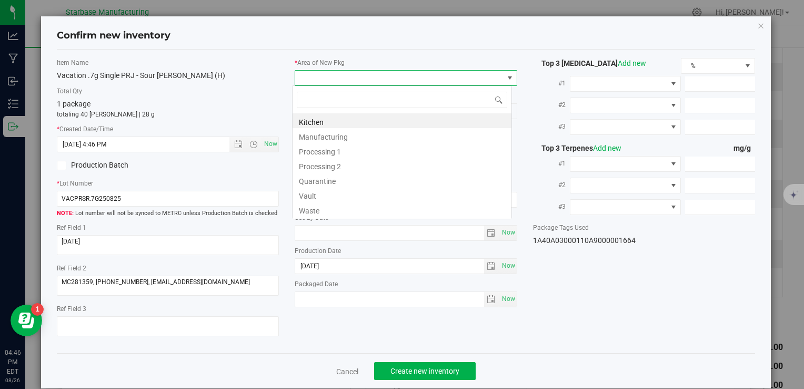
type input "v"
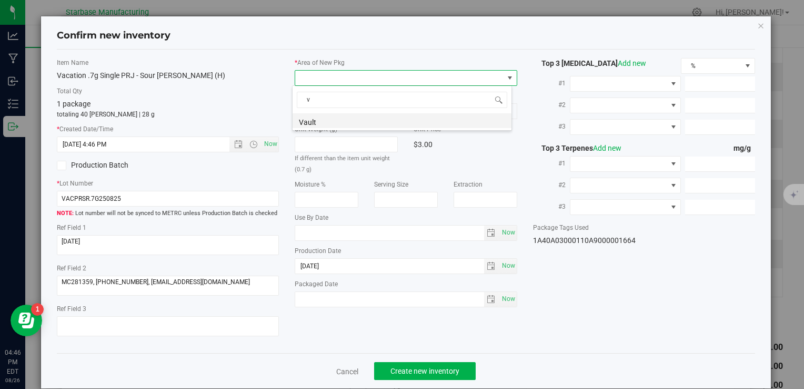
click at [312, 121] on li "Vault" at bounding box center [402, 120] width 219 height 15
click at [317, 114] on span "A1" at bounding box center [399, 111] width 208 height 15
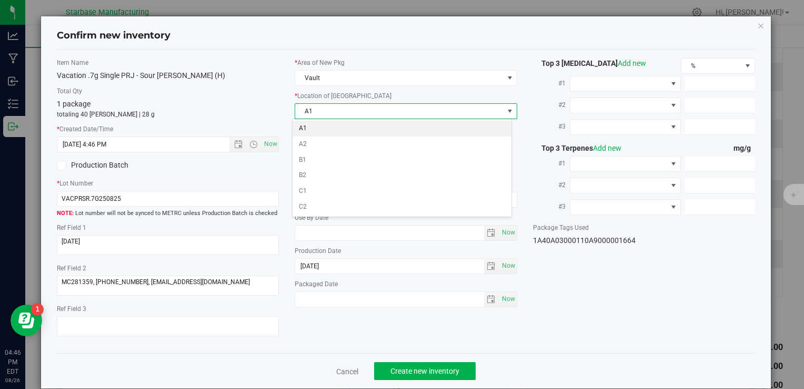
click at [315, 127] on li "A1" at bounding box center [402, 129] width 219 height 16
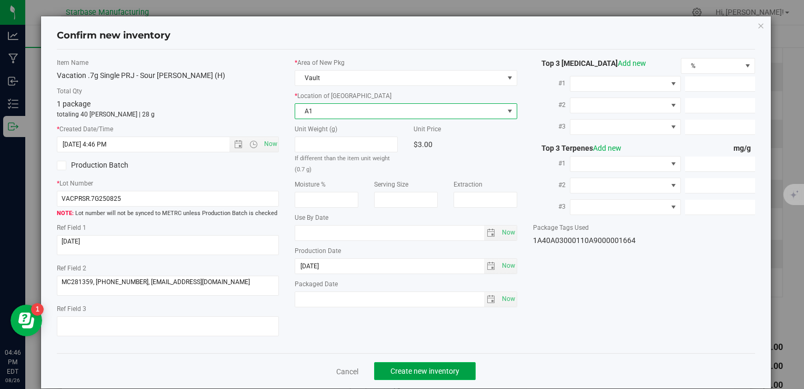
click at [416, 374] on span "Create new inventory" at bounding box center [425, 370] width 69 height 8
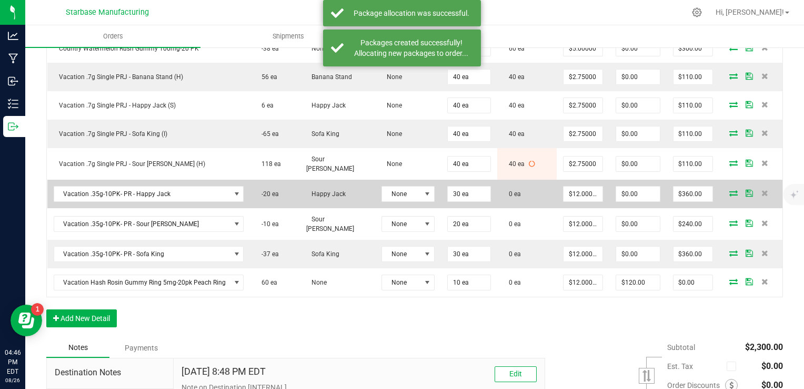
click at [730, 190] on icon at bounding box center [734, 193] width 8 height 6
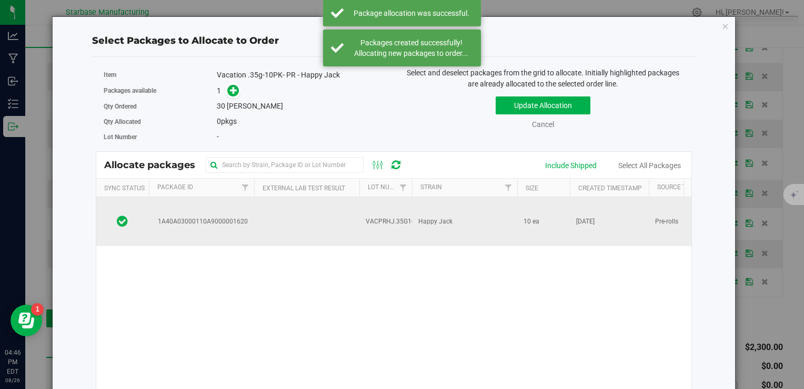
click at [393, 216] on span "VACPRHJ.35G10PK250826" at bounding box center [406, 221] width 80 height 10
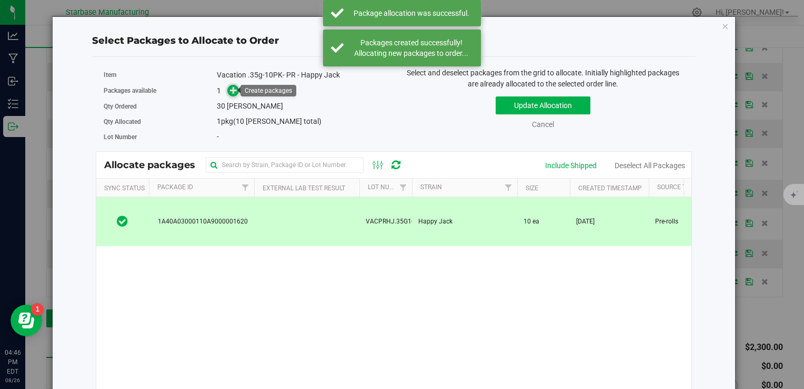
click at [233, 93] on icon at bounding box center [233, 89] width 7 height 7
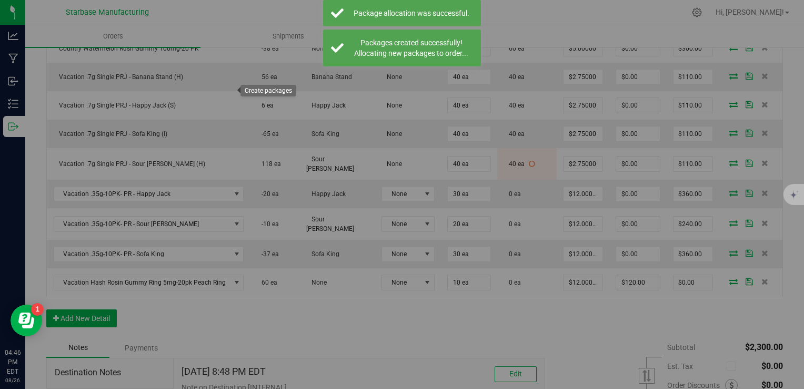
type input "1"
type input "30"
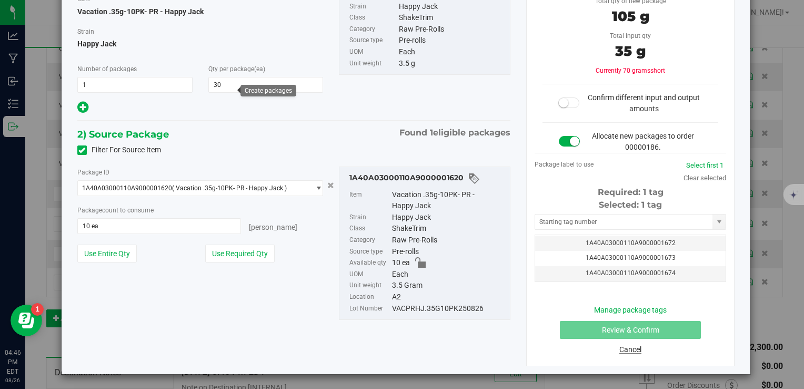
click at [625, 351] on link "Cancel" at bounding box center [631, 349] width 22 height 8
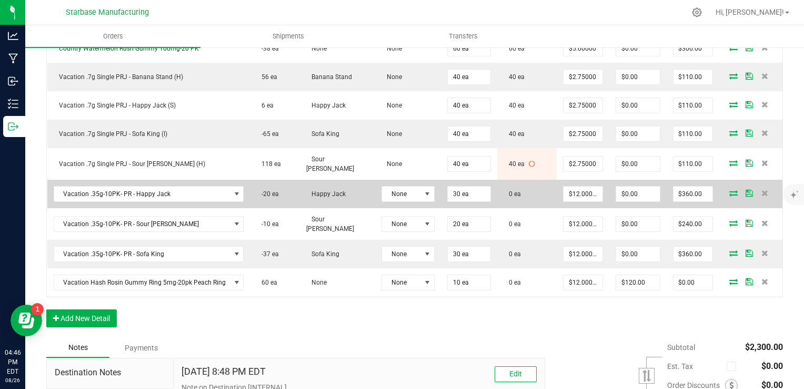
click at [730, 190] on icon at bounding box center [734, 193] width 8 height 6
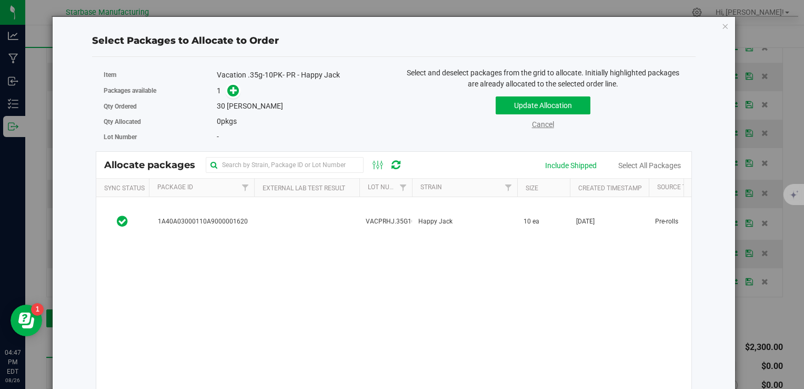
click at [543, 124] on link "Cancel" at bounding box center [543, 124] width 22 height 8
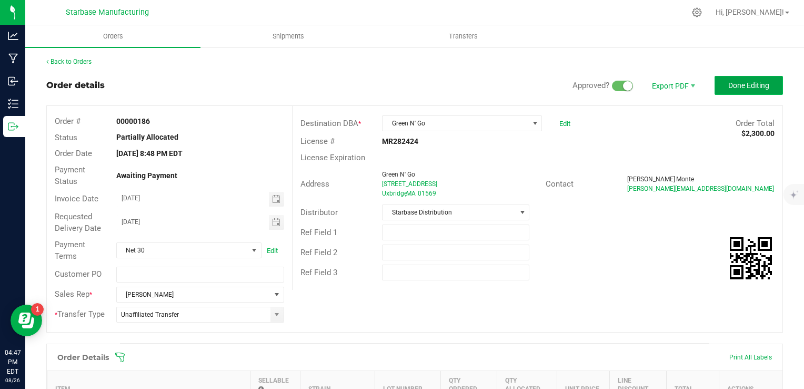
click at [753, 79] on button "Done Editing" at bounding box center [749, 85] width 68 height 19
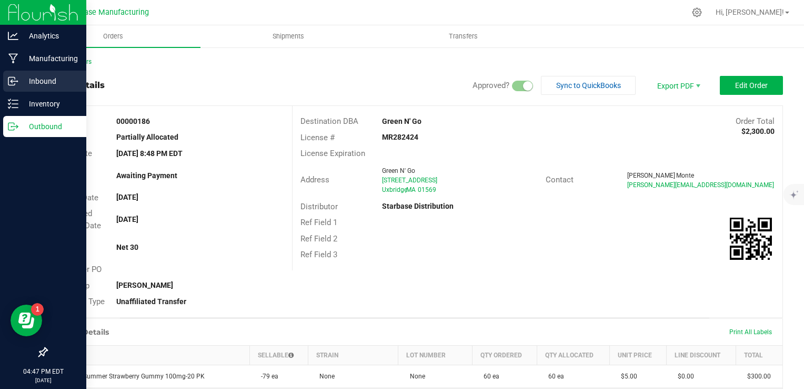
click at [10, 77] on icon at bounding box center [13, 81] width 11 height 11
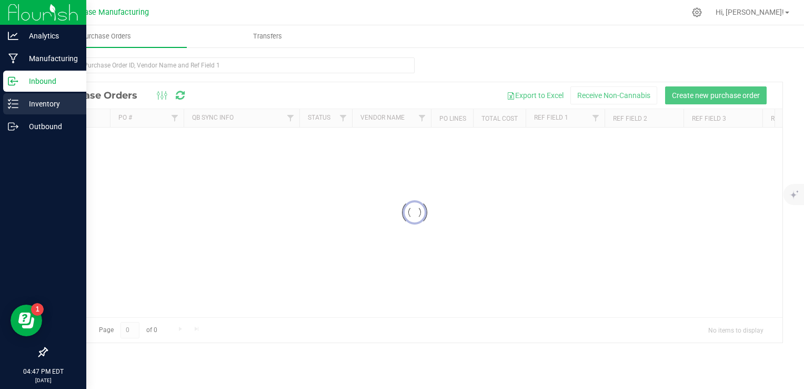
click at [24, 103] on p "Inventory" at bounding box center [49, 103] width 63 height 13
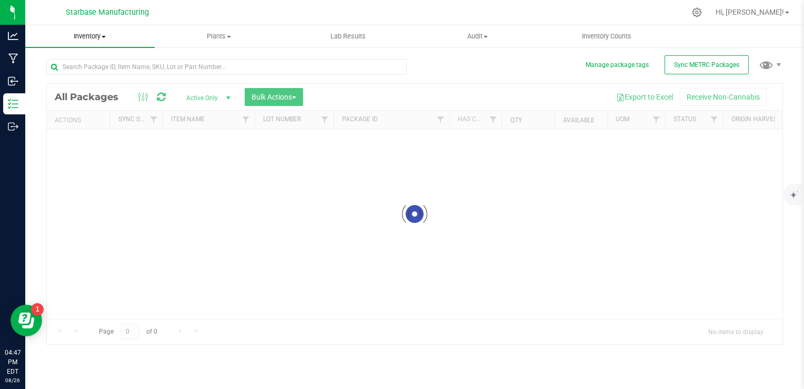
click at [96, 32] on span "Inventory" at bounding box center [90, 36] width 130 height 9
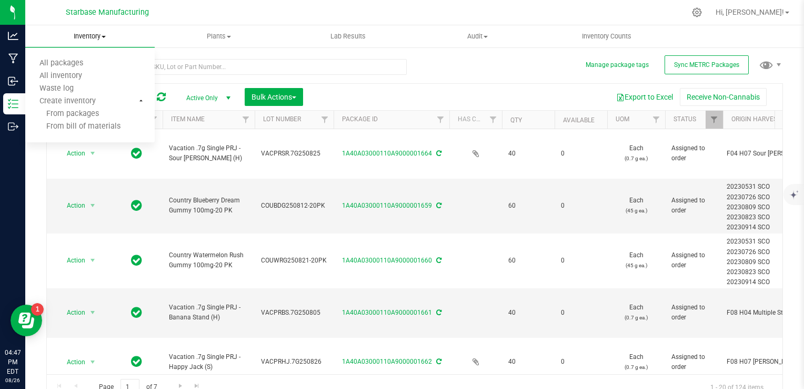
click at [95, 39] on span "Inventory" at bounding box center [90, 36] width 130 height 9
click at [95, 43] on uib-tab-heading "Inventory All packages All inventory Waste log Create inventory" at bounding box center [90, 36] width 130 height 22
click at [97, 123] on span "From bill of materials" at bounding box center [72, 126] width 95 height 9
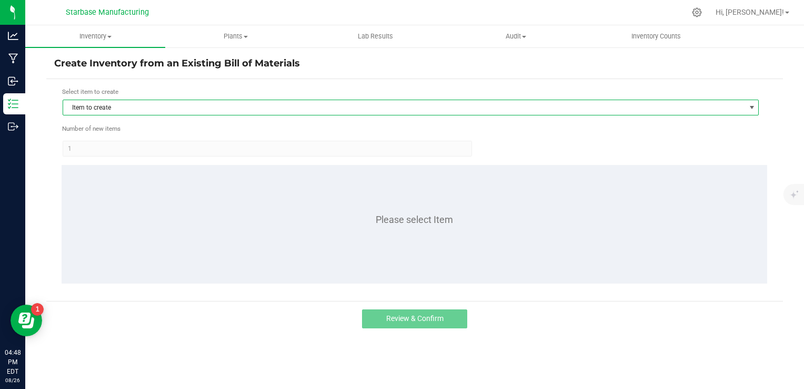
click at [154, 106] on span "Item to create" at bounding box center [404, 107] width 682 height 15
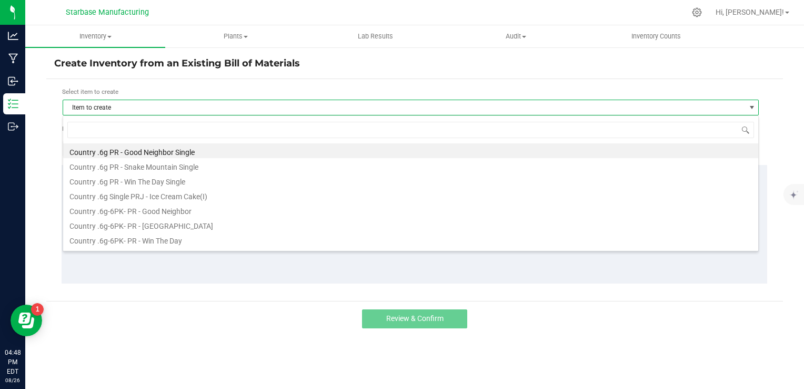
scroll to position [15, 697]
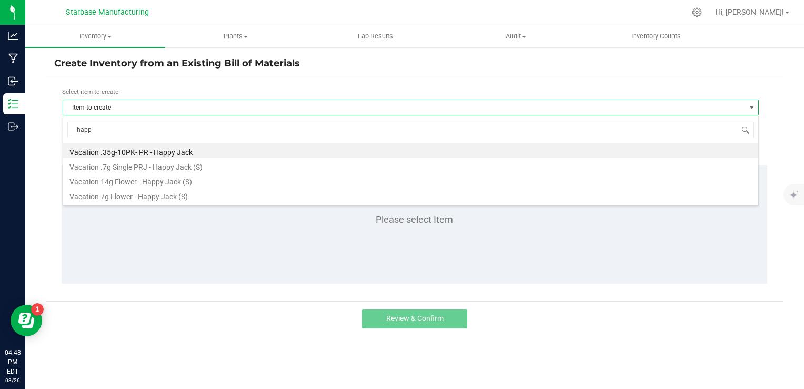
type input "happy"
click at [166, 150] on li "Vacation .35g-10PK- PR - Happy Jack" at bounding box center [411, 150] width 696 height 15
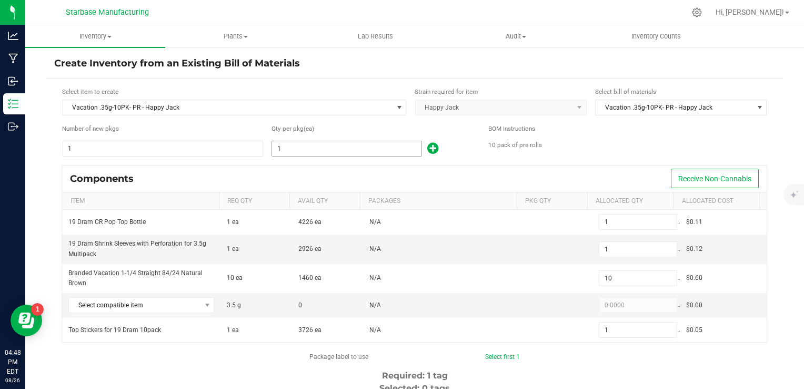
click at [294, 153] on input "1" at bounding box center [347, 148] width 150 height 15
type input "2"
type input "20"
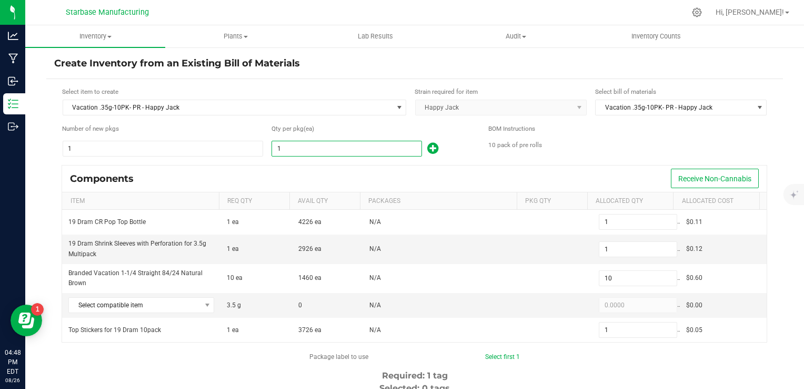
type input "2"
type input "20"
type input "200"
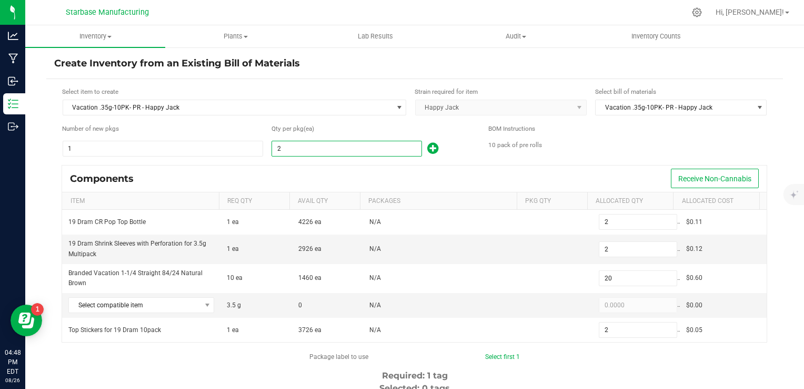
type input "20"
click at [180, 304] on span "Select compatible item" at bounding box center [135, 304] width 132 height 15
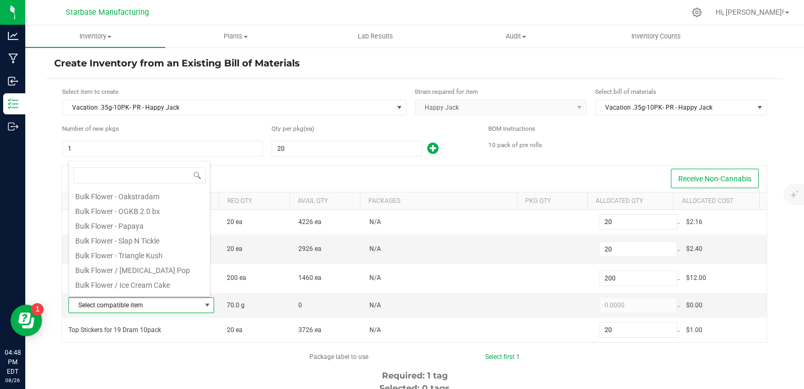
scroll to position [175, 0]
click at [159, 261] on li "Bulk Flower Happy Jack" at bounding box center [139, 257] width 141 height 15
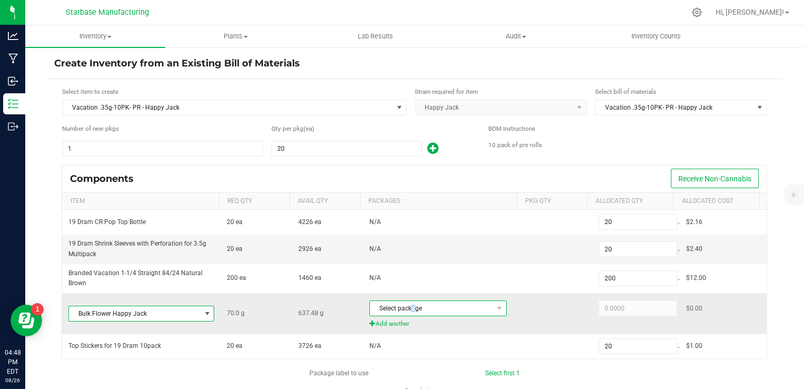
click at [407, 305] on span "Select package" at bounding box center [431, 308] width 123 height 15
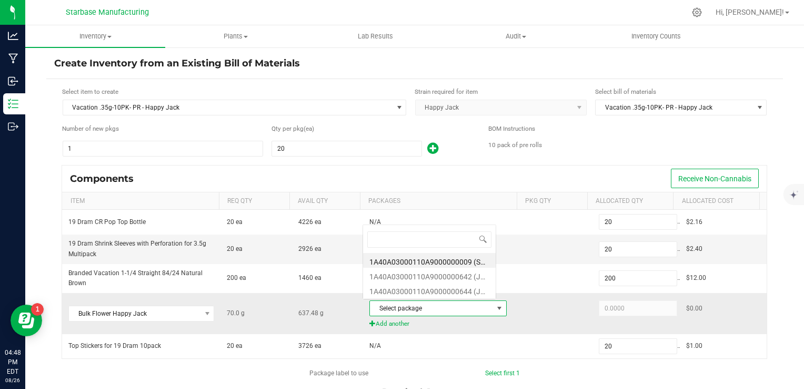
scroll to position [15, 133]
click at [459, 276] on li "1A40A03000110A9000000642 (JH250627)" at bounding box center [429, 274] width 133 height 15
type input "70.0000"
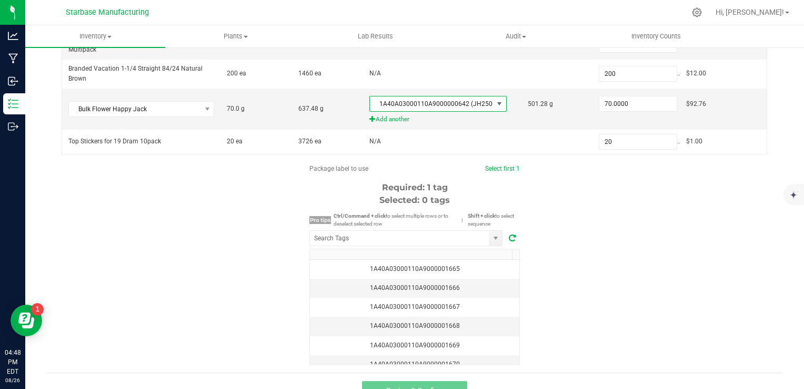
scroll to position [221, 0]
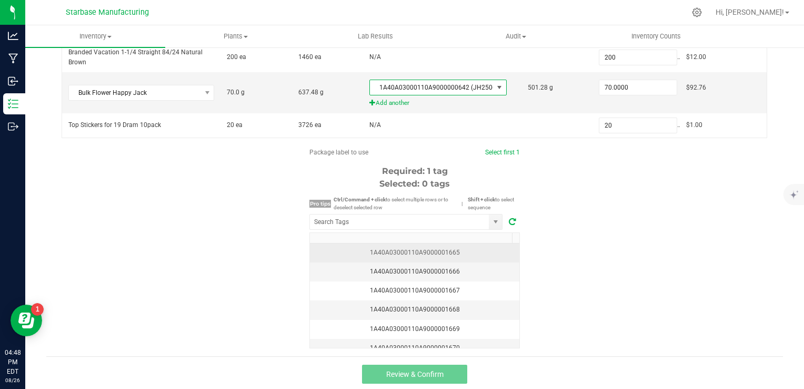
click at [457, 249] on div "1A40A03000110A9000001665" at bounding box center [414, 252] width 197 height 10
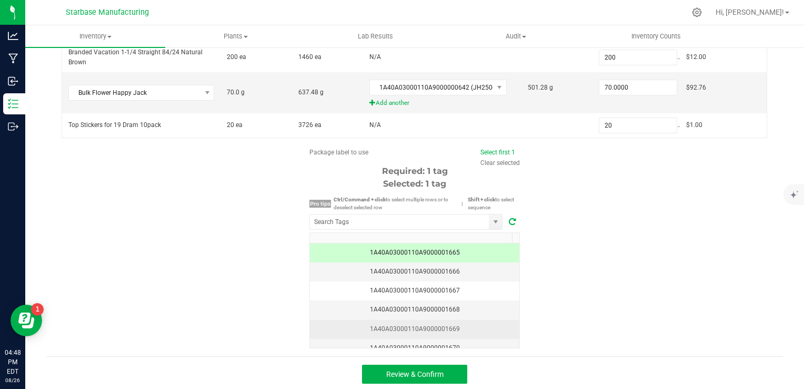
click at [455, 327] on div "1A40A03000110A9000001669" at bounding box center [414, 329] width 197 height 10
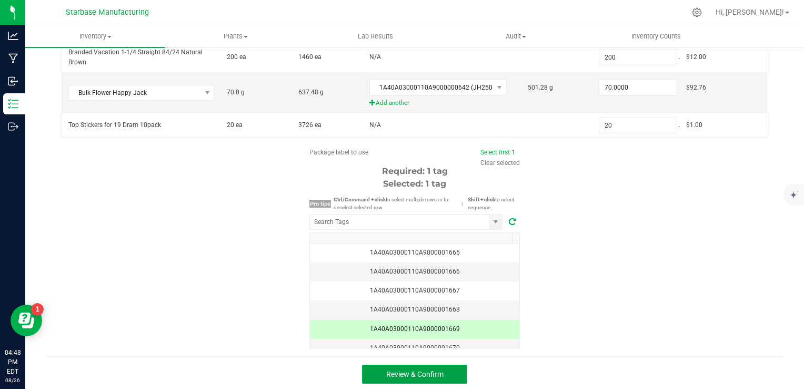
click at [450, 370] on button "Review & Confirm" at bounding box center [414, 373] width 105 height 19
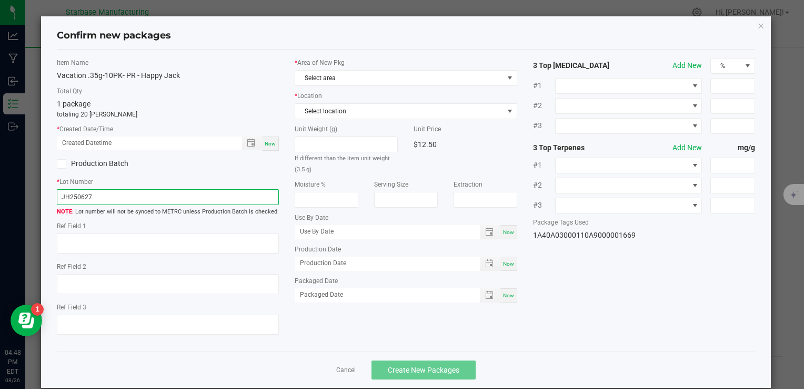
click at [120, 195] on input "JH250627" at bounding box center [168, 197] width 222 height 16
paste input "VACPRHJ.35G10PK250826"
type input "VACPRHJ.35G10PK250826"
click at [268, 142] on div "Now" at bounding box center [270, 143] width 17 height 14
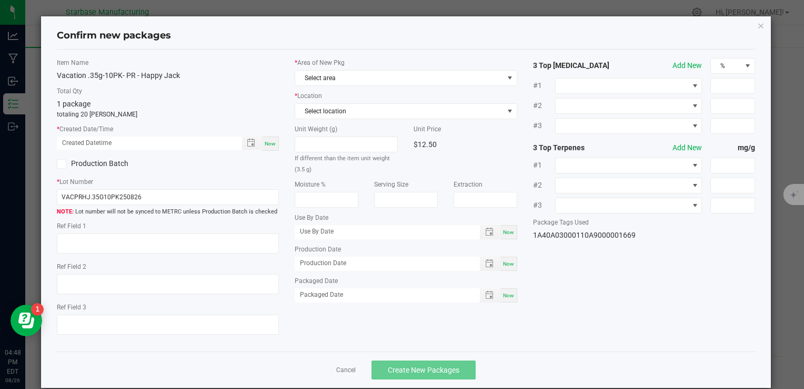
type input "[DATE] 04:48 PM"
click at [353, 73] on span "Select area" at bounding box center [399, 78] width 208 height 15
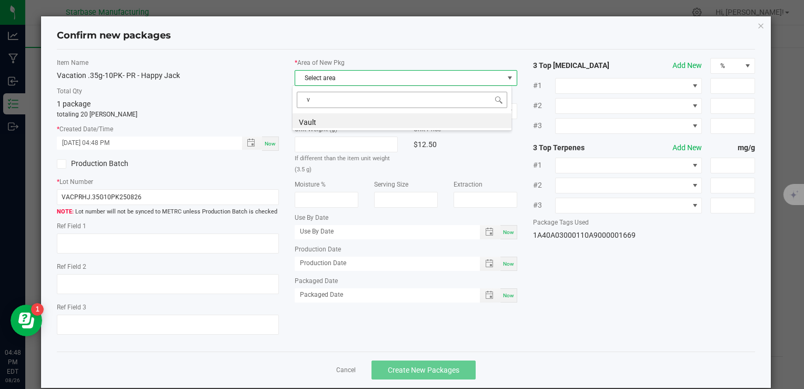
scroll to position [15, 220]
click at [341, 121] on li "Vault" at bounding box center [402, 120] width 219 height 15
click at [343, 111] on span "Select location" at bounding box center [399, 111] width 208 height 15
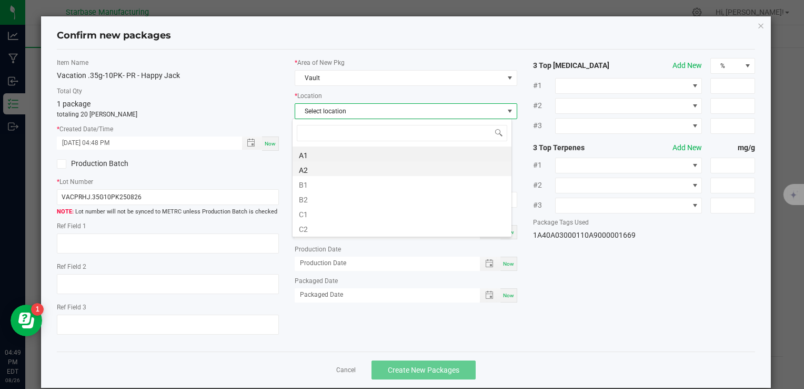
click at [345, 167] on li "A2" at bounding box center [402, 168] width 219 height 15
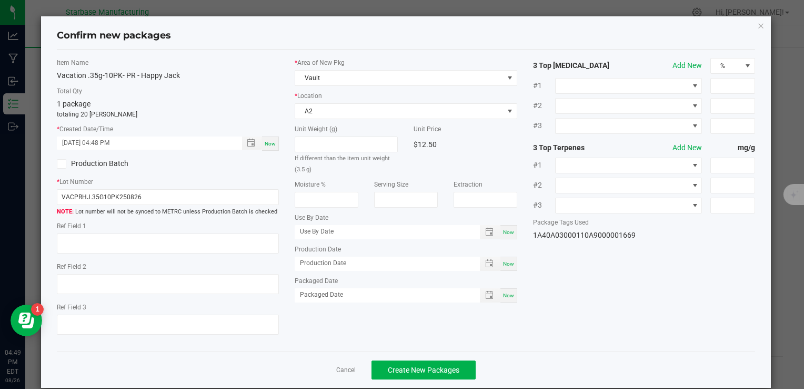
drag, startPoint x: 501, startPoint y: 262, endPoint x: 493, endPoint y: 276, distance: 16.7
click at [503, 262] on span "Now" at bounding box center [508, 264] width 11 height 6
type input "[DATE]"
click at [503, 293] on span "Now" at bounding box center [508, 295] width 11 height 6
type input "[DATE]"
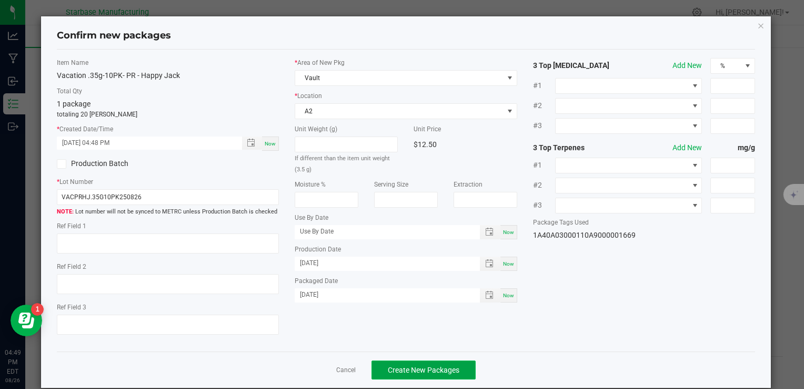
click at [442, 372] on span "Create New Packages" at bounding box center [424, 369] width 72 height 8
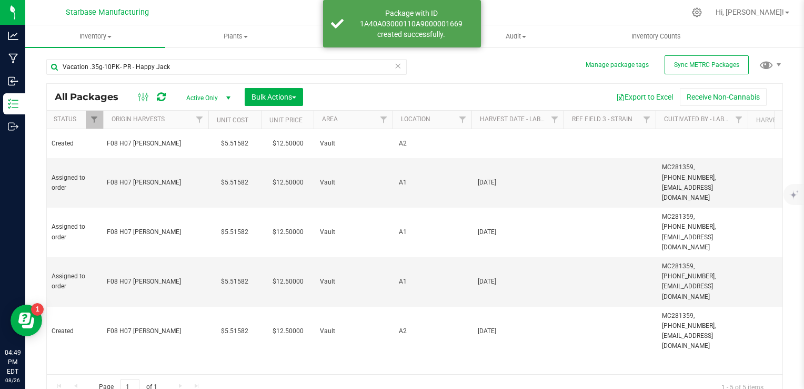
scroll to position [0, 627]
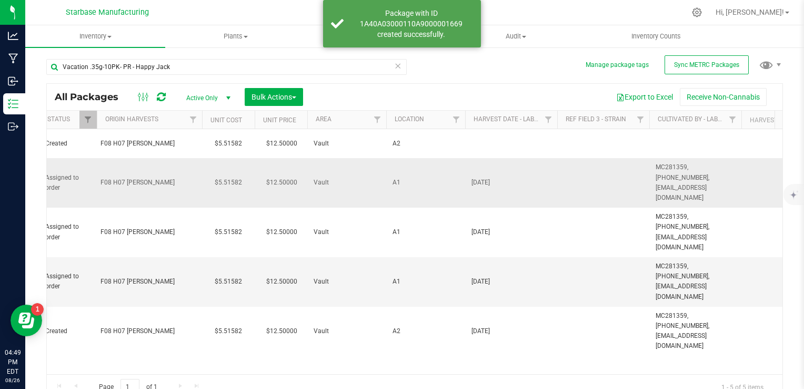
click at [478, 177] on span "[DATE]" at bounding box center [512, 182] width 80 height 10
click at [478, 174] on input "[DATE]" at bounding box center [509, 182] width 88 height 16
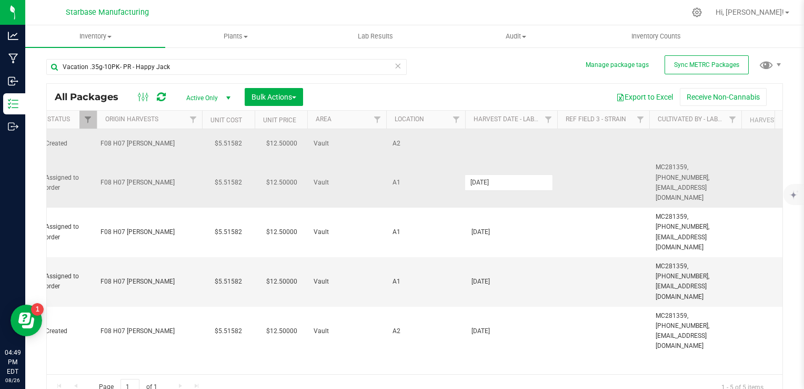
click at [506, 140] on td at bounding box center [511, 143] width 92 height 29
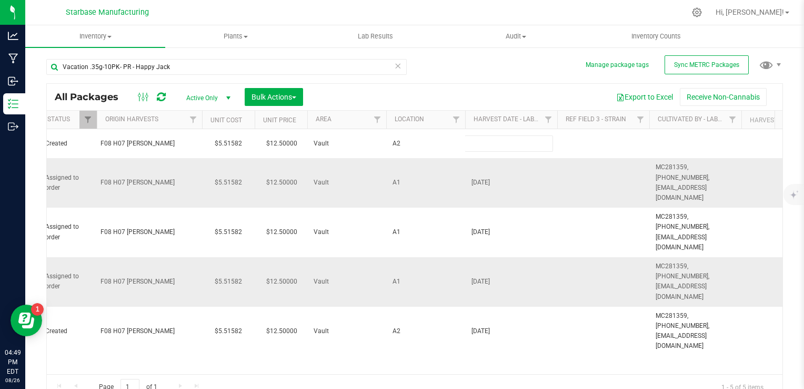
type input "[DATE]"
click at [676, 172] on div "All Packages Active Only Active Only Lab Samples Locked All External Internal B…" at bounding box center [414, 241] width 737 height 316
click at [676, 172] on span "MC281359, [PHONE_NUMBER], [EMAIL_ADDRESS][DOMAIN_NAME]" at bounding box center [696, 182] width 80 height 41
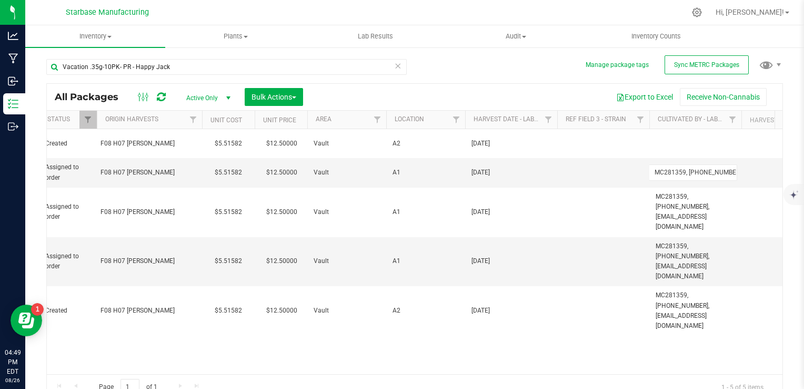
click at [676, 172] on input "MC281359, [PHONE_NUMBER], [EMAIL_ADDRESS][DOMAIN_NAME]" at bounding box center [693, 172] width 88 height 16
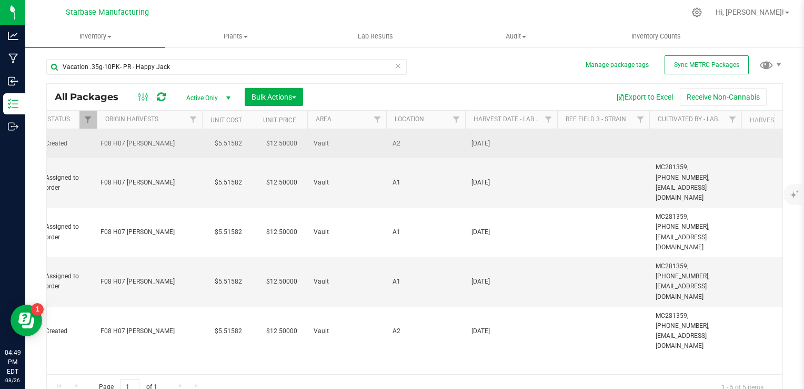
click at [679, 142] on td at bounding box center [696, 143] width 92 height 29
type input "MC281359, [PHONE_NUMBER], [EMAIL_ADDRESS][DOMAIN_NAME]"
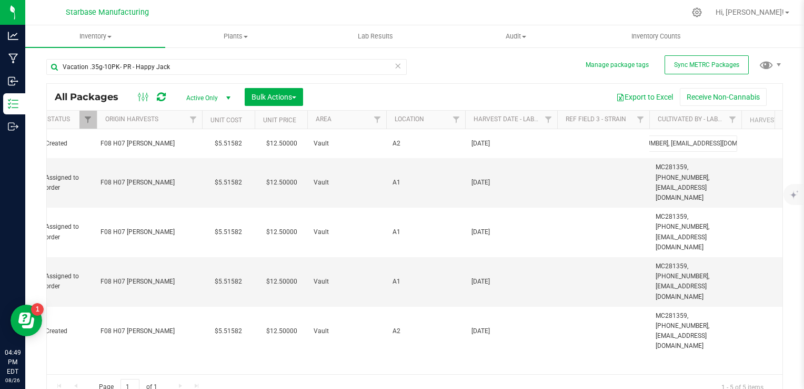
click at [560, 313] on div "All Packages Active Only Active Only Lab Samples Locked All External Internal B…" at bounding box center [414, 241] width 737 height 316
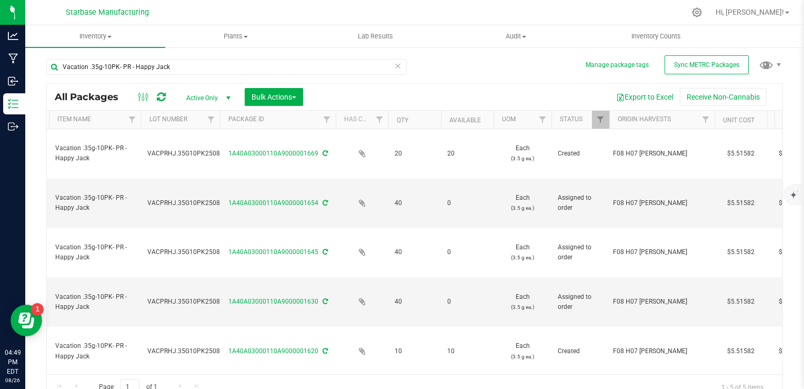
scroll to position [0, 0]
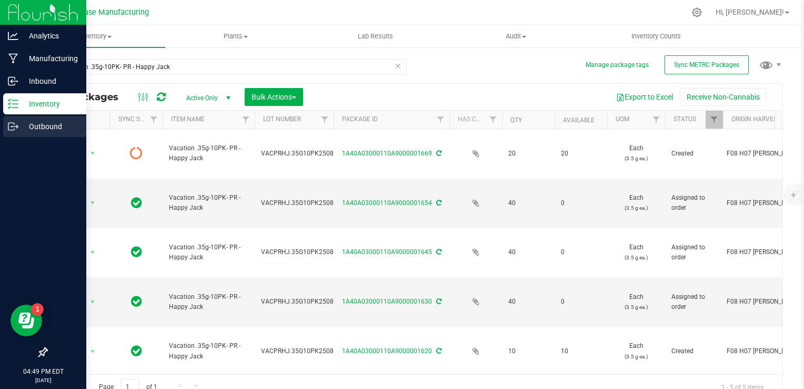
click at [23, 123] on p "Outbound" at bounding box center [49, 126] width 63 height 13
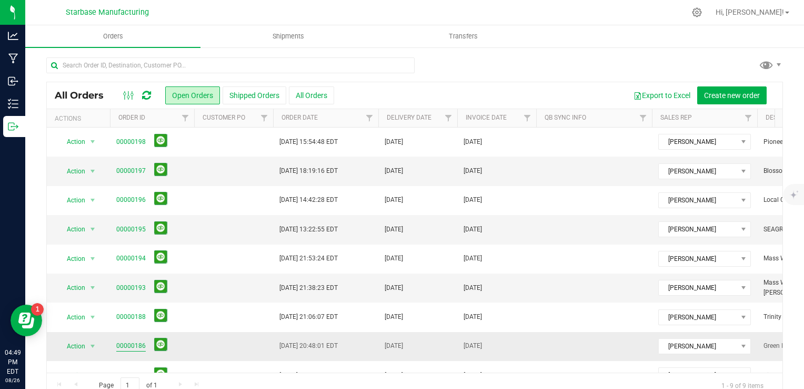
click at [132, 342] on link "00000186" at bounding box center [130, 346] width 29 height 10
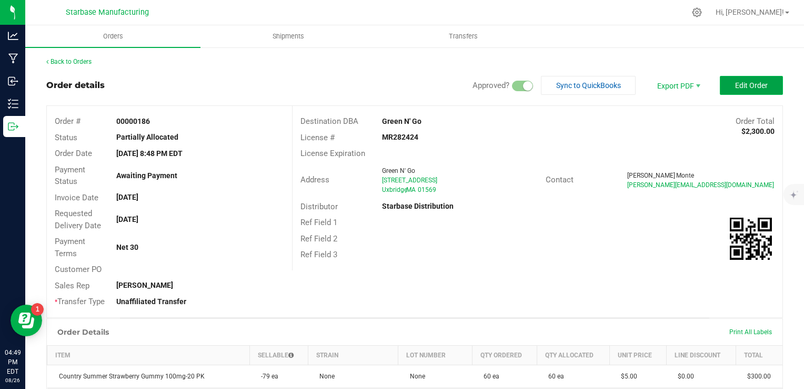
click at [738, 84] on span "Edit Order" at bounding box center [752, 85] width 33 height 8
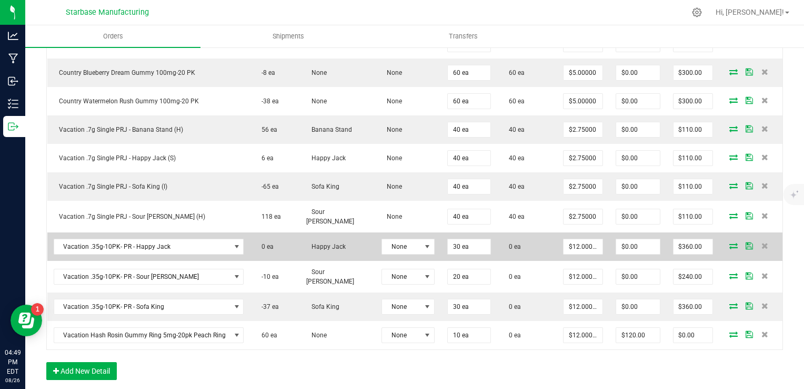
click at [727, 243] on td at bounding box center [751, 246] width 63 height 28
click at [730, 242] on icon at bounding box center [734, 245] width 8 height 6
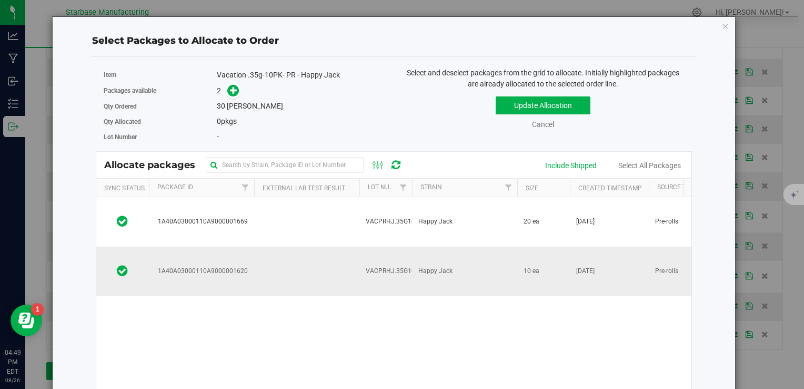
click at [379, 266] on span "VACPRHJ.35G10PK250826" at bounding box center [406, 271] width 80 height 10
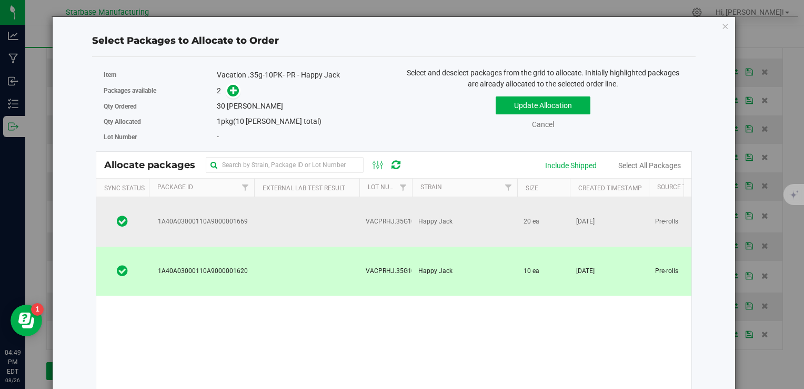
click at [379, 216] on span "VACPRHJ.35G10PK250826" at bounding box center [406, 221] width 80 height 10
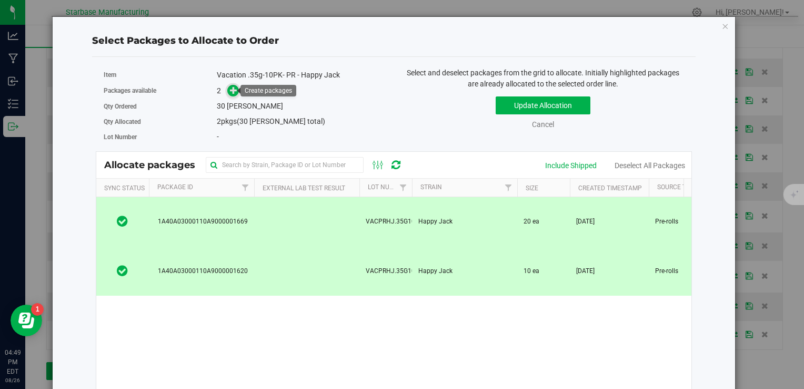
click at [234, 94] on icon at bounding box center [233, 89] width 7 height 7
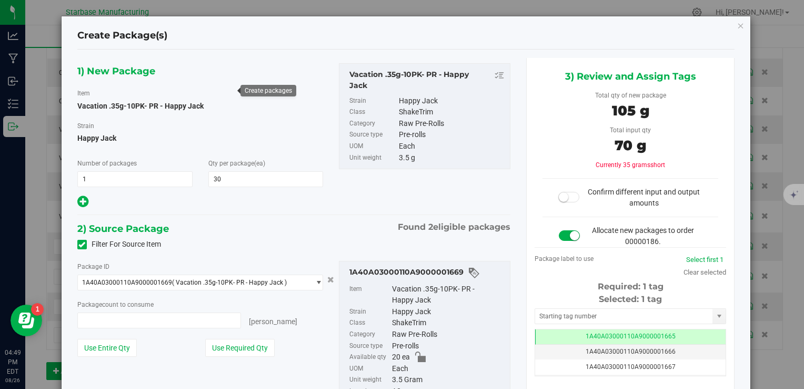
type input "20 ea"
type input "0 ea"
type input "0"
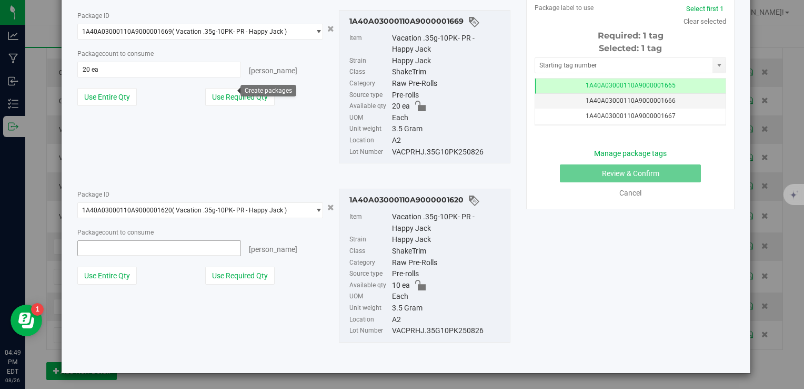
click at [208, 250] on span at bounding box center [159, 248] width 164 height 16
type input "10"
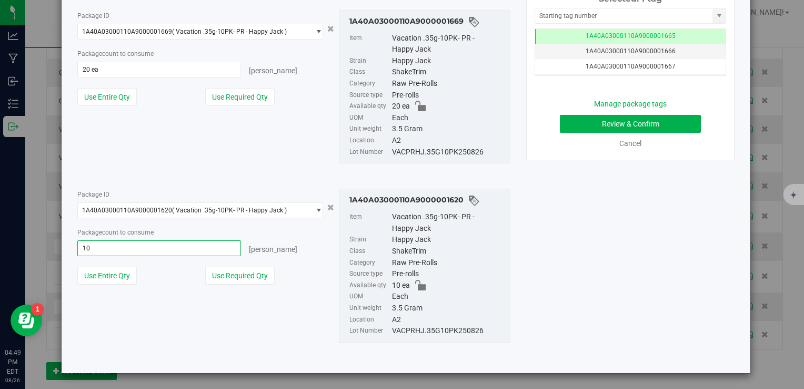
type input "10 ea"
click at [434, 151] on div "VACPRHJ.35G10PK250826" at bounding box center [448, 152] width 113 height 12
copy div "VACPRHJ.35G10PK250826"
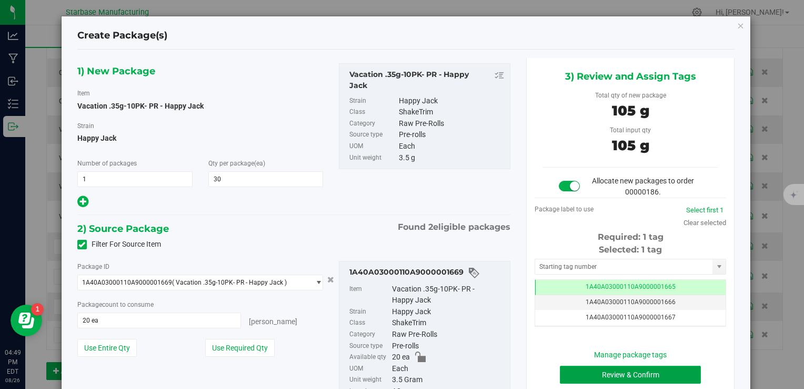
click at [609, 374] on button "Review & Confirm" at bounding box center [630, 374] width 141 height 18
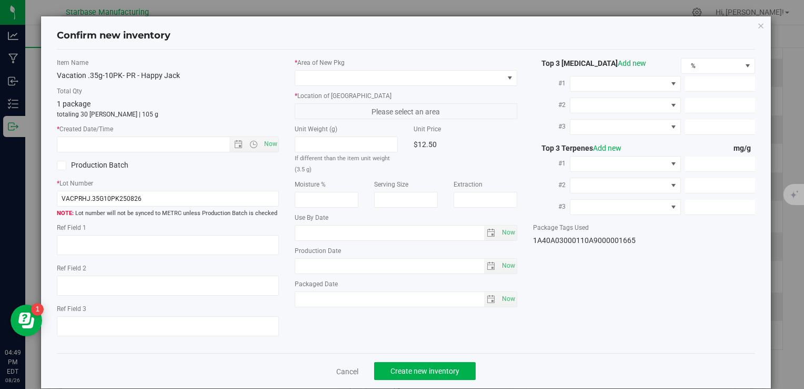
type textarea "[DATE]"
type textarea "MC281359, [PHONE_NUMBER], [EMAIL_ADDRESS][DOMAIN_NAME]"
type input "[DATE]"
click at [265, 146] on span "Now" at bounding box center [271, 143] width 18 height 15
type input "[DATE] 4:49 PM"
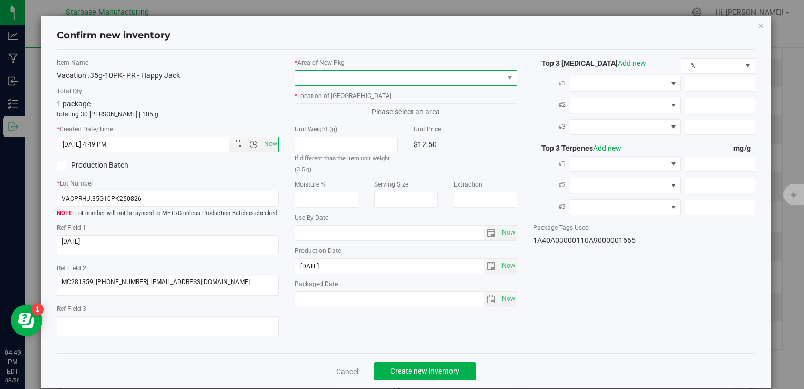
click at [355, 77] on span at bounding box center [399, 78] width 208 height 15
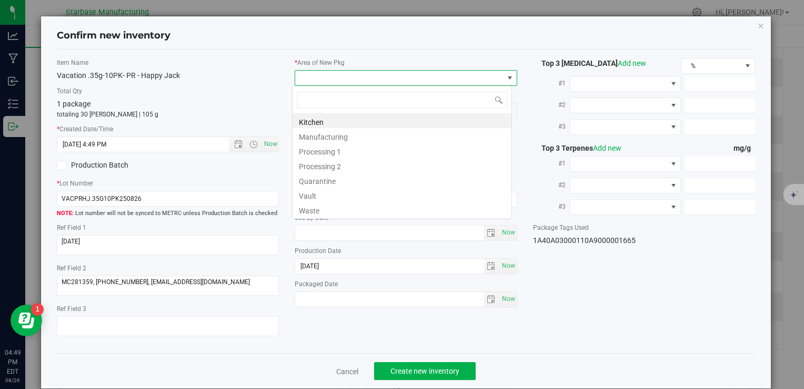
type input "v"
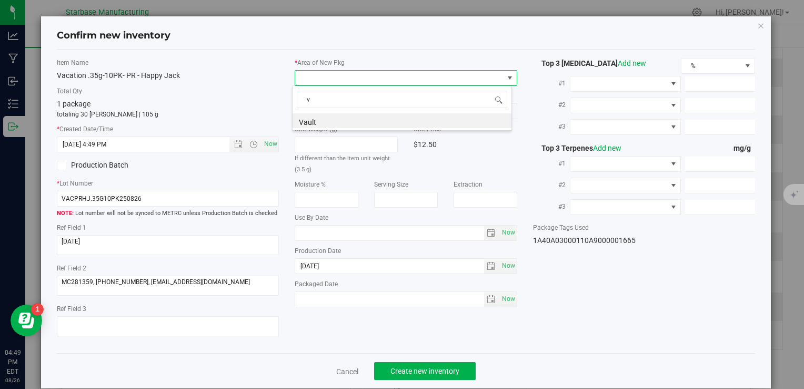
click at [343, 120] on li "Vault" at bounding box center [402, 120] width 219 height 15
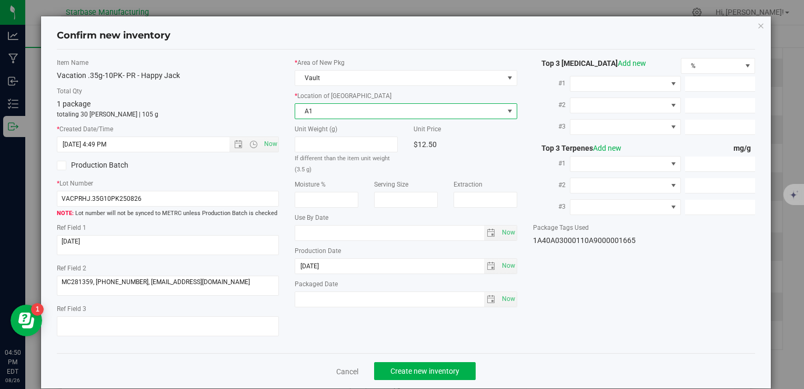
click at [383, 111] on span "A1" at bounding box center [399, 111] width 208 height 15
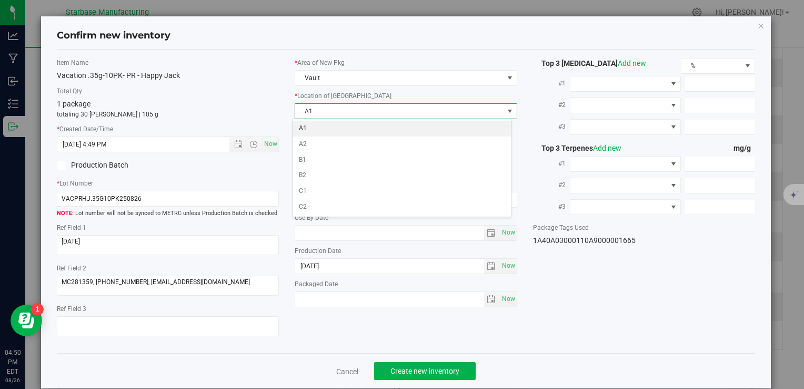
click at [381, 131] on li "A1" at bounding box center [402, 129] width 219 height 16
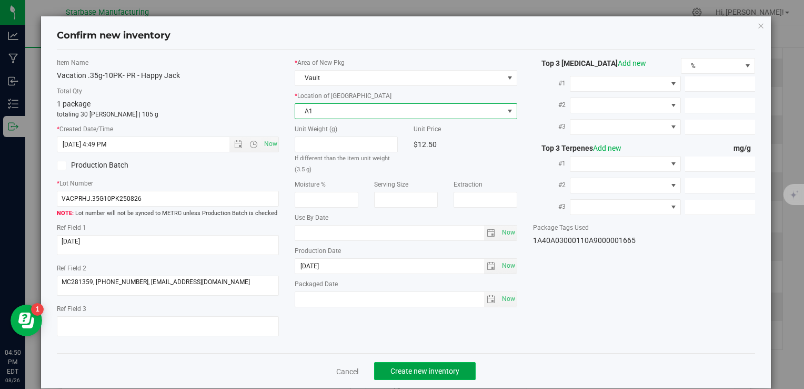
click at [437, 370] on span "Create new inventory" at bounding box center [425, 370] width 69 height 8
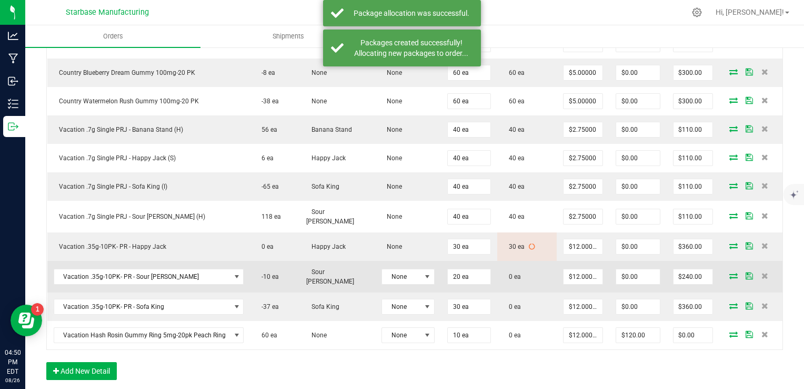
click at [730, 272] on icon at bounding box center [734, 275] width 8 height 6
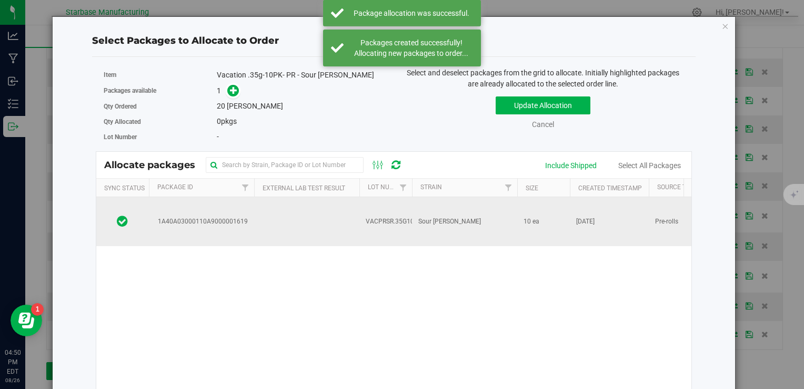
click at [330, 212] on td at bounding box center [306, 221] width 105 height 49
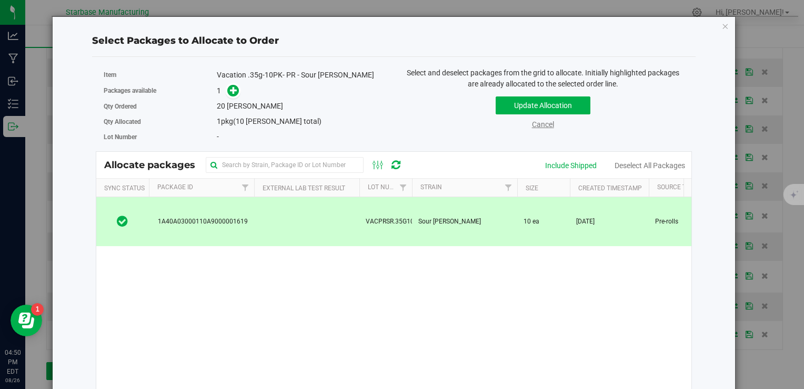
click at [533, 125] on link "Cancel" at bounding box center [543, 124] width 22 height 8
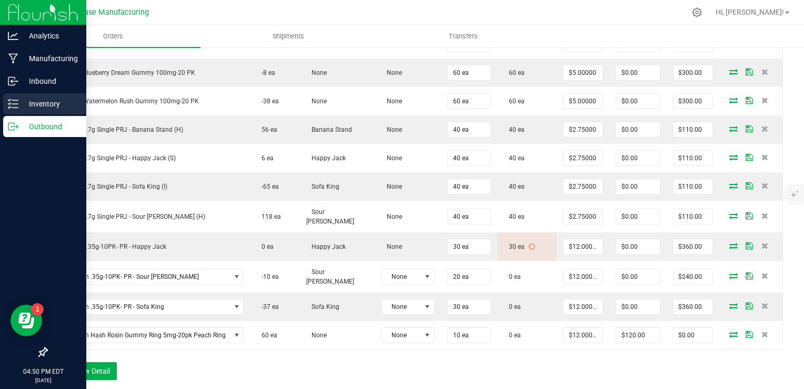
click at [10, 101] on icon at bounding box center [13, 103] width 11 height 11
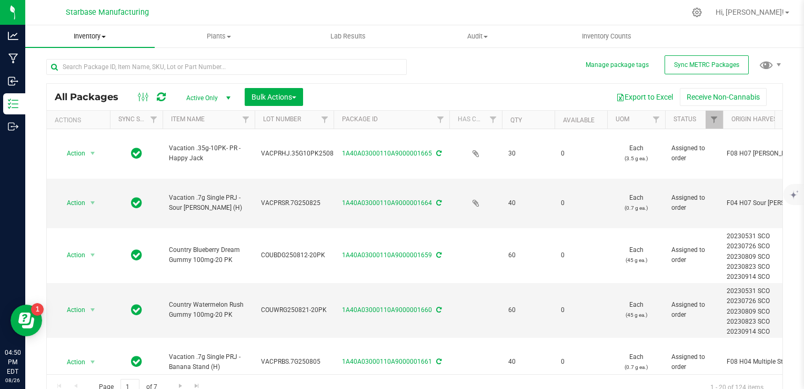
click at [97, 32] on span "Inventory" at bounding box center [90, 36] width 130 height 9
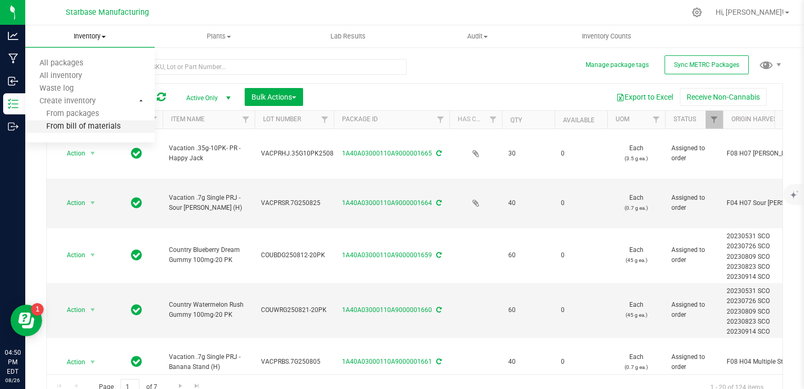
click at [99, 123] on span "From bill of materials" at bounding box center [72, 126] width 95 height 9
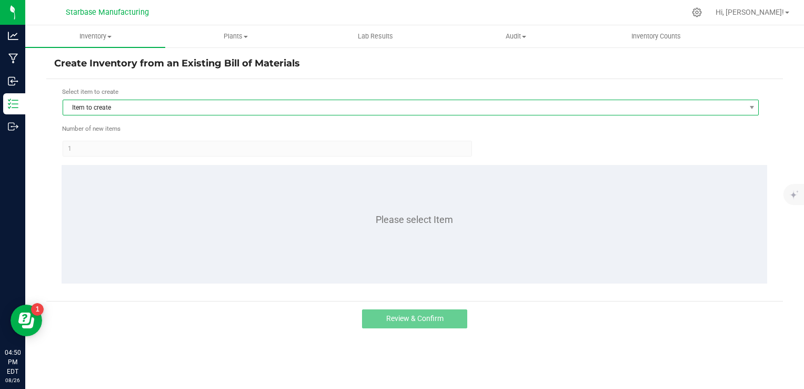
click at [168, 106] on span "Item to create" at bounding box center [404, 107] width 682 height 15
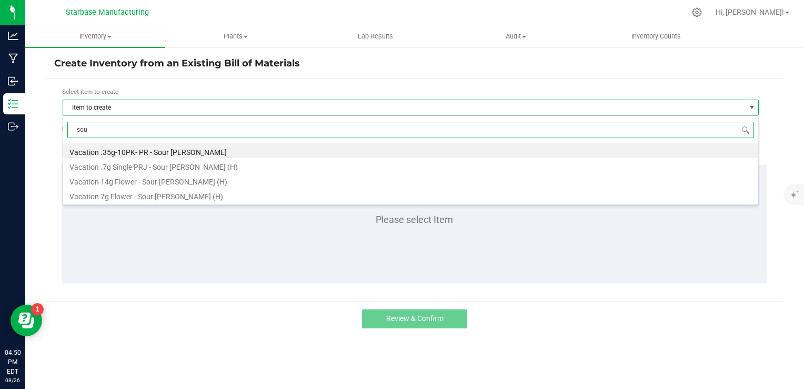
type input "sour"
click at [175, 153] on li "Vacation .35g-10PK- PR - Sour [PERSON_NAME]" at bounding box center [411, 150] width 696 height 15
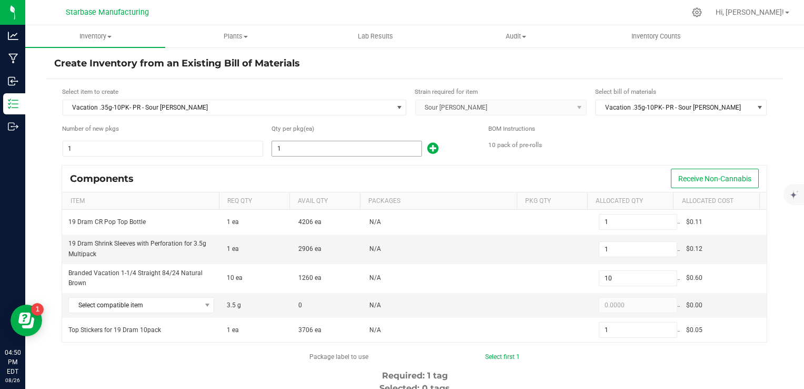
click at [315, 147] on input "1" at bounding box center [347, 148] width 150 height 15
type input "10"
type input "100"
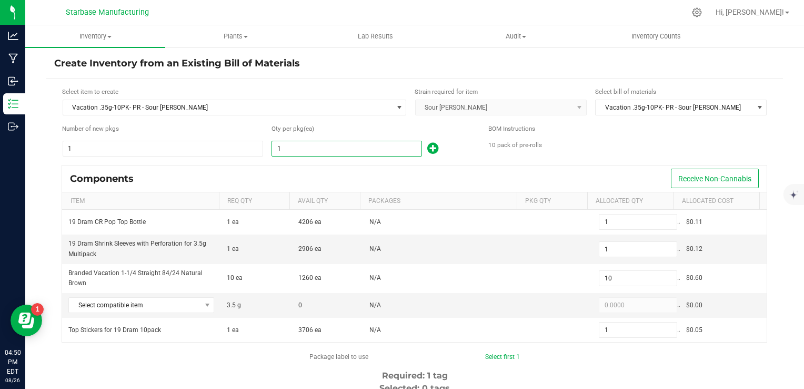
type input "10"
click at [174, 301] on span "Select compatible item" at bounding box center [135, 304] width 132 height 15
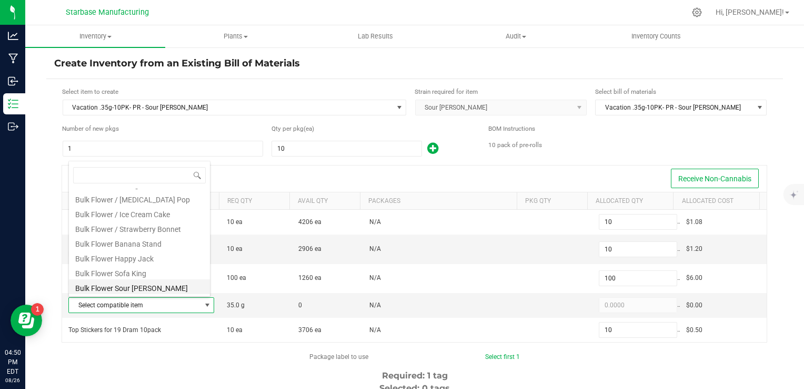
click at [147, 286] on li "Bulk Flower Sour [PERSON_NAME]" at bounding box center [139, 286] width 141 height 15
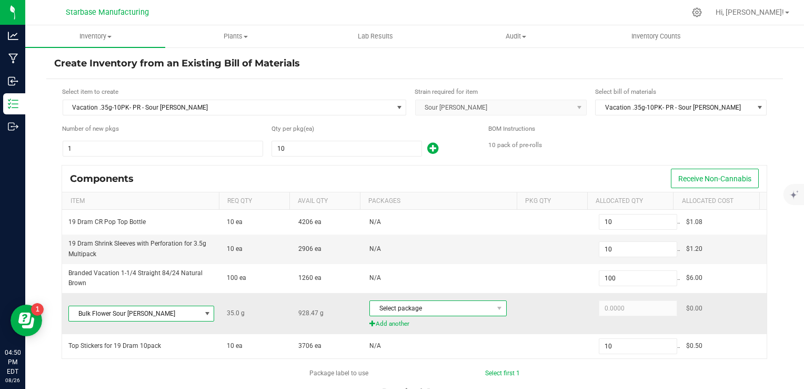
click at [377, 304] on span "Select package" at bounding box center [431, 308] width 123 height 15
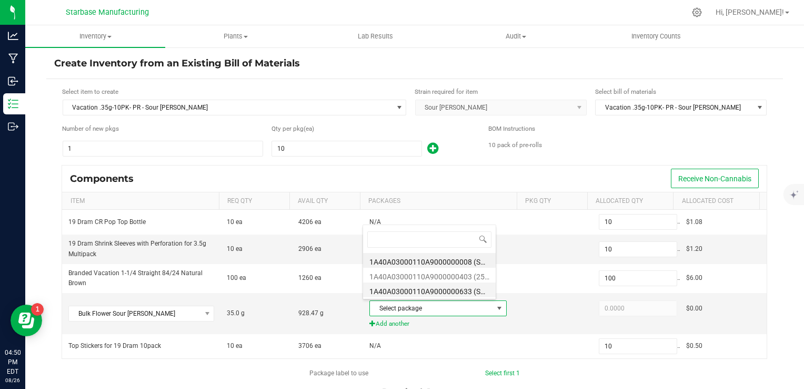
click at [404, 290] on li "1A40A03000110A9000000633 (SR250627)" at bounding box center [429, 289] width 133 height 15
type input "35.0000"
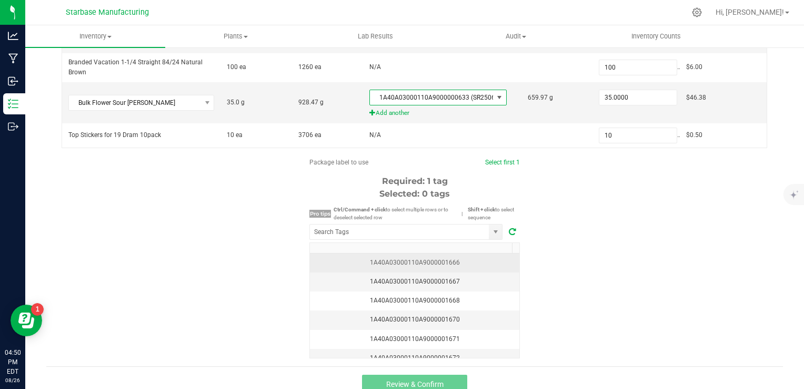
click at [467, 258] on div "1A40A03000110A9000001666" at bounding box center [414, 262] width 197 height 10
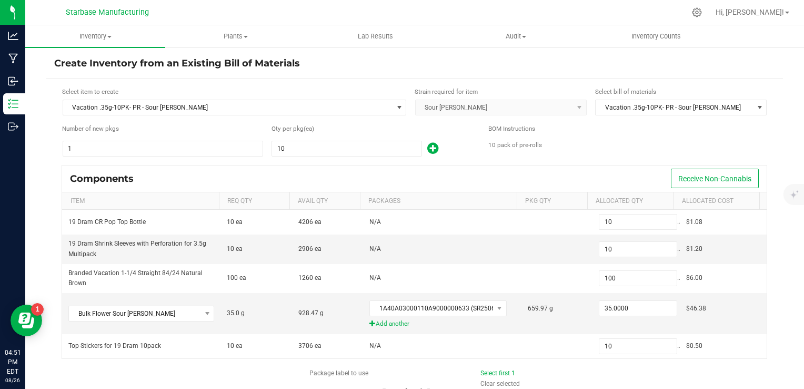
click at [793, 281] on div "Create Inventory from an Existing Bill of Materials Select item to create Vacat…" at bounding box center [414, 210] width 779 height 329
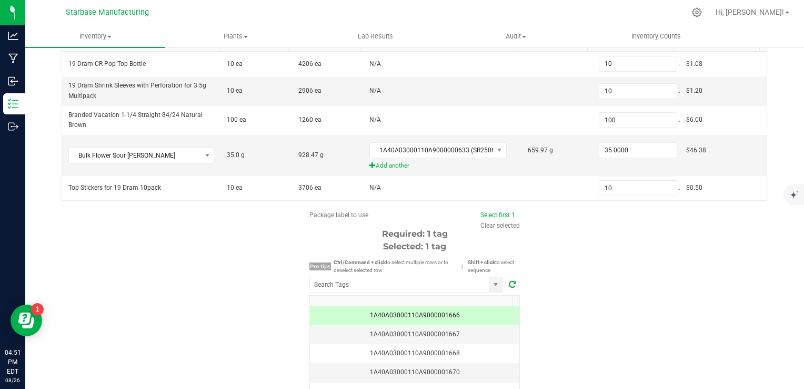
scroll to position [221, 0]
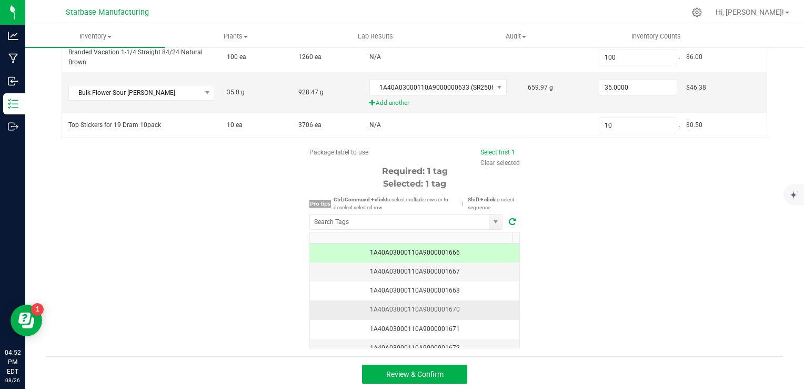
click at [477, 306] on div "1A40A03000110A9000001670" at bounding box center [414, 309] width 197 height 10
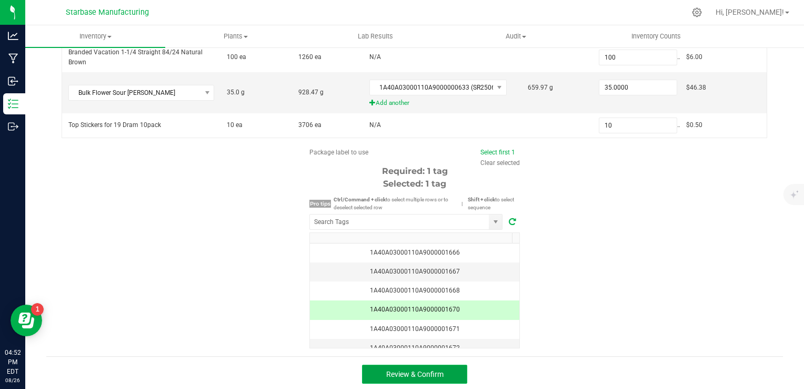
click at [451, 370] on button "Review & Confirm" at bounding box center [414, 373] width 105 height 19
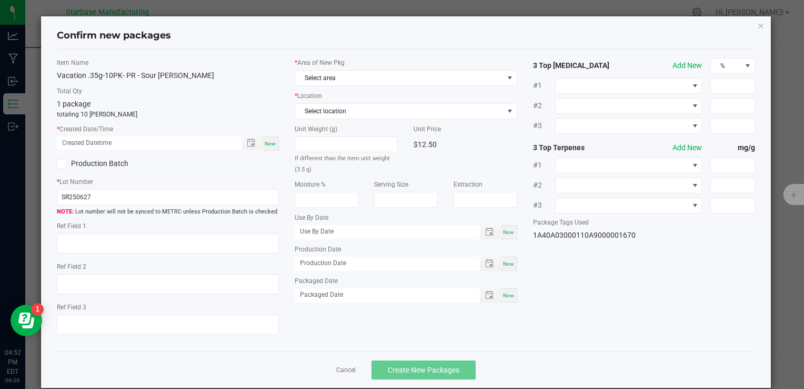
click at [265, 143] on span "Now" at bounding box center [270, 144] width 11 height 6
type input "[DATE] 04:52 PM"
click at [103, 193] on input "SR250627" at bounding box center [168, 197] width 222 height 16
paste input "VACPRSR.35G10PK250826"
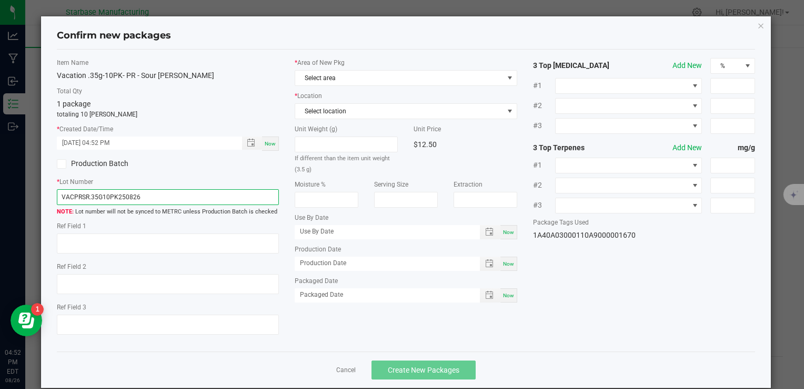
type input "VACPRSR.35G10PK250826"
click at [503, 261] on span "Now" at bounding box center [508, 264] width 11 height 6
type input "[DATE]"
click at [503, 295] on span "Now" at bounding box center [508, 295] width 11 height 6
type input "[DATE]"
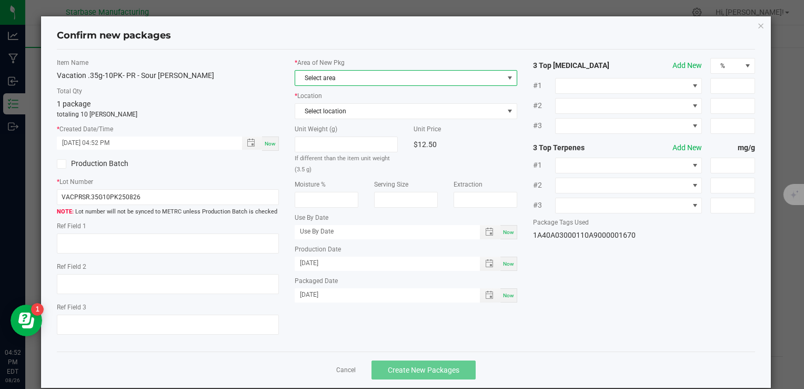
click at [366, 82] on span "Select area" at bounding box center [399, 78] width 208 height 15
click at [355, 115] on li "Vault" at bounding box center [402, 120] width 219 height 15
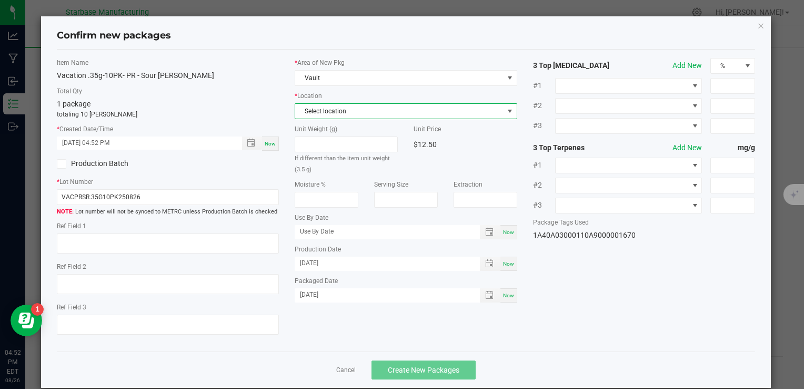
click at [352, 115] on span "Select location" at bounding box center [399, 111] width 208 height 15
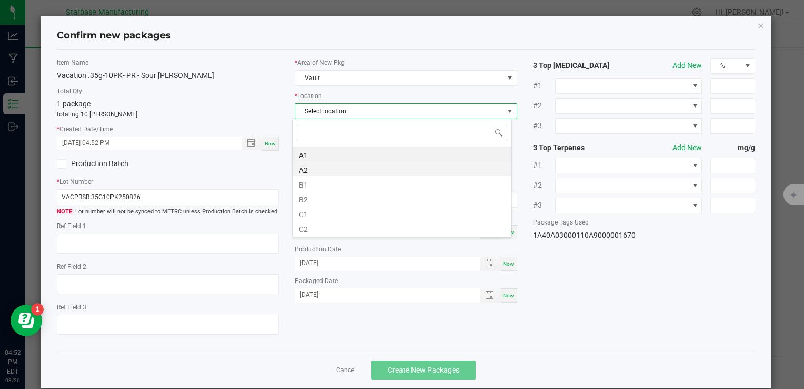
click at [349, 167] on li "A2" at bounding box center [402, 168] width 219 height 15
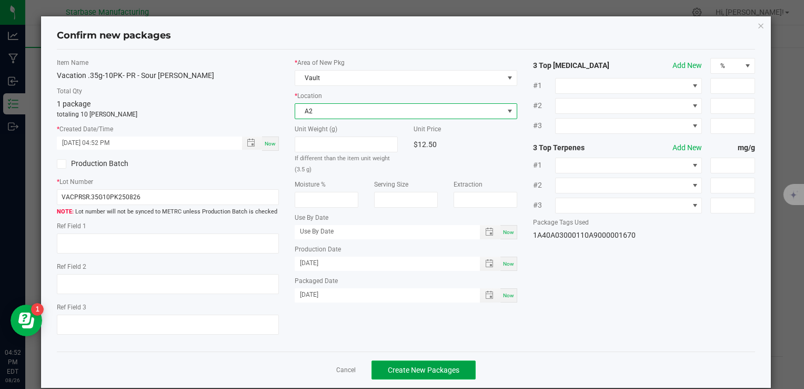
click at [412, 376] on button "Create New Packages" at bounding box center [424, 369] width 104 height 19
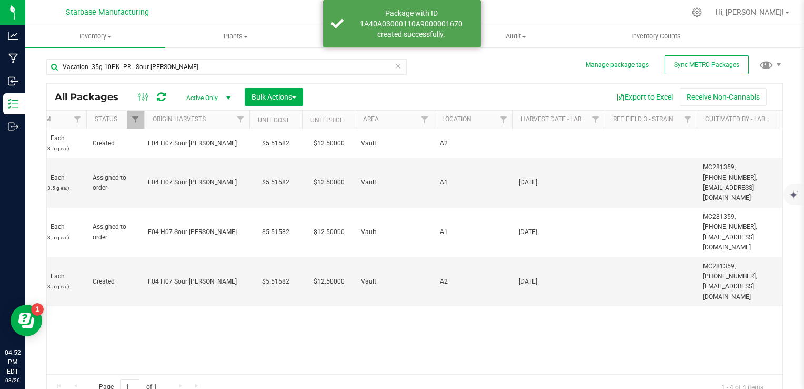
scroll to position [0, 712]
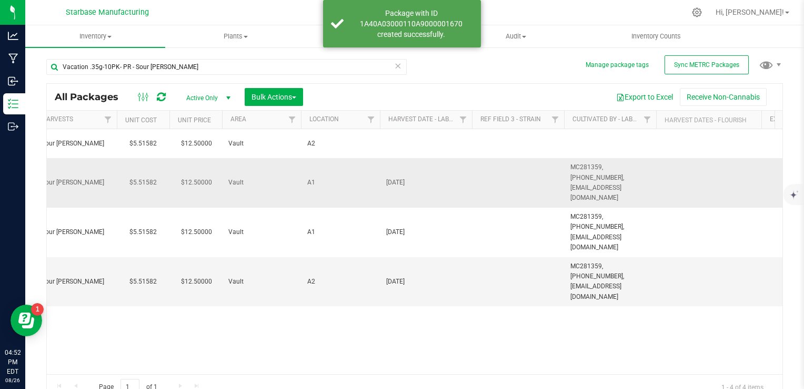
click at [389, 177] on span "[DATE]" at bounding box center [426, 182] width 80 height 10
click at [389, 174] on input "[DATE]" at bounding box center [424, 182] width 88 height 16
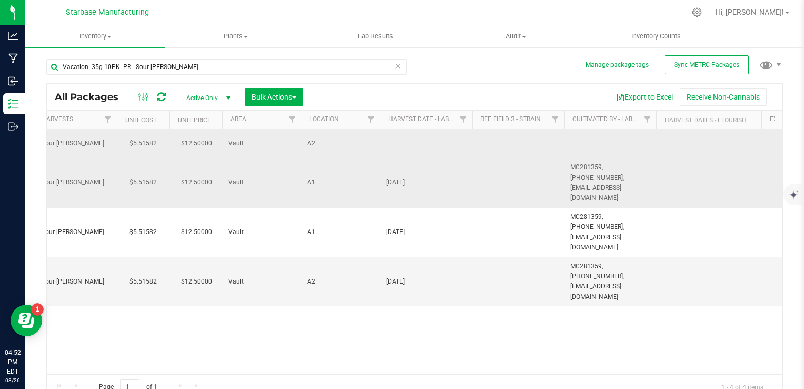
click at [403, 138] on td at bounding box center [426, 143] width 92 height 29
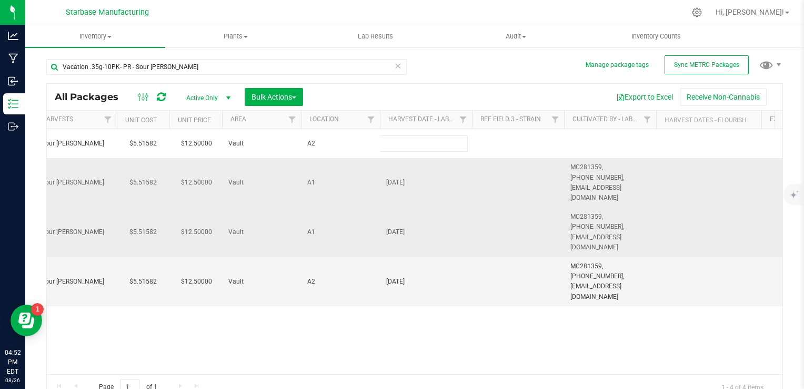
type input "[DATE]"
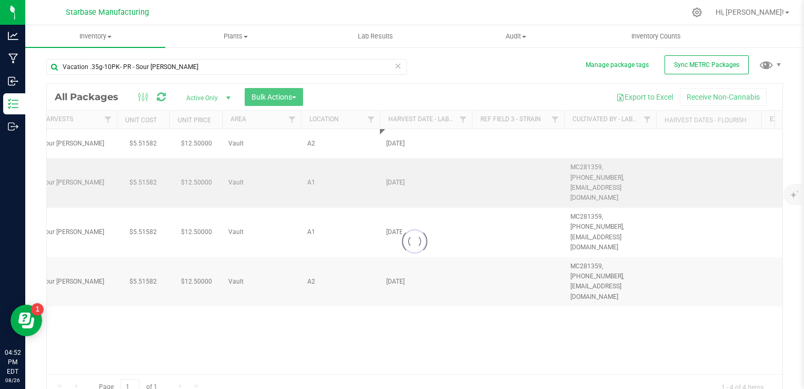
click at [604, 176] on div "Loading... All Packages Active Only Active Only Lab Samples Locked All External…" at bounding box center [414, 241] width 737 height 316
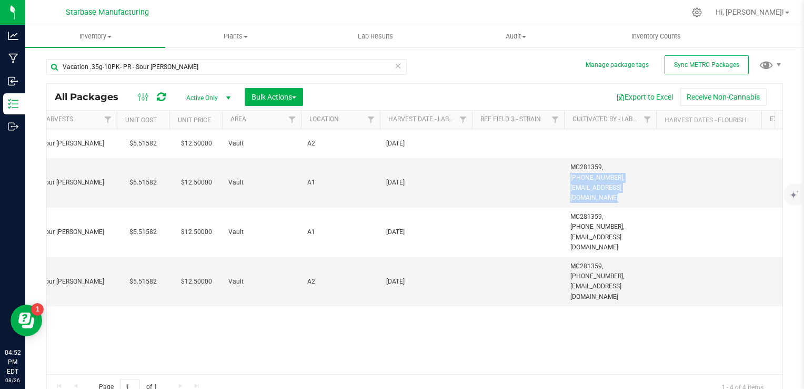
click at [604, 176] on span "MC281359, [PHONE_NUMBER], [EMAIL_ADDRESS][DOMAIN_NAME]" at bounding box center [611, 182] width 80 height 41
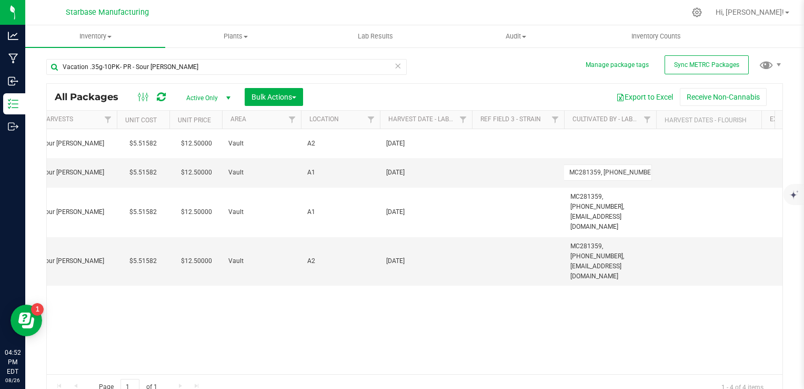
click at [604, 176] on input "MC281359, [PHONE_NUMBER], [EMAIL_ADDRESS][DOMAIN_NAME]" at bounding box center [608, 172] width 88 height 16
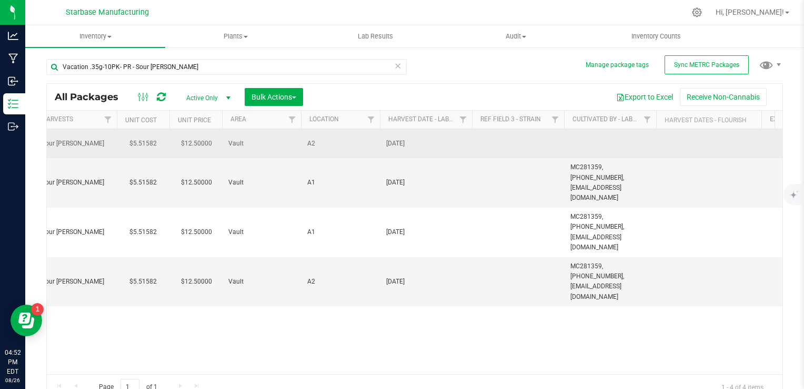
click at [598, 142] on td at bounding box center [610, 143] width 92 height 29
type input "MC281359, [PHONE_NUMBER], [EMAIL_ADDRESS][DOMAIN_NAME]"
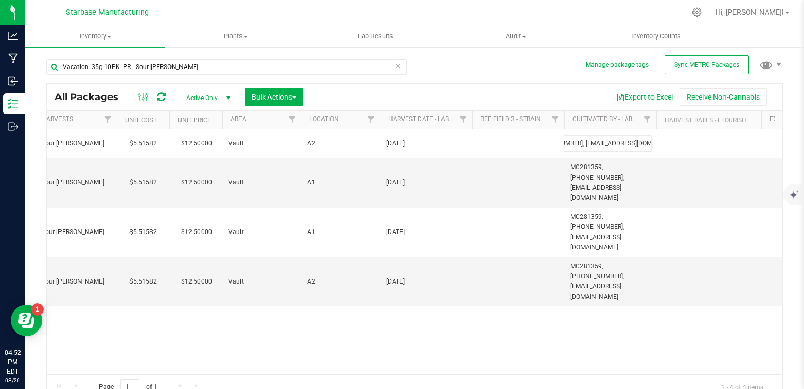
click at [456, 294] on div "All Packages Active Only Active Only Lab Samples Locked All External Internal B…" at bounding box center [414, 241] width 737 height 316
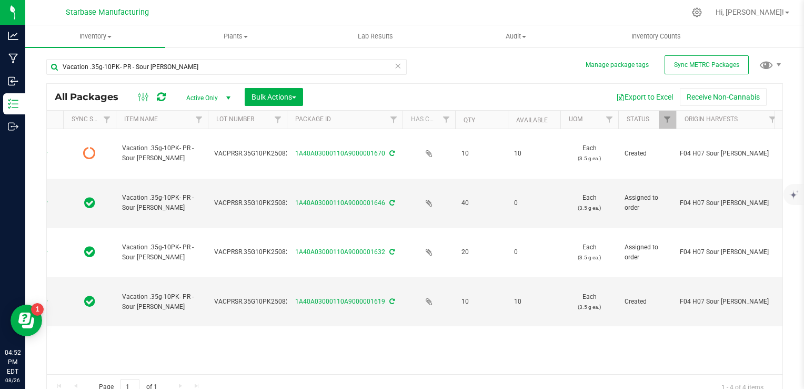
scroll to position [0, 0]
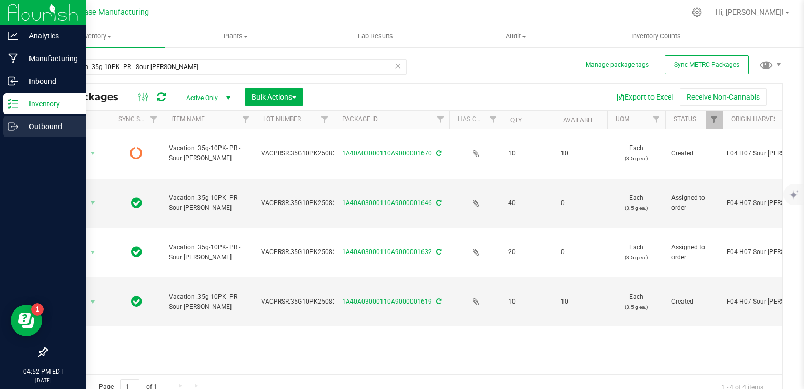
click at [14, 125] on icon at bounding box center [13, 126] width 11 height 11
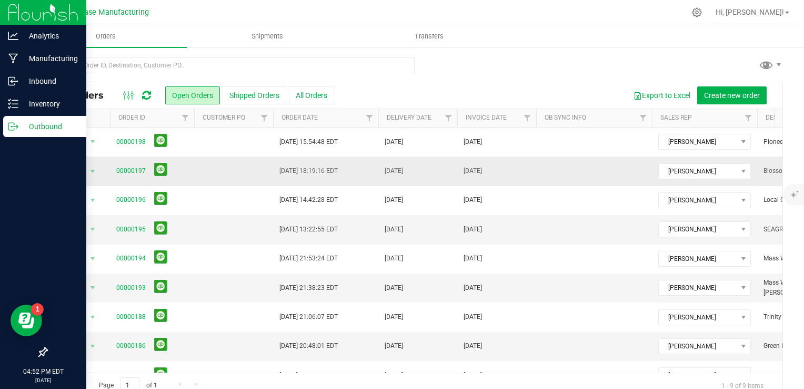
click at [221, 157] on td at bounding box center [233, 170] width 79 height 29
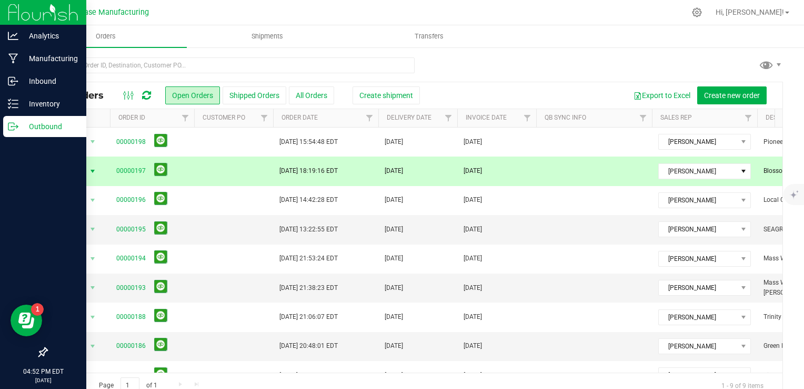
click at [226, 168] on td at bounding box center [233, 170] width 79 height 29
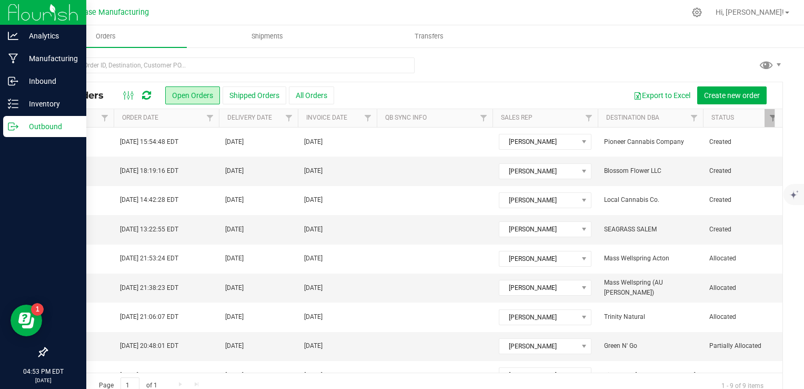
scroll to position [0, 186]
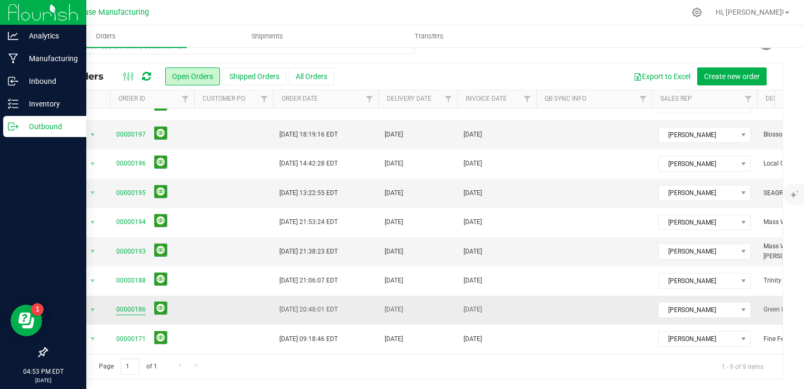
click at [120, 304] on link "00000186" at bounding box center [130, 309] width 29 height 10
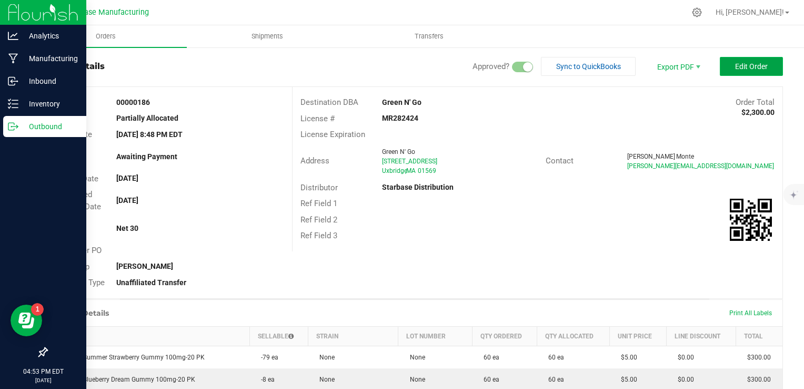
click at [746, 62] on span "Edit Order" at bounding box center [752, 66] width 33 height 8
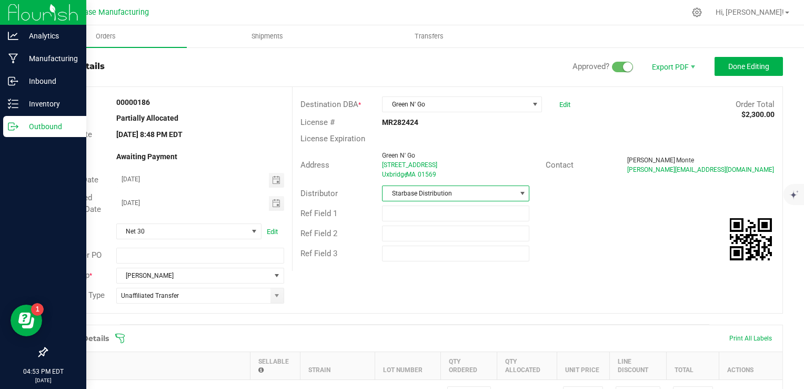
click at [486, 190] on span "Starbase Distribution" at bounding box center [449, 193] width 133 height 15
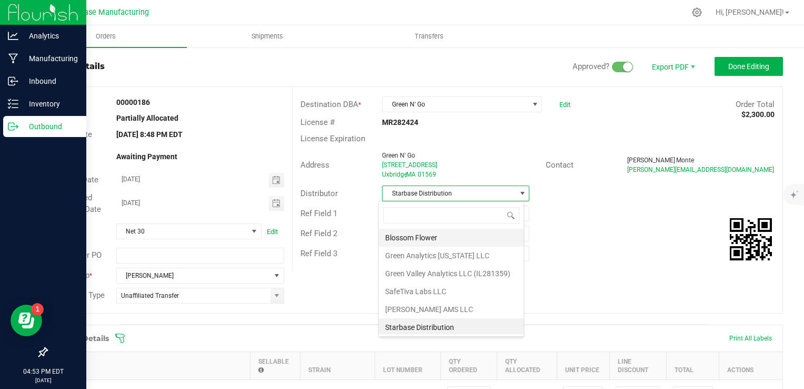
click at [474, 237] on li "Blossom Flower" at bounding box center [451, 238] width 145 height 18
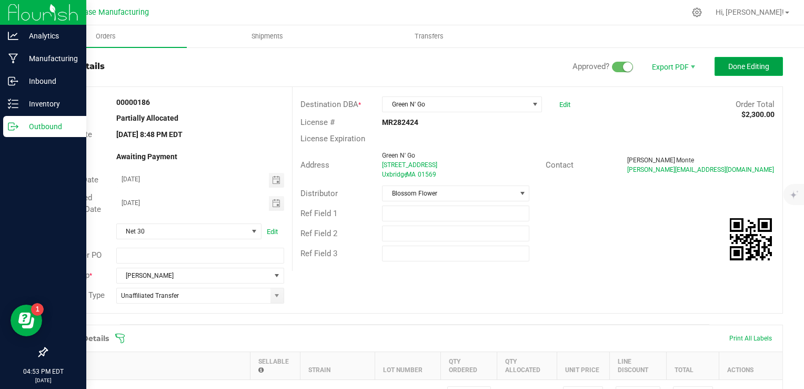
click at [730, 68] on span "Done Editing" at bounding box center [749, 66] width 41 height 8
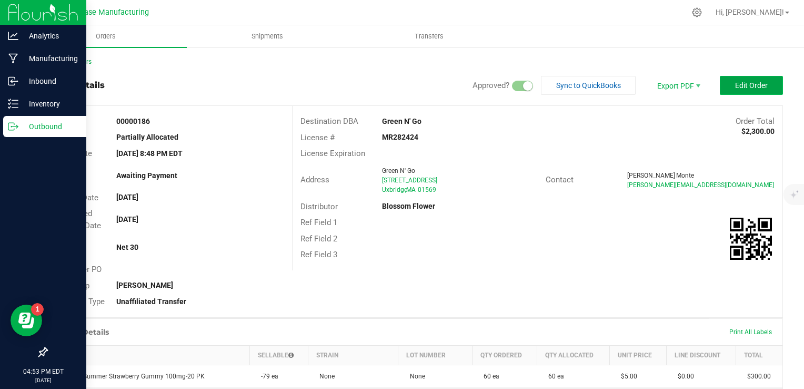
click at [736, 87] on span "Edit Order" at bounding box center [752, 85] width 33 height 8
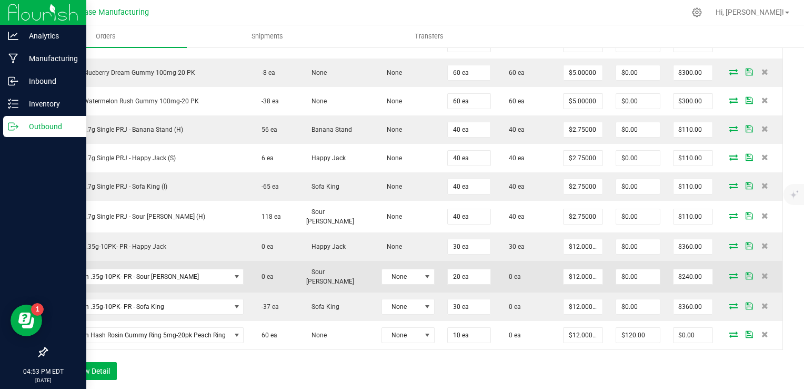
click at [726, 277] on td at bounding box center [751, 277] width 63 height 32
click at [730, 272] on icon at bounding box center [734, 275] width 8 height 6
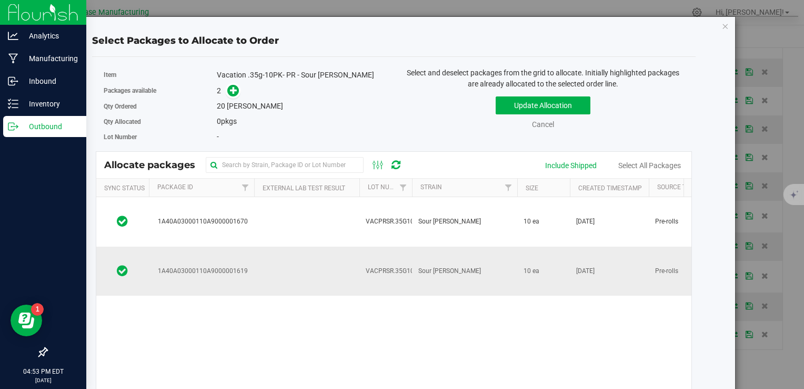
click at [448, 266] on span "Sour [PERSON_NAME]" at bounding box center [450, 271] width 63 height 10
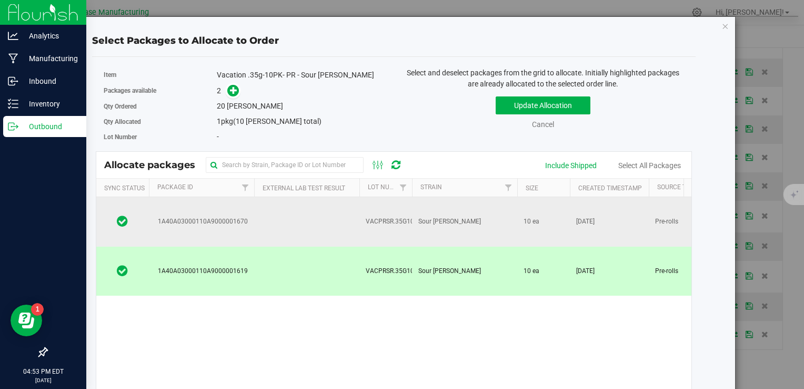
click at [410, 218] on td "VACPRSR.35G10PK250826" at bounding box center [386, 221] width 53 height 49
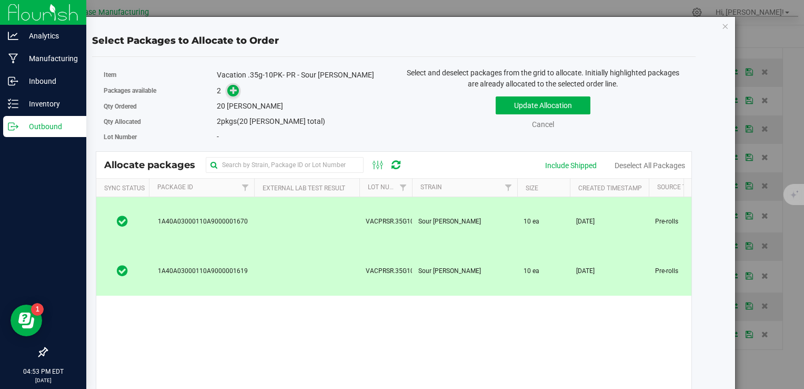
click at [230, 90] on icon at bounding box center [233, 89] width 7 height 7
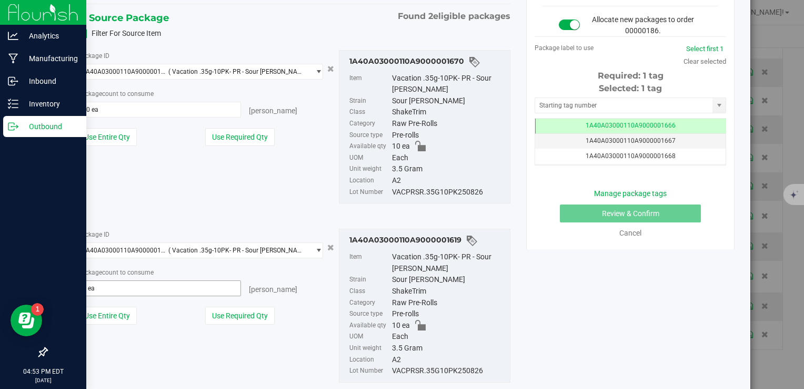
click at [175, 280] on span "0 ea 0" at bounding box center [159, 288] width 164 height 16
drag, startPoint x: 175, startPoint y: 280, endPoint x: 175, endPoint y: 290, distance: 10.0
click at [175, 290] on input "0 ea" at bounding box center [159, 288] width 163 height 15
click at [171, 285] on input "0 ea" at bounding box center [159, 288] width 163 height 15
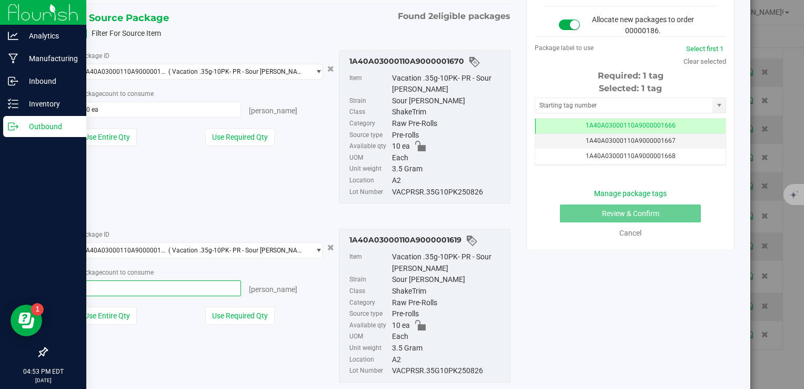
click at [171, 285] on input "text" at bounding box center [159, 288] width 163 height 15
type input "10"
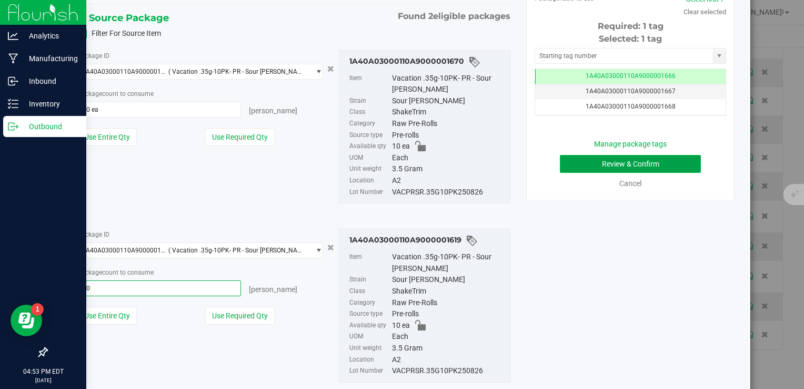
type input "10 ea"
click at [629, 155] on button "Review & Confirm" at bounding box center [630, 164] width 141 height 18
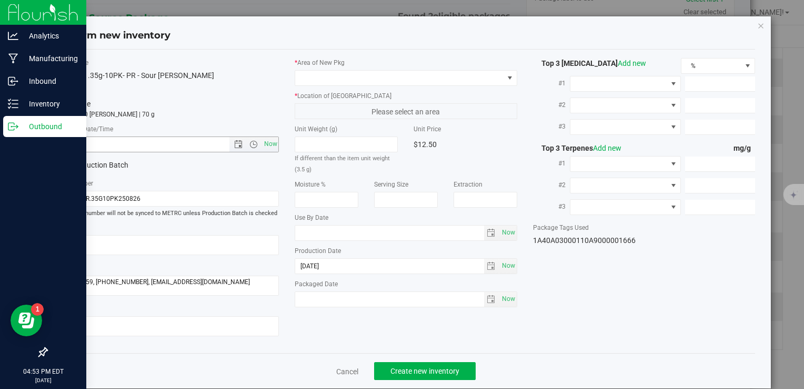
drag, startPoint x: 274, startPoint y: 143, endPoint x: 277, endPoint y: 134, distance: 10.2
click at [274, 143] on span "Now" at bounding box center [271, 143] width 18 height 15
type input "[DATE] 4:53 PM"
click at [310, 81] on span at bounding box center [399, 78] width 208 height 15
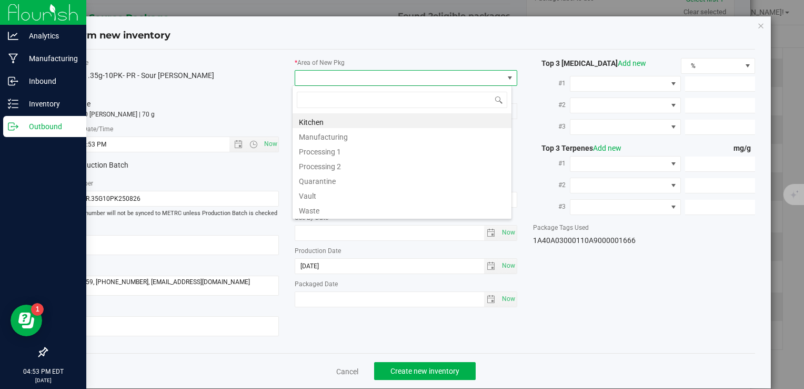
type input "v"
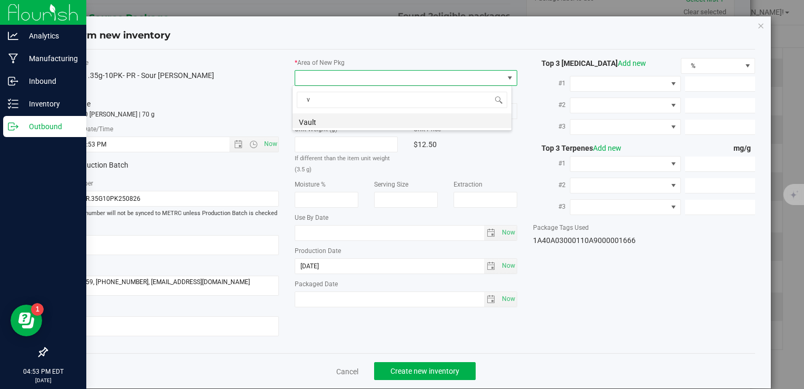
click at [317, 117] on li "Vault" at bounding box center [402, 120] width 219 height 15
click at [326, 114] on span "A1" at bounding box center [399, 111] width 208 height 15
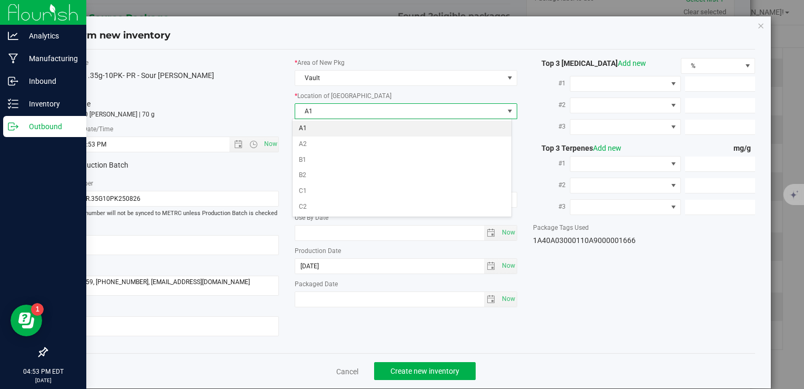
click at [326, 127] on li "A1" at bounding box center [402, 129] width 219 height 16
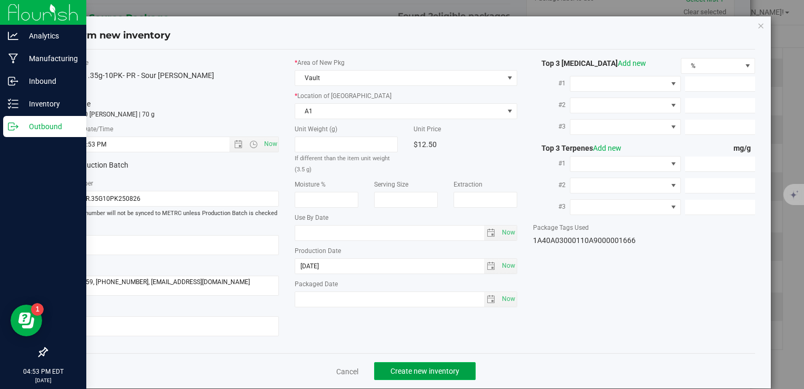
click at [430, 370] on span "Create new inventory" at bounding box center [425, 370] width 69 height 8
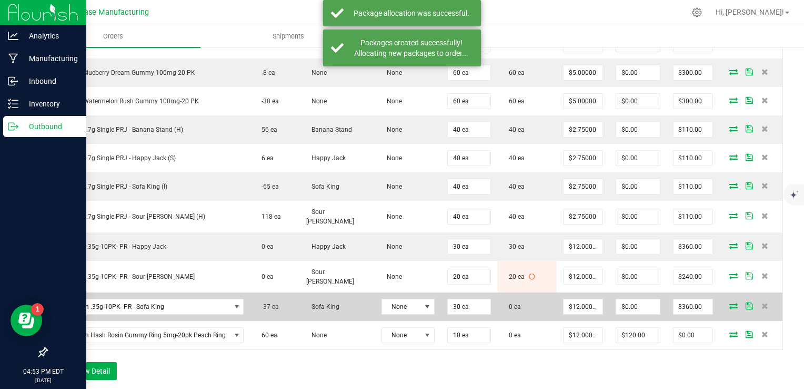
click at [730, 302] on icon at bounding box center [734, 305] width 8 height 6
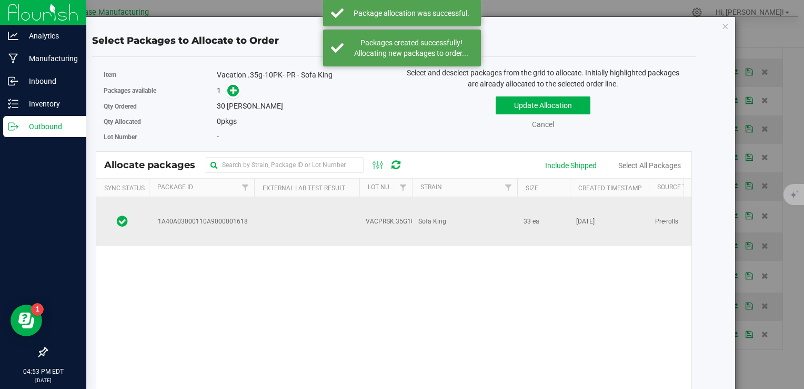
click at [379, 215] on td "VACPRSK.35G10PK250826" at bounding box center [386, 221] width 53 height 49
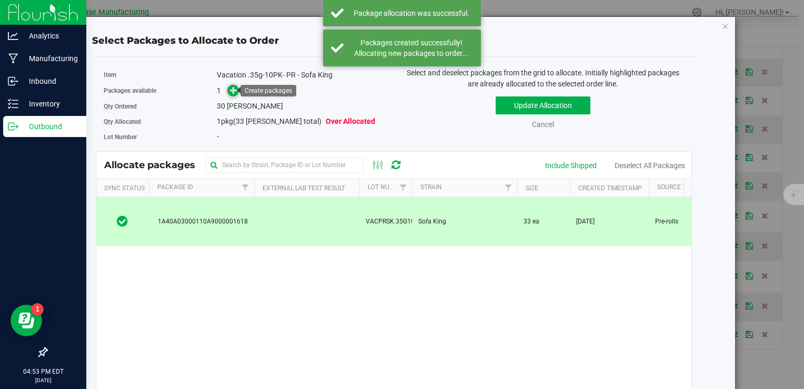
click at [230, 91] on icon at bounding box center [233, 89] width 7 height 7
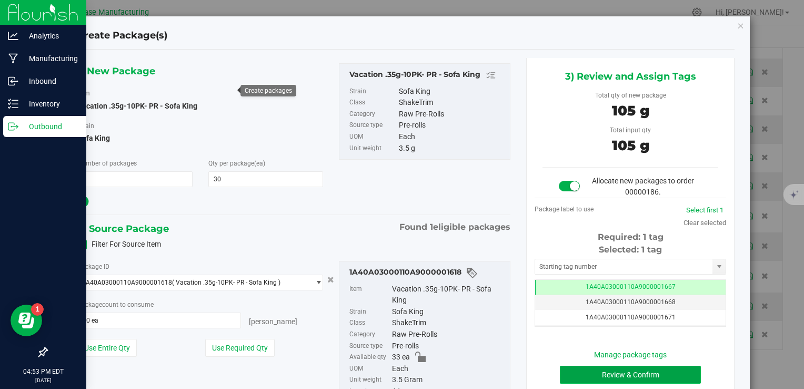
click at [592, 372] on button "Review & Confirm" at bounding box center [630, 374] width 141 height 18
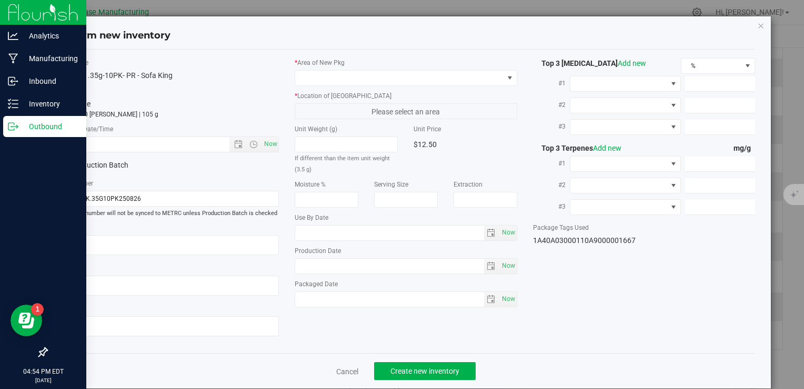
type textarea "[DATE]"
type textarea "MC281359, [PHONE_NUMBER], [EMAIL_ADDRESS][DOMAIN_NAME]"
type input "[DATE]"
drag, startPoint x: 259, startPoint y: 148, endPoint x: 272, endPoint y: 142, distance: 15.3
click at [262, 148] on span "Now" at bounding box center [271, 143] width 18 height 15
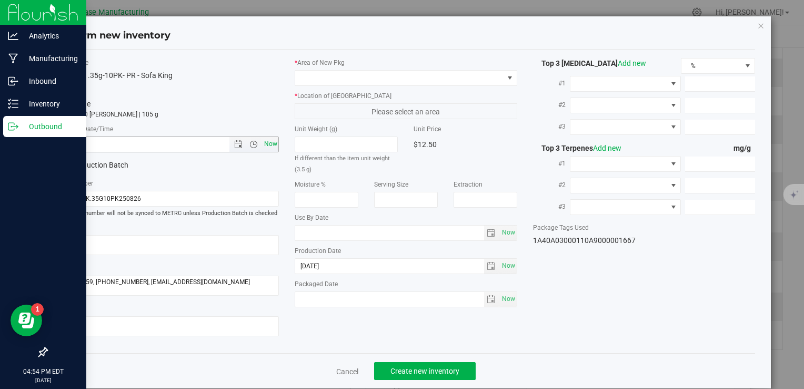
type input "[DATE] 4:54 PM"
click at [329, 83] on span at bounding box center [399, 78] width 208 height 15
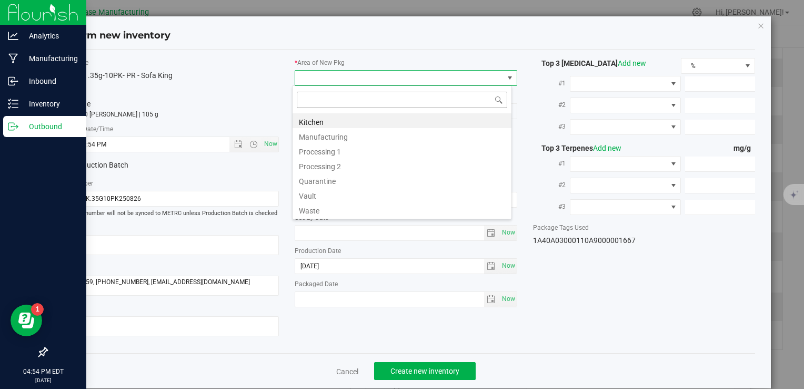
type input "v"
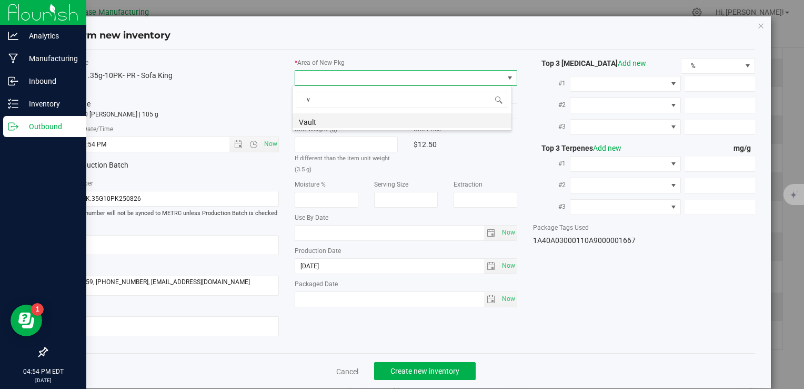
click at [346, 125] on li "Vault" at bounding box center [402, 120] width 219 height 15
click at [345, 115] on span "A1" at bounding box center [399, 111] width 208 height 15
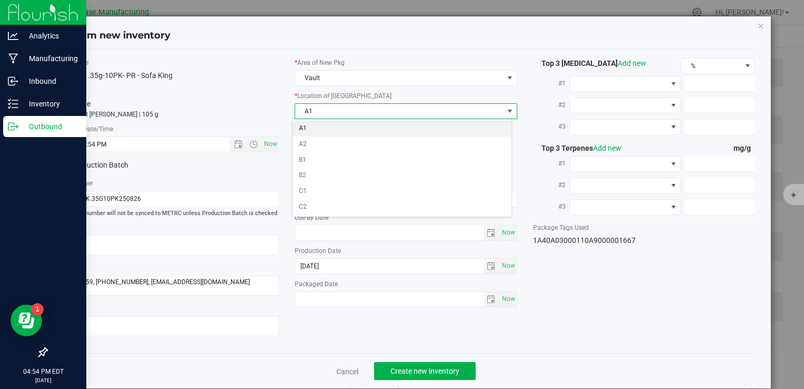
click at [343, 126] on li "A1" at bounding box center [402, 129] width 219 height 16
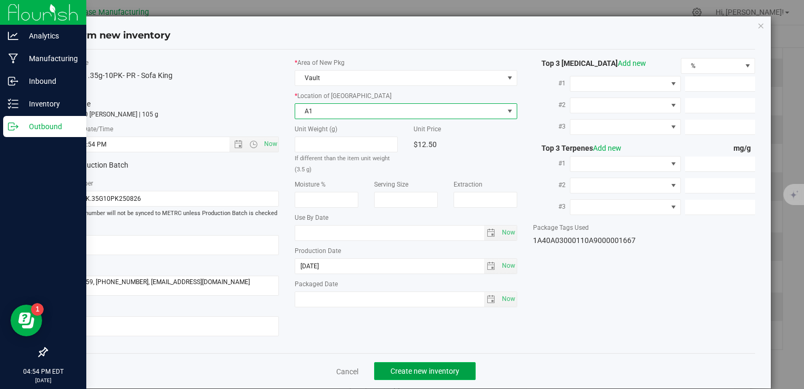
click at [430, 367] on span "Create new inventory" at bounding box center [425, 370] width 69 height 8
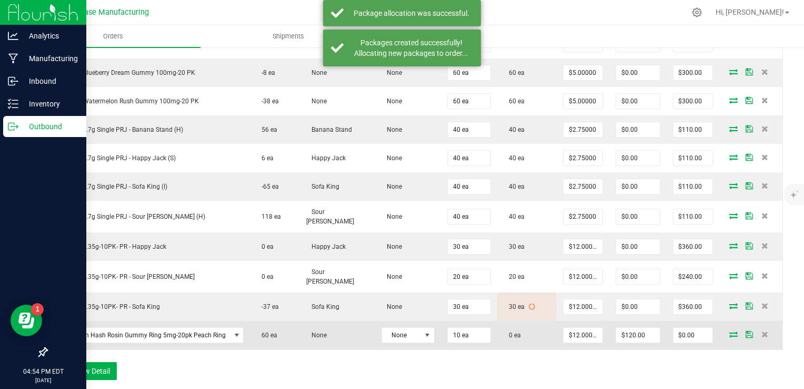
click at [730, 331] on icon at bounding box center [734, 334] width 8 height 6
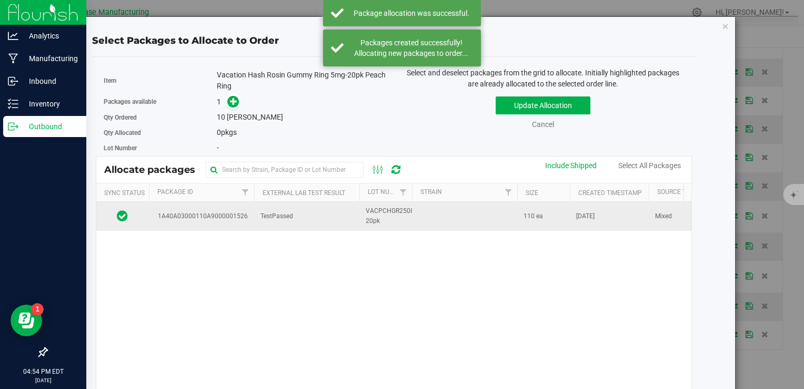
click at [367, 212] on span "VACPCHGR250821-20pk" at bounding box center [394, 216] width 57 height 20
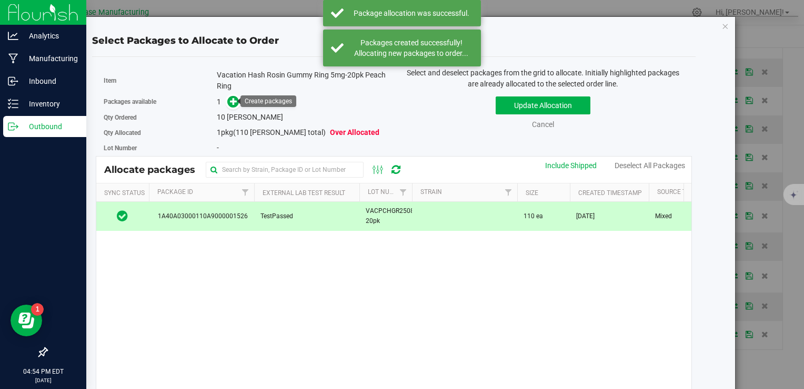
drag, startPoint x: 235, startPoint y: 100, endPoint x: 250, endPoint y: 103, distance: 15.6
click at [235, 100] on icon at bounding box center [233, 100] width 7 height 7
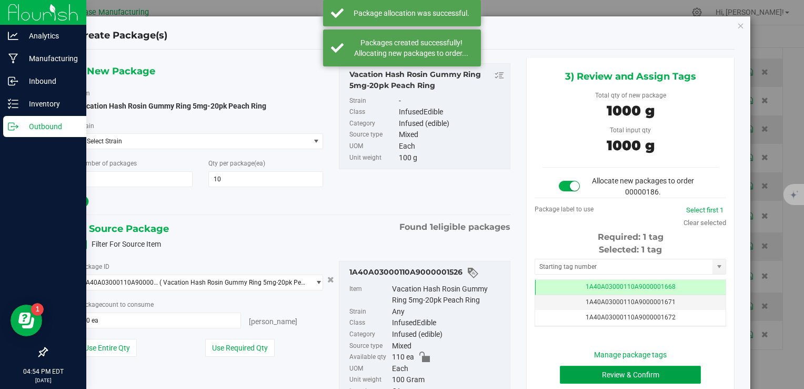
click at [596, 378] on button "Review & Confirm" at bounding box center [630, 374] width 141 height 18
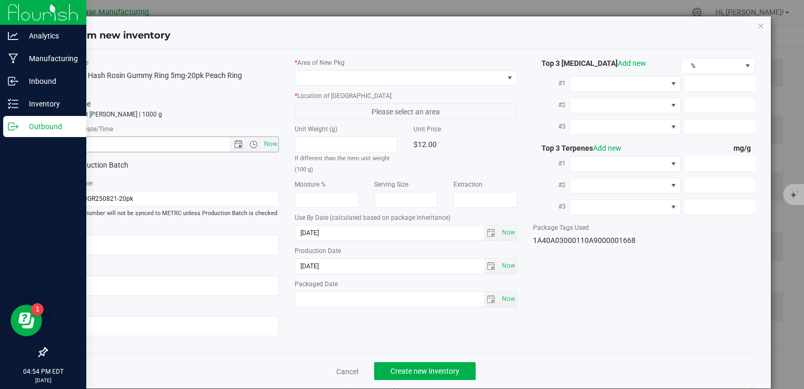
click at [273, 145] on span "Now" at bounding box center [271, 143] width 18 height 15
type input "8/26/2025 4:54 PM"
click at [332, 78] on span at bounding box center [399, 78] width 208 height 15
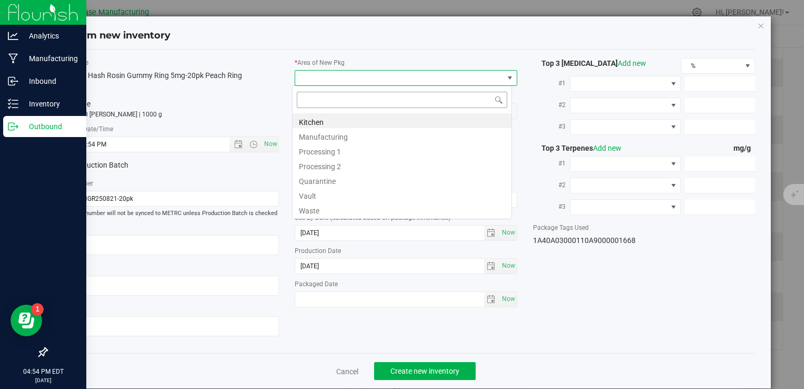
type input "v"
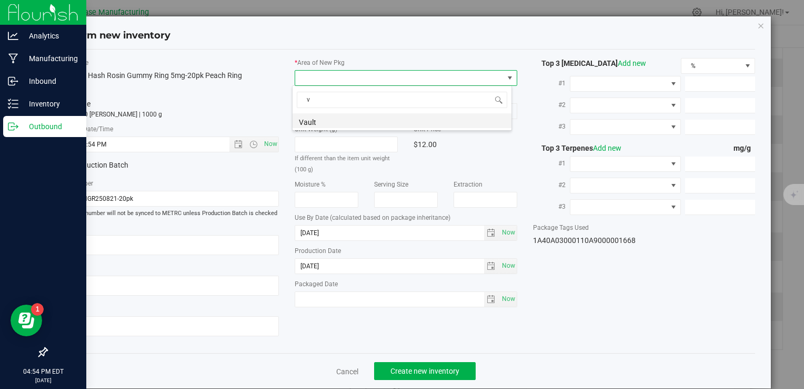
click at [341, 120] on li "Vault" at bounding box center [402, 120] width 219 height 15
click at [342, 107] on span "A1" at bounding box center [399, 111] width 208 height 15
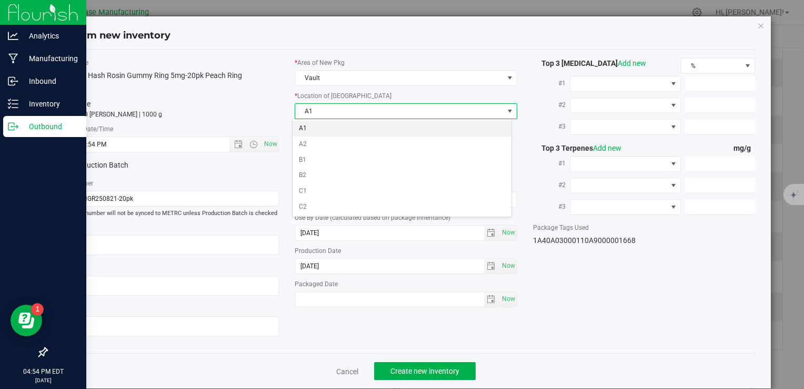
click at [339, 130] on li "A1" at bounding box center [402, 129] width 219 height 16
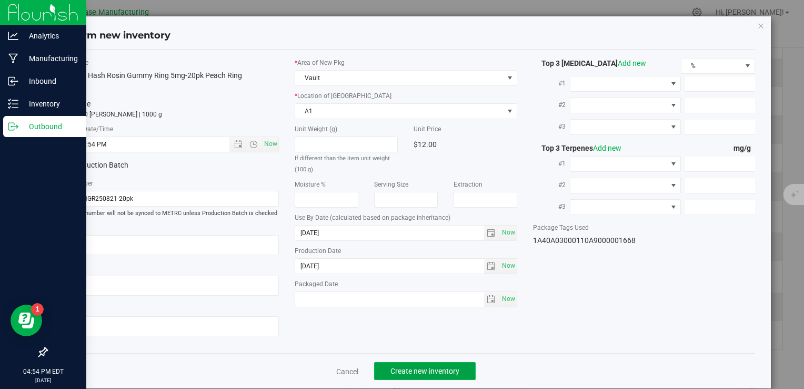
click at [450, 374] on span "Create new inventory" at bounding box center [425, 370] width 69 height 8
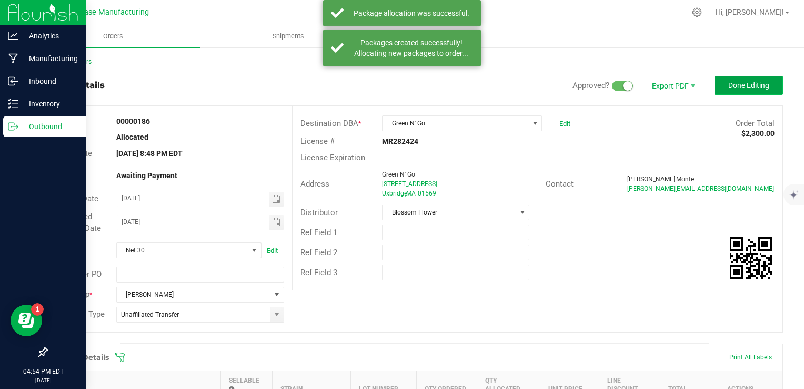
click at [738, 90] on button "Done Editing" at bounding box center [749, 85] width 68 height 19
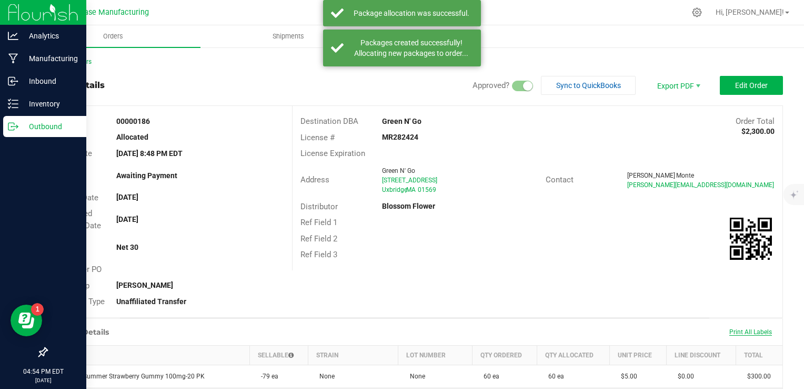
click at [732, 334] on span "Print All Labels" at bounding box center [751, 331] width 43 height 7
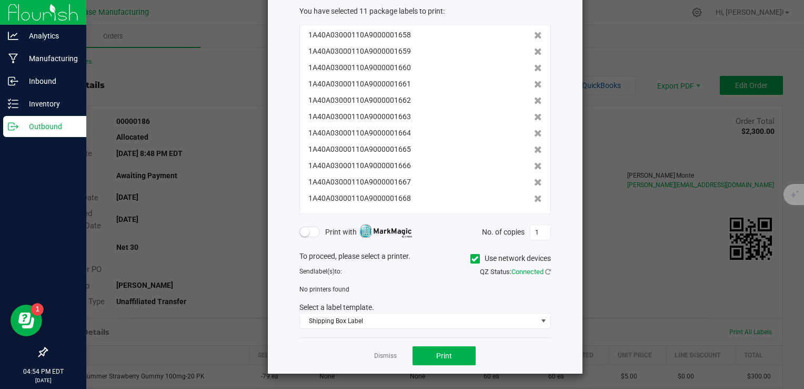
click at [473, 259] on icon at bounding box center [475, 259] width 7 height 0
click at [0, 0] on input "Use network devices" at bounding box center [0, 0] width 0 height 0
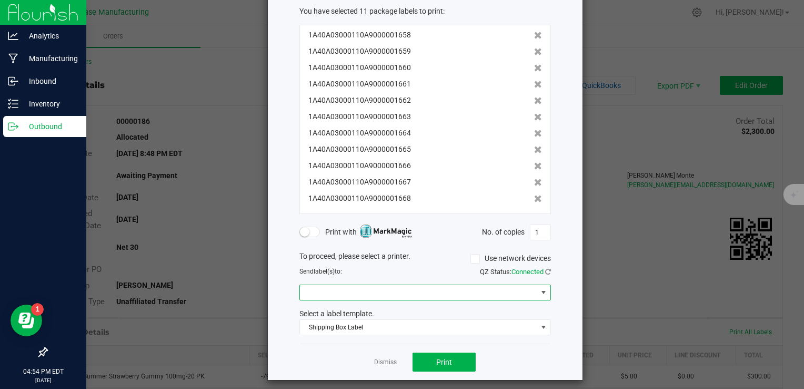
click at [414, 292] on span at bounding box center [418, 292] width 237 height 15
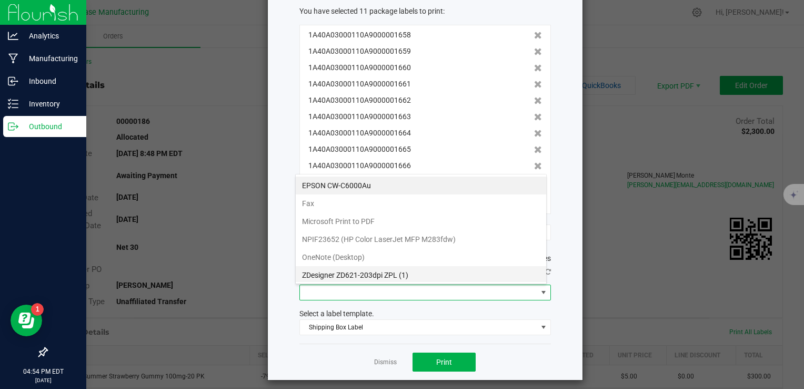
click at [398, 272] on \(1\) "ZDesigner ZD621-203dpi ZPL (1)" at bounding box center [421, 275] width 251 height 18
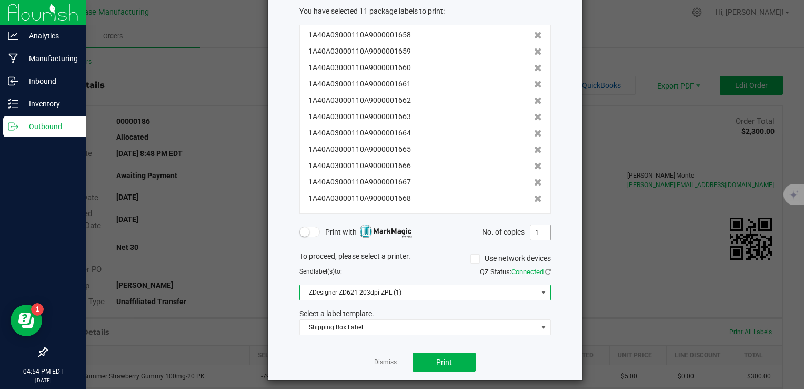
click at [536, 233] on input "1" at bounding box center [541, 232] width 20 height 15
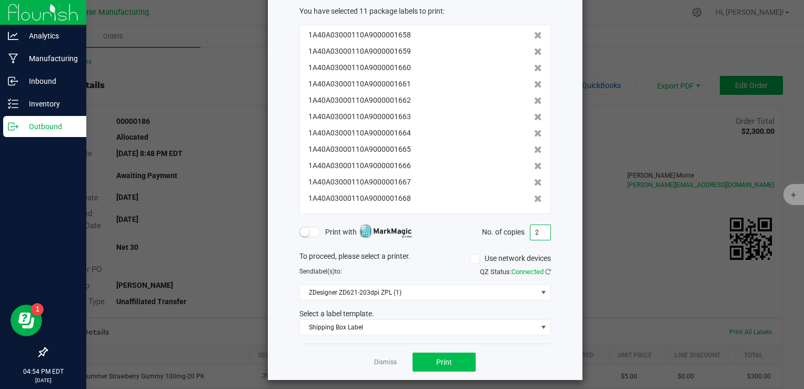
type input "2"
click at [455, 361] on button "Print" at bounding box center [444, 361] width 63 height 19
click at [363, 361] on div "Dismiss Print" at bounding box center [426, 361] width 252 height 36
click at [383, 362] on link "Dismiss" at bounding box center [385, 361] width 23 height 9
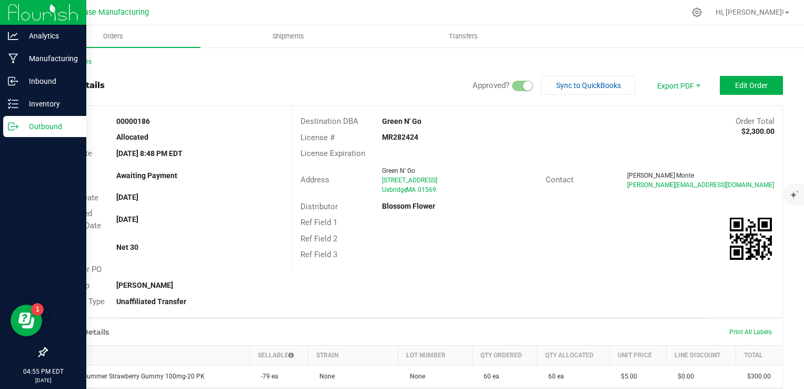
click at [0, 116] on html "Analytics Manufacturing Inbound Inventory Outbound 04:55 PM EDT 08/26/2025 08/2…" at bounding box center [402, 194] width 804 height 389
click at [4, 130] on div "Outbound" at bounding box center [44, 126] width 83 height 21
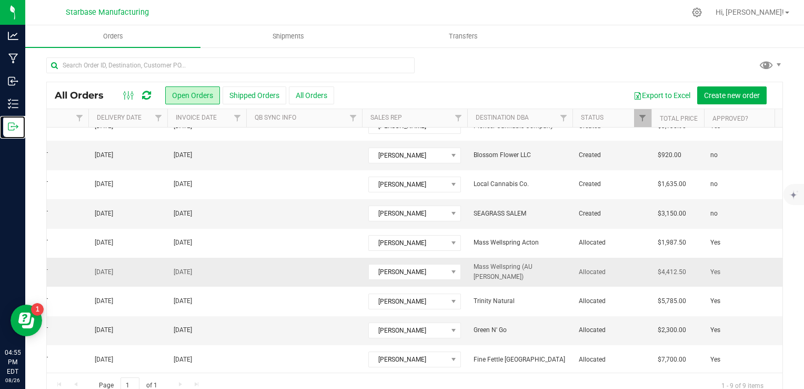
scroll to position [24, 290]
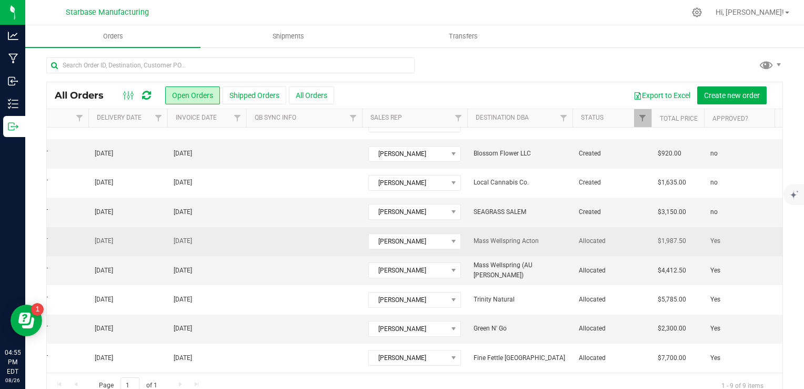
click at [297, 246] on td at bounding box center [304, 241] width 116 height 29
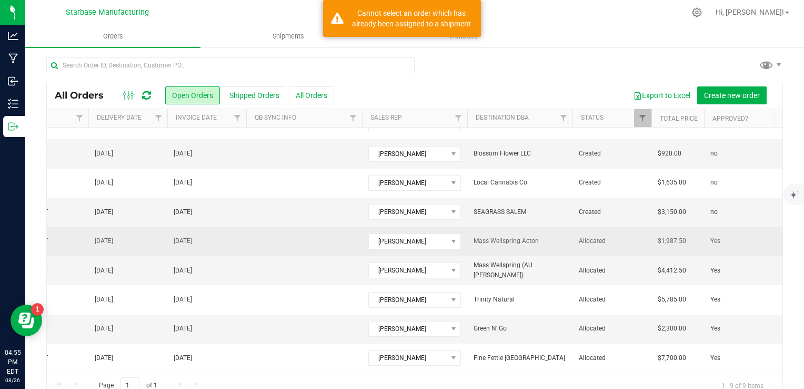
click at [290, 241] on td at bounding box center [304, 241] width 116 height 29
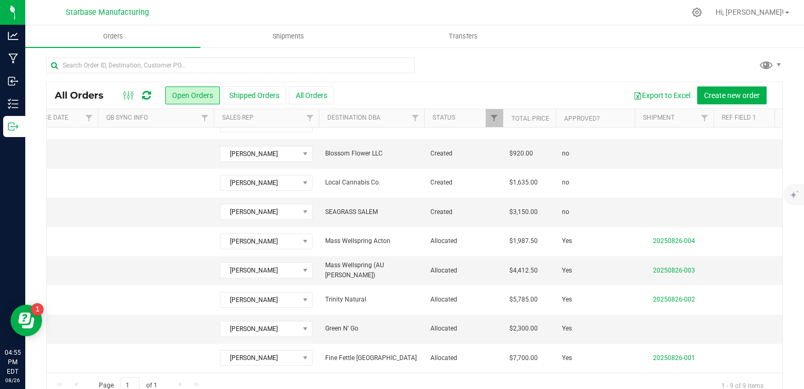
scroll to position [0, 488]
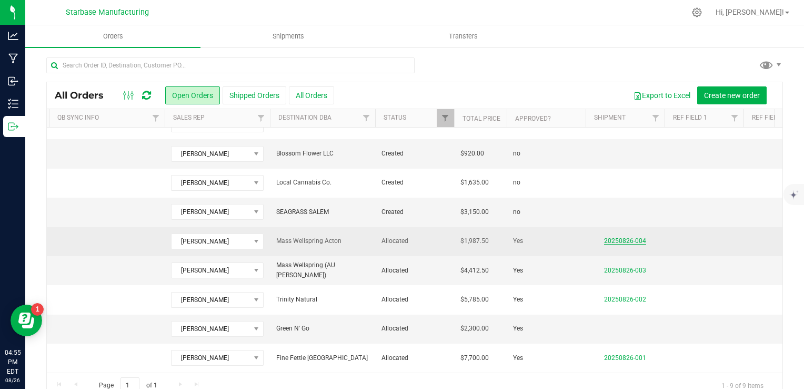
click at [627, 237] on link "20250826-004" at bounding box center [625, 240] width 42 height 7
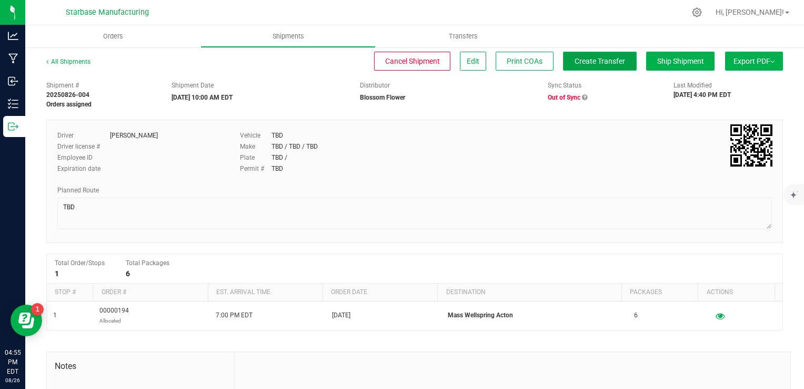
click at [578, 57] on span "Create Transfer" at bounding box center [600, 61] width 51 height 8
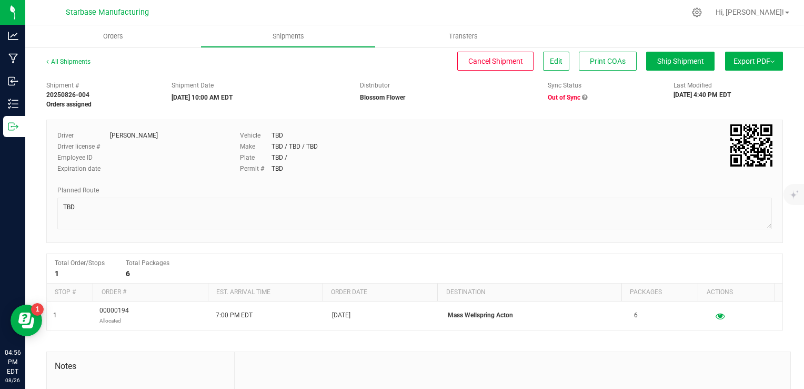
click at [582, 96] on icon at bounding box center [584, 97] width 5 height 6
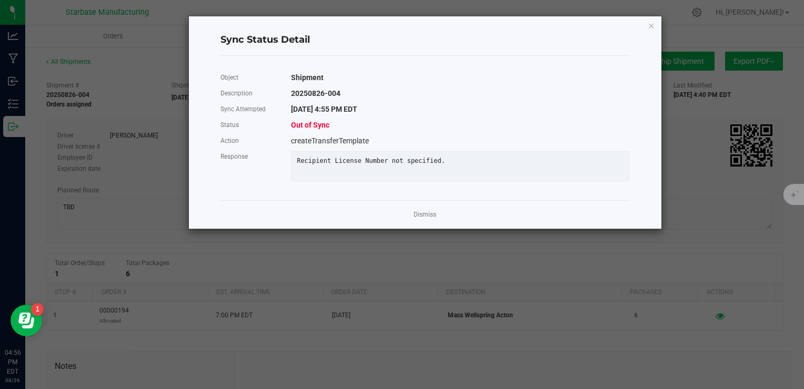
click at [428, 219] on link "Dismiss" at bounding box center [425, 214] width 23 height 9
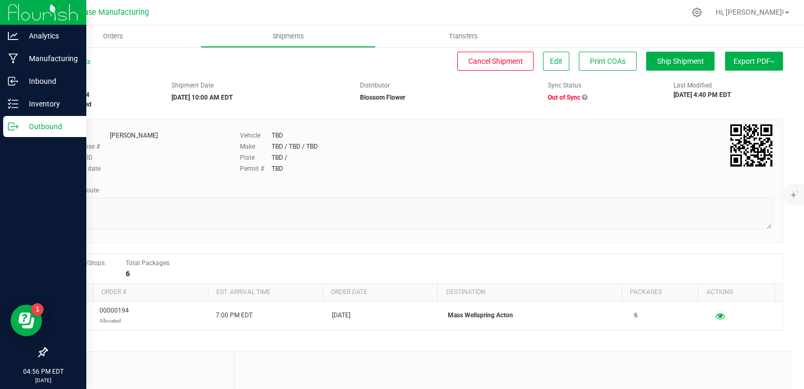
click at [11, 127] on icon at bounding box center [13, 126] width 11 height 11
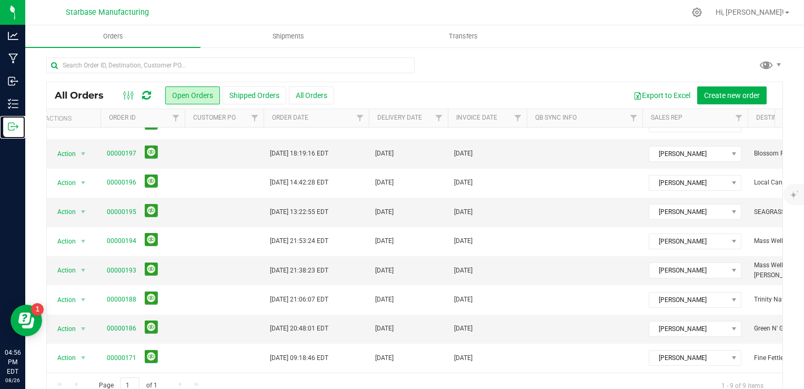
scroll to position [0, 1]
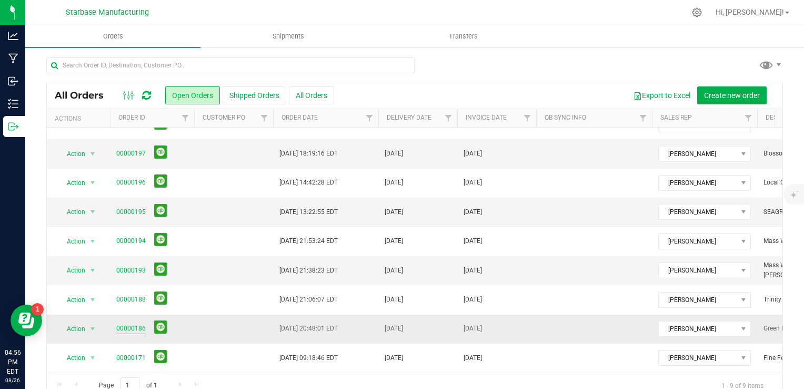
click at [136, 323] on link "00000186" at bounding box center [130, 328] width 29 height 10
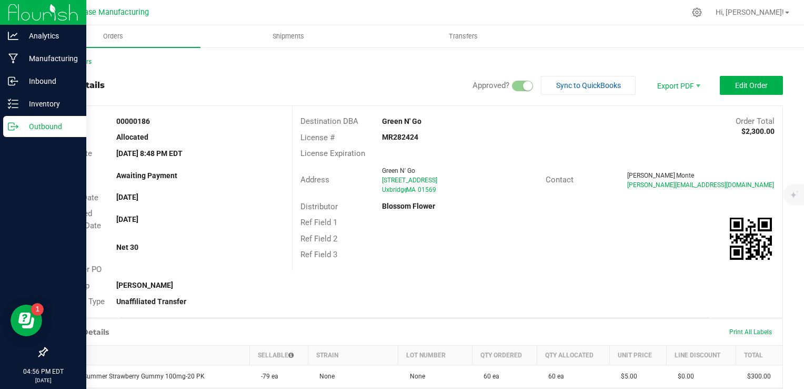
click at [15, 130] on icon at bounding box center [13, 126] width 11 height 11
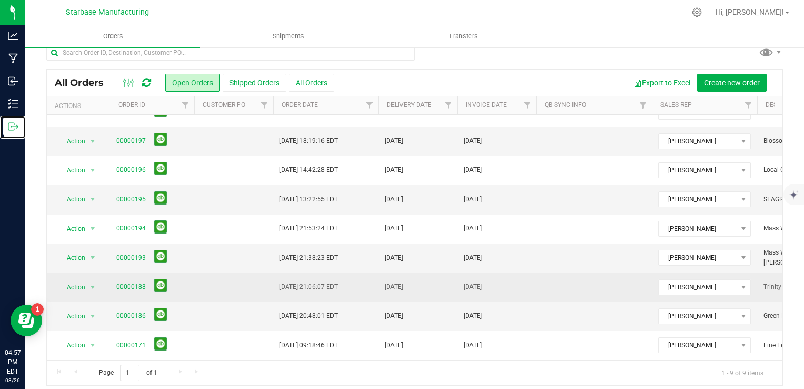
scroll to position [19, 0]
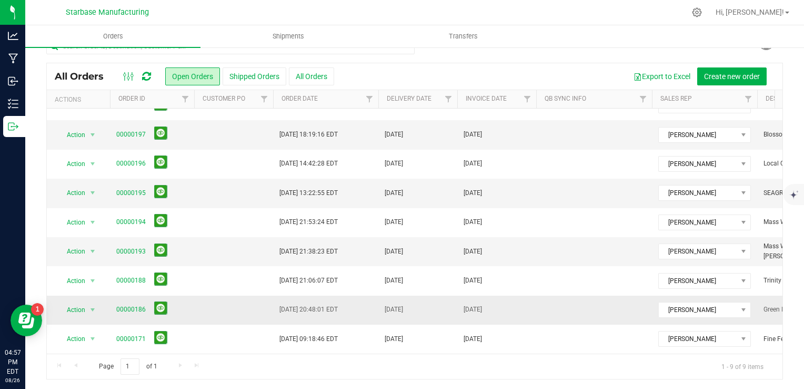
click at [232, 298] on td at bounding box center [233, 309] width 79 height 29
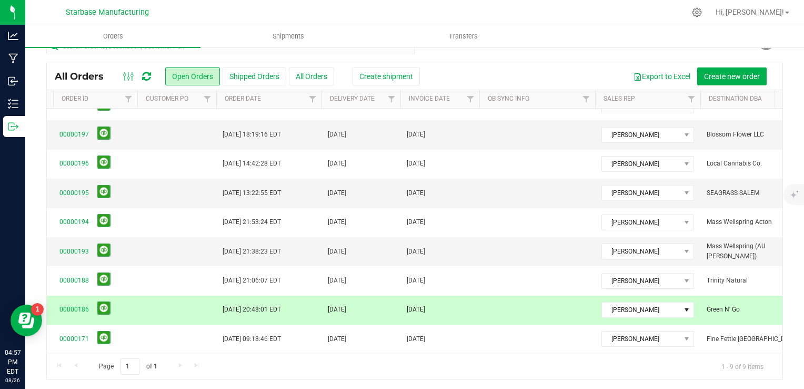
scroll to position [24, 103]
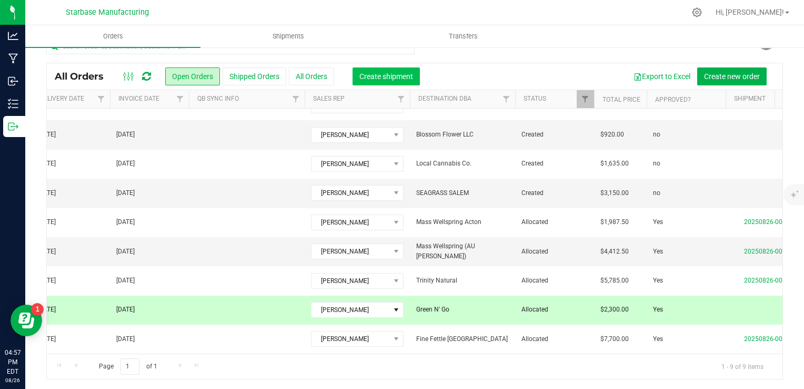
click at [399, 81] on button "Create shipment" at bounding box center [386, 76] width 67 height 18
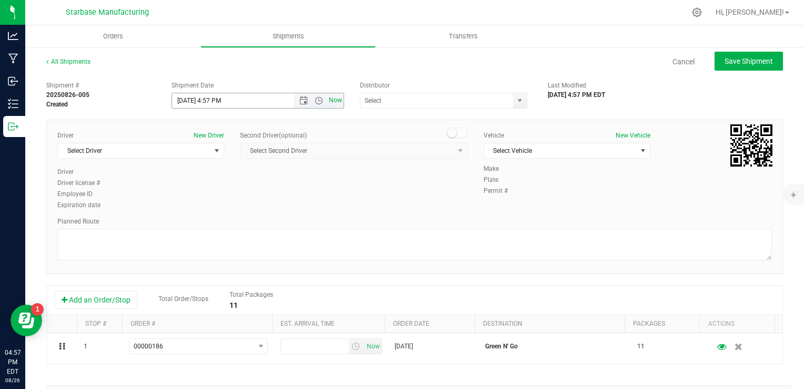
click at [333, 99] on span "Now" at bounding box center [335, 100] width 18 height 15
click at [215, 151] on span "select" at bounding box center [217, 150] width 8 height 8
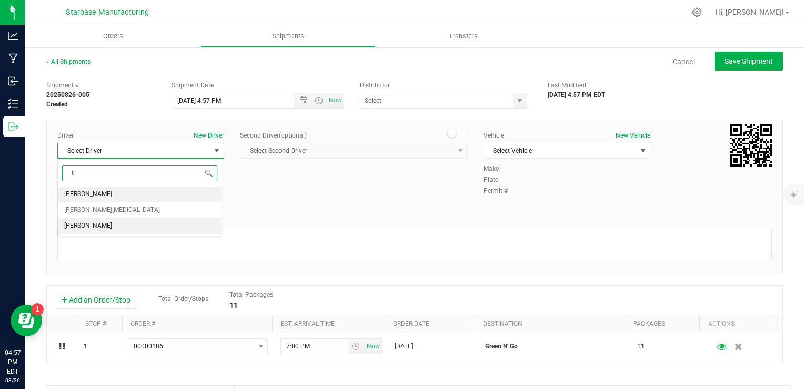
click at [147, 224] on li "TBD TBD" at bounding box center [140, 226] width 164 height 16
type input "t"
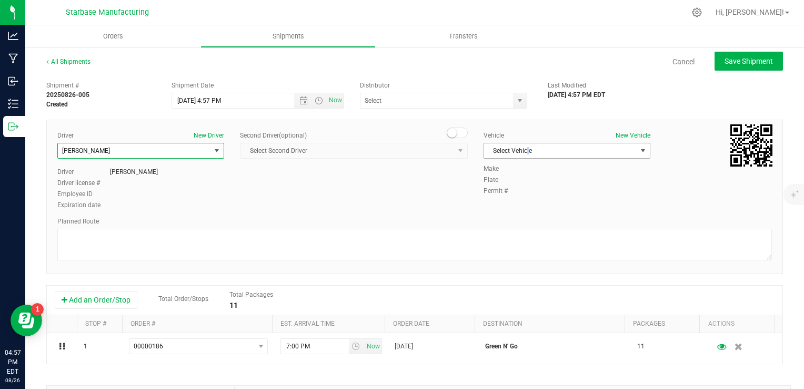
click at [524, 147] on span "Select Vehicle" at bounding box center [560, 150] width 153 height 15
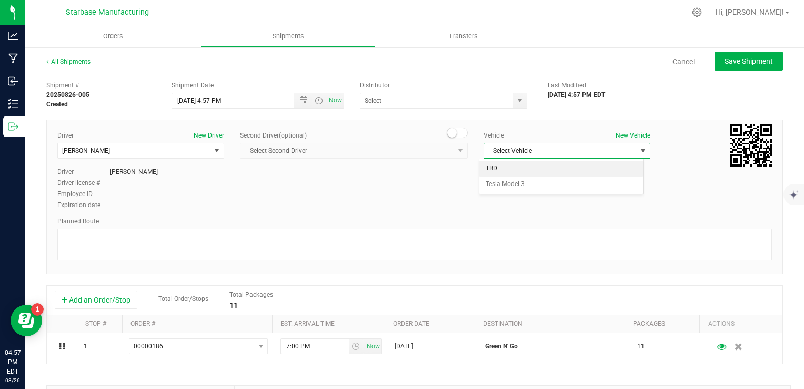
click at [520, 170] on li "TBD" at bounding box center [562, 169] width 164 height 16
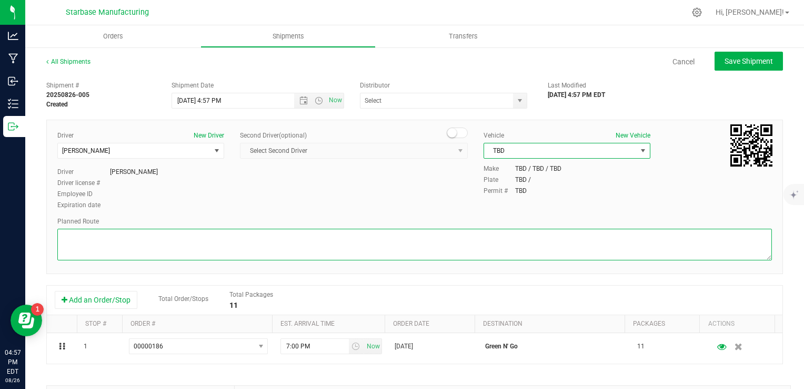
click at [459, 245] on textarea at bounding box center [414, 245] width 715 height 32
type textarea "TBD"
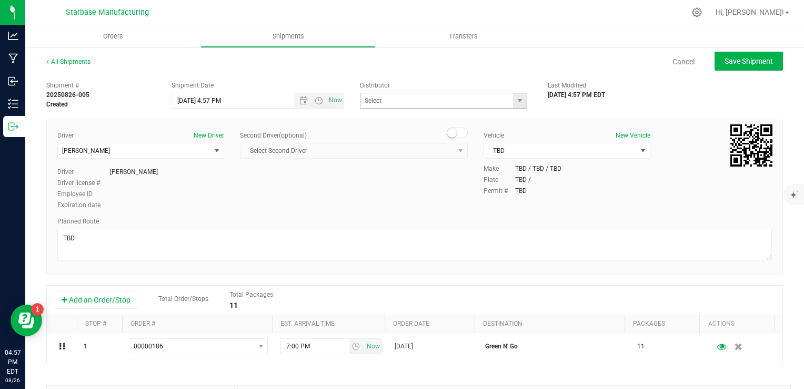
click at [521, 102] on div "Assured Testing Laboratories LLC Blossom Flower Green Analytics Massachusetts L…" at bounding box center [446, 101] width 173 height 16
click at [520, 102] on span "select" at bounding box center [519, 100] width 13 height 15
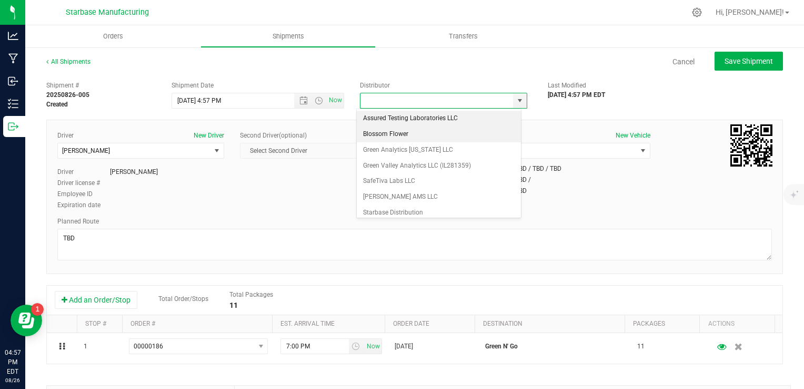
click at [463, 136] on li "Blossom Flower" at bounding box center [439, 134] width 164 height 16
type input "Blossom Flower"
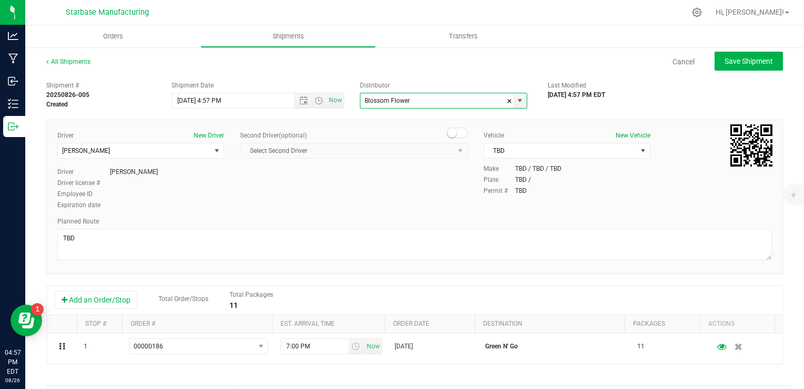
click at [425, 186] on div "Driver New Driver TBD TBD Select Driver Dean Baltulonis Steve Pica TBD TBD Driv…" at bounding box center [414, 171] width 731 height 81
click at [732, 58] on span "Save Shipment" at bounding box center [749, 61] width 48 height 8
type input "8/26/2025 8:57 PM"
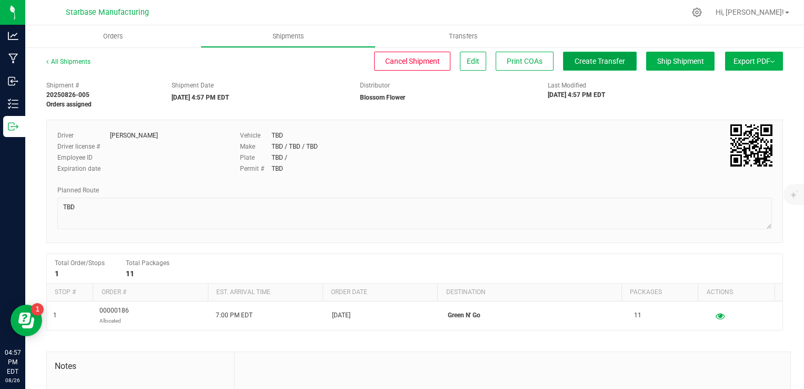
click at [581, 66] on button "Create Transfer" at bounding box center [600, 61] width 74 height 19
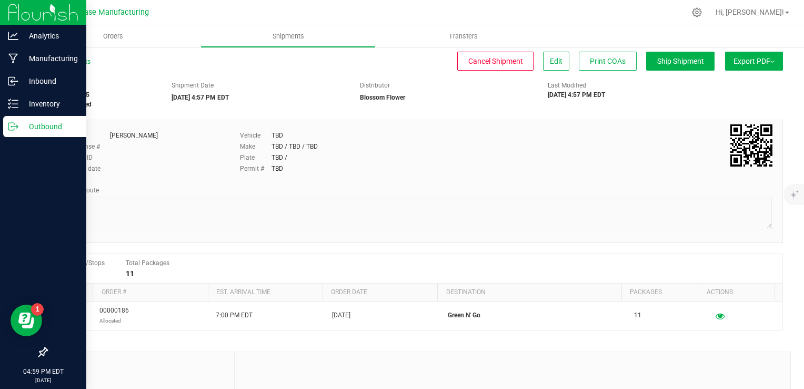
click at [17, 121] on icon at bounding box center [13, 126] width 11 height 11
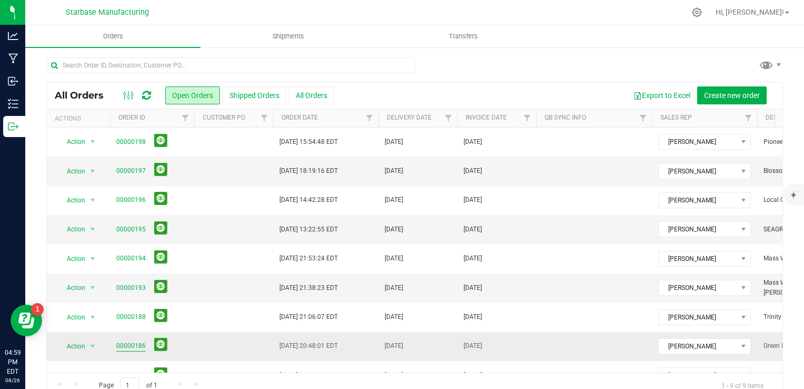
click at [122, 343] on link "00000186" at bounding box center [130, 346] width 29 height 10
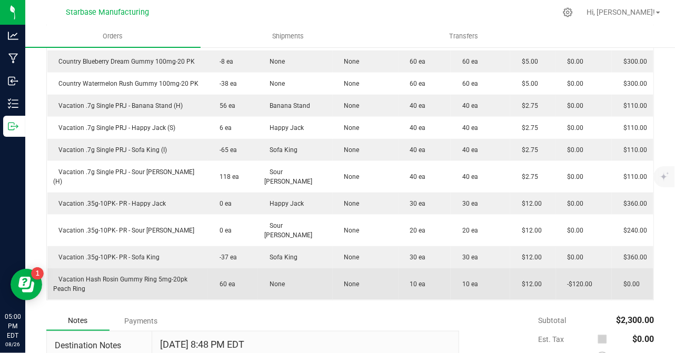
scroll to position [502, 0]
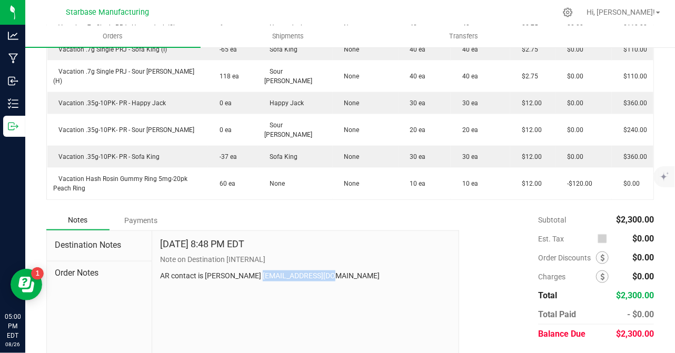
drag, startPoint x: 323, startPoint y: 248, endPoint x: 251, endPoint y: 246, distance: 72.1
click at [251, 271] on p "AR contact is Brian Carney bcarney@greenngo.co" at bounding box center [305, 276] width 291 height 11
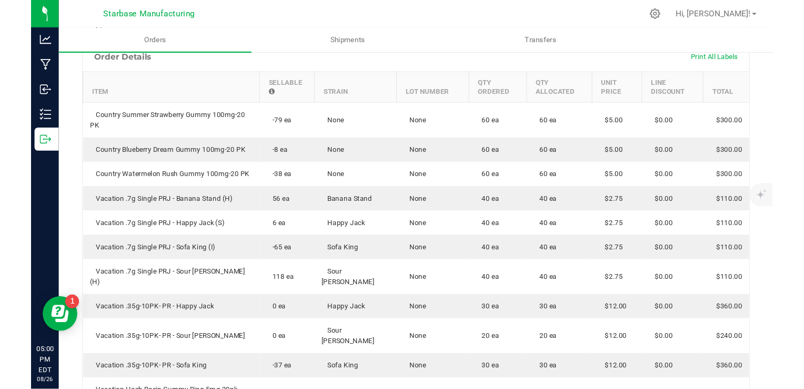
scroll to position [28, 0]
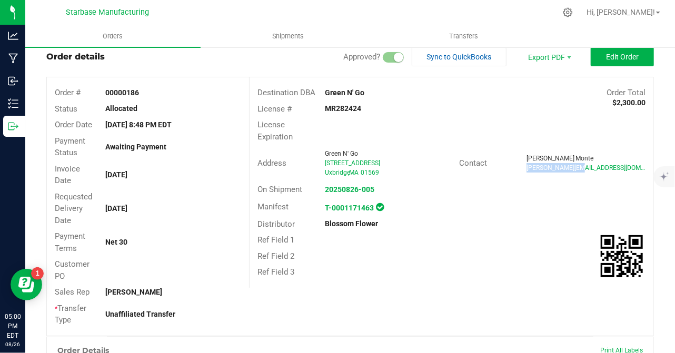
drag, startPoint x: 577, startPoint y: 168, endPoint x: 520, endPoint y: 170, distance: 56.4
click at [520, 170] on div "Dave Monte dave@greenngo.co" at bounding box center [586, 163] width 135 height 19
drag, startPoint x: 520, startPoint y: 170, endPoint x: 528, endPoint y: 170, distance: 7.4
copy span "dave@greenngo.co"
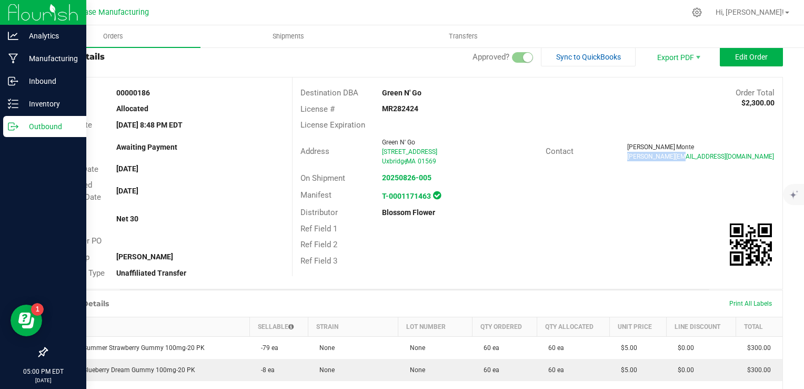
click at [11, 131] on div "Outbound" at bounding box center [44, 126] width 83 height 21
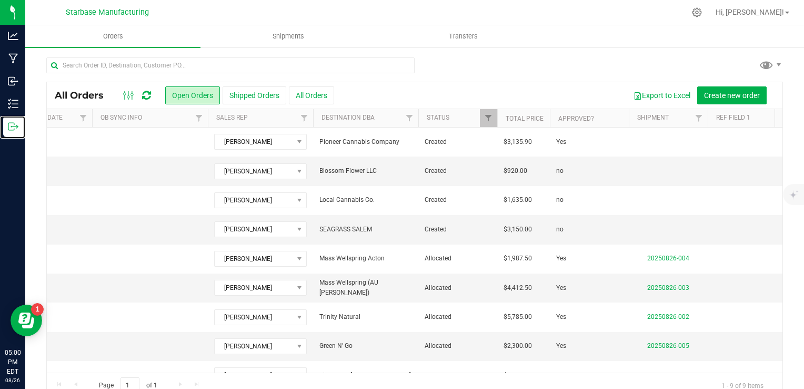
scroll to position [0, 478]
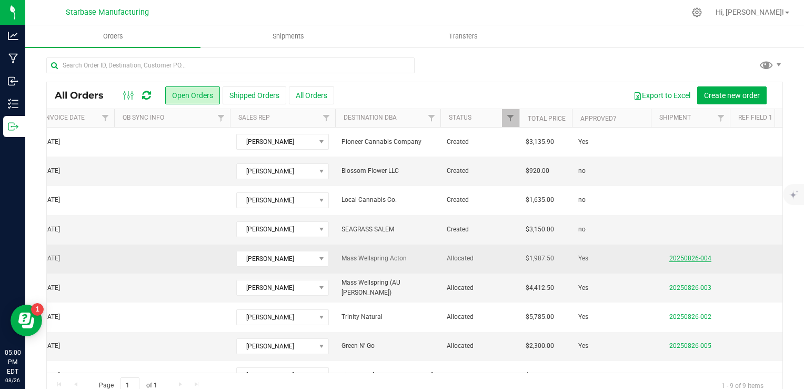
click at [682, 257] on link "20250826-004" at bounding box center [691, 257] width 42 height 7
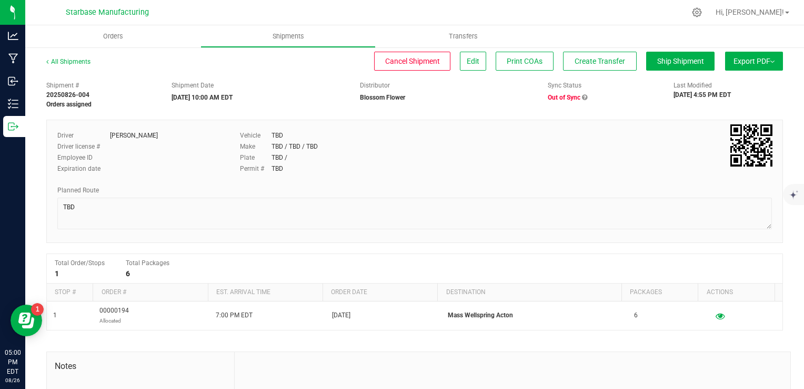
click at [577, 101] on span "Out of Sync" at bounding box center [565, 97] width 34 height 7
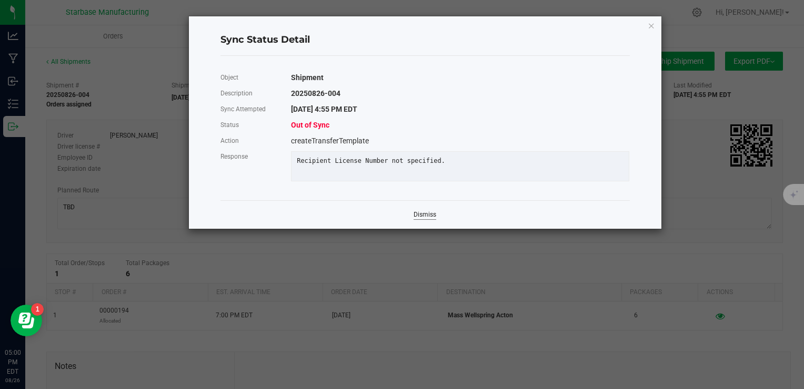
click at [426, 219] on link "Dismiss" at bounding box center [425, 214] width 23 height 9
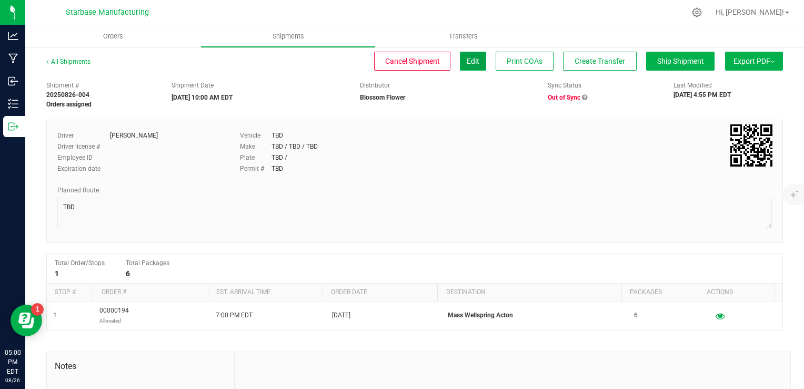
click at [469, 65] on button "Edit" at bounding box center [473, 61] width 26 height 19
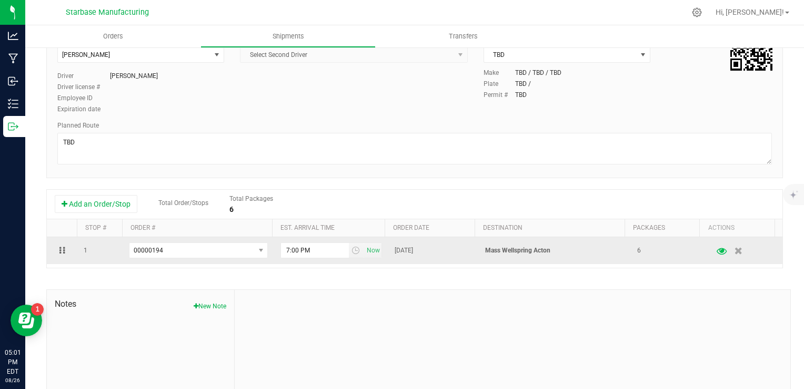
click at [717, 252] on icon "button" at bounding box center [722, 249] width 10 height 7
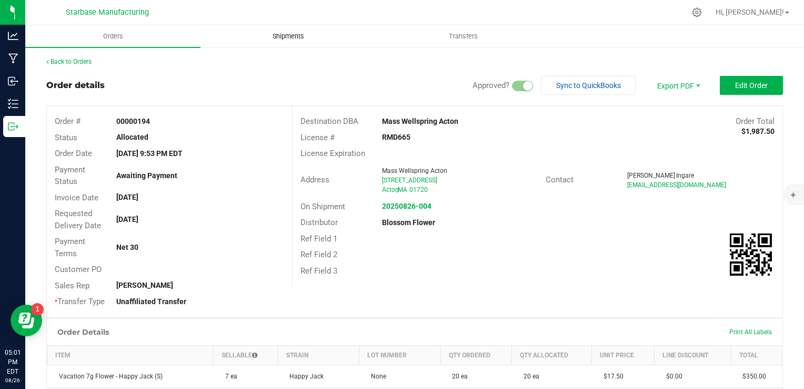
click at [284, 40] on span "Shipments" at bounding box center [289, 36] width 60 height 9
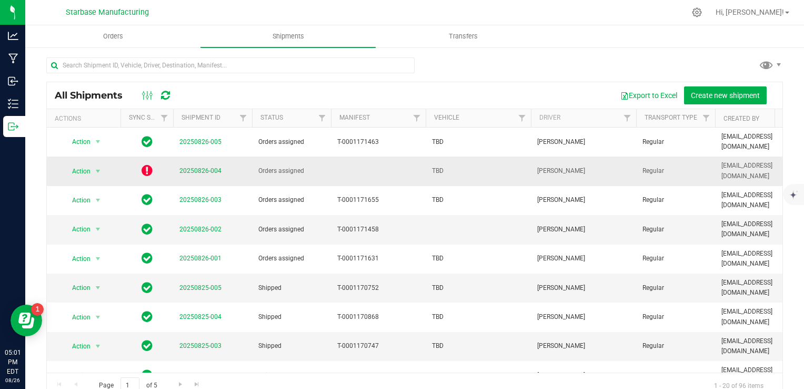
click at [153, 159] on td at bounding box center [147, 170] width 53 height 29
click at [142, 164] on icon at bounding box center [147, 170] width 11 height 13
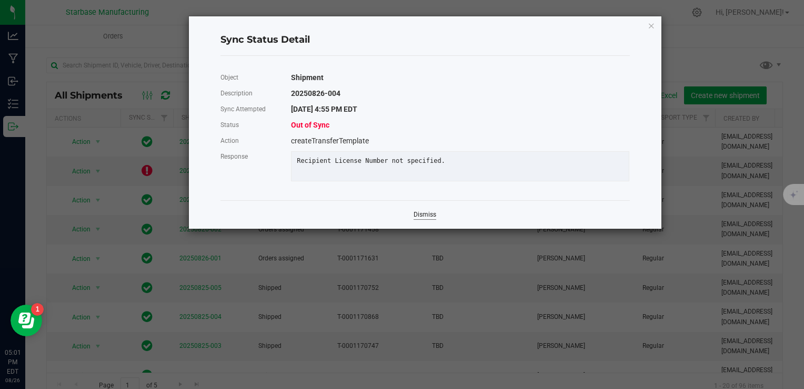
click at [429, 219] on link "Dismiss" at bounding box center [425, 214] width 23 height 9
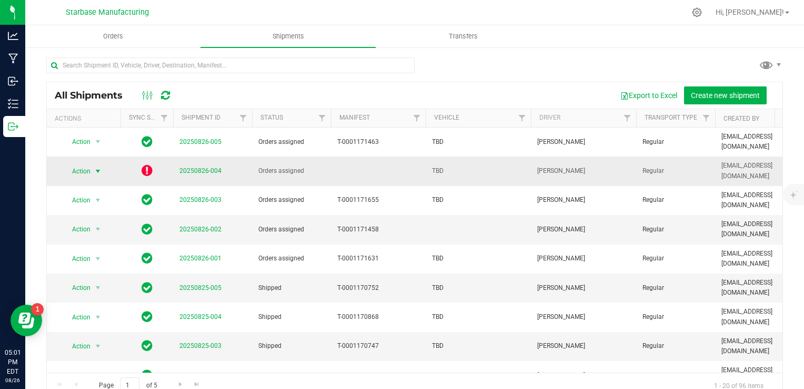
click at [100, 167] on span "select" at bounding box center [98, 171] width 8 height 8
click at [144, 164] on icon at bounding box center [147, 170] width 11 height 13
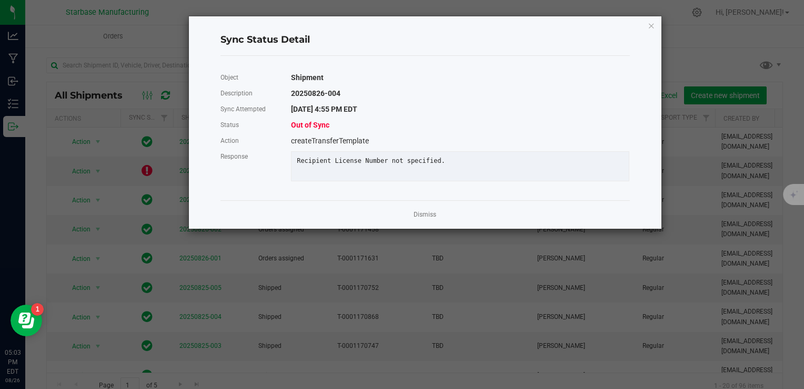
click at [97, 167] on ngb-modal-window "Sync Status Detail Object Shipment Description 20250826-004 Sync Attempted 8/26…" at bounding box center [406, 194] width 812 height 389
click at [421, 219] on link "Dismiss" at bounding box center [425, 214] width 23 height 9
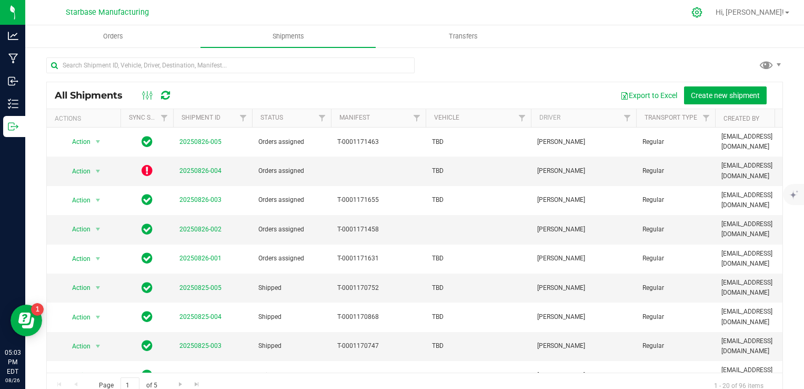
click at [703, 16] on icon at bounding box center [697, 12] width 11 height 11
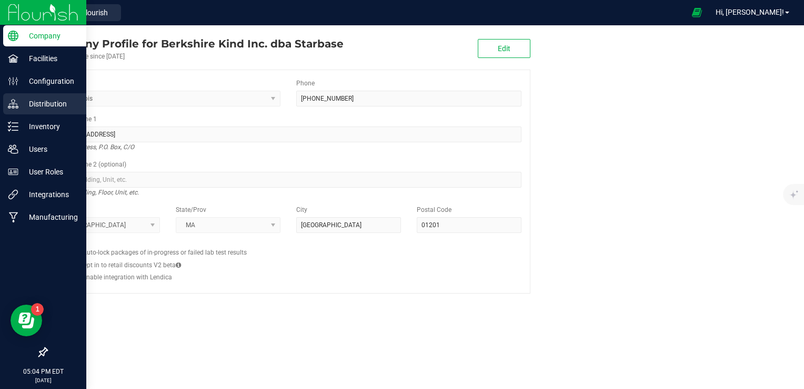
click at [44, 101] on p "Distribution" at bounding box center [49, 103] width 63 height 13
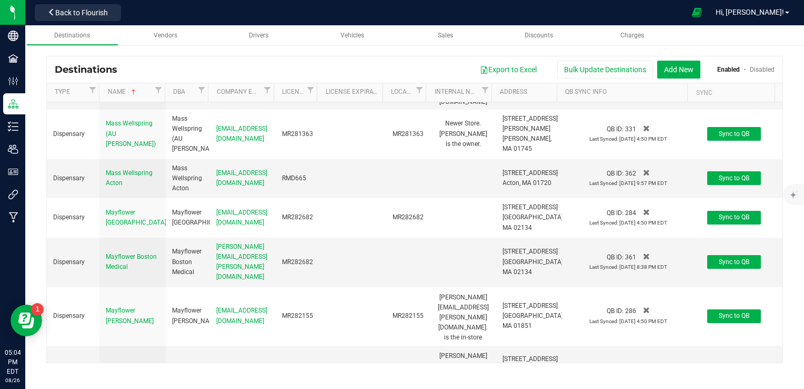
scroll to position [1158, 0]
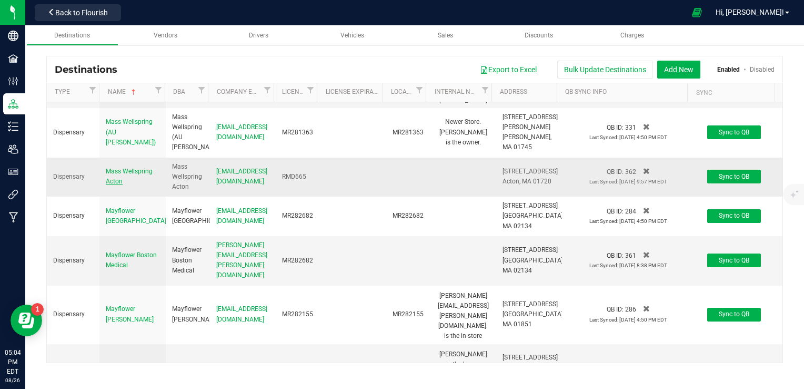
click at [141, 178] on span "Mass Wellspring Acton" at bounding box center [129, 175] width 47 height 17
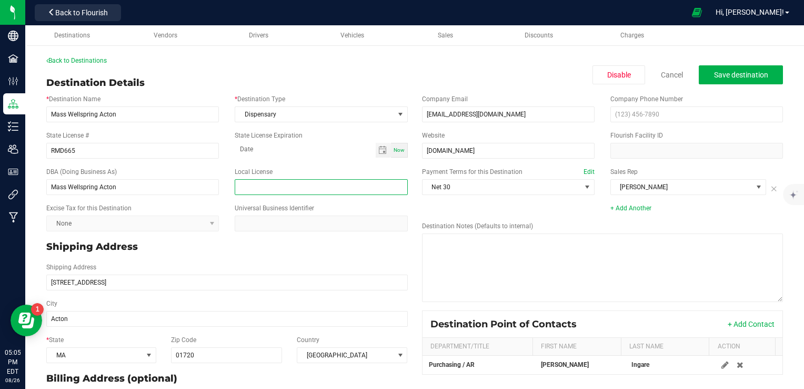
click at [269, 187] on input "text" at bounding box center [321, 187] width 173 height 16
click at [87, 62] on link "Back to Destinations" at bounding box center [76, 60] width 61 height 7
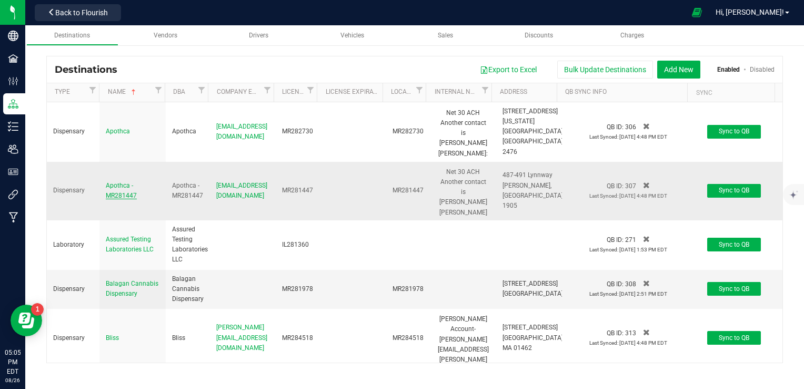
click at [124, 184] on span "Apothca - MR281447" at bounding box center [121, 190] width 31 height 17
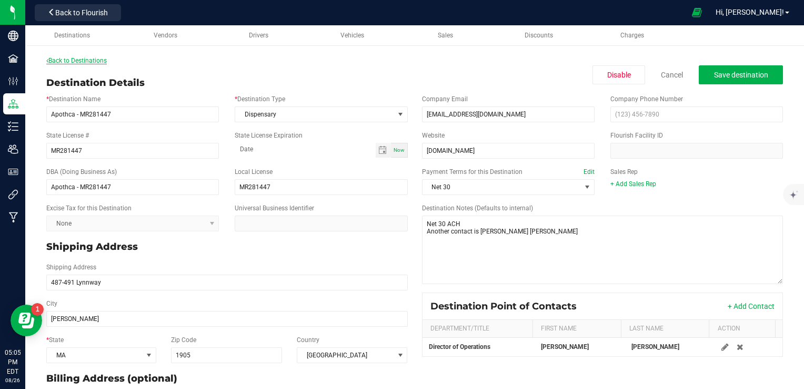
click at [89, 57] on link "Back to Destinations" at bounding box center [76, 60] width 61 height 7
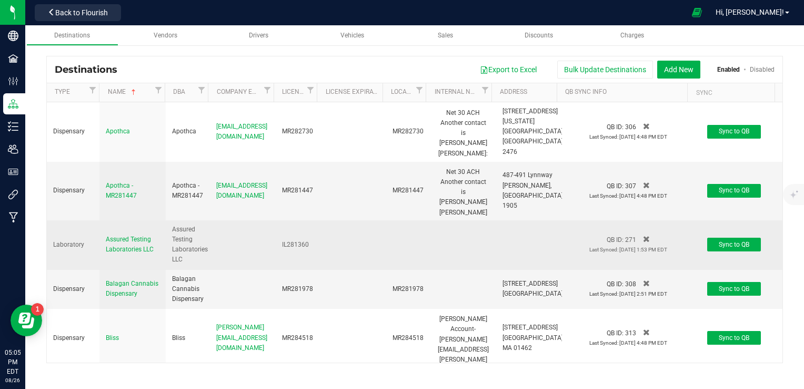
scroll to position [53, 0]
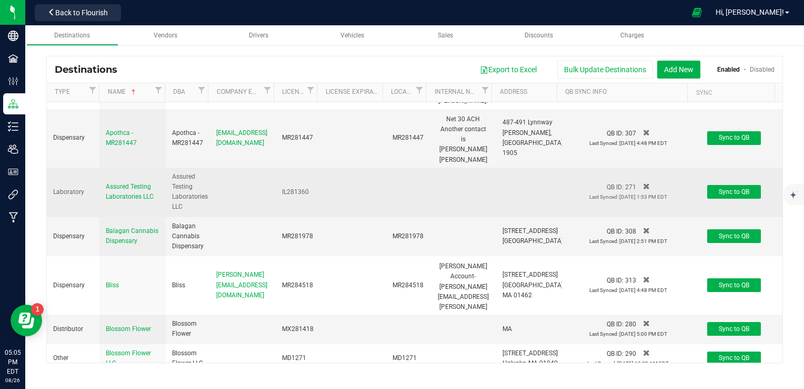
click at [125, 184] on div "Assured Testing Laboratories LLC" at bounding box center [133, 192] width 54 height 20
click at [128, 189] on span "Assured Testing Laboratories LLC" at bounding box center [130, 191] width 48 height 17
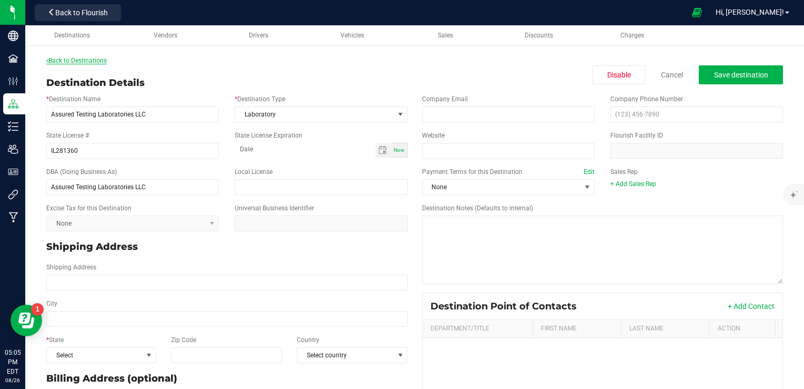
click at [65, 62] on link "Back to Destinations" at bounding box center [76, 60] width 61 height 7
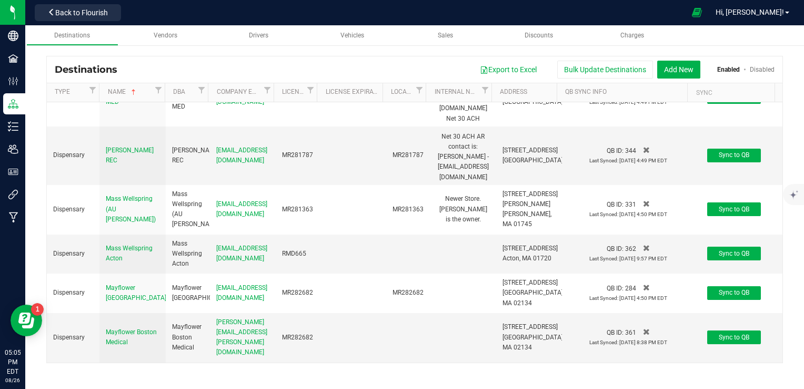
scroll to position [1106, 0]
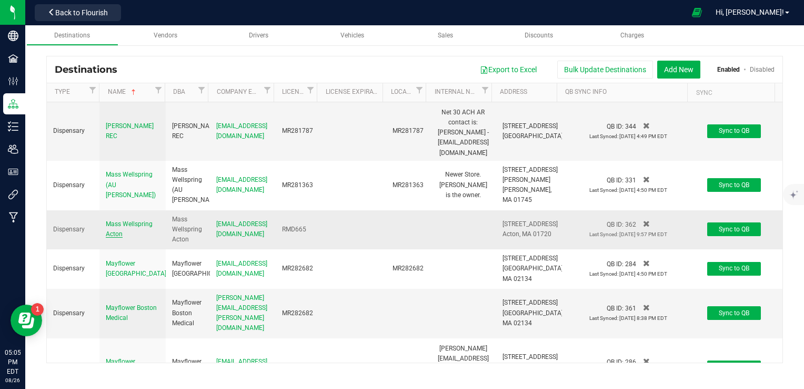
click at [128, 228] on span "Mass Wellspring Acton" at bounding box center [129, 228] width 47 height 17
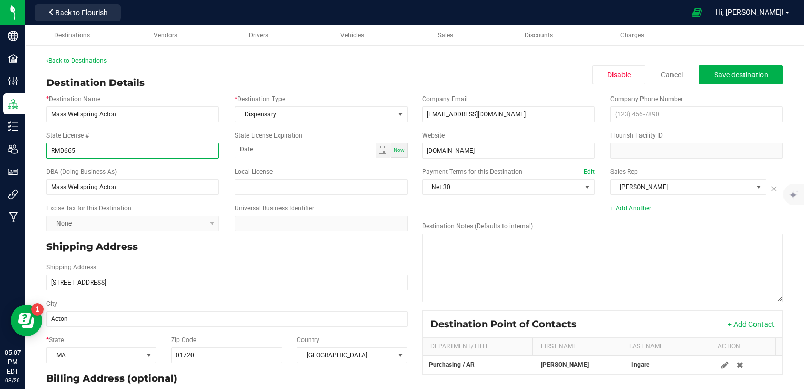
click at [48, 154] on input "RMD665" at bounding box center [132, 151] width 173 height 16
click at [86, 148] on input "RMD665" at bounding box center [132, 151] width 173 height 16
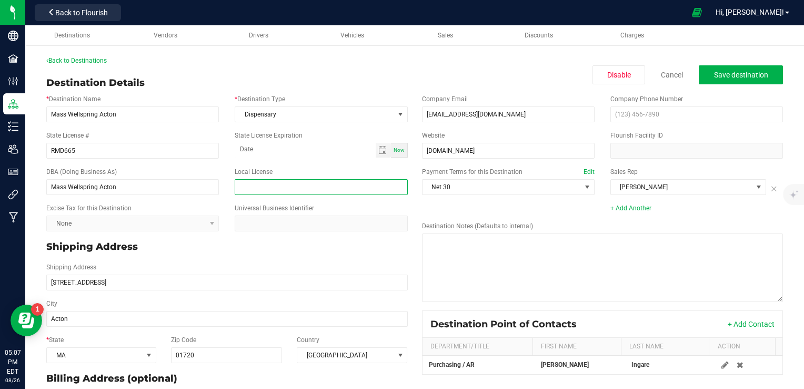
click at [253, 191] on input "text" at bounding box center [321, 187] width 173 height 16
type input "RMD665"
click at [472, 73] on div "Back to Destinations Destination Details Disable Cancel Save destination * Dest…" at bounding box center [414, 277] width 737 height 443
click at [719, 68] on button "Save destination" at bounding box center [741, 74] width 84 height 19
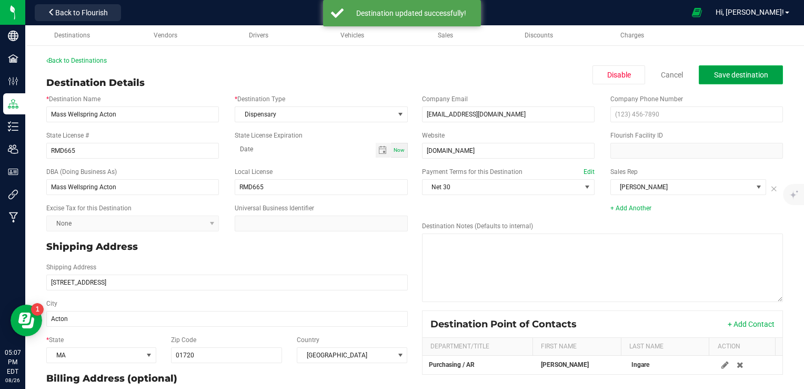
click at [724, 75] on span "Save destination" at bounding box center [741, 75] width 54 height 8
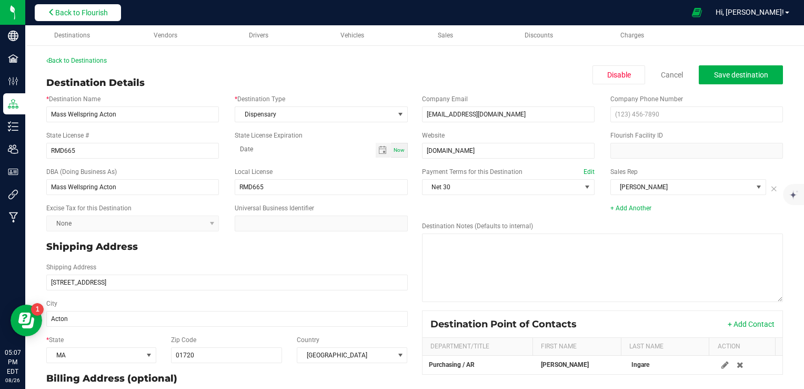
click at [91, 7] on button "Back to Flourish" at bounding box center [78, 12] width 86 height 17
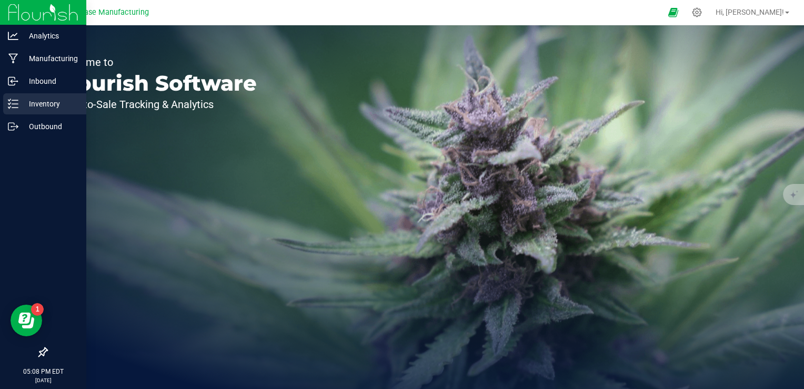
click at [16, 104] on line at bounding box center [15, 104] width 6 height 0
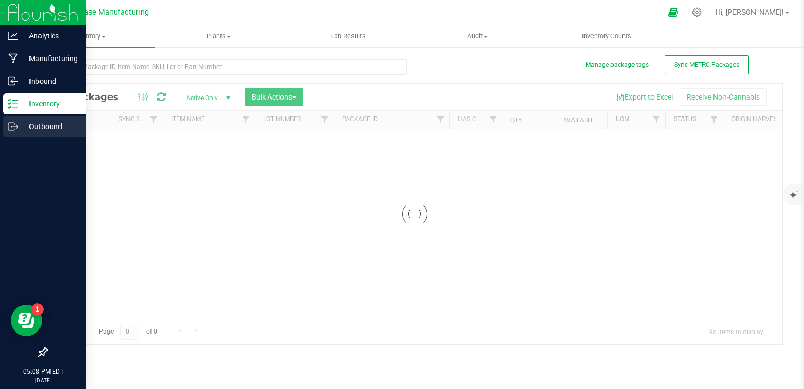
click at [28, 133] on div "Outbound" at bounding box center [44, 126] width 83 height 21
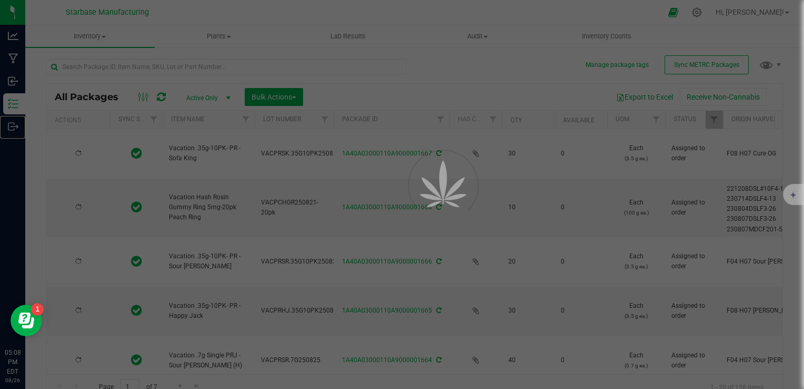
type input "[DATE]"
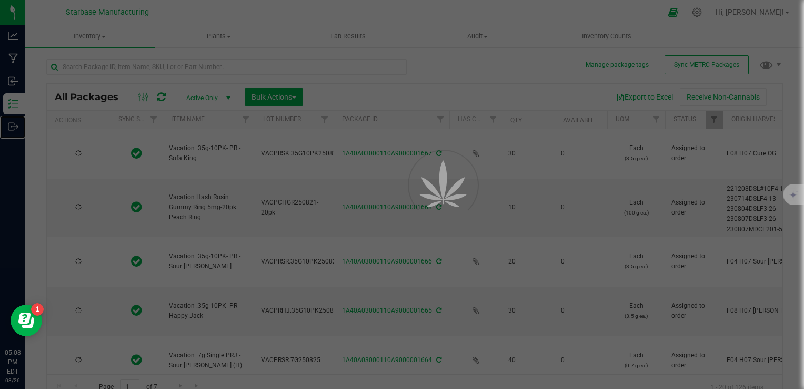
type input "[DATE]"
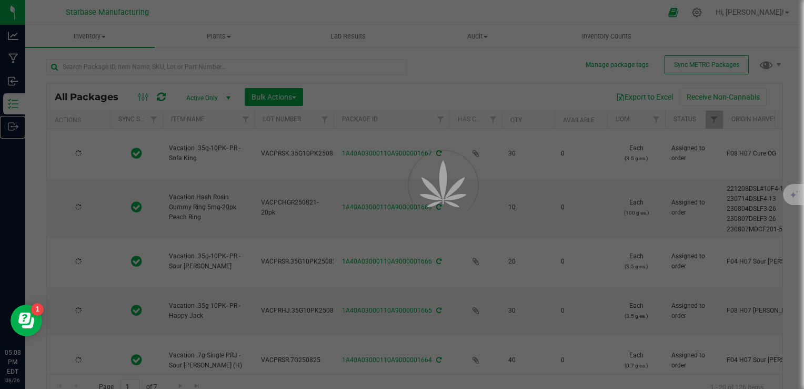
type input "[DATE]"
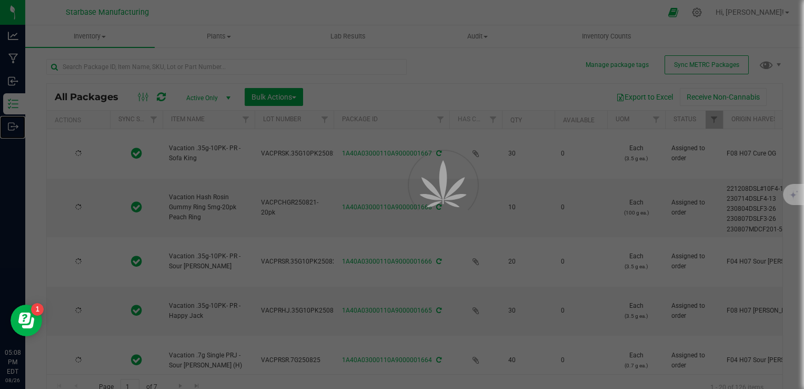
type input "[DATE]"
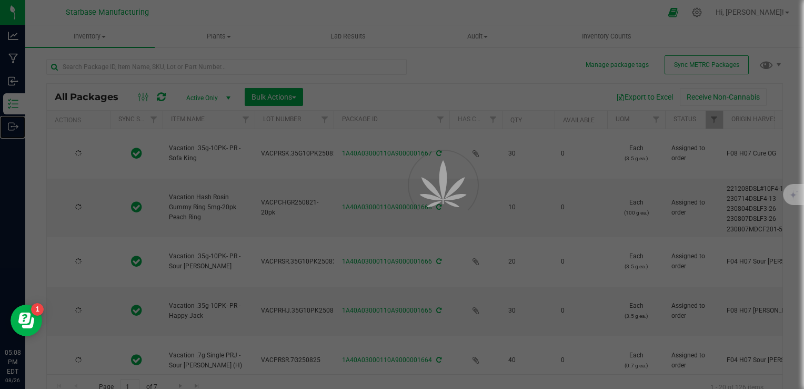
type input "[DATE]"
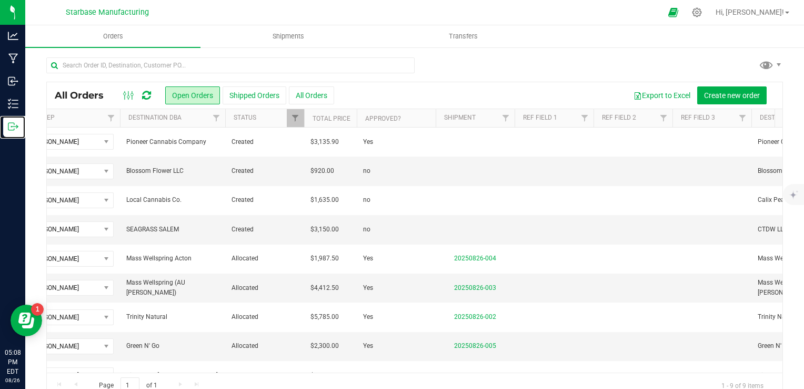
scroll to position [0, 636]
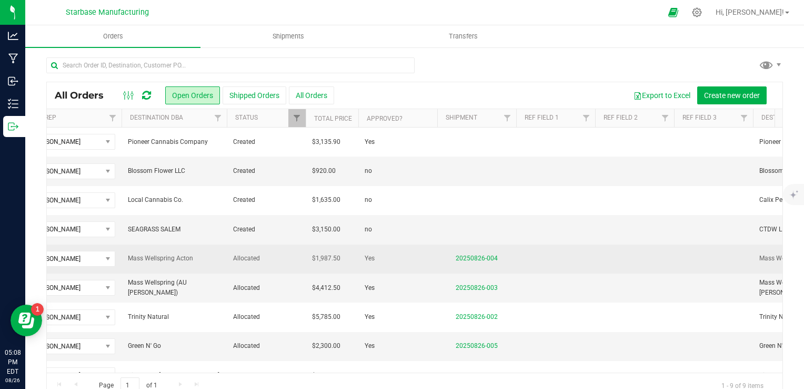
click at [482, 262] on td "20250826-004" at bounding box center [477, 258] width 79 height 29
click at [480, 259] on link "20250826-004" at bounding box center [477, 257] width 42 height 7
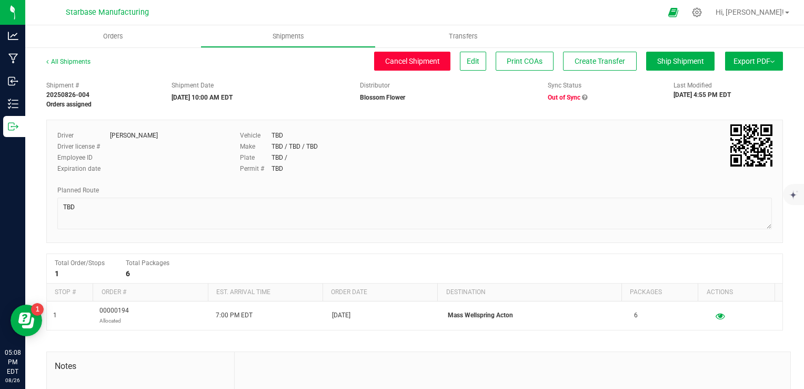
click at [421, 65] on button "Cancel Shipment" at bounding box center [412, 61] width 76 height 19
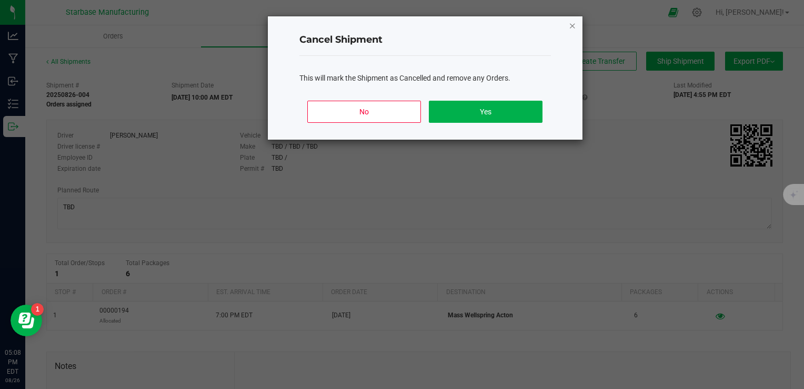
click at [574, 24] on icon "Close" at bounding box center [572, 25] width 7 height 13
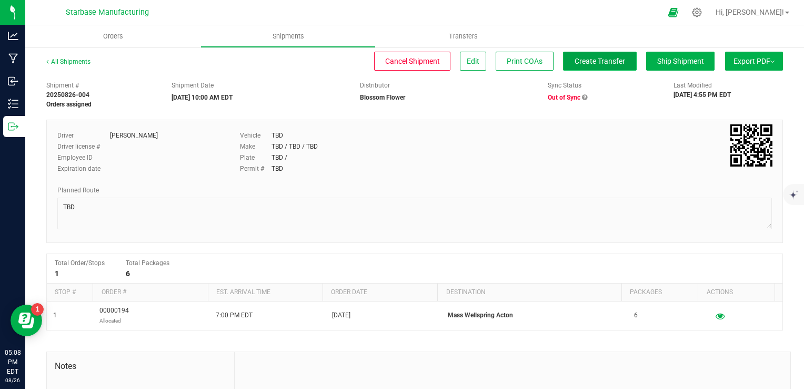
click at [577, 57] on span "Create Transfer" at bounding box center [600, 61] width 51 height 8
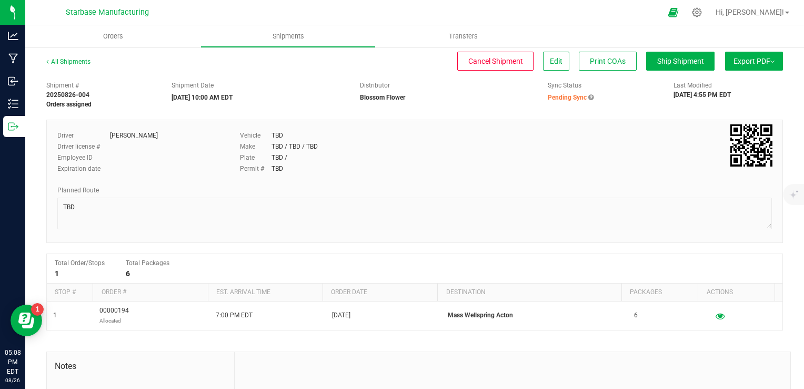
click at [589, 96] on icon at bounding box center [591, 97] width 5 height 6
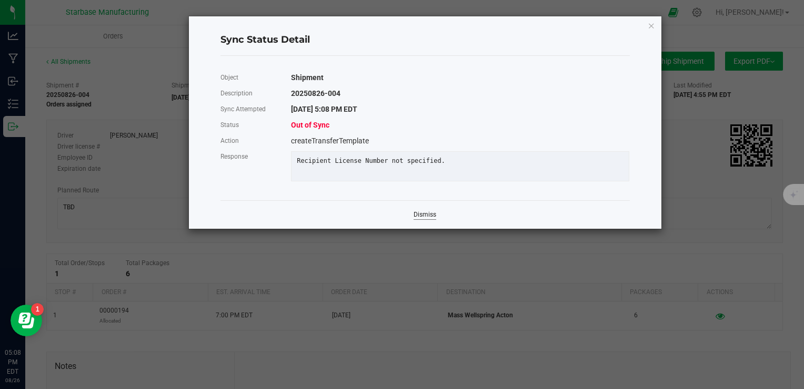
click at [426, 219] on link "Dismiss" at bounding box center [425, 214] width 23 height 9
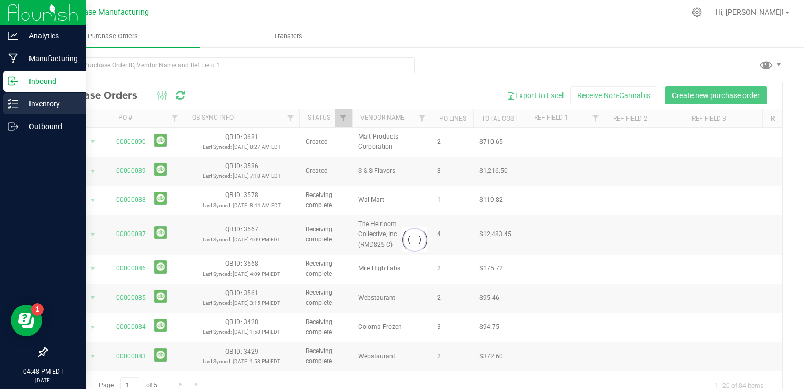
click at [16, 102] on icon at bounding box center [13, 103] width 11 height 11
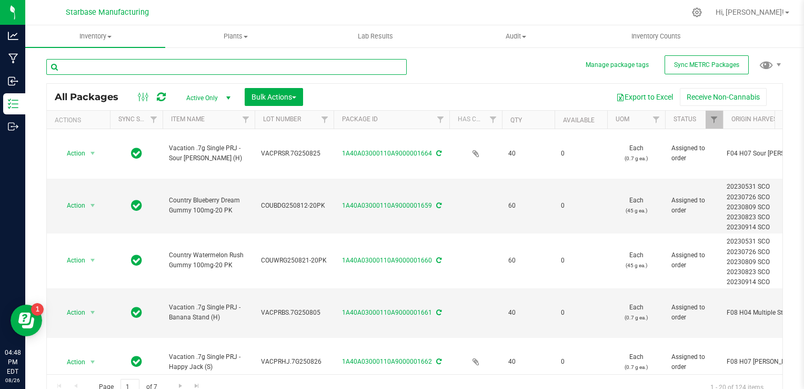
click at [264, 66] on input "text" at bounding box center [226, 67] width 361 height 16
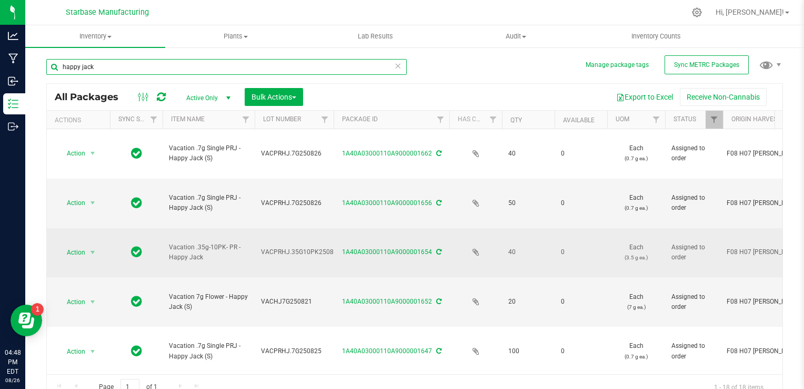
type input "happy jack"
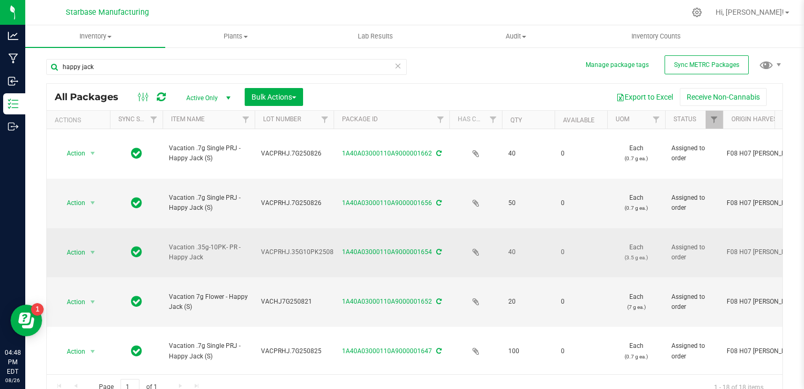
click at [277, 247] on span "VACPRHJ.35G10PK250826" at bounding box center [301, 252] width 80 height 10
click at [277, 244] on input "VACPRHJ.35G10PK250826" at bounding box center [291, 252] width 75 height 16
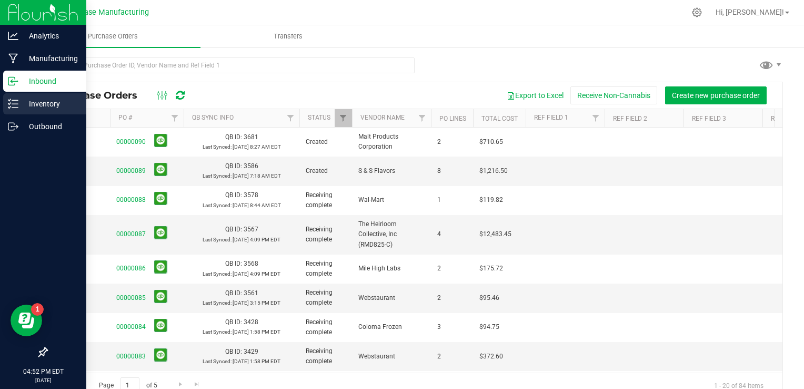
click at [10, 105] on icon at bounding box center [13, 103] width 11 height 11
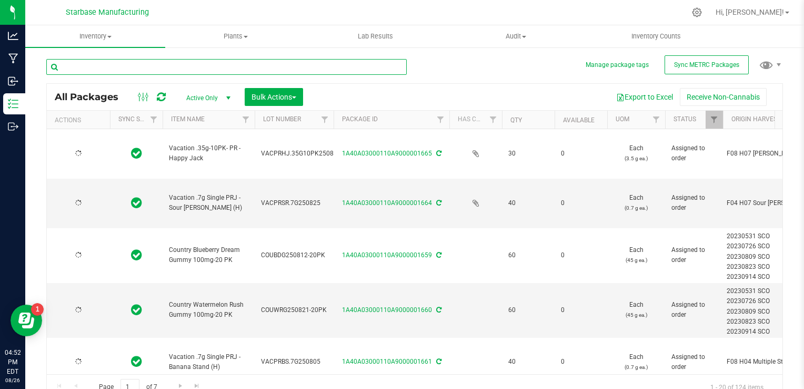
click at [136, 63] on input "text" at bounding box center [226, 67] width 361 height 16
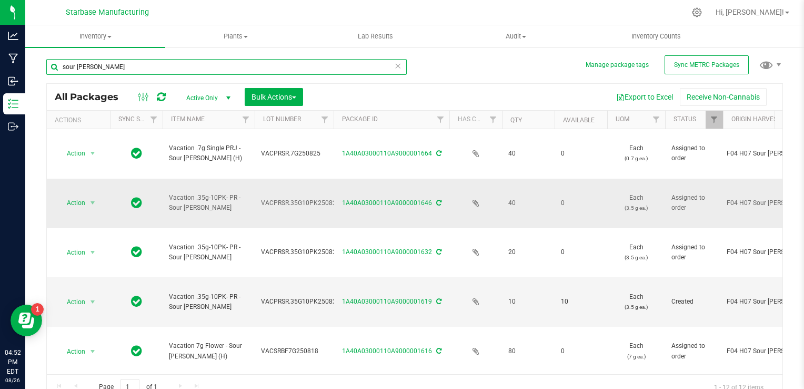
type input "sour runtz"
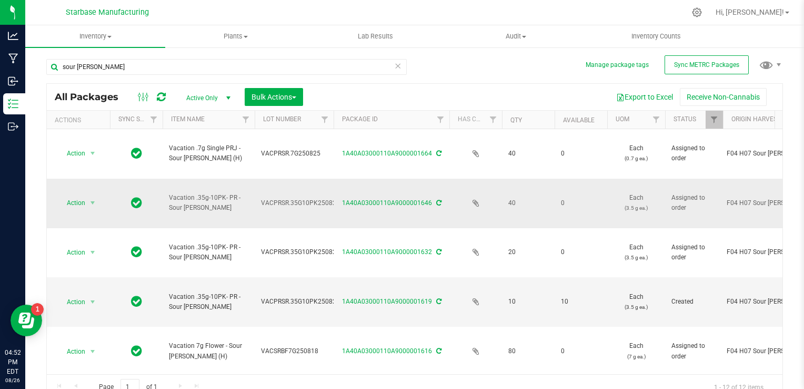
click at [284, 198] on span "VACPRSR.35G10PK250826" at bounding box center [300, 203] width 79 height 10
click at [284, 195] on input "VACPRSR.35G10PK250826" at bounding box center [291, 203] width 75 height 16
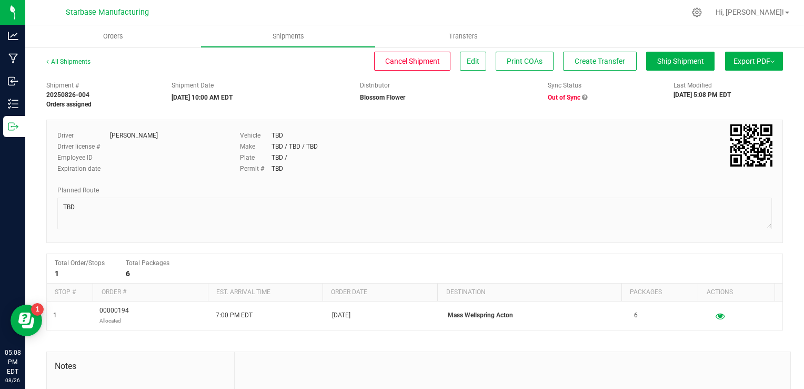
click at [582, 97] on icon at bounding box center [584, 97] width 5 height 6
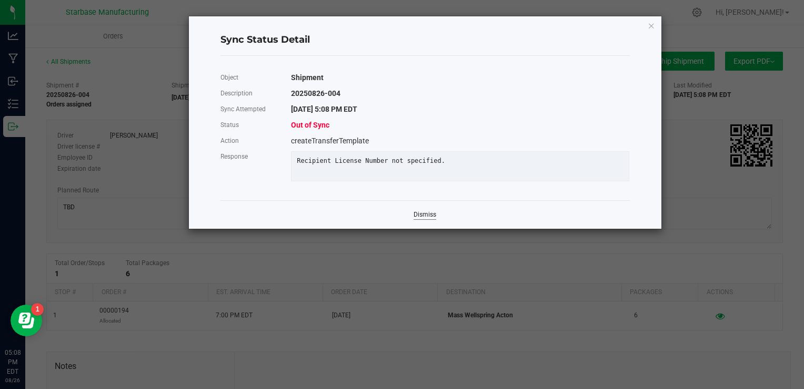
click at [419, 219] on link "Dismiss" at bounding box center [425, 214] width 23 height 9
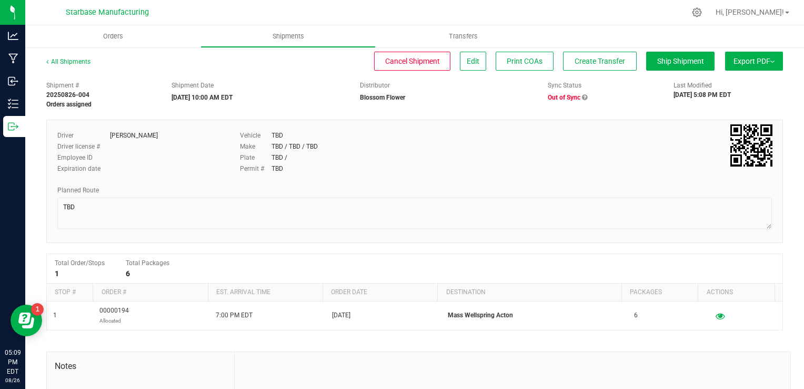
click at [582, 98] on icon at bounding box center [584, 97] width 5 height 6
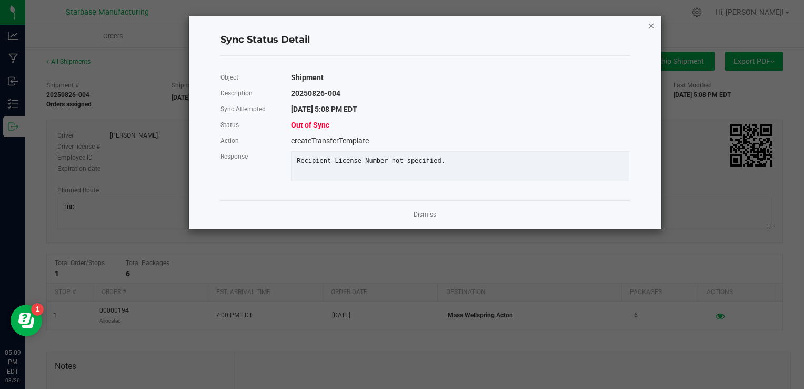
click at [651, 26] on icon "Close" at bounding box center [651, 25] width 7 height 13
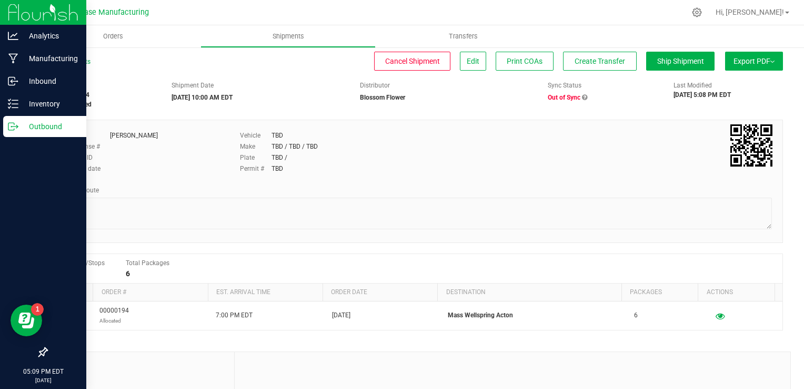
click at [11, 130] on icon at bounding box center [13, 126] width 11 height 11
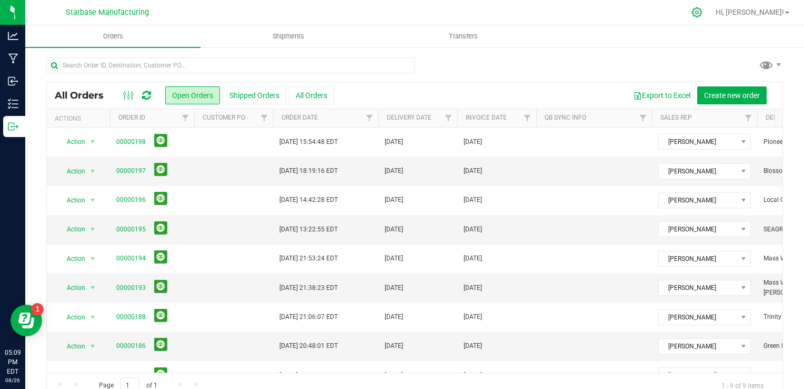
click at [702, 12] on icon at bounding box center [697, 12] width 10 height 10
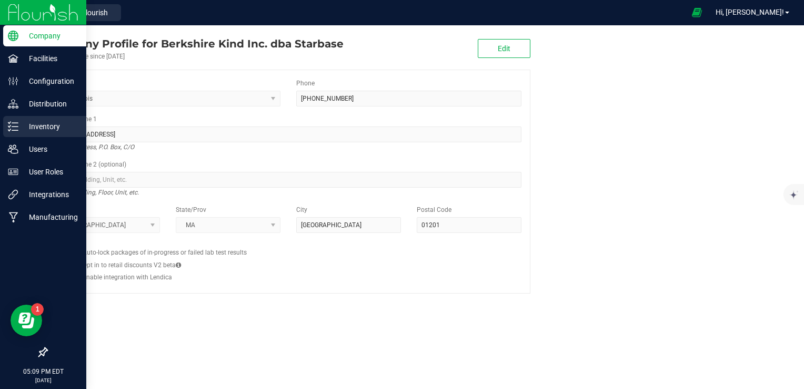
click at [36, 125] on p "Inventory" at bounding box center [49, 126] width 63 height 13
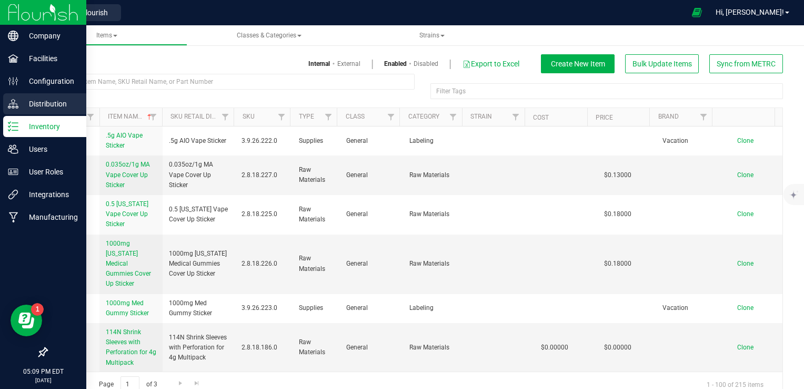
click at [48, 101] on p "Distribution" at bounding box center [49, 103] width 63 height 13
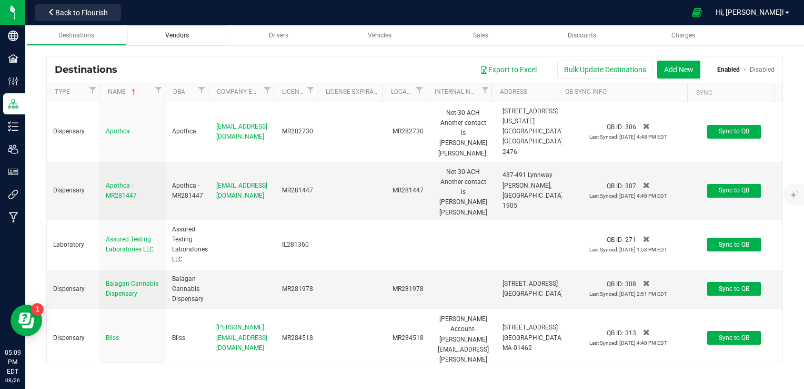
click at [184, 42] on link "Vendors" at bounding box center [177, 35] width 100 height 21
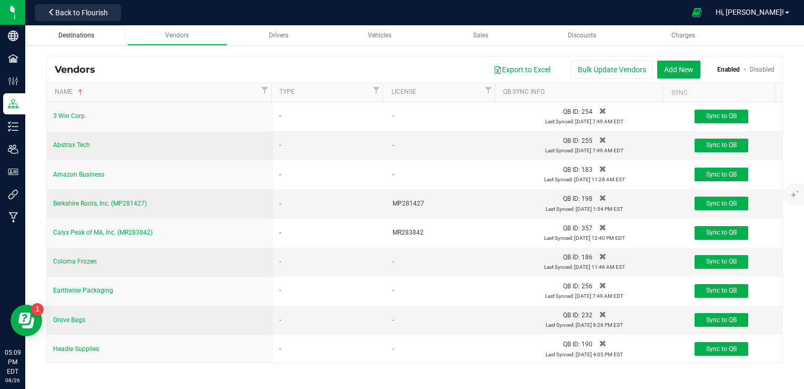
click at [76, 36] on span "Destinations" at bounding box center [76, 35] width 36 height 7
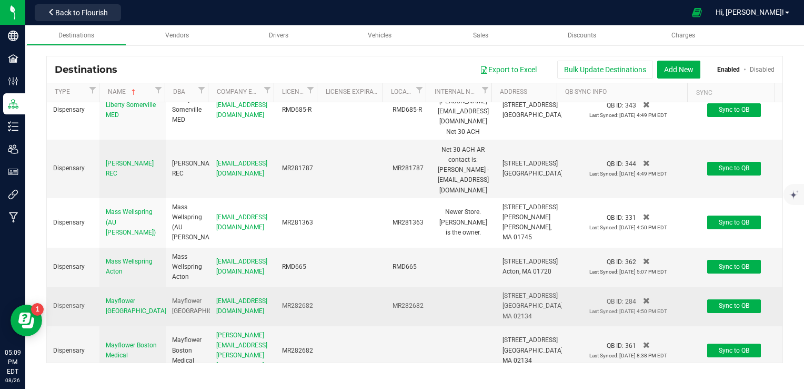
scroll to position [1072, 0]
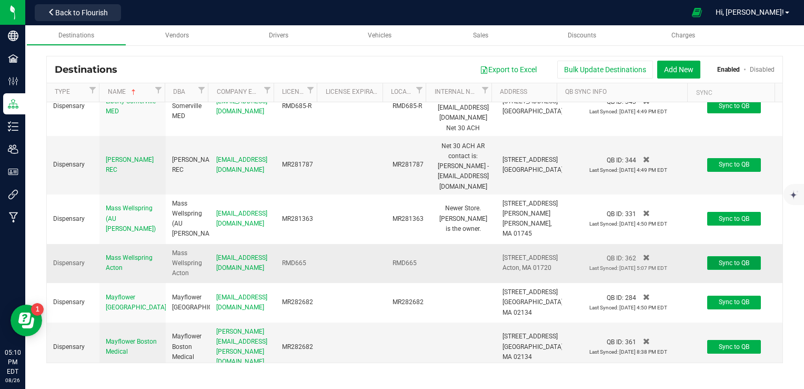
click at [722, 266] on span "Sync to QB" at bounding box center [734, 262] width 31 height 7
click at [99, 8] on span "Back to Flourish" at bounding box center [81, 12] width 53 height 8
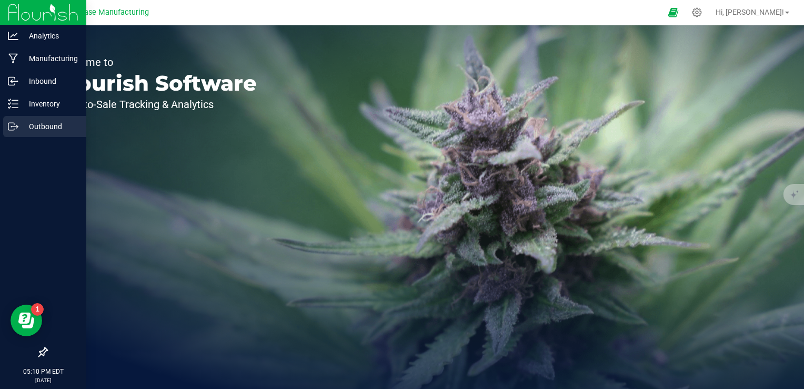
click at [17, 127] on icon at bounding box center [13, 126] width 11 height 11
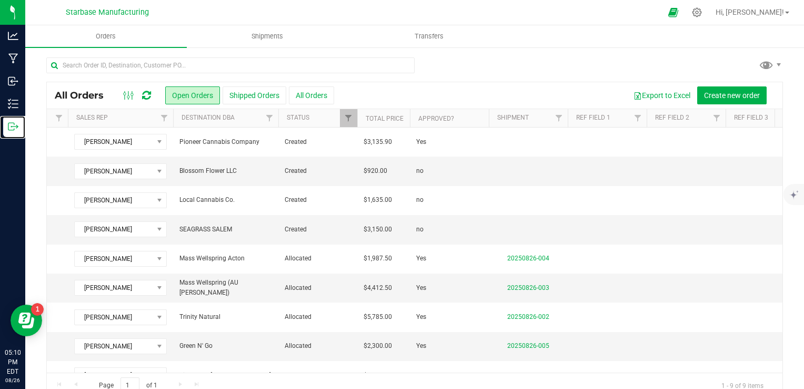
scroll to position [0, 586]
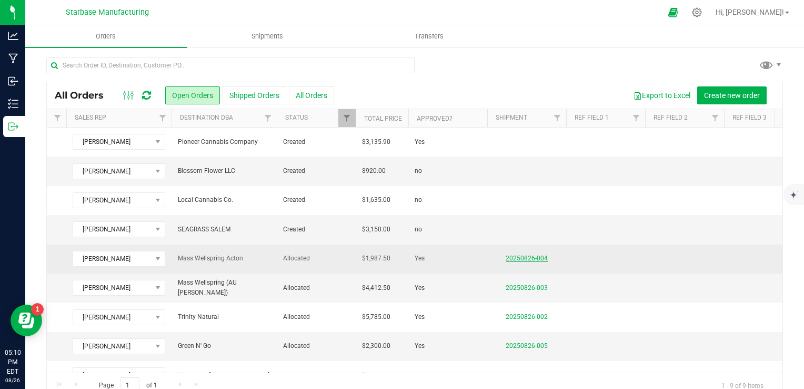
click at [532, 256] on link "20250826-004" at bounding box center [527, 257] width 42 height 7
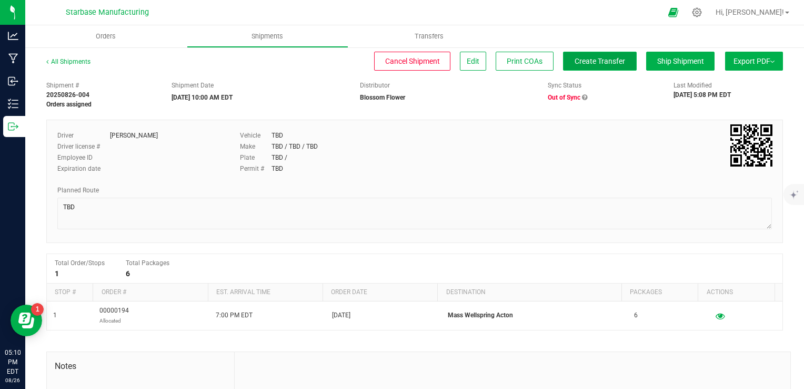
click at [599, 64] on span "Create Transfer" at bounding box center [600, 61] width 51 height 8
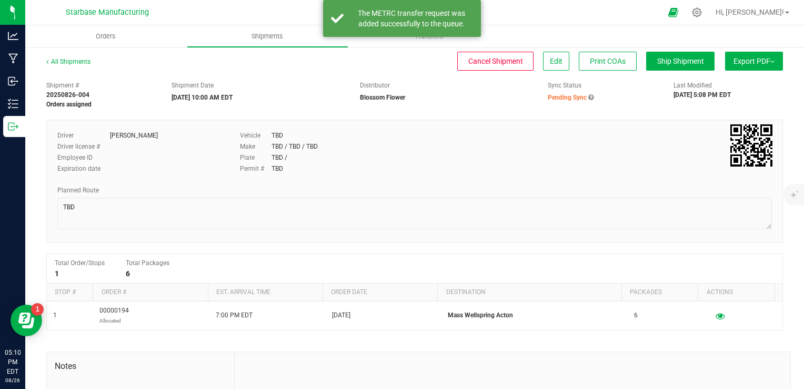
click at [589, 97] on icon at bounding box center [591, 97] width 5 height 6
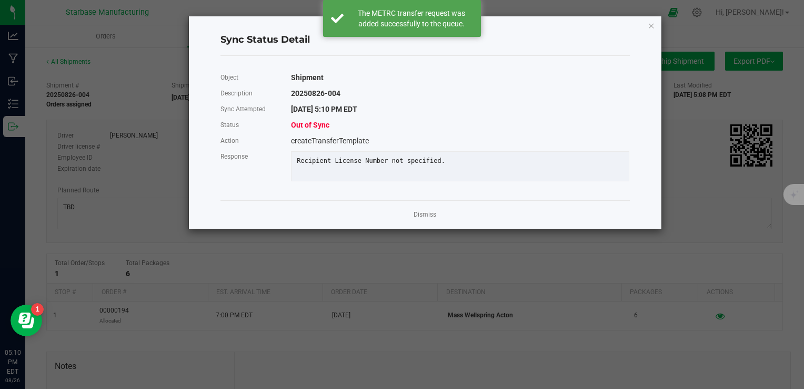
click at [421, 219] on link "Dismiss" at bounding box center [425, 214] width 23 height 9
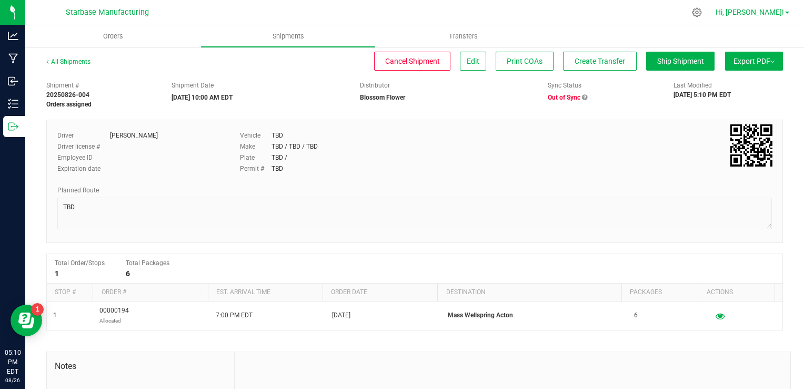
click at [777, 8] on span "Hi, [PERSON_NAME]!" at bounding box center [750, 12] width 68 height 8
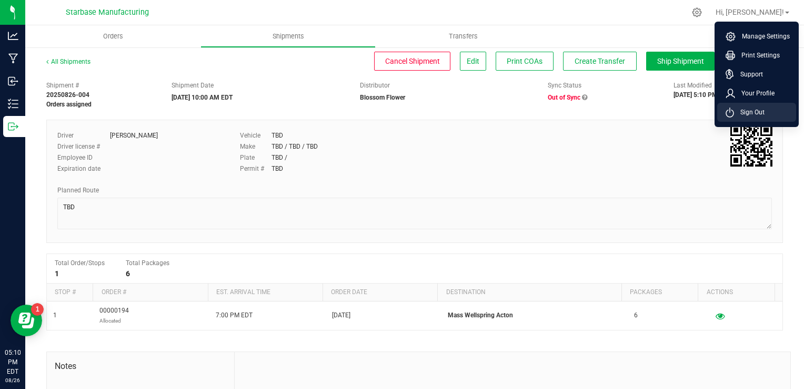
click at [754, 111] on span "Sign Out" at bounding box center [749, 112] width 31 height 11
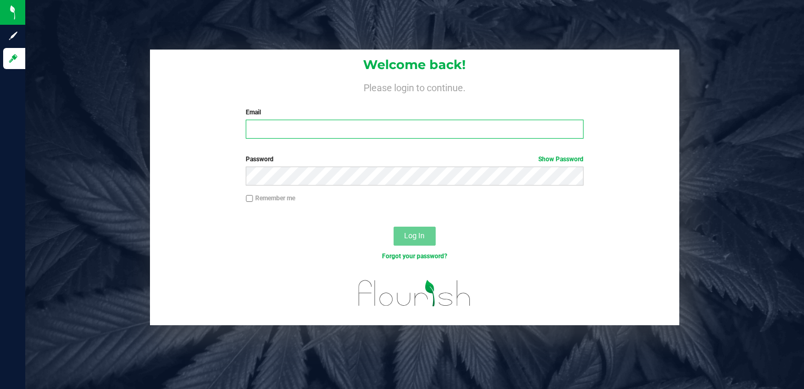
type input "[EMAIL_ADDRESS][DOMAIN_NAME]"
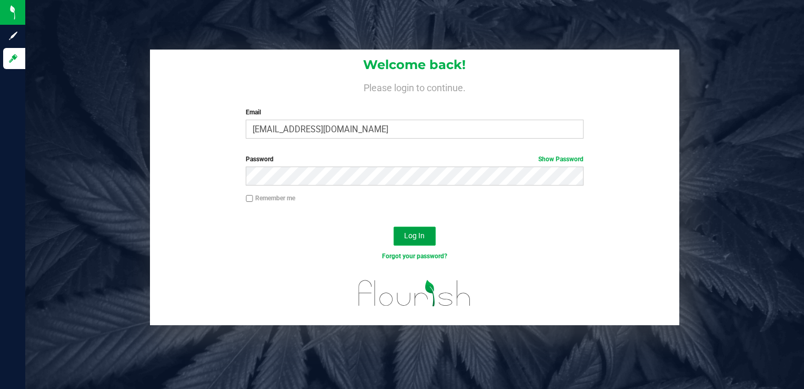
click at [406, 230] on button "Log In" at bounding box center [415, 235] width 42 height 19
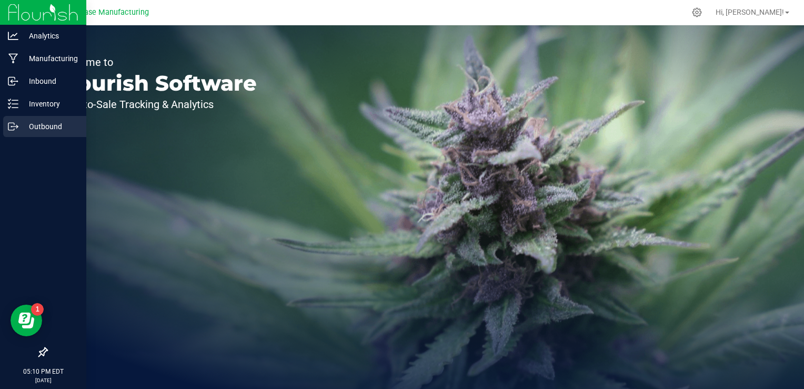
click at [20, 123] on p "Outbound" at bounding box center [49, 126] width 63 height 13
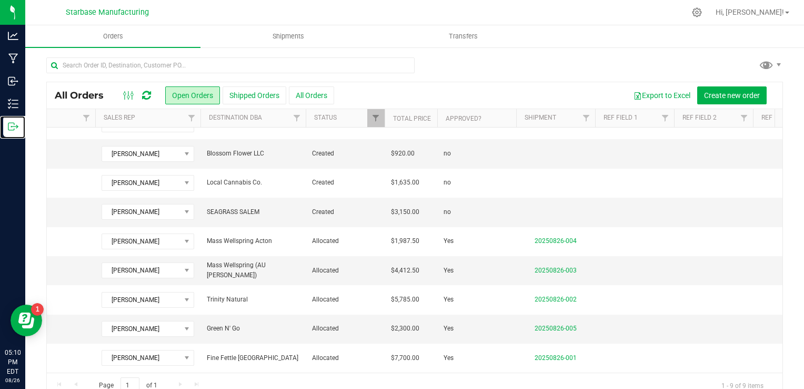
scroll to position [0, 568]
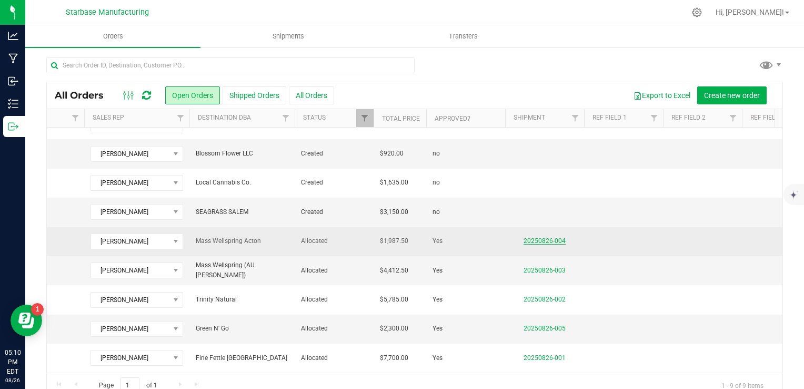
click at [537, 237] on link "20250826-004" at bounding box center [545, 240] width 42 height 7
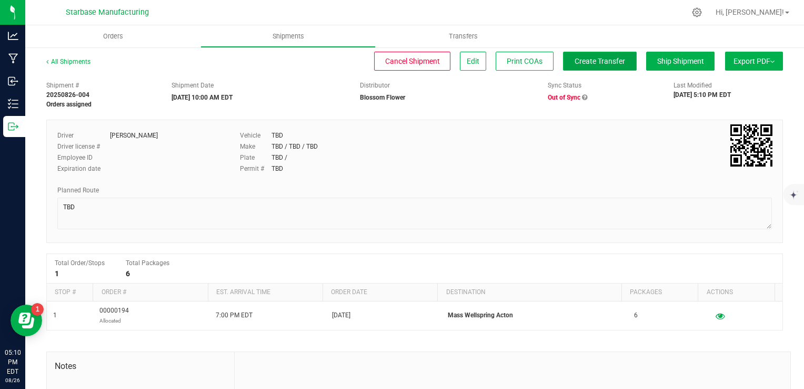
click at [588, 62] on span "Create Transfer" at bounding box center [600, 61] width 51 height 8
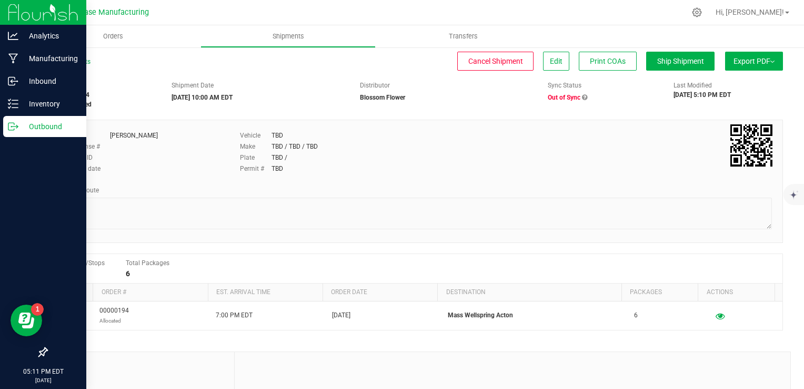
click at [14, 126] on line at bounding box center [15, 126] width 6 height 0
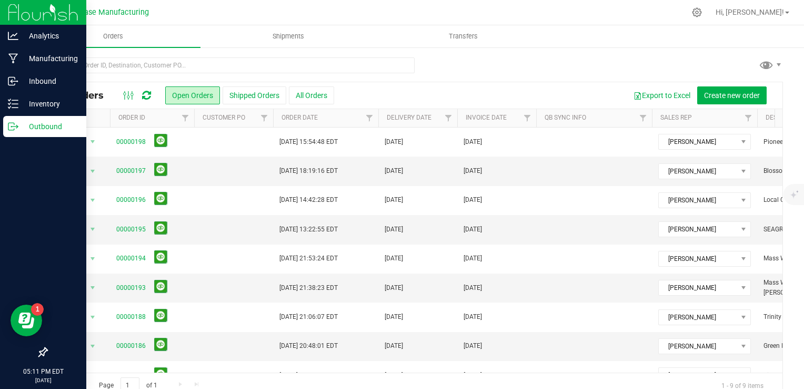
click at [32, 125] on p "Outbound" at bounding box center [49, 126] width 63 height 13
click at [36, 124] on p "Outbound" at bounding box center [49, 126] width 63 height 13
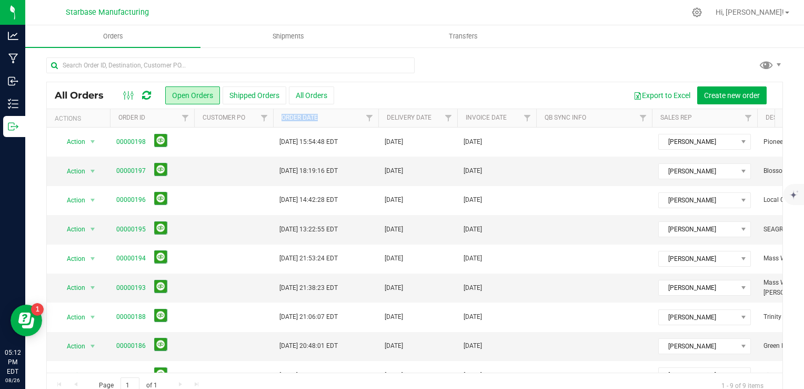
drag, startPoint x: 251, startPoint y: 117, endPoint x: 317, endPoint y: 123, distance: 66.1
drag, startPoint x: 317, startPoint y: 123, endPoint x: 299, endPoint y: 119, distance: 18.9
click at [299, 119] on link "Order Date" at bounding box center [300, 117] width 36 height 7
click at [299, 119] on link "Order Date" at bounding box center [306, 117] width 48 height 7
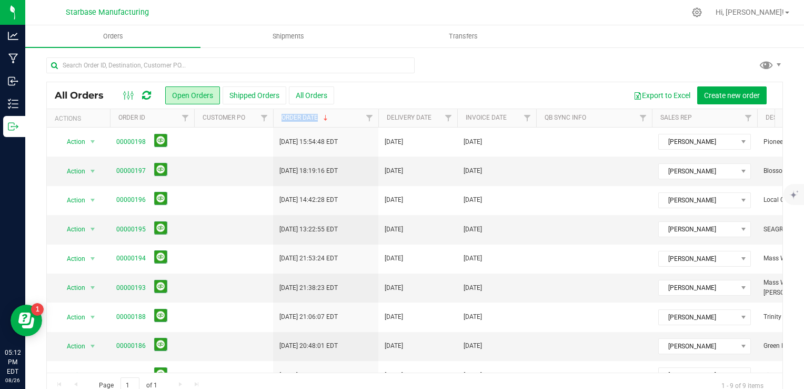
click at [299, 119] on link "Order Date" at bounding box center [306, 117] width 48 height 7
click at [129, 98] on icon at bounding box center [129, 95] width 12 height 13
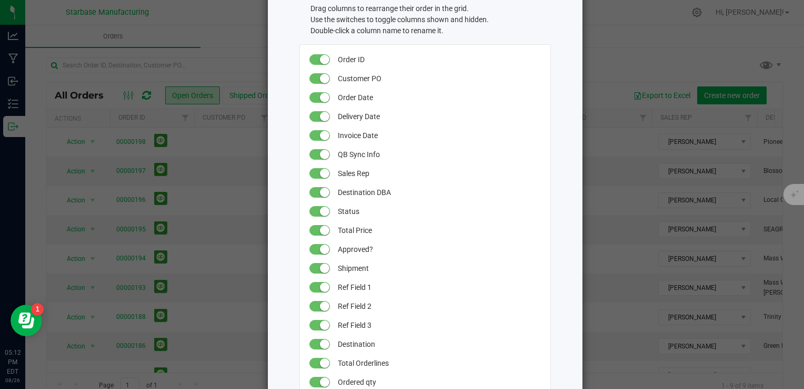
scroll to position [53, 0]
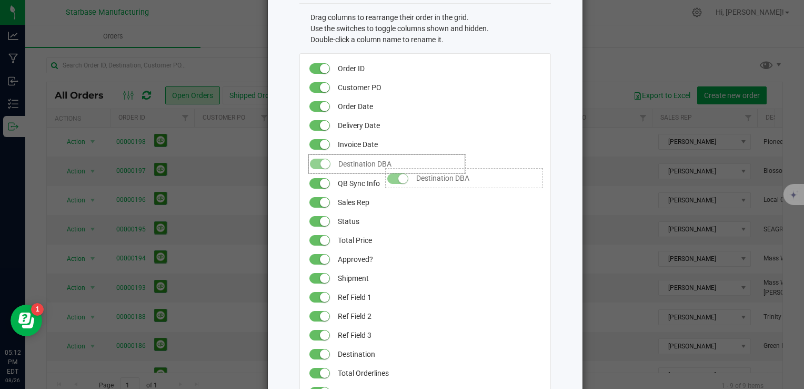
drag, startPoint x: 375, startPoint y: 202, endPoint x: 376, endPoint y: 163, distance: 39.5
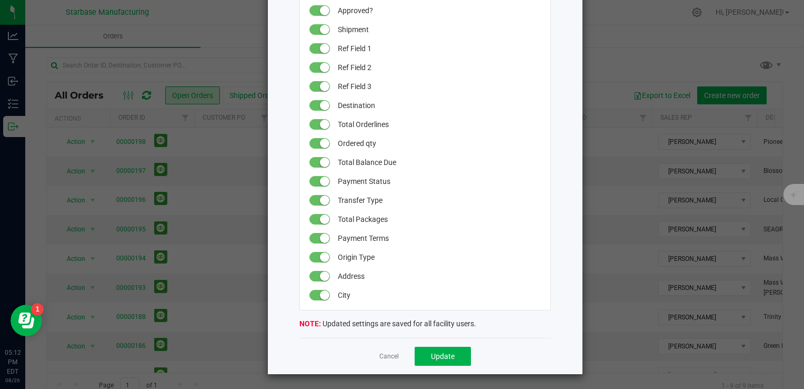
scroll to position [301, 0]
click at [452, 359] on button "Update" at bounding box center [443, 355] width 56 height 19
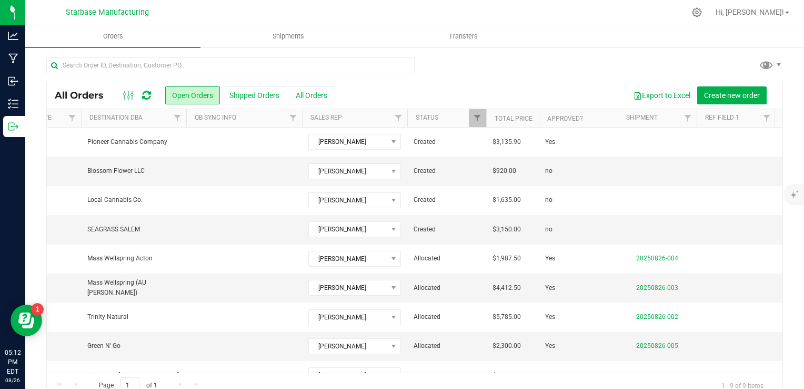
scroll to position [0, 0]
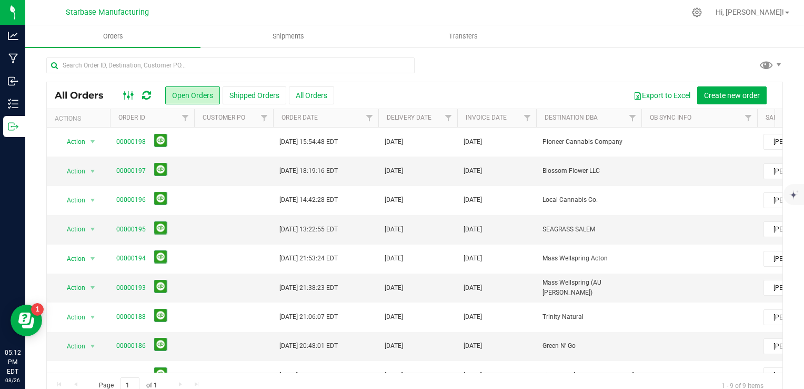
click at [131, 98] on icon at bounding box center [129, 95] width 12 height 13
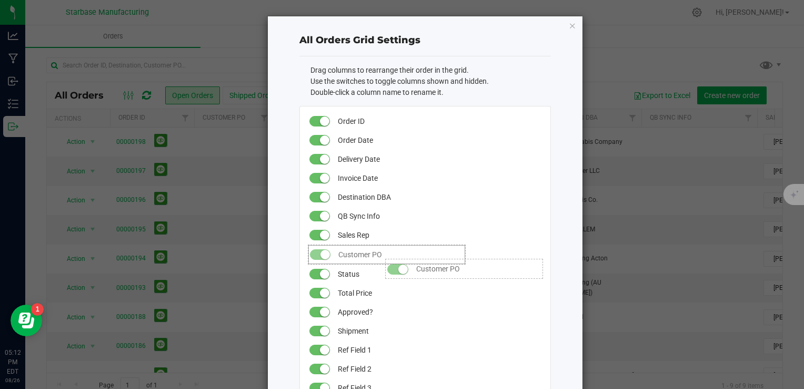
drag, startPoint x: 374, startPoint y: 141, endPoint x: 376, endPoint y: 253, distance: 112.7
drag, startPoint x: 374, startPoint y: 232, endPoint x: 383, endPoint y: 200, distance: 33.8
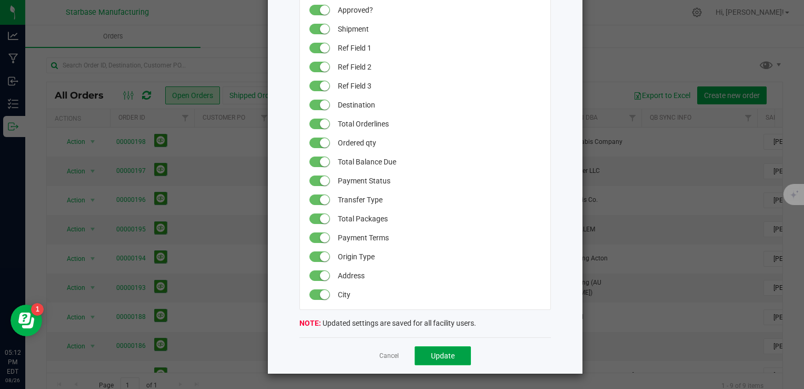
click at [436, 354] on span "Update" at bounding box center [443, 355] width 24 height 8
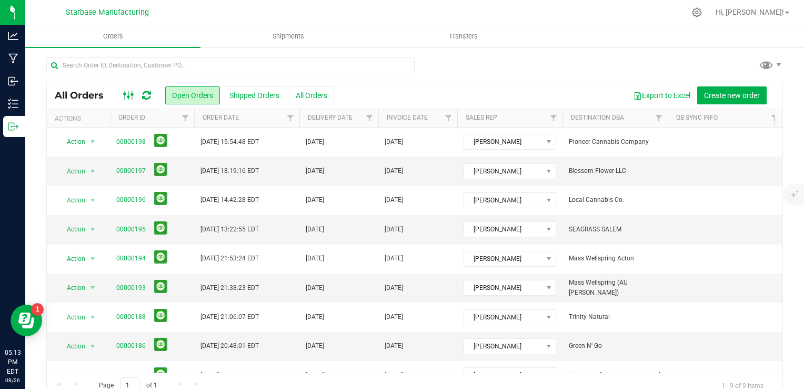
click at [126, 93] on icon at bounding box center [129, 95] width 12 height 13
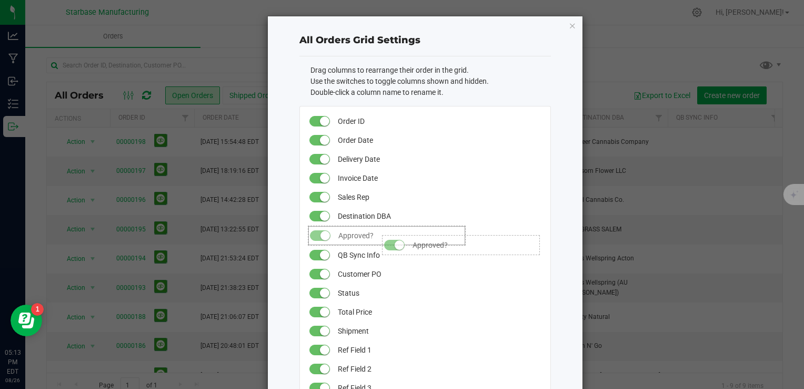
drag, startPoint x: 360, startPoint y: 313, endPoint x: 373, endPoint y: 229, distance: 84.7
drag, startPoint x: 354, startPoint y: 325, endPoint x: 366, endPoint y: 249, distance: 77.4
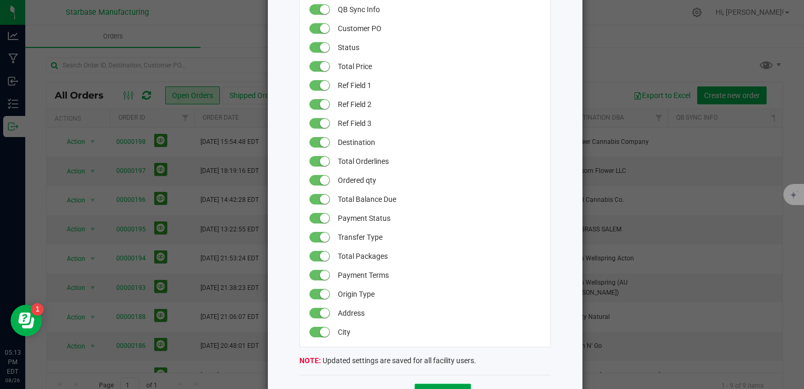
click at [450, 384] on button "Update" at bounding box center [443, 392] width 56 height 19
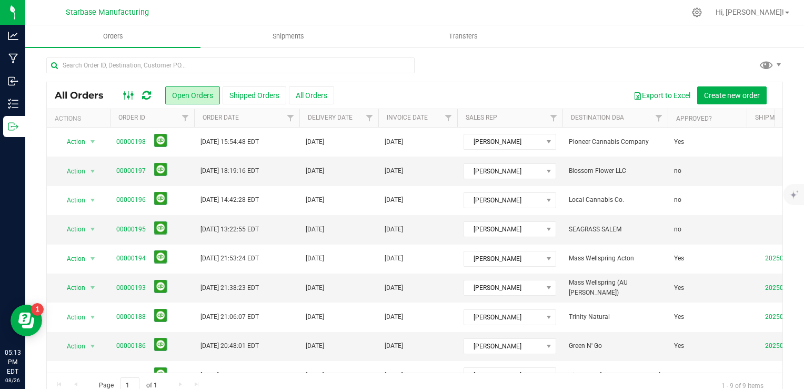
click at [131, 95] on ellipse at bounding box center [132, 94] width 3 height 3
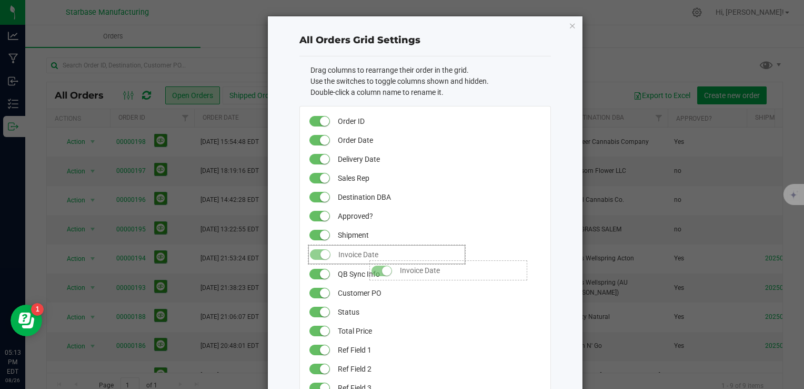
drag, startPoint x: 360, startPoint y: 175, endPoint x: 360, endPoint y: 255, distance: 80.0
click at [360, 255] on span "Invoice Date" at bounding box center [401, 254] width 124 height 19
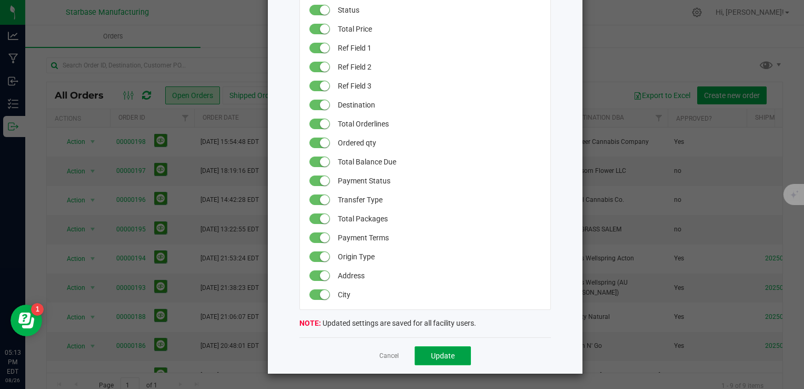
click at [439, 351] on span "Update" at bounding box center [443, 355] width 24 height 8
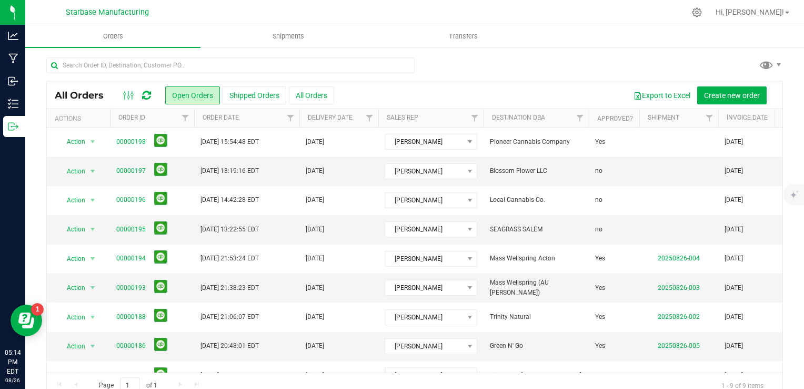
drag, startPoint x: 668, startPoint y: 113, endPoint x: 638, endPoint y: 115, distance: 30.1
click at [638, 115] on div "Actions Order ID Order Date Delivery Date Sales Rep Destination DBA Approved? S…" at bounding box center [411, 118] width 729 height 18
drag, startPoint x: 717, startPoint y: 115, endPoint x: 706, endPoint y: 115, distance: 11.1
click at [706, 115] on div "Actions Order ID Order Date Delivery Date Sales Rep Destination DBA Approved? S…" at bounding box center [411, 118] width 729 height 18
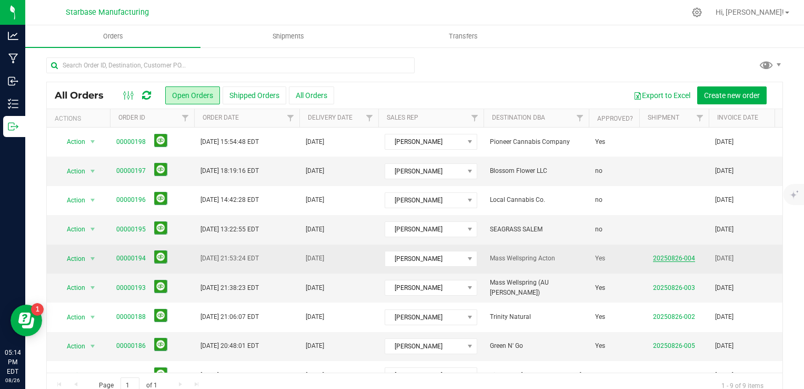
click at [676, 258] on link "20250826-004" at bounding box center [674, 257] width 42 height 7
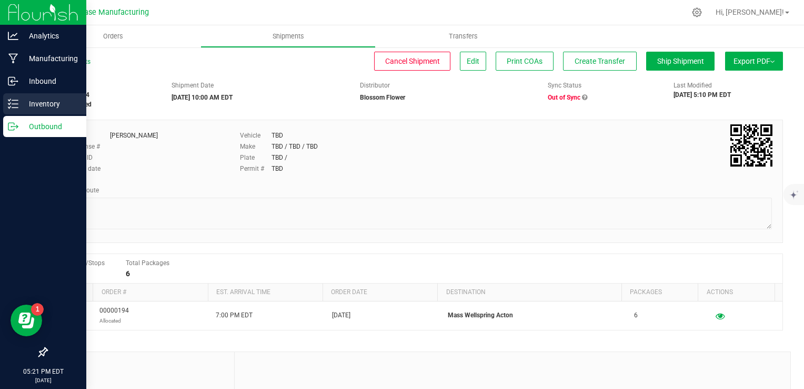
click at [16, 110] on div "Inventory" at bounding box center [44, 103] width 83 height 21
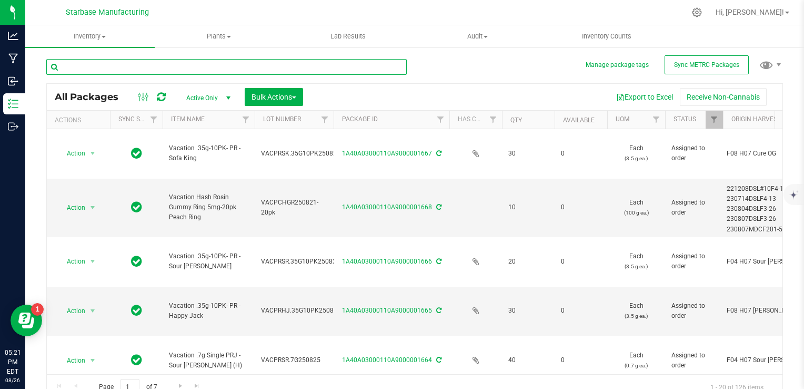
click at [180, 68] on input "text" at bounding box center [226, 67] width 361 height 16
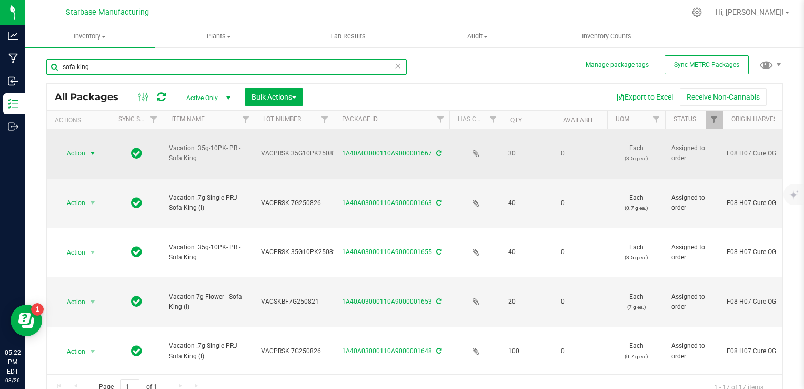
type input "sofa king"
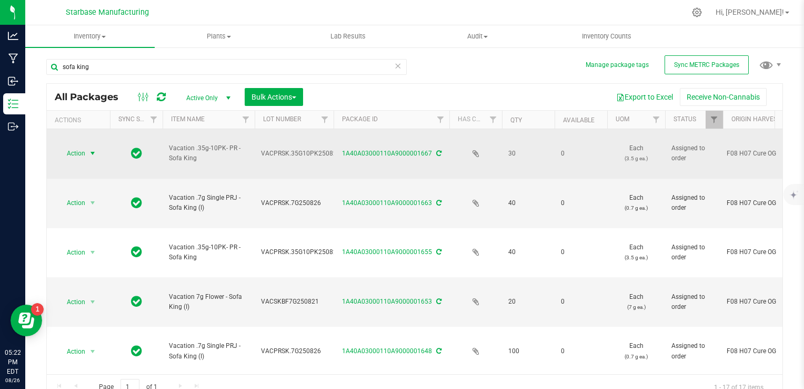
click at [85, 146] on span "Action" at bounding box center [71, 153] width 28 height 15
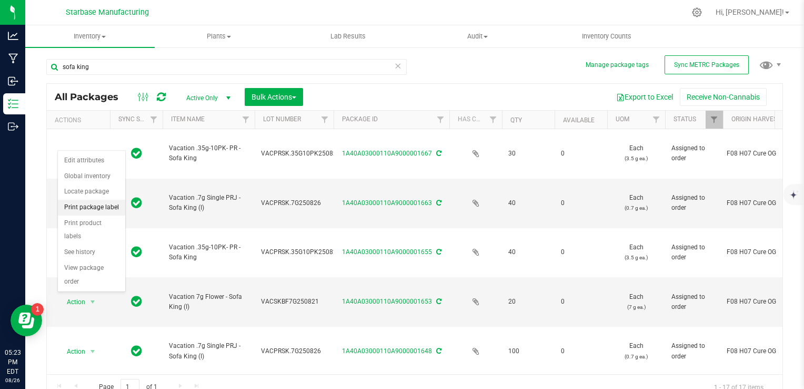
click at [88, 204] on li "Print package label" at bounding box center [91, 208] width 67 height 16
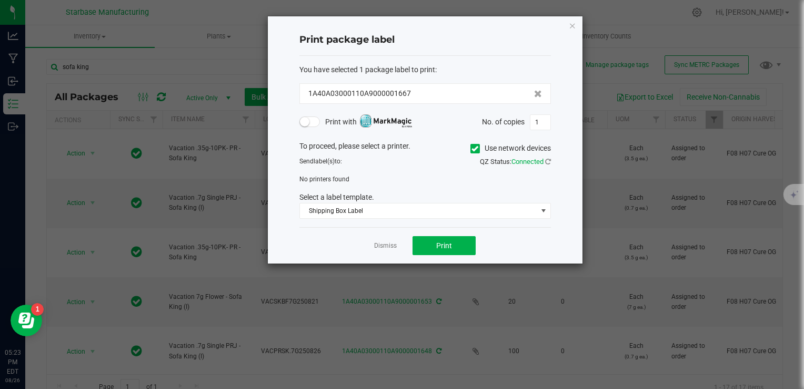
click at [476, 148] on icon at bounding box center [475, 148] width 7 height 0
click at [0, 0] on input "Use network devices" at bounding box center [0, 0] width 0 height 0
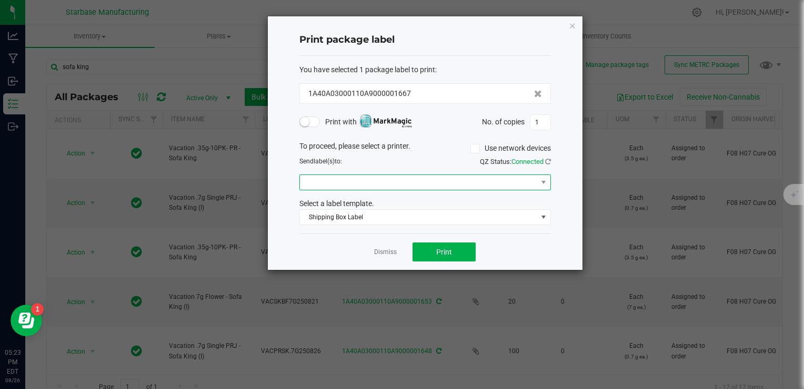
click at [323, 182] on span at bounding box center [418, 182] width 237 height 15
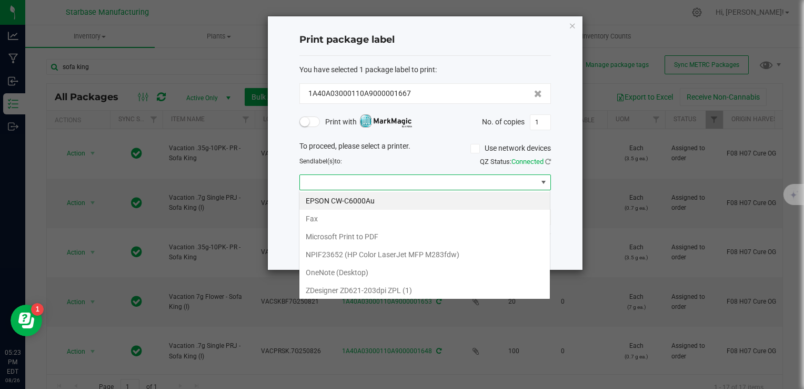
scroll to position [15, 252]
click at [341, 289] on \(1\) "ZDesigner ZD621-203dpi ZPL (1)" at bounding box center [425, 290] width 251 height 18
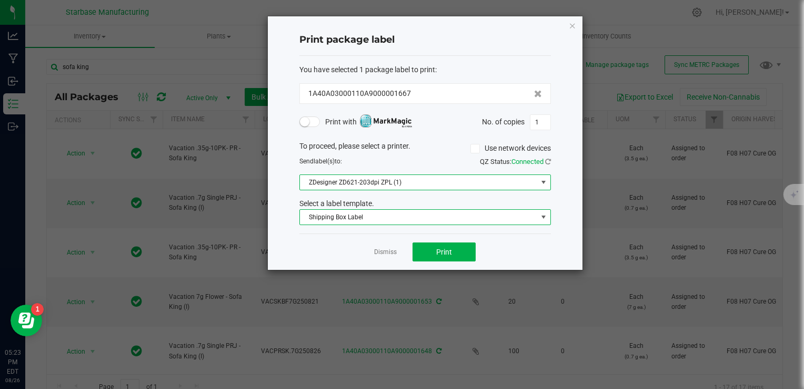
click at [332, 219] on span "Shipping Box Label" at bounding box center [418, 217] width 237 height 15
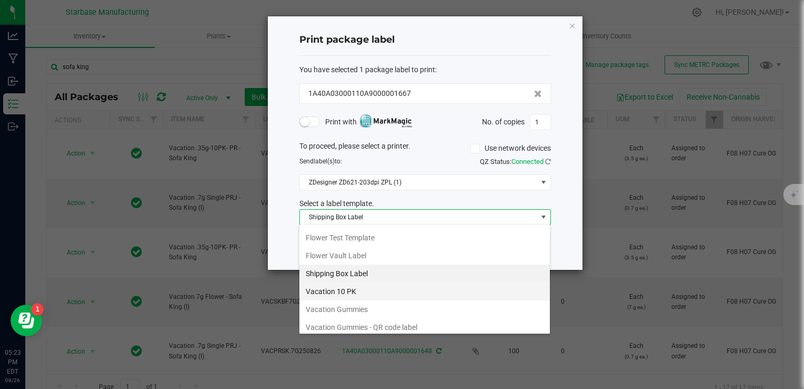
scroll to position [158, 0]
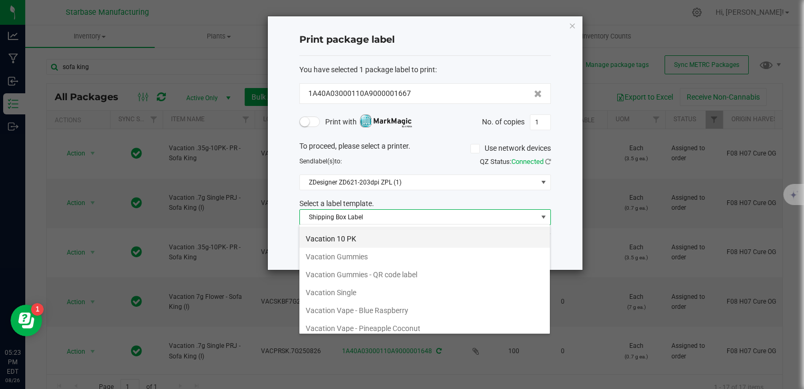
click at [352, 241] on li "Vacation 10 PK" at bounding box center [425, 239] width 251 height 18
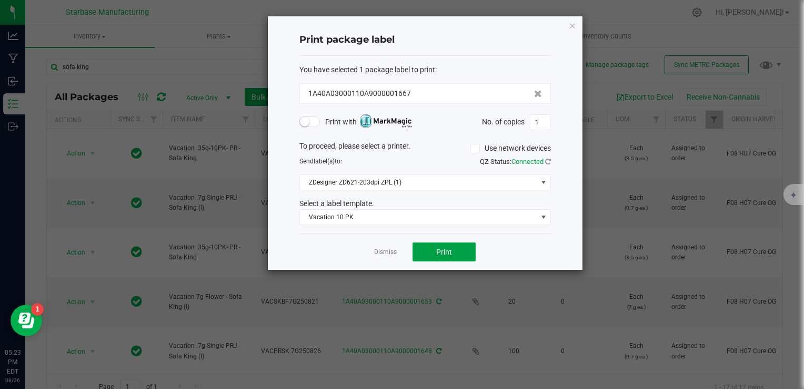
click at [434, 250] on button "Print" at bounding box center [444, 251] width 63 height 19
click at [544, 122] on input "1" at bounding box center [541, 122] width 20 height 15
click at [468, 260] on div "Dismiss Print" at bounding box center [426, 251] width 252 height 36
click at [469, 254] on button "Print" at bounding box center [444, 251] width 63 height 19
click at [541, 117] on input "90" at bounding box center [541, 122] width 20 height 15
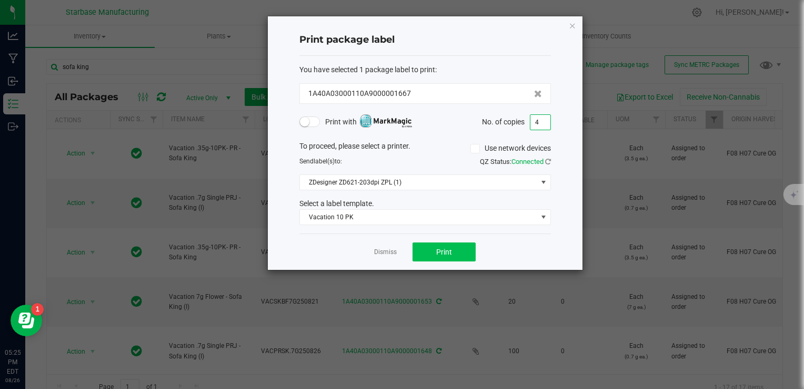
type input "4"
click at [455, 245] on button "Print" at bounding box center [444, 251] width 63 height 19
drag, startPoint x: 395, startPoint y: 253, endPoint x: 385, endPoint y: 247, distance: 10.8
click at [385, 247] on link "Dismiss" at bounding box center [385, 251] width 23 height 9
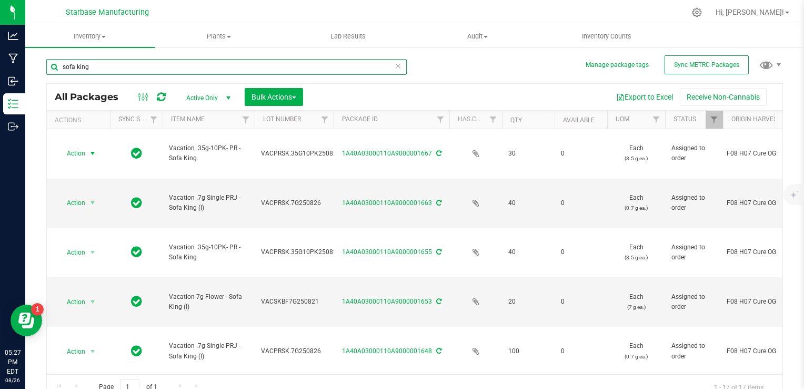
click at [177, 69] on input "sofa king" at bounding box center [226, 67] width 361 height 16
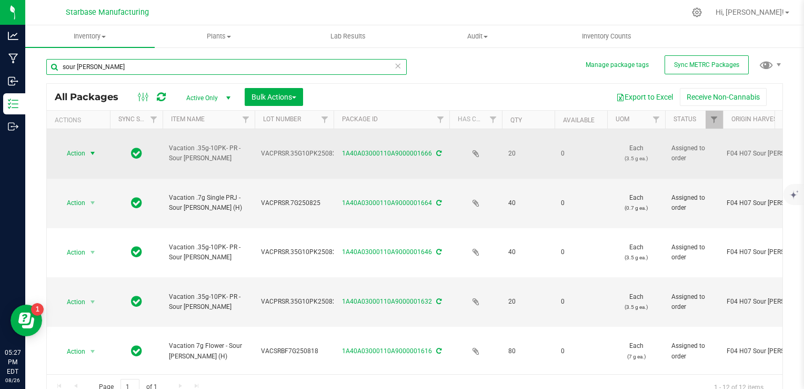
type input "sour [PERSON_NAME]"
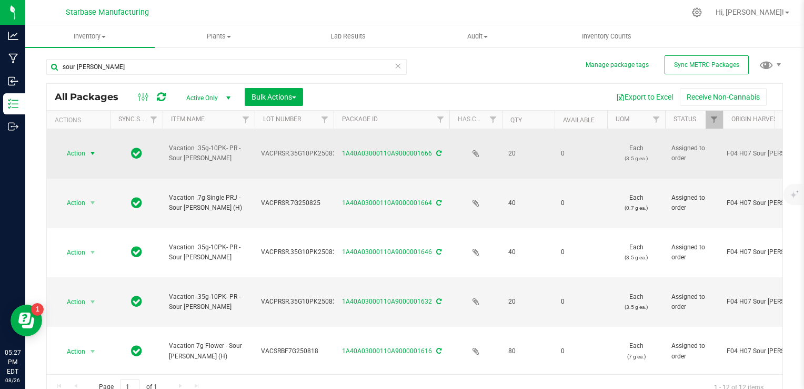
click at [91, 149] on span "select" at bounding box center [92, 153] width 8 height 8
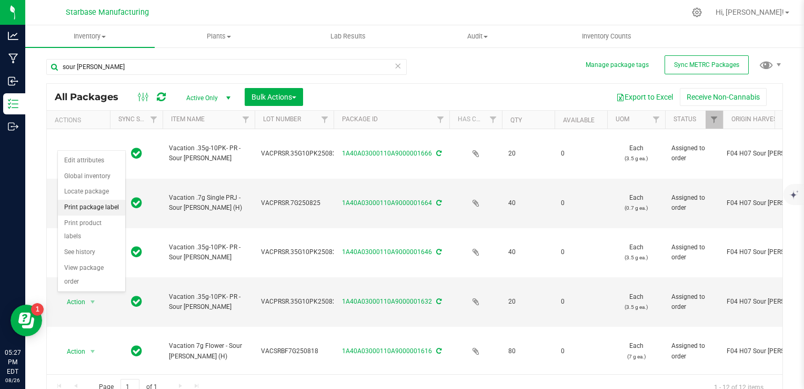
click at [108, 207] on li "Print package label" at bounding box center [91, 208] width 67 height 16
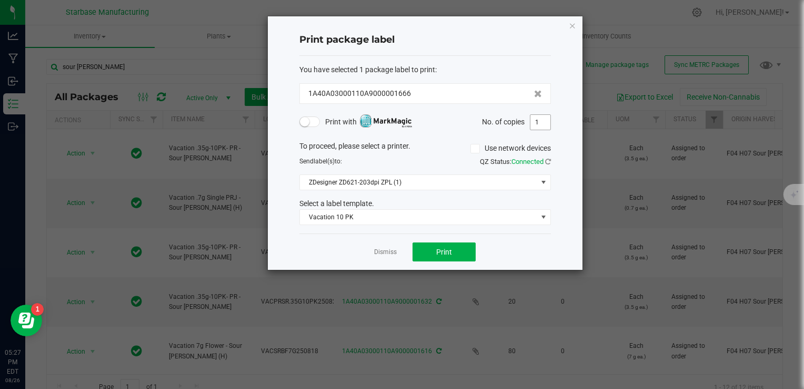
click at [537, 121] on input "1" at bounding box center [541, 122] width 20 height 15
click at [434, 141] on div "To proceed, please select a printer. Use network devices" at bounding box center [425, 149] width 267 height 16
click at [461, 247] on button "Print" at bounding box center [444, 251] width 63 height 19
click at [537, 117] on input "1" at bounding box center [541, 122] width 20 height 15
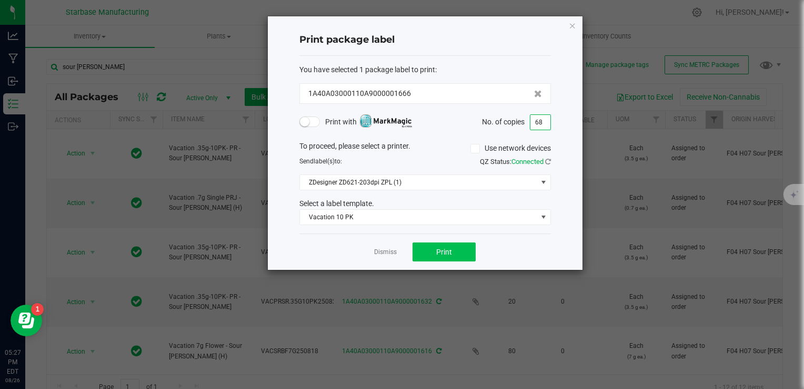
type input "68"
click at [461, 251] on button "Print" at bounding box center [444, 251] width 63 height 19
click at [391, 247] on link "Dismiss" at bounding box center [385, 251] width 23 height 9
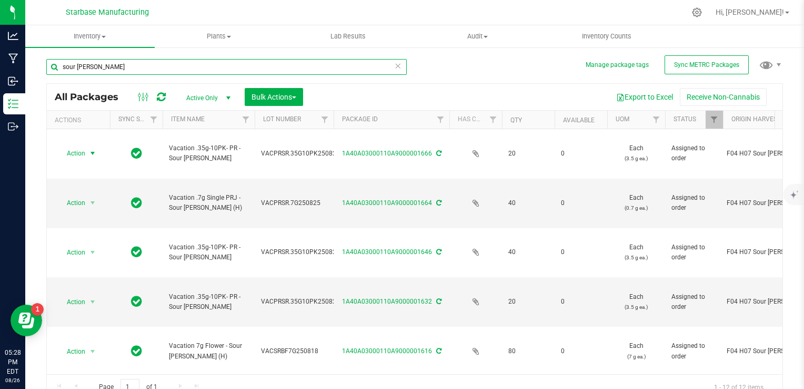
click at [186, 68] on input "sour [PERSON_NAME]" at bounding box center [226, 67] width 361 height 16
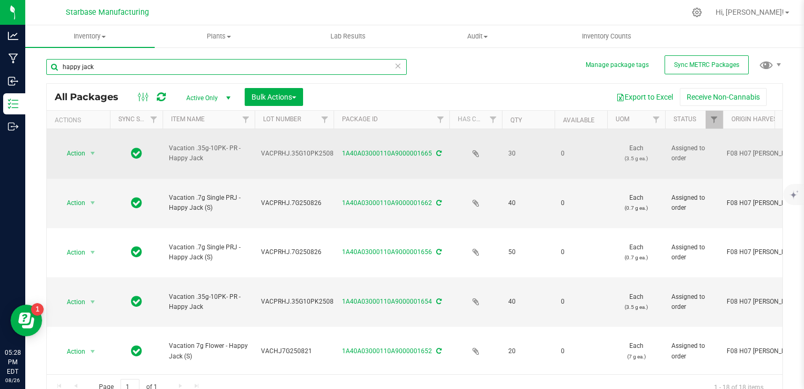
type input "happy jack"
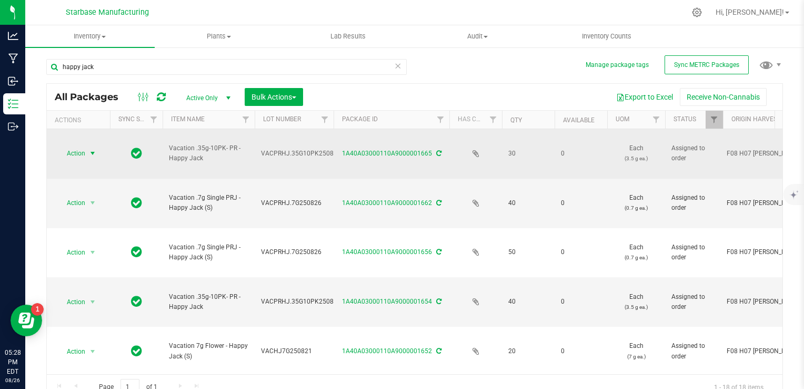
click at [92, 146] on span "select" at bounding box center [92, 153] width 13 height 15
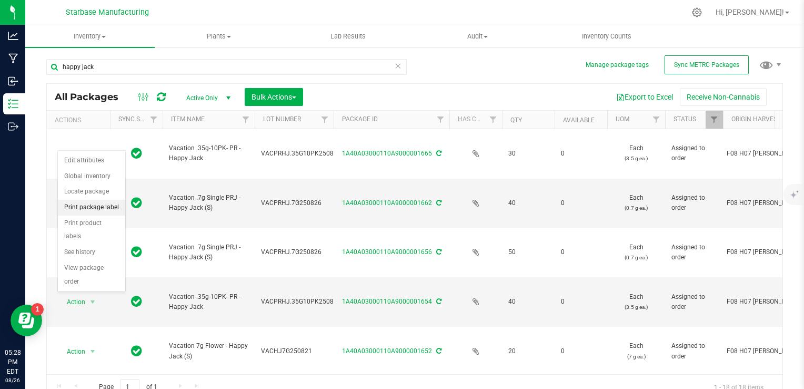
click at [97, 206] on li "Print package label" at bounding box center [91, 208] width 67 height 16
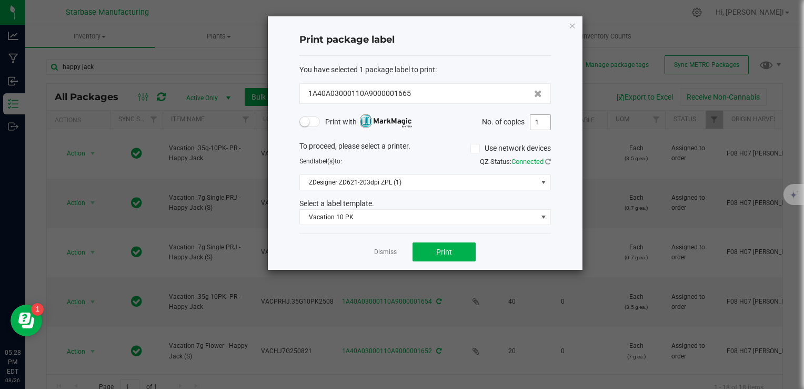
click at [544, 121] on input "1" at bounding box center [541, 122] width 20 height 15
type input "44"
click at [449, 244] on button "Print" at bounding box center [444, 251] width 63 height 19
click at [389, 255] on link "Dismiss" at bounding box center [385, 251] width 23 height 9
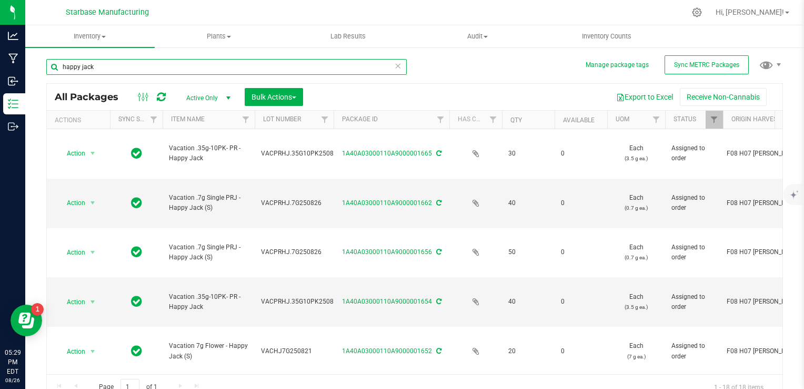
click at [196, 68] on input "happy jack" at bounding box center [226, 67] width 361 height 16
type input "sofa king"
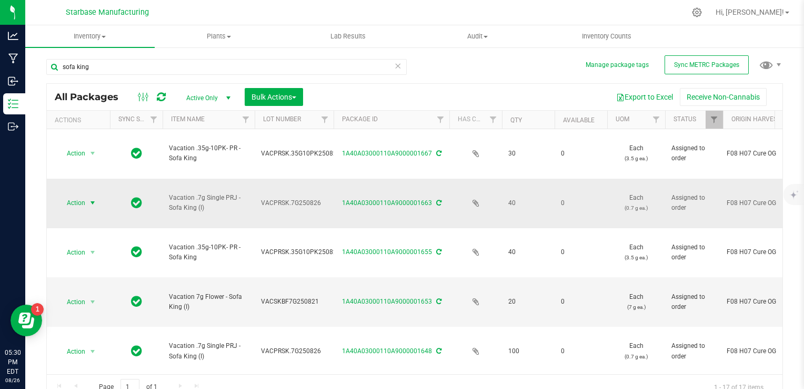
click at [84, 195] on span "Action" at bounding box center [71, 202] width 28 height 15
click at [82, 195] on span "Action" at bounding box center [71, 202] width 28 height 15
click at [88, 235] on li "Print package label" at bounding box center [91, 237] width 67 height 16
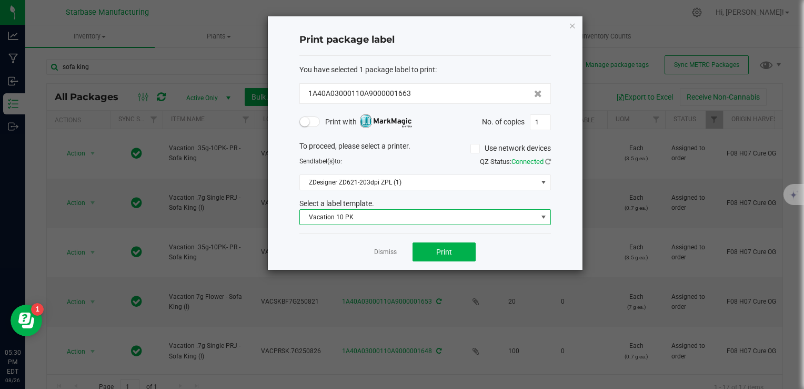
click at [436, 221] on span "Vacation 10 PK" at bounding box center [418, 217] width 237 height 15
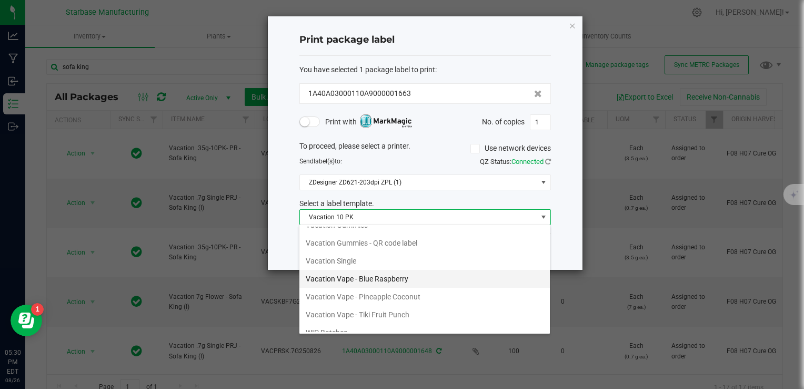
scroll to position [195, 0]
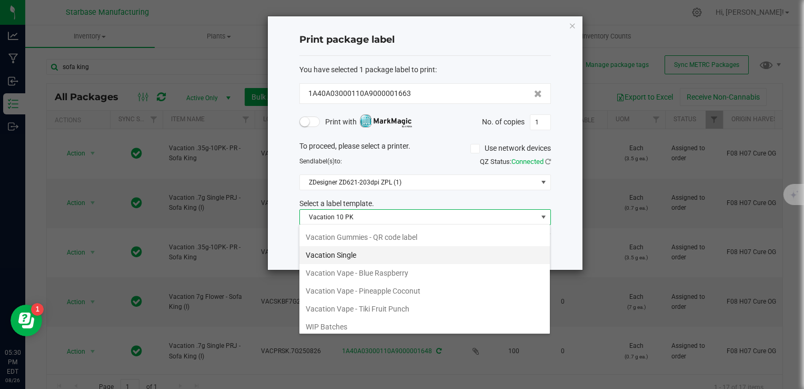
click at [380, 254] on li "Vacation Single" at bounding box center [425, 255] width 251 height 18
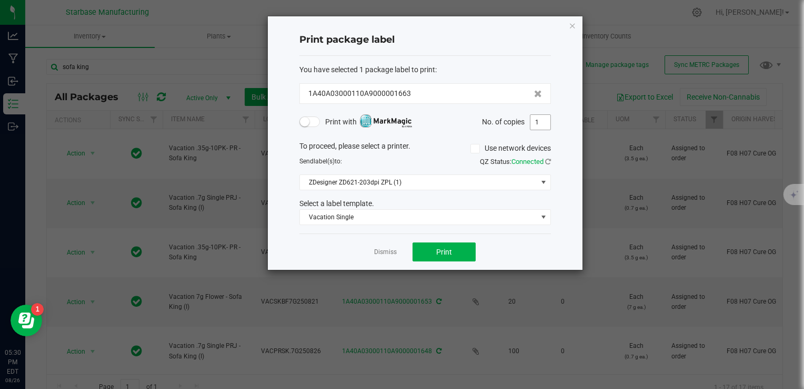
click at [551, 123] on span "1" at bounding box center [540, 122] width 21 height 16
click at [545, 123] on input "1" at bounding box center [541, 122] width 20 height 15
type input "140"
click at [442, 253] on span "Print" at bounding box center [444, 251] width 16 height 8
click at [381, 252] on link "Dismiss" at bounding box center [385, 251] width 23 height 9
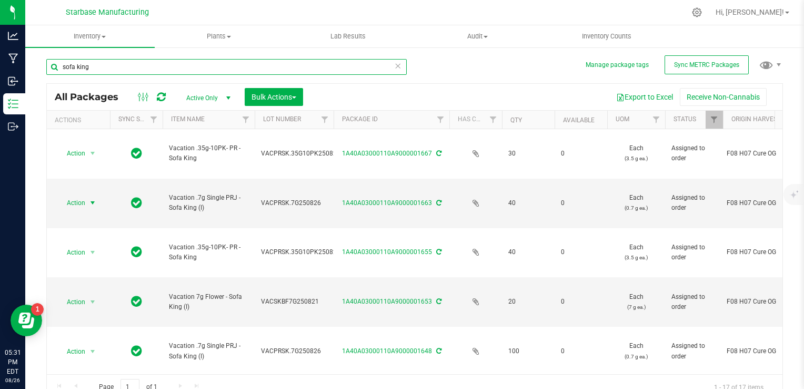
click at [171, 72] on input "sofa king" at bounding box center [226, 67] width 361 height 16
type input "happy jack"
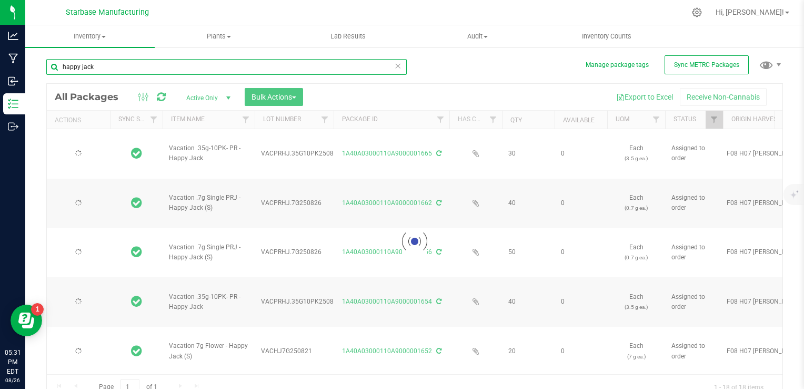
type input "[DATE]"
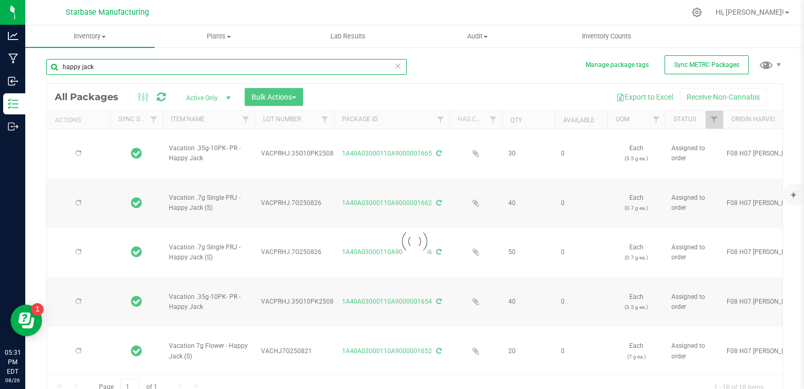
type input "[DATE]"
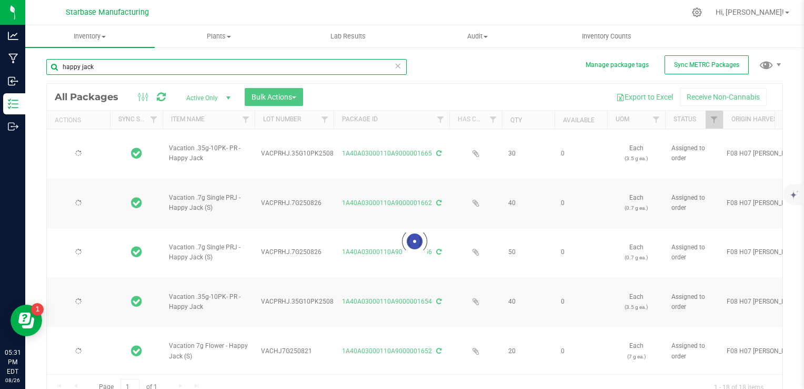
type input "[DATE]"
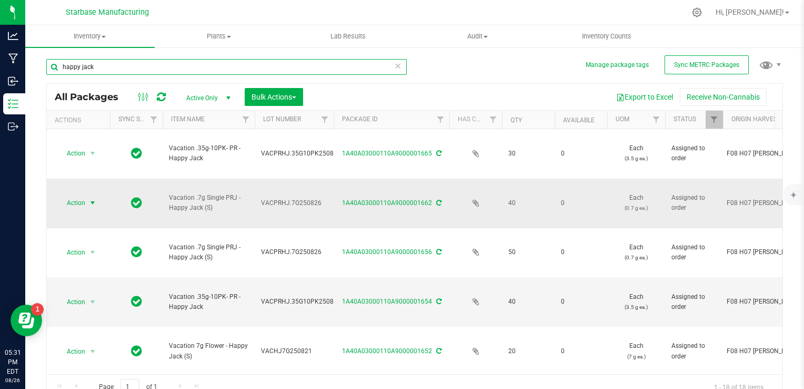
type input "happy jack"
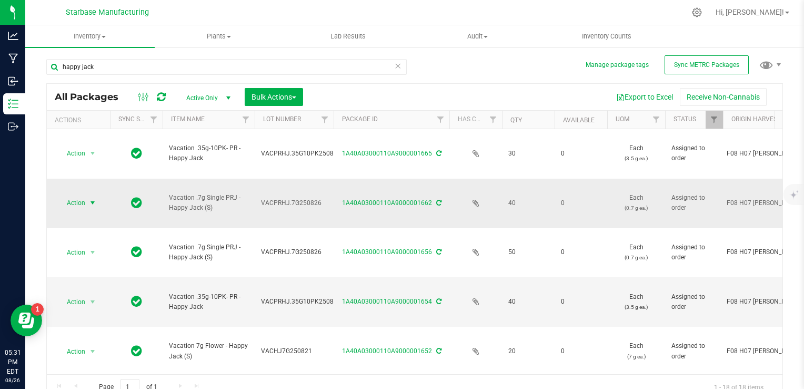
click at [88, 195] on span "select" at bounding box center [92, 202] width 13 height 15
click at [91, 235] on li "Print package label" at bounding box center [91, 237] width 67 height 16
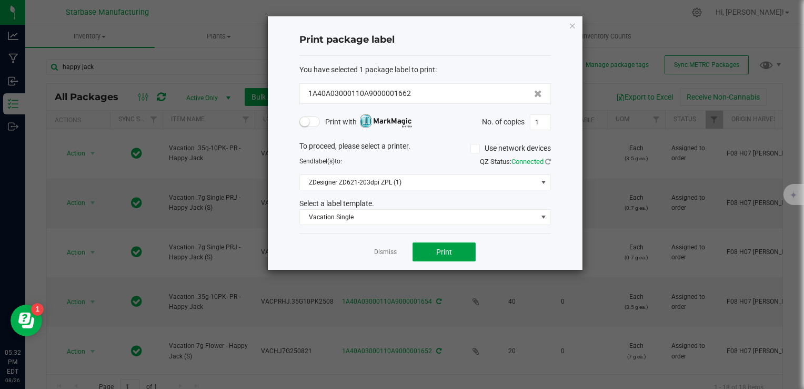
click at [449, 248] on span "Print" at bounding box center [444, 251] width 16 height 8
click at [540, 118] on input "1" at bounding box center [541, 122] width 20 height 15
click at [541, 121] on input "176" at bounding box center [541, 122] width 20 height 15
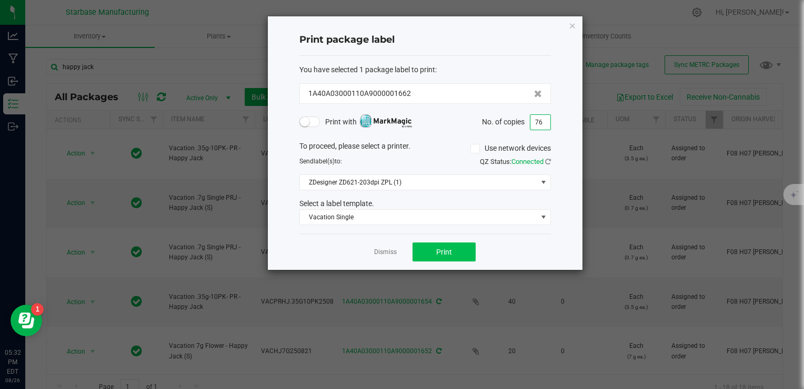
type input "76"
click at [465, 252] on button "Print" at bounding box center [444, 251] width 63 height 19
